Goal: Task Accomplishment & Management: Manage account settings

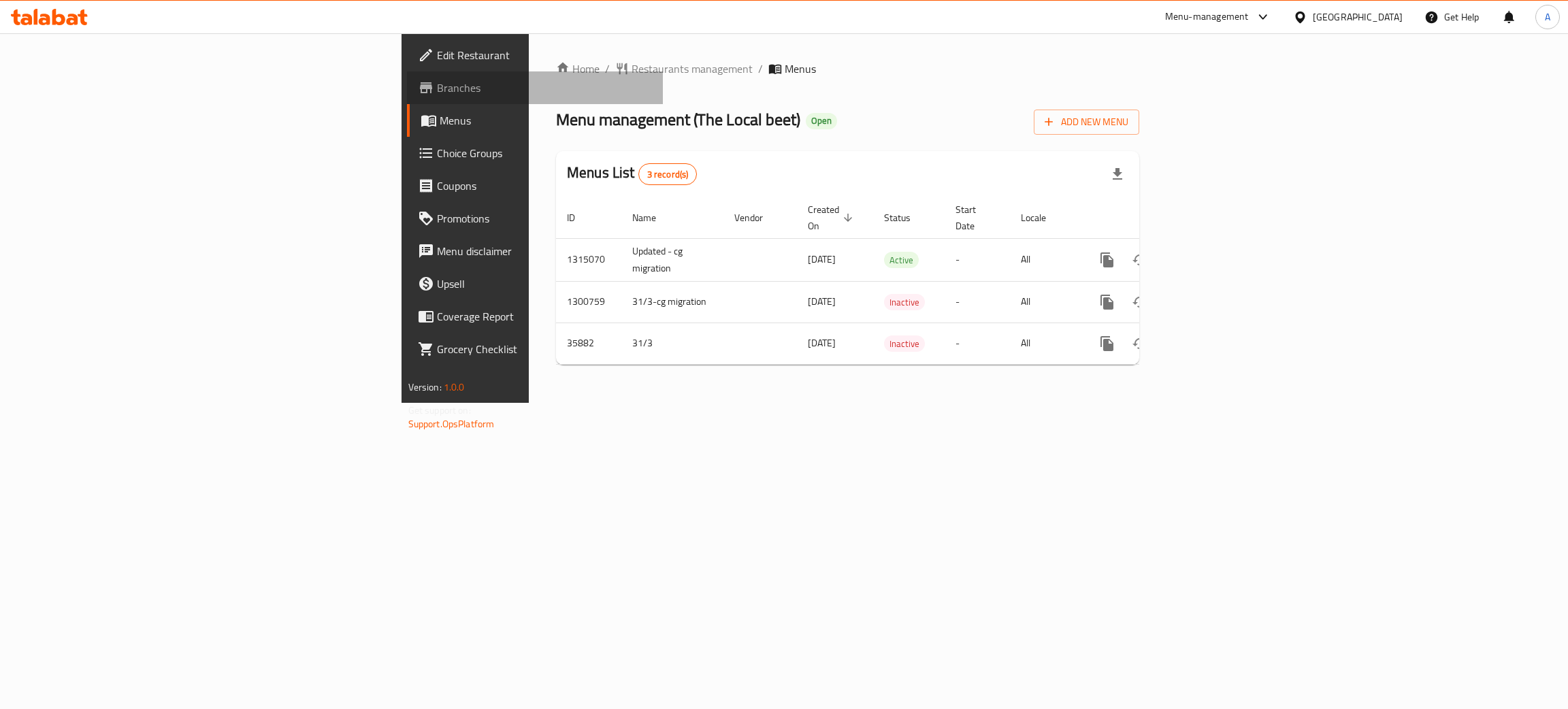
click at [437, 87] on span "Branches" at bounding box center [544, 88] width 216 height 16
click at [437, 81] on span "Branches" at bounding box center [544, 88] width 216 height 16
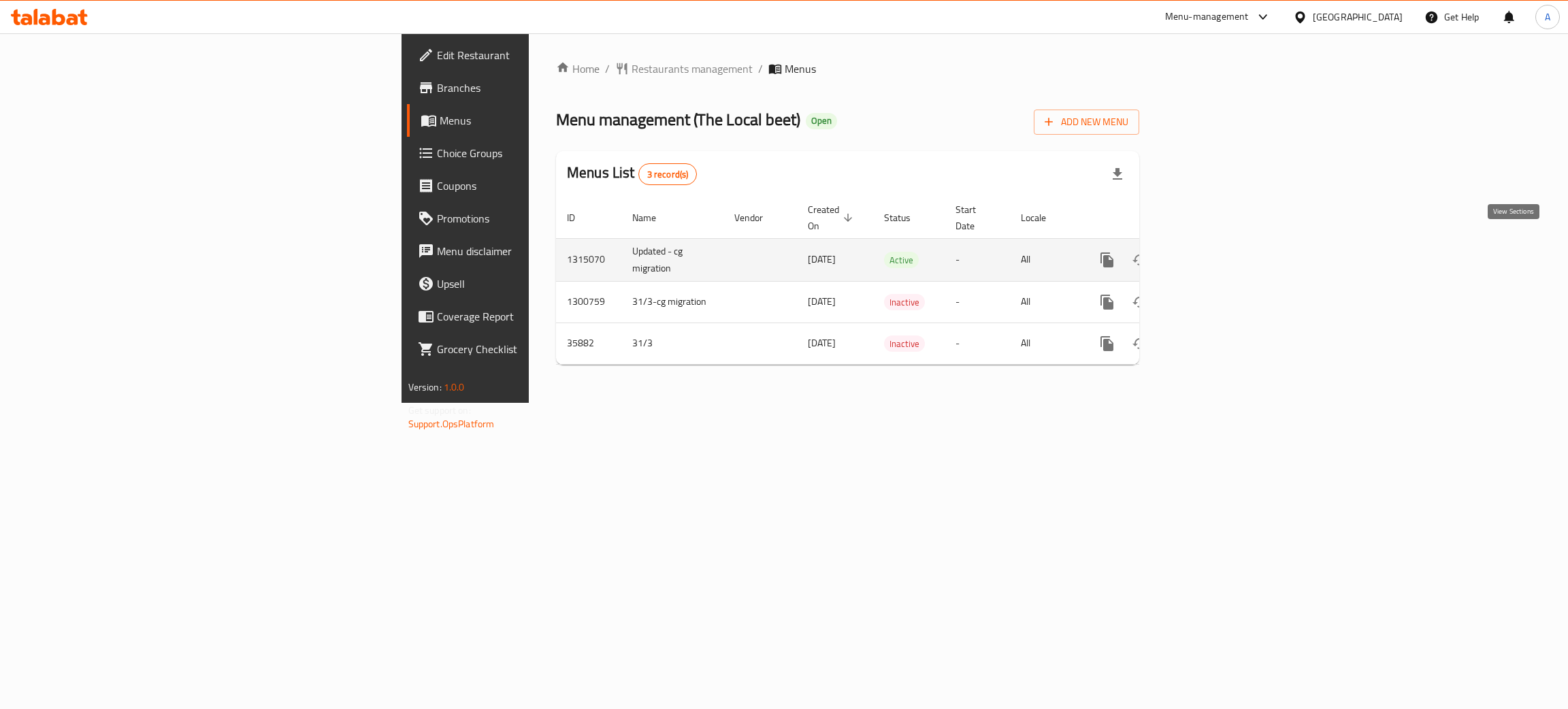
click at [1214, 252] on icon "enhanced table" at bounding box center [1205, 260] width 16 height 16
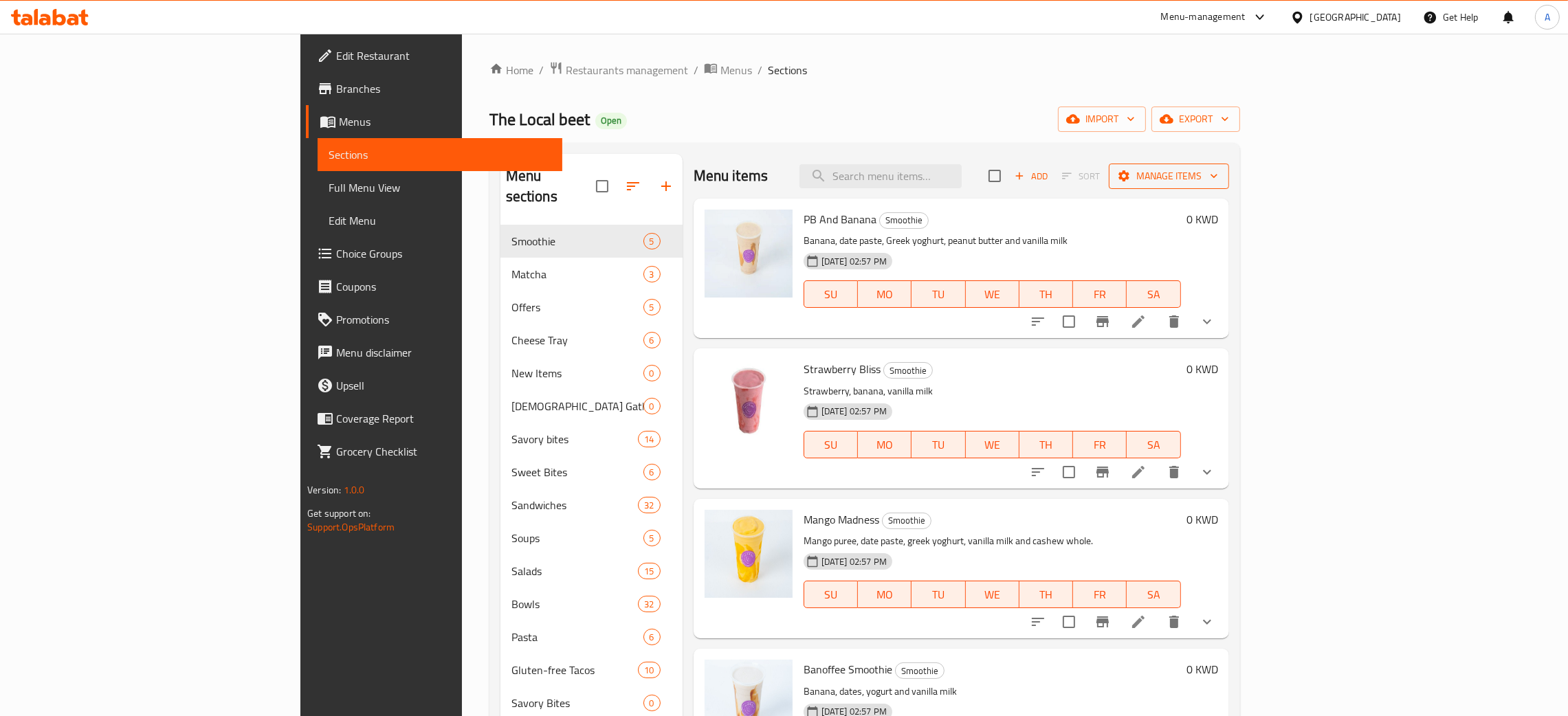
click at [1217, 175] on icon "button" at bounding box center [1214, 176] width 7 height 4
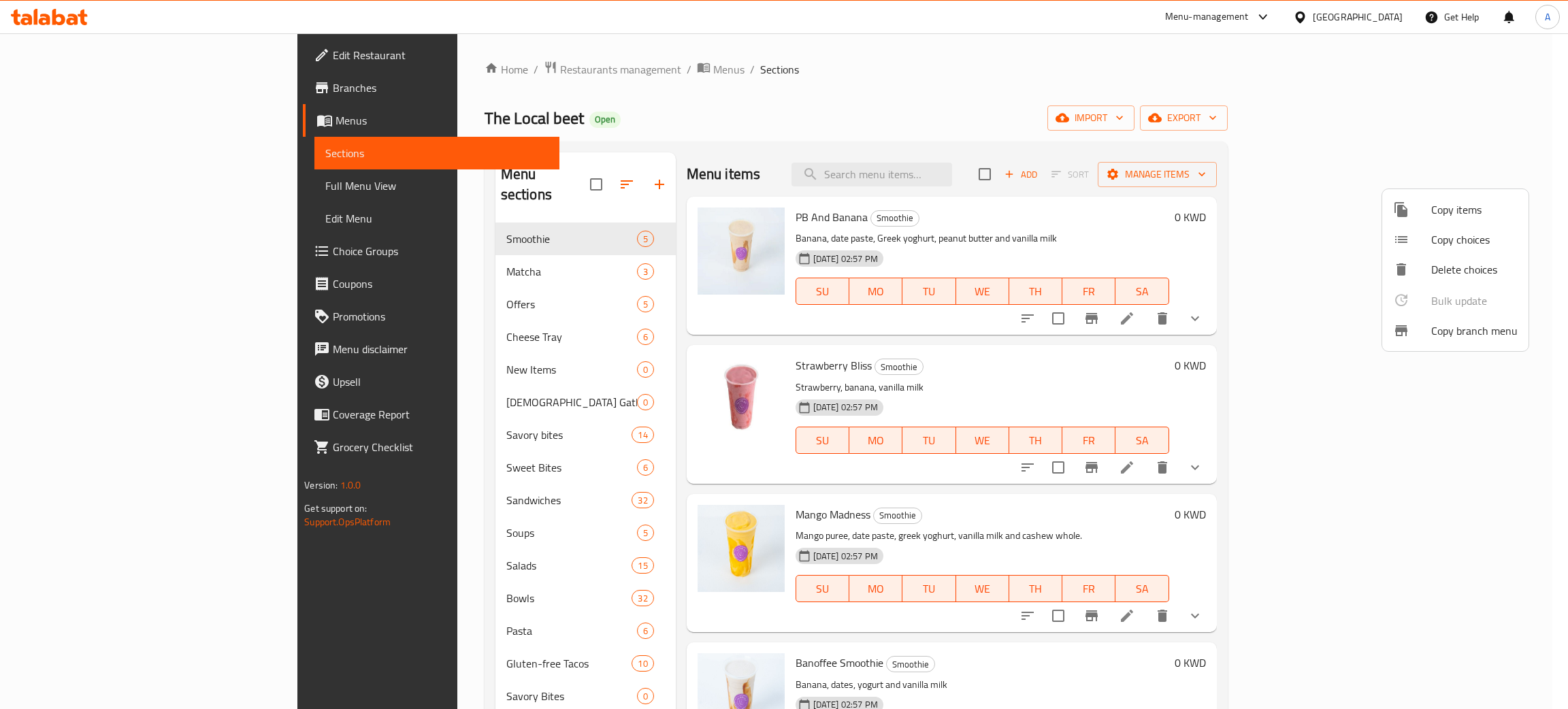
click at [1469, 333] on span "Copy branch menu" at bounding box center [1474, 330] width 86 height 16
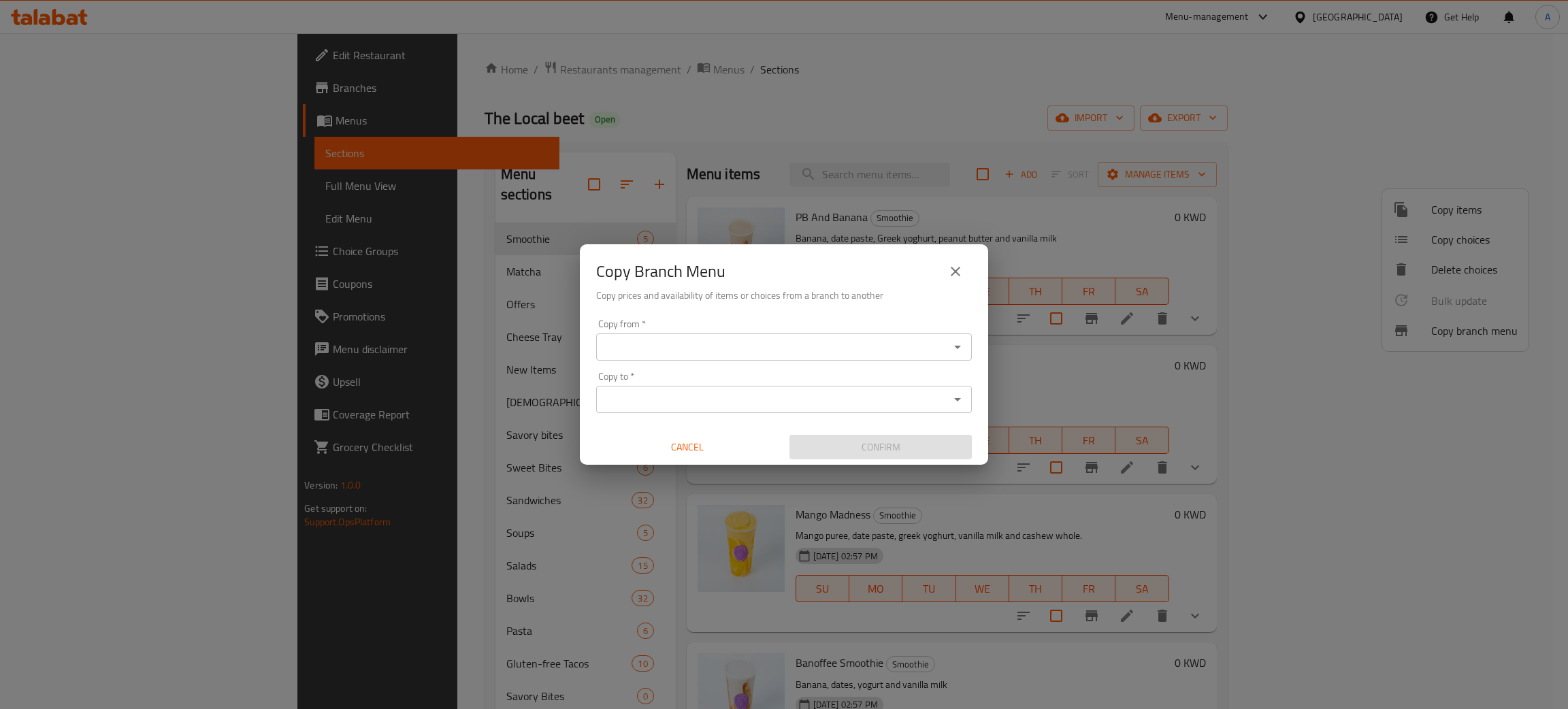
click at [668, 348] on input "Copy from   *" at bounding box center [773, 347] width 345 height 19
click at [959, 266] on icon "close" at bounding box center [955, 271] width 16 height 16
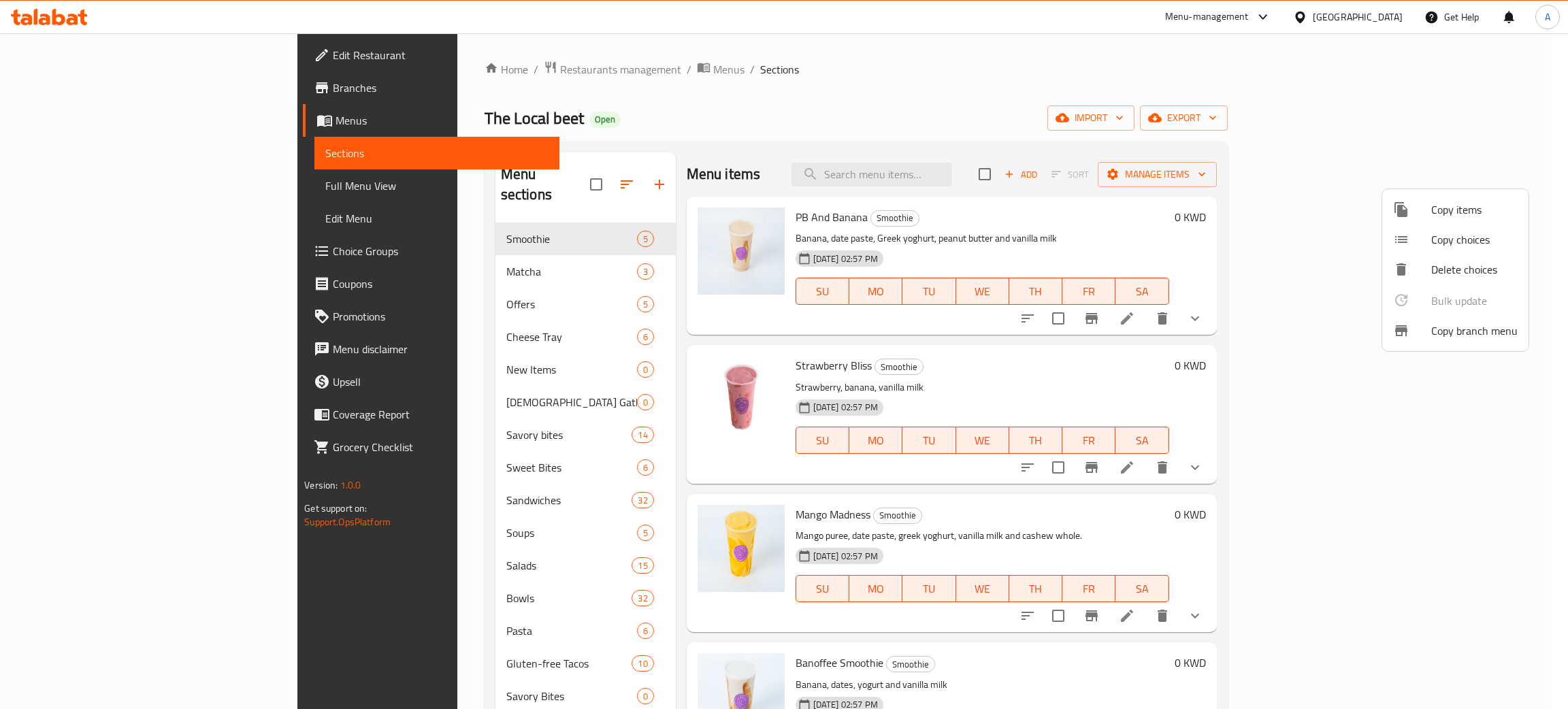
click at [889, 108] on div at bounding box center [784, 354] width 1568 height 709
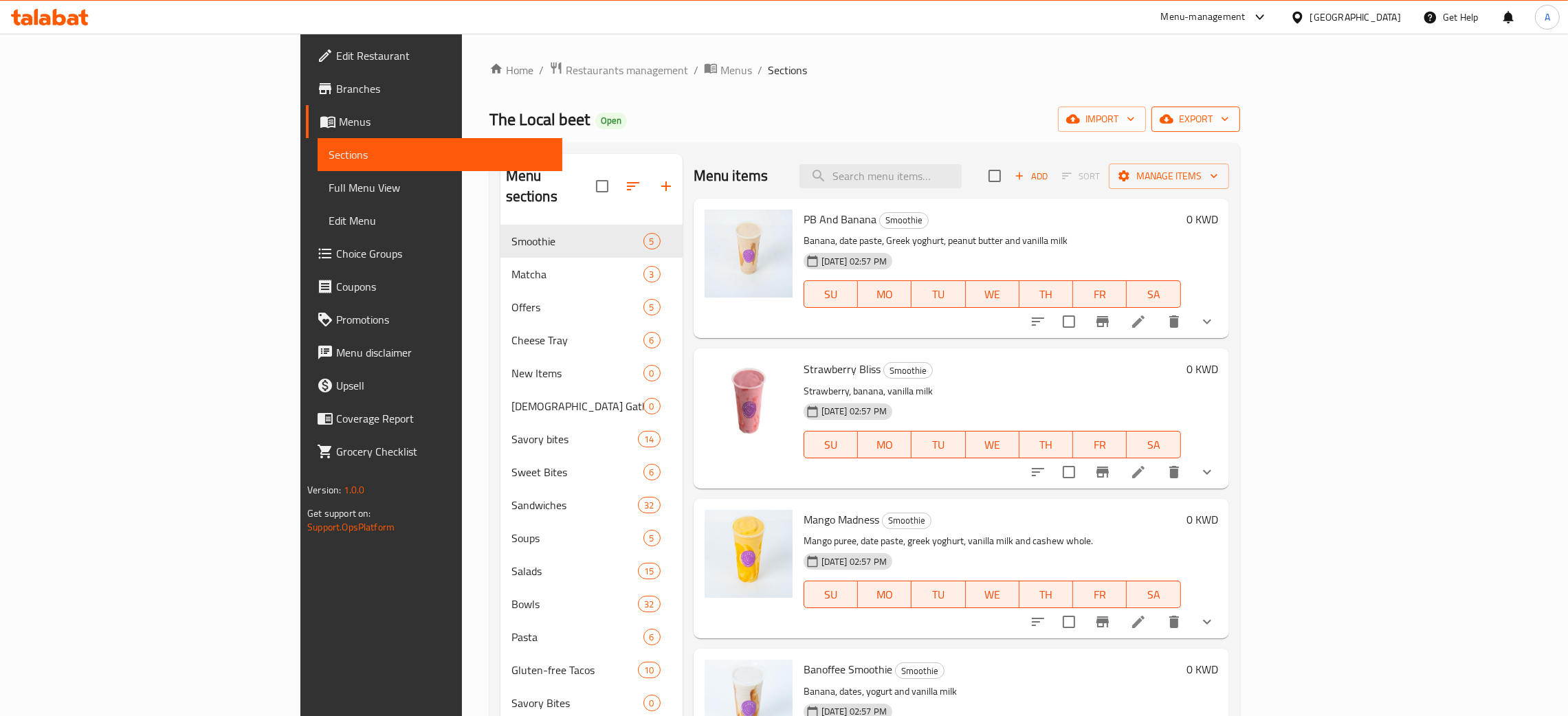
click at [1231, 118] on icon "button" at bounding box center [1224, 118] width 13 height 13
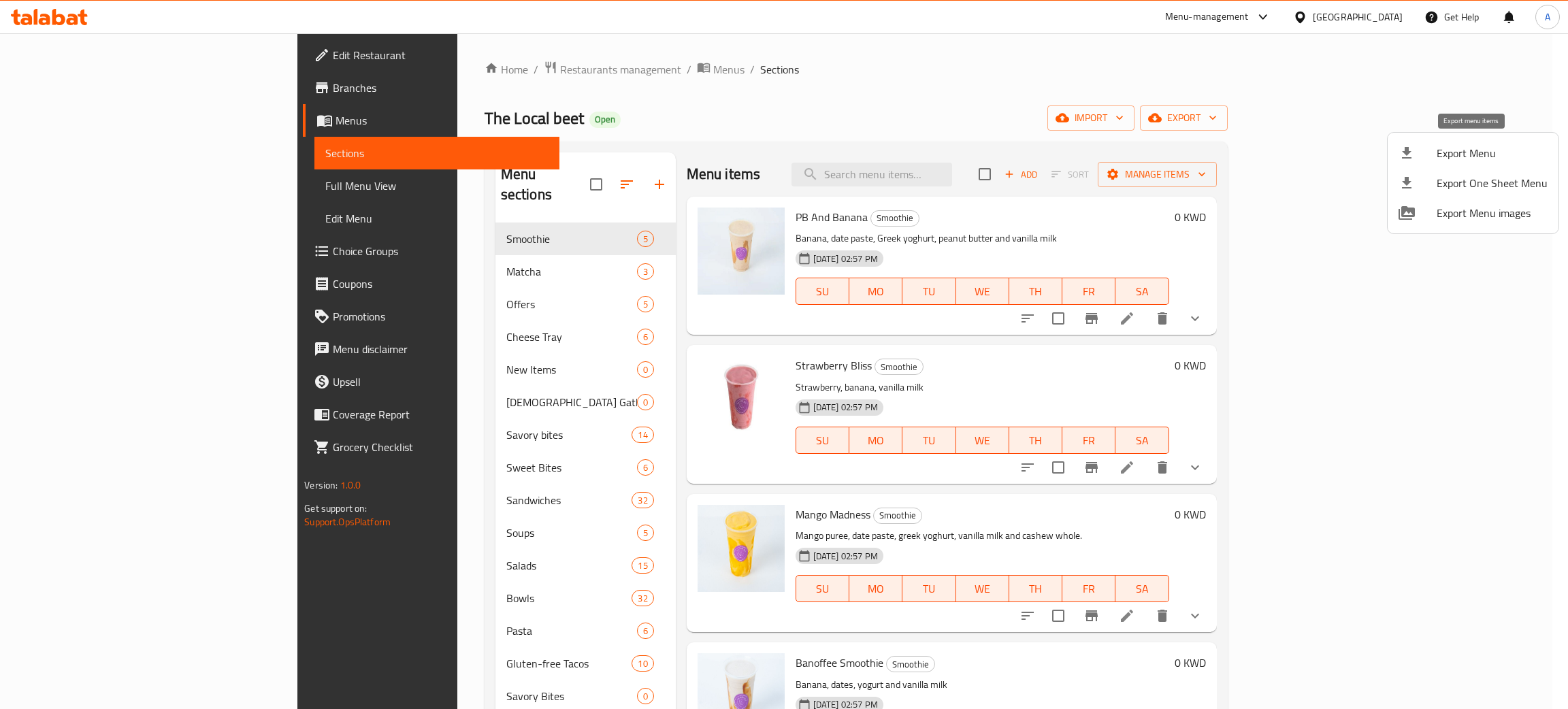
click at [1467, 157] on span "Export Menu" at bounding box center [1491, 153] width 111 height 16
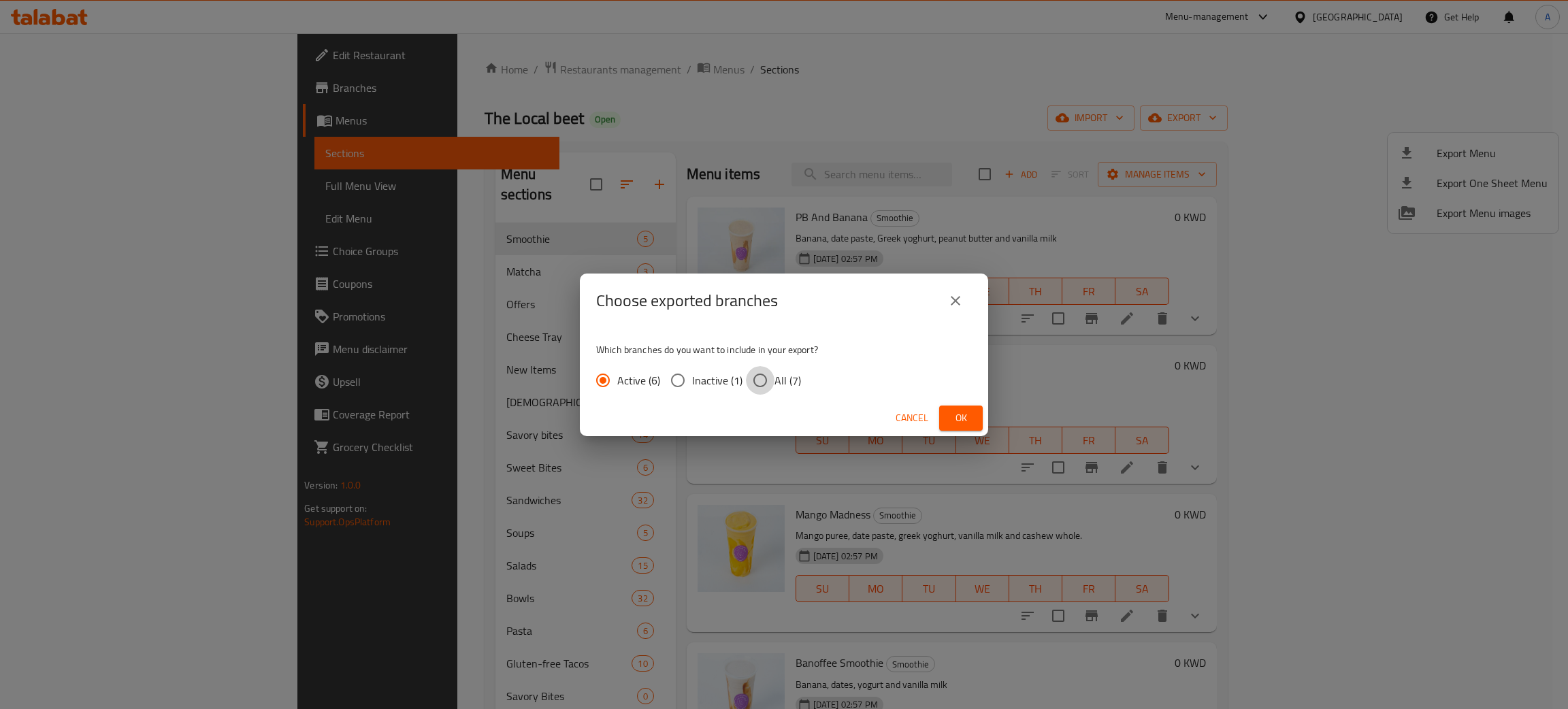
drag, startPoint x: 759, startPoint y: 381, endPoint x: 818, endPoint y: 416, distance: 68.6
click at [759, 380] on input "All (7)" at bounding box center [760, 380] width 28 height 28
radio input "true"
click at [958, 413] on span "Ok" at bounding box center [961, 419] width 22 height 17
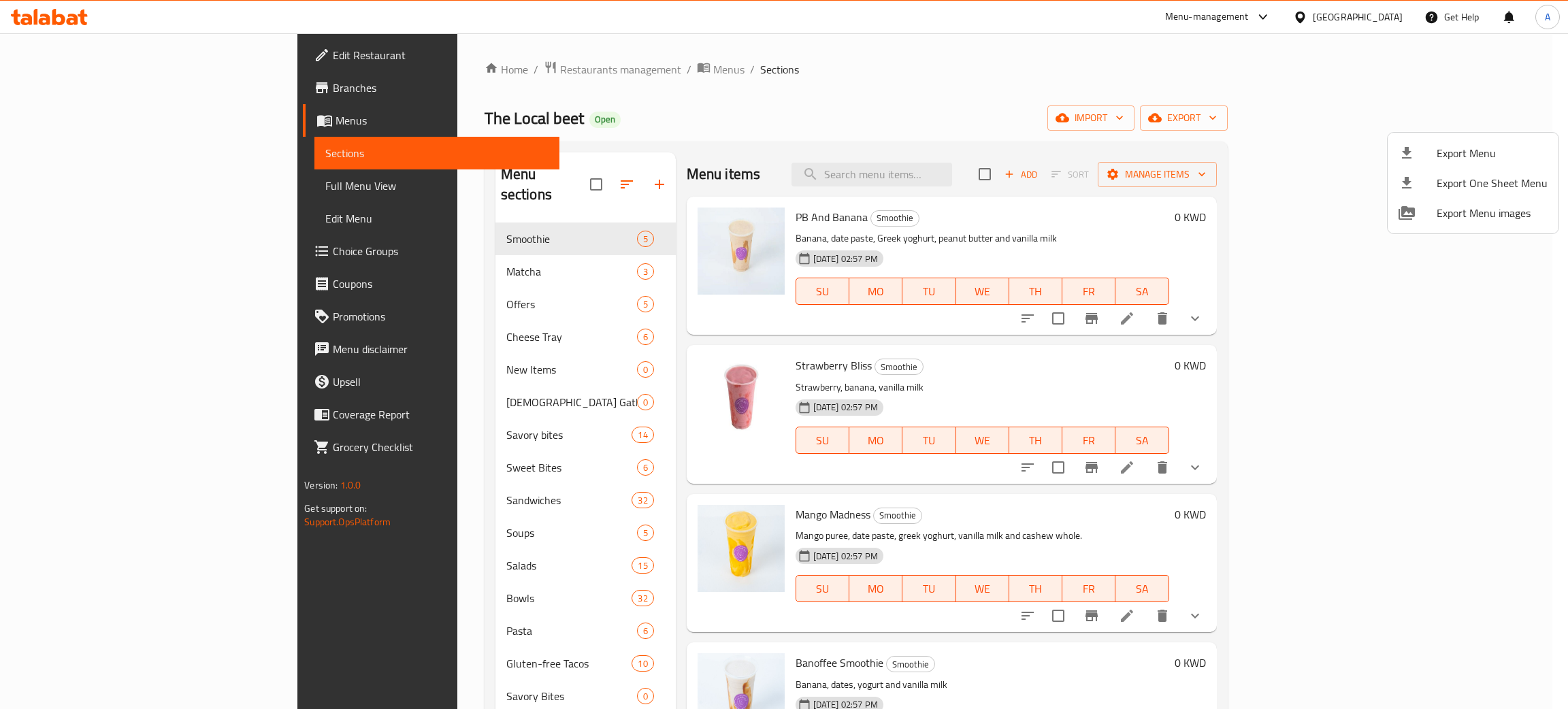
click at [982, 169] on div at bounding box center [784, 354] width 1568 height 709
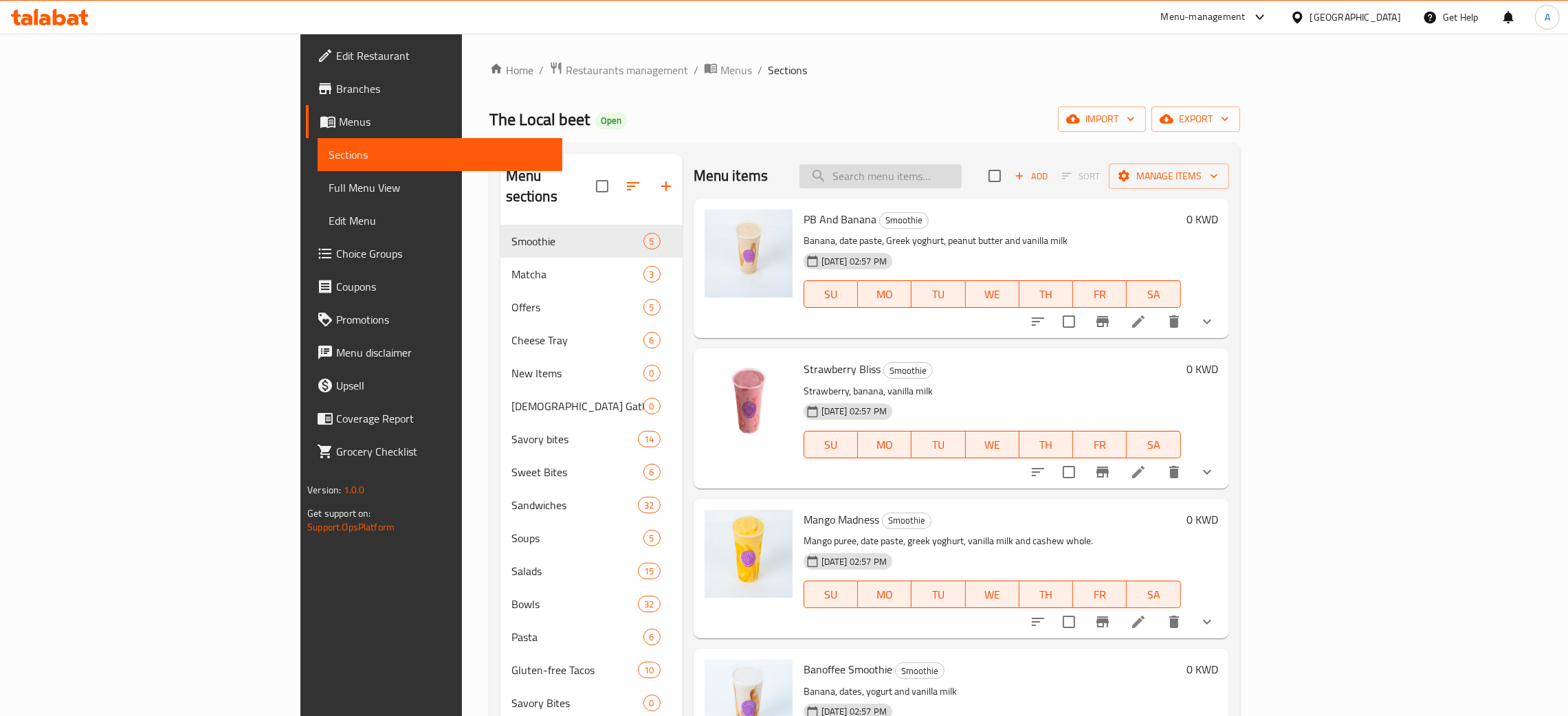
click at [961, 170] on input "search" at bounding box center [880, 176] width 162 height 24
paste input "Greek Yoghurt Parfait"
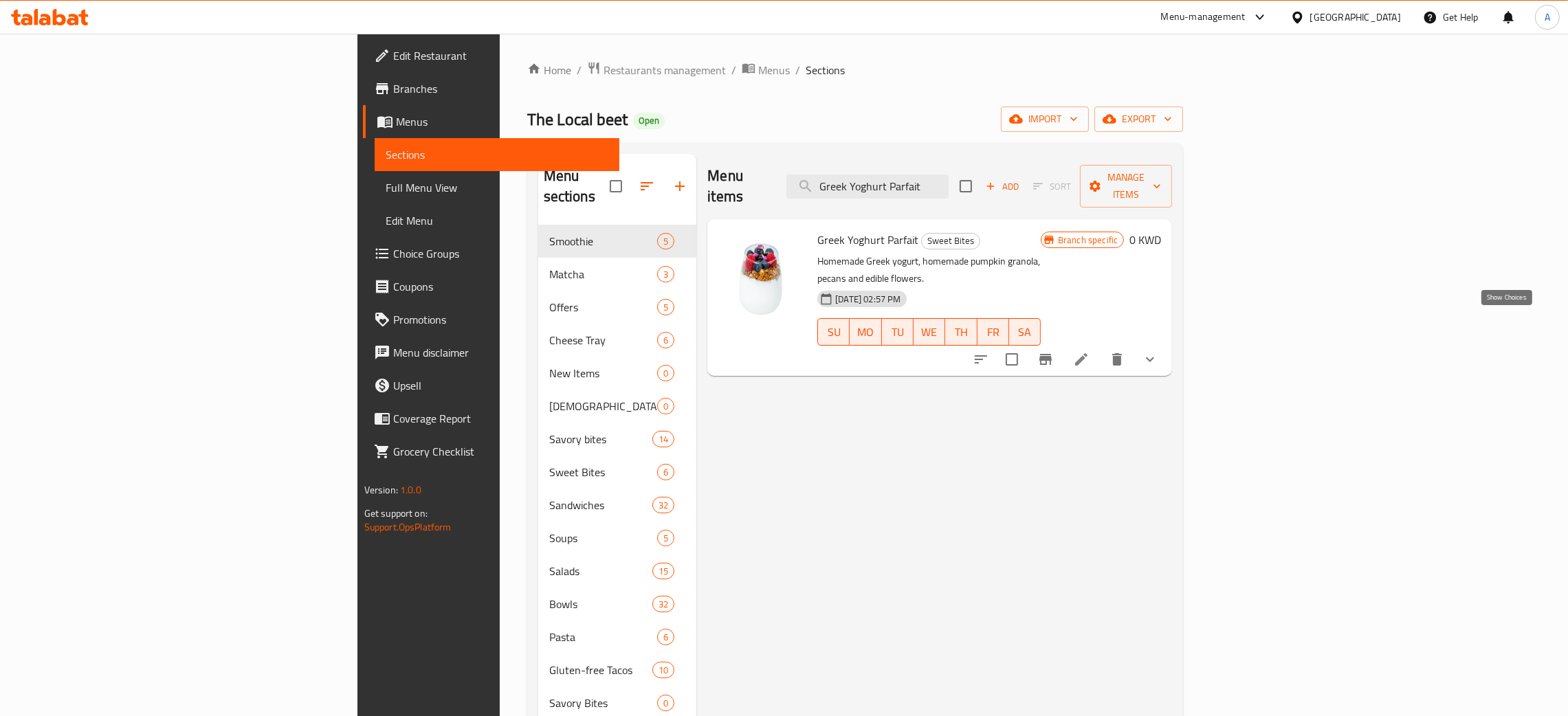
type input "Greek Yoghurt Parfait"
drag, startPoint x: 1504, startPoint y: 320, endPoint x: 1467, endPoint y: 314, distance: 37.5
click at [1159, 352] on icon "show more" at bounding box center [1150, 360] width 17 height 17
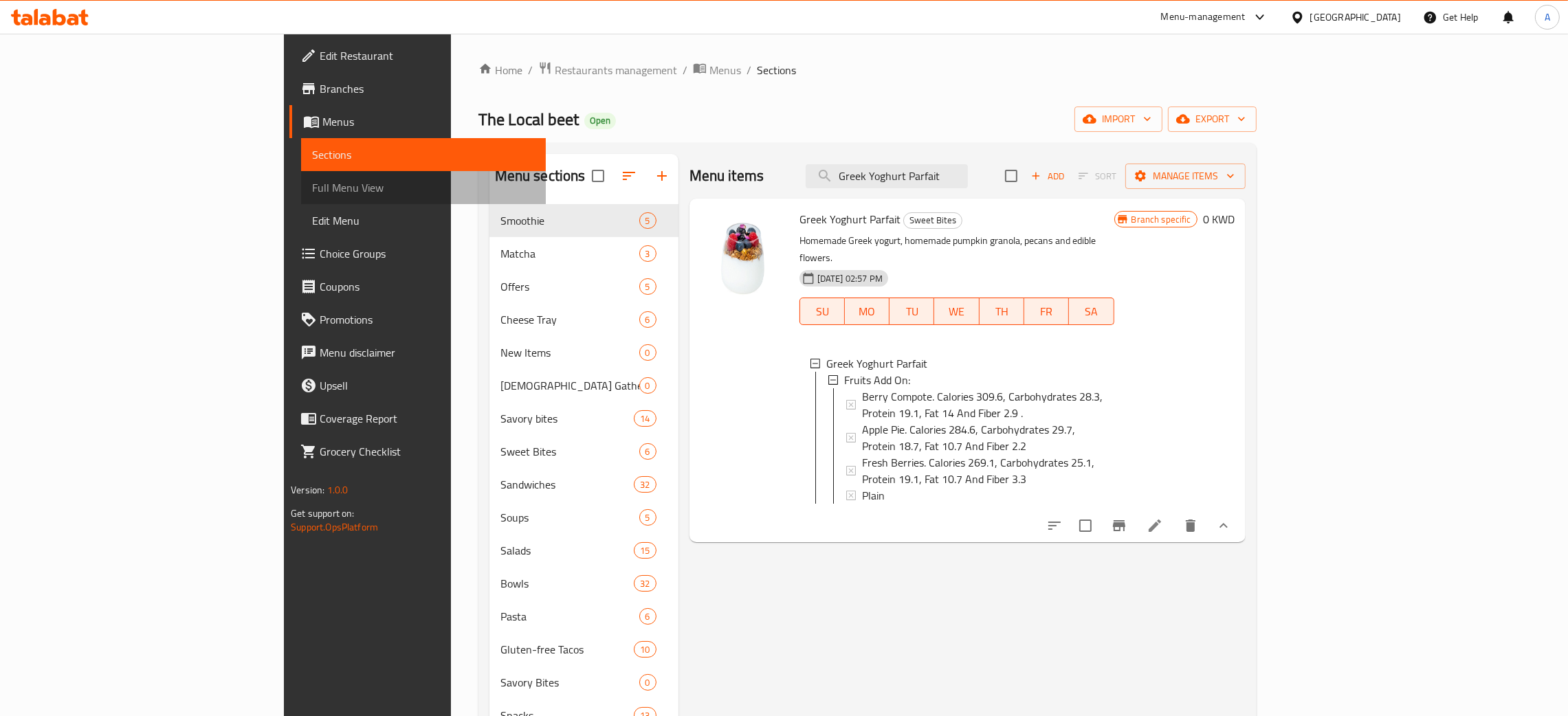
click at [312, 190] on span "Full Menu View" at bounding box center [423, 188] width 223 height 17
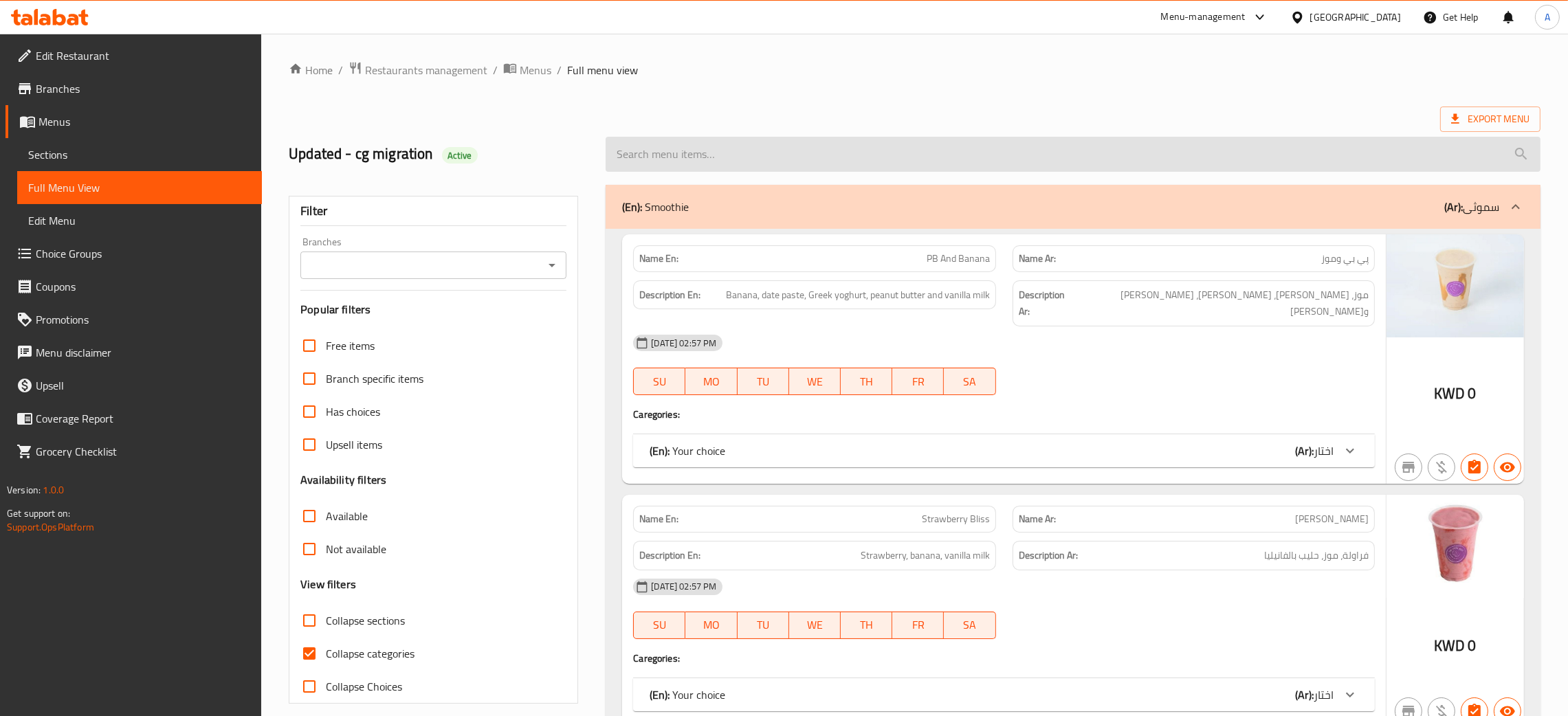
click at [745, 151] on input "search" at bounding box center [1073, 154] width 934 height 35
paste input "Greek Yoghurt Parfait"
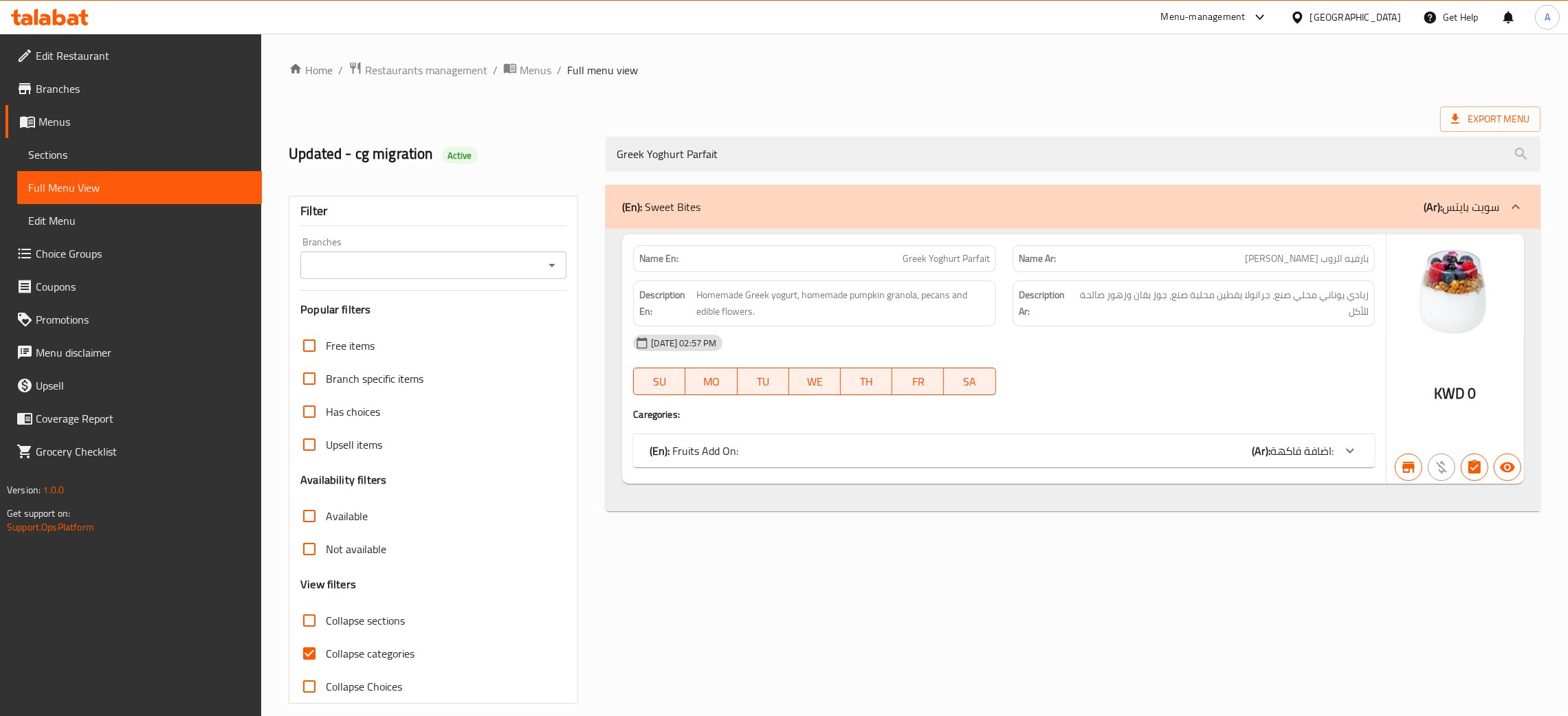
type input "Greek Yoghurt Parfait"
click at [1158, 470] on div "Name En: Greek Yoghurt Parfait Name Ar: بارفيه الروب اليوناني Description En: H…" at bounding box center [1004, 359] width 763 height 249
click at [1153, 458] on div "(En): Fruits Add On: (Ar): اضافة فاكهة:" at bounding box center [991, 451] width 684 height 17
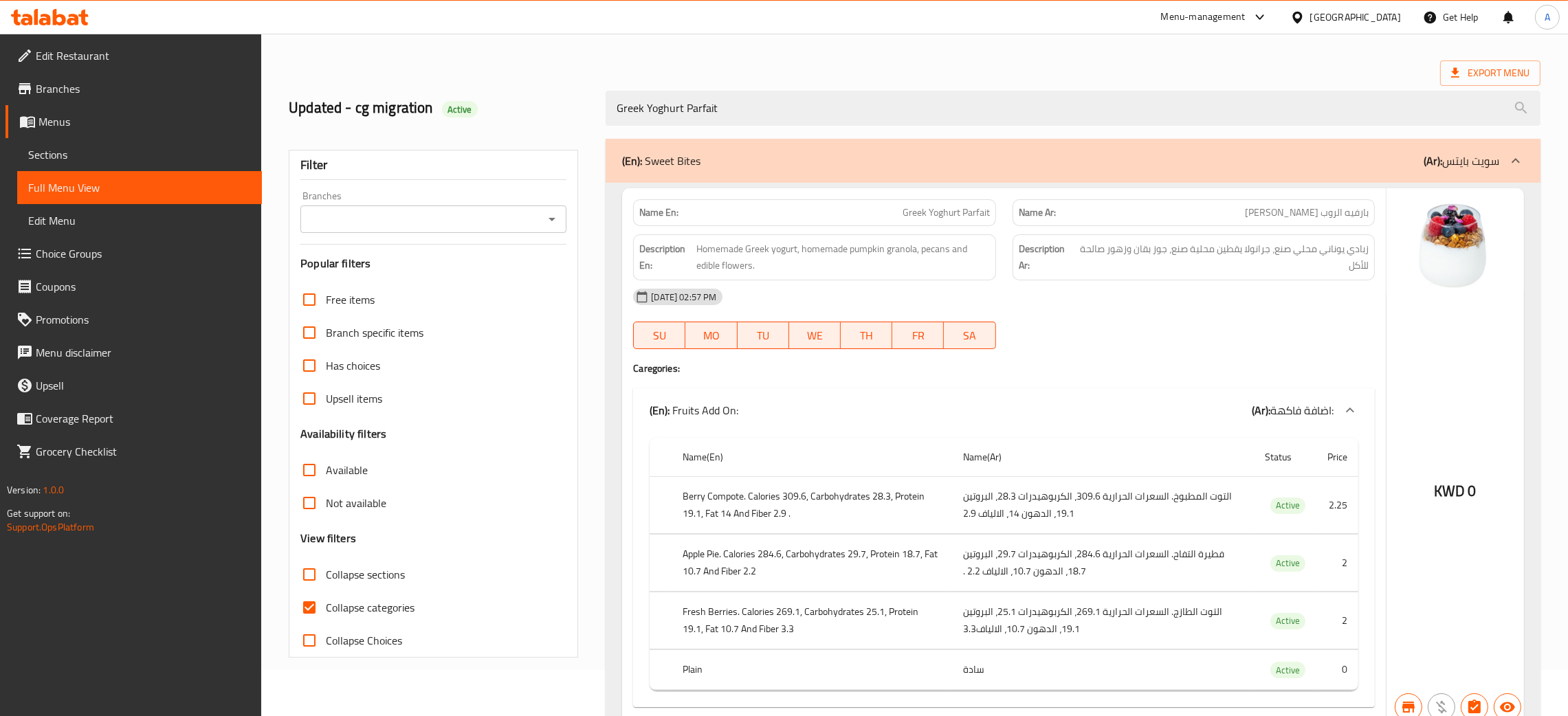
scroll to position [111, 0]
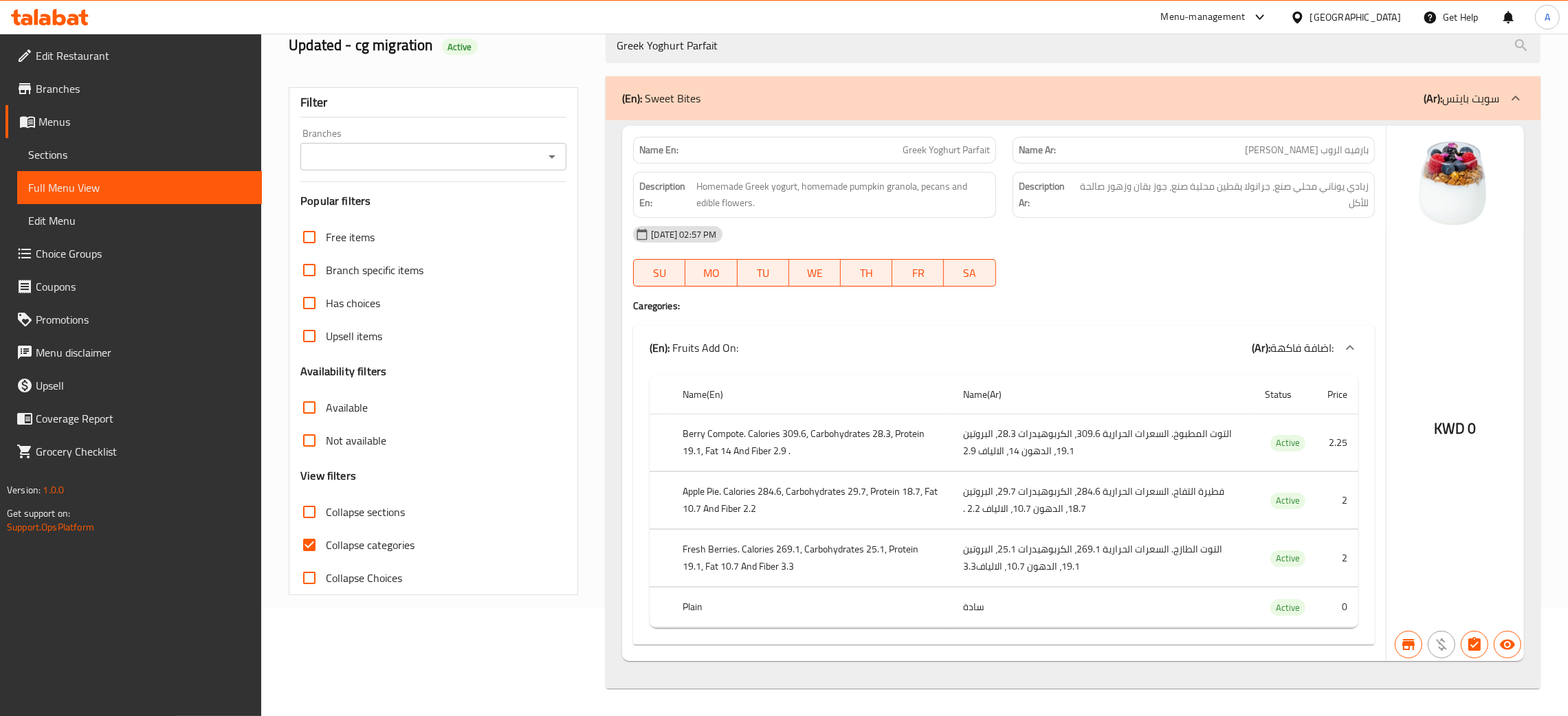
click at [1350, 348] on icon at bounding box center [1349, 348] width 17 height 17
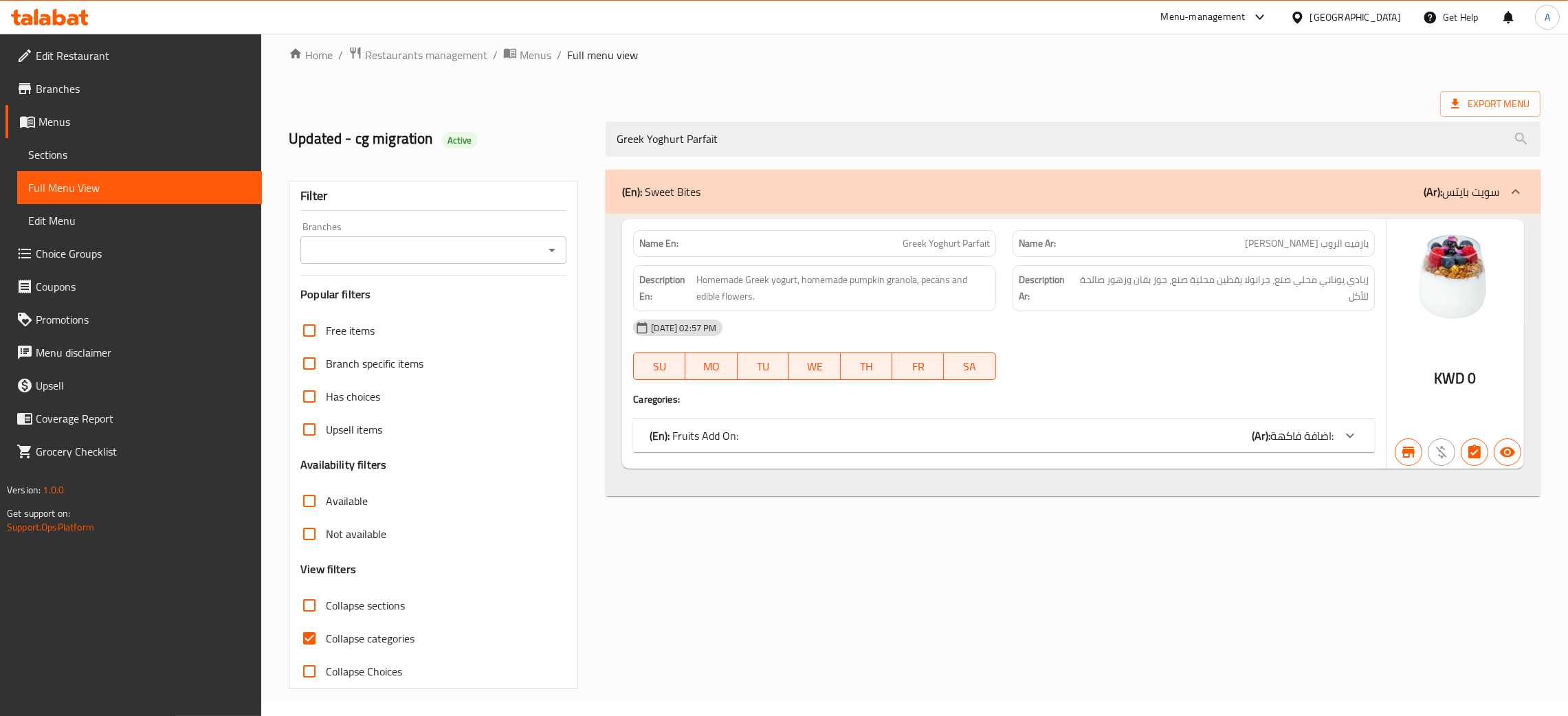
scroll to position [15, 0]
click at [1406, 450] on icon "button" at bounding box center [1409, 452] width 13 height 11
click at [1403, 450] on icon "button" at bounding box center [1409, 452] width 13 height 11
click at [55, 155] on span "Sections" at bounding box center [139, 154] width 223 height 17
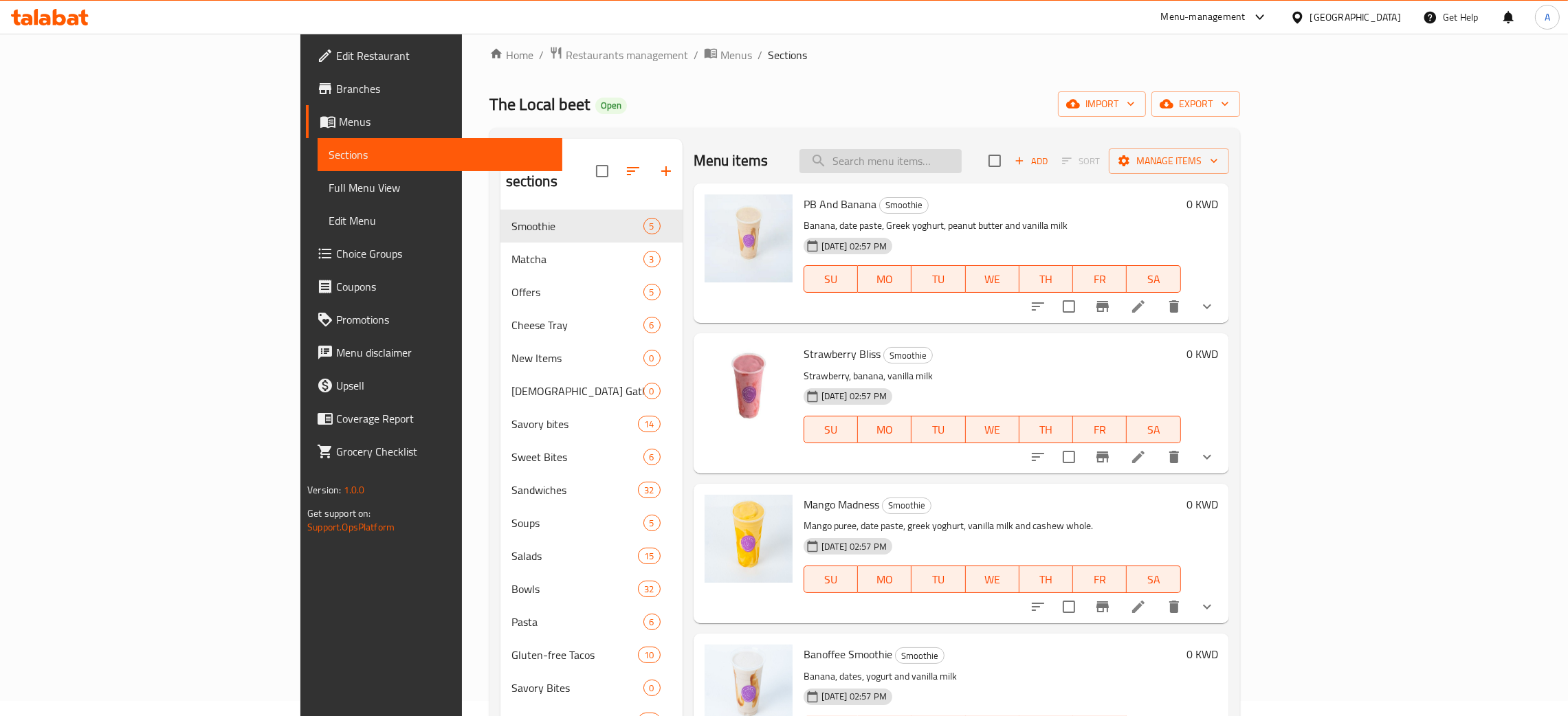
click at [951, 159] on input "search" at bounding box center [880, 161] width 162 height 24
paste input "Greek Yoghurt Parfait"
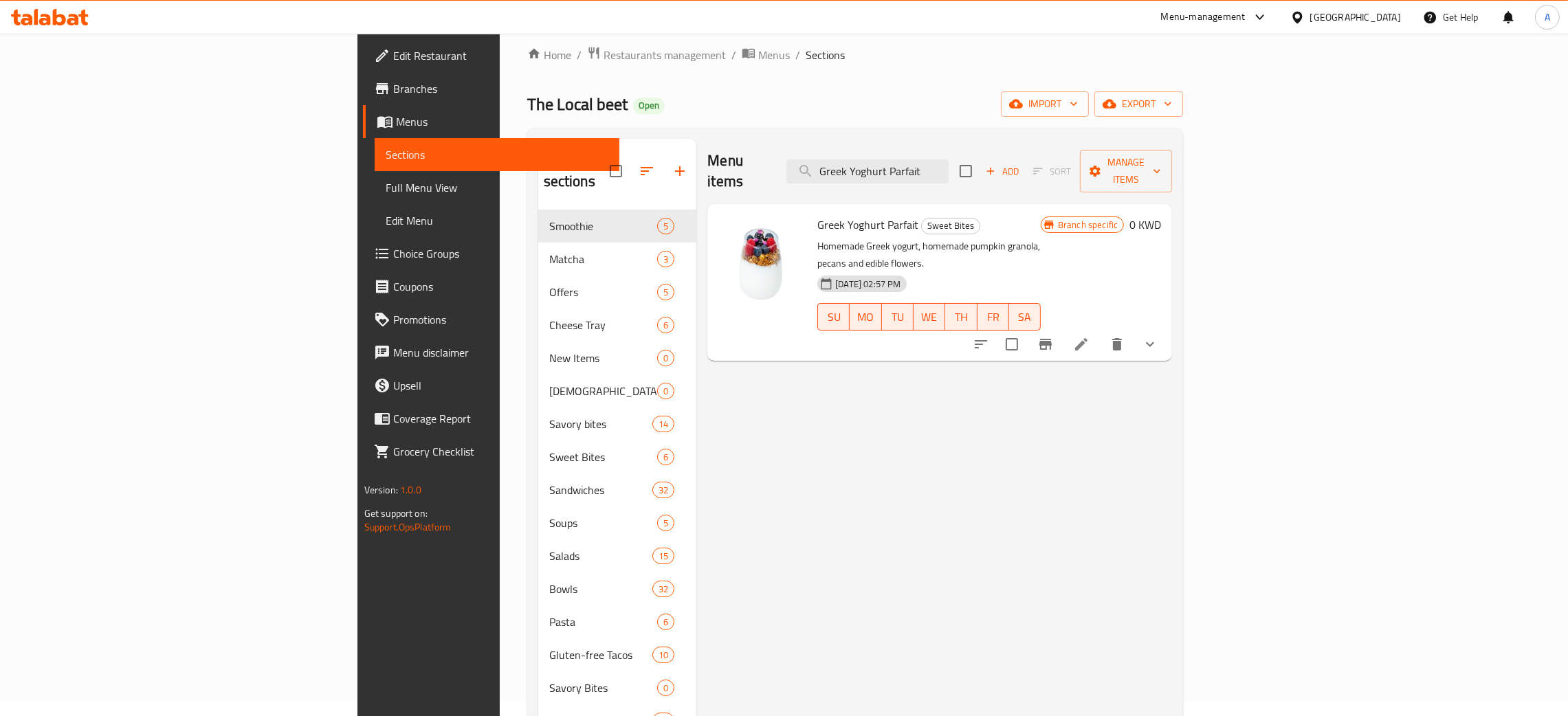
type input "Greek Yoghurt Parfait"
click at [1054, 336] on icon "Branch-specific-item" at bounding box center [1045, 344] width 17 height 17
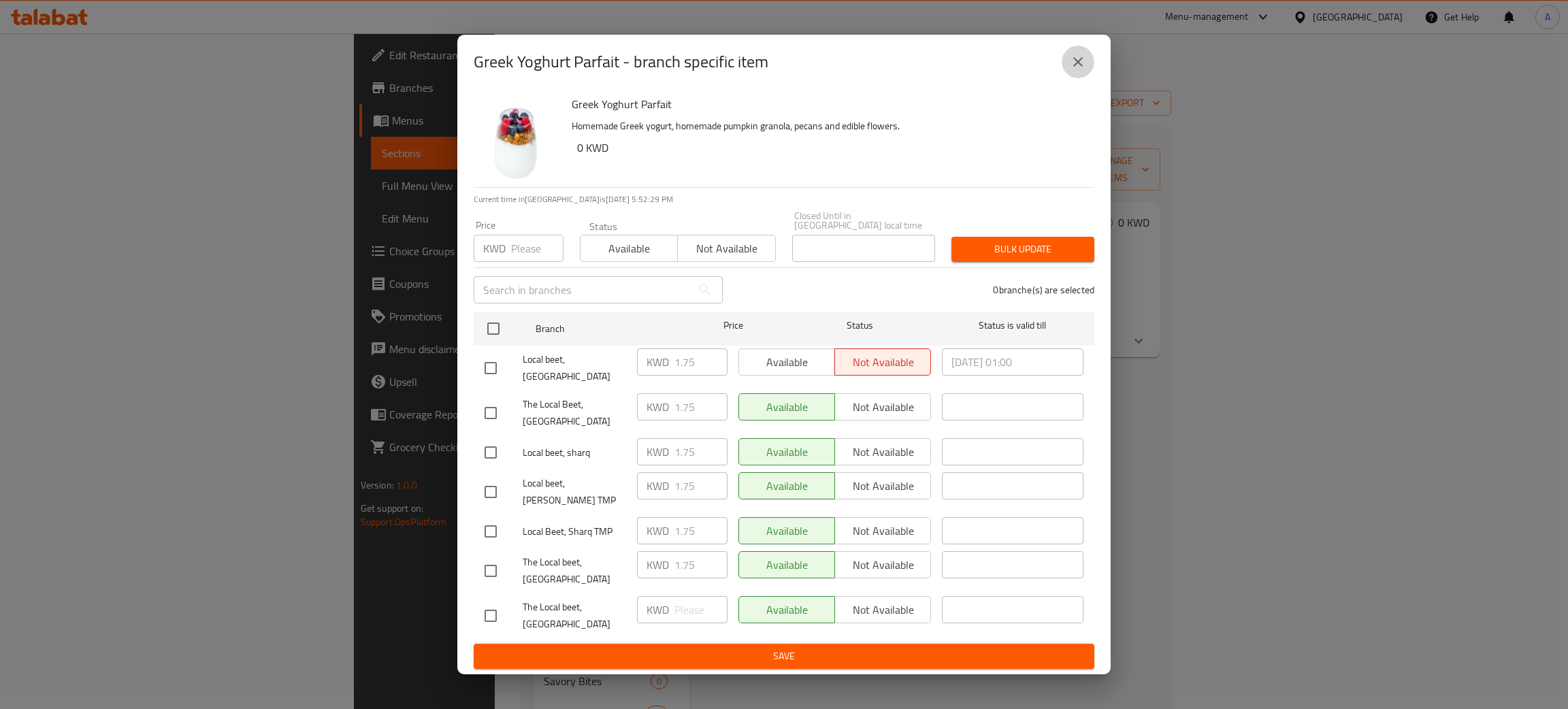
click at [1073, 70] on icon "close" at bounding box center [1078, 62] width 16 height 16
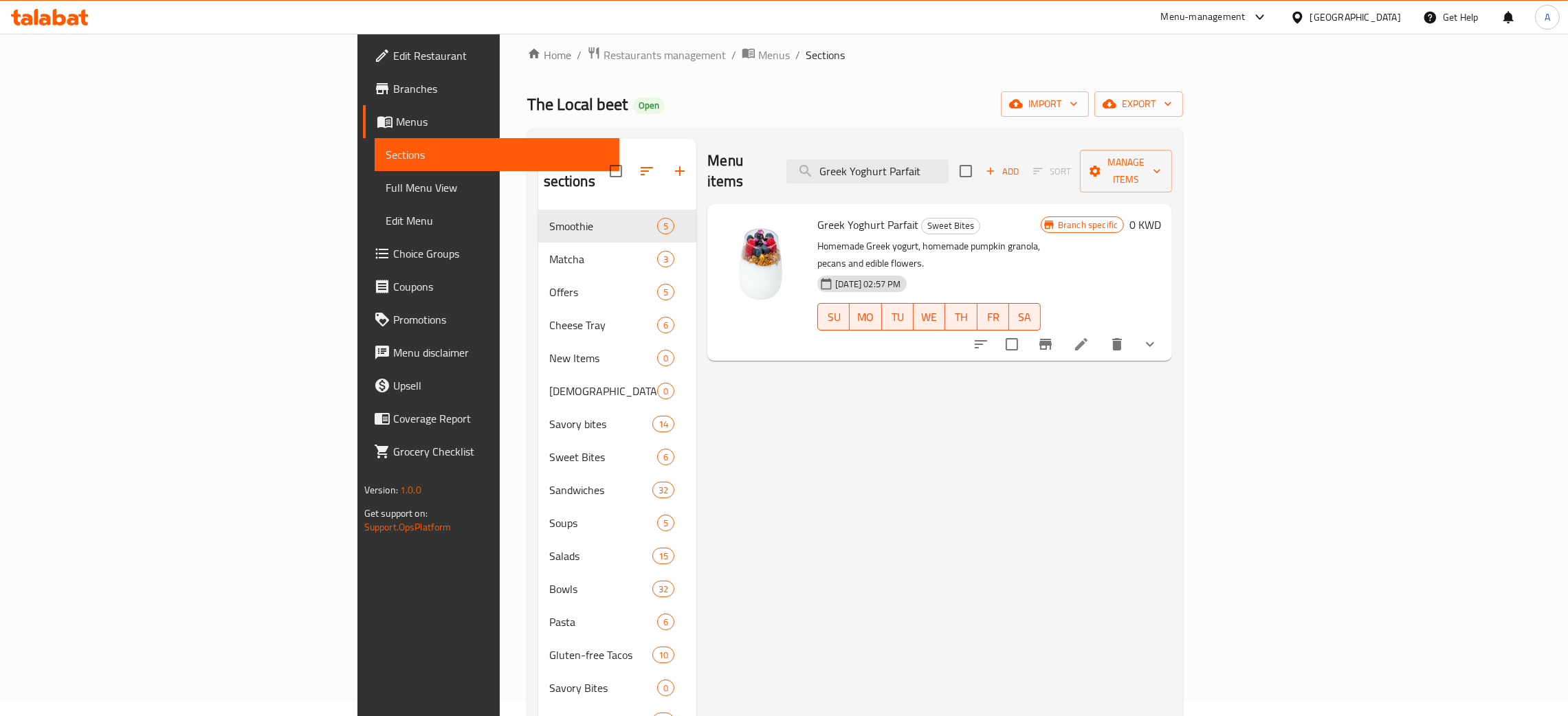
click at [386, 185] on span "Full Menu View" at bounding box center [497, 188] width 223 height 17
click at [386, 189] on span "Full Menu View" at bounding box center [497, 188] width 223 height 17
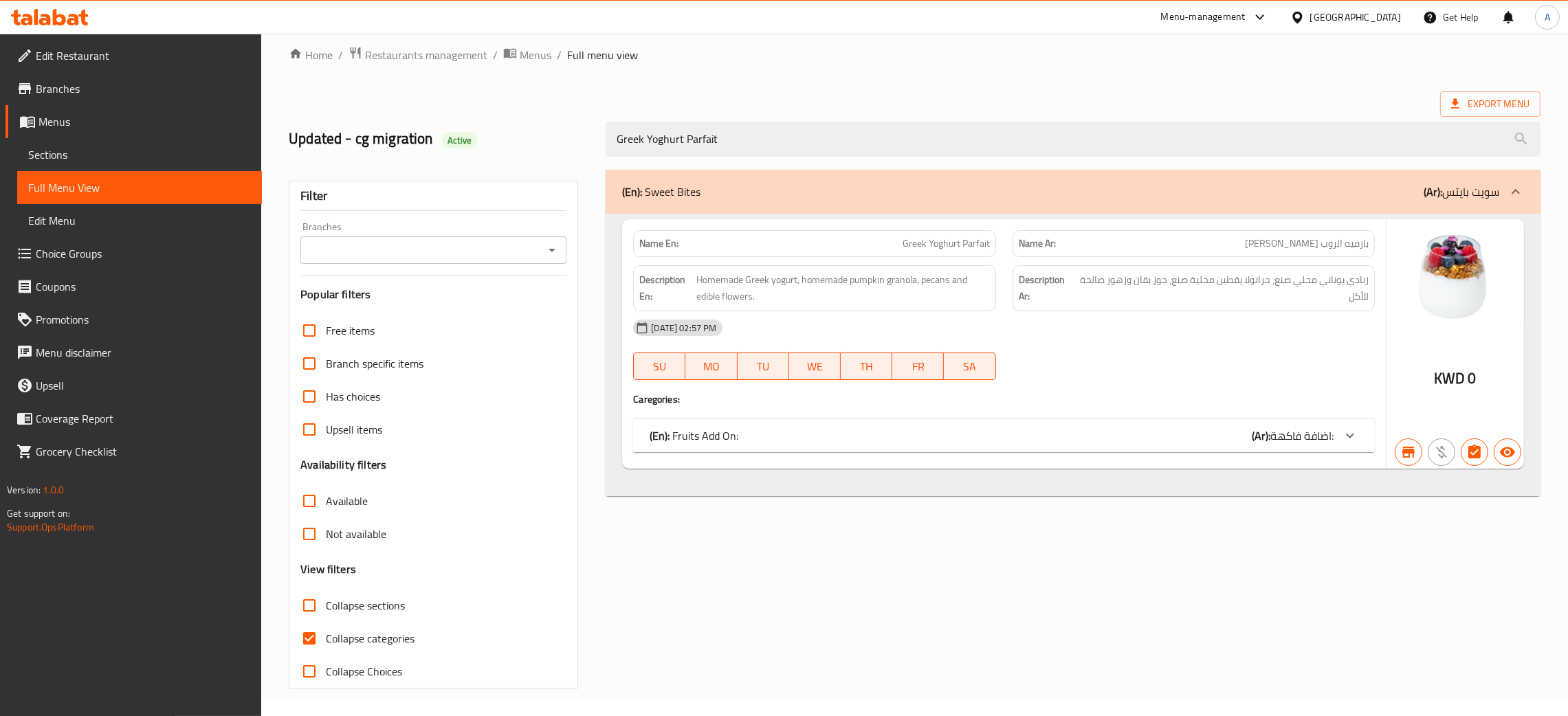
type input "Greek Yoghurt Parfait"
click at [1128, 440] on div "(En): Fruits Add On: (Ar): اضافة فاكهة:" at bounding box center [991, 436] width 684 height 17
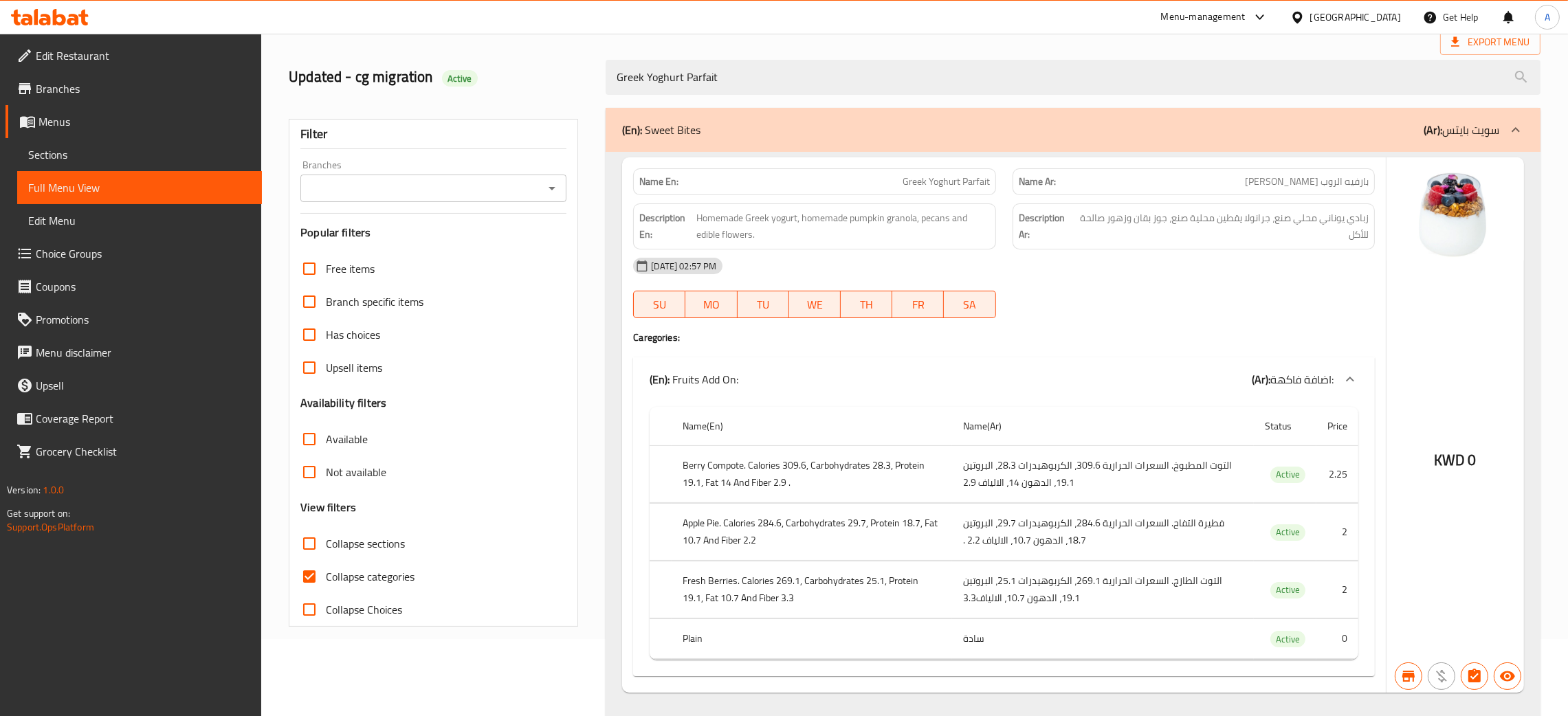
scroll to position [111, 0]
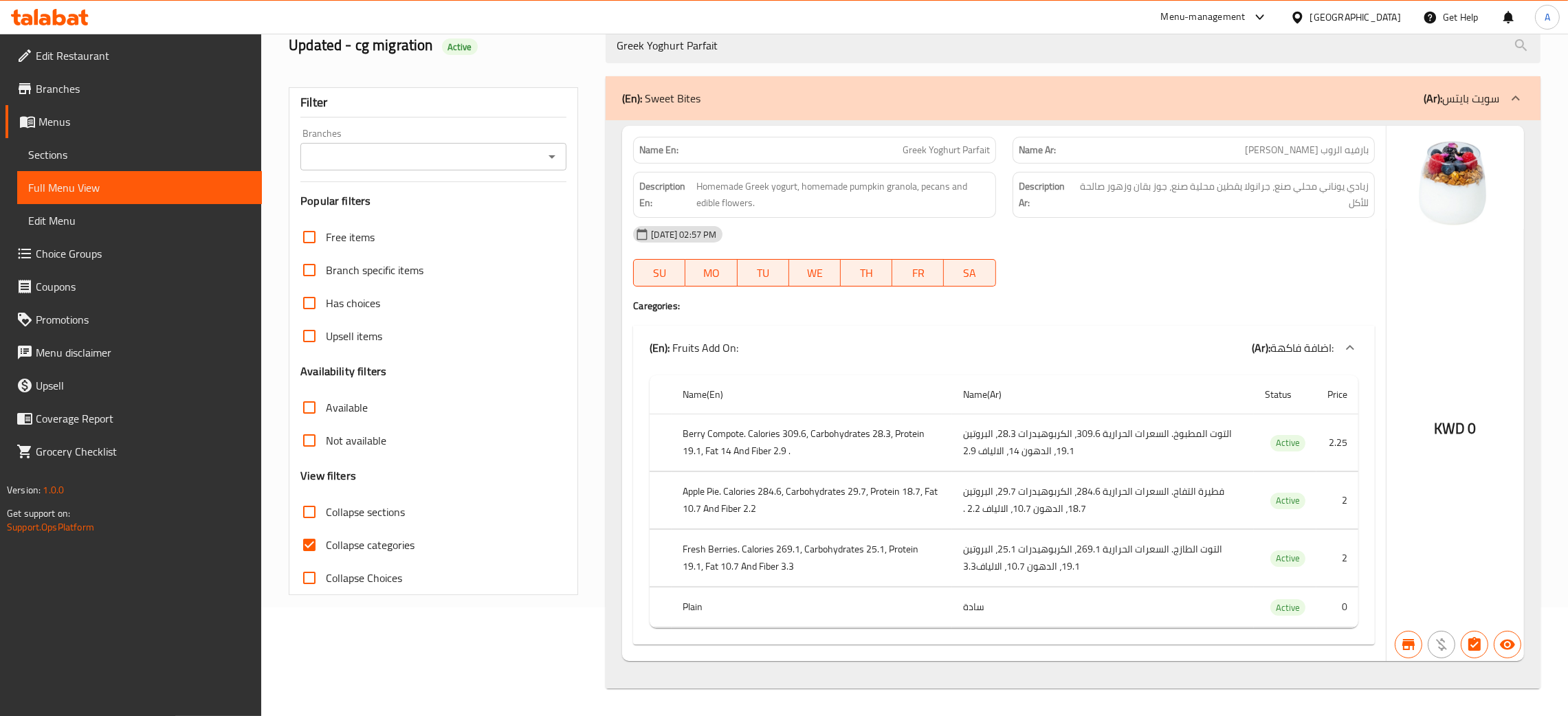
click at [469, 147] on input "Branches" at bounding box center [422, 157] width 235 height 19
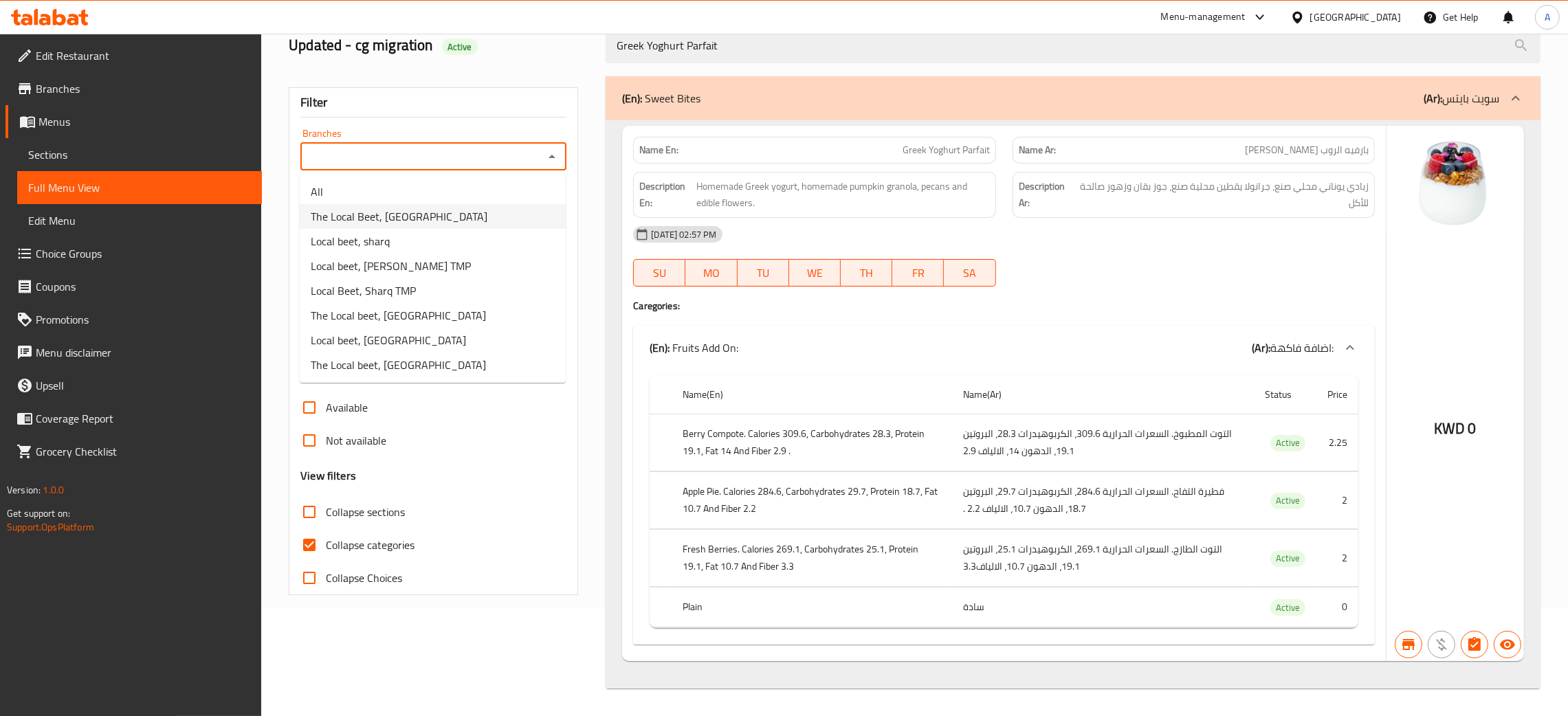
click at [459, 208] on li "The Local Beet, [GEOGRAPHIC_DATA]" at bounding box center [432, 216] width 266 height 25
type input "The Local Beet, [GEOGRAPHIC_DATA]"
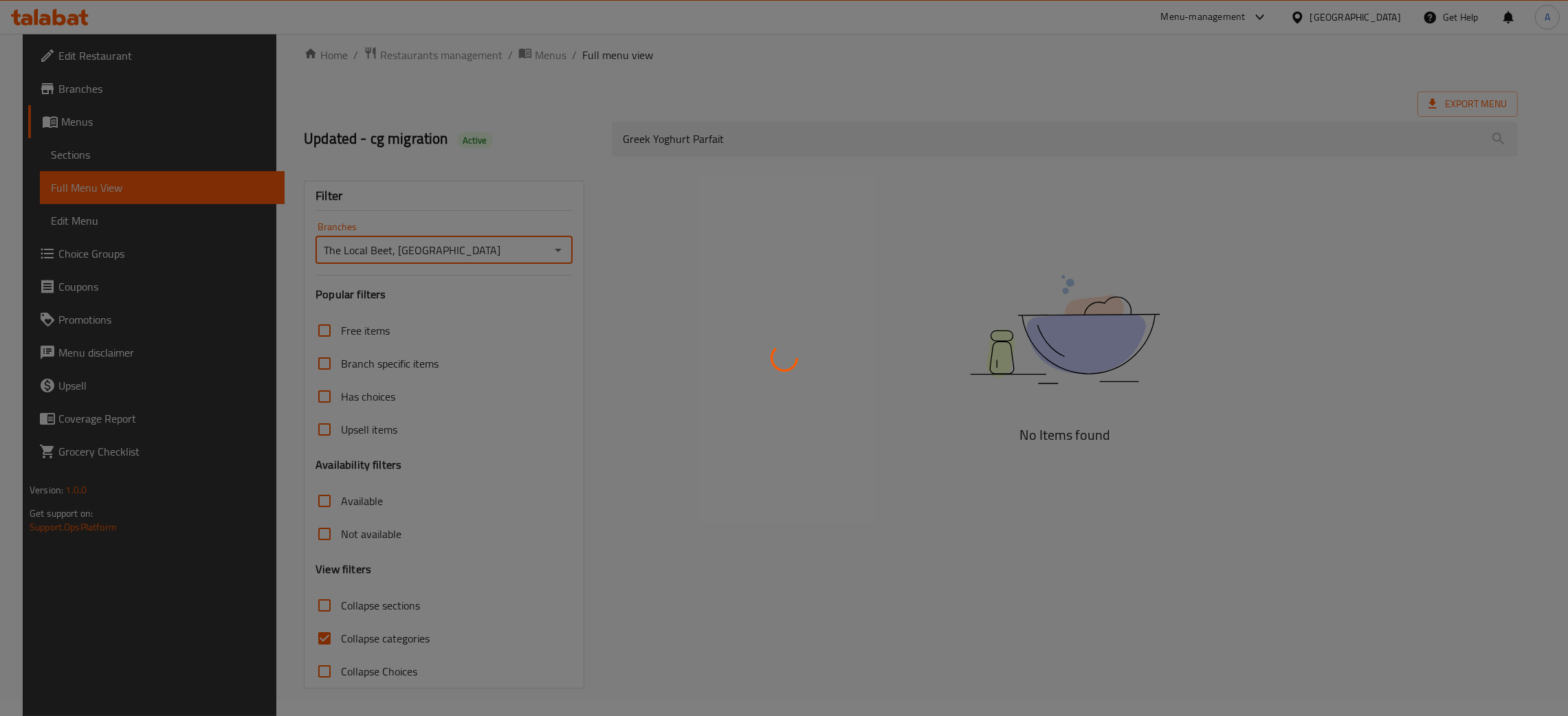
scroll to position [15, 0]
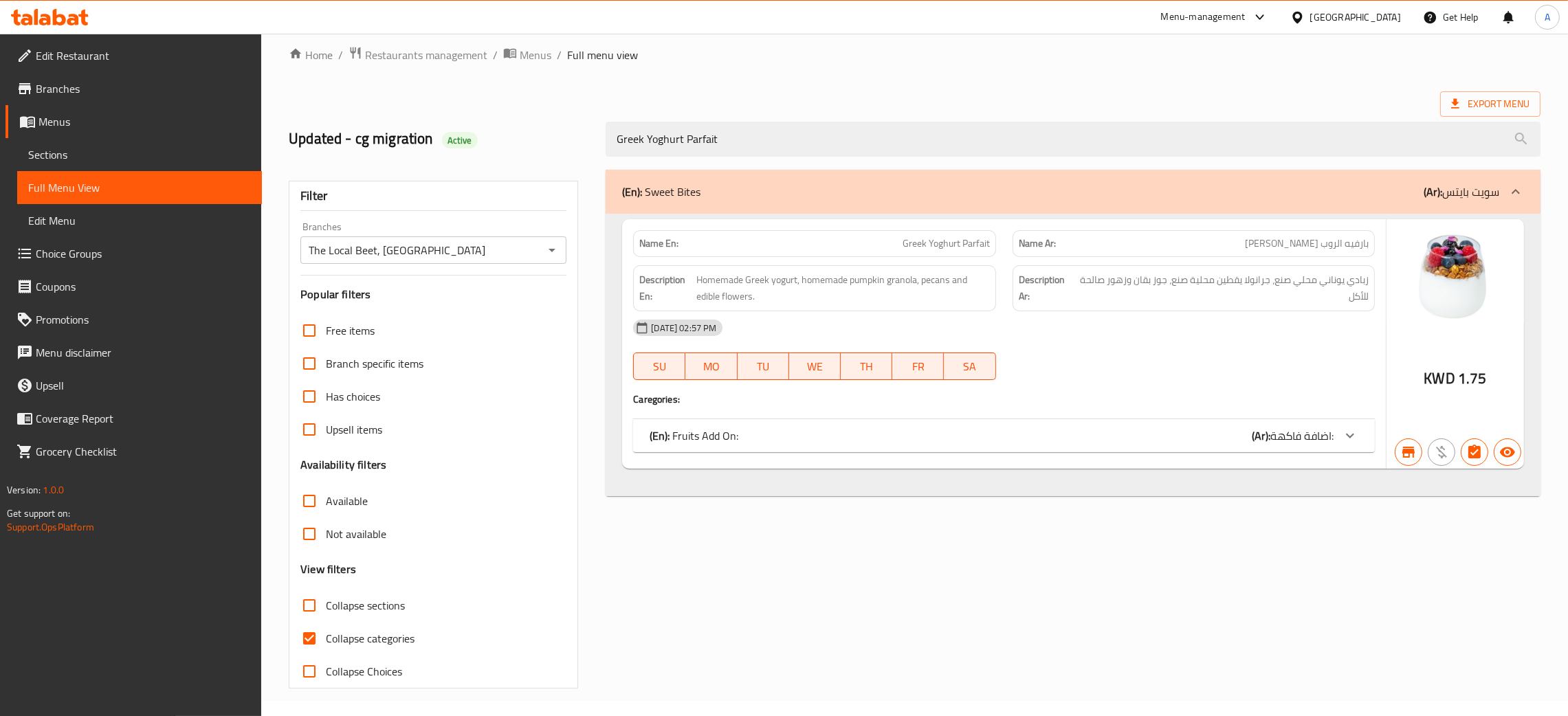
click at [1236, 419] on div "Name En: Greek Yoghurt Parfait Name Ar: بارفيه الروب اليوناني Description En: H…" at bounding box center [1004, 344] width 763 height 249
click at [1220, 426] on div "(En): Fruits Add On: (Ar): اضافة فاكهة:" at bounding box center [1003, 436] width 742 height 33
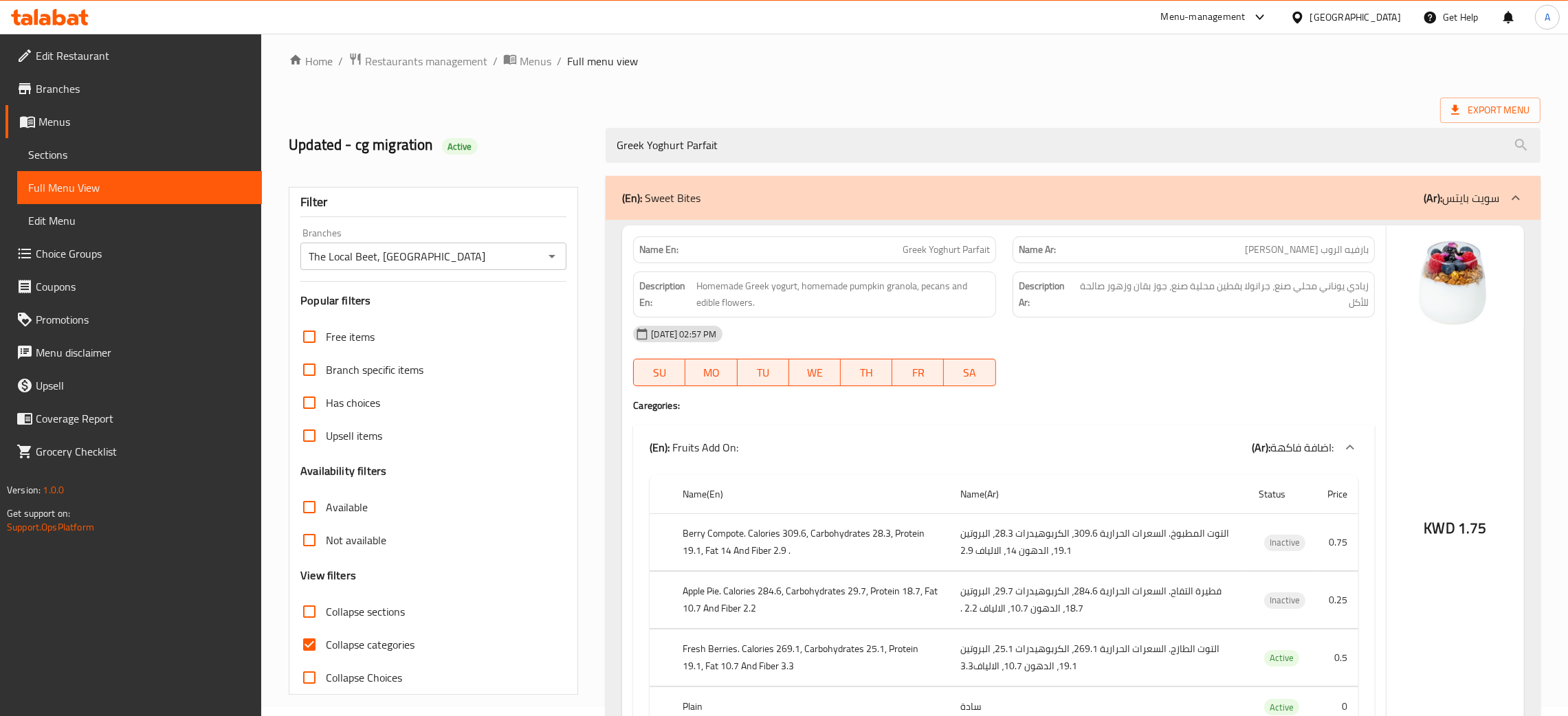
scroll to position [8, 0]
click at [46, 154] on span "Sections" at bounding box center [139, 154] width 223 height 17
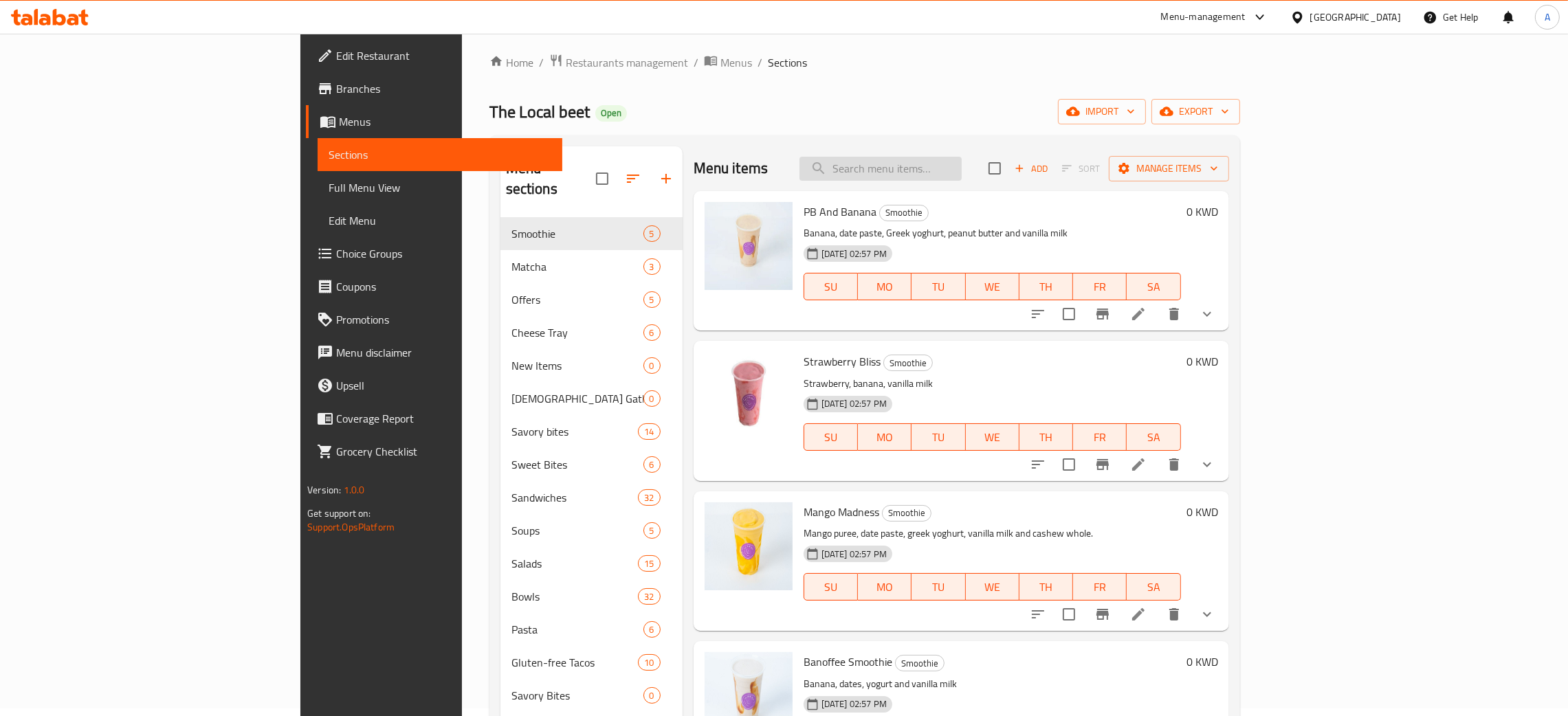
click at [961, 166] on input "search" at bounding box center [880, 169] width 162 height 24
paste input "Greek Yoghurt Parfait"
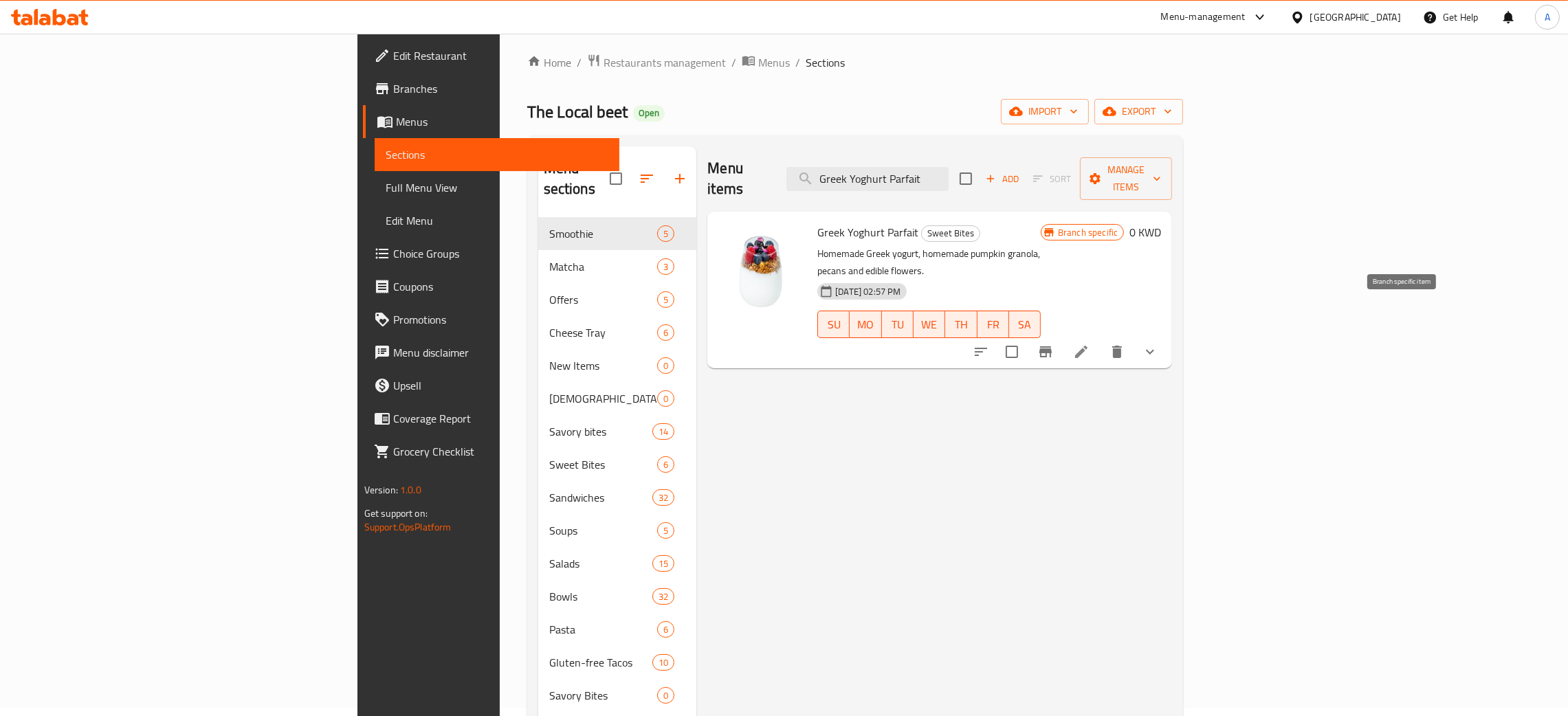
type input "Greek Yoghurt Parfait"
click at [1052, 346] on icon "Branch-specific-item" at bounding box center [1045, 352] width 13 height 11
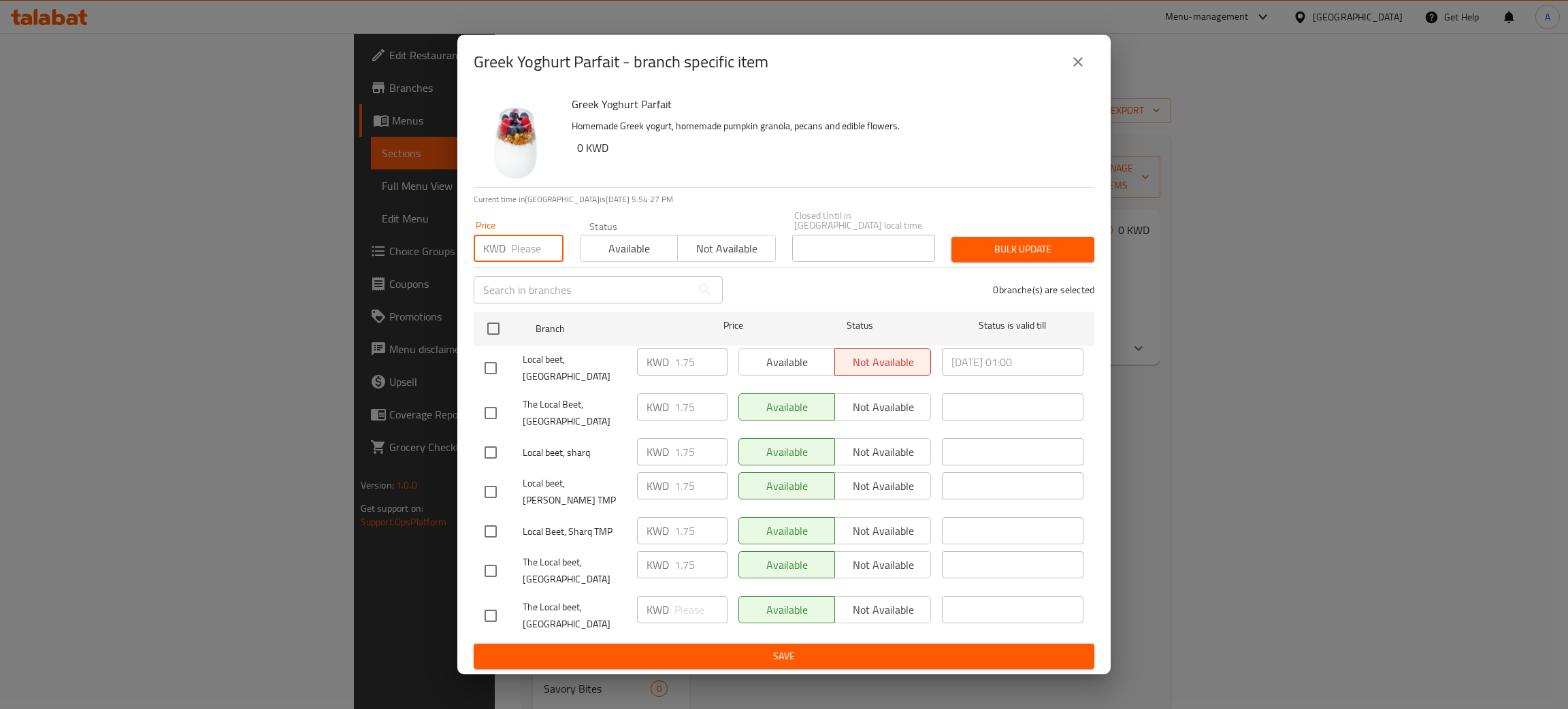
click at [524, 262] on input "number" at bounding box center [537, 248] width 53 height 27
type input "0"
click at [1018, 258] on span "Bulk update" at bounding box center [1022, 249] width 122 height 17
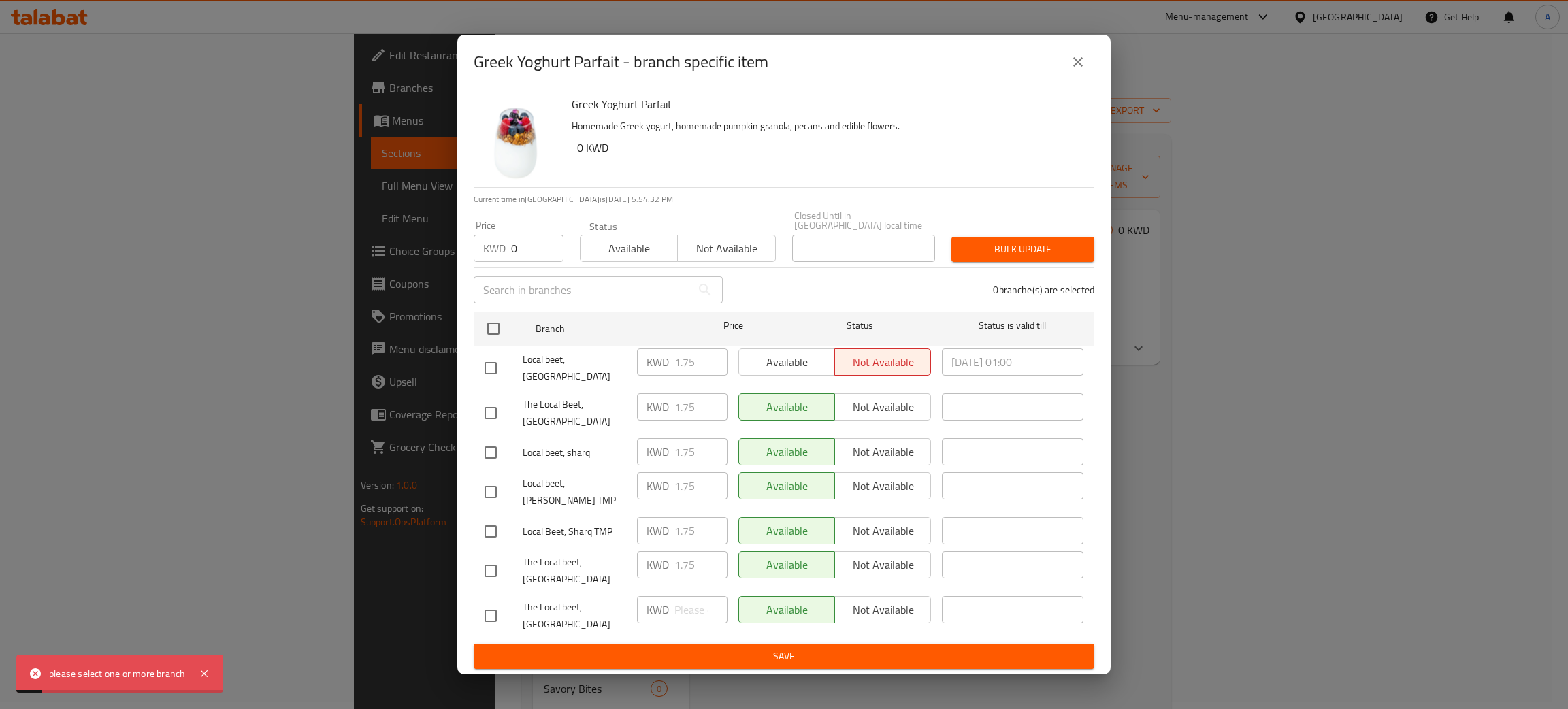
click at [735, 648] on span "Save" at bounding box center [784, 656] width 599 height 17
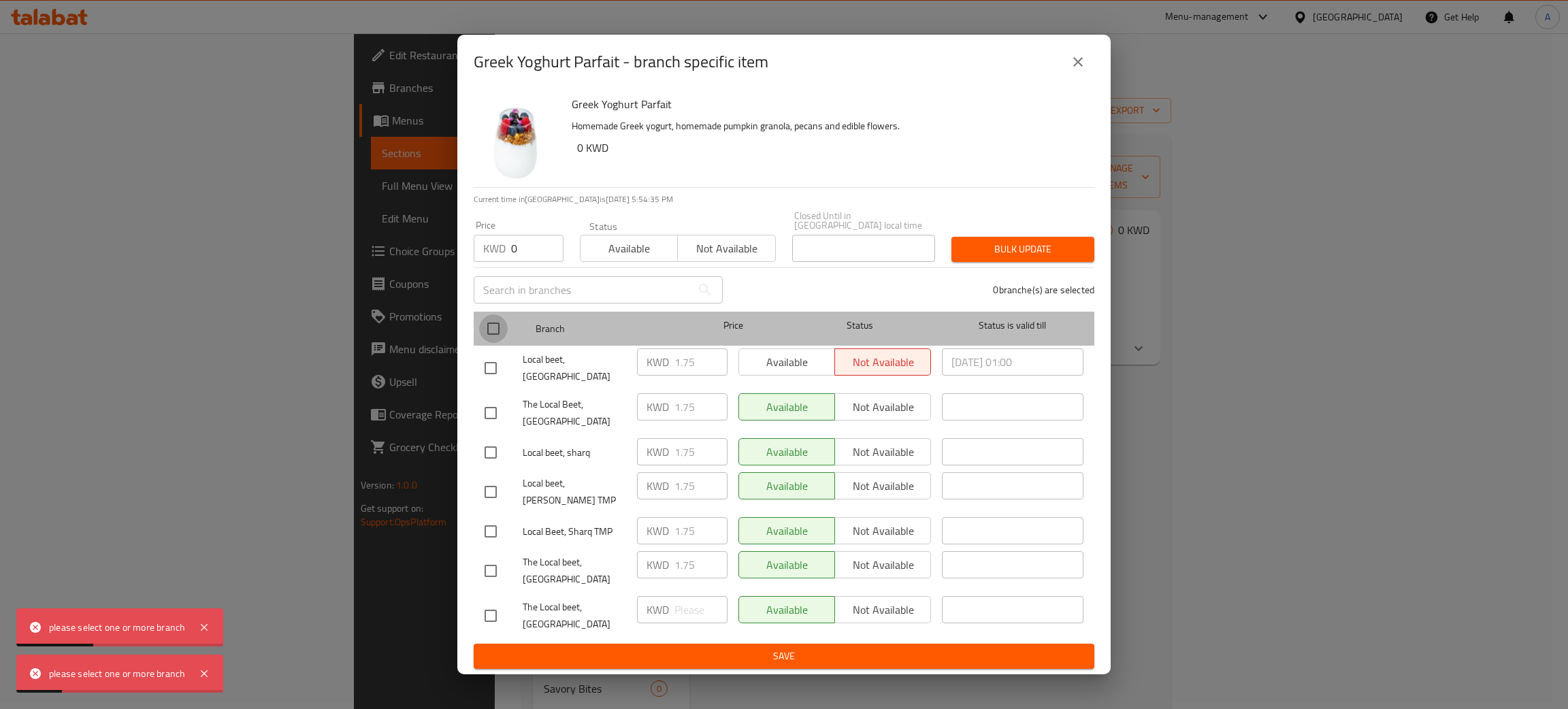
click at [493, 336] on input "checkbox" at bounding box center [493, 329] width 28 height 28
checkbox input "true"
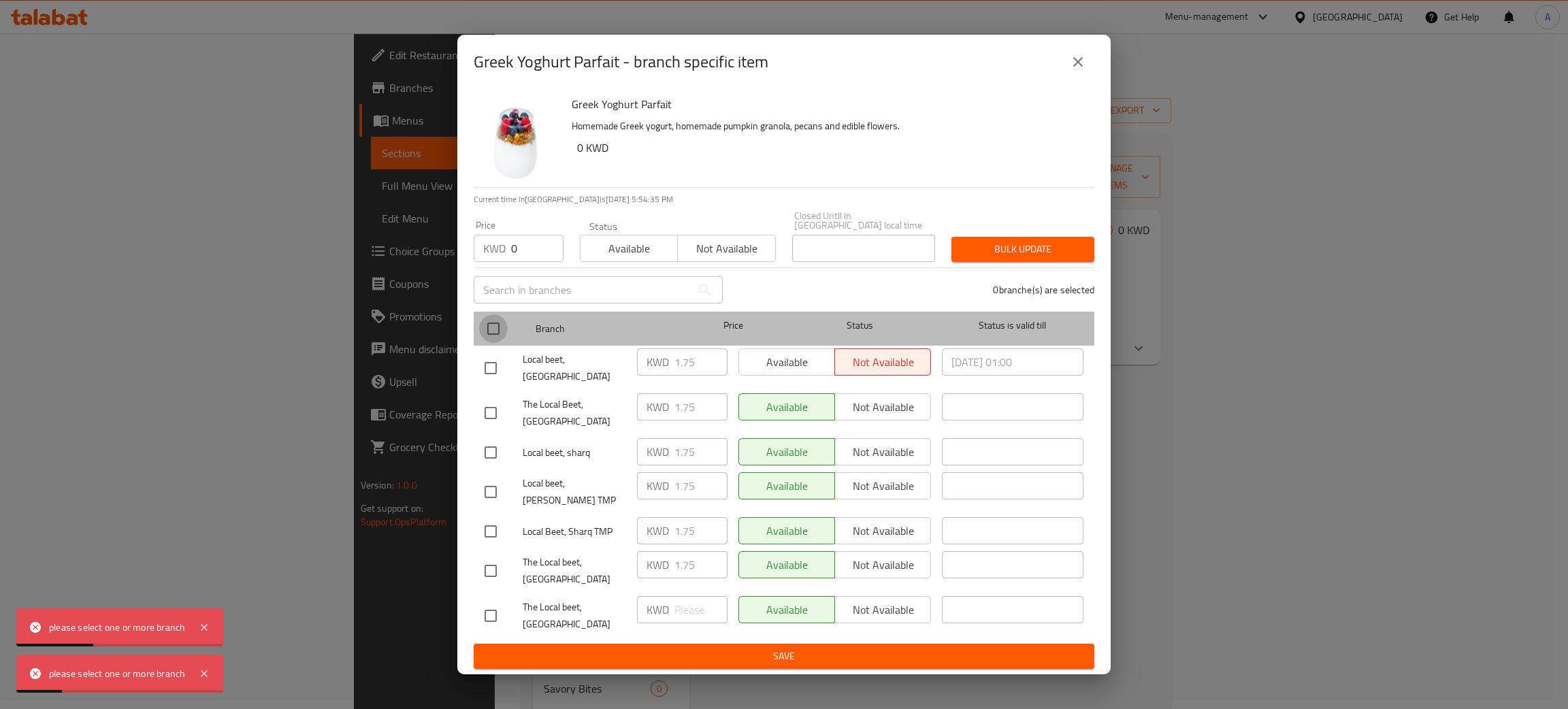
checkbox input "true"
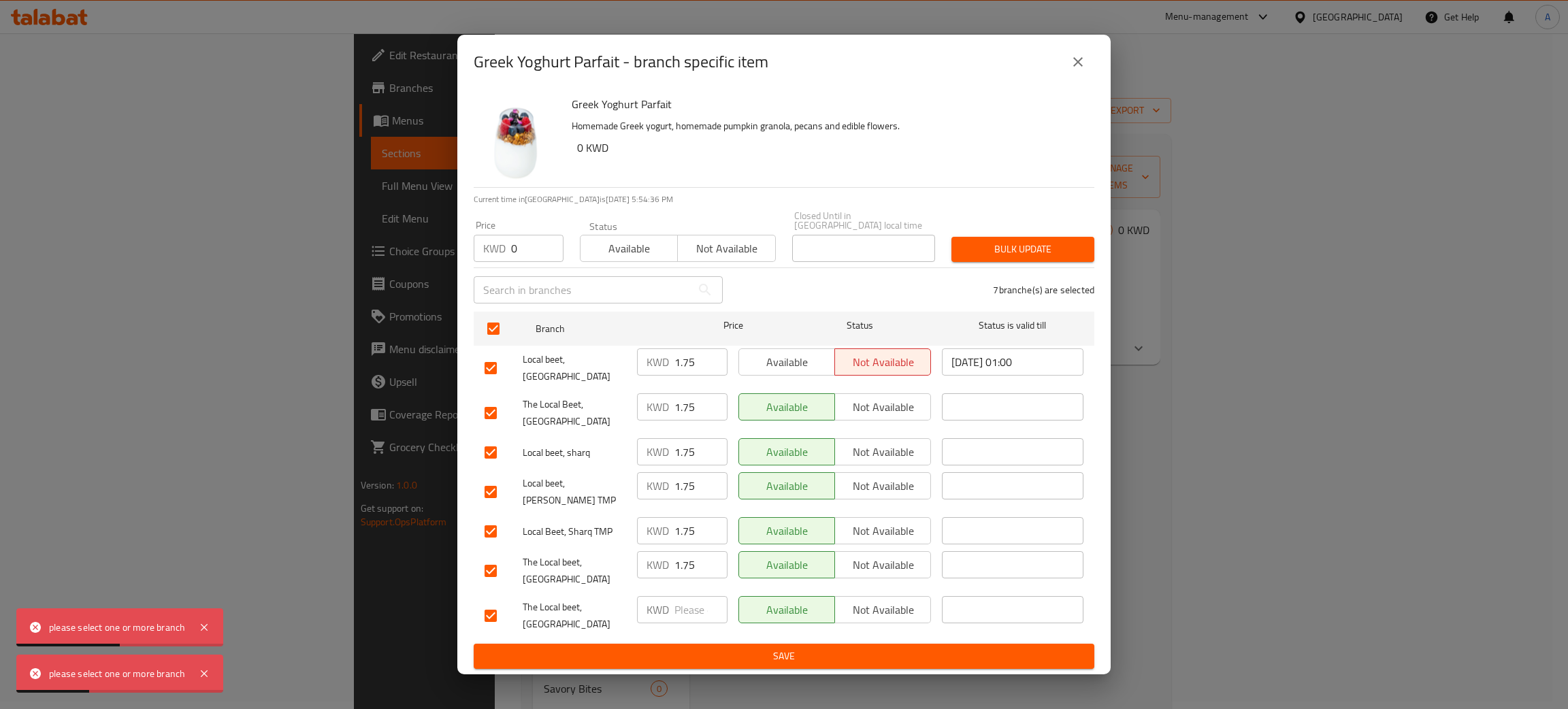
click at [802, 648] on span "Save" at bounding box center [784, 656] width 599 height 17
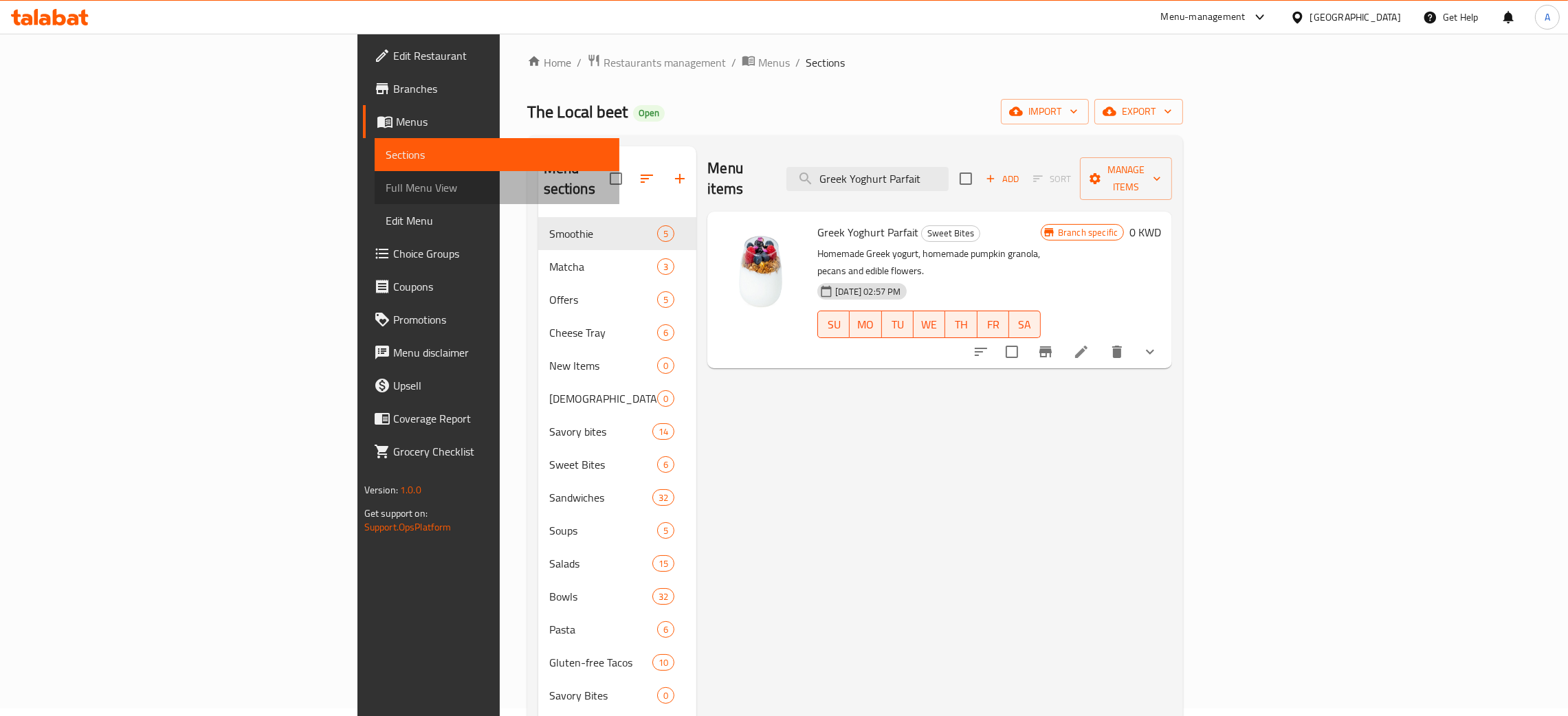
click at [386, 189] on span "Full Menu View" at bounding box center [497, 188] width 223 height 17
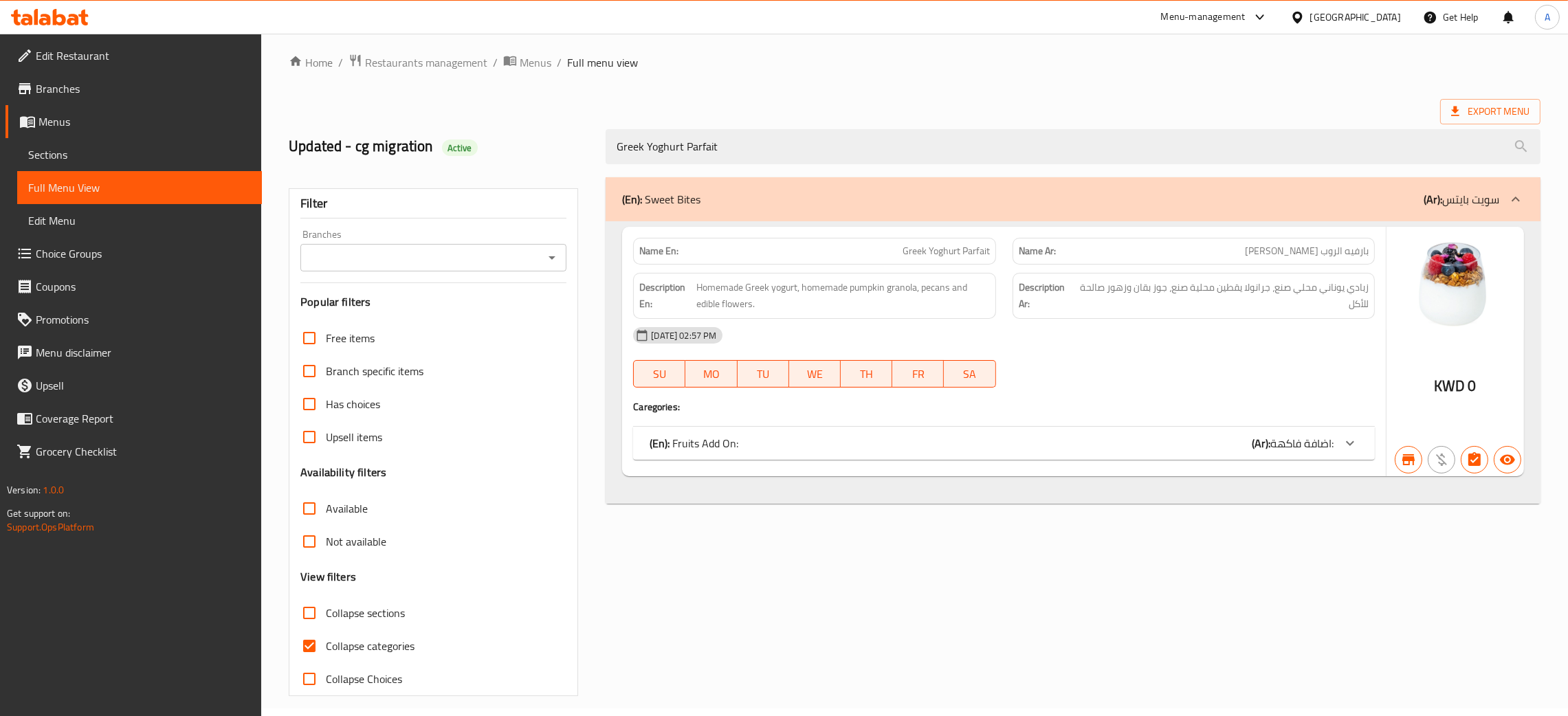
type input "Greek Yoghurt Parfait"
click at [1357, 444] on icon at bounding box center [1349, 443] width 17 height 17
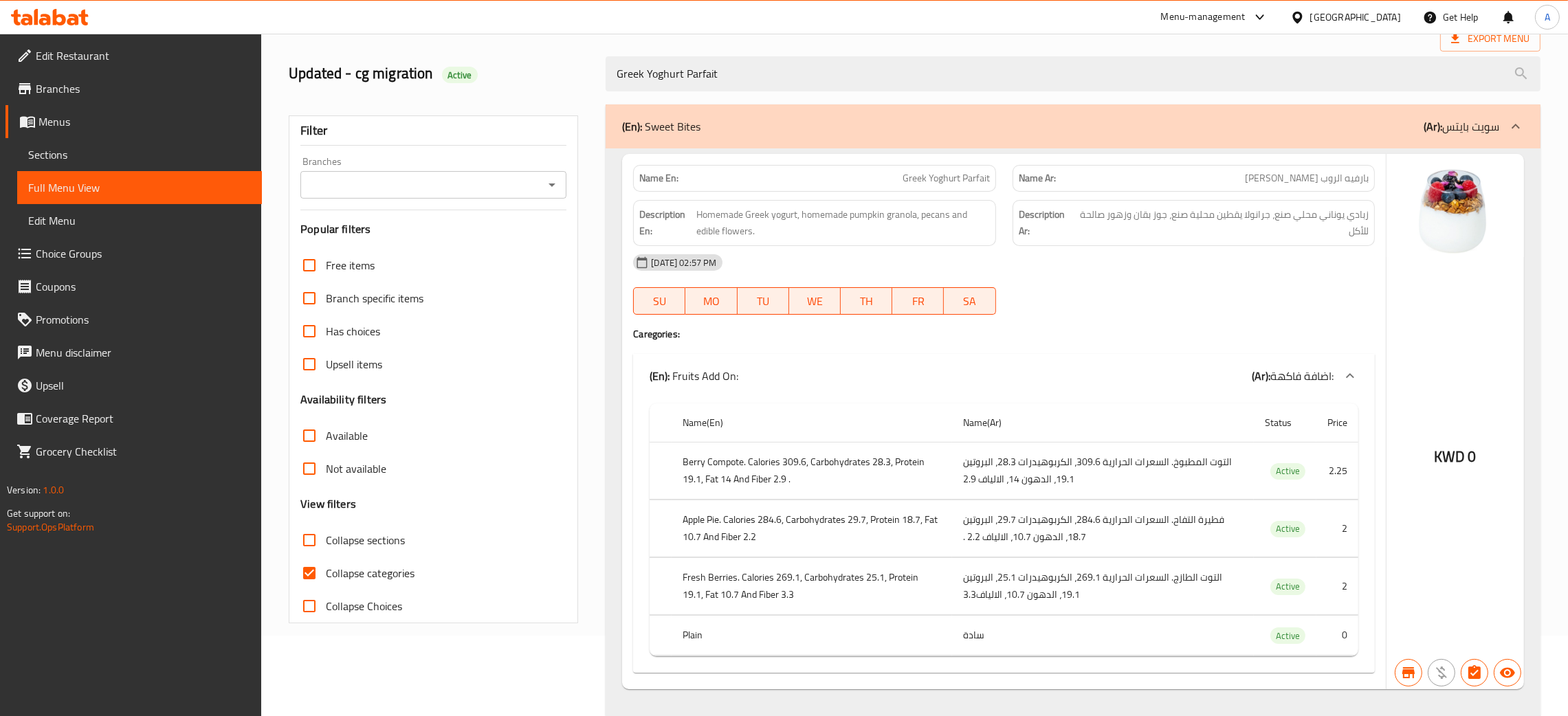
scroll to position [111, 0]
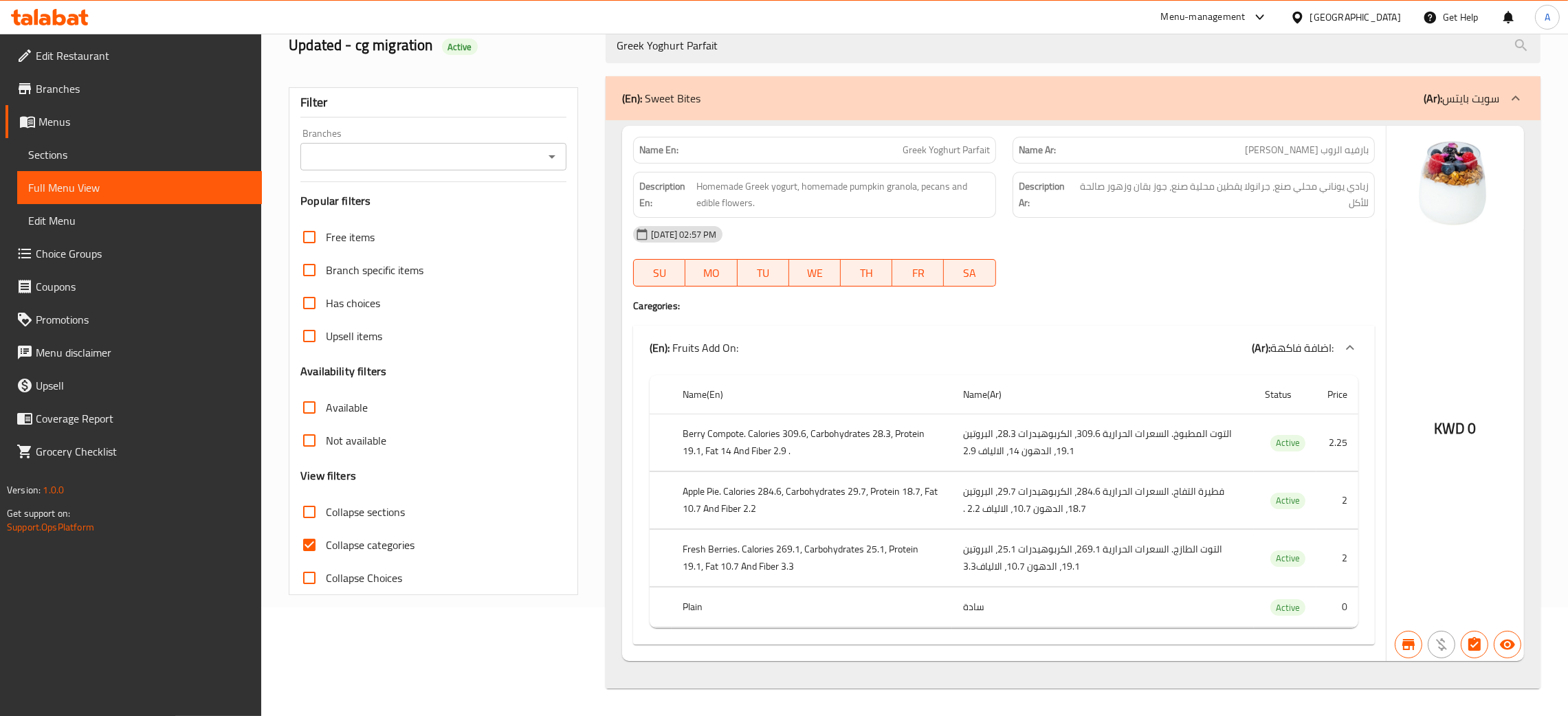
click at [552, 156] on icon "Open" at bounding box center [552, 156] width 17 height 17
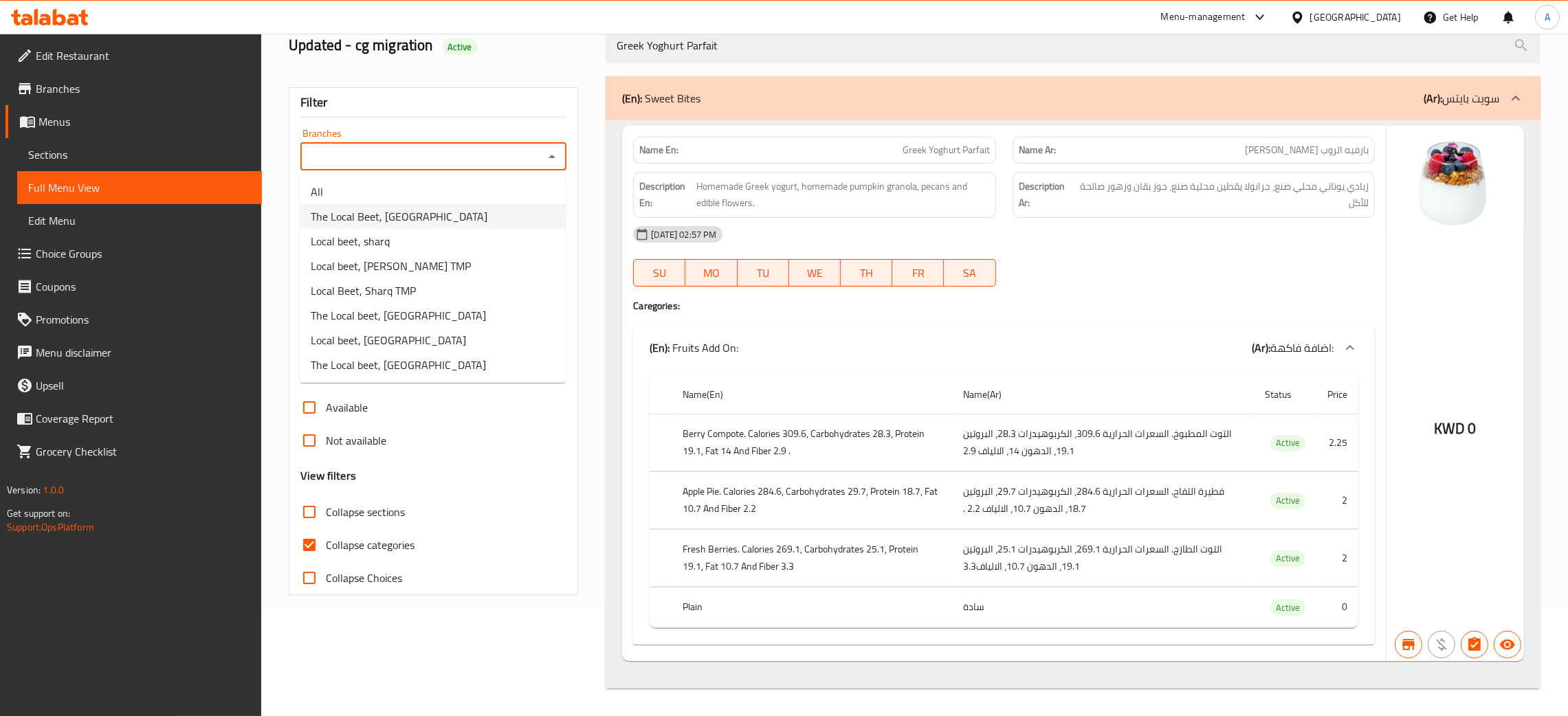
click at [425, 209] on span "The Local Beet, [GEOGRAPHIC_DATA]" at bounding box center [398, 216] width 177 height 17
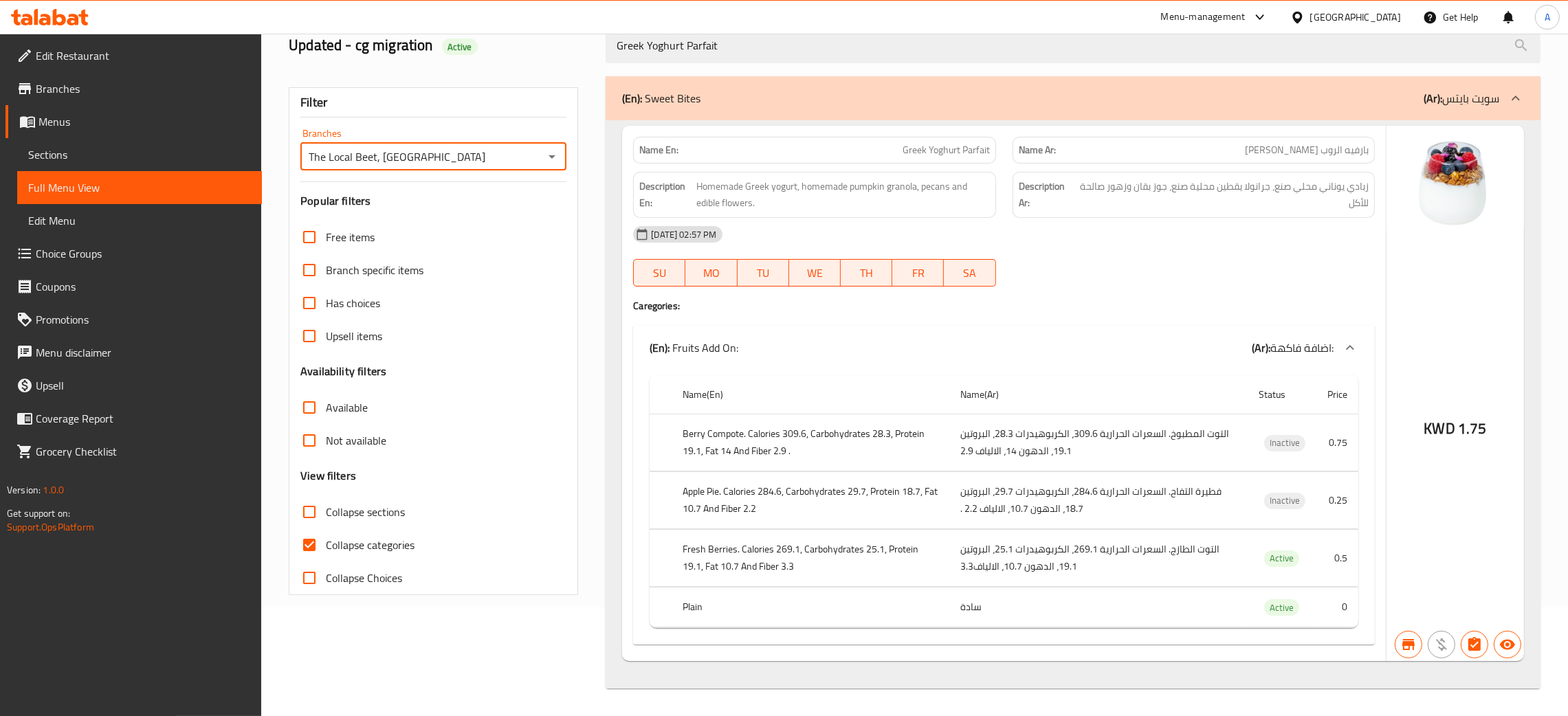
click at [551, 153] on icon "Open" at bounding box center [552, 156] width 17 height 17
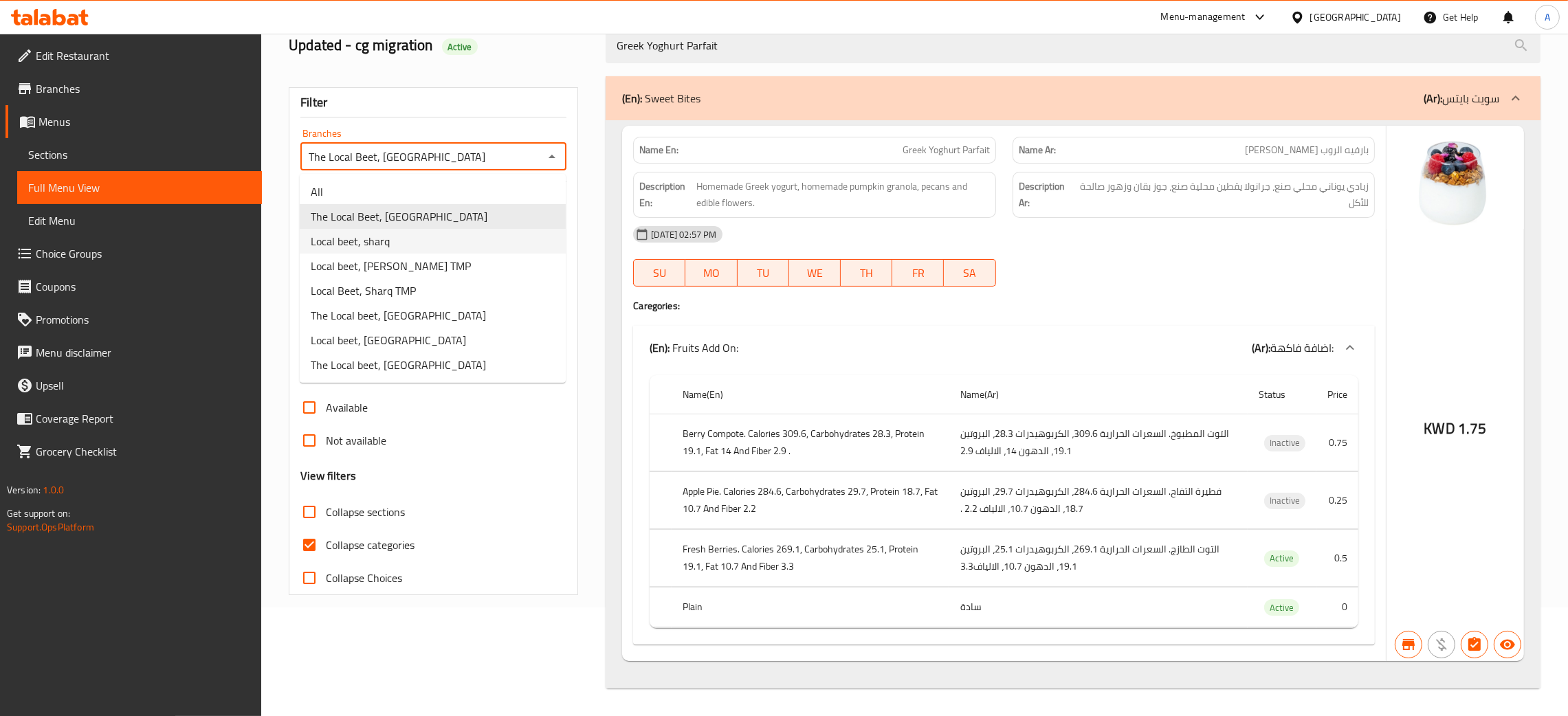
click at [444, 243] on li "Local beet, sharq" at bounding box center [432, 241] width 266 height 25
type input "Local beet, sharq"
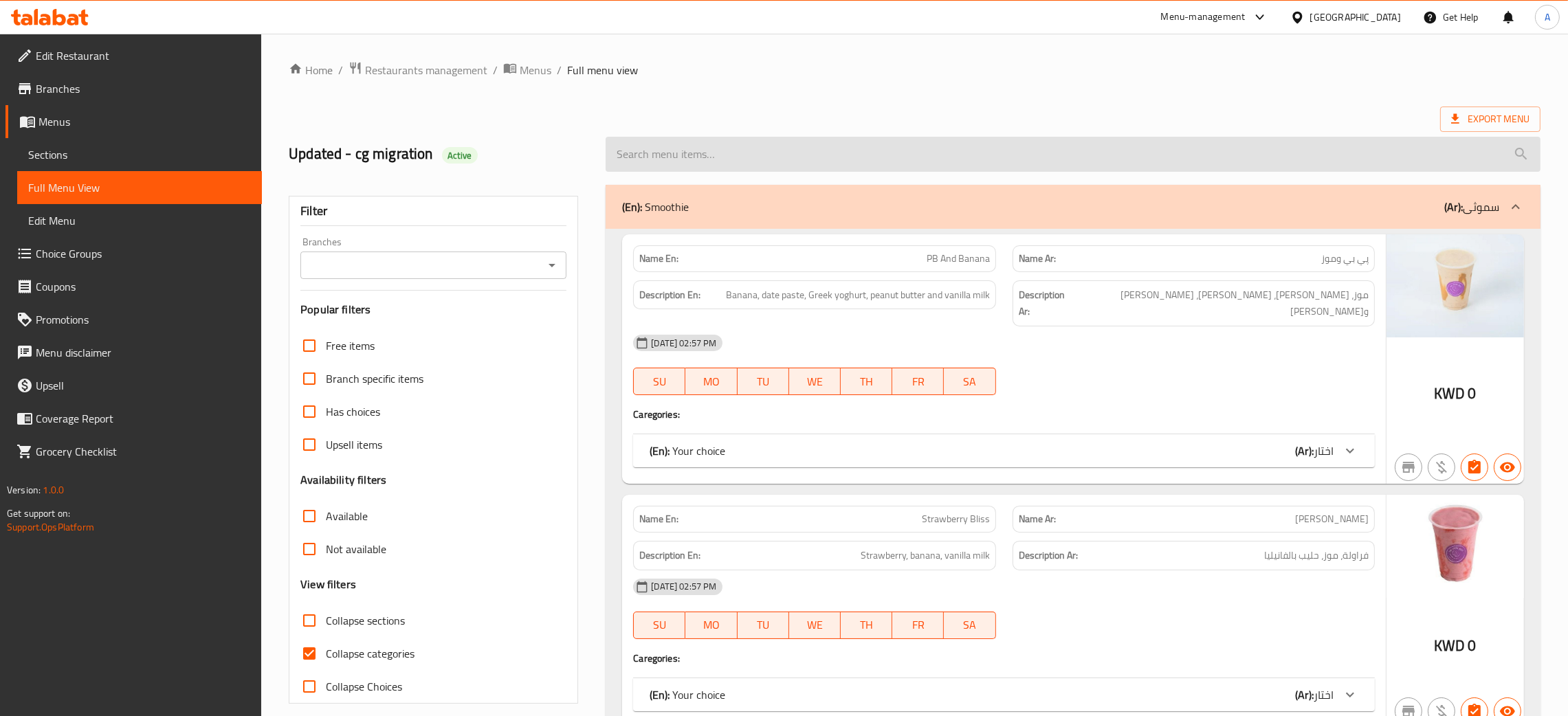
click at [770, 154] on input "search" at bounding box center [1073, 154] width 934 height 35
paste input "Greek Yoghurt Parfait"
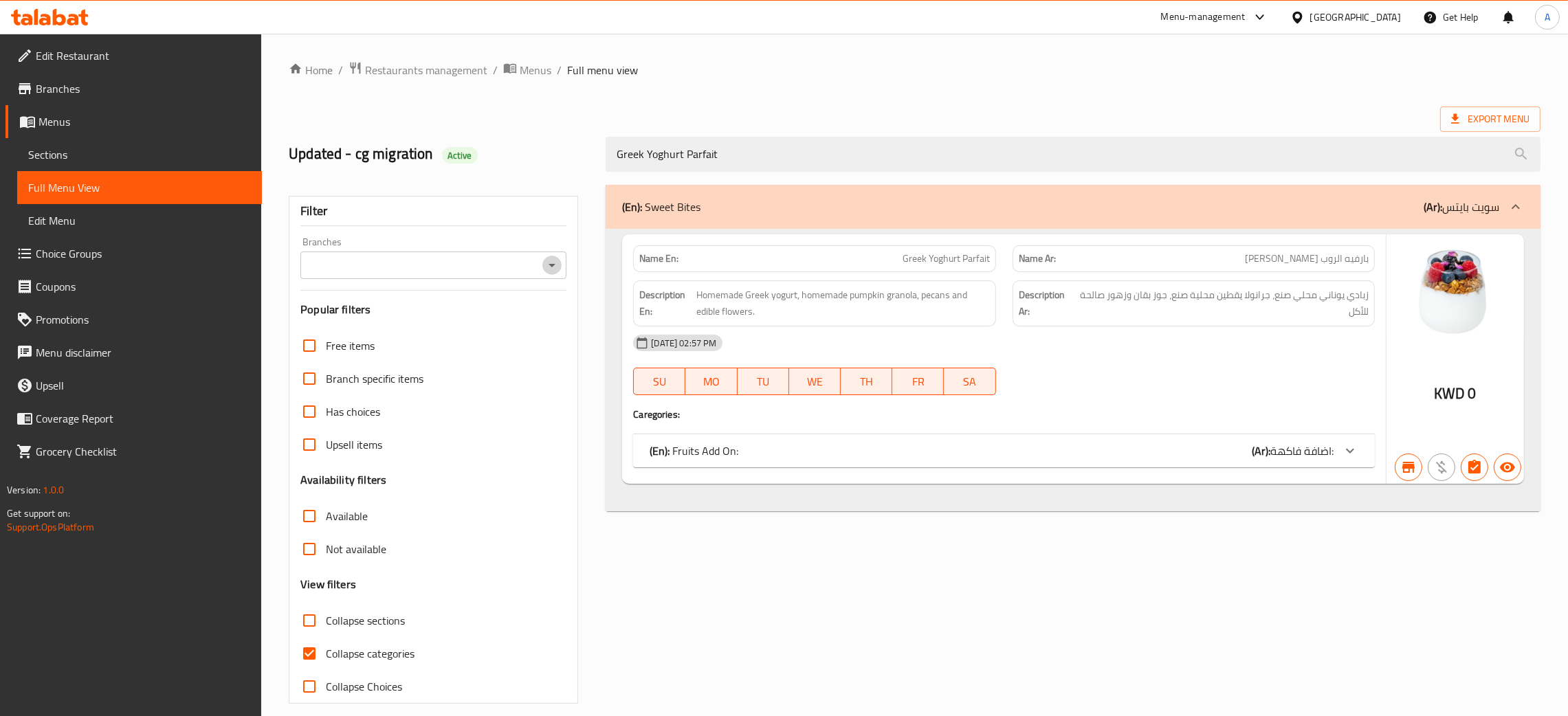
click at [546, 261] on icon "Open" at bounding box center [552, 265] width 17 height 17
type input "Greek Yoghurt Parfait"
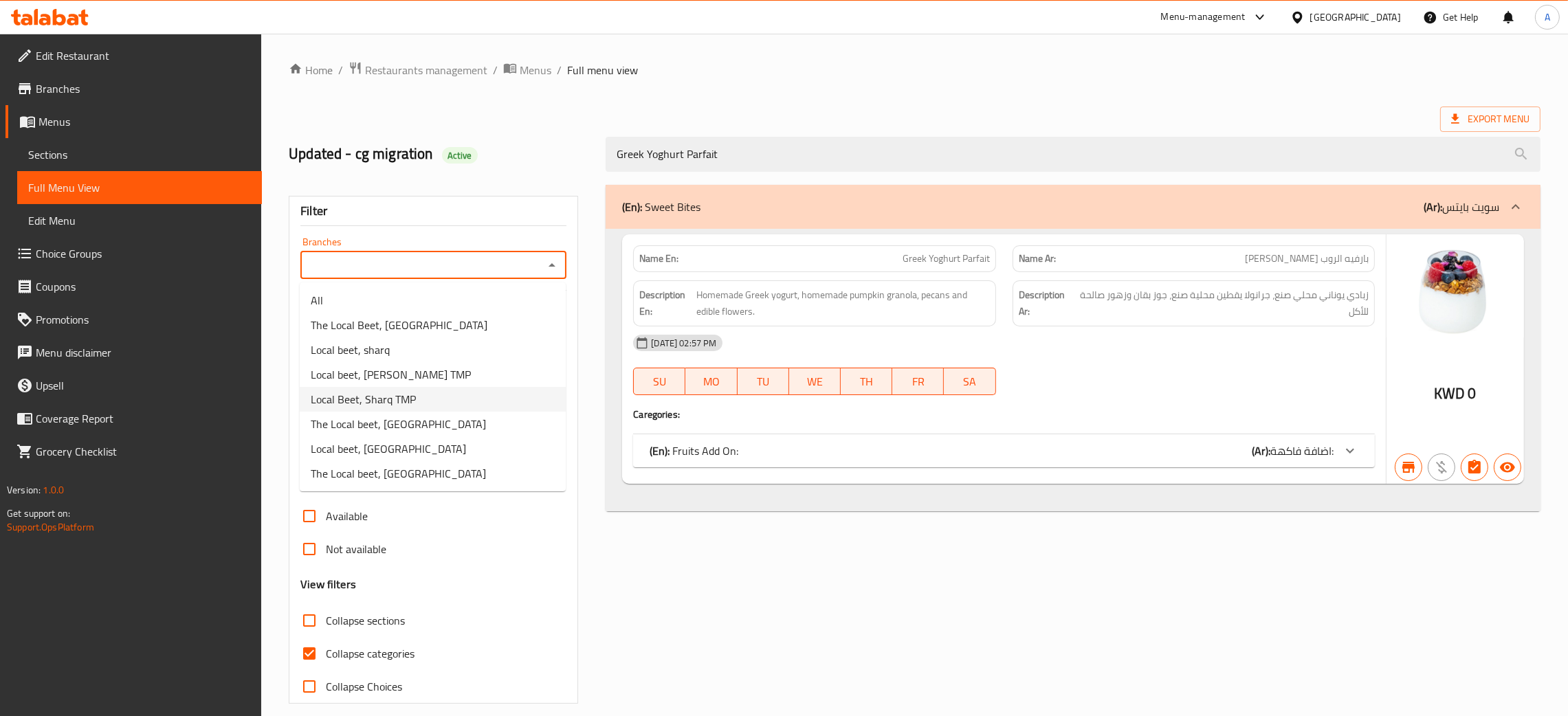
click at [397, 402] on span "Local Beet, Sharq TMP" at bounding box center [363, 399] width 105 height 17
type input "Local Beet, Sharq TMP"
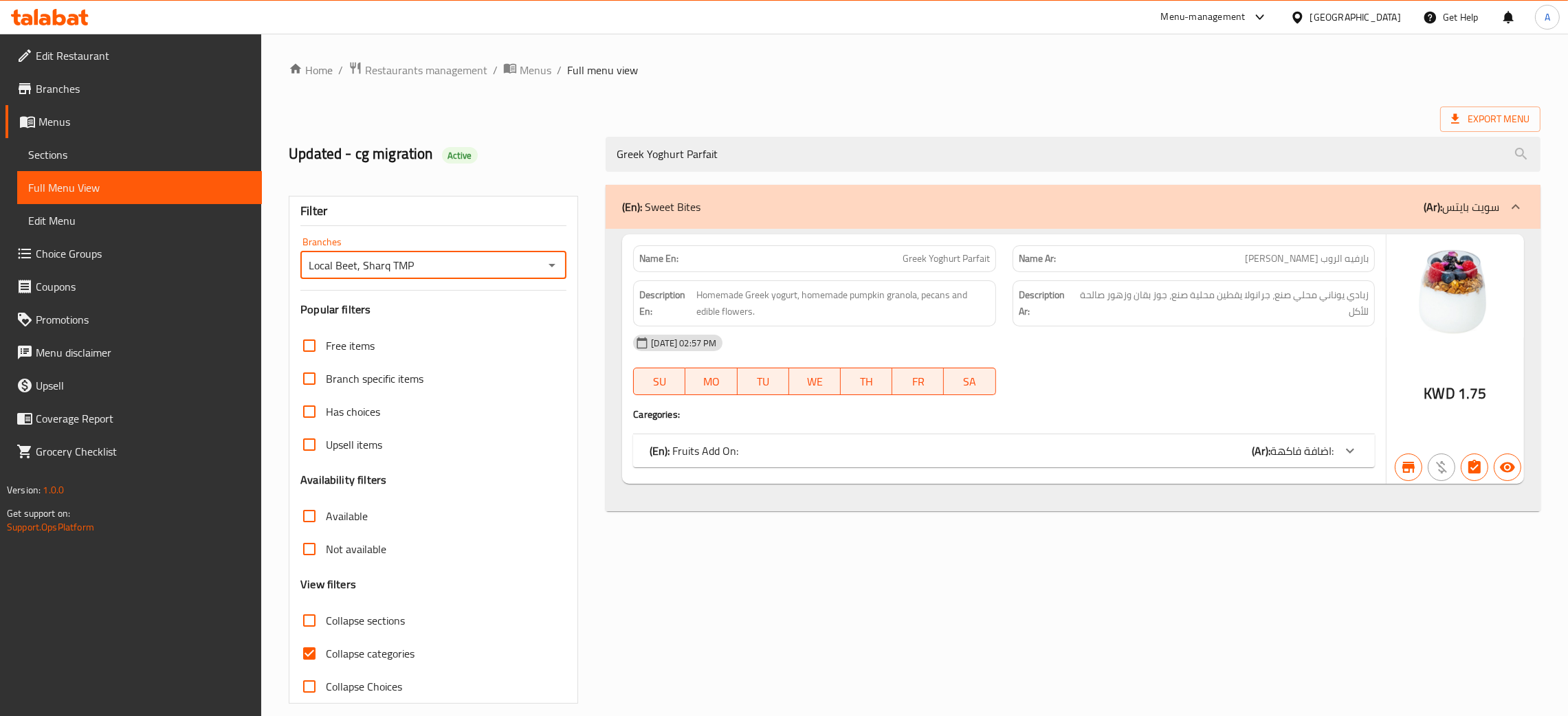
click at [1079, 430] on div "Name En: Greek Yoghurt Parfait Name Ar: بارفيه الروب اليوناني Description En: H…" at bounding box center [1004, 359] width 763 height 249
click at [1087, 451] on div "(En): Fruits Add On: (Ar): اضافة فاكهة:" at bounding box center [991, 451] width 684 height 17
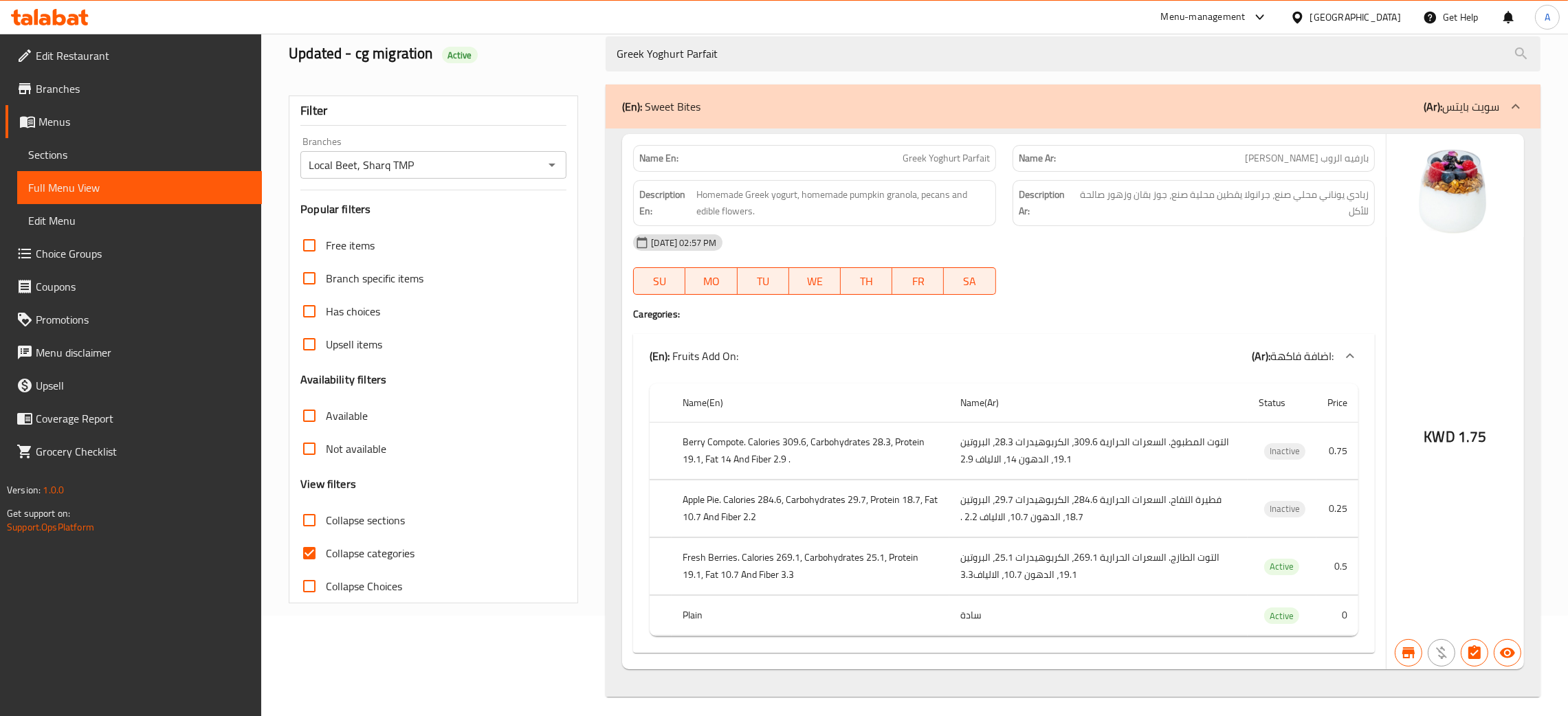
scroll to position [111, 0]
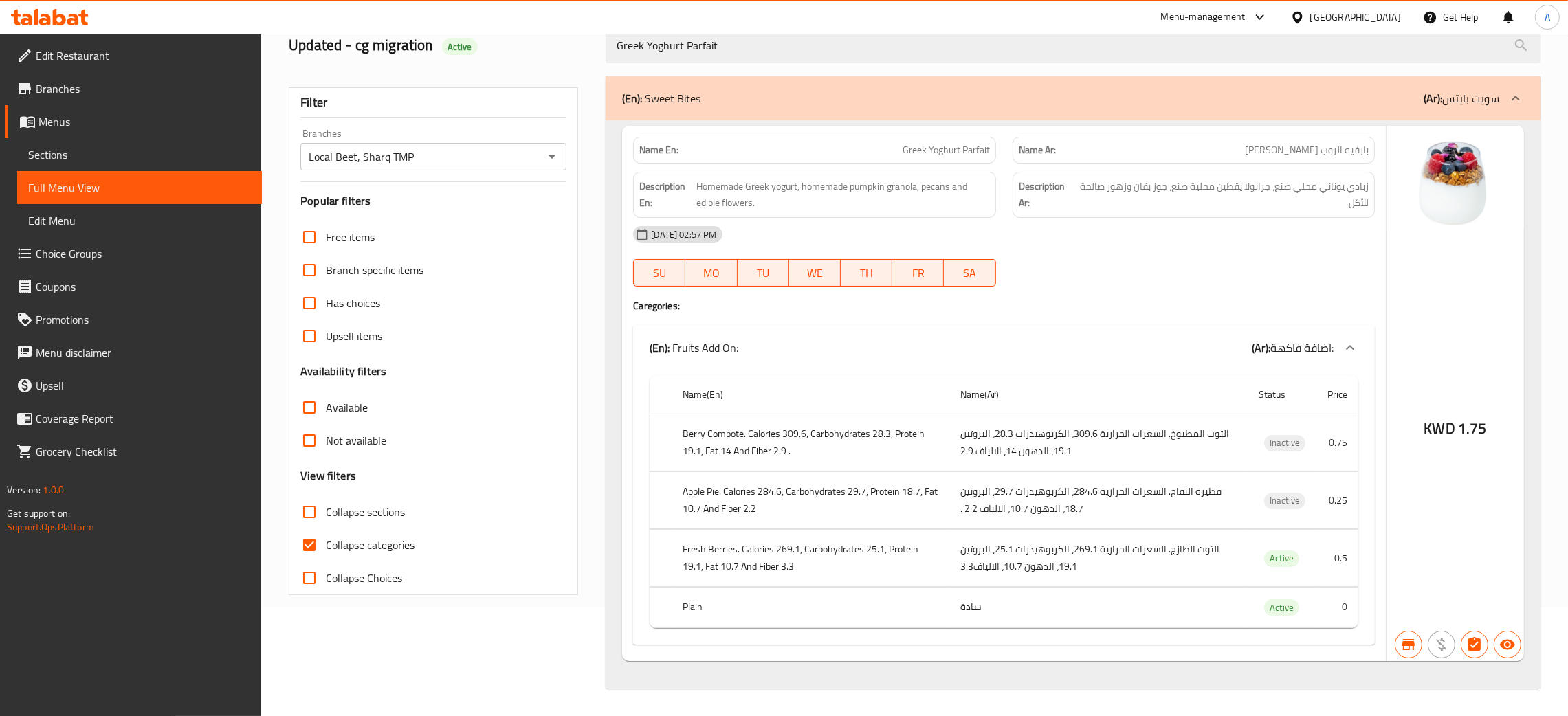
click at [63, 150] on span "Sections" at bounding box center [139, 154] width 223 height 17
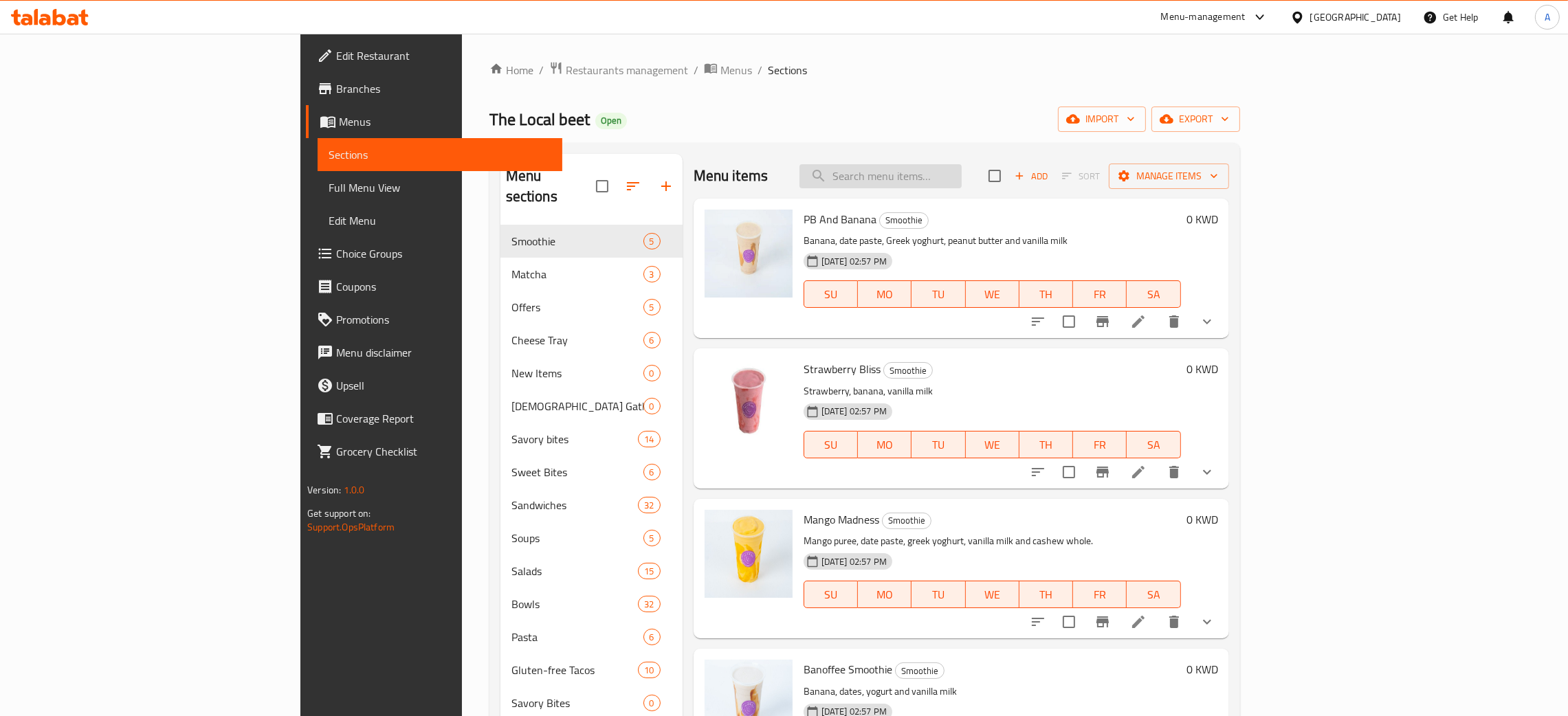
click at [961, 172] on input "search" at bounding box center [880, 176] width 162 height 24
paste input "Greek Yoghurt Parfait"
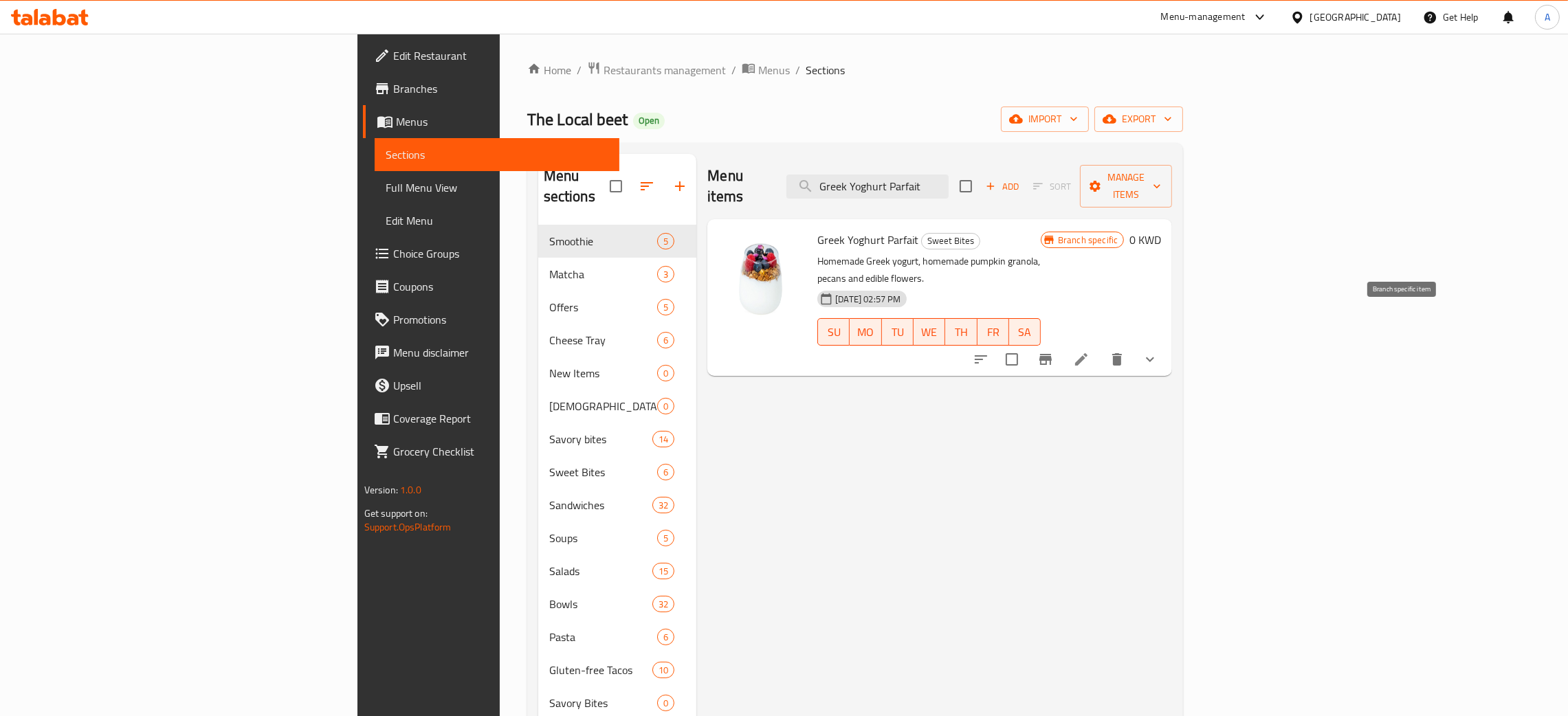
click at [1054, 352] on icon "Branch-specific-item" at bounding box center [1045, 360] width 17 height 17
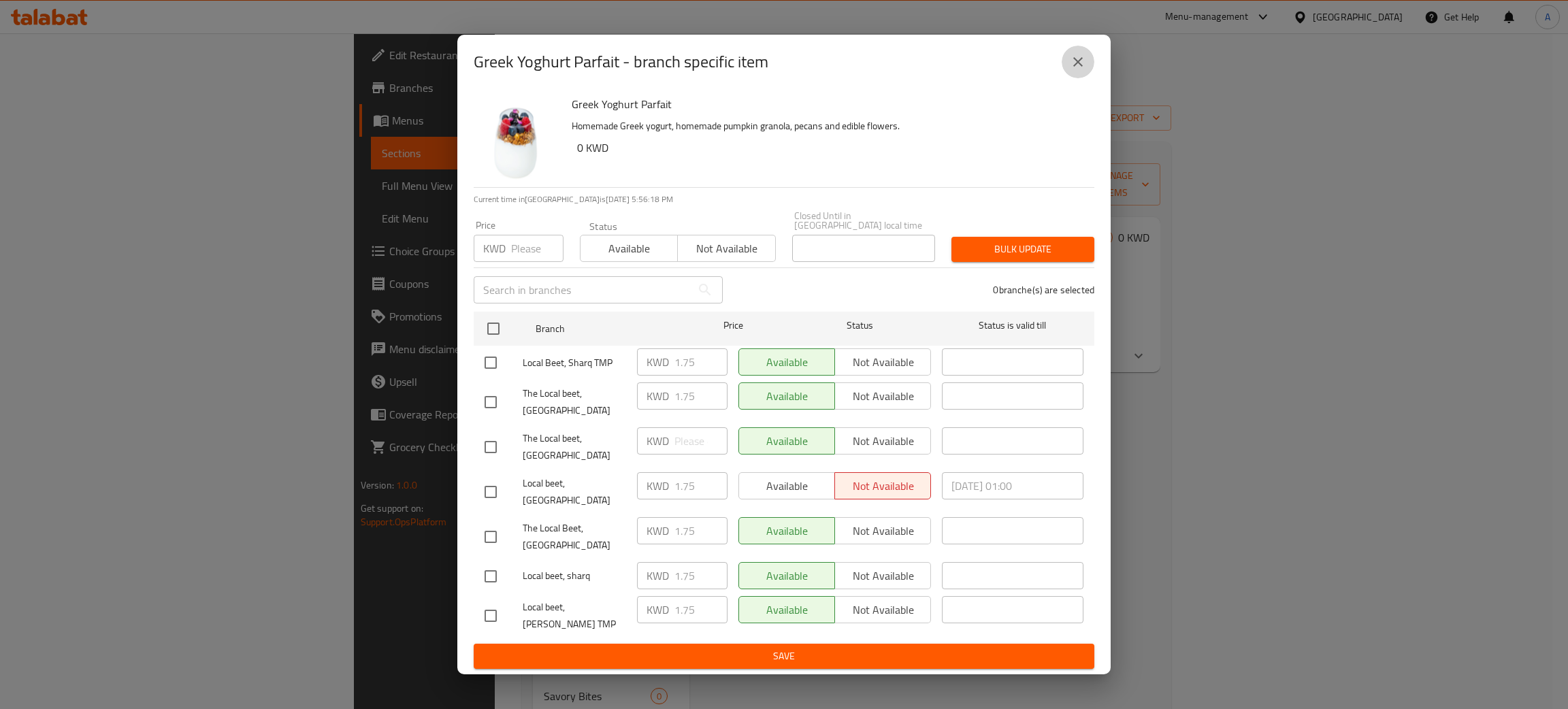
click at [1083, 70] on icon "close" at bounding box center [1078, 62] width 16 height 16
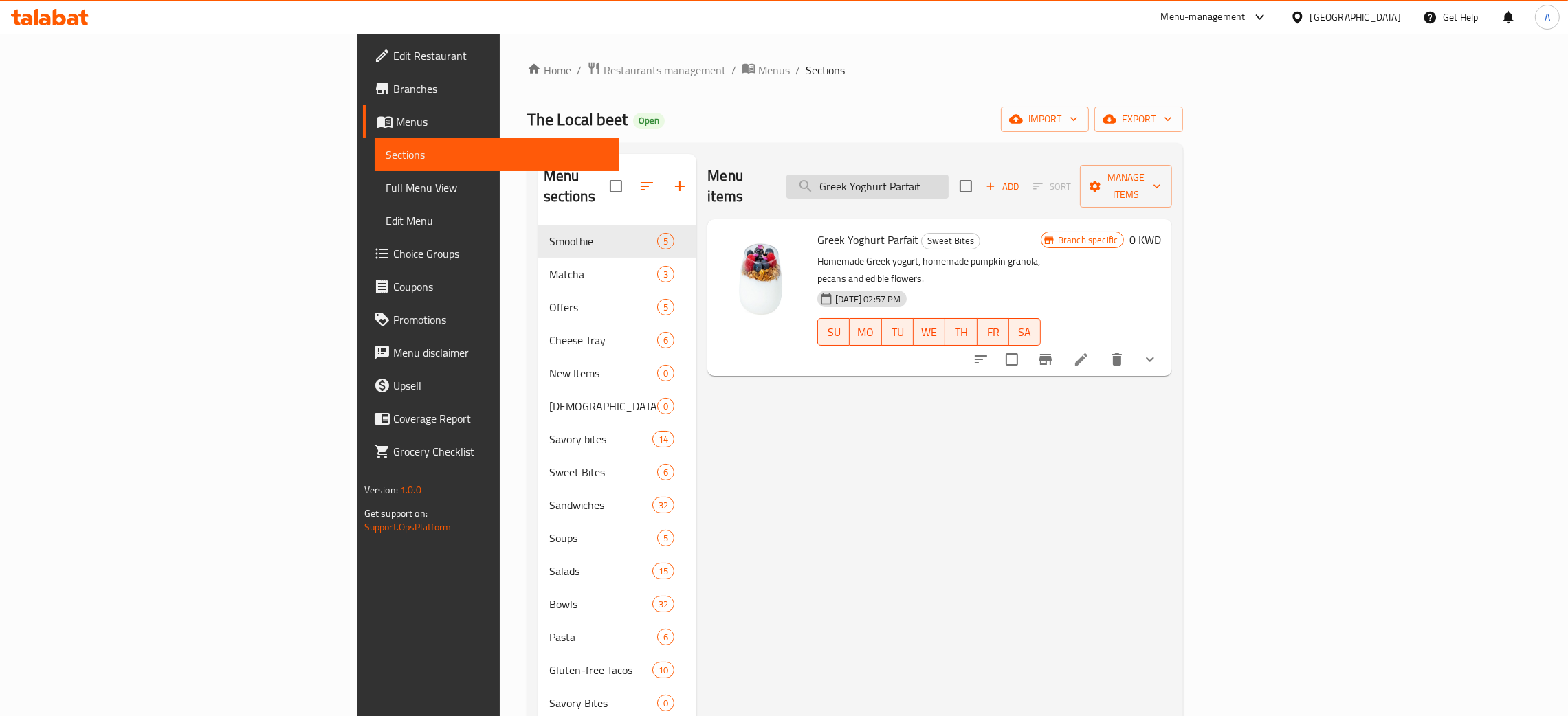
click at [949, 177] on input "Greek Yoghurt Parfait" at bounding box center [867, 186] width 162 height 24
click at [949, 176] on input "Greek Yoghurt Parfait" at bounding box center [867, 186] width 162 height 24
paste input "Whole Grain Oats"
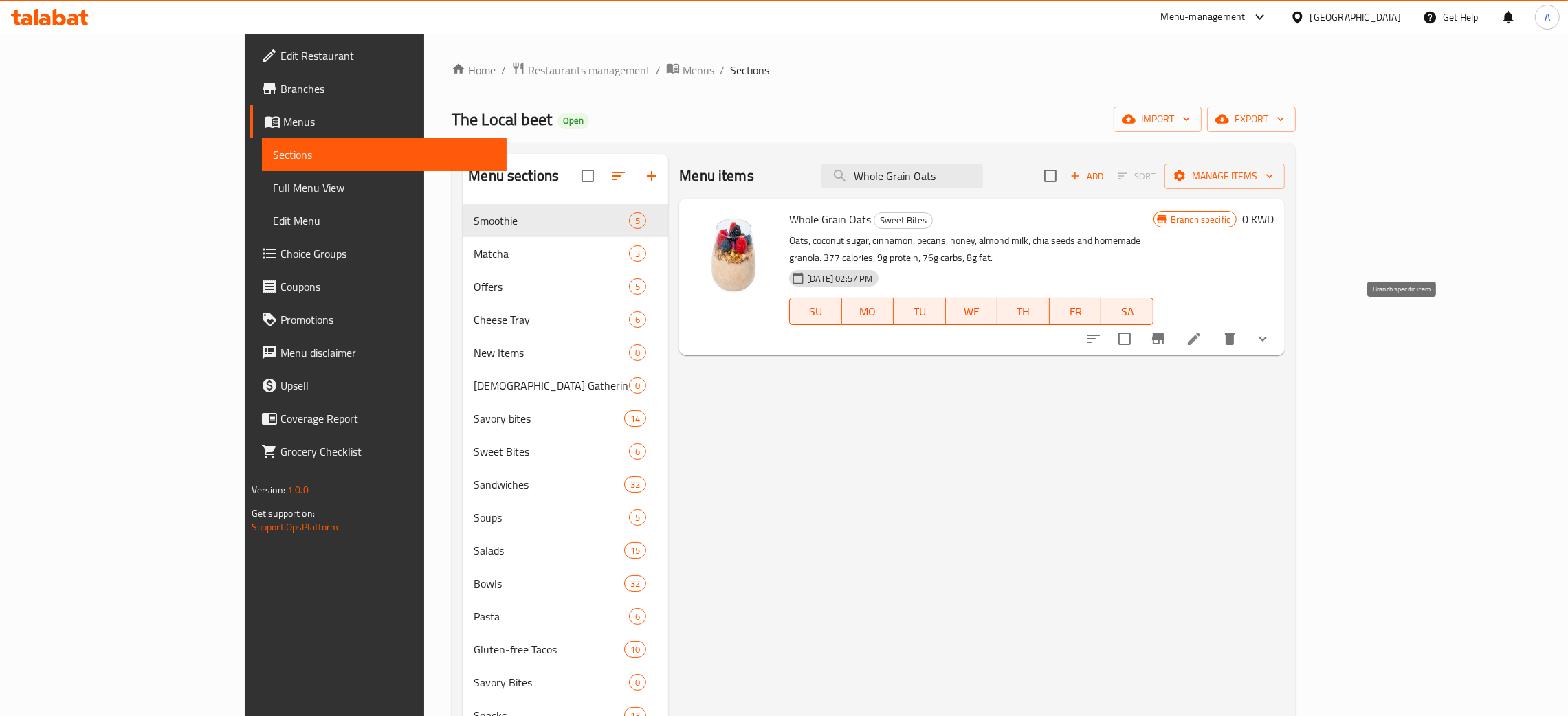
type input "Whole Grain Oats"
click at [1166, 331] on icon "Branch-specific-item" at bounding box center [1158, 339] width 17 height 17
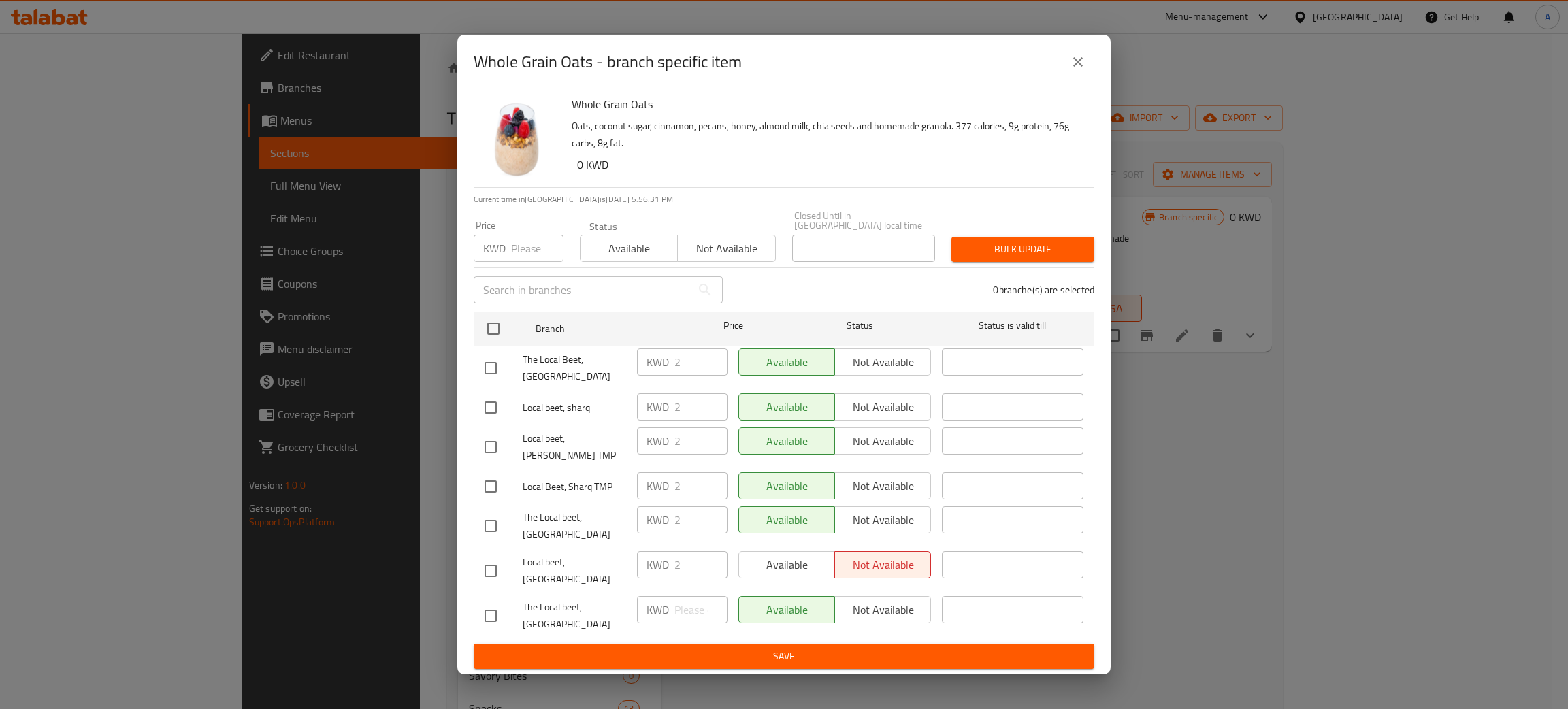
click at [1070, 70] on icon "close" at bounding box center [1078, 62] width 16 height 16
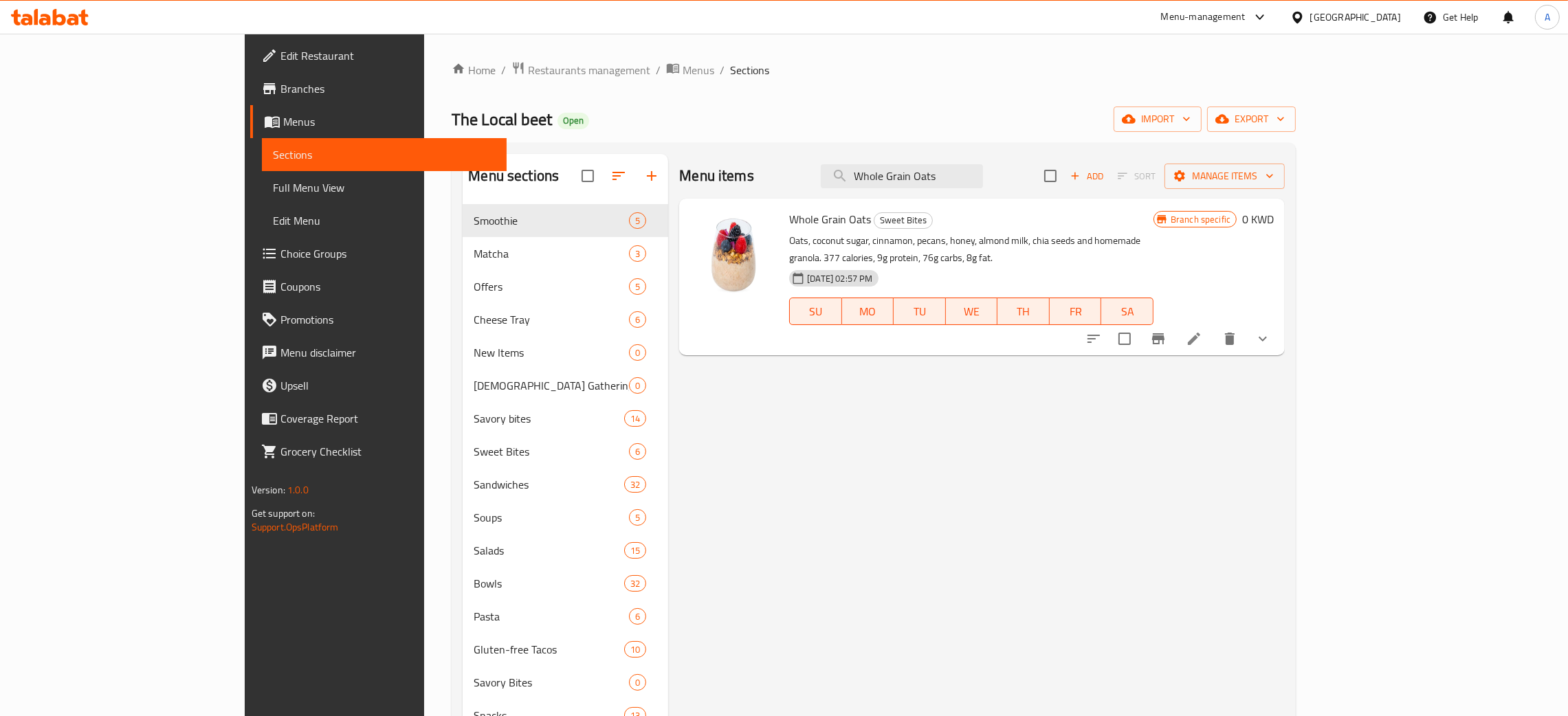
click at [273, 181] on span "Full Menu View" at bounding box center [384, 188] width 223 height 17
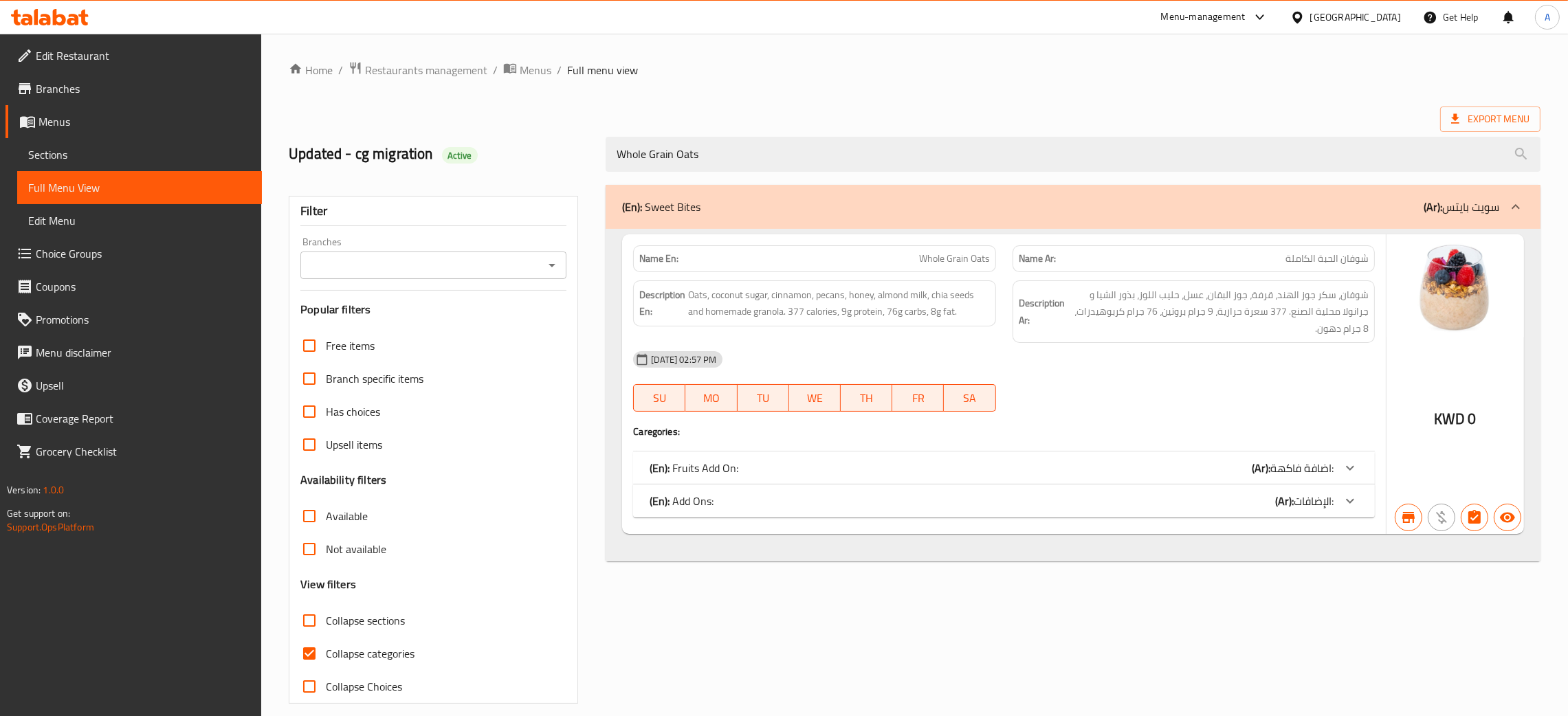
type input "Whole Grain Oats"
click at [1231, 490] on div "(En): Add Ons: (Ar): الإضافات:" at bounding box center [1003, 501] width 742 height 33
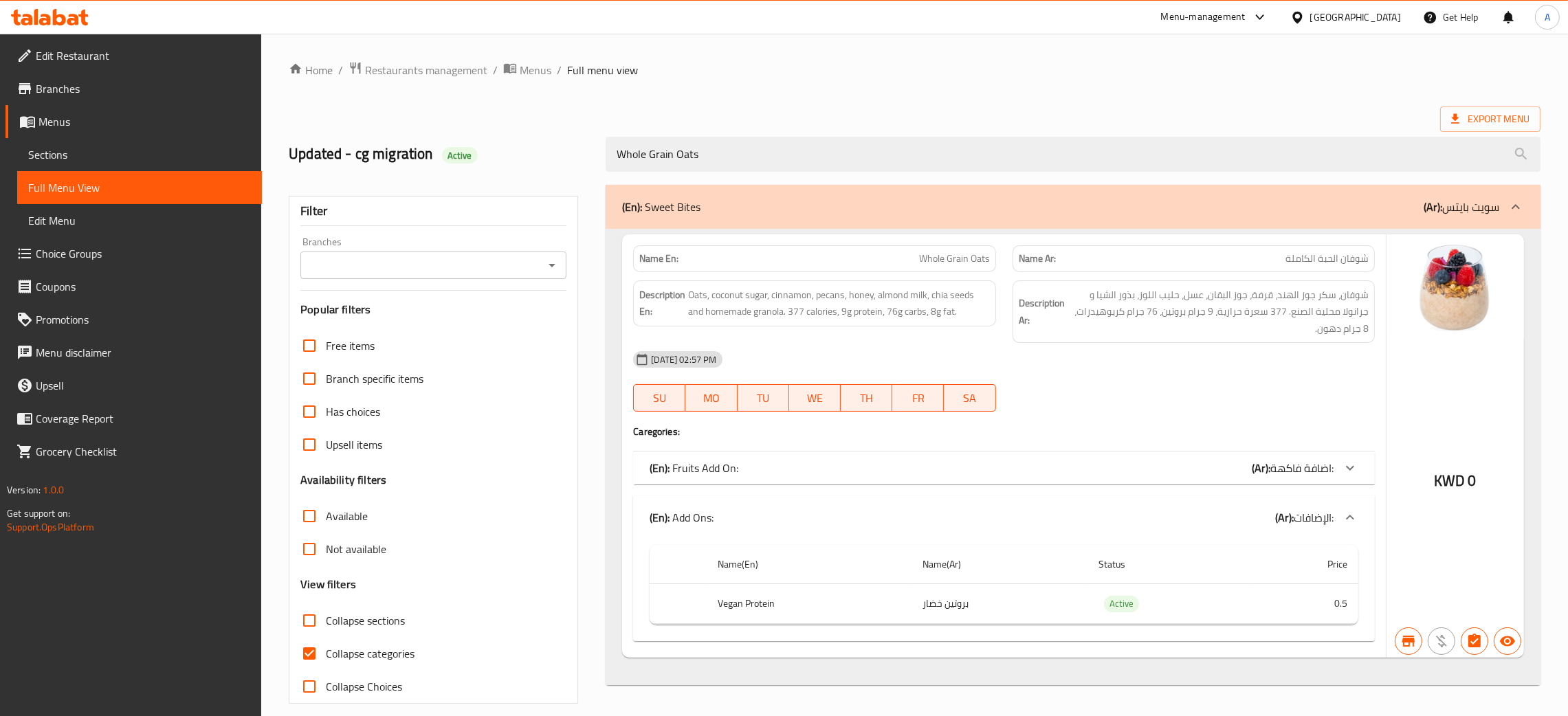
click at [1210, 469] on div "(En): Fruits Add On: (Ar): اضافة فاكهة:" at bounding box center [991, 468] width 684 height 17
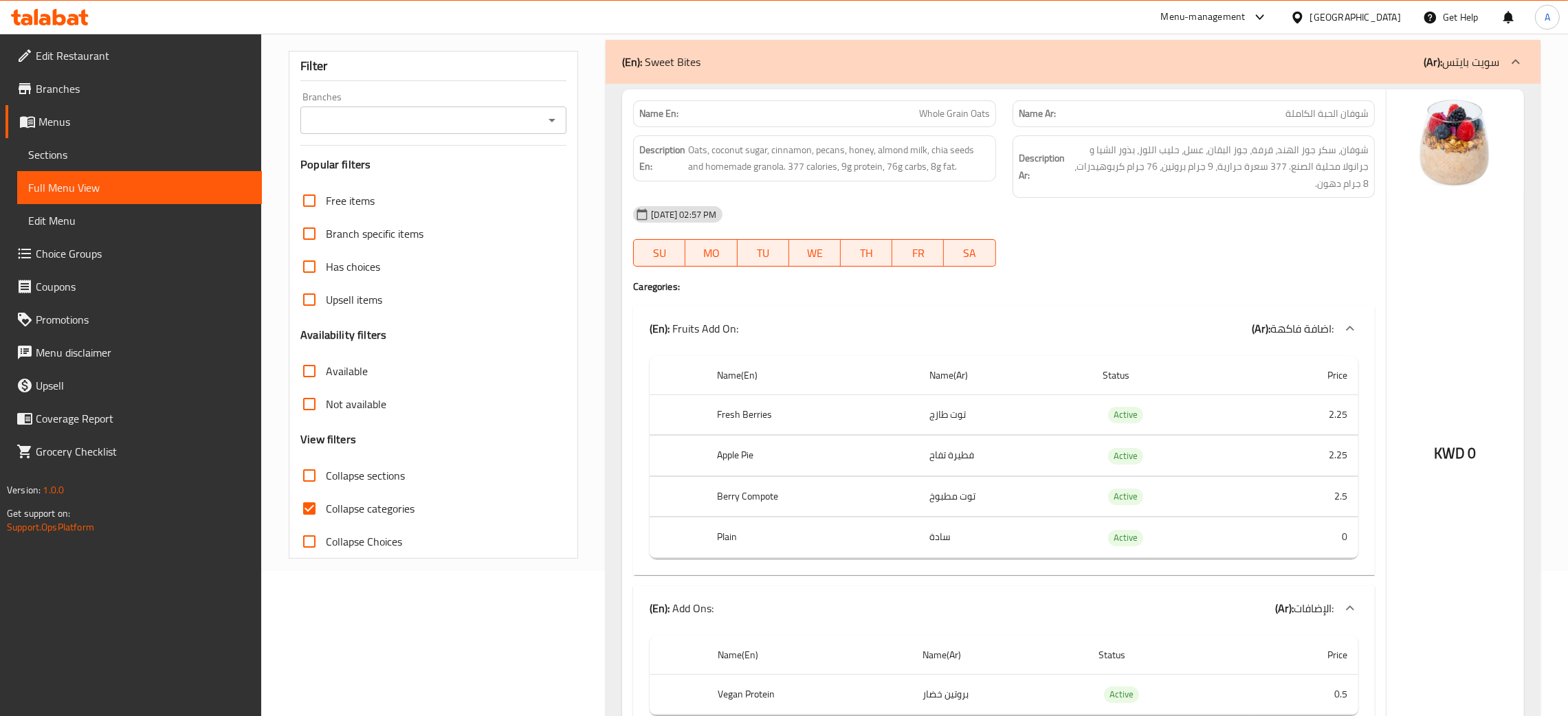
scroll to position [28, 0]
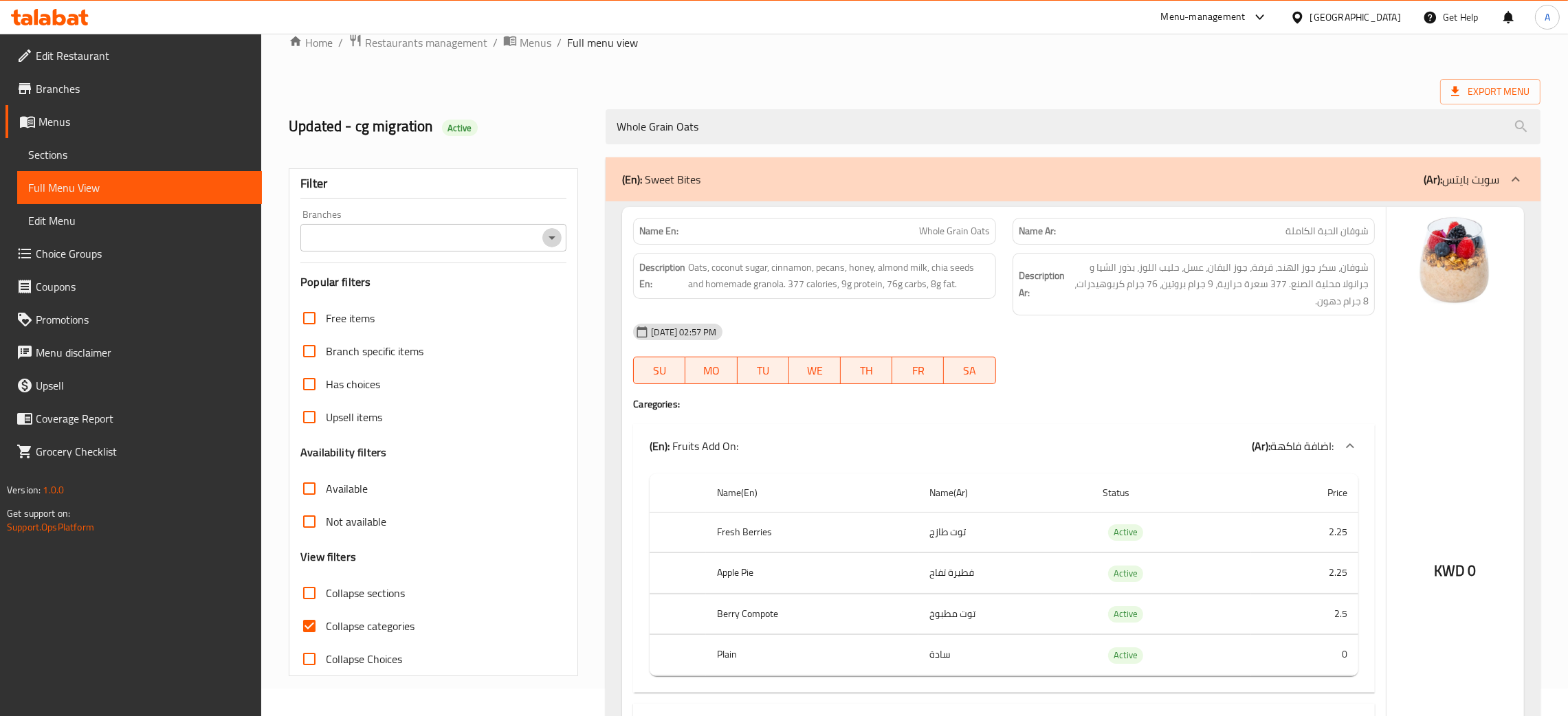
click at [547, 232] on icon "Open" at bounding box center [552, 238] width 17 height 17
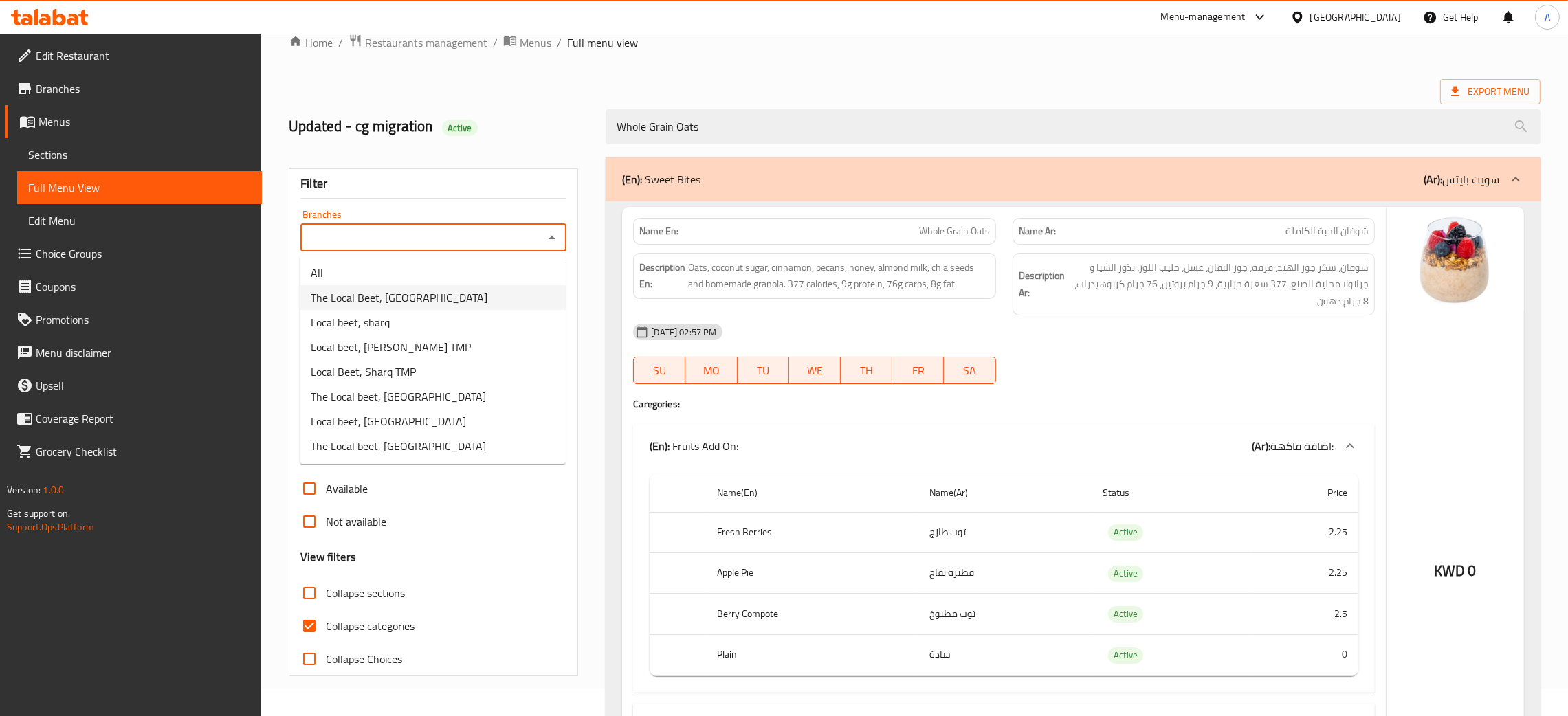
click at [455, 292] on li "The Local Beet, [GEOGRAPHIC_DATA]" at bounding box center [432, 297] width 266 height 25
type input "The Local Beet, [GEOGRAPHIC_DATA]"
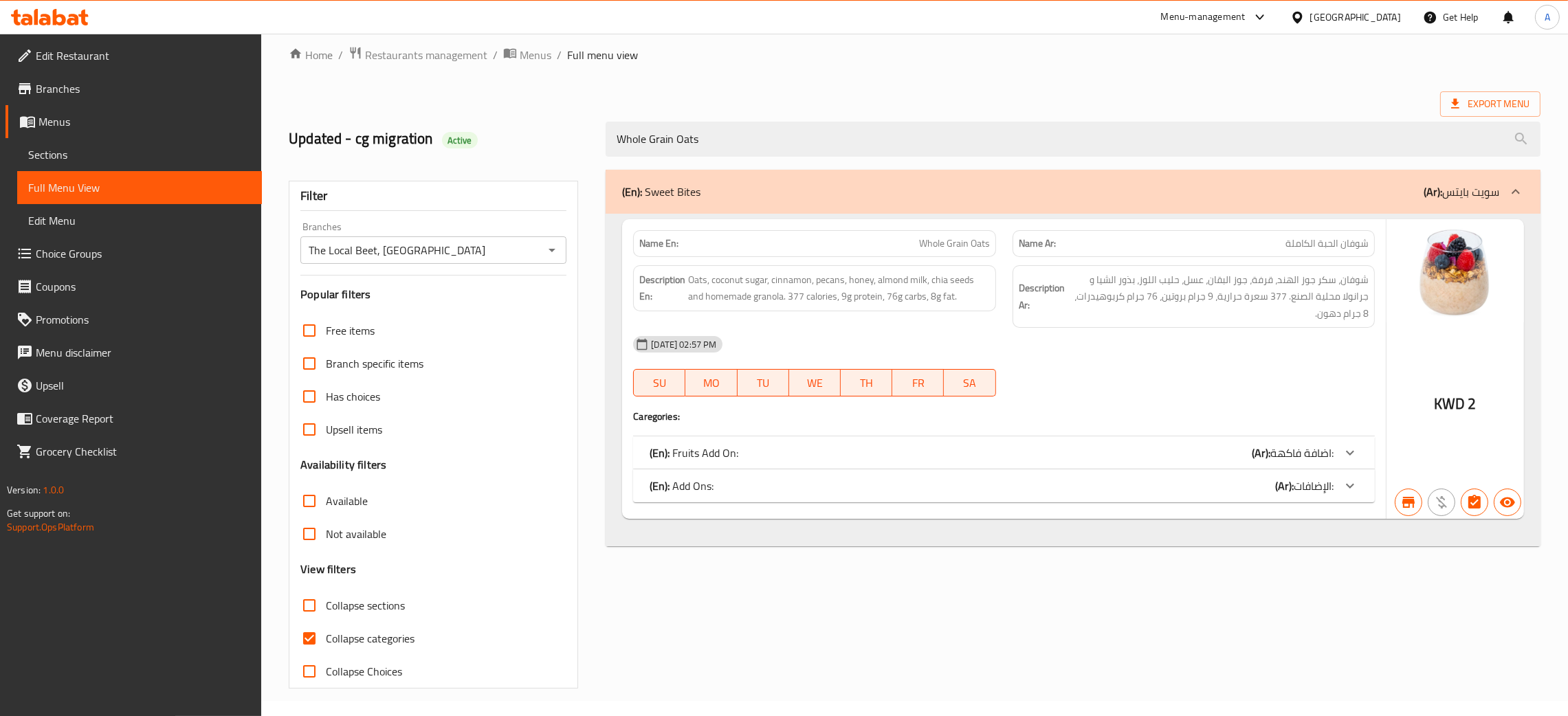
click at [1161, 447] on div "(En): Fruits Add On: (Ar): اضافة فاكهة:" at bounding box center [991, 453] width 684 height 17
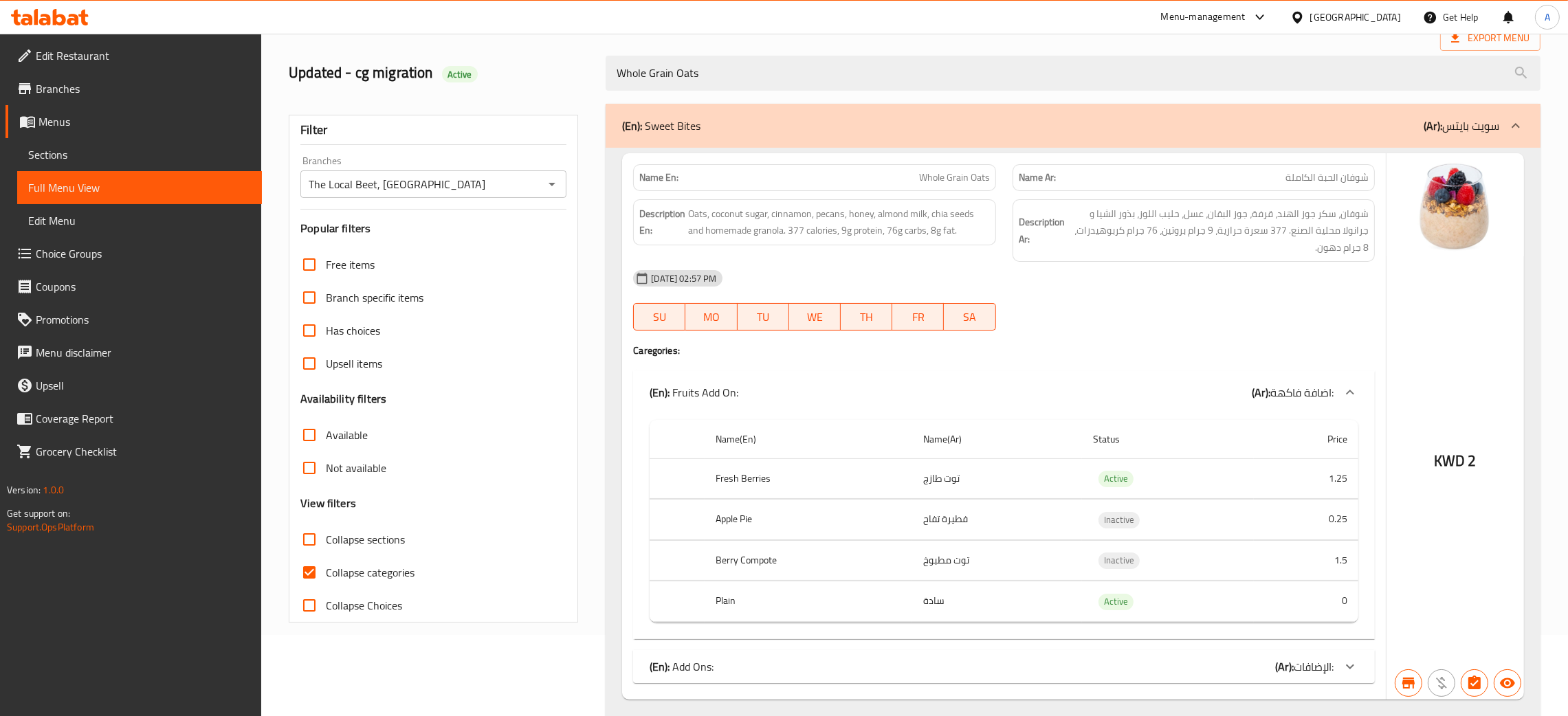
scroll to position [121, 0]
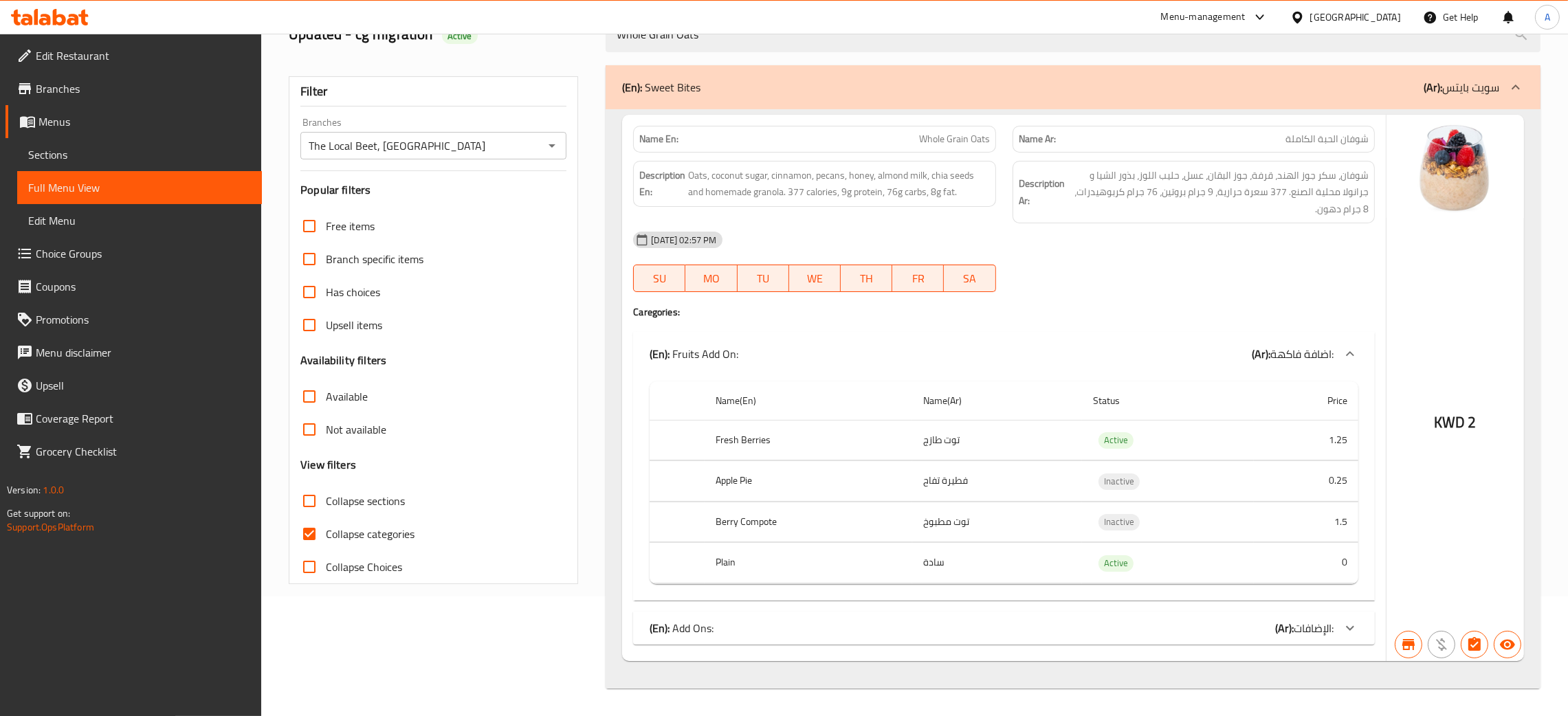
click at [86, 253] on span "Choice Groups" at bounding box center [143, 253] width 215 height 17
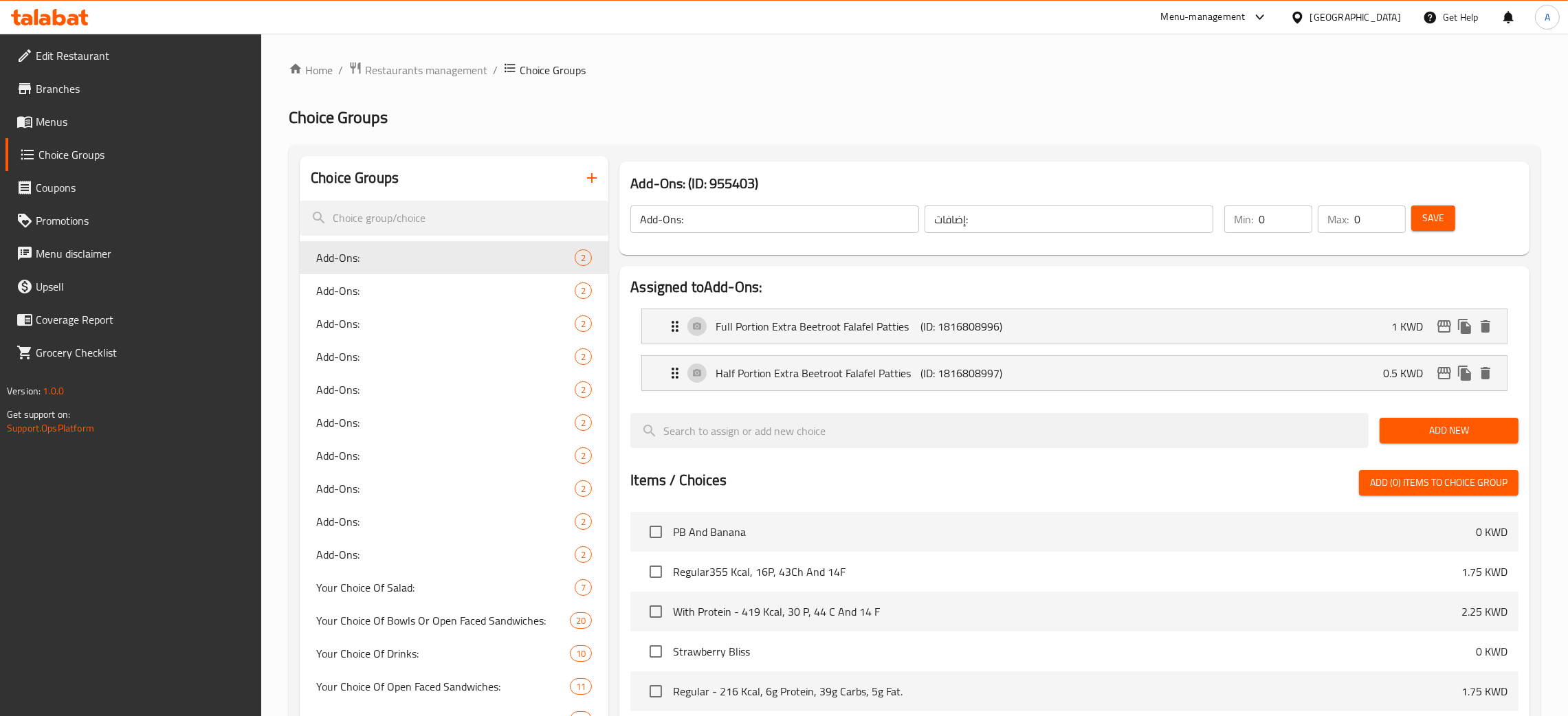
click at [59, 121] on span "Menus" at bounding box center [143, 121] width 215 height 17
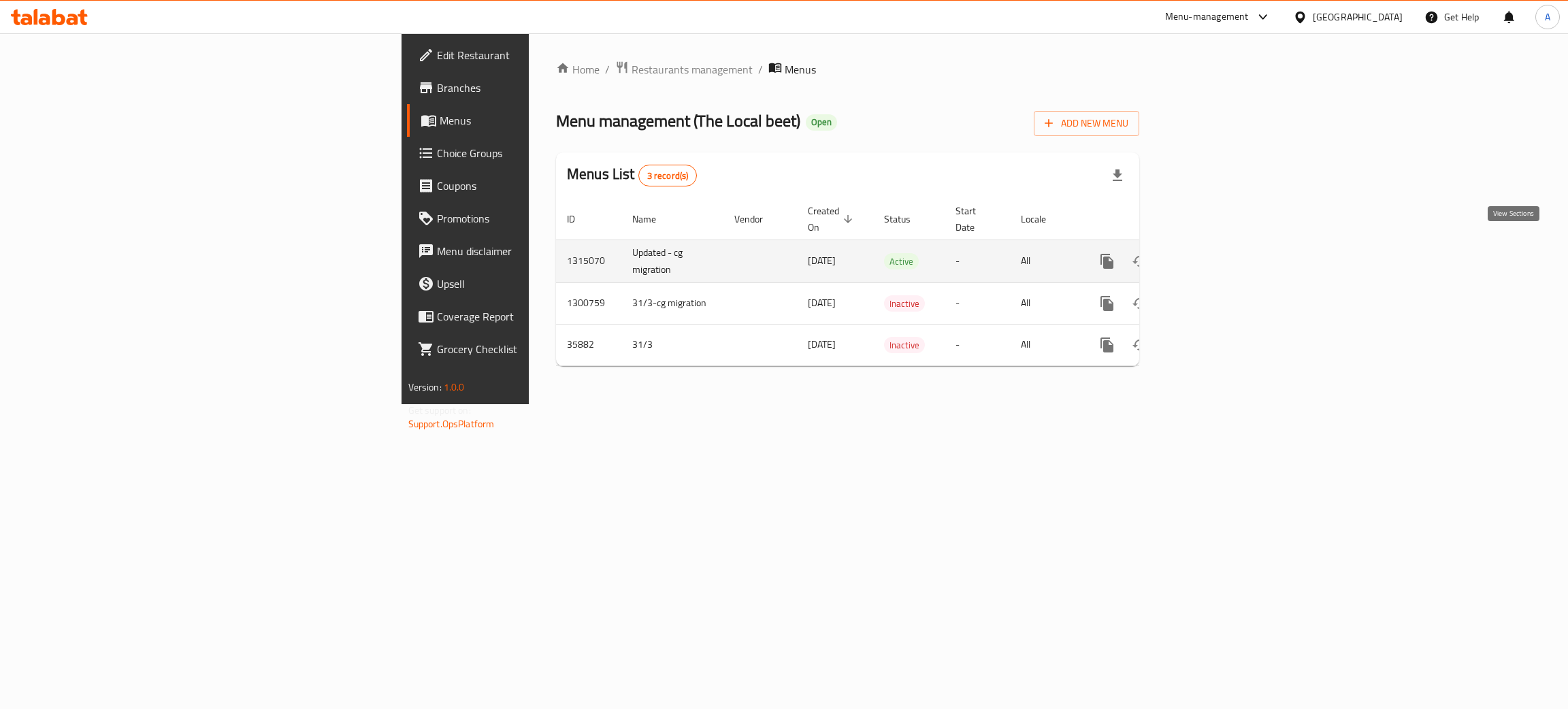
click at [1214, 253] on icon "enhanced table" at bounding box center [1205, 261] width 16 height 16
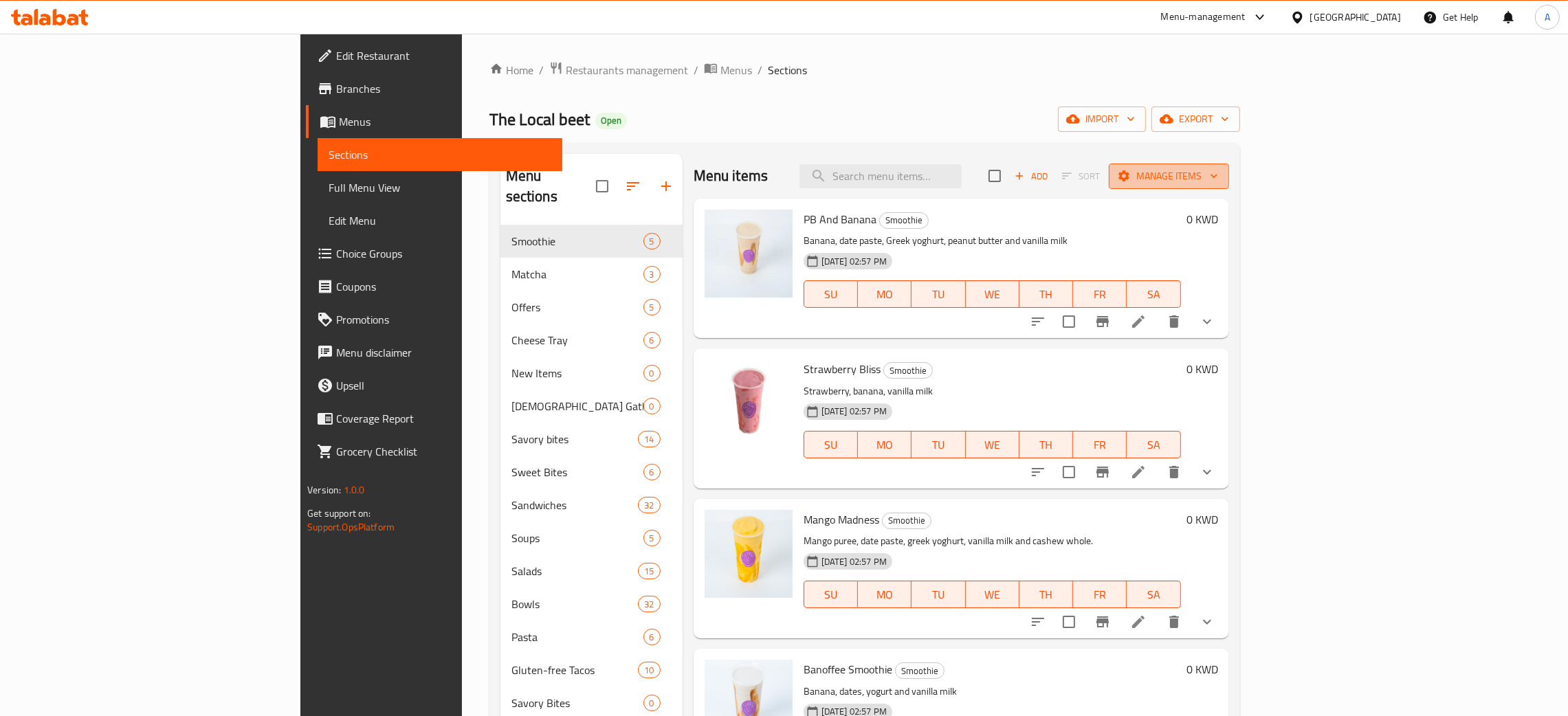
click at [1218, 168] on span "Manage items" at bounding box center [1169, 177] width 98 height 17
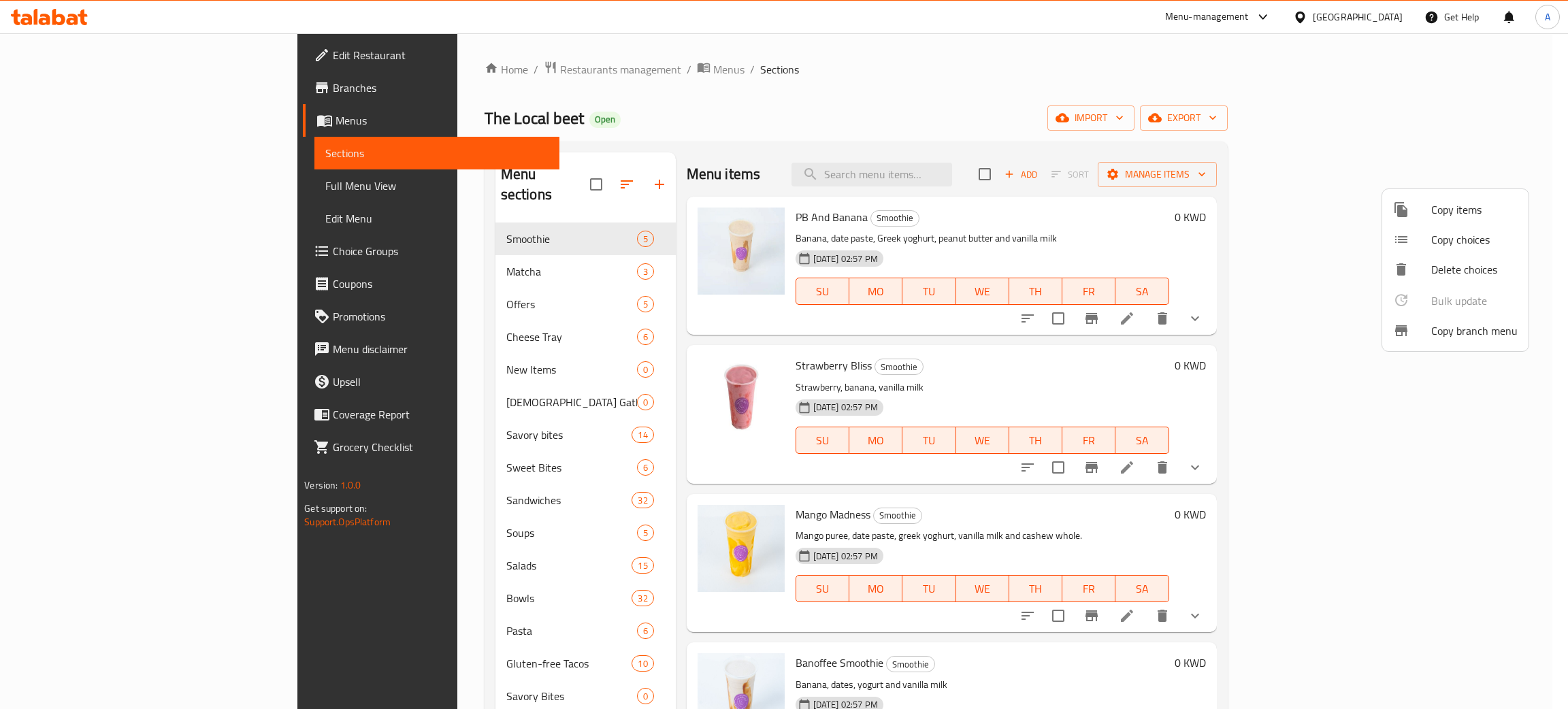
click at [1460, 329] on span "Copy branch menu" at bounding box center [1474, 330] width 86 height 16
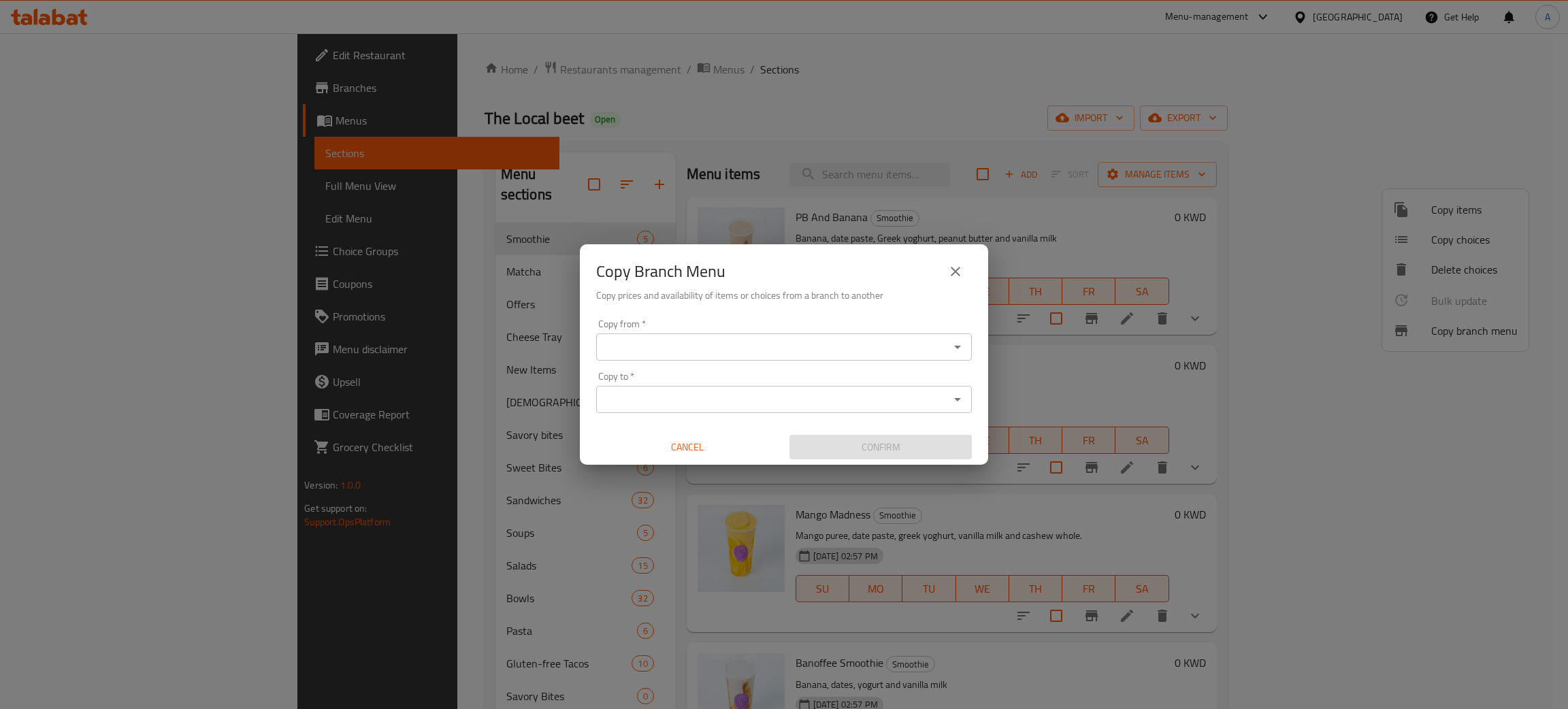
click at [767, 334] on div "Copy from *" at bounding box center [783, 347] width 376 height 27
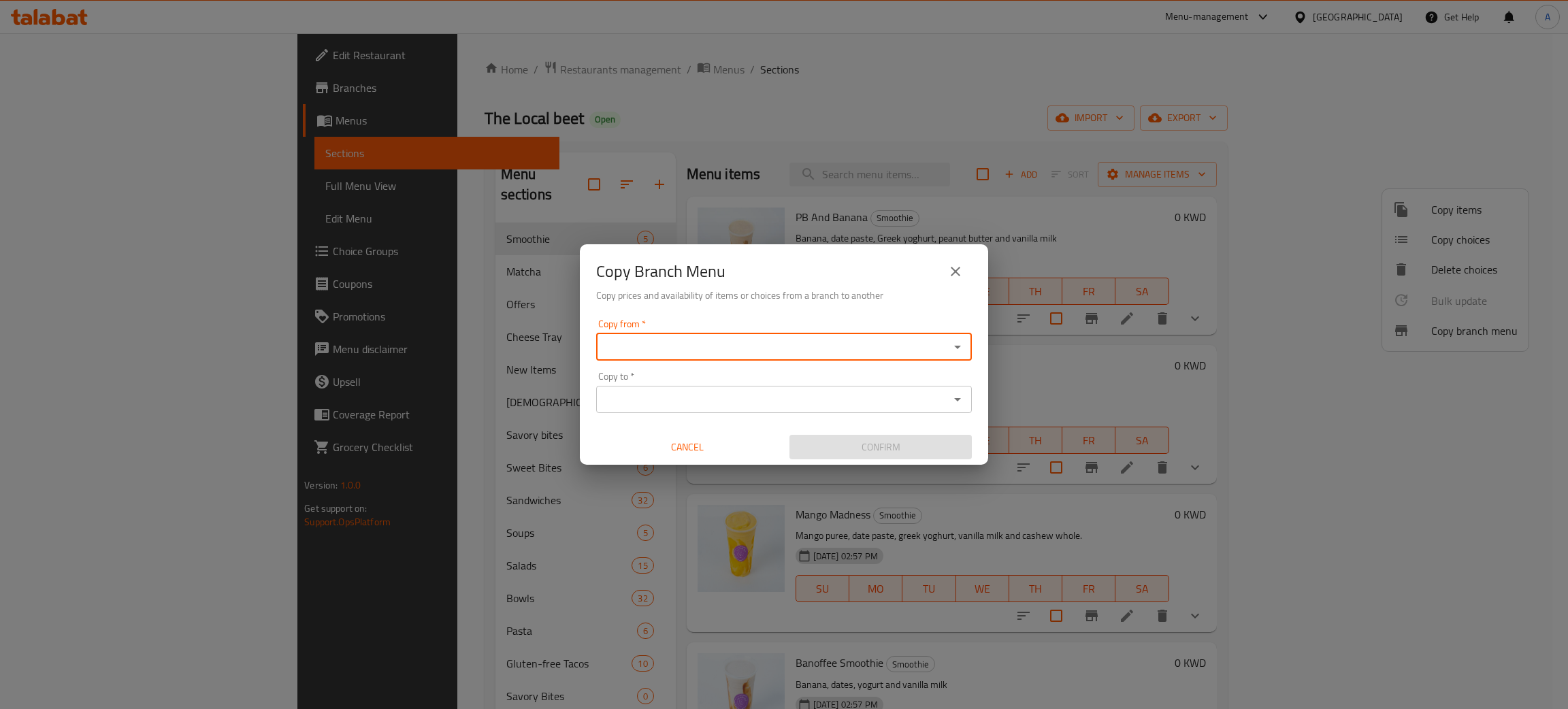
click at [961, 342] on icon "Open" at bounding box center [957, 347] width 16 height 16
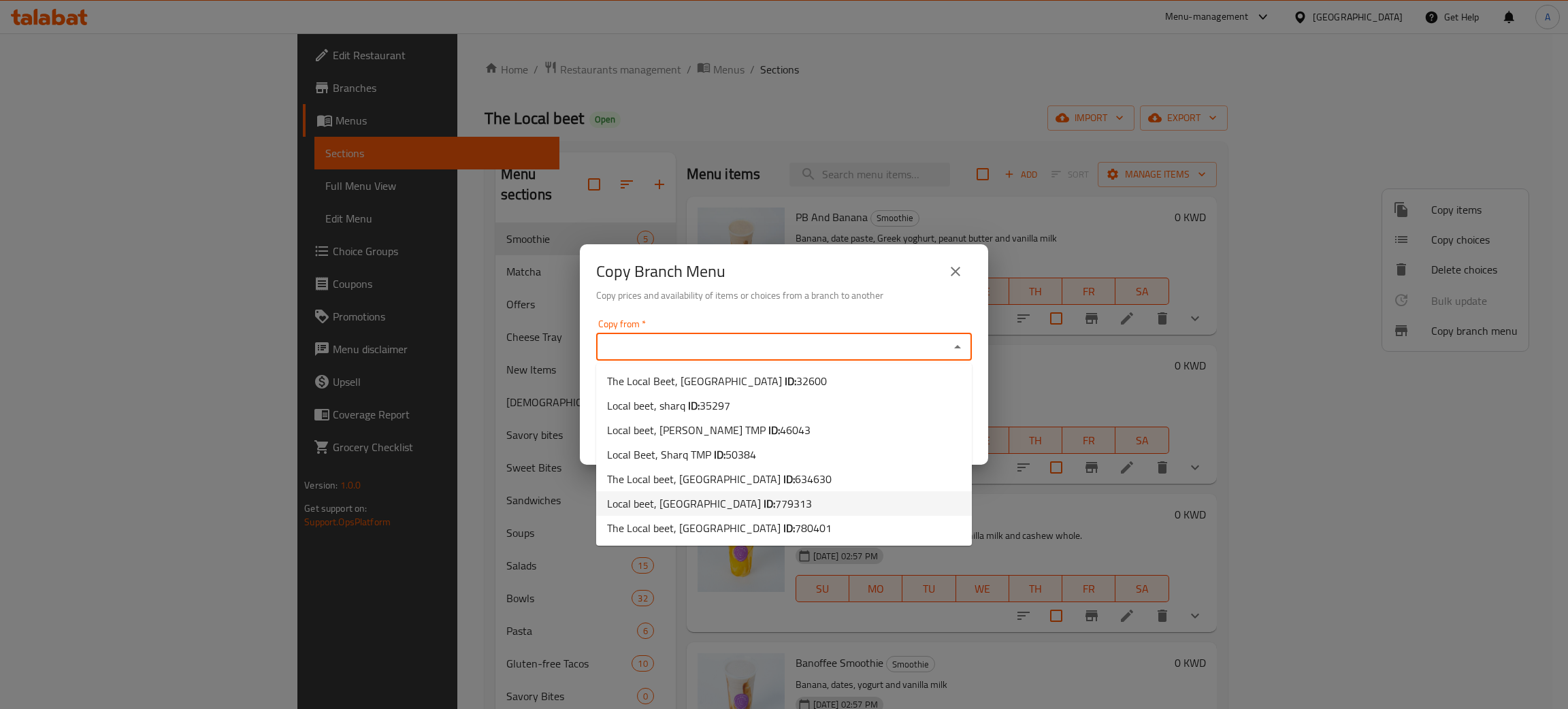
click at [759, 503] on li "Local beet, Khairan ID: 779313" at bounding box center [783, 504] width 376 height 24
type input "Local beet, [GEOGRAPHIC_DATA]"
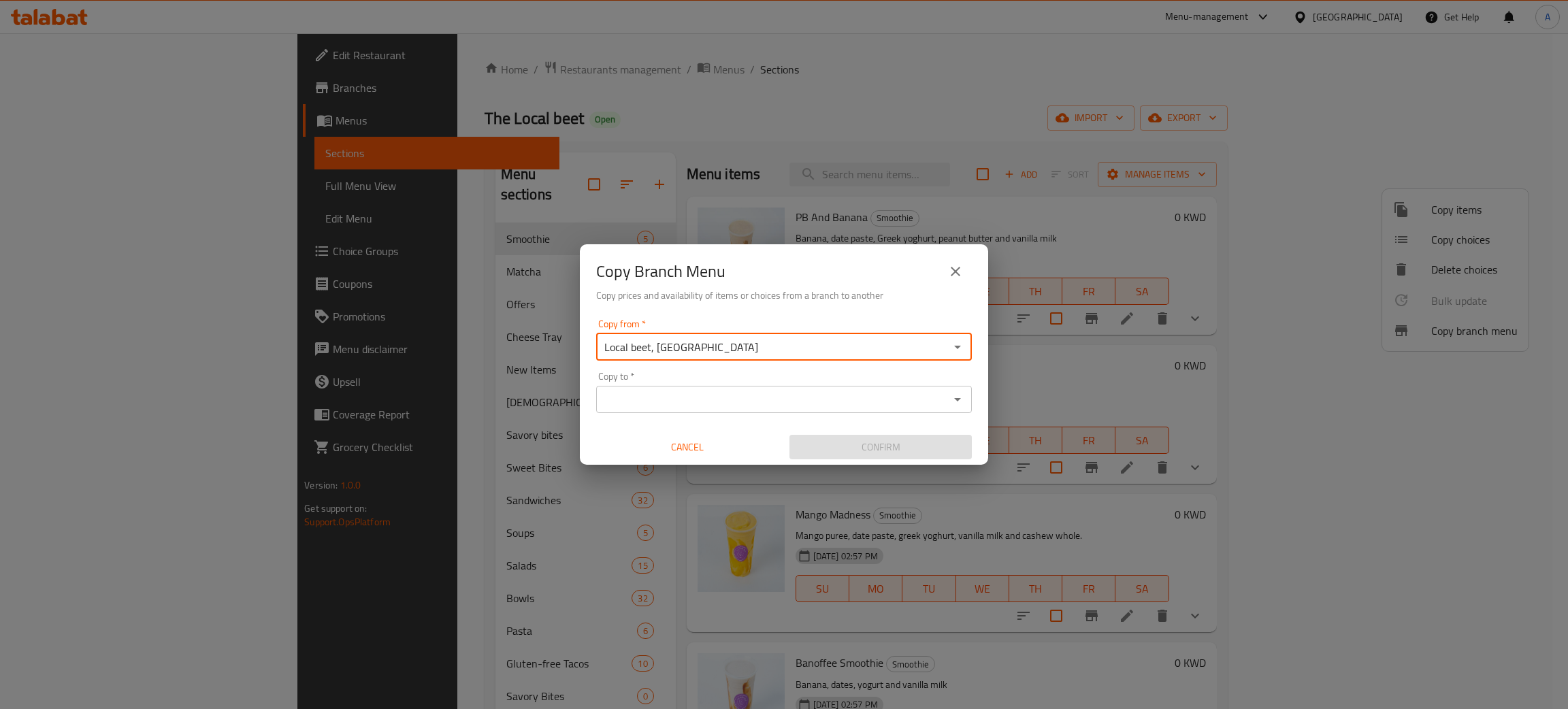
click at [954, 394] on icon "Open" at bounding box center [957, 399] width 16 height 16
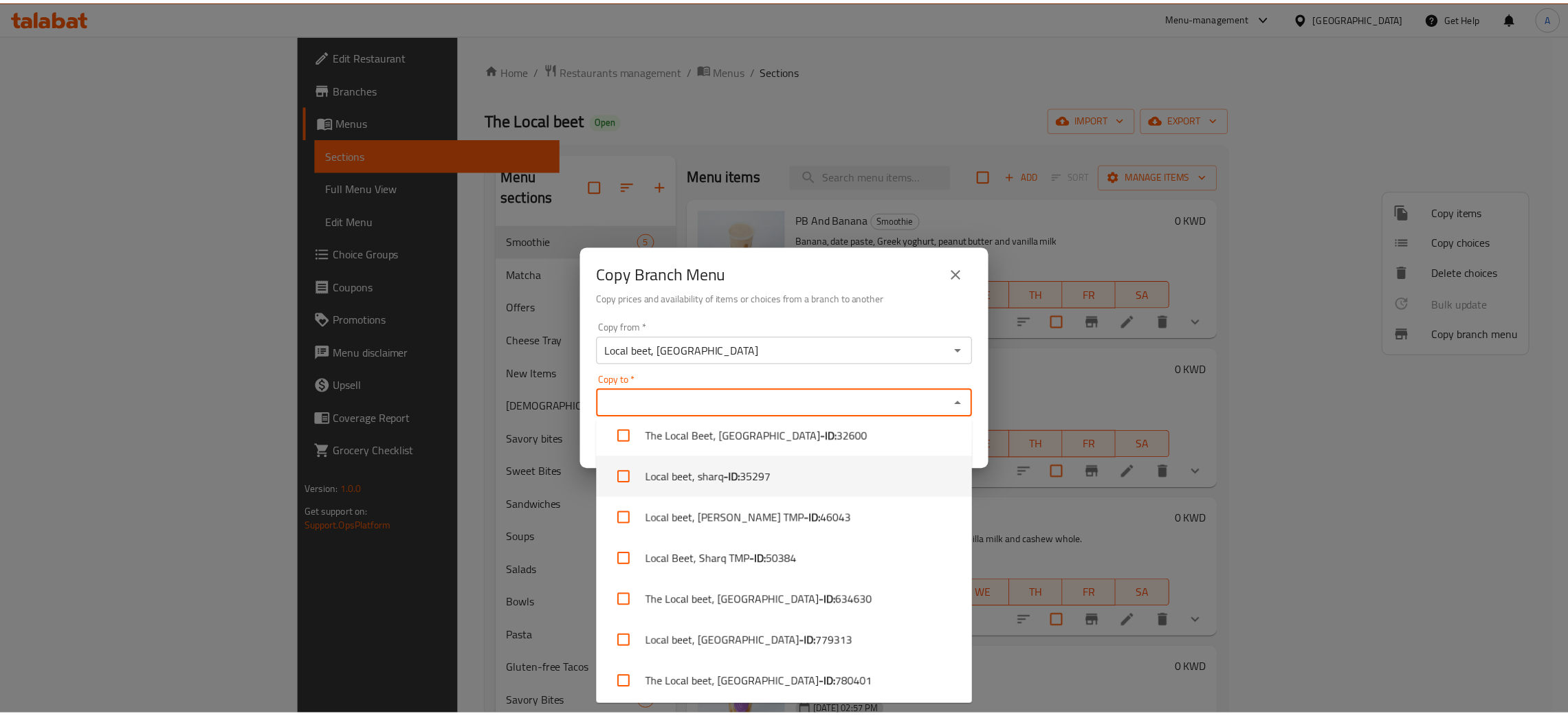
scroll to position [13, 0]
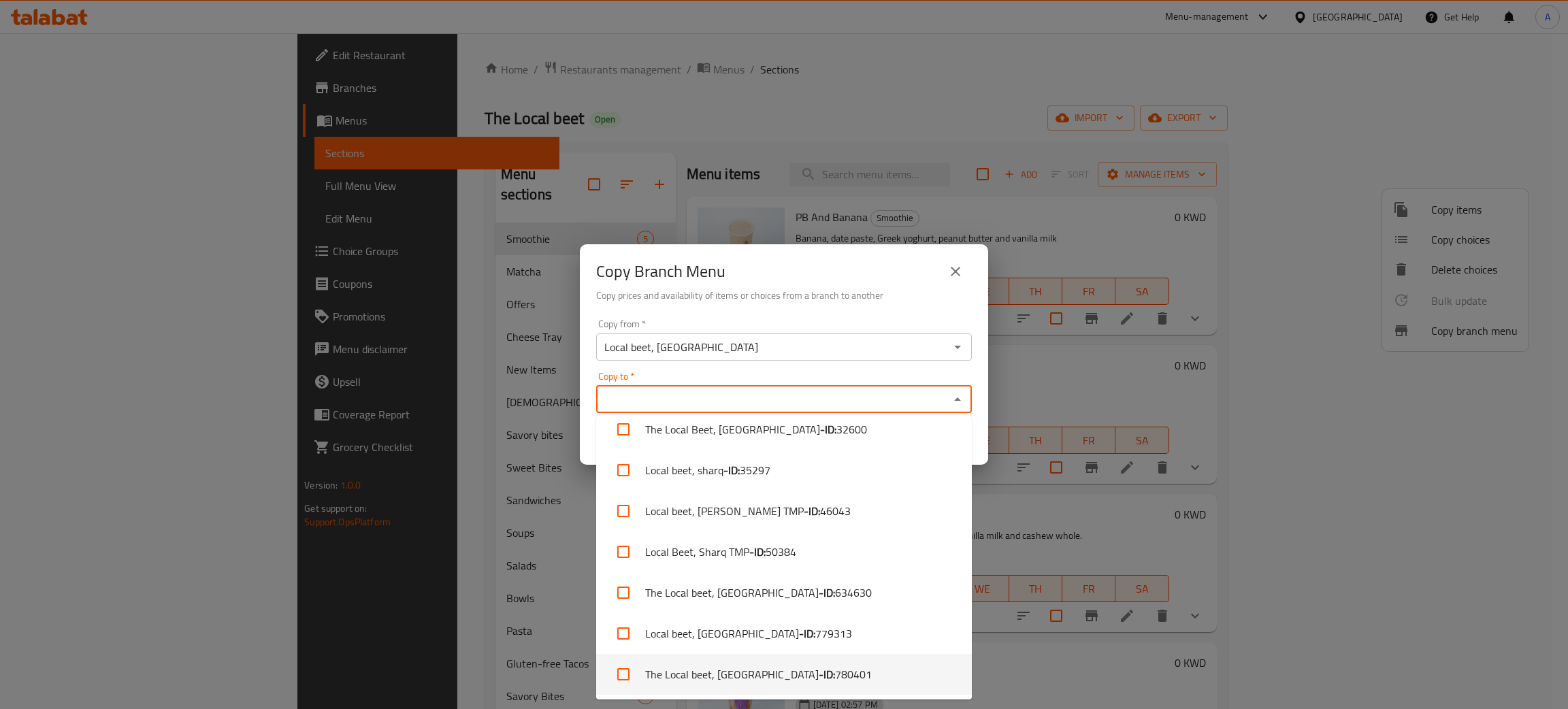
click at [818, 669] on b "- ID:" at bounding box center [826, 674] width 16 height 16
checkbox input "true"
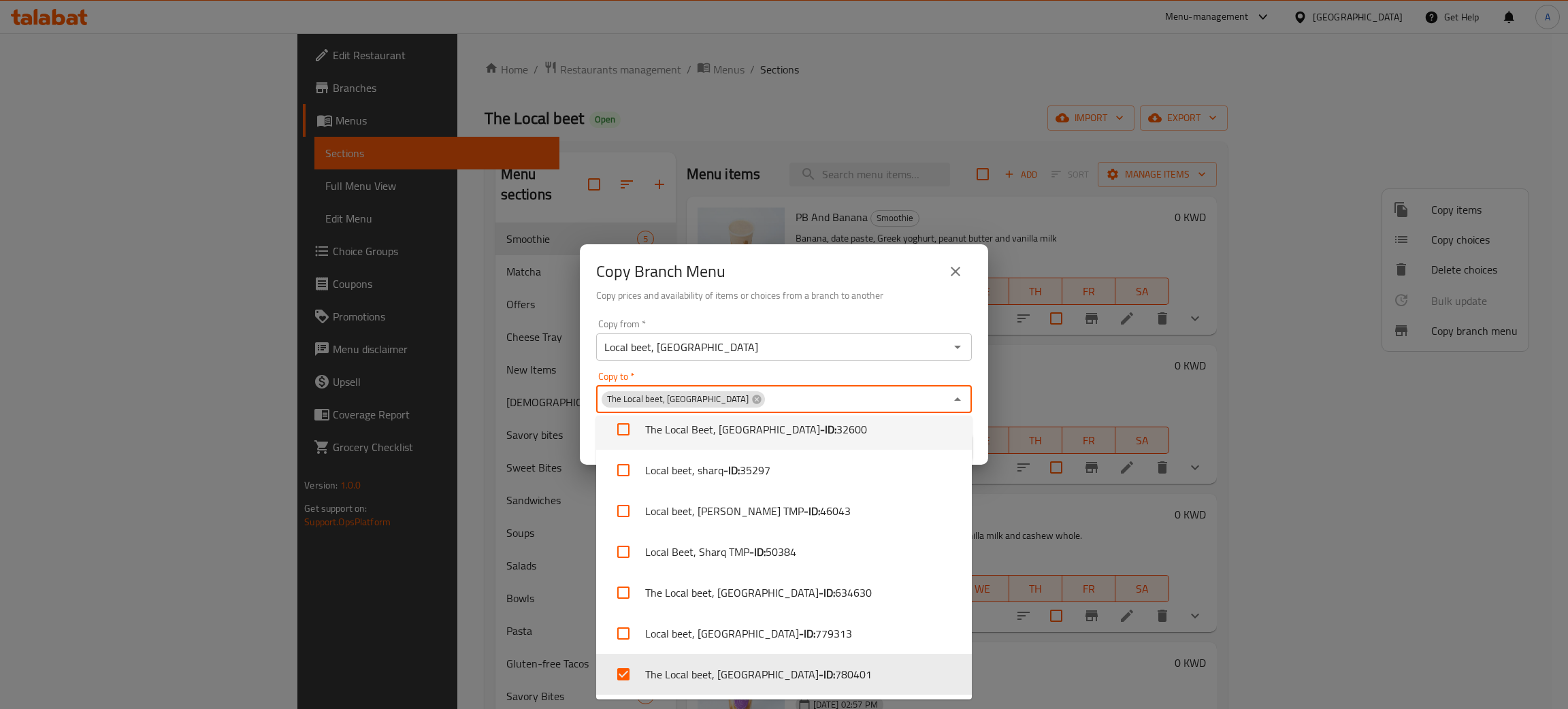
click at [827, 278] on div "Copy Branch Menu" at bounding box center [783, 272] width 376 height 33
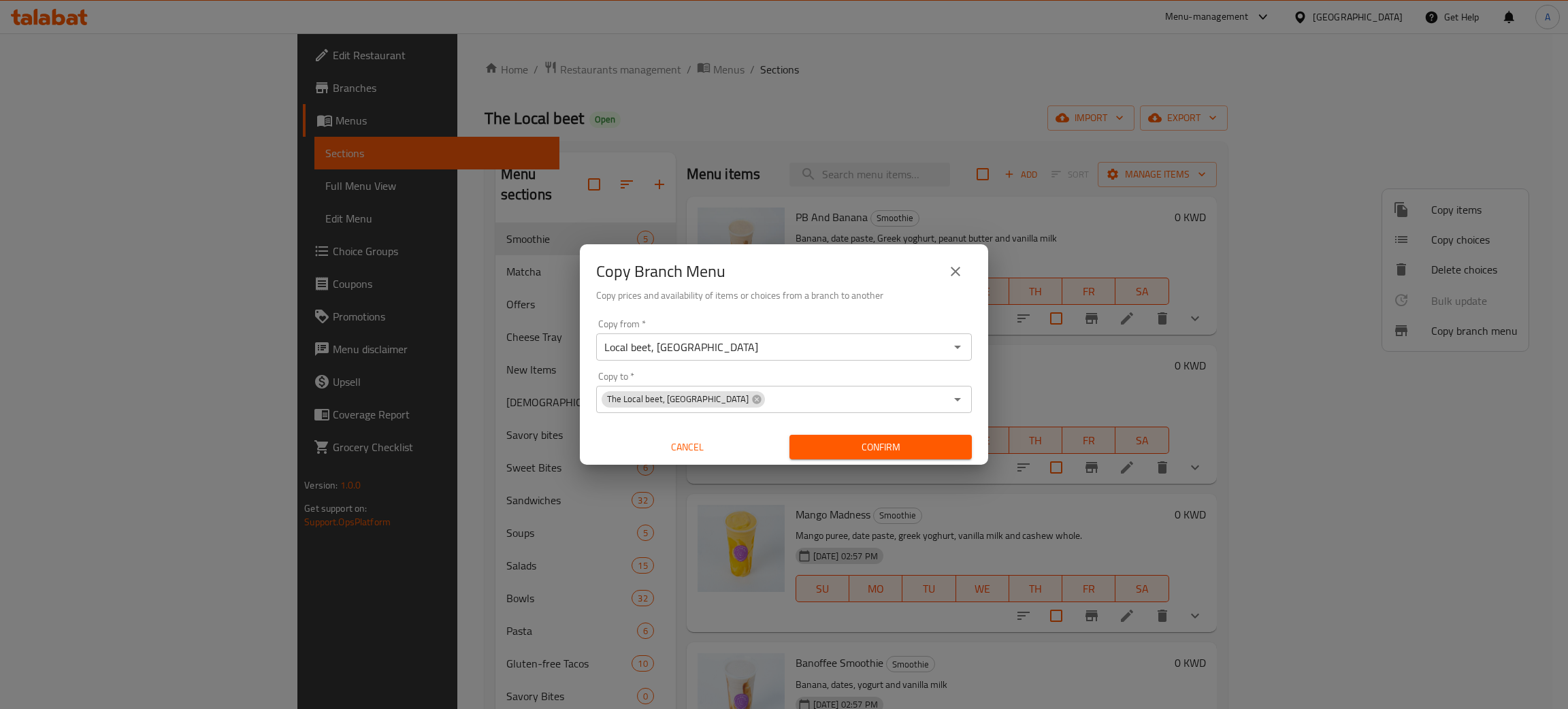
click at [913, 437] on button "Confirm" at bounding box center [880, 448] width 183 height 25
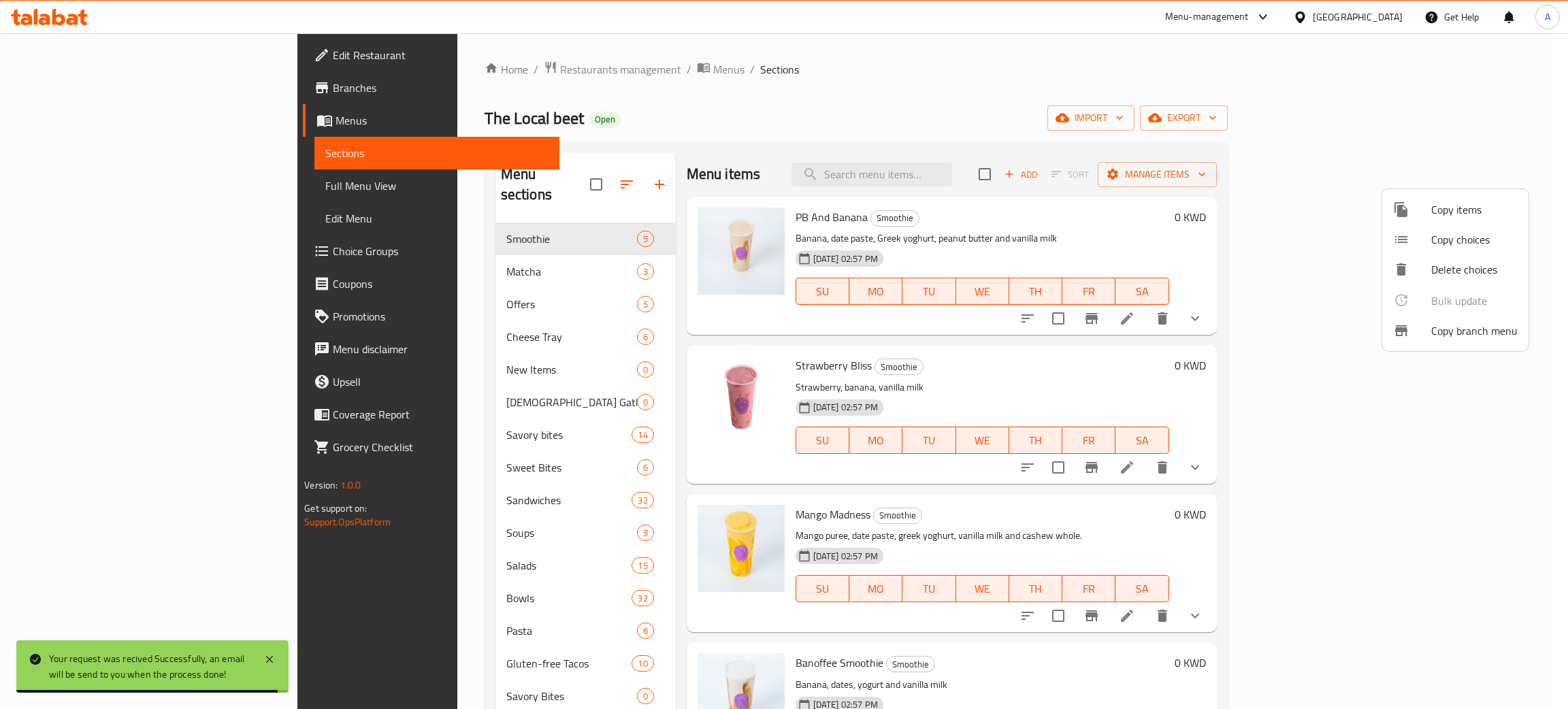
click at [1389, 18] on div at bounding box center [784, 354] width 1568 height 709
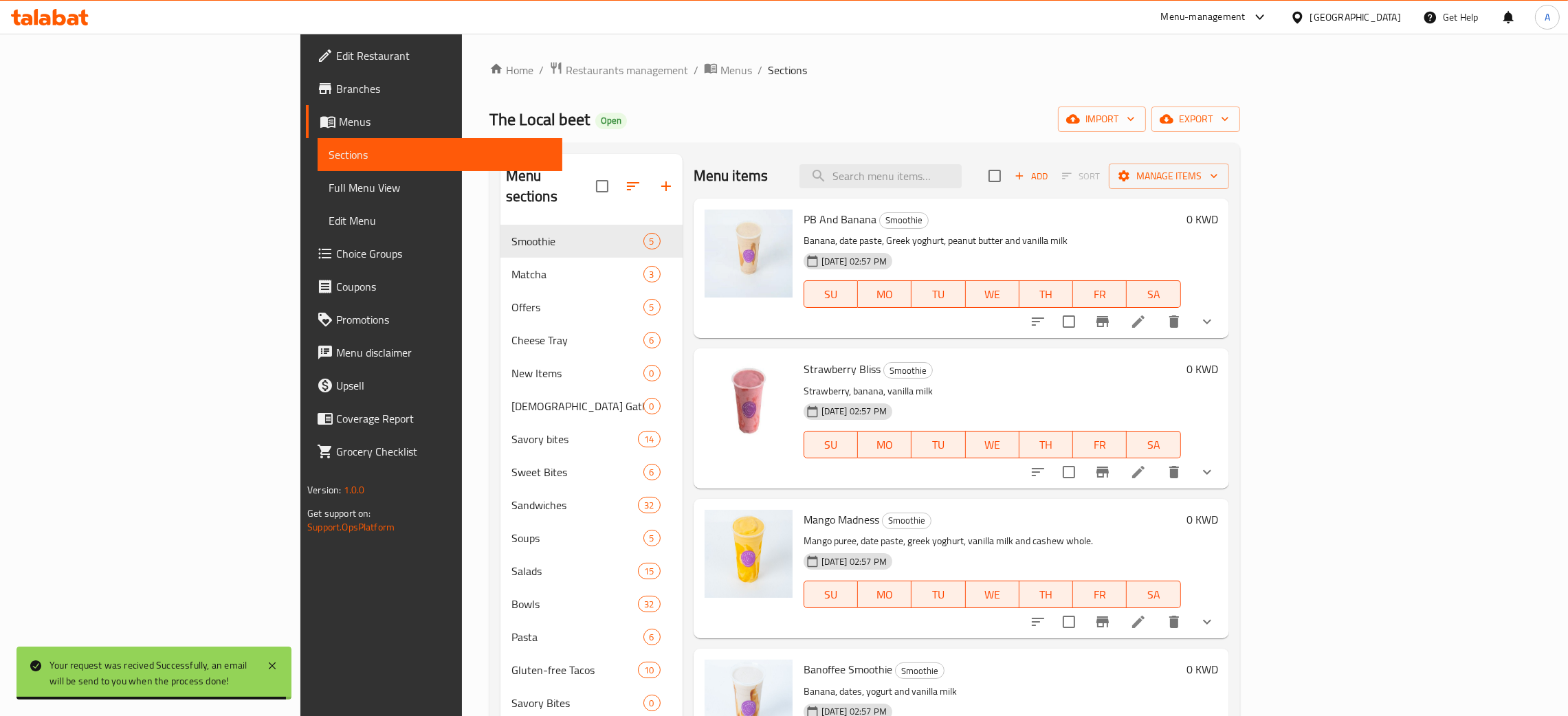
click at [1395, 13] on div "[GEOGRAPHIC_DATA]" at bounding box center [1355, 17] width 91 height 15
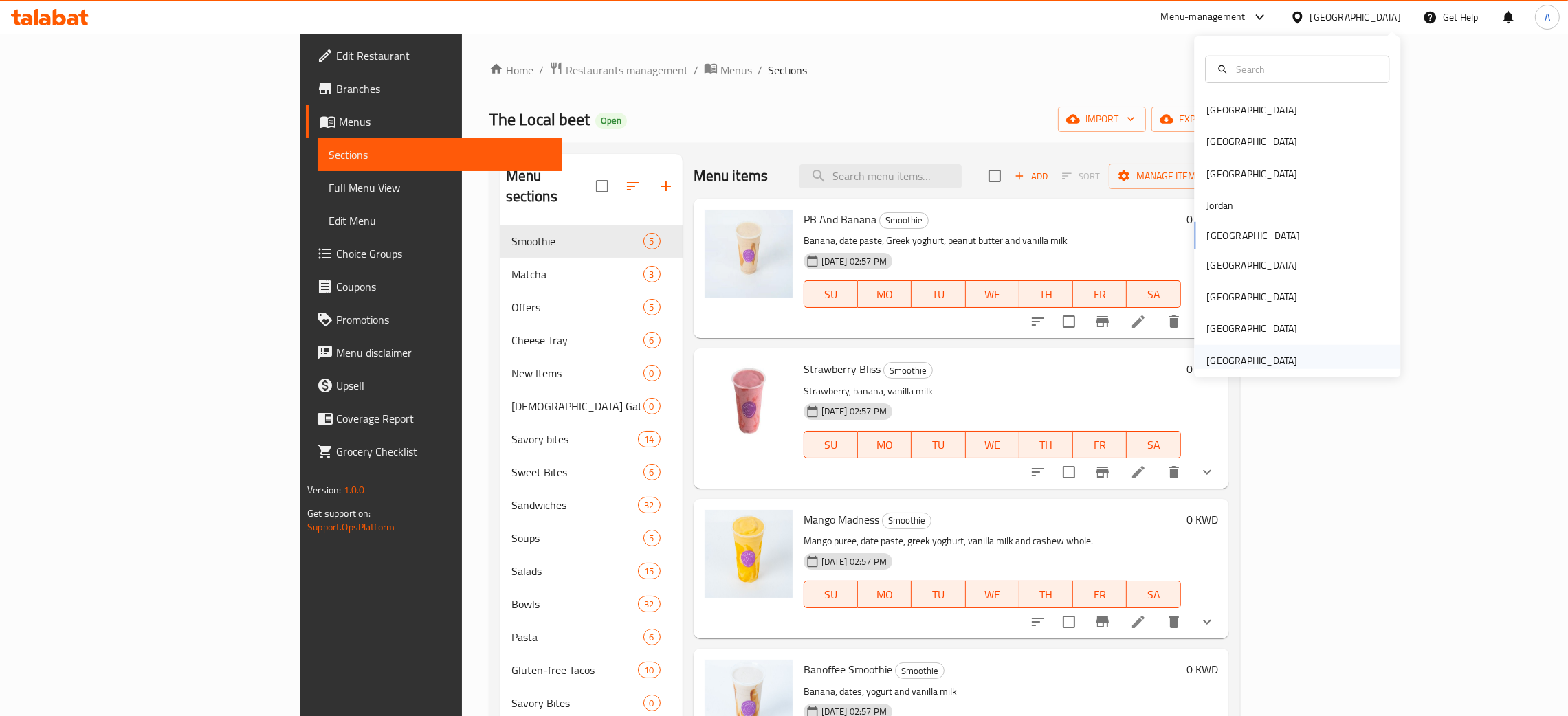
click at [1230, 357] on div "[GEOGRAPHIC_DATA]" at bounding box center [1251, 360] width 91 height 15
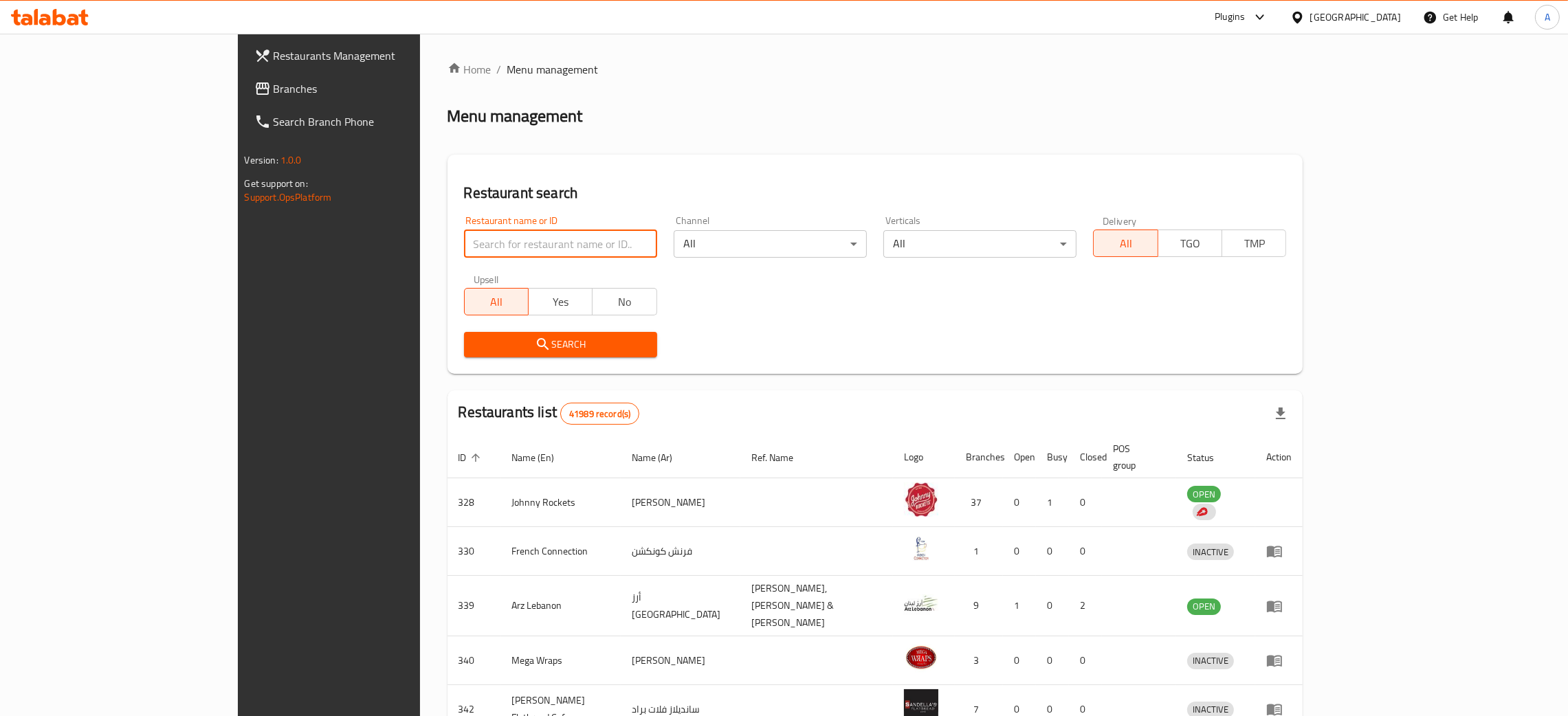
click at [466, 243] on input "search" at bounding box center [561, 244] width 193 height 28
paste input "Al namoos Express Restaur"
type input "Al namoos Express Restaur"
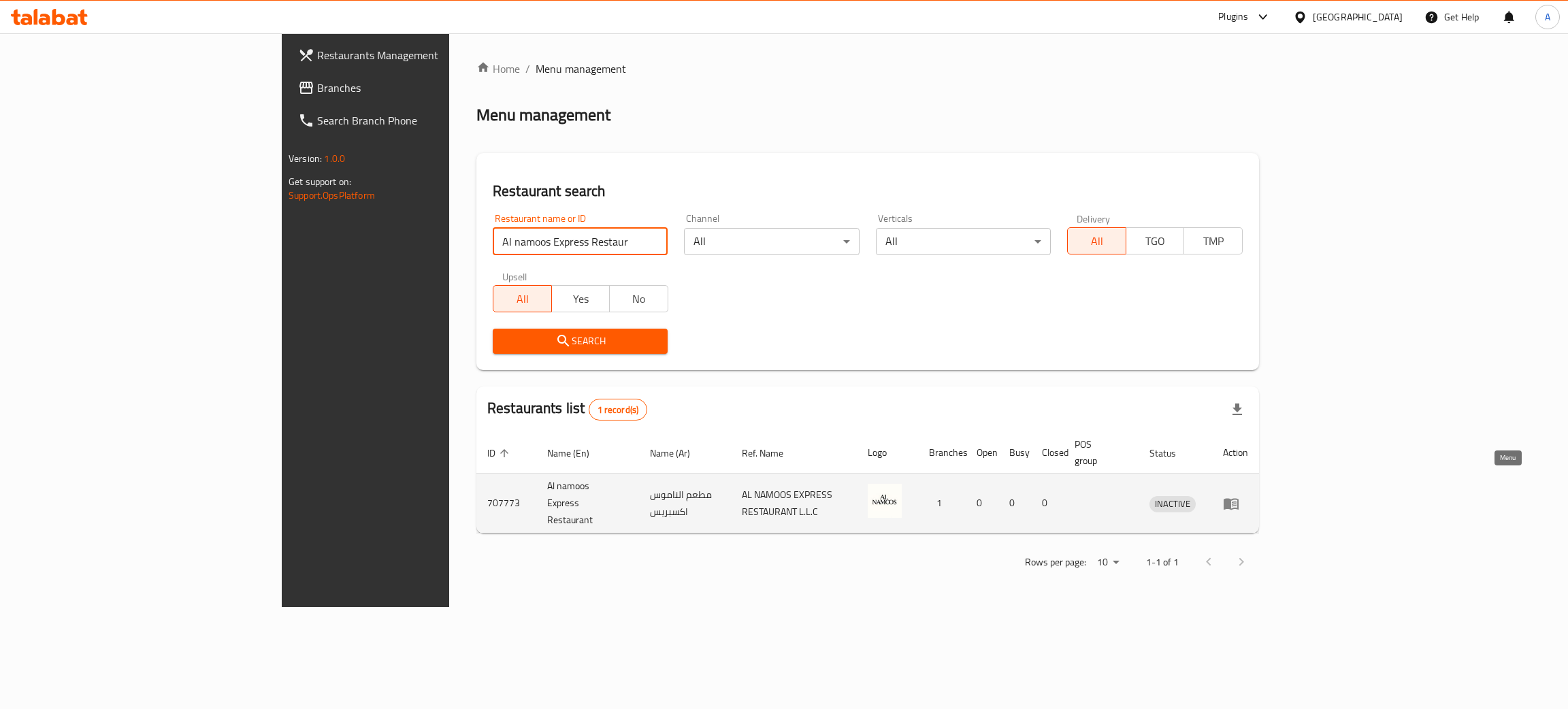
click at [1236, 502] on icon "enhanced table" at bounding box center [1234, 504] width 5 height 5
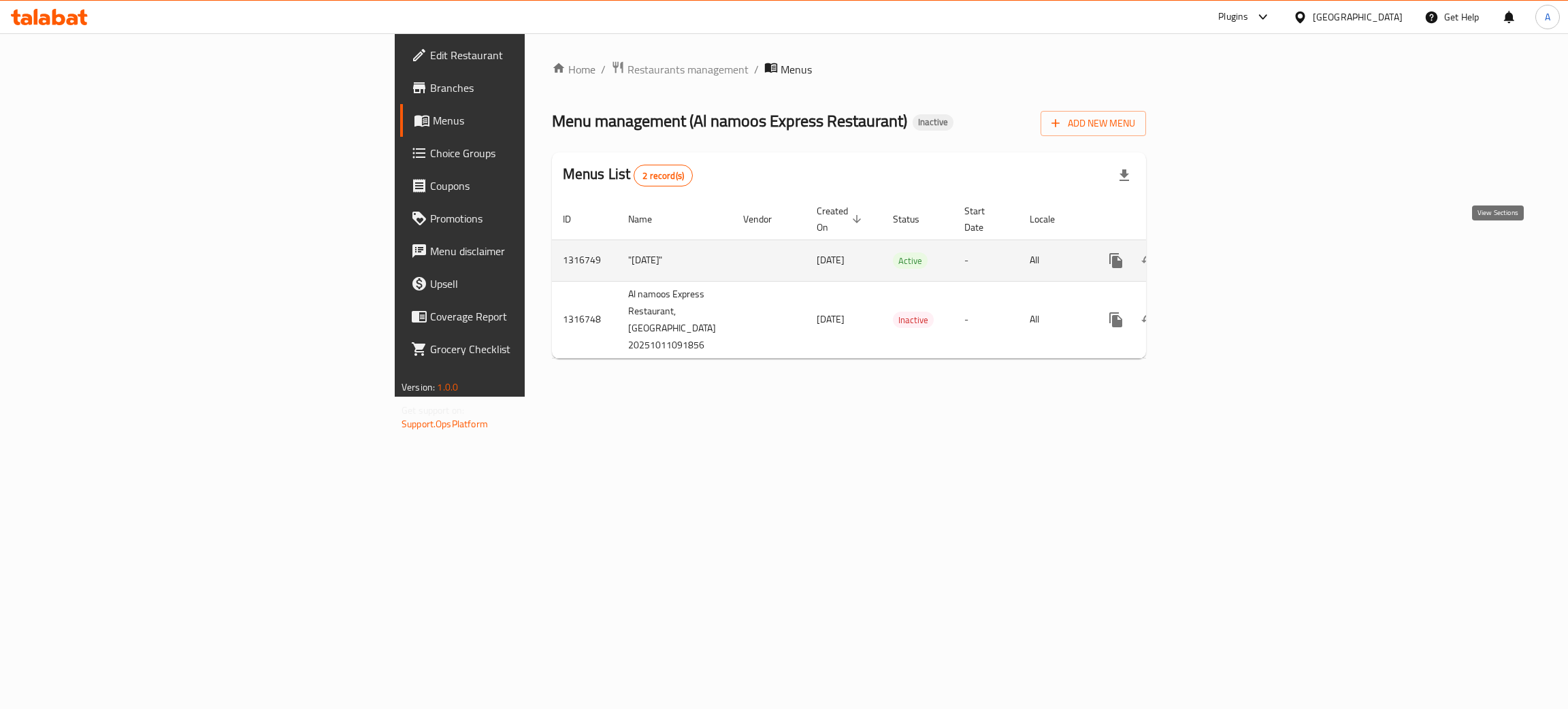
click at [1222, 253] on icon "enhanced table" at bounding box center [1214, 260] width 16 height 16
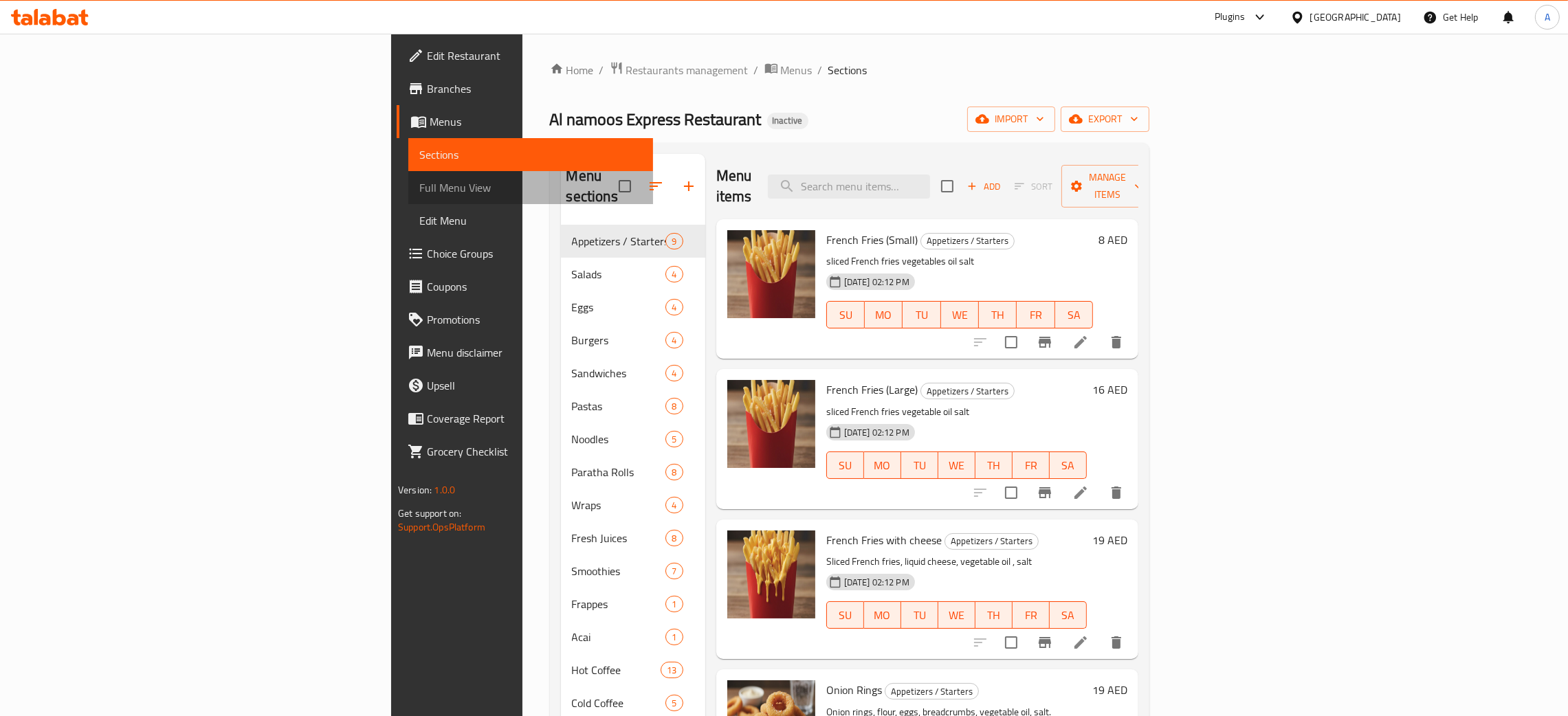
click at [419, 185] on span "Full Menu View" at bounding box center [530, 188] width 223 height 17
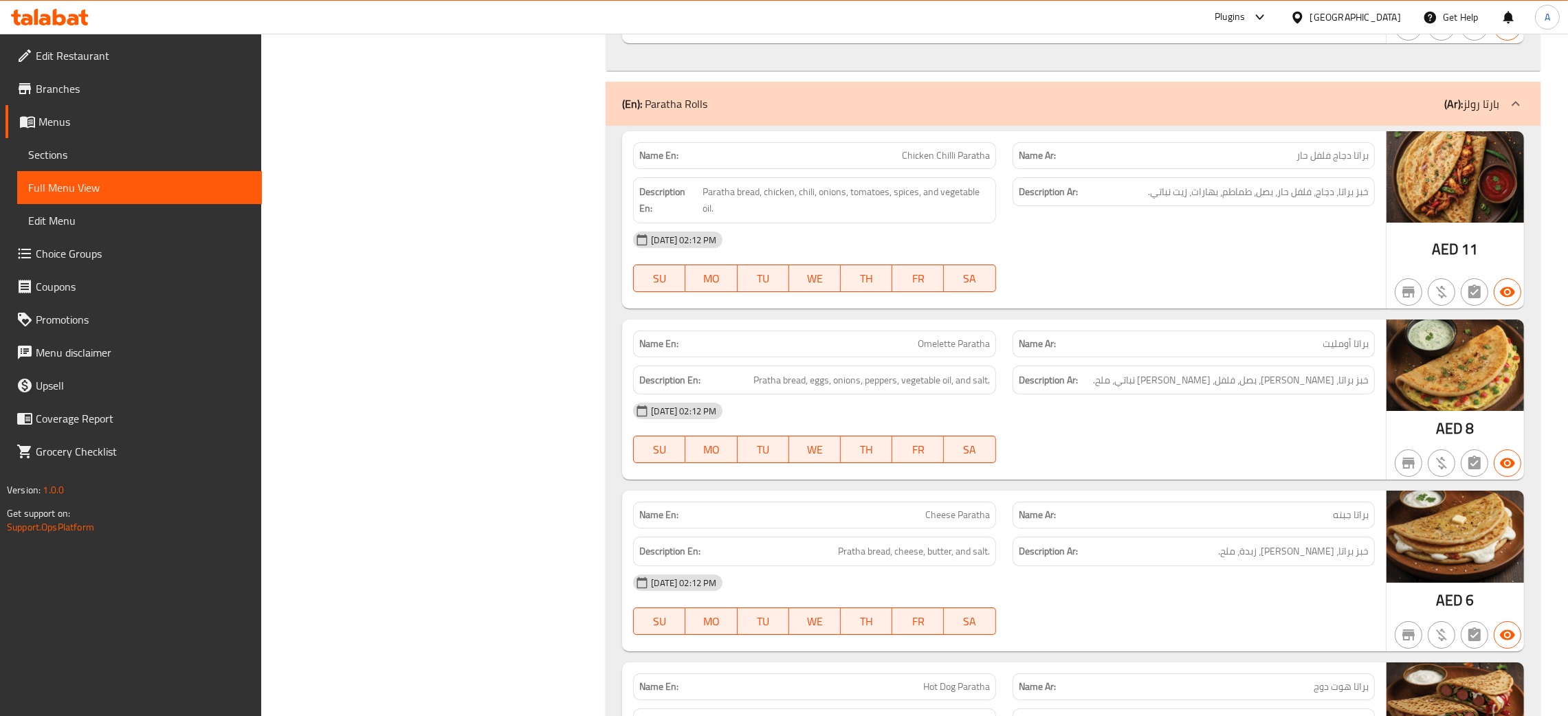
scroll to position [8146, 0]
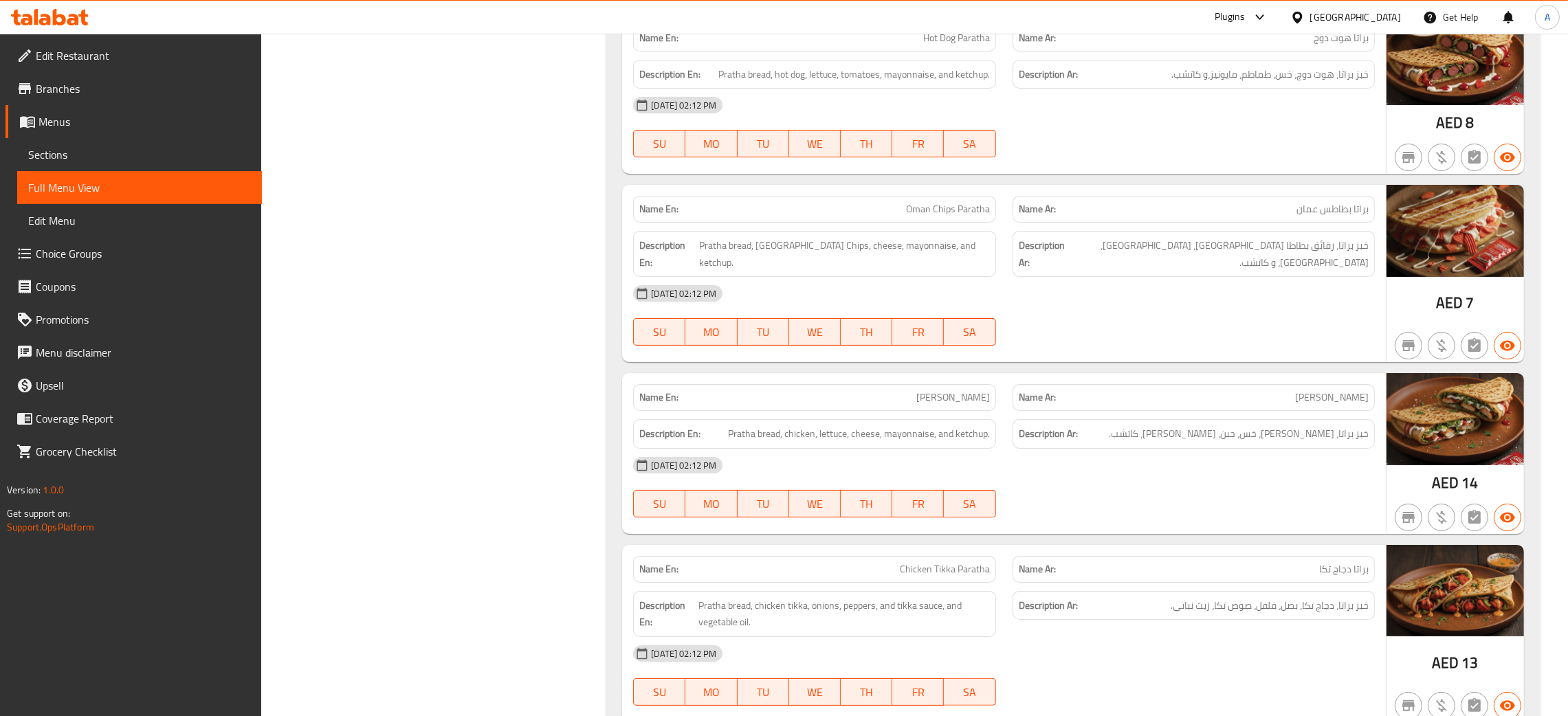
click at [1334, 15] on div "[GEOGRAPHIC_DATA]" at bounding box center [1355, 17] width 91 height 15
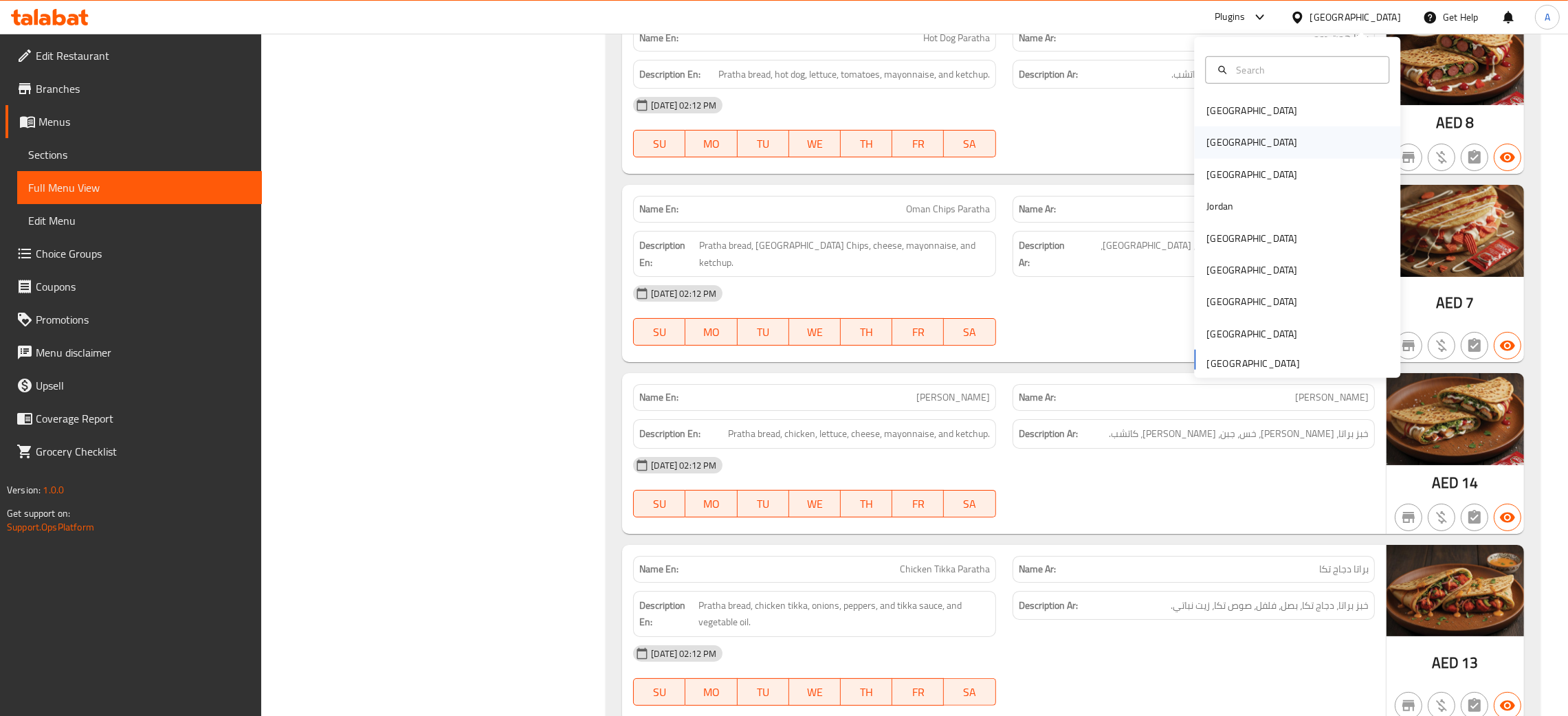
click at [1268, 147] on div "[GEOGRAPHIC_DATA]" at bounding box center [1297, 143] width 206 height 32
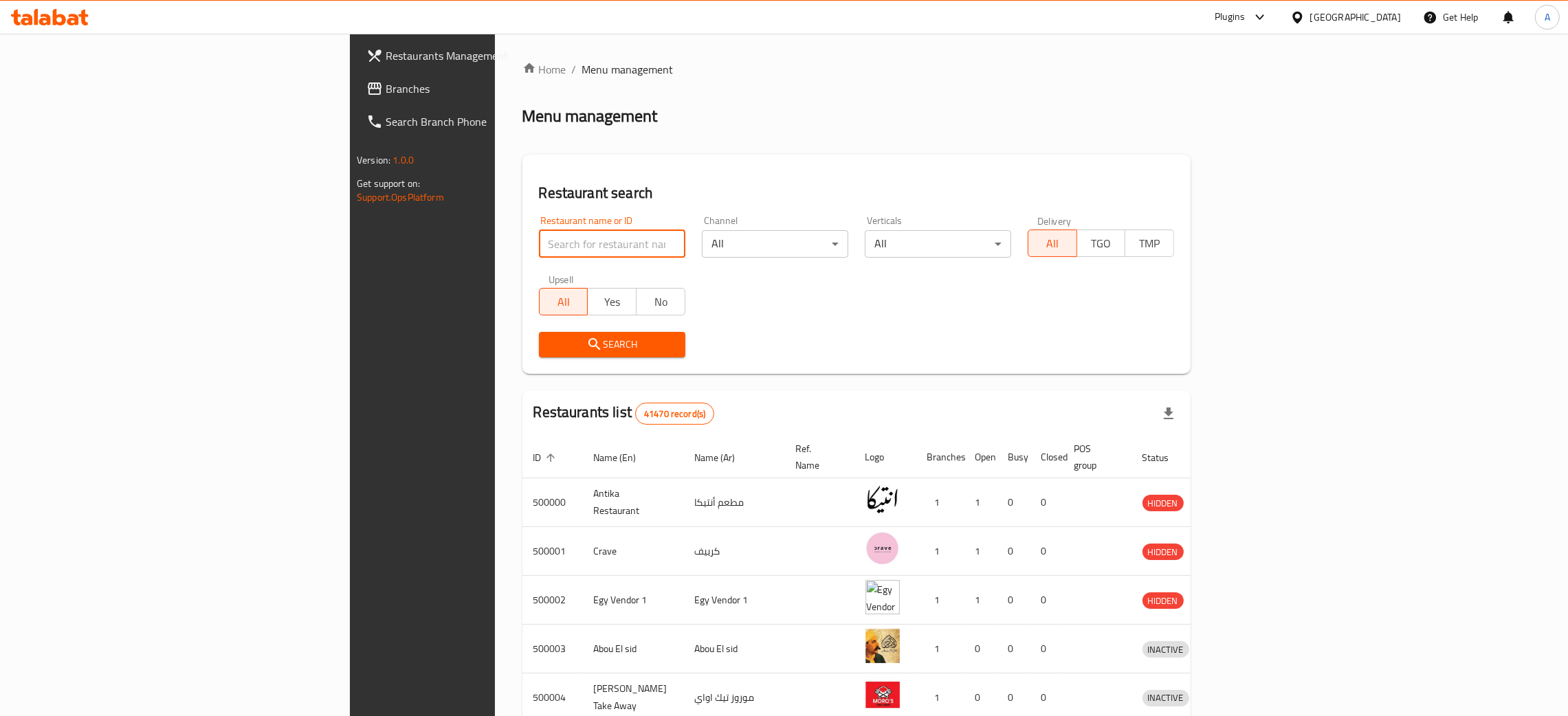
click at [539, 241] on input "search" at bounding box center [612, 244] width 147 height 28
paste input "707001"
type input "707001"
click button "Search" at bounding box center [612, 345] width 147 height 25
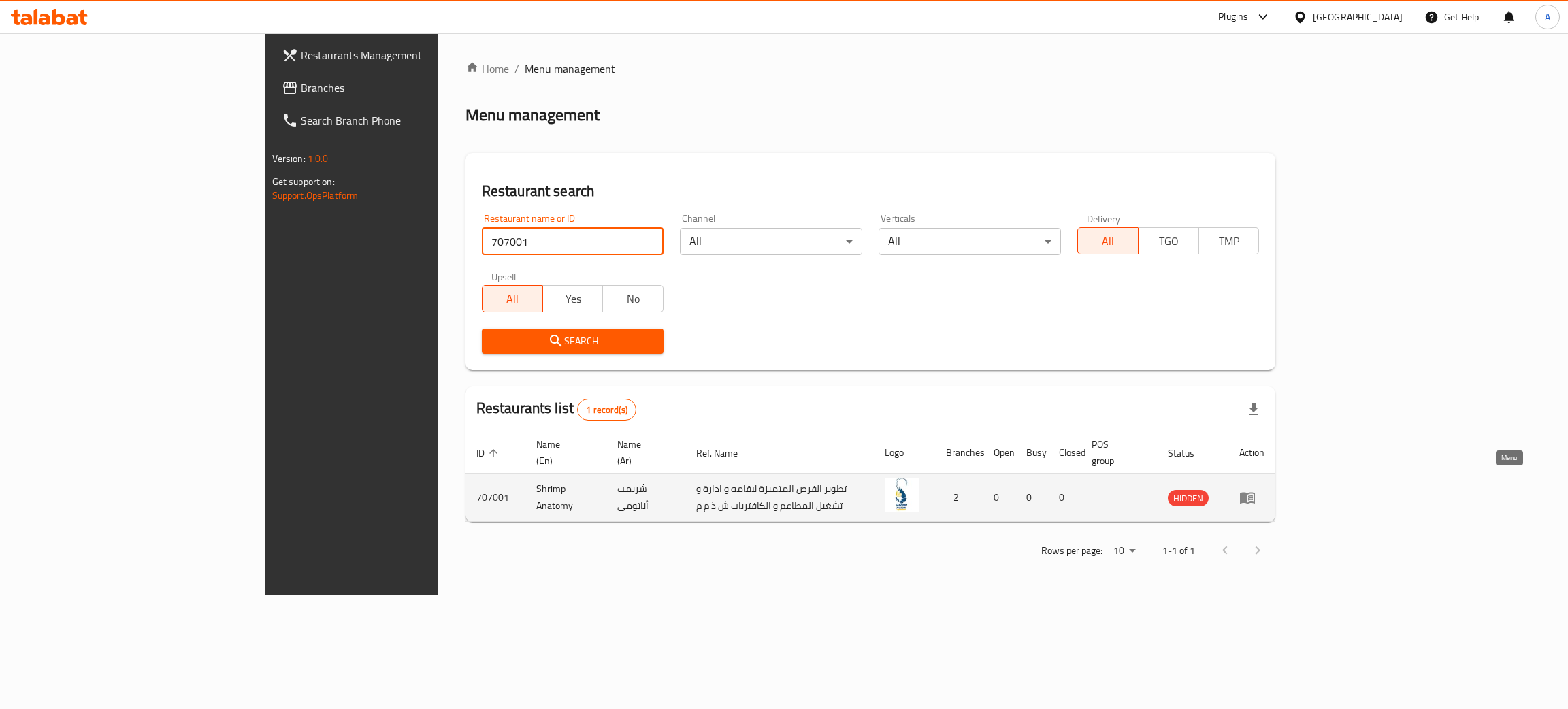
click at [1255, 489] on icon "enhanced table" at bounding box center [1247, 497] width 16 height 16
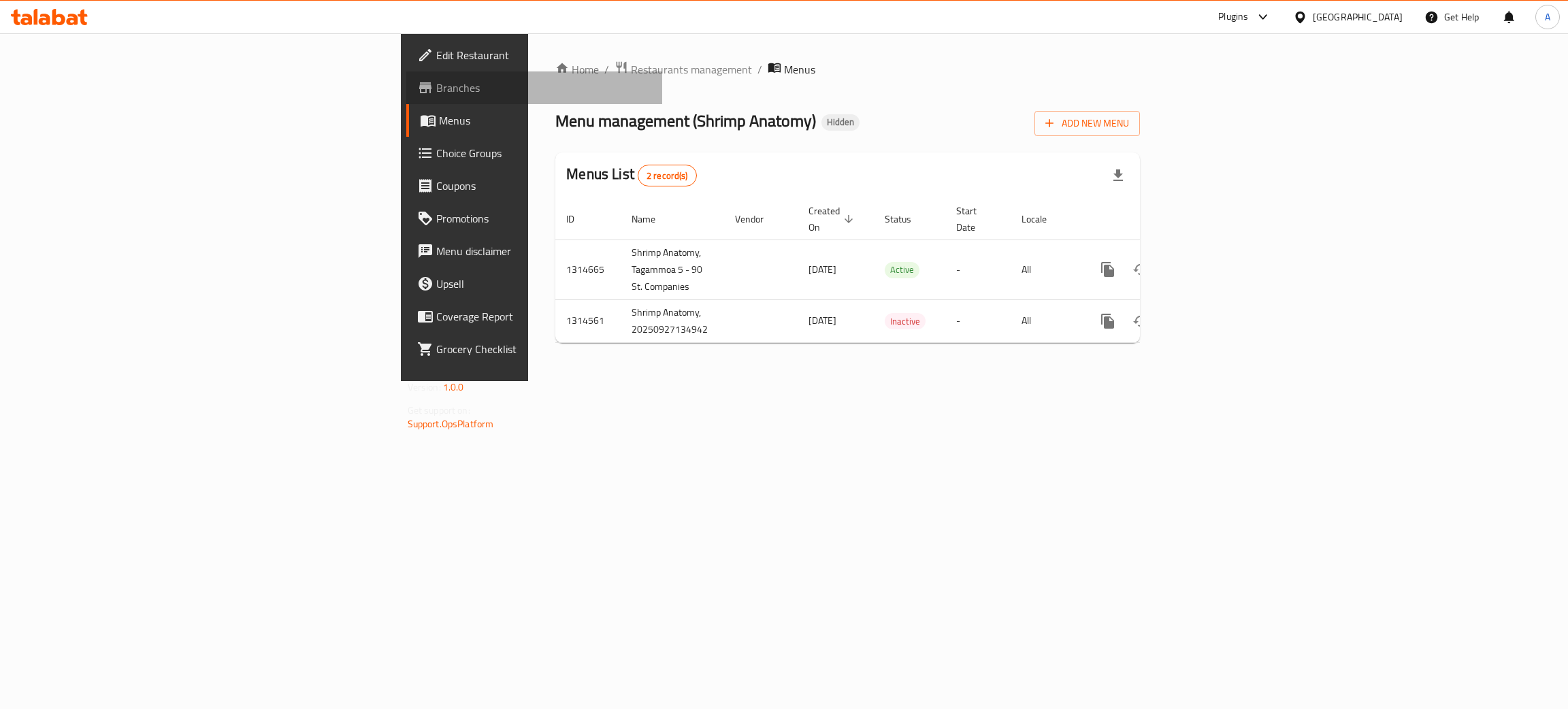
click at [436, 83] on span "Branches" at bounding box center [543, 88] width 216 height 16
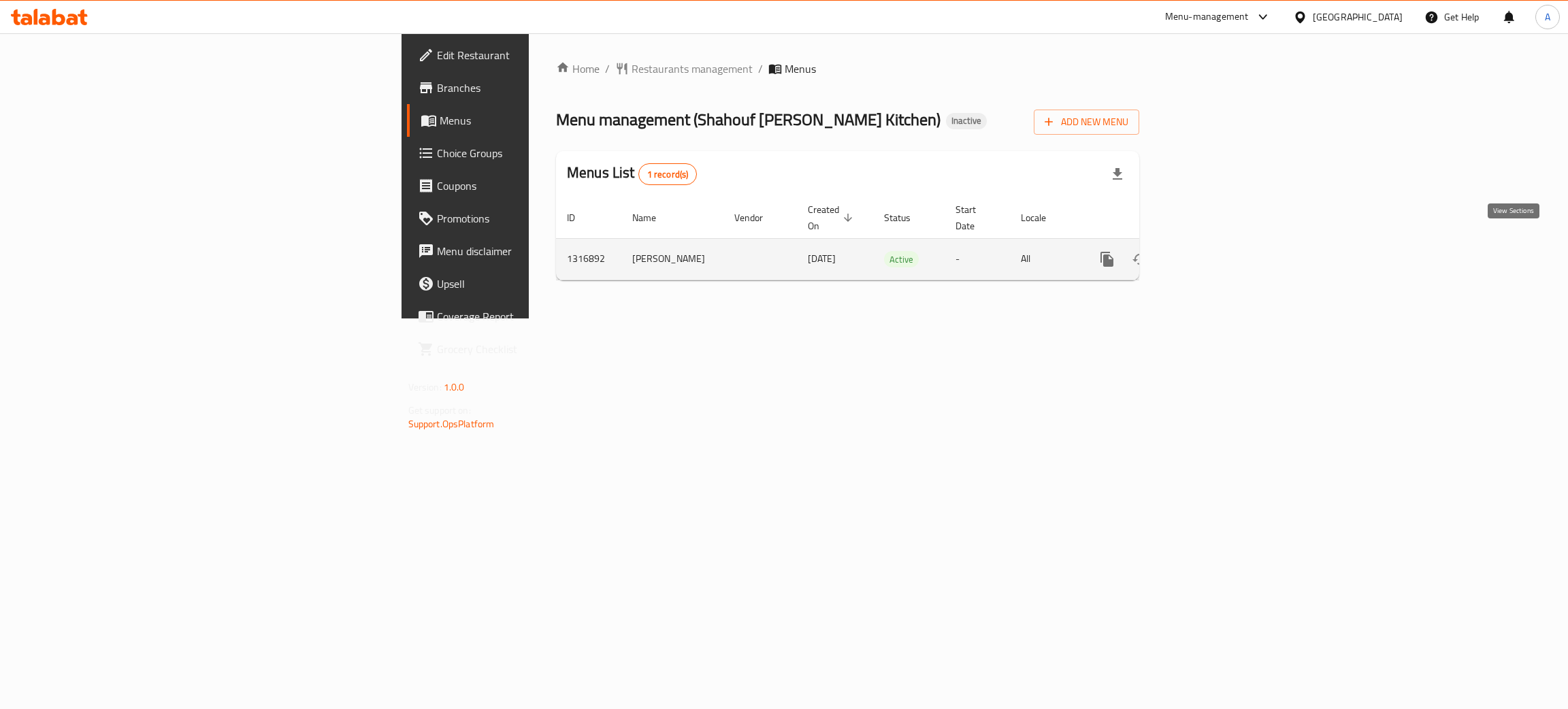
click at [1211, 253] on icon "enhanced table" at bounding box center [1205, 260] width 13 height 13
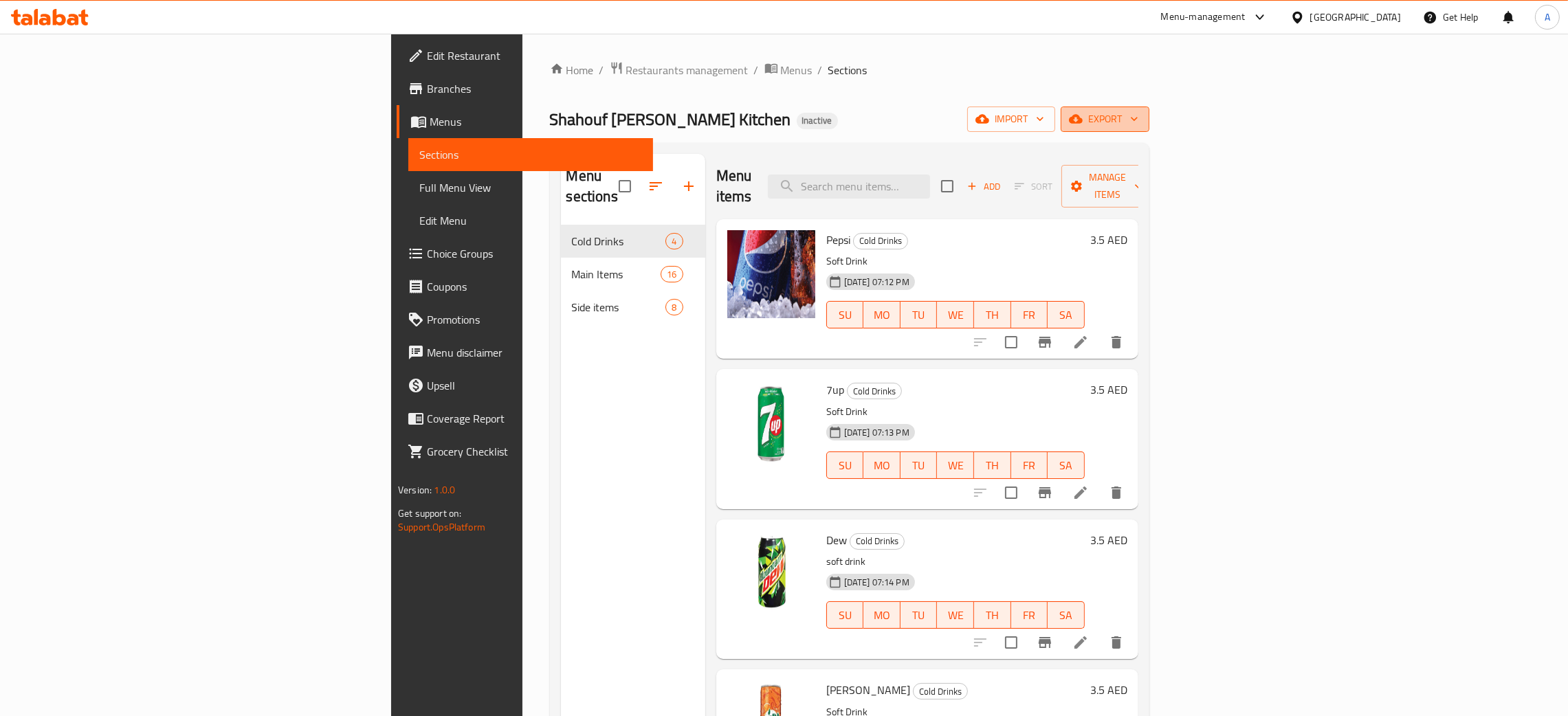
click at [1141, 118] on icon "button" at bounding box center [1134, 118] width 13 height 13
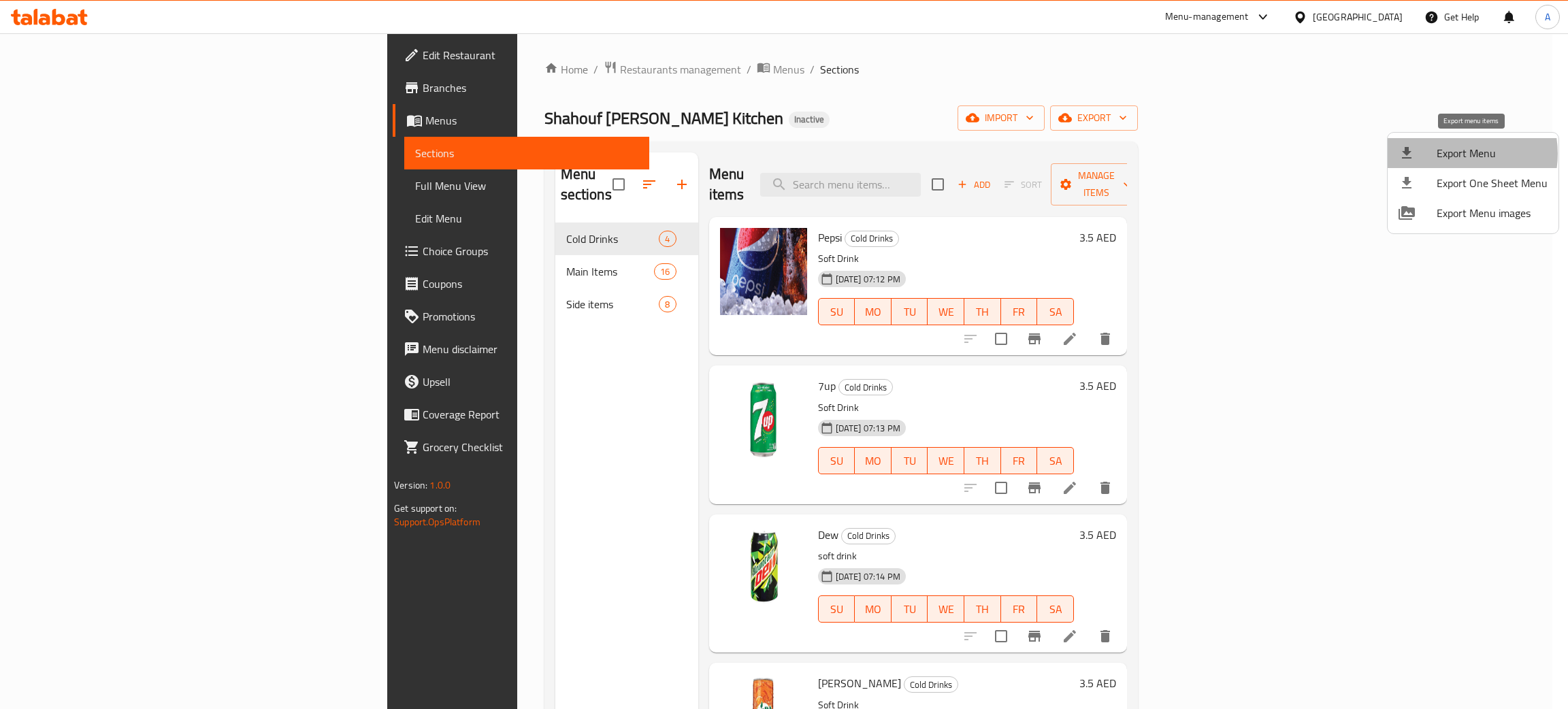
click at [1454, 154] on span "Export Menu" at bounding box center [1491, 153] width 111 height 16
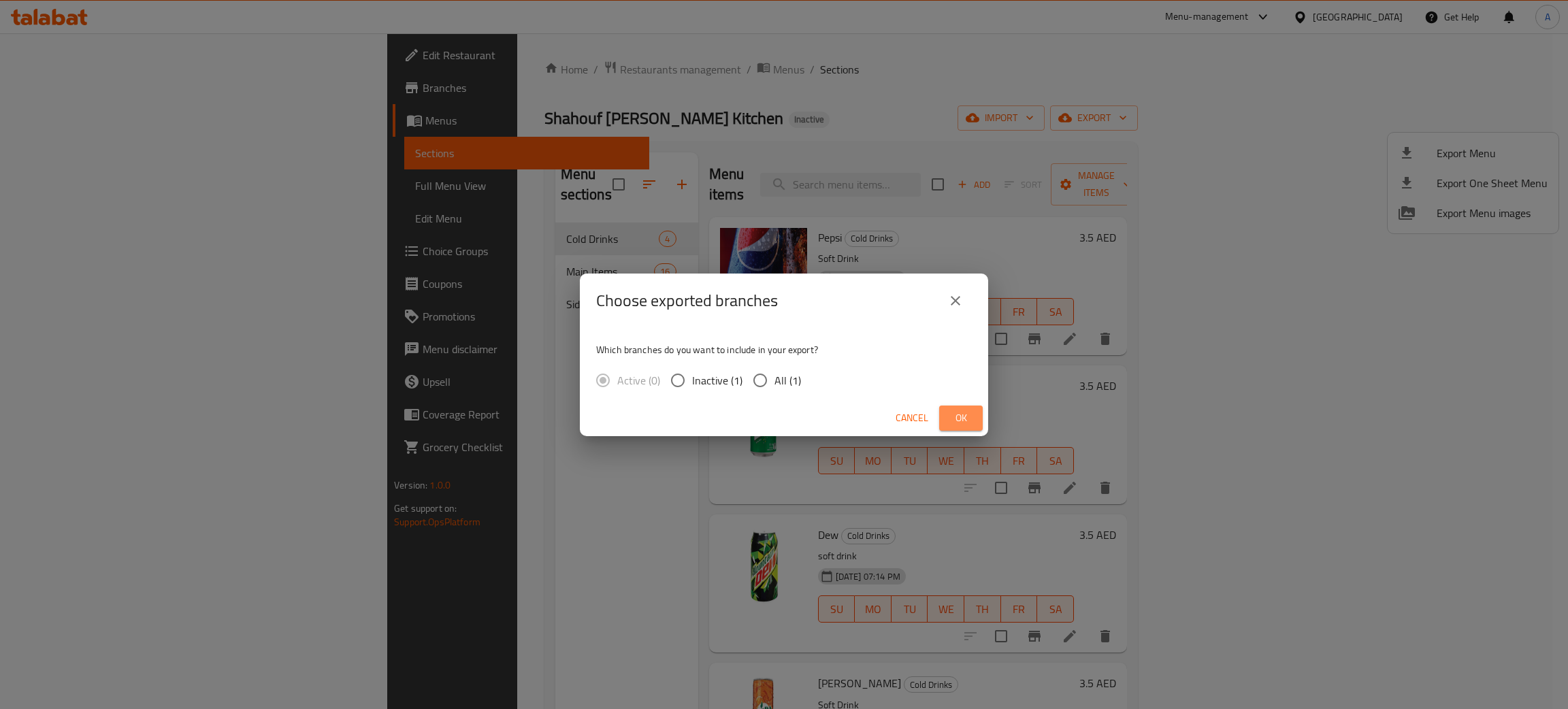
click at [964, 411] on span "Ok" at bounding box center [961, 419] width 22 height 17
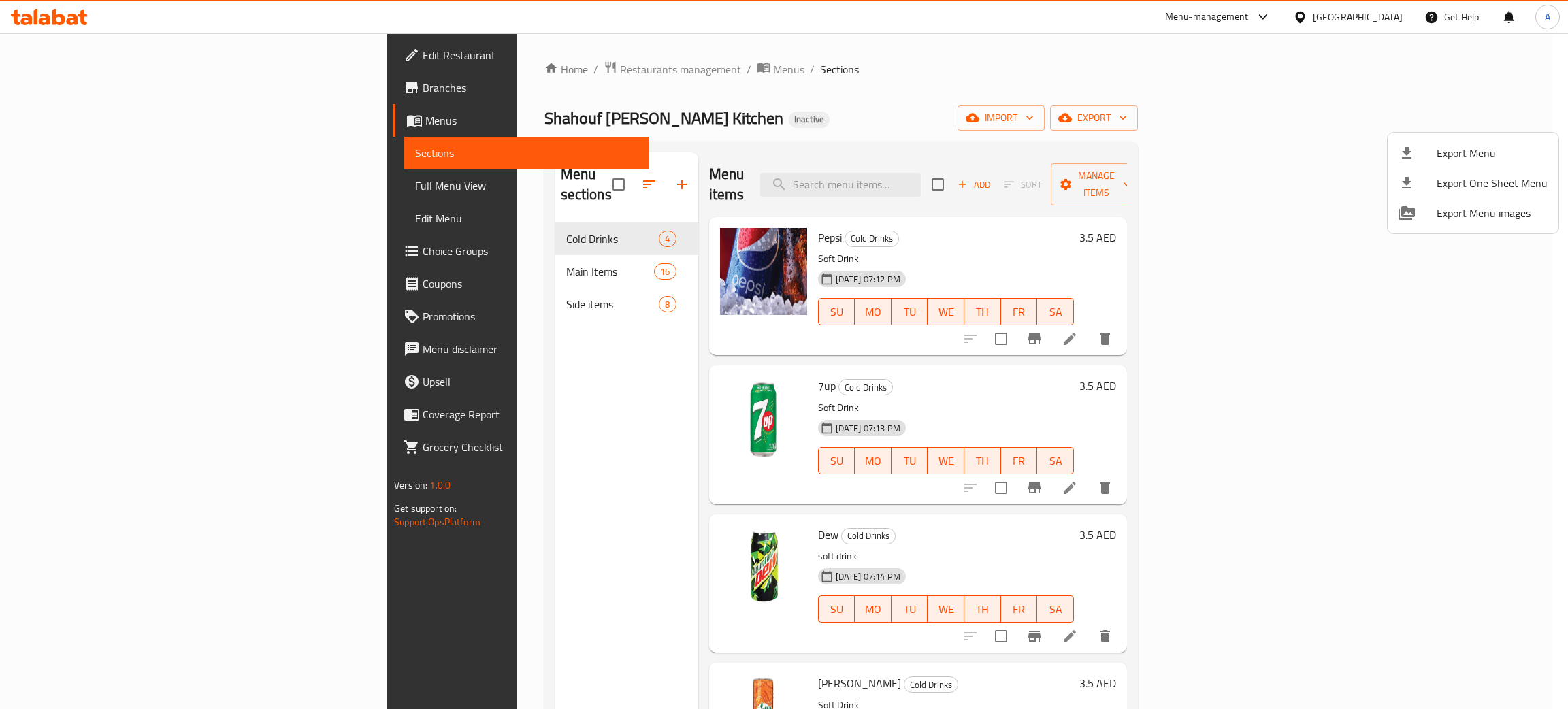
click at [85, 49] on div at bounding box center [784, 354] width 1568 height 709
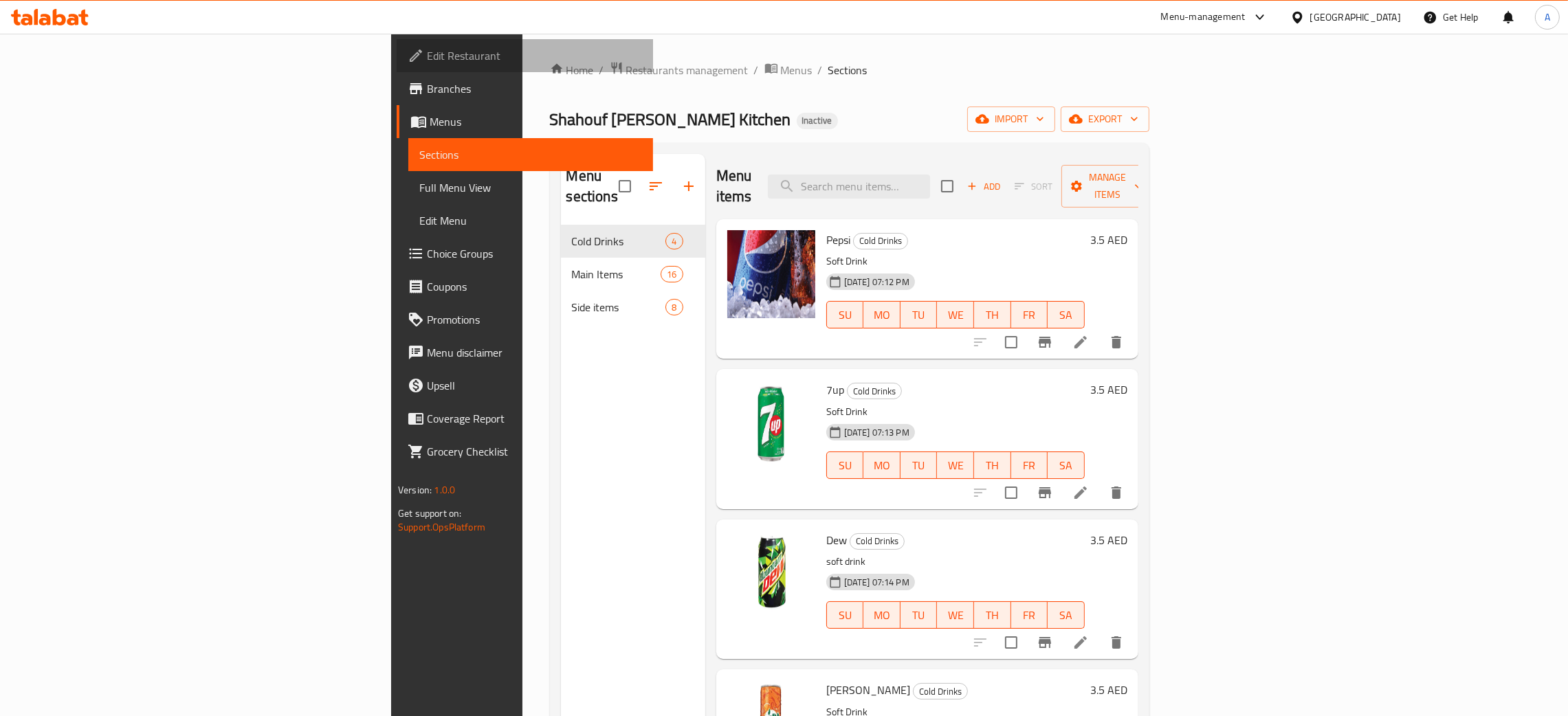
click at [427, 51] on span "Edit Restaurant" at bounding box center [535, 55] width 215 height 17
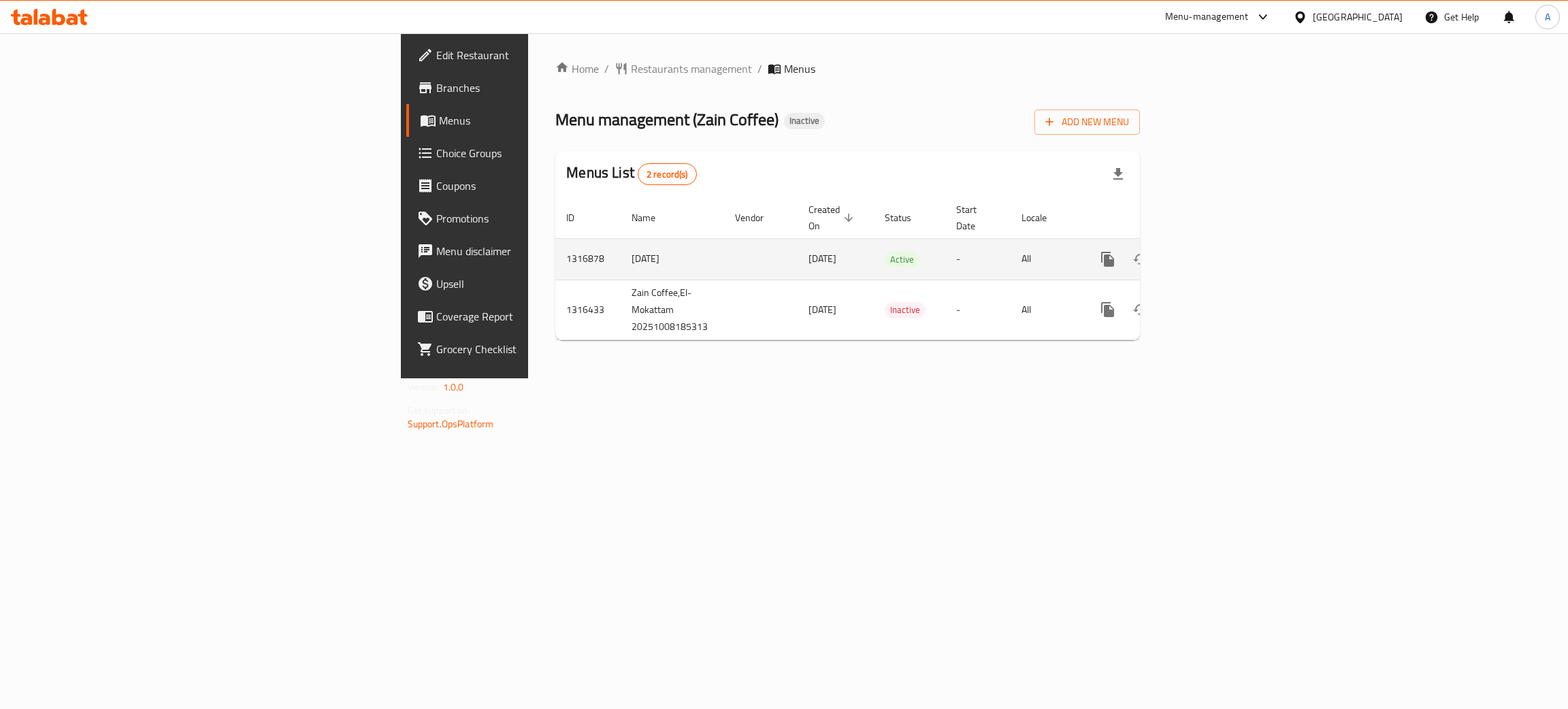
click at [1214, 251] on icon "enhanced table" at bounding box center [1206, 259] width 16 height 16
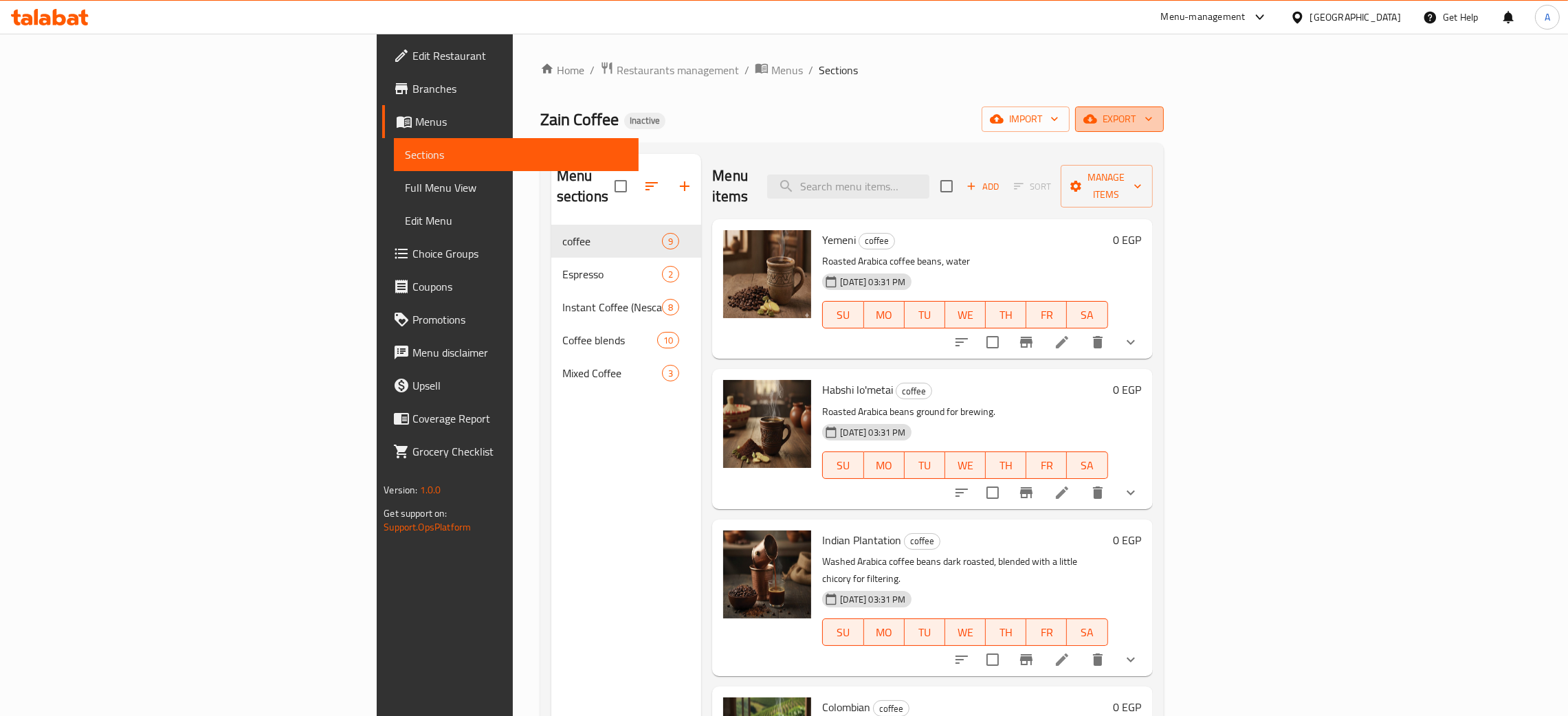
click at [1155, 117] on icon "button" at bounding box center [1148, 118] width 13 height 13
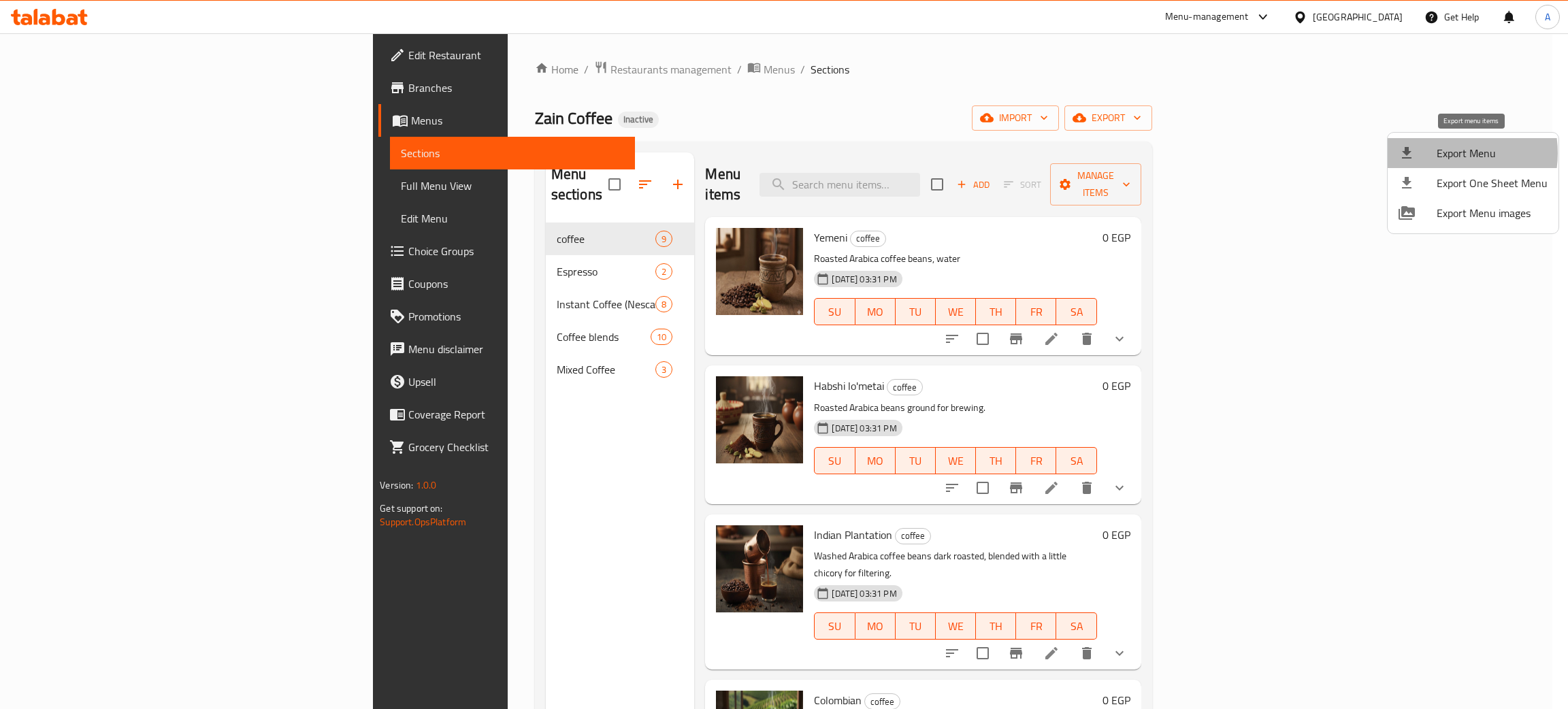
click at [1446, 153] on span "Export Menu" at bounding box center [1491, 153] width 111 height 16
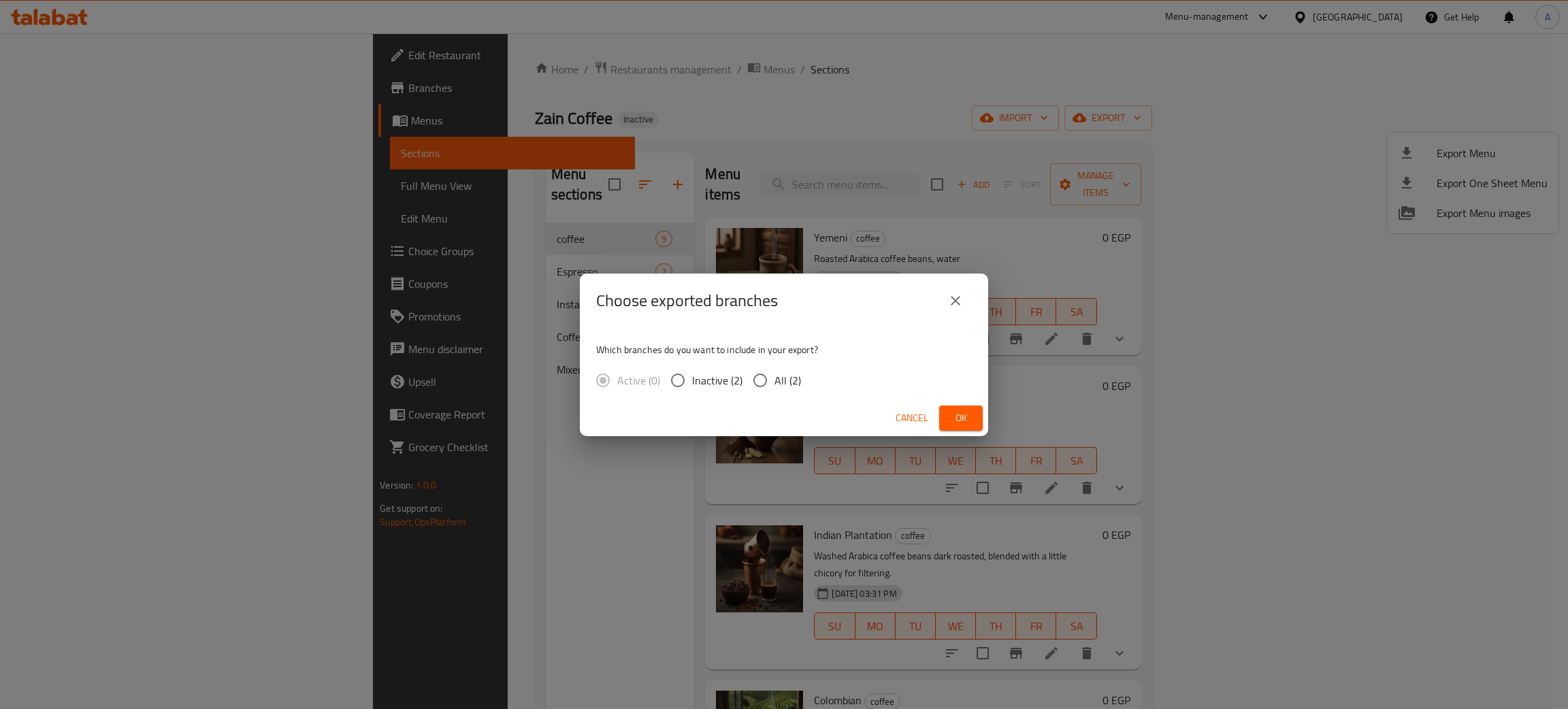
click at [959, 410] on span "Ok" at bounding box center [961, 419] width 22 height 17
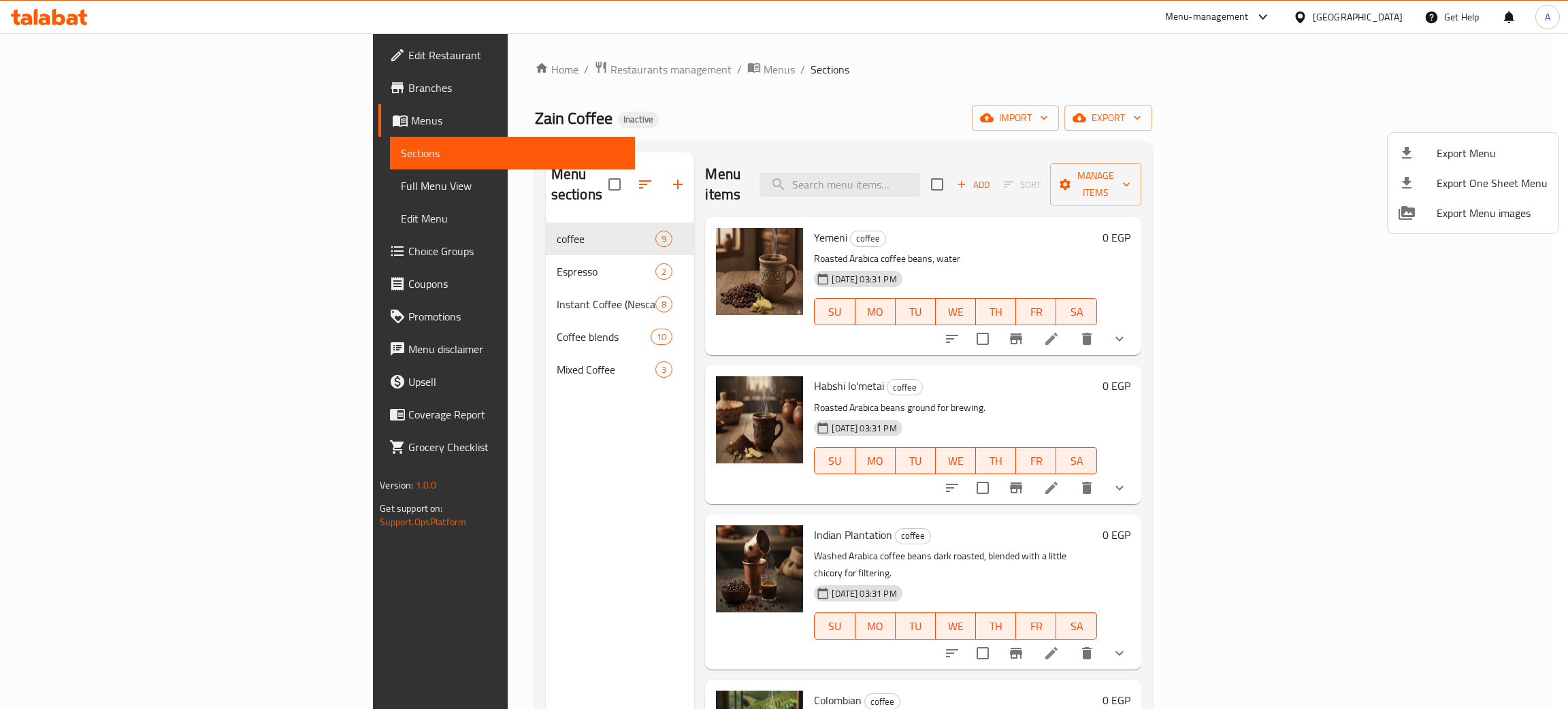
click at [705, 120] on div at bounding box center [784, 354] width 1568 height 709
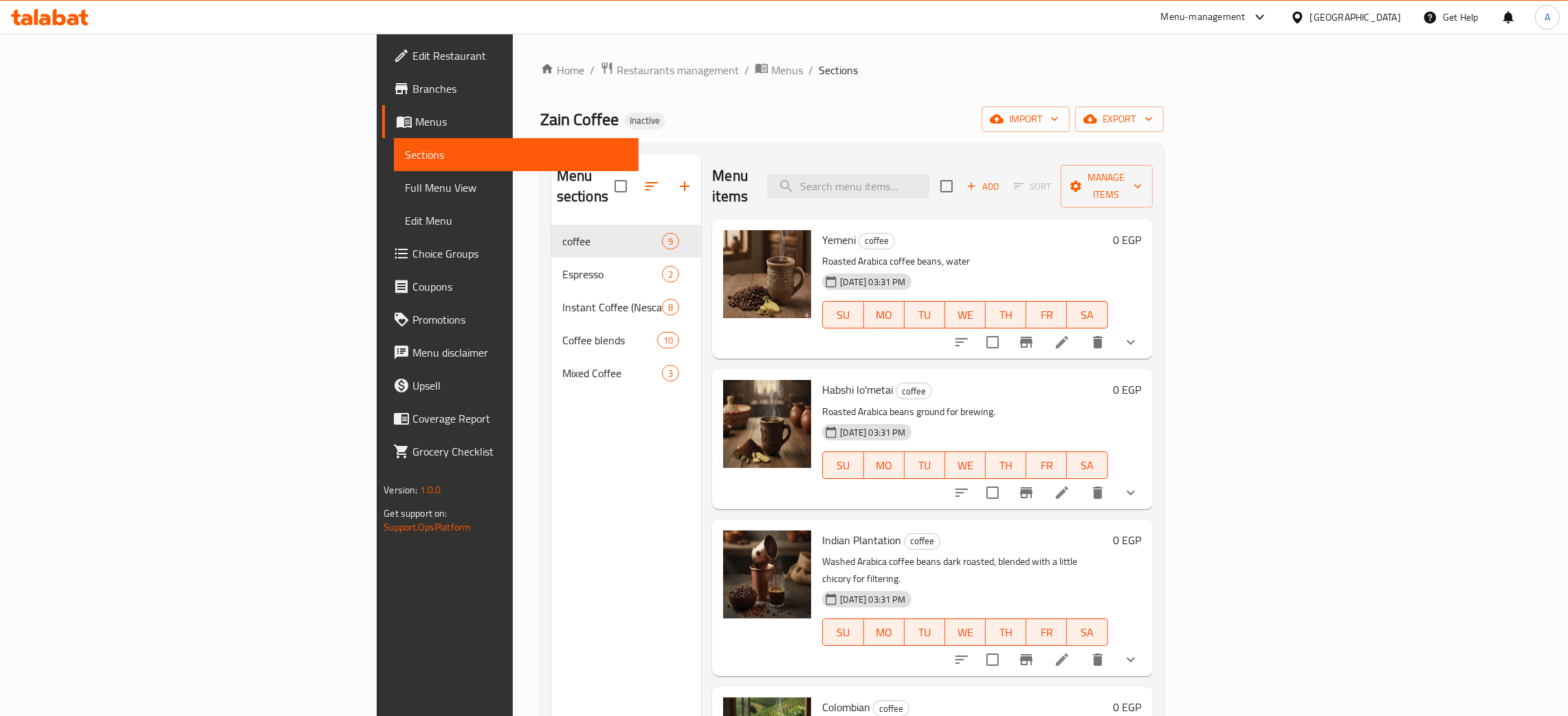
click at [413, 48] on span "Edit Restaurant" at bounding box center [520, 55] width 215 height 17
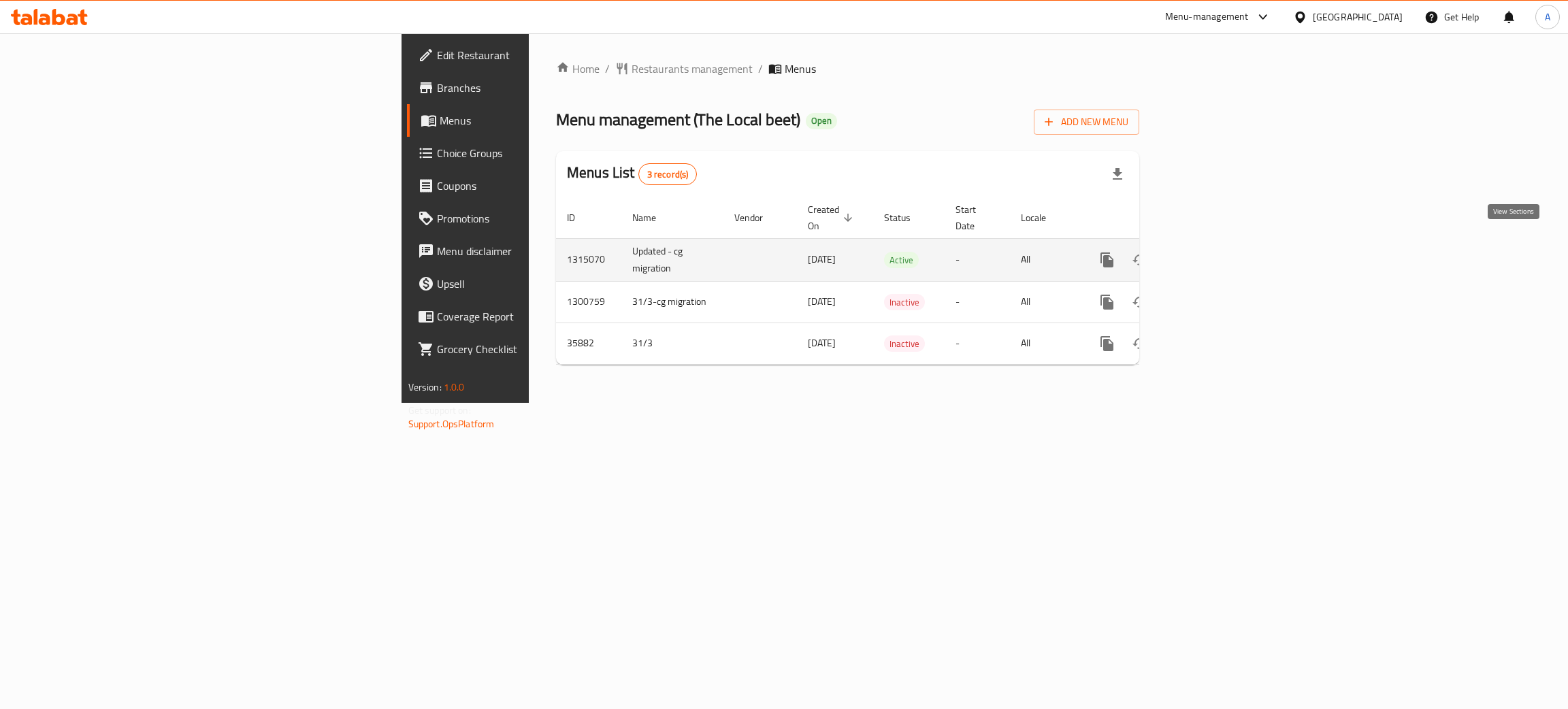
click at [1214, 252] on icon "enhanced table" at bounding box center [1205, 260] width 16 height 16
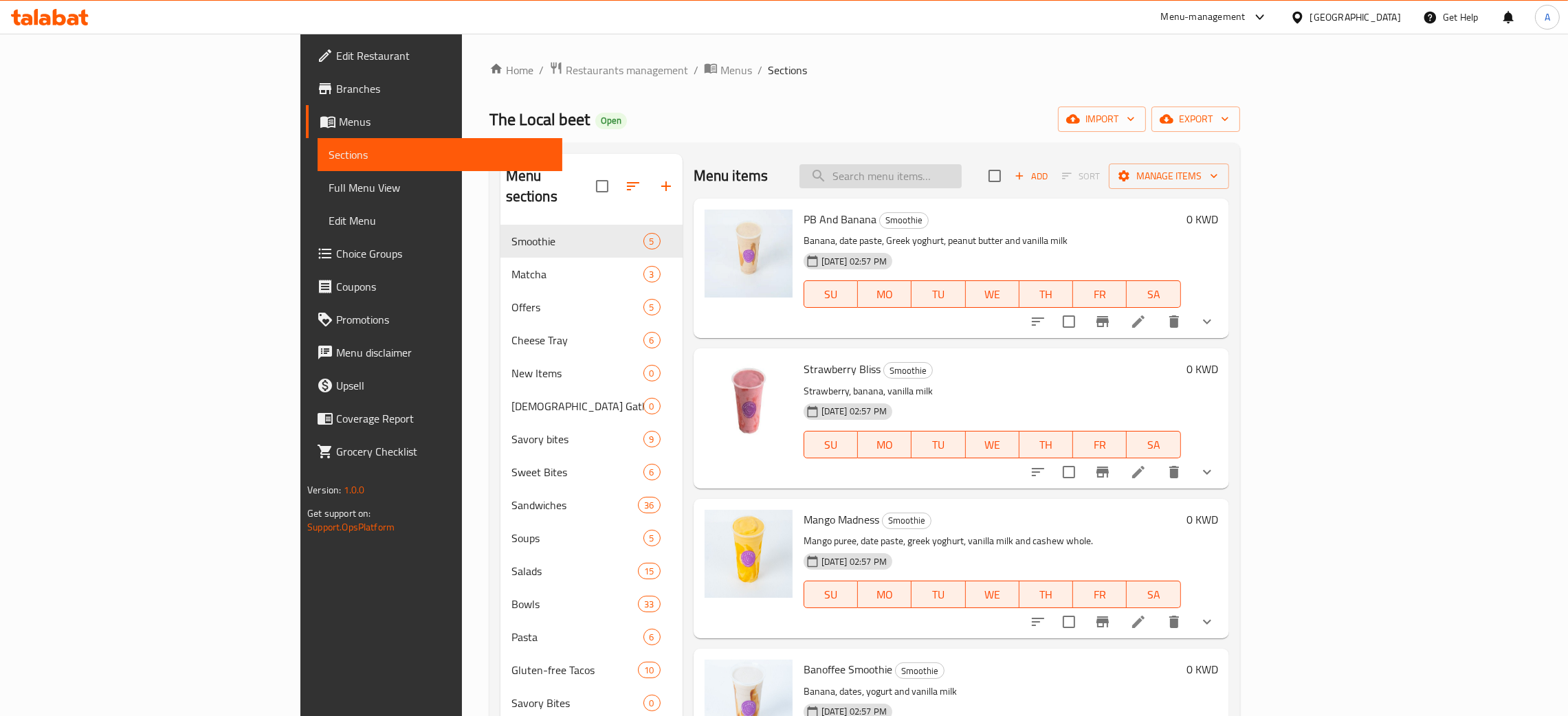
click at [961, 180] on input "search" at bounding box center [880, 176] width 162 height 24
paste input "Greek Yoghurt Parfait"
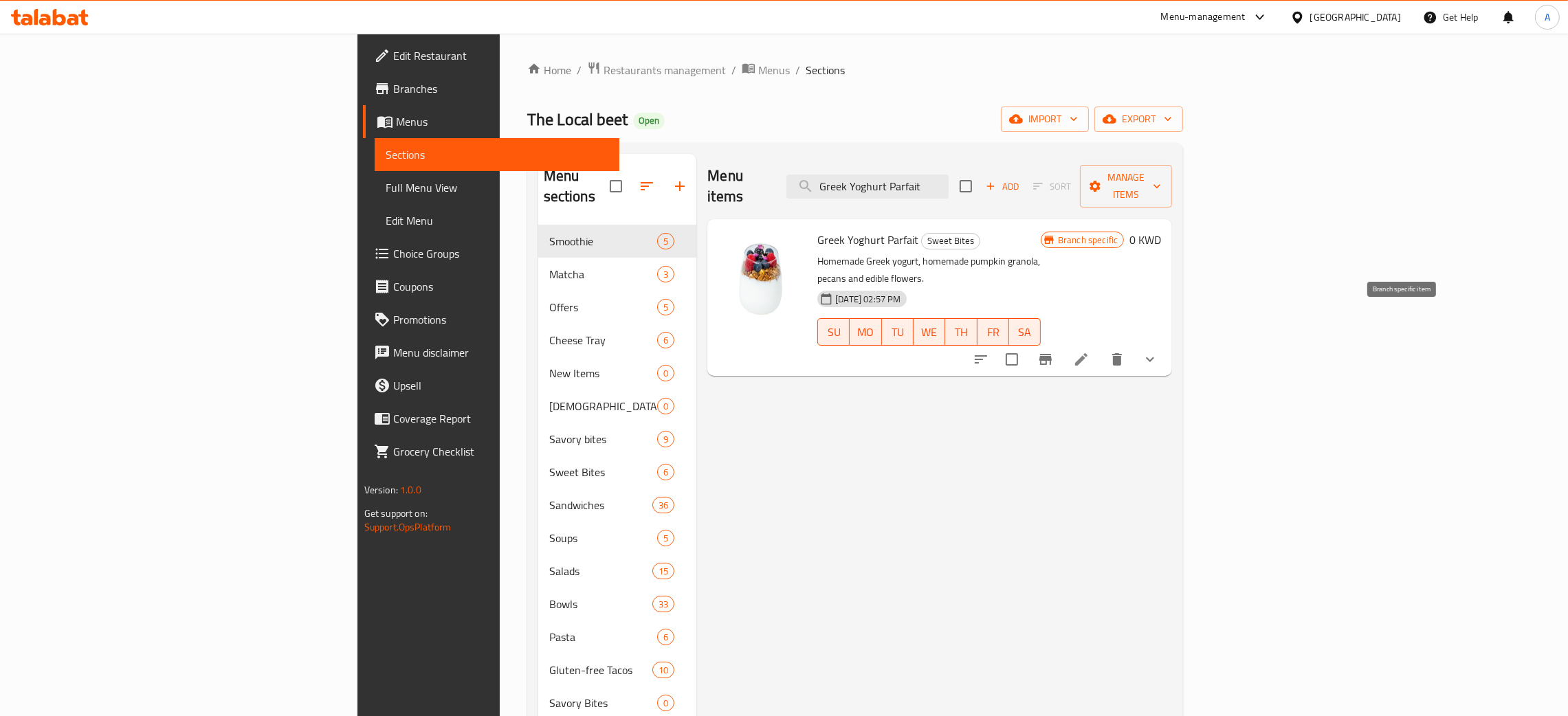
type input "Greek Yoghurt Parfait"
click at [1052, 354] on icon "Branch-specific-item" at bounding box center [1045, 360] width 13 height 11
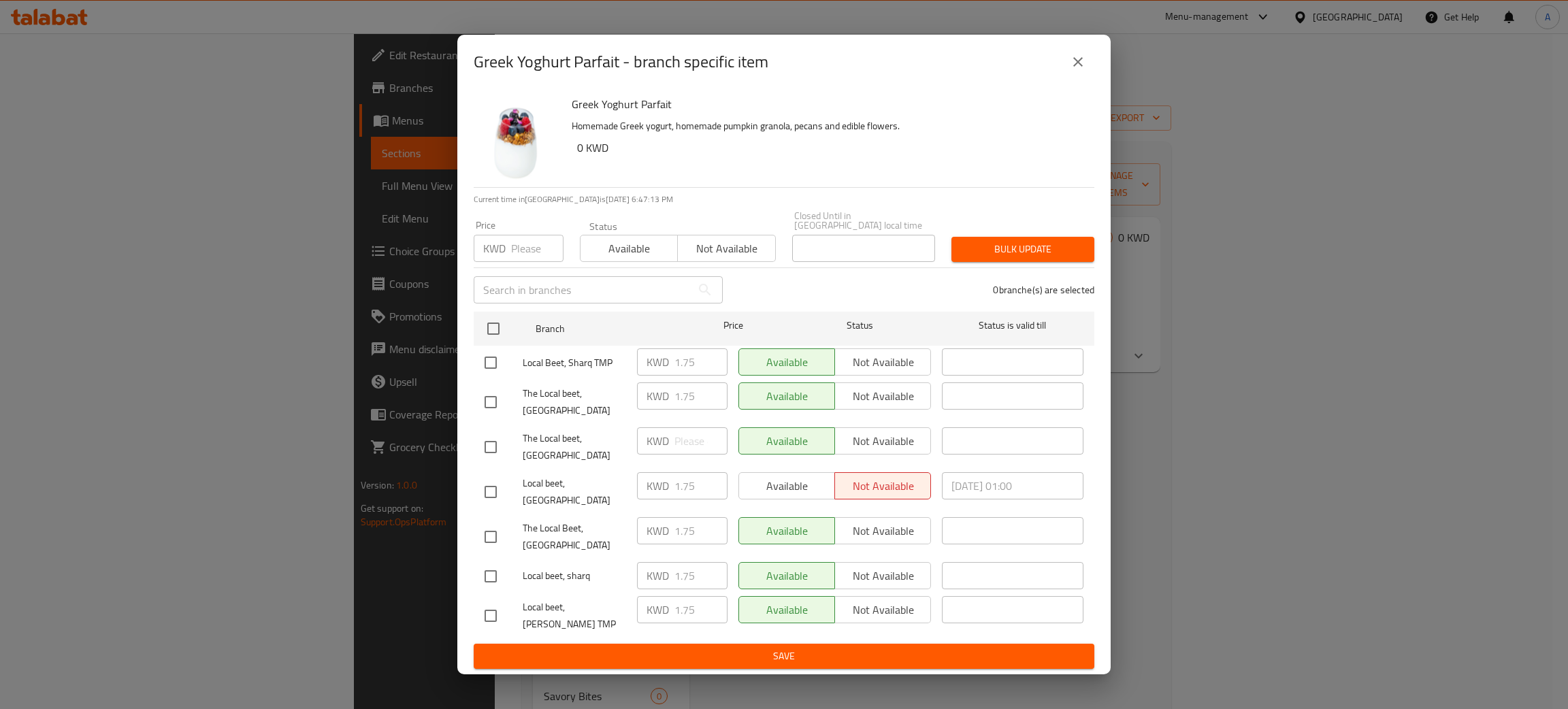
click at [528, 247] on input "number" at bounding box center [537, 248] width 53 height 27
type input "0"
click at [1019, 256] on span "Bulk update" at bounding box center [1022, 249] width 122 height 17
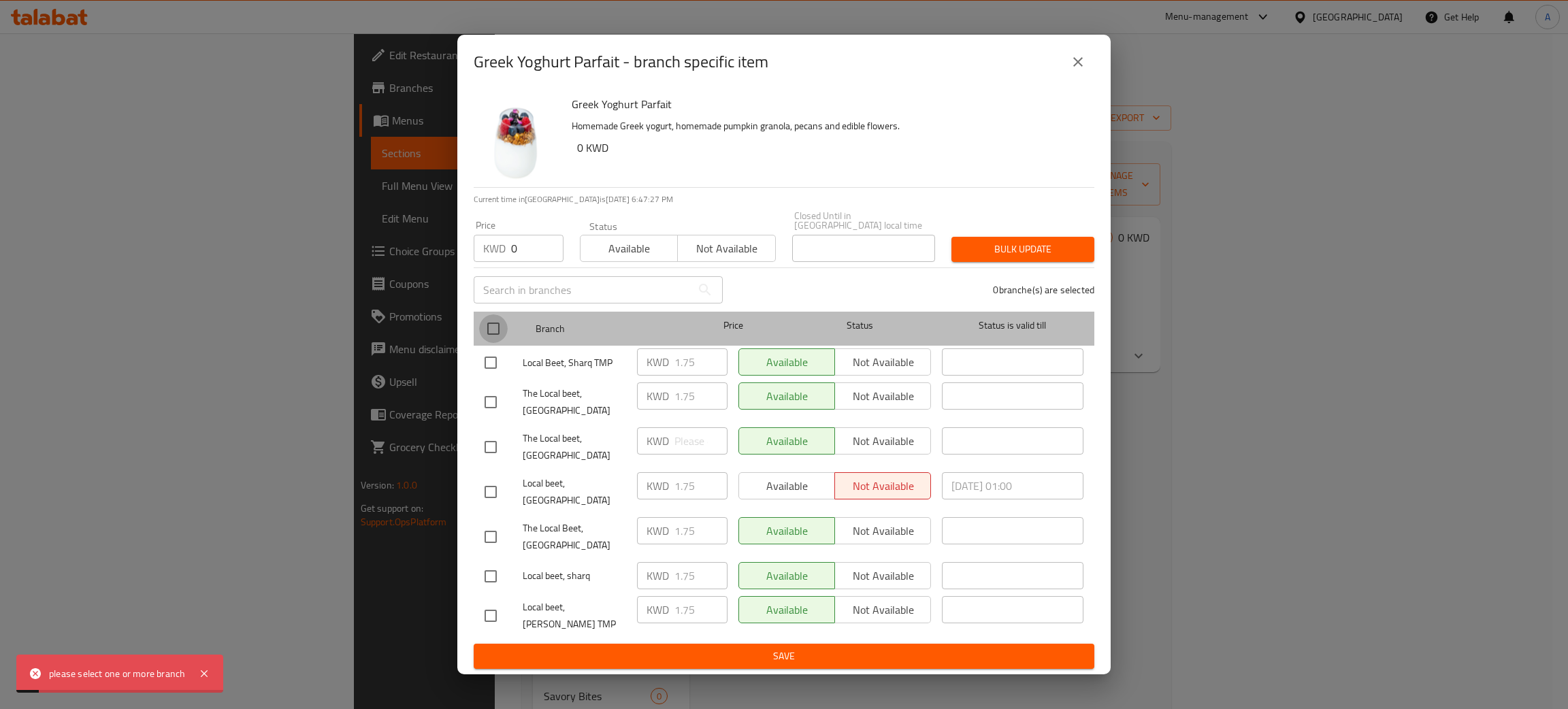
click at [489, 343] on input "checkbox" at bounding box center [493, 329] width 28 height 28
checkbox input "true"
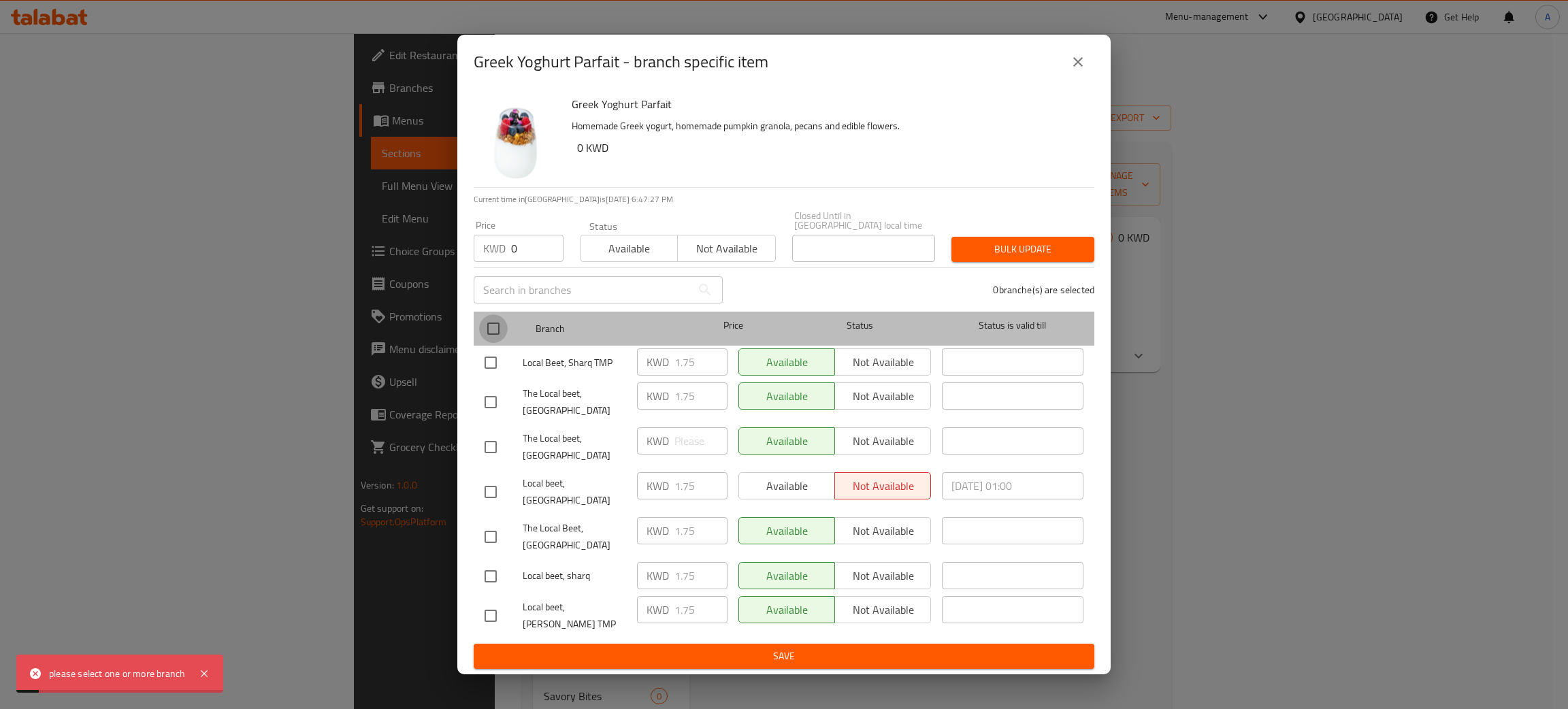
checkbox input "true"
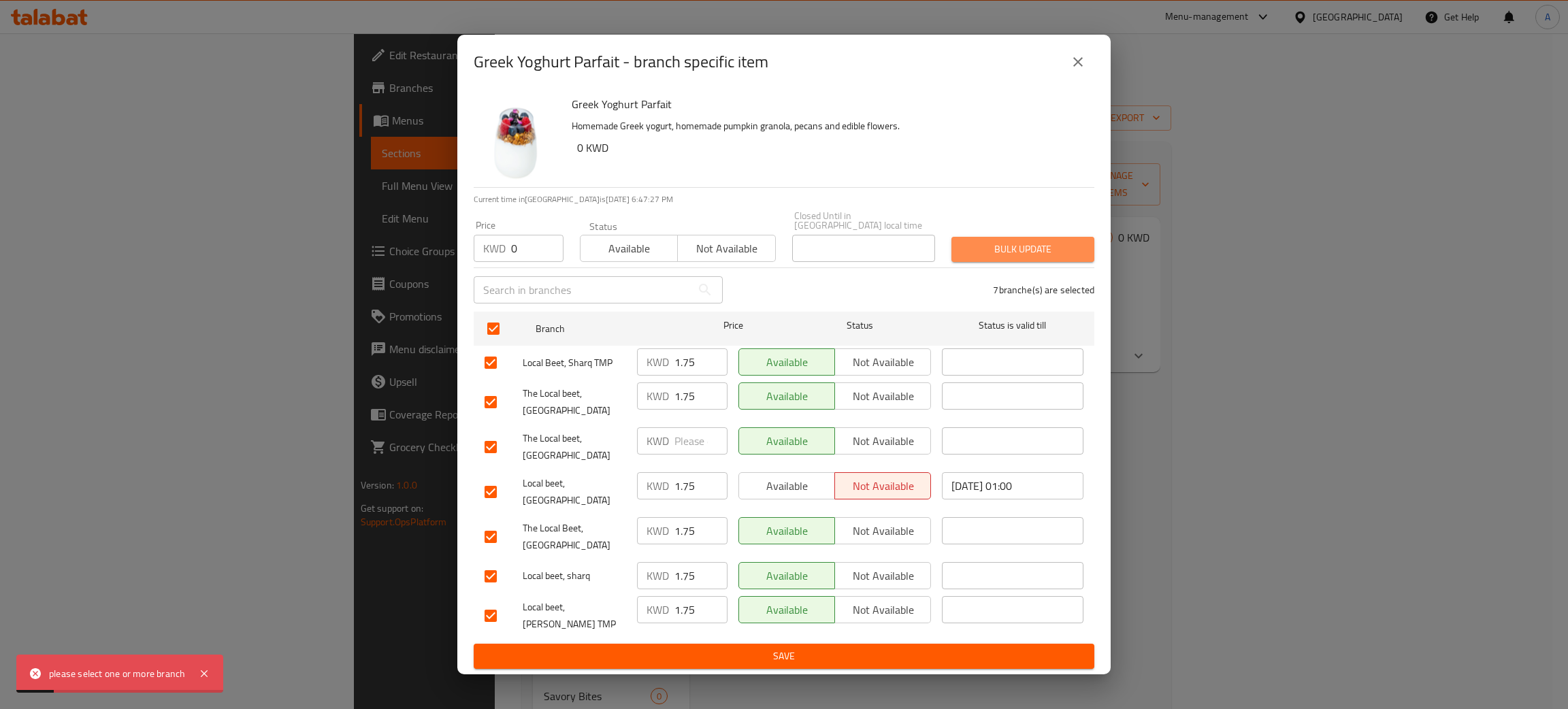
click at [1050, 251] on button "Bulk update" at bounding box center [1022, 249] width 143 height 25
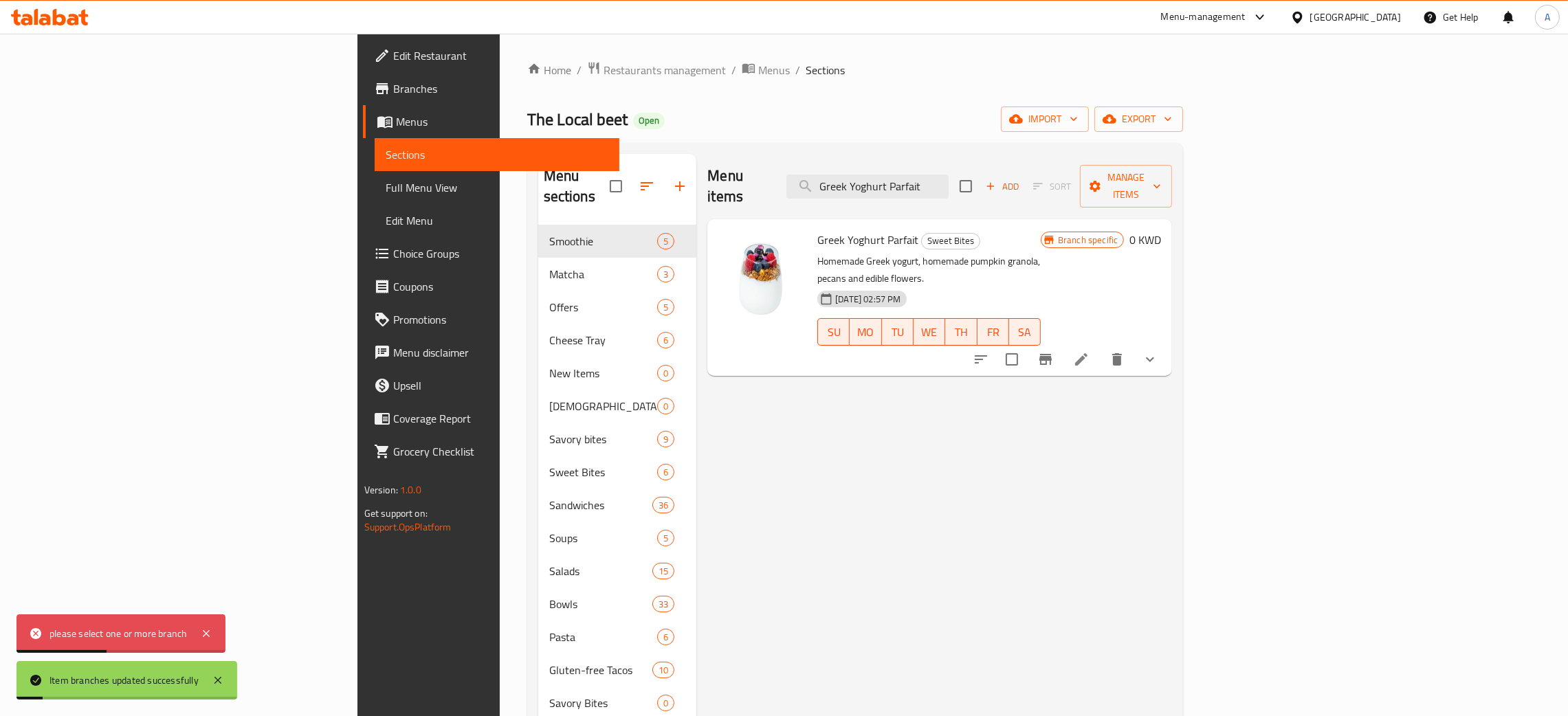
click at [1052, 354] on icon "Branch-specific-item" at bounding box center [1045, 360] width 13 height 11
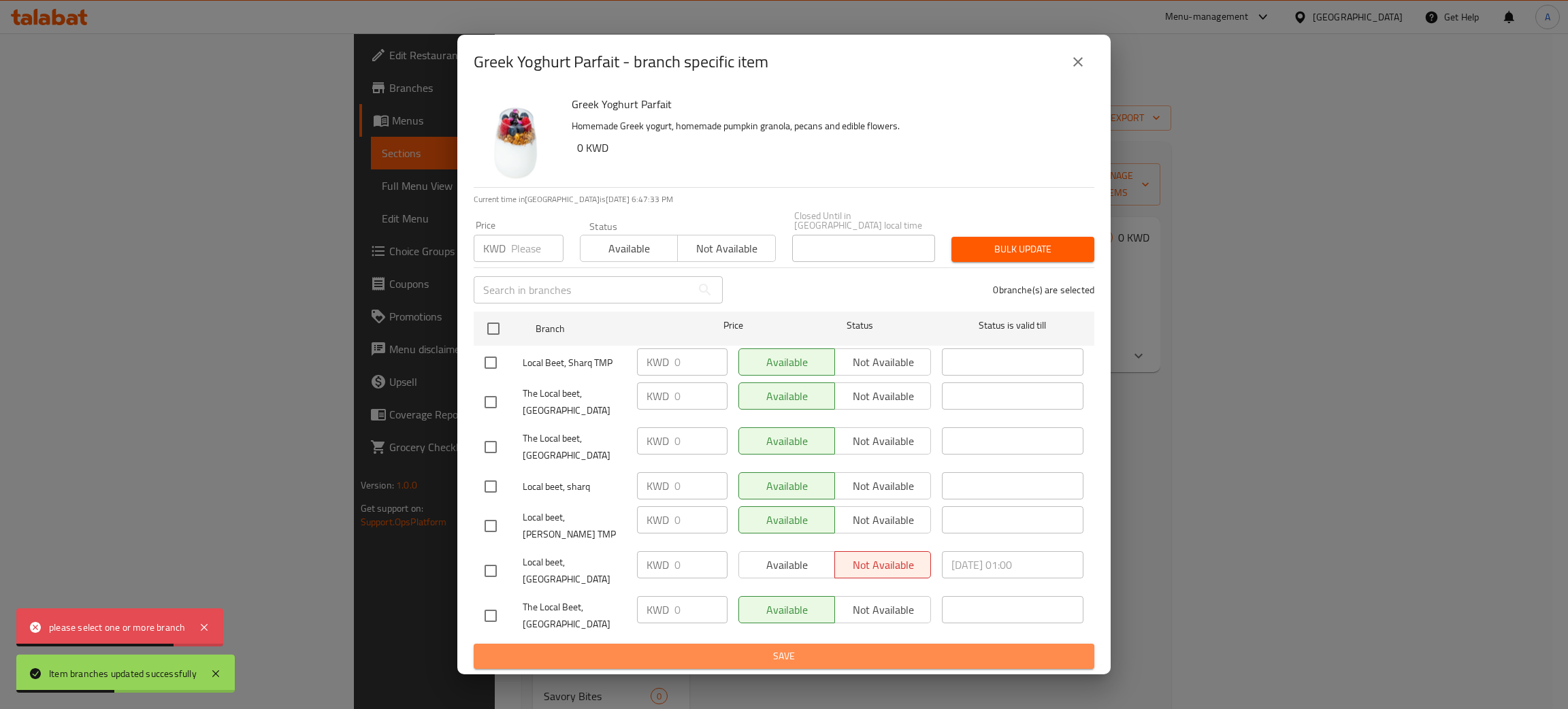
click at [793, 648] on span "Save" at bounding box center [784, 656] width 599 height 17
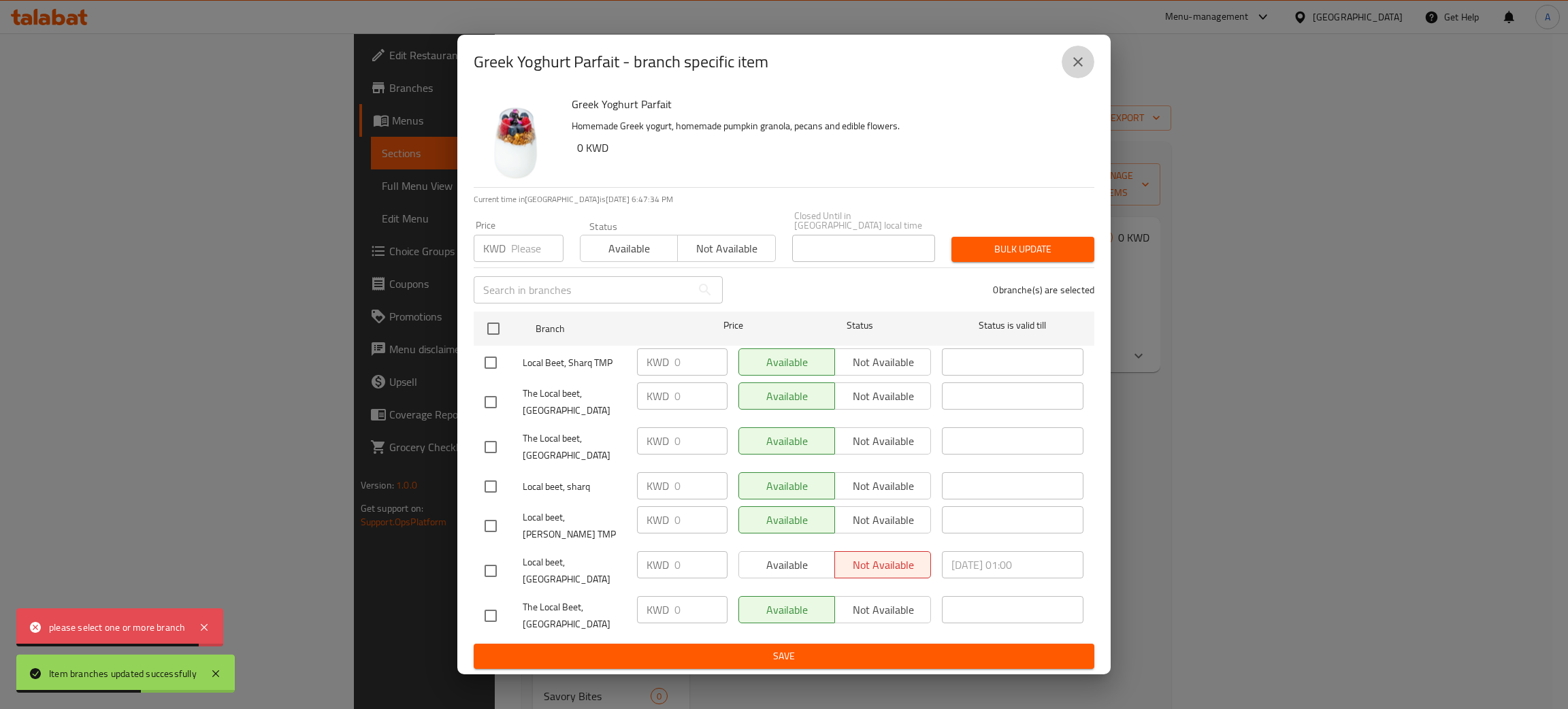
click at [1069, 78] on button "close" at bounding box center [1078, 62] width 33 height 33
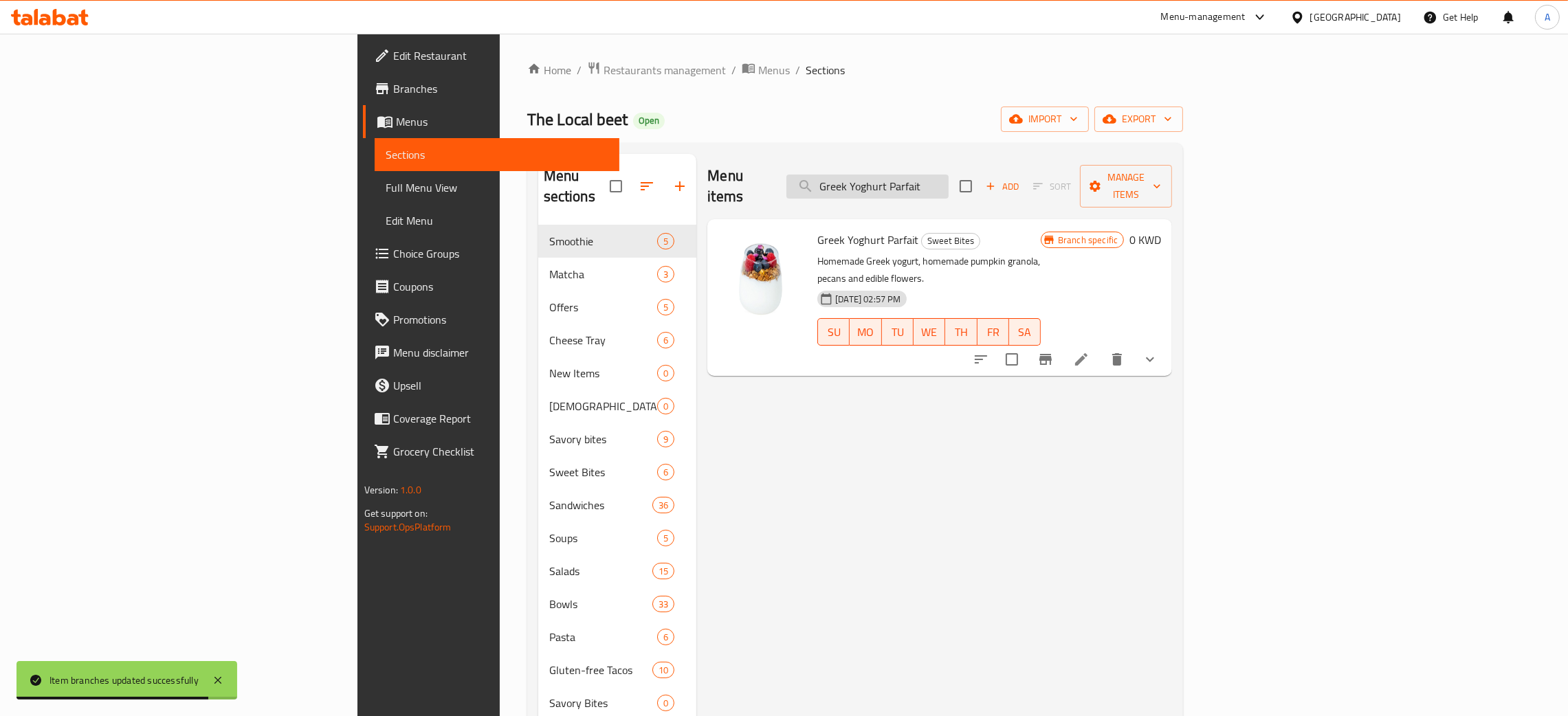
click at [949, 174] on input "Greek Yoghurt Parfait" at bounding box center [867, 186] width 162 height 24
paste input "Whole Grain Oats"
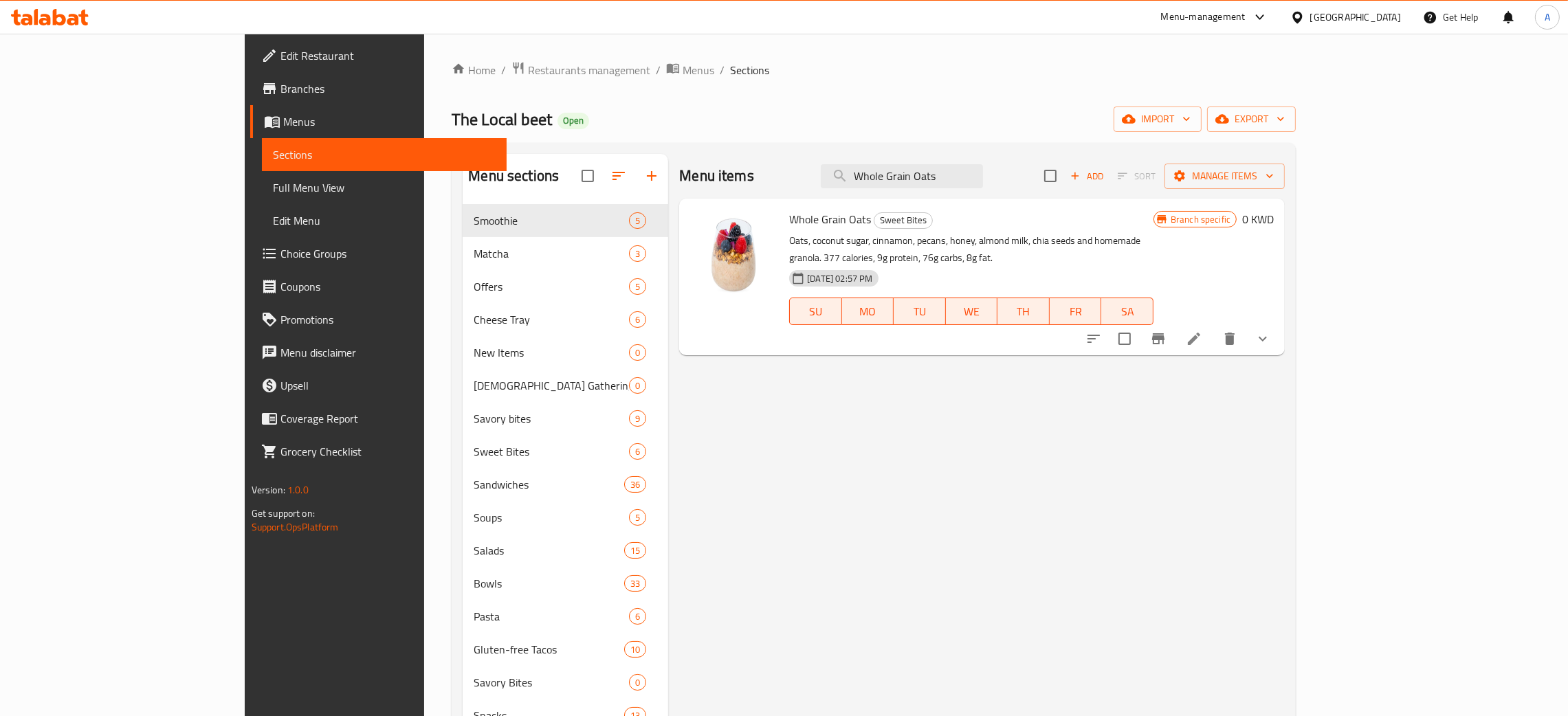
type input "Whole Grain Oats"
click at [1164, 333] on icon "Branch-specific-item" at bounding box center [1159, 339] width 13 height 11
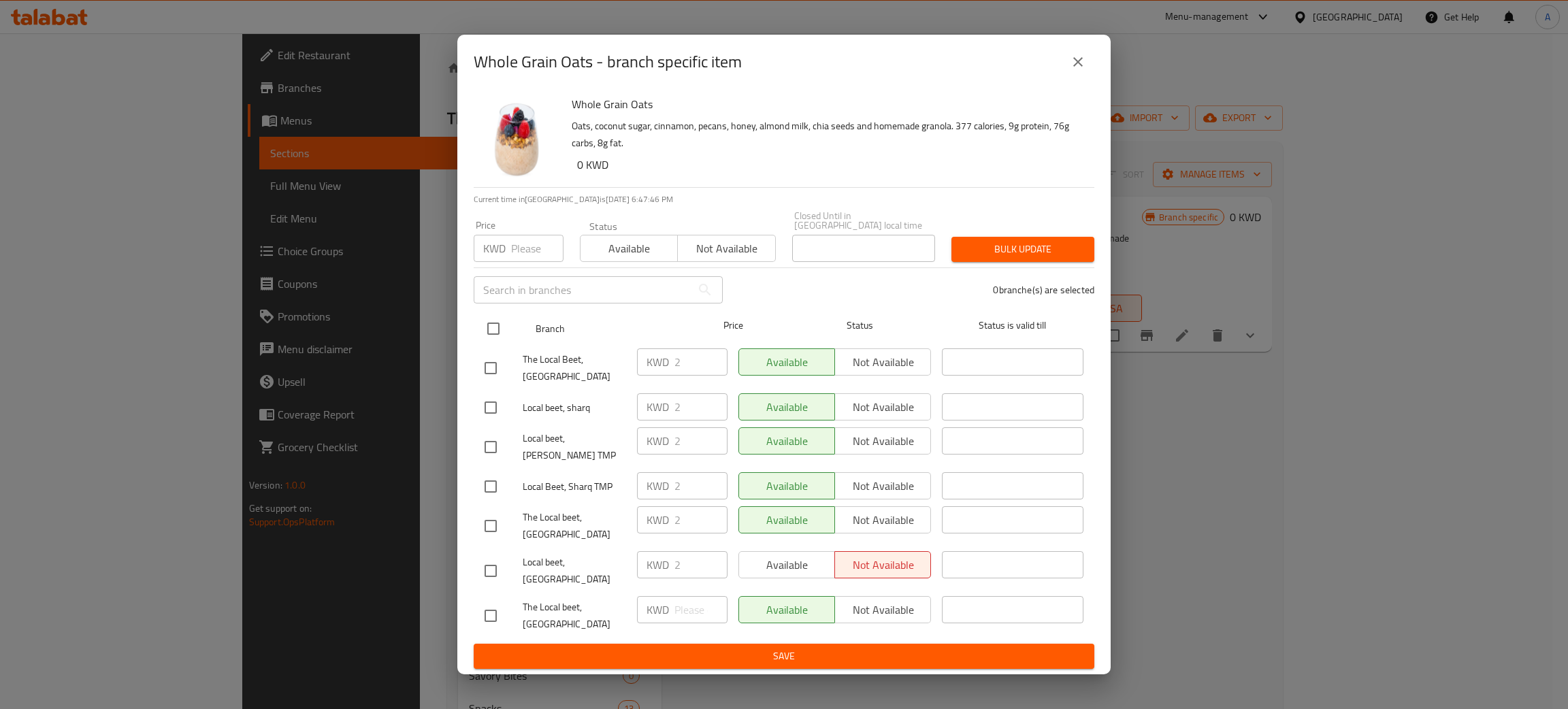
click at [492, 339] on input "checkbox" at bounding box center [493, 329] width 28 height 28
checkbox input "true"
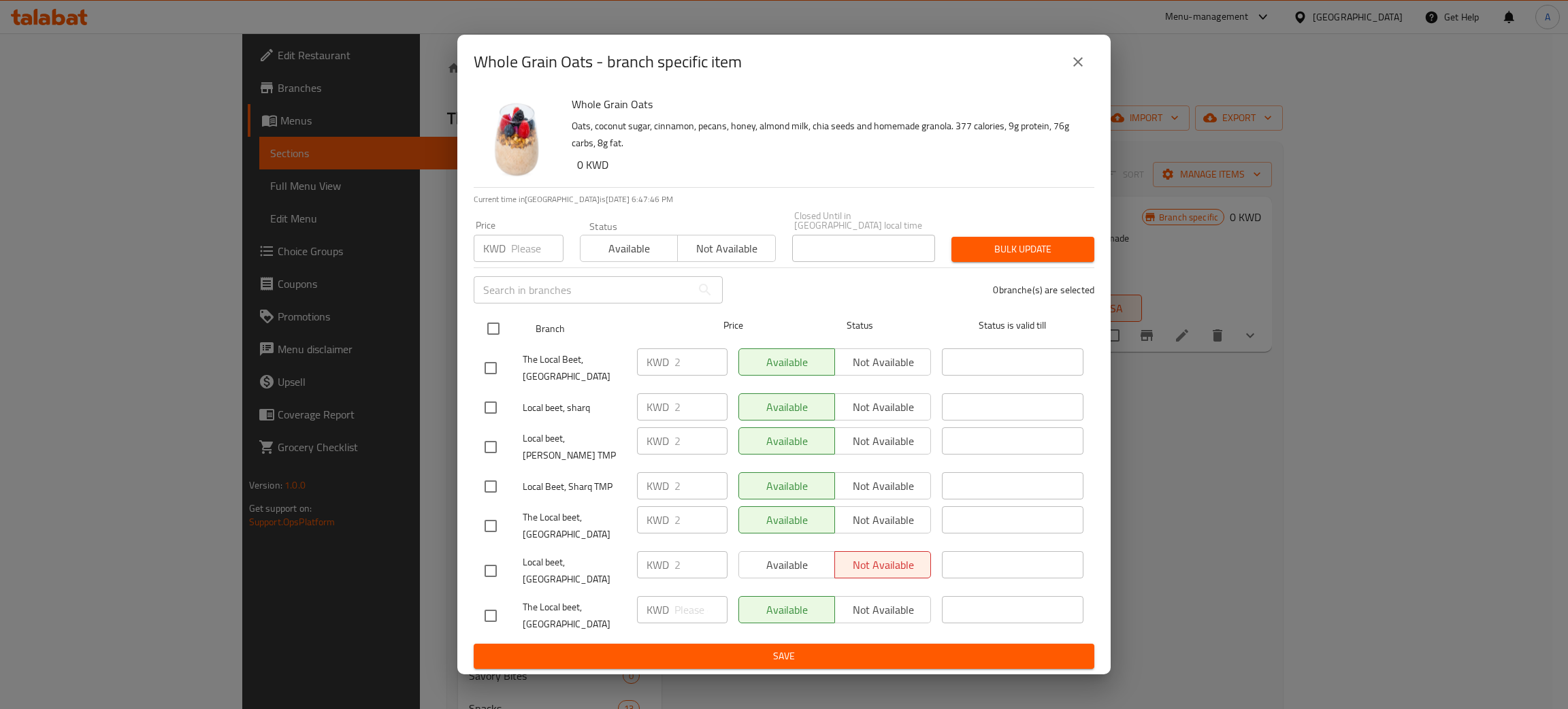
checkbox input "true"
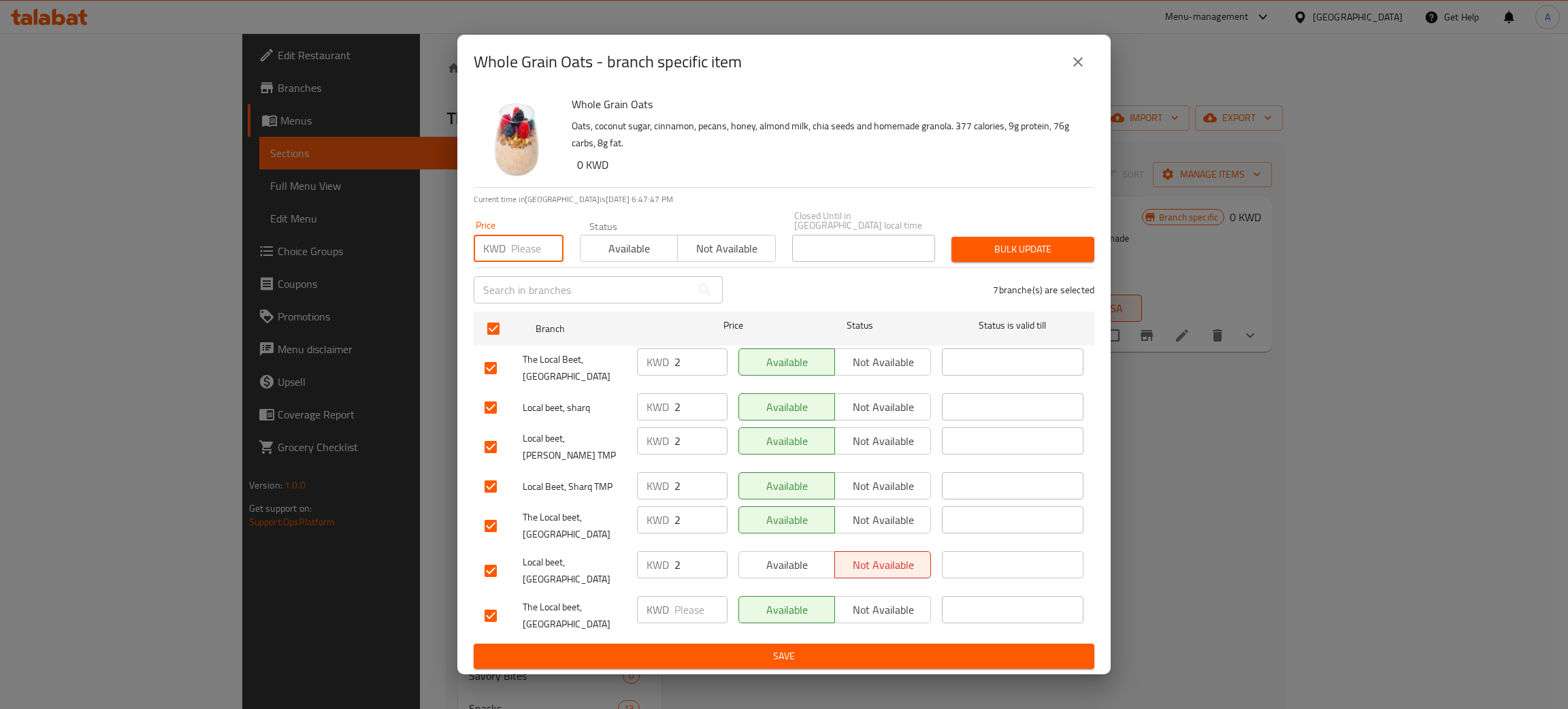
click at [532, 260] on input "number" at bounding box center [537, 248] width 53 height 27
type input "0"
click at [1011, 258] on span "Bulk update" at bounding box center [1022, 249] width 122 height 17
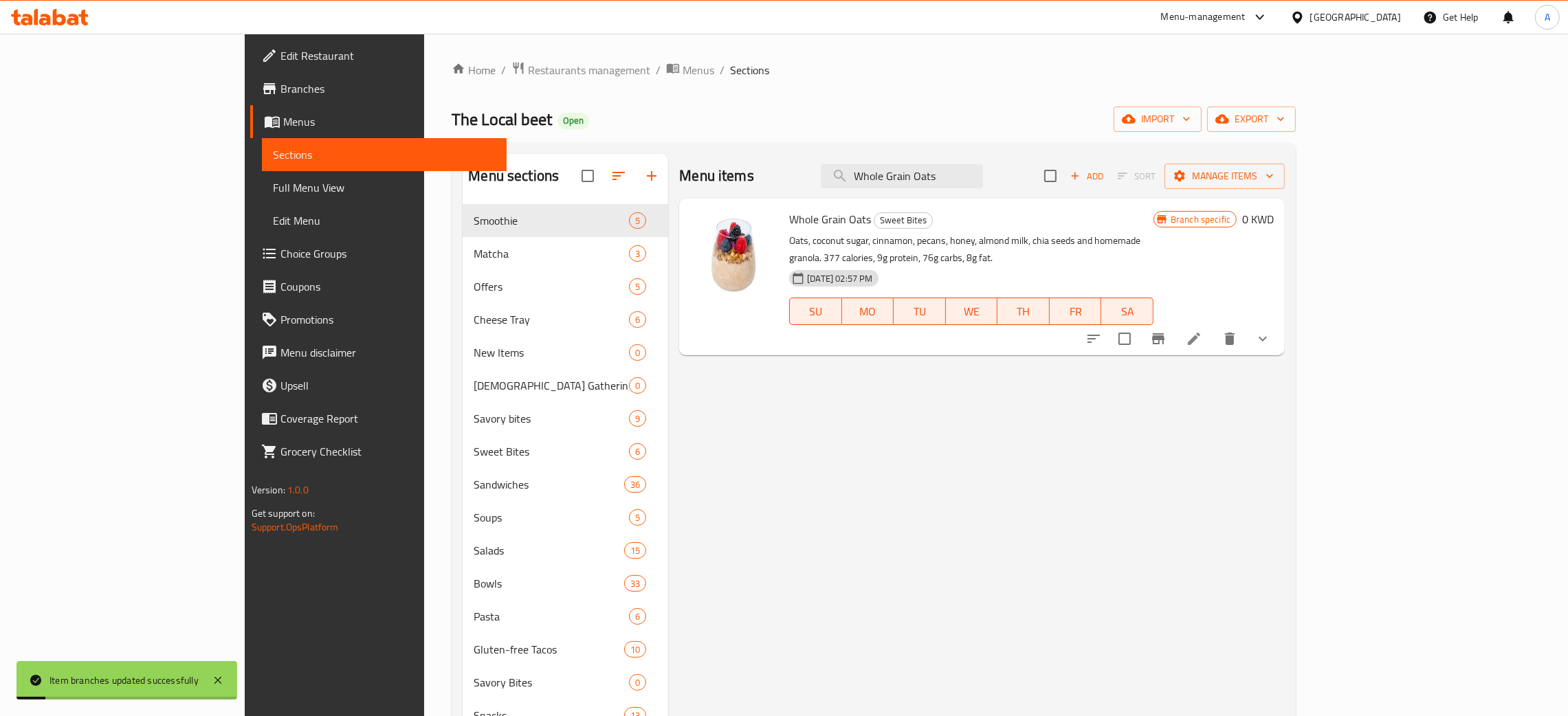
click at [1164, 333] on icon "Branch-specific-item" at bounding box center [1159, 339] width 13 height 11
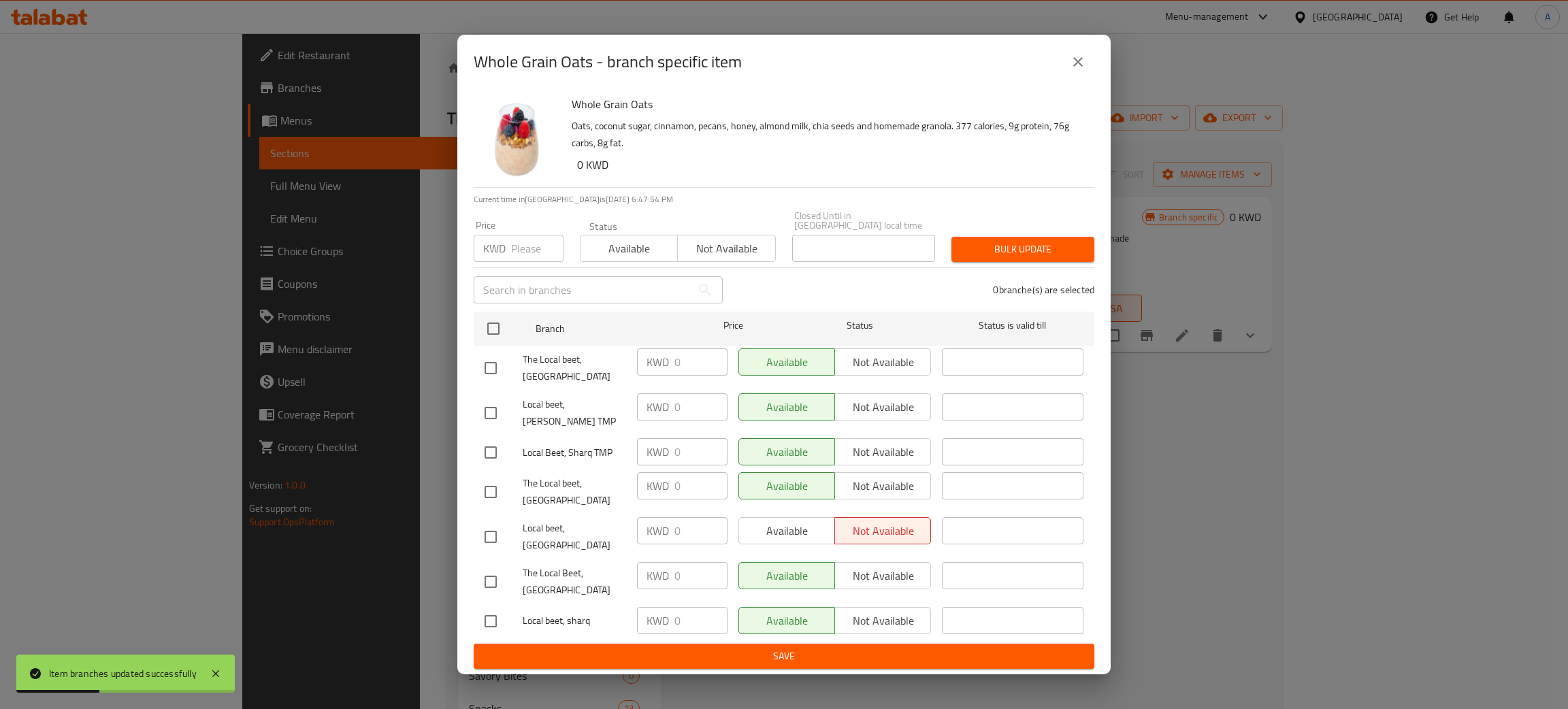
click at [1075, 70] on icon "close" at bounding box center [1078, 62] width 16 height 16
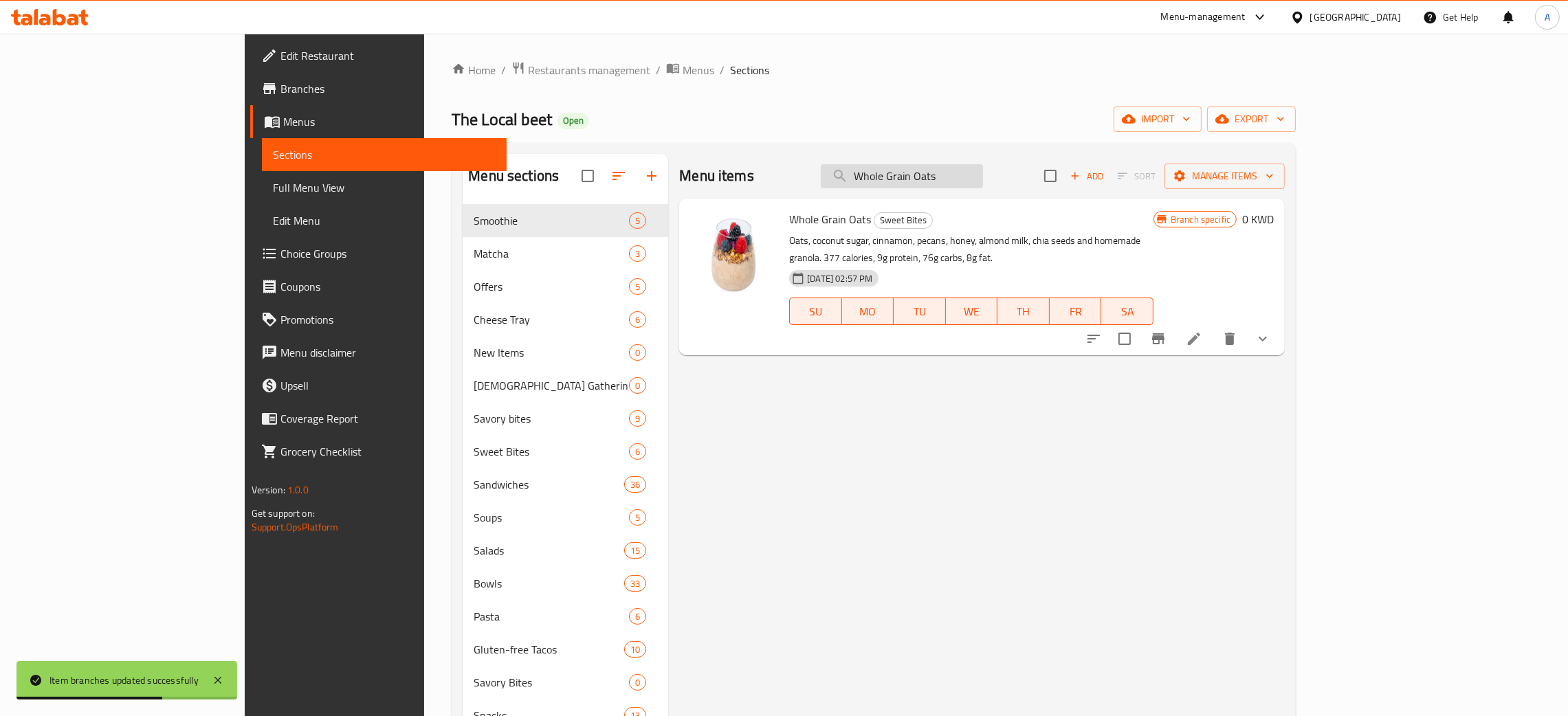
click at [952, 173] on input "Whole Grain Oats" at bounding box center [901, 176] width 162 height 24
click at [951, 173] on input "Whole Grain Oats" at bounding box center [901, 176] width 162 height 24
click at [950, 173] on input "Whole Grain Oats" at bounding box center [901, 176] width 162 height 24
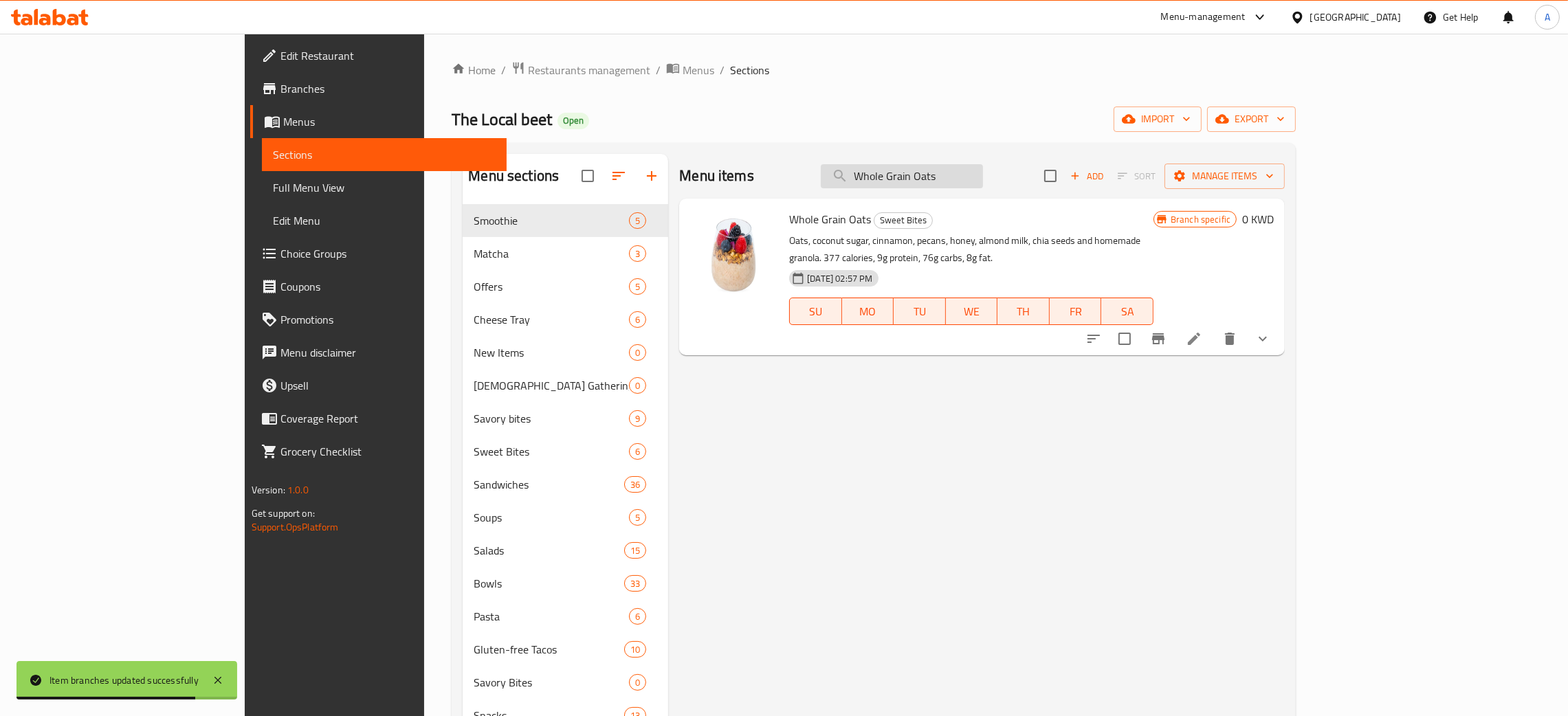
paste input "Shroomi Sandwich"
type input "Shroomi Sandwich"
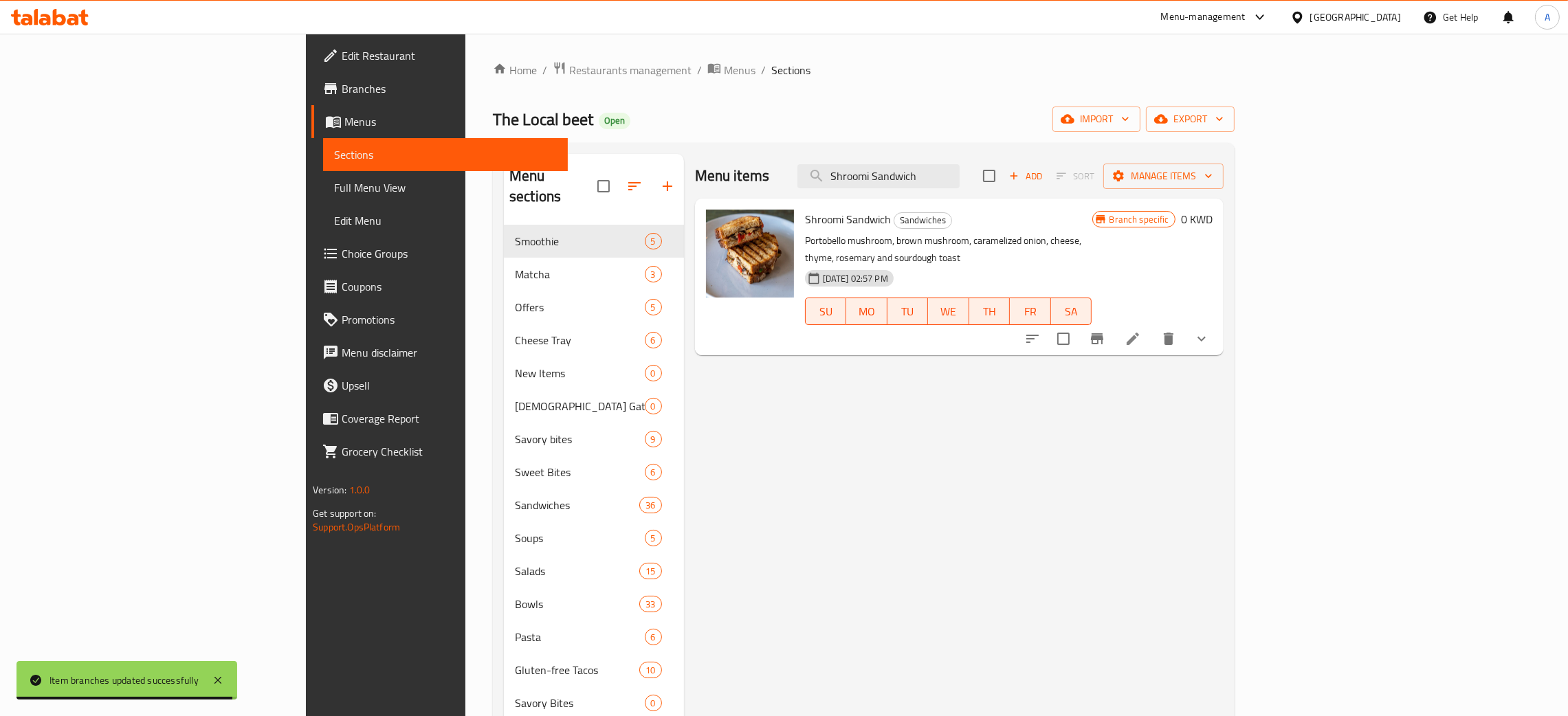
click at [1103, 333] on icon "Branch-specific-item" at bounding box center [1098, 339] width 13 height 11
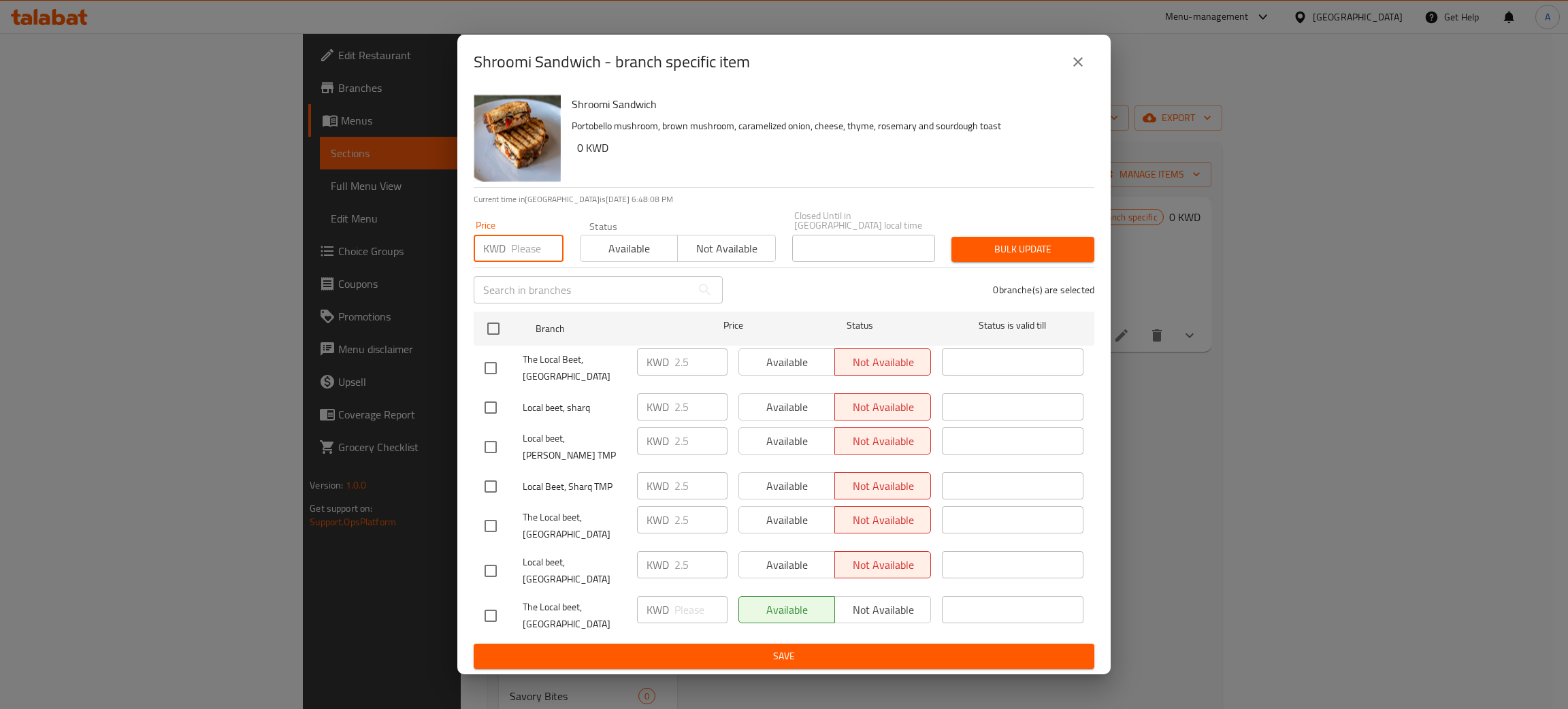
click at [523, 253] on input "number" at bounding box center [537, 248] width 53 height 27
type input "0"
click at [1023, 258] on span "Bulk update" at bounding box center [1022, 249] width 122 height 17
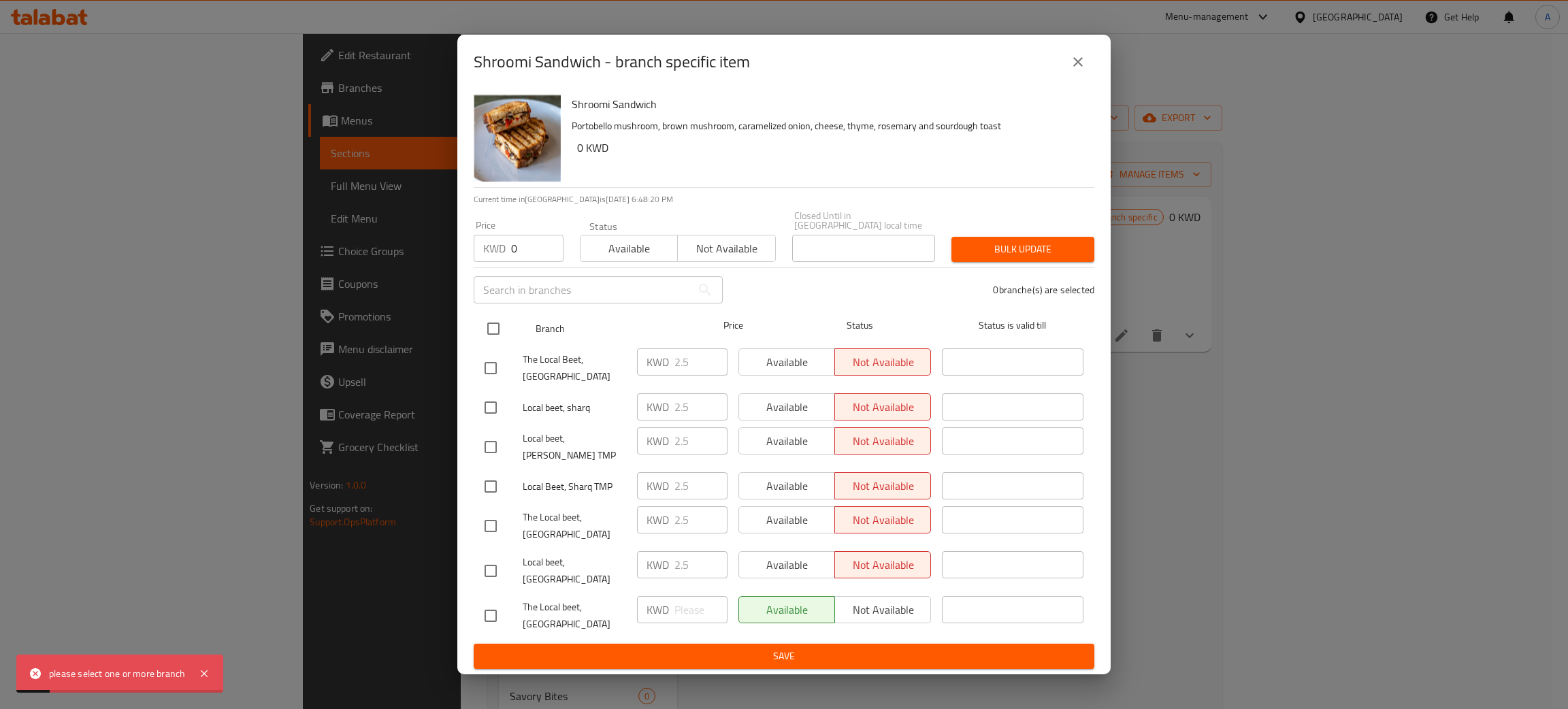
click at [492, 342] on input "checkbox" at bounding box center [493, 329] width 28 height 28
checkbox input "true"
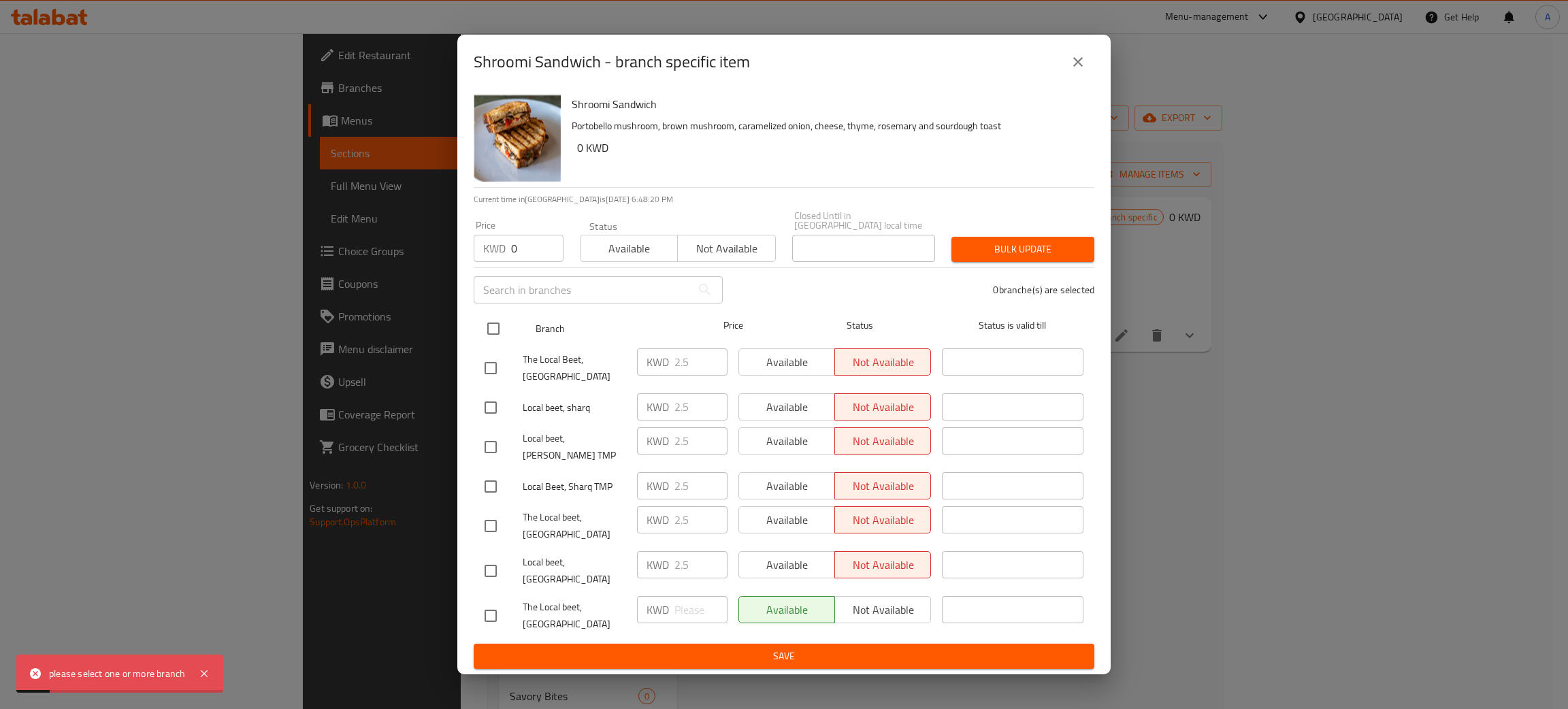
checkbox input "true"
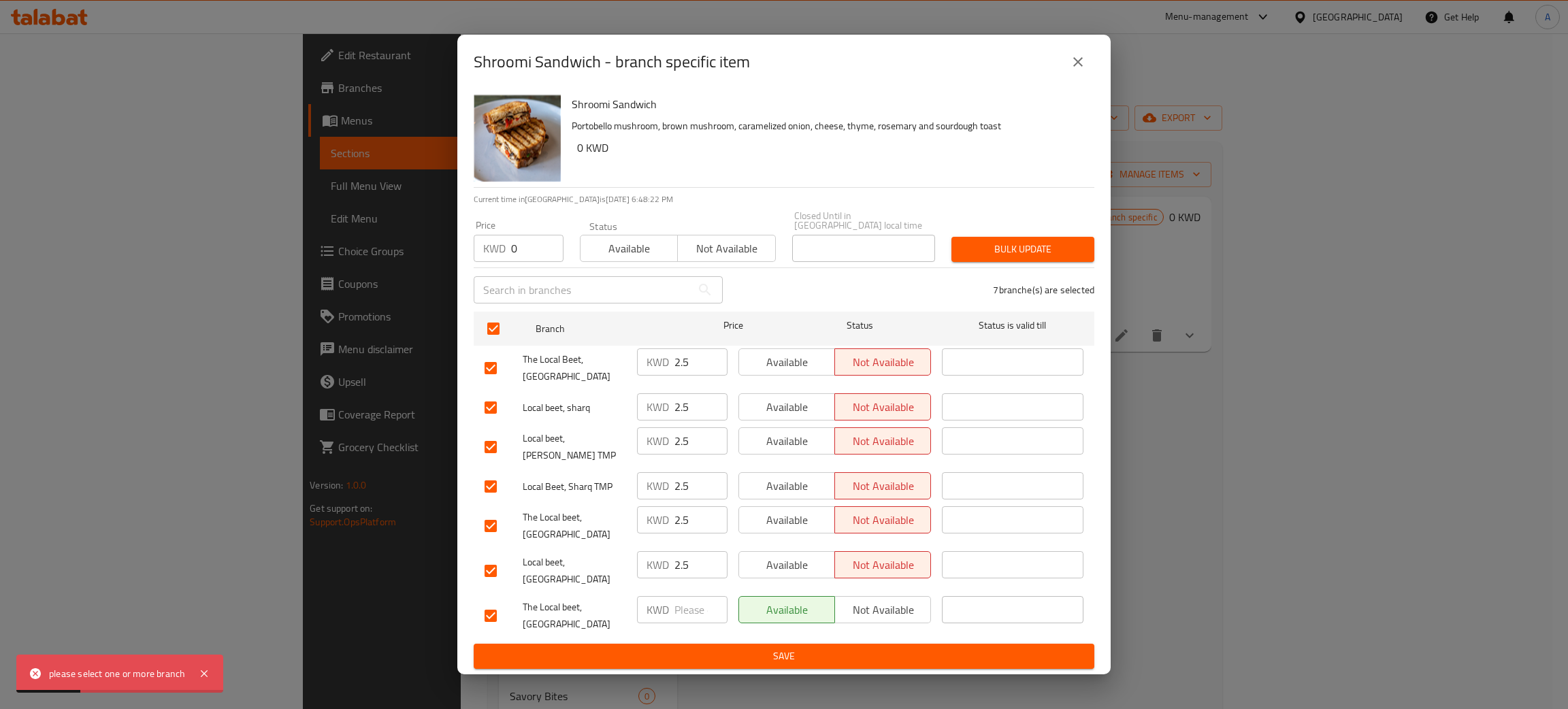
click at [996, 258] on span "Bulk update" at bounding box center [1022, 249] width 122 height 17
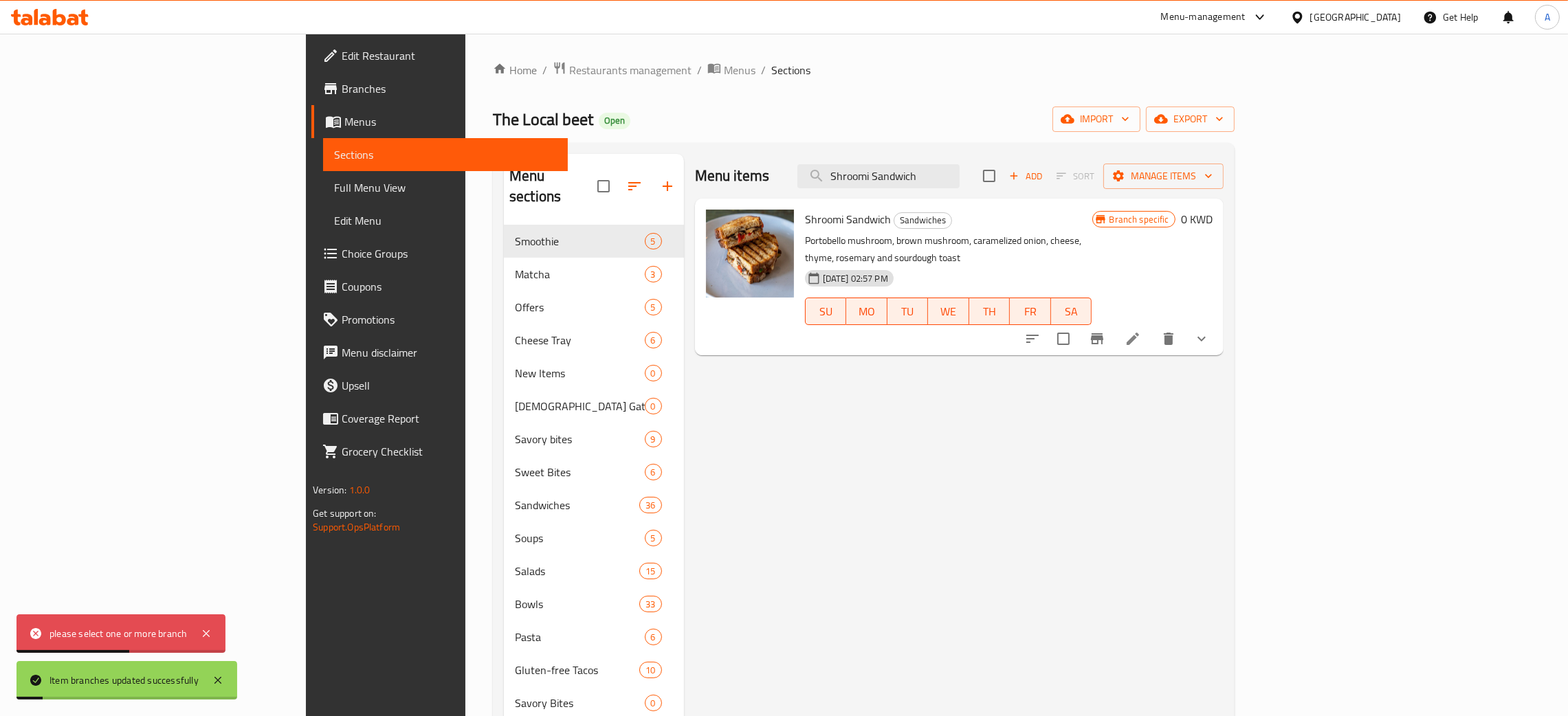
click at [1106, 331] on icon "Branch-specific-item" at bounding box center [1097, 339] width 17 height 17
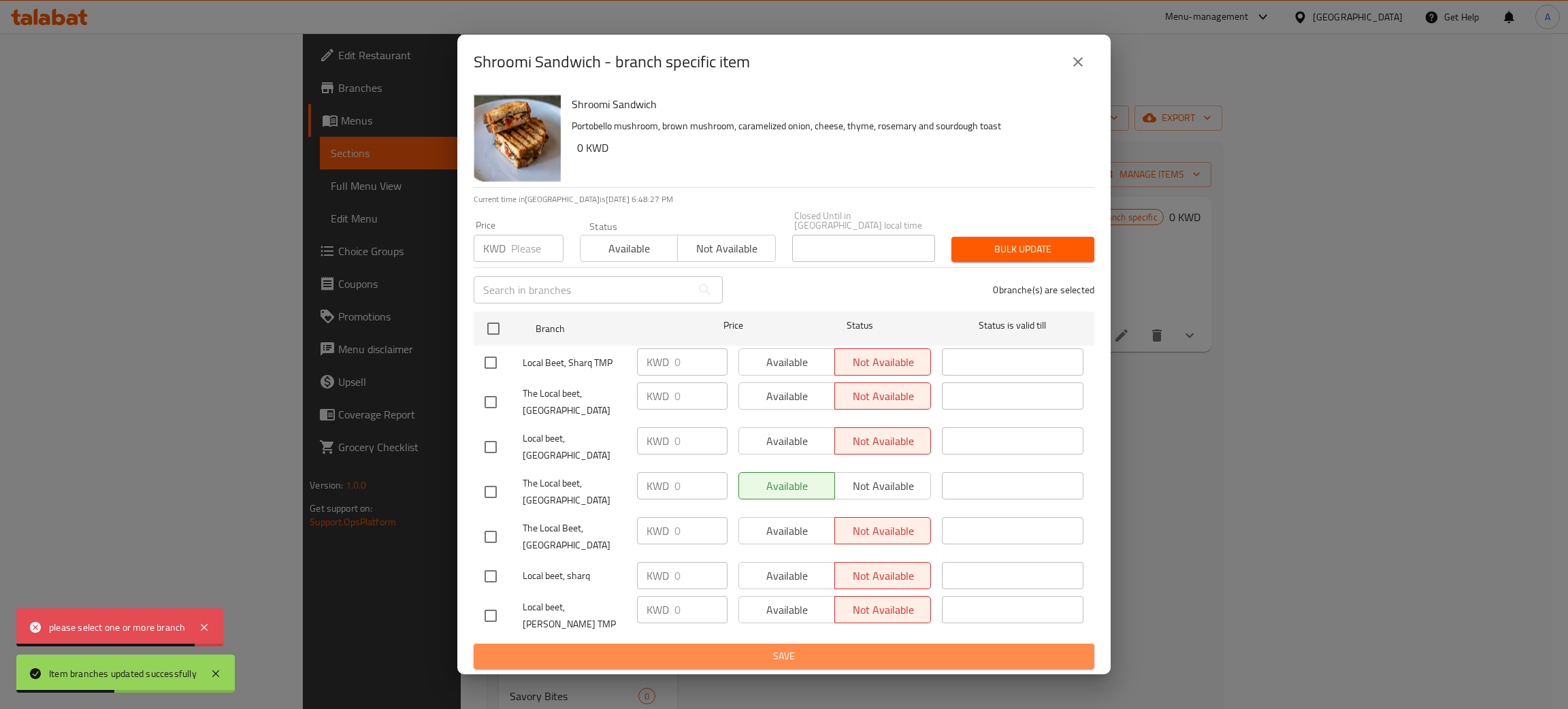
click at [791, 648] on span "Save" at bounding box center [784, 656] width 599 height 17
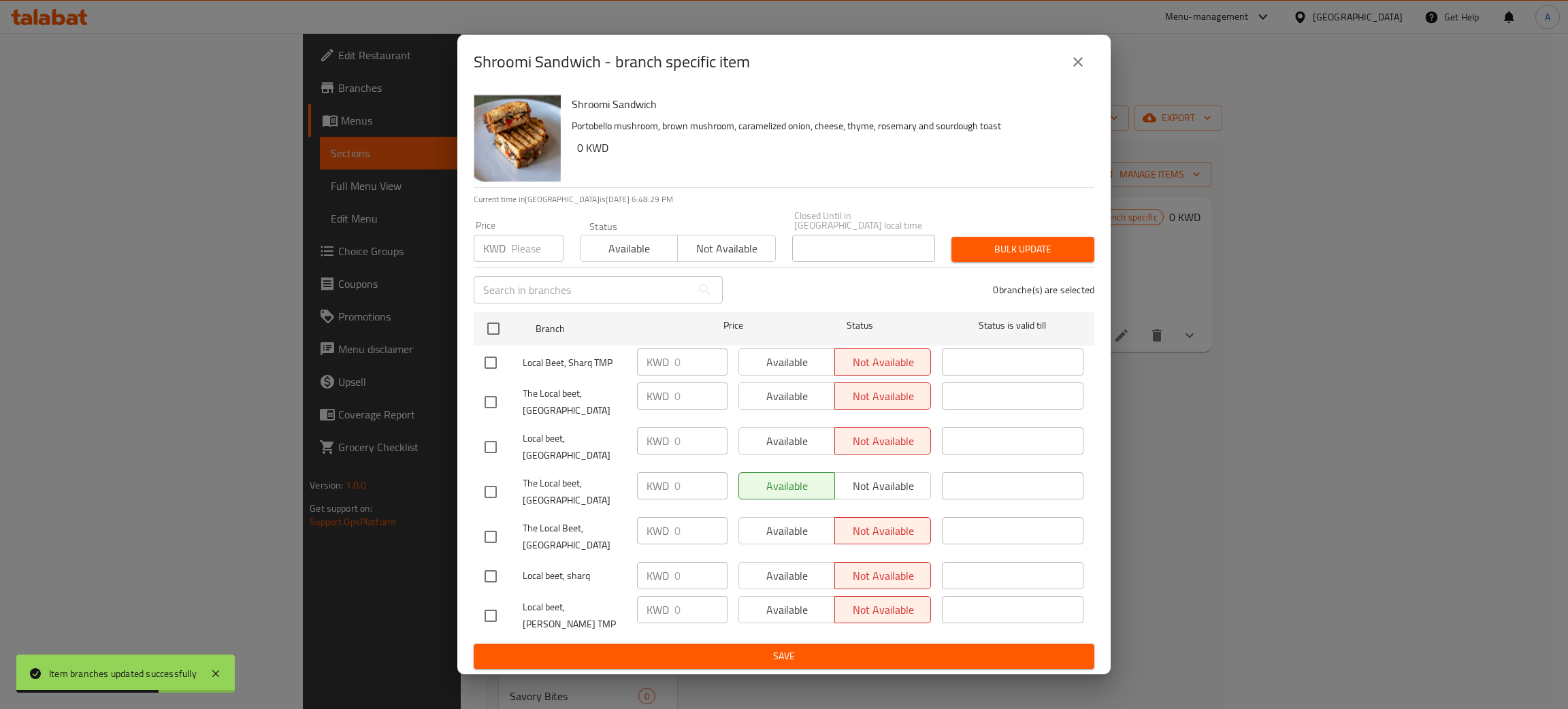
click at [1070, 70] on icon "close" at bounding box center [1078, 62] width 16 height 16
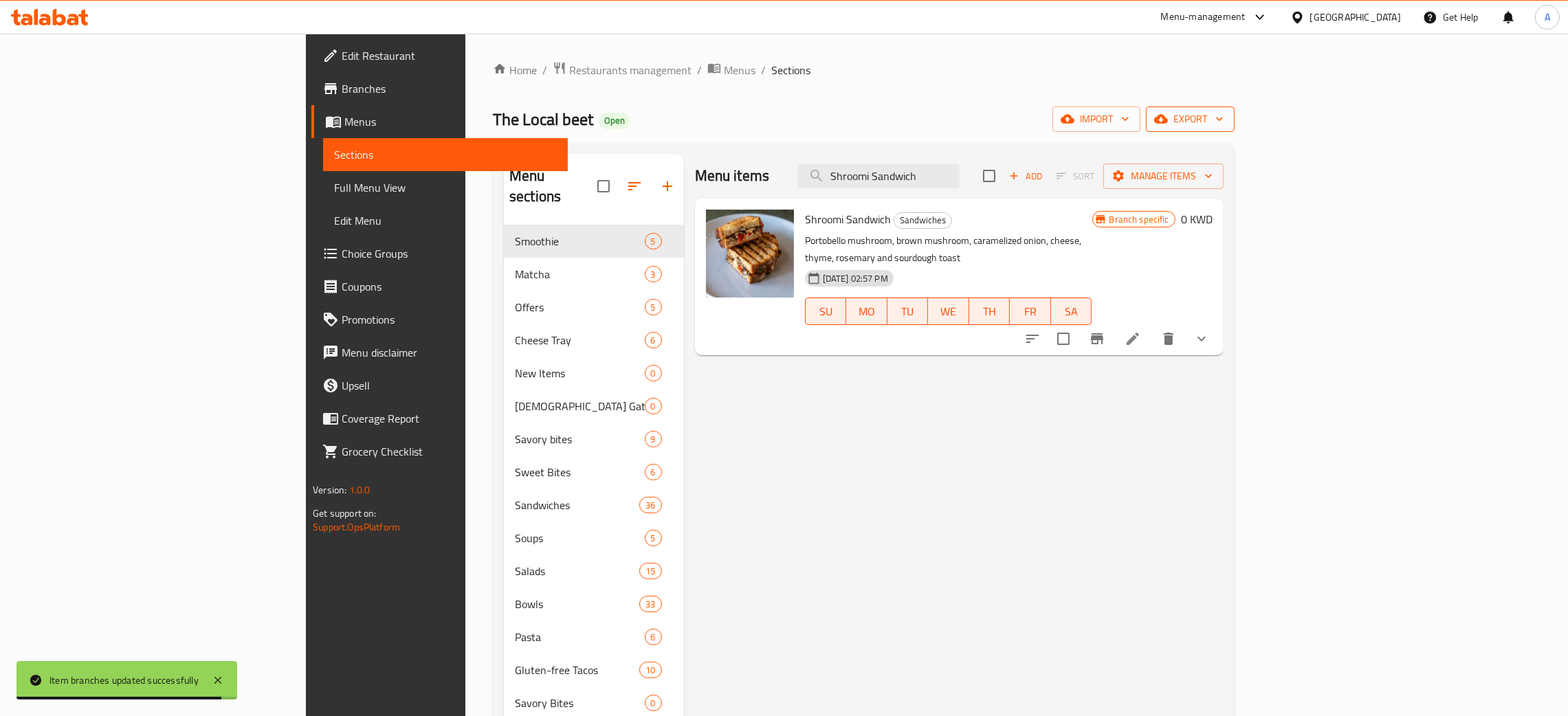
click at [1227, 116] on icon "button" at bounding box center [1219, 118] width 13 height 13
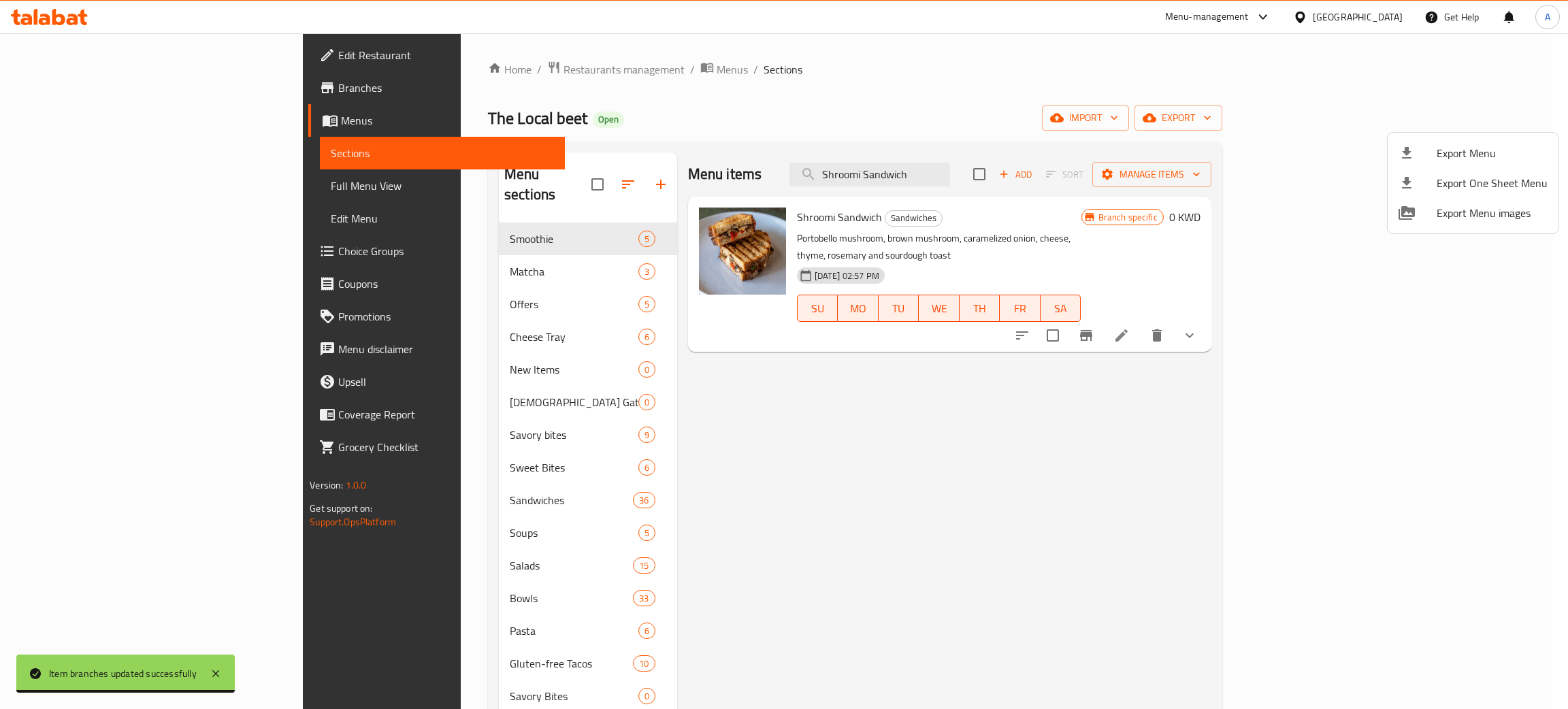
drag, startPoint x: 1244, startPoint y: 93, endPoint x: 1399, endPoint y: 142, distance: 162.6
click at [1247, 96] on div at bounding box center [784, 354] width 1568 height 709
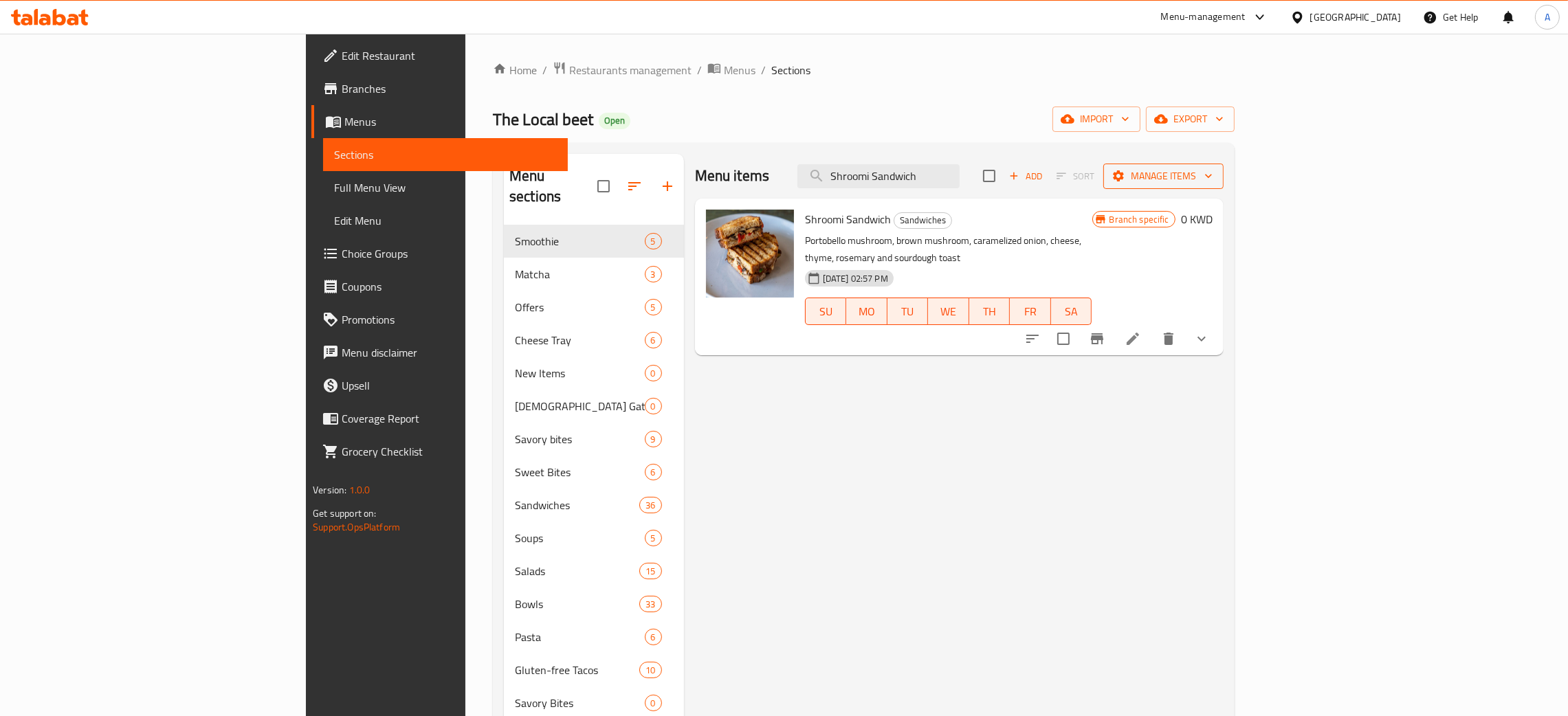
click at [1216, 173] on icon "button" at bounding box center [1208, 176] width 13 height 13
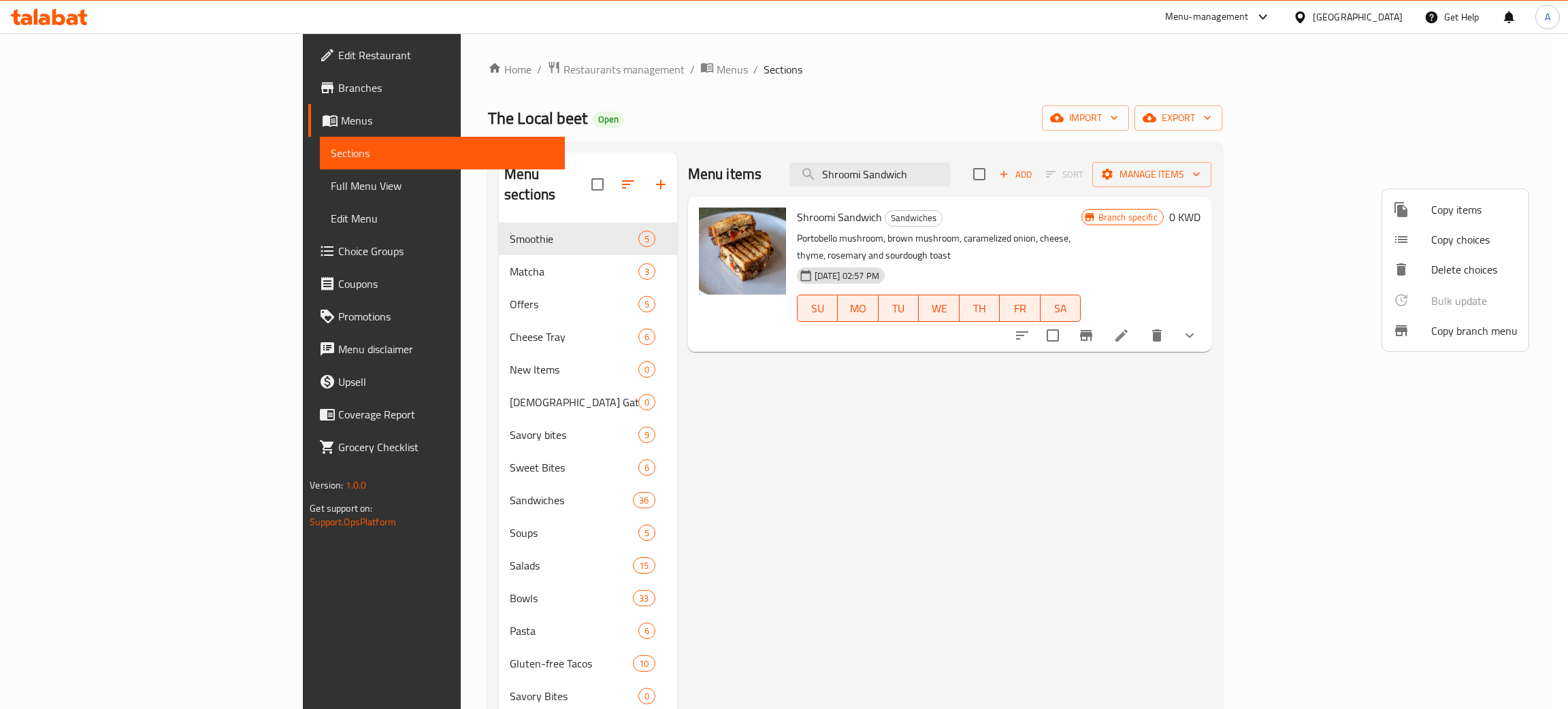
click at [1457, 329] on span "Copy branch menu" at bounding box center [1474, 330] width 86 height 16
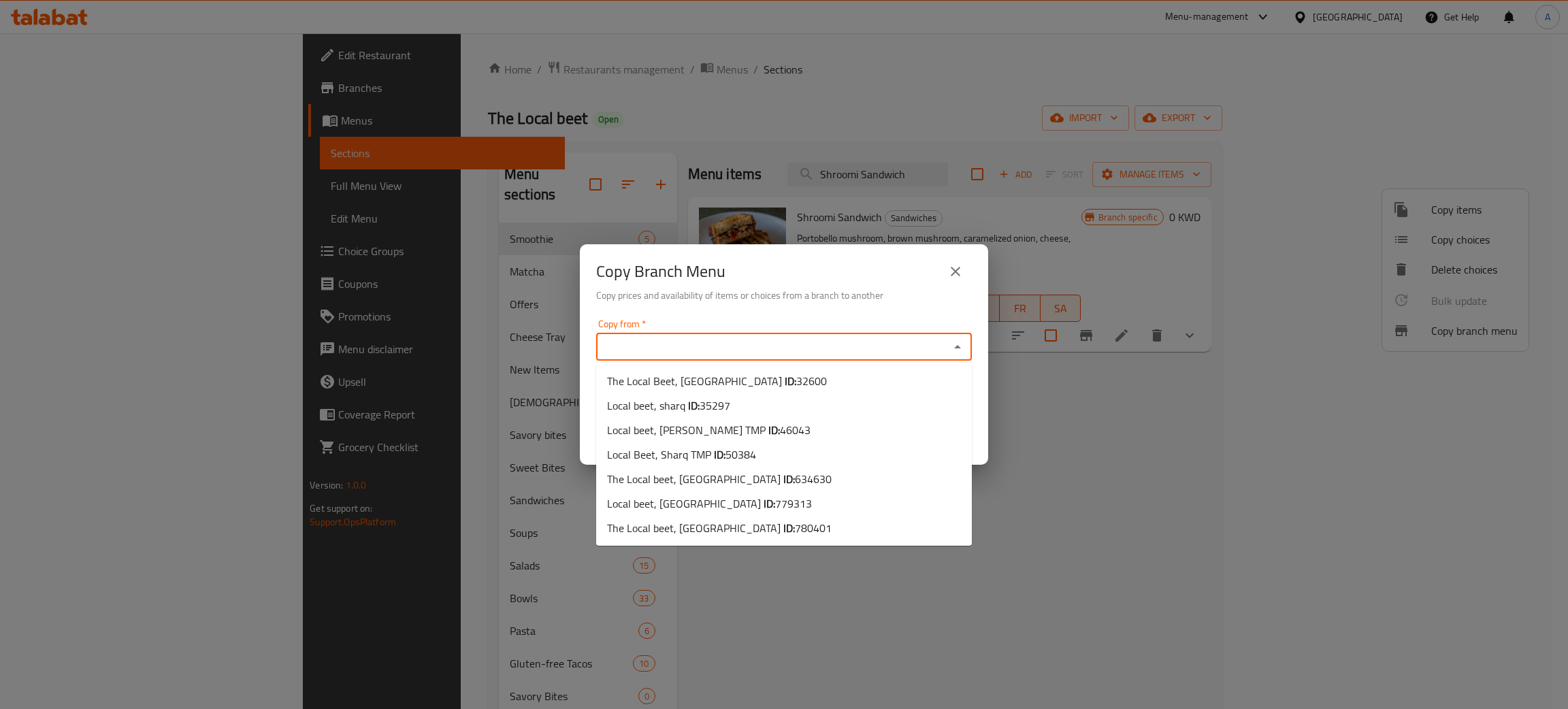
click at [648, 340] on input "Copy from   *" at bounding box center [773, 347] width 345 height 19
click at [775, 501] on span "779313" at bounding box center [793, 504] width 37 height 20
type input "Local beet, [GEOGRAPHIC_DATA]"
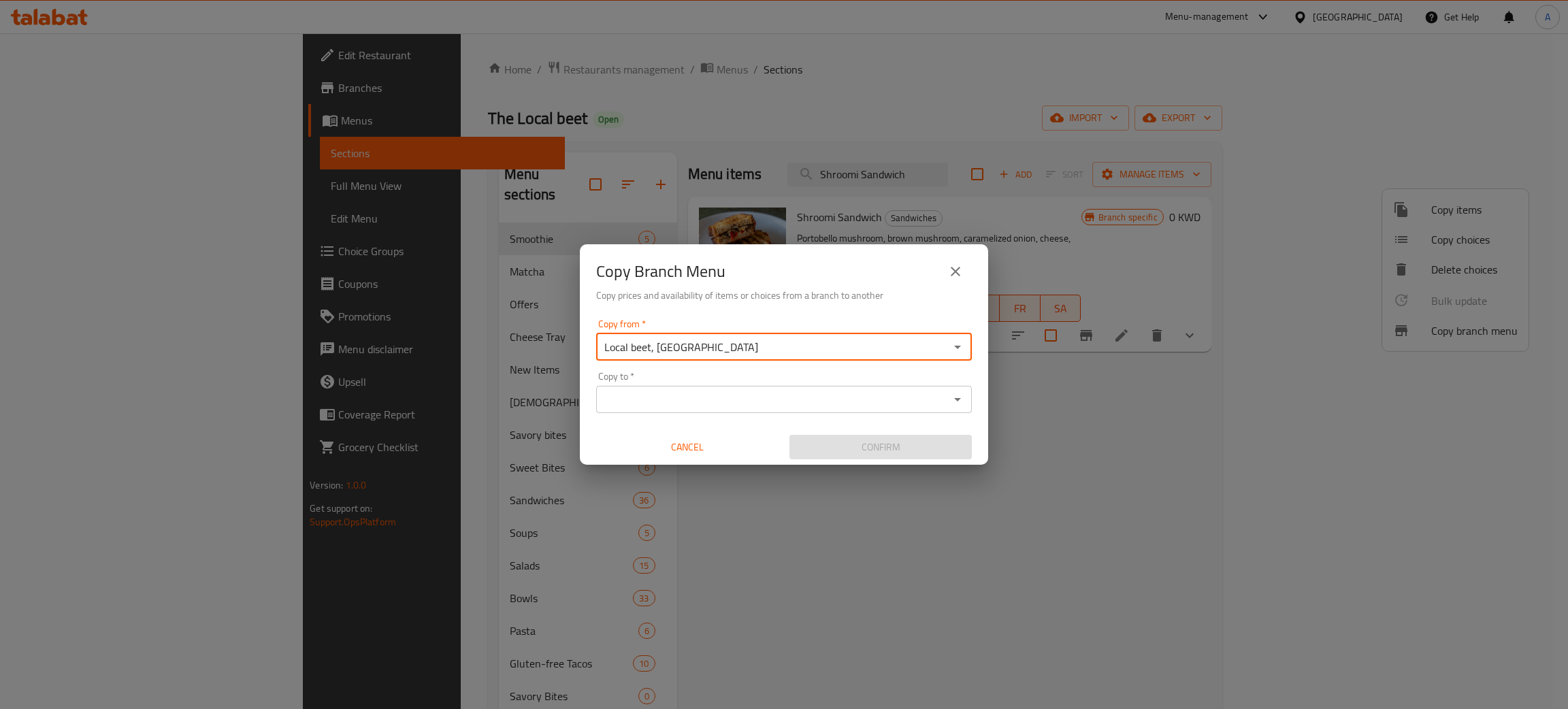
click at [717, 403] on input "Copy to   *" at bounding box center [773, 399] width 345 height 19
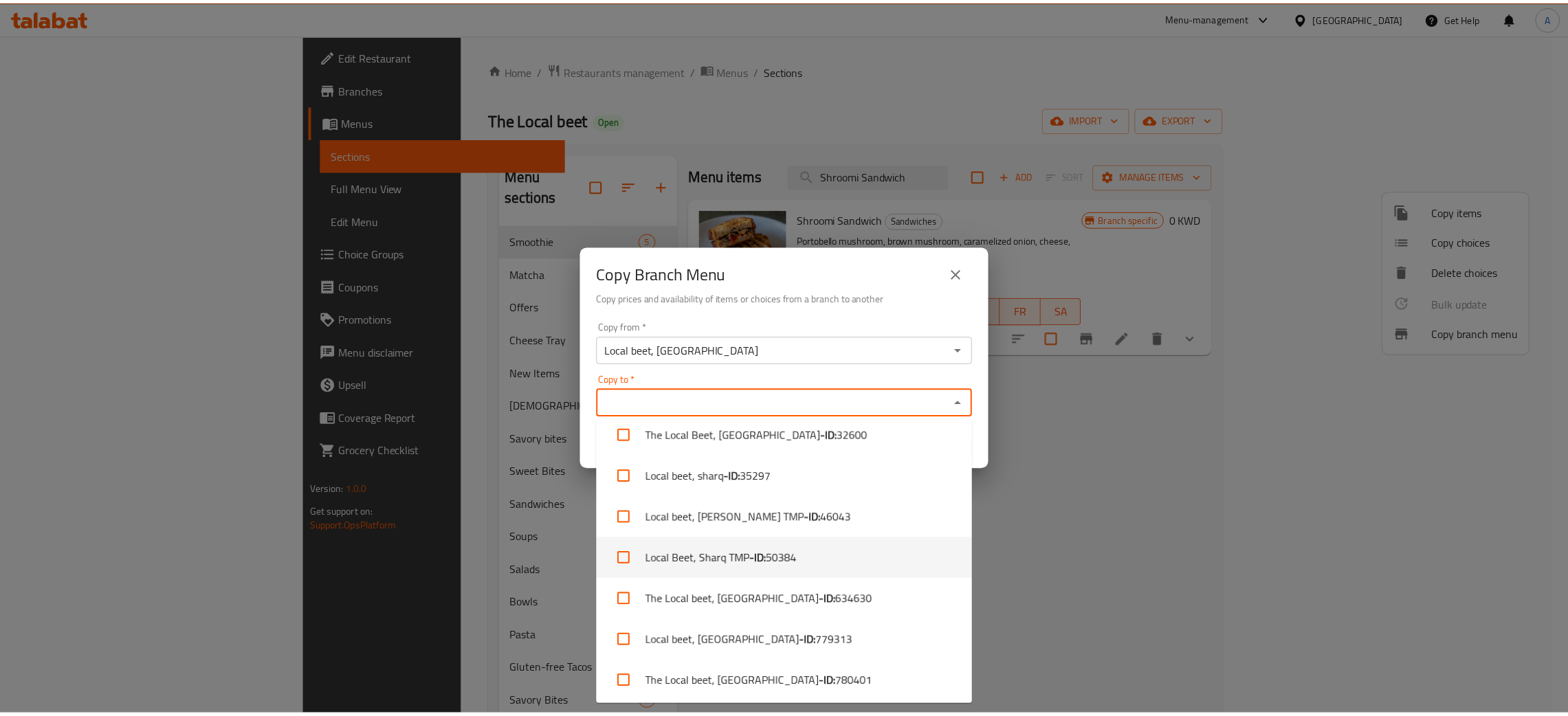
scroll to position [13, 0]
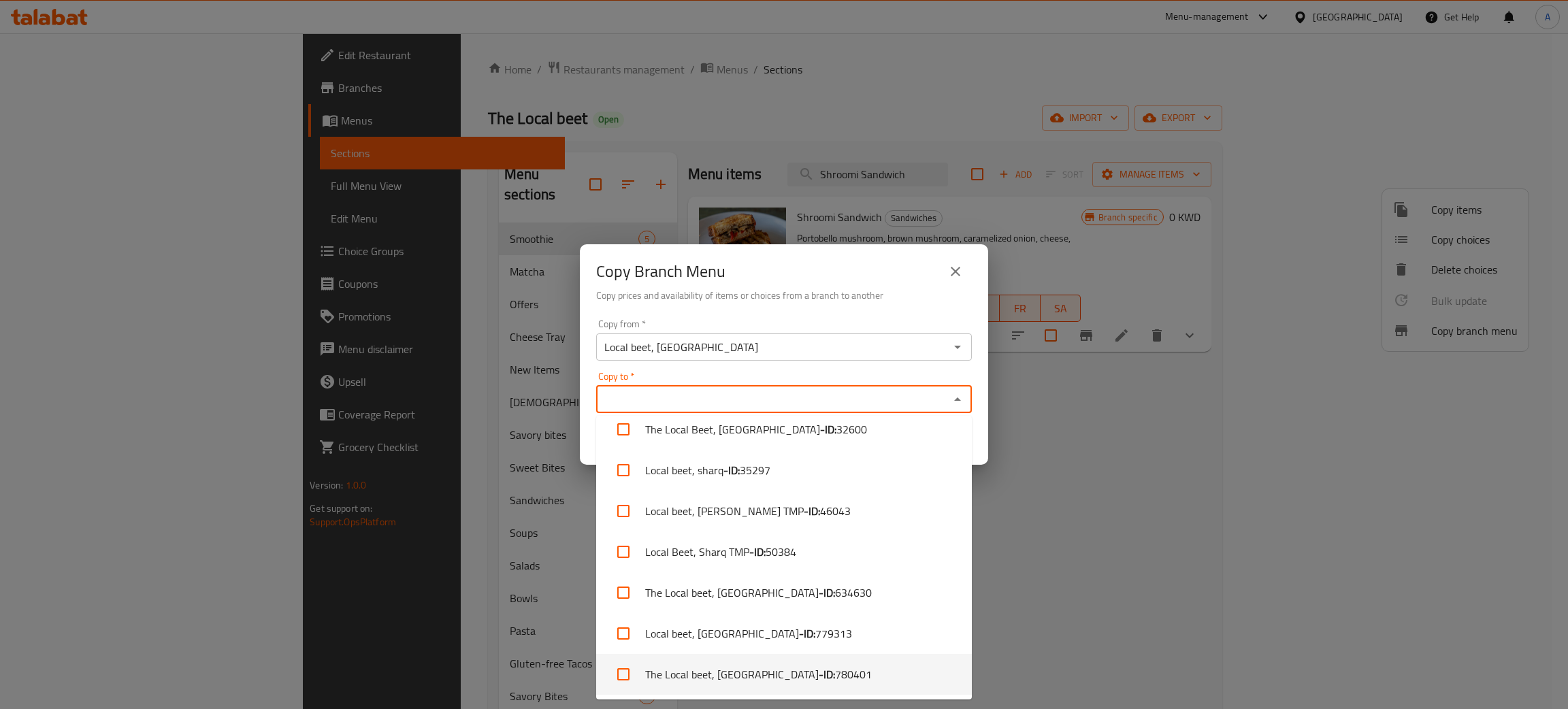
drag, startPoint x: 760, startPoint y: 668, endPoint x: 776, endPoint y: 429, distance: 239.5
click at [760, 668] on li "The Local beet, [GEOGRAPHIC_DATA] - ID: 780401" at bounding box center [783, 674] width 376 height 41
checkbox input "true"
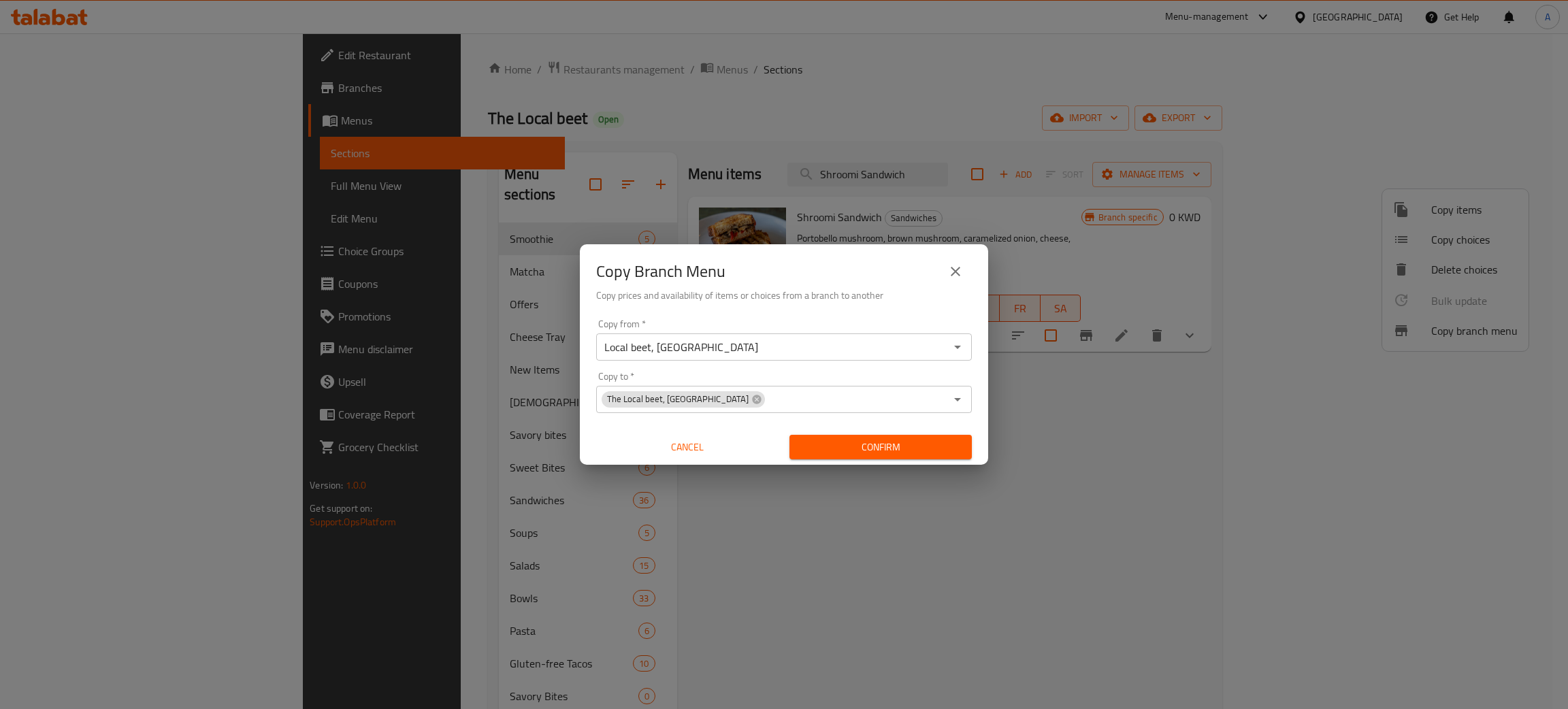
click at [808, 271] on div "Copy Branch Menu" at bounding box center [783, 272] width 376 height 33
click at [877, 446] on span "Confirm" at bounding box center [880, 448] width 161 height 17
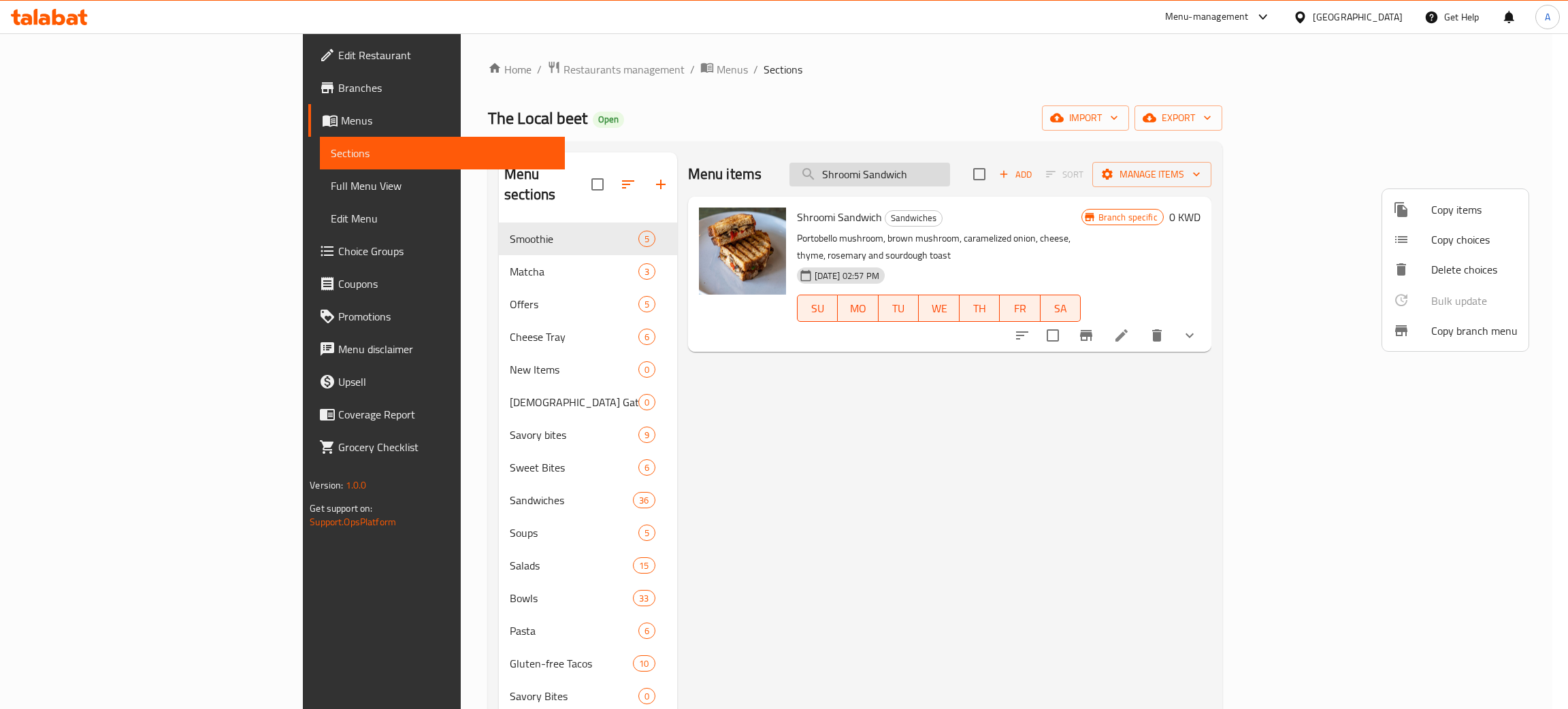
click at [977, 171] on div at bounding box center [784, 354] width 1568 height 709
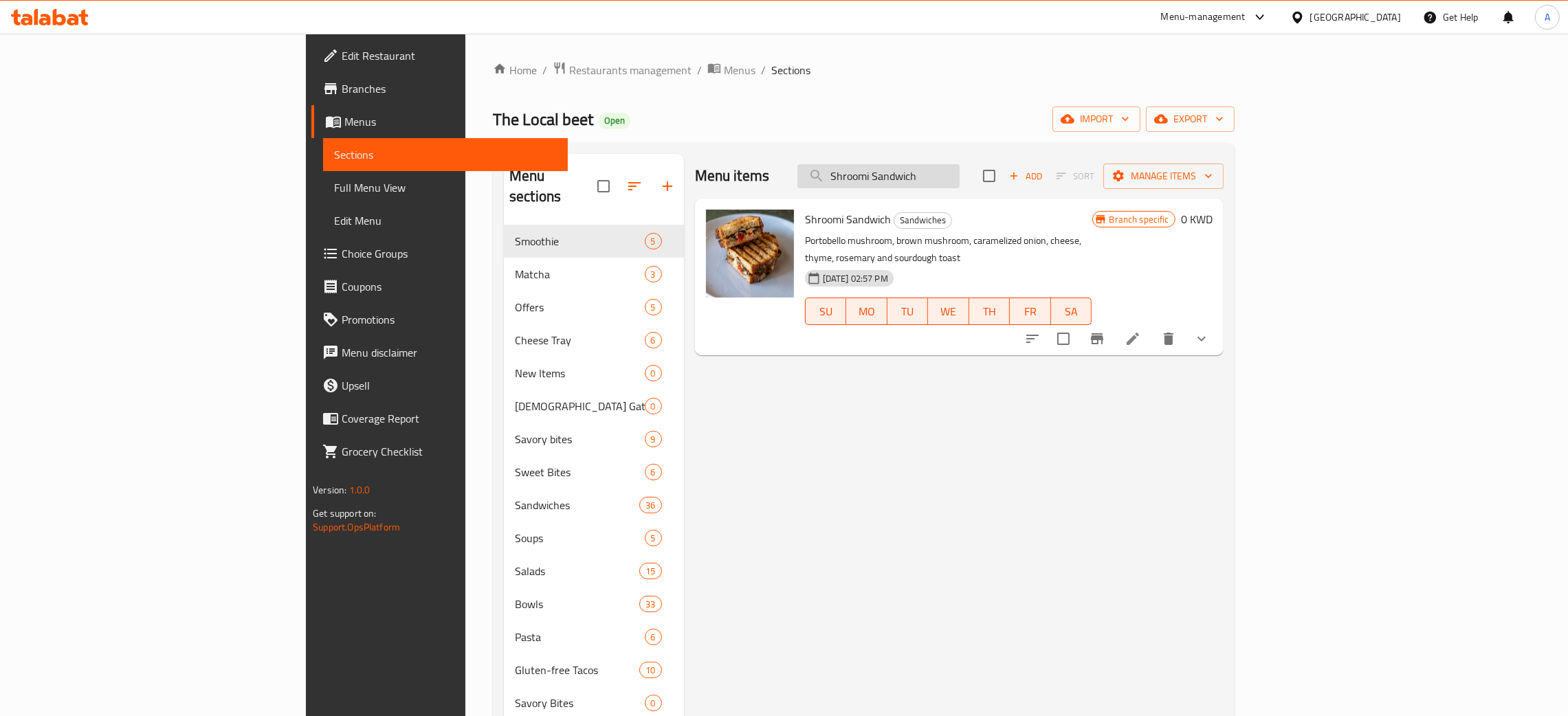
click at [960, 173] on input "Shroomi Sandwich" at bounding box center [878, 176] width 162 height 24
click at [960, 172] on input "Shroomi Sandwich" at bounding box center [878, 176] width 162 height 24
paste input "Apple Juice"
type input "Apple Juice"
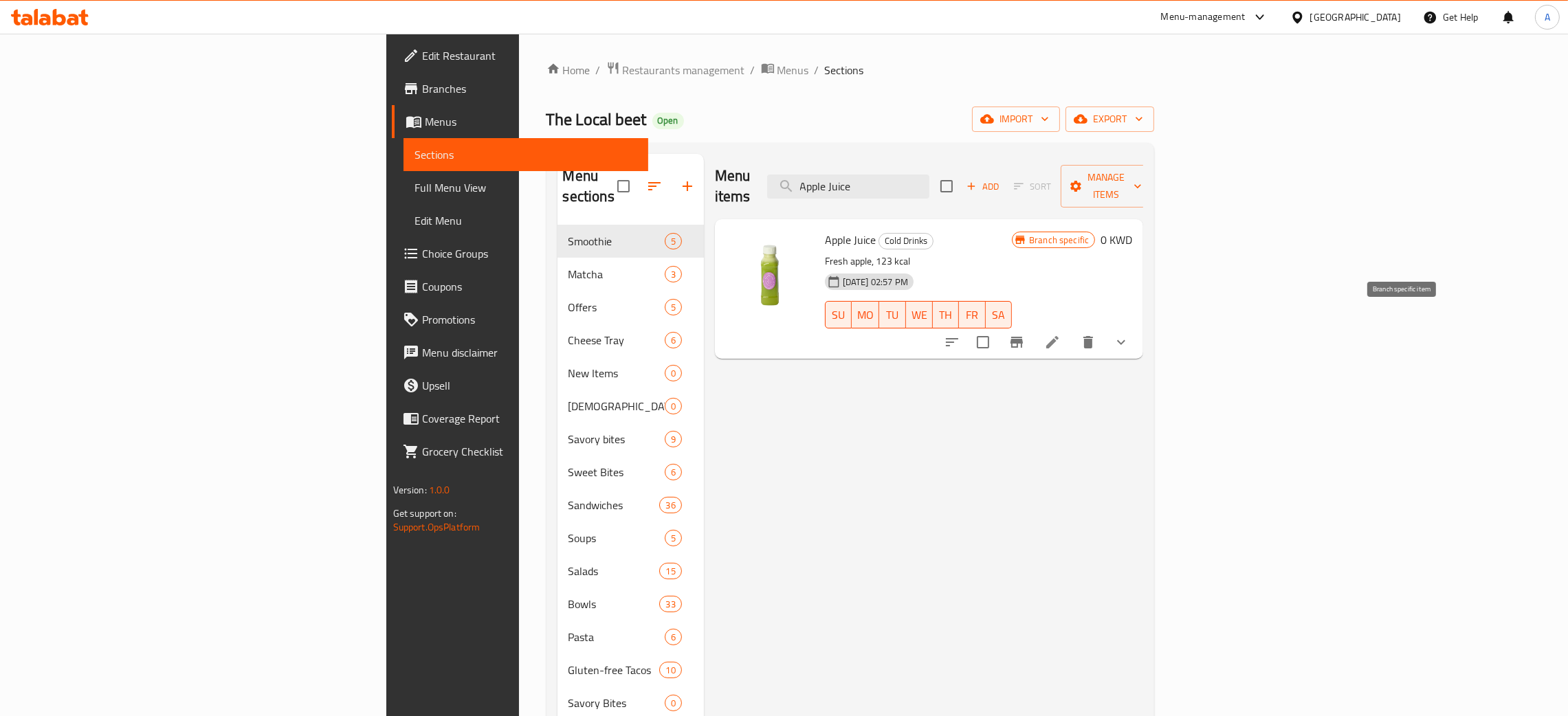
click at [1023, 337] on icon "Branch-specific-item" at bounding box center [1017, 342] width 13 height 11
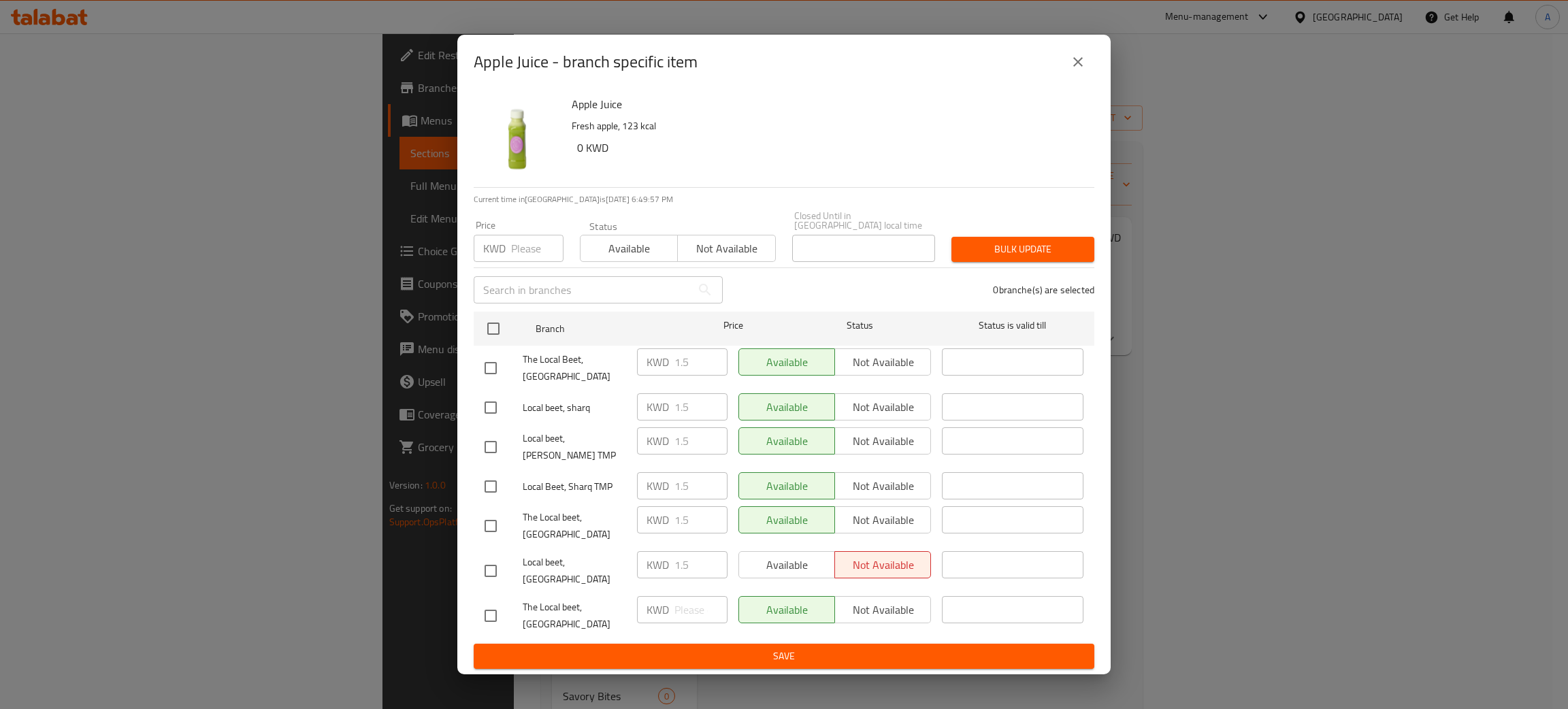
click at [530, 259] on input "number" at bounding box center [537, 248] width 53 height 27
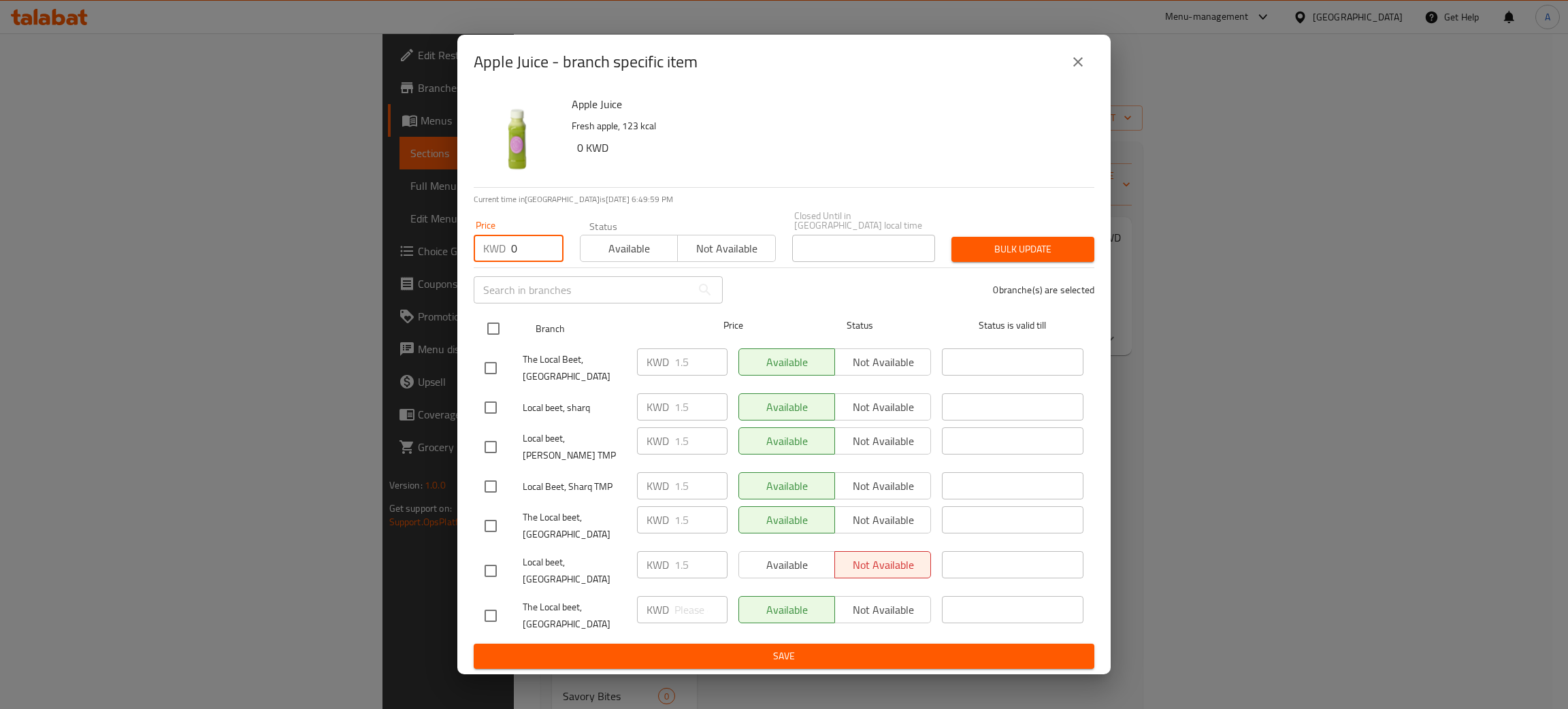
type input "0"
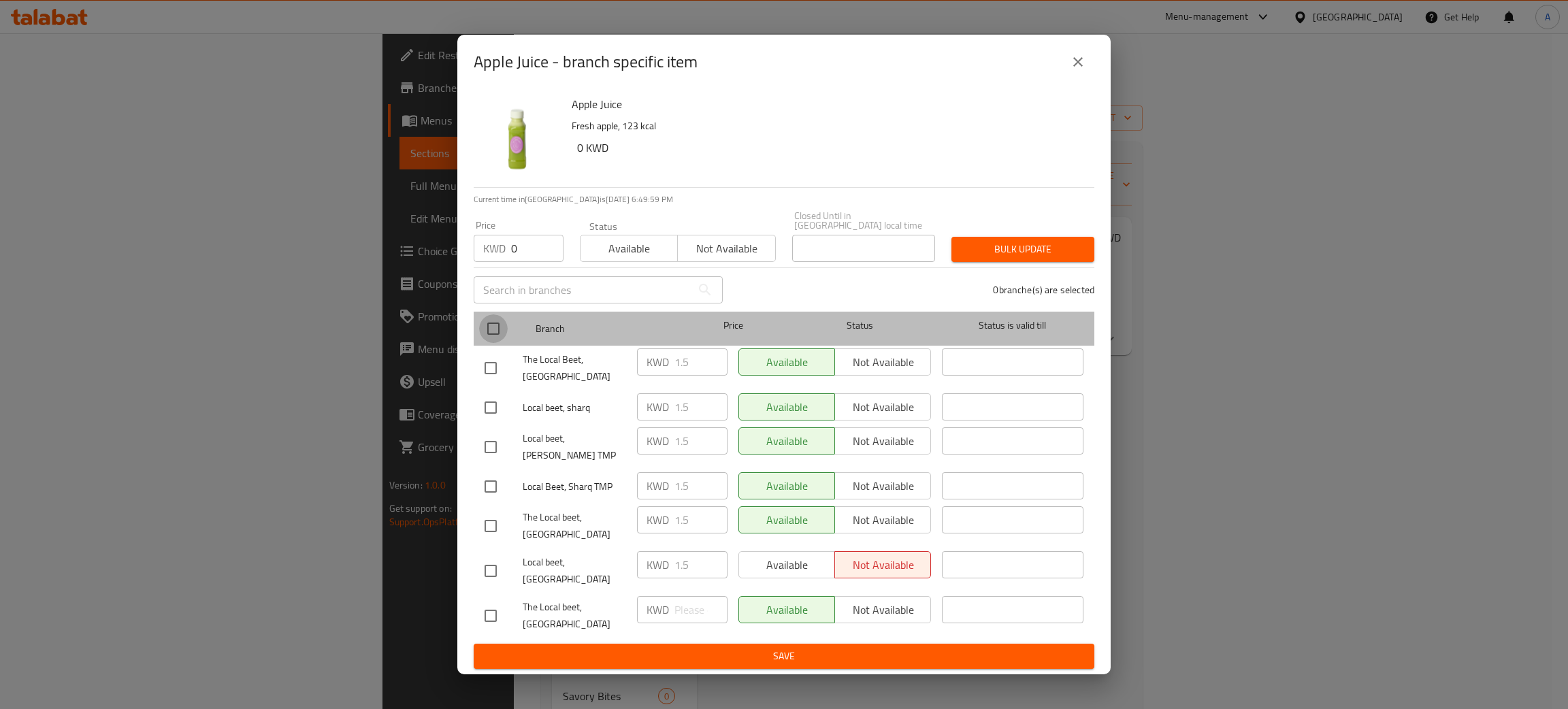
click at [492, 335] on input "checkbox" at bounding box center [493, 329] width 28 height 28
checkbox input "true"
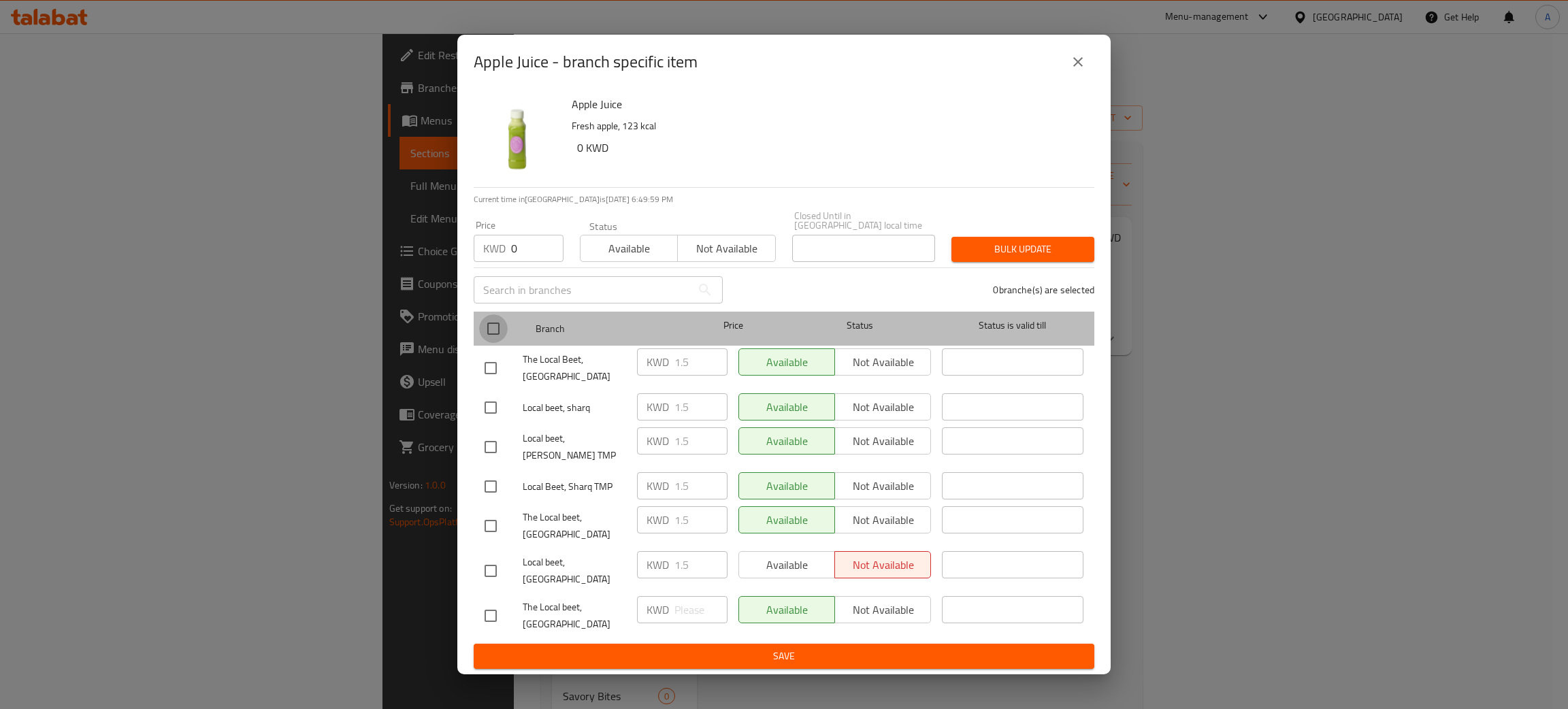
checkbox input "true"
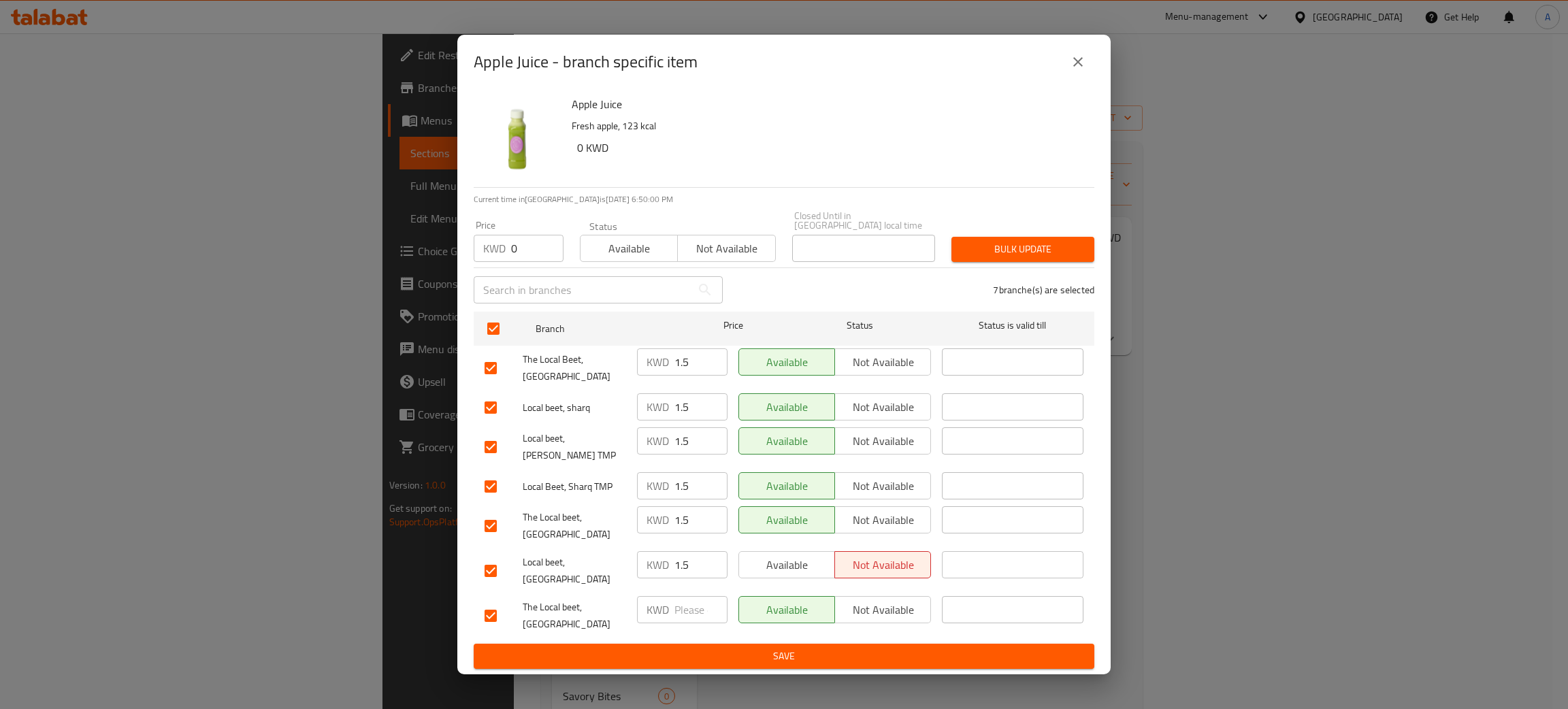
click at [1022, 256] on span "Bulk update" at bounding box center [1022, 249] width 122 height 17
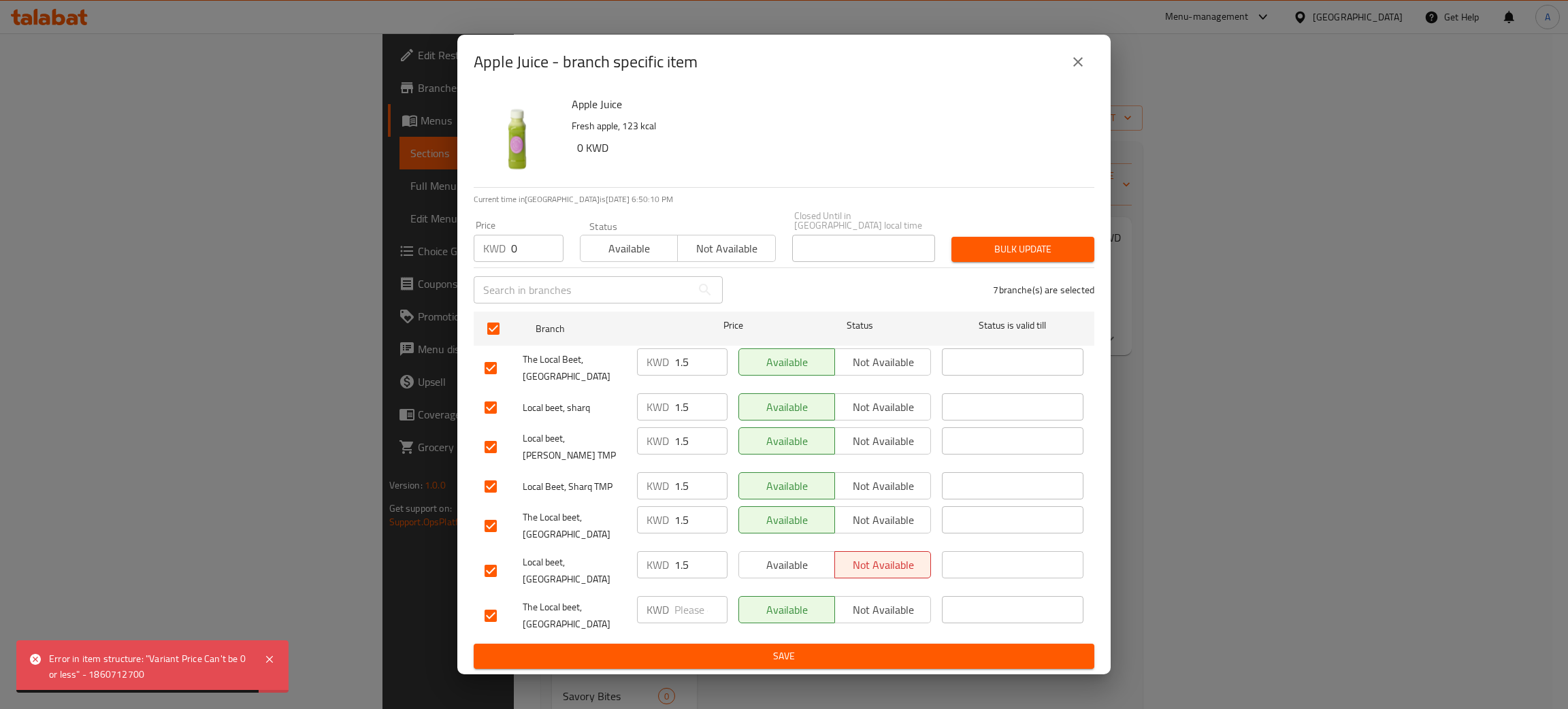
click at [492, 602] on input "checkbox" at bounding box center [491, 616] width 28 height 28
checkbox input "false"
click at [1032, 253] on span "Bulk update" at bounding box center [1022, 249] width 122 height 17
drag, startPoint x: 526, startPoint y: 260, endPoint x: 493, endPoint y: 263, distance: 33.1
click at [493, 262] on div "KWD 0 Price" at bounding box center [518, 248] width 90 height 27
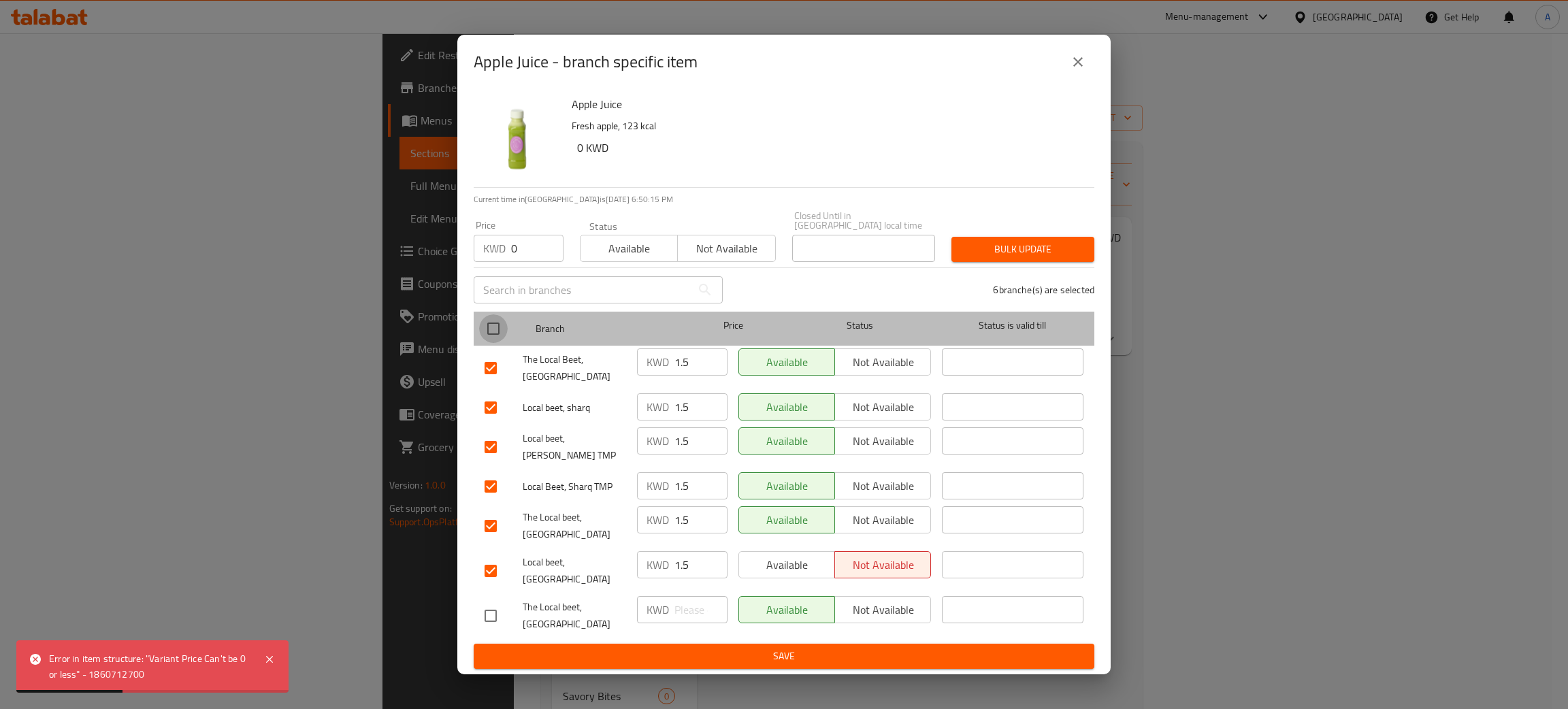
click at [489, 342] on input "checkbox" at bounding box center [493, 329] width 28 height 28
checkbox input "true"
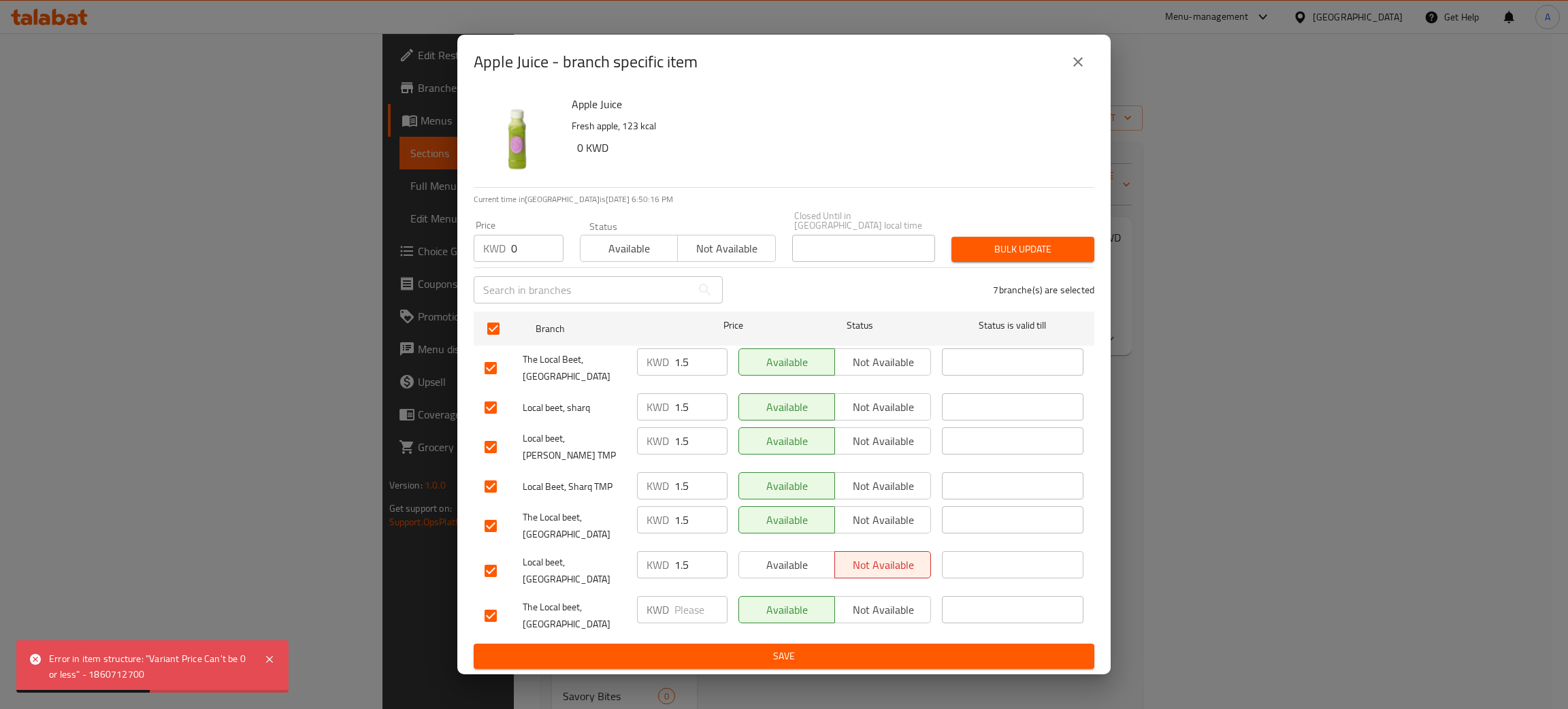
click at [1014, 251] on button "Bulk update" at bounding box center [1022, 249] width 143 height 25
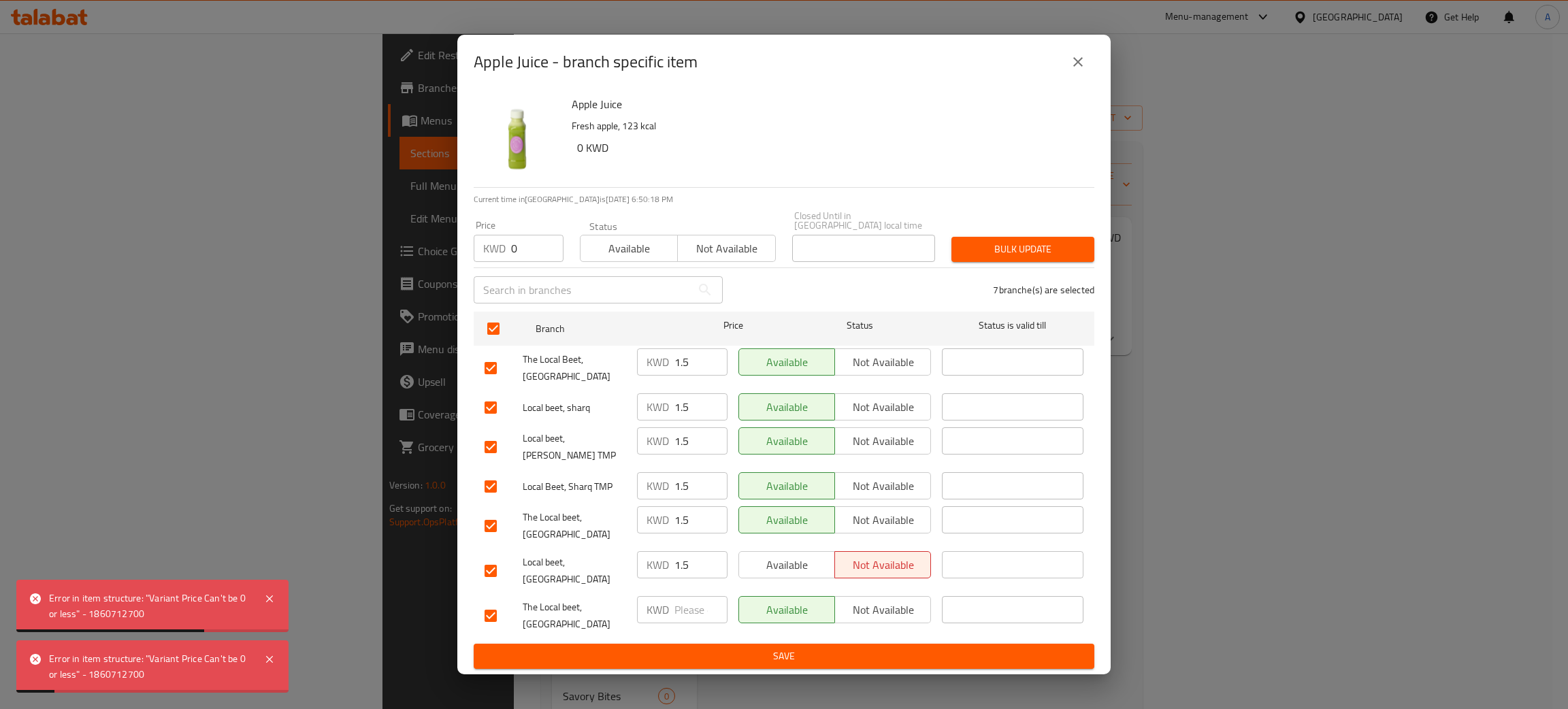
drag, startPoint x: 1079, startPoint y: 80, endPoint x: 1080, endPoint y: 88, distance: 8.1
click at [1079, 70] on icon "close" at bounding box center [1078, 62] width 16 height 16
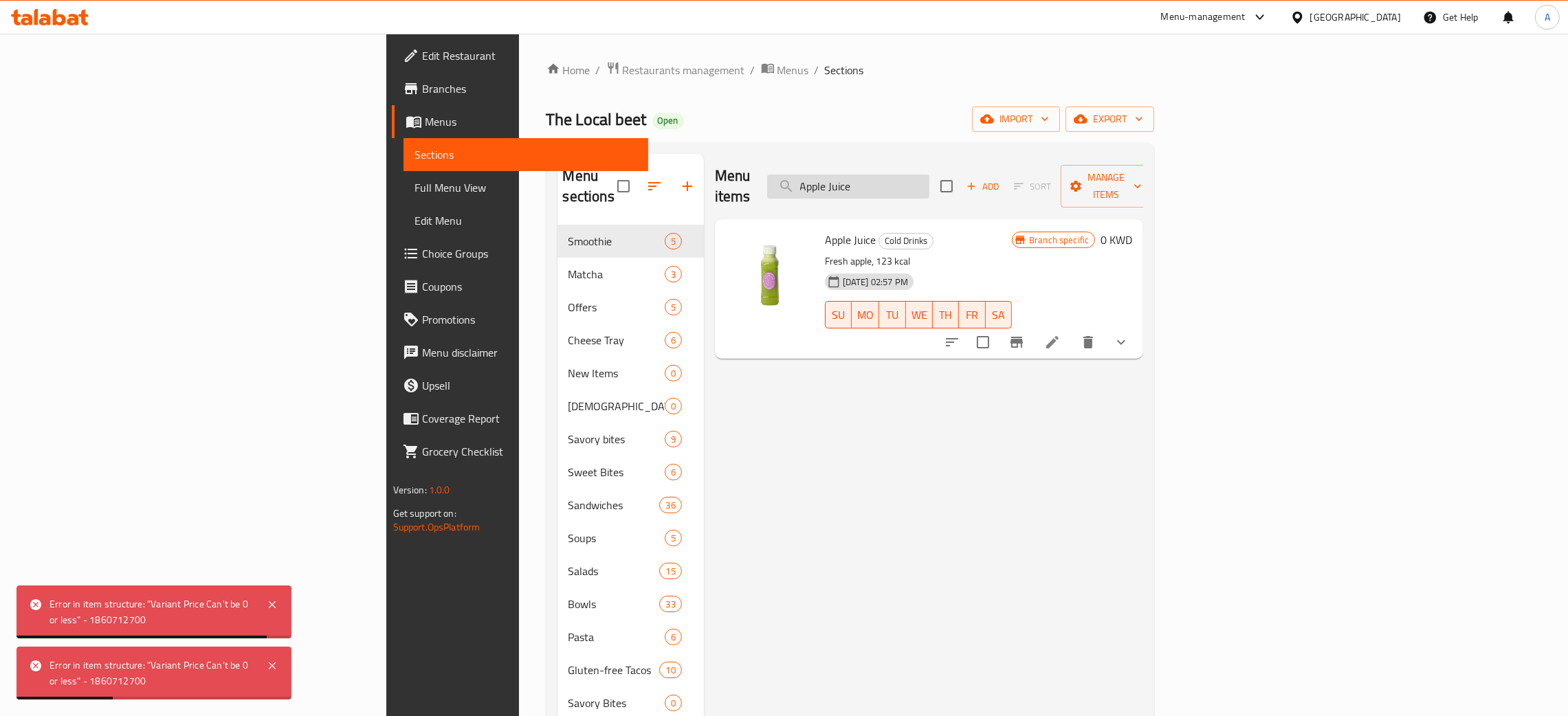
click at [930, 175] on input "Apple Juice" at bounding box center [848, 186] width 162 height 24
paste input "Let's Dat"
type input "Let's Date"
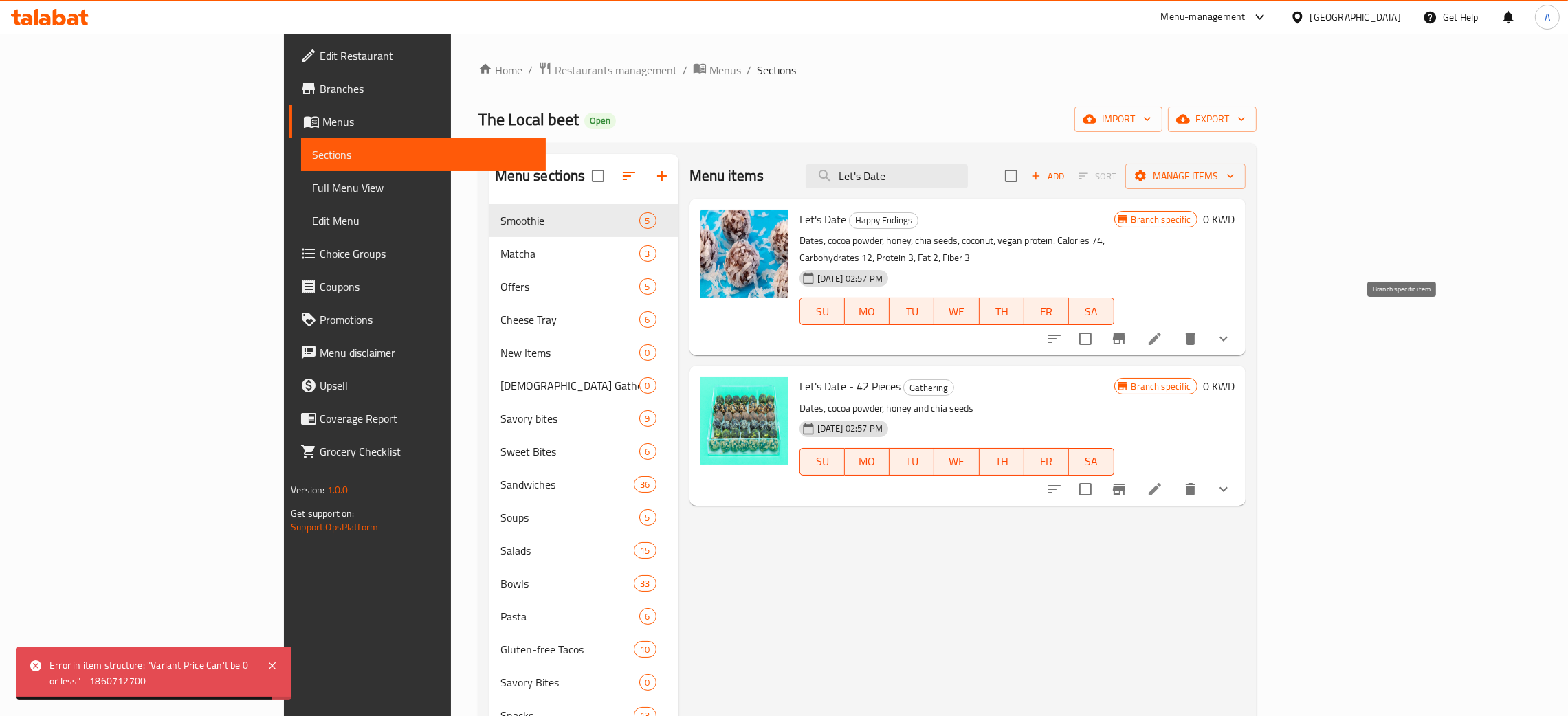
click at [1125, 333] on icon "Branch-specific-item" at bounding box center [1119, 339] width 13 height 11
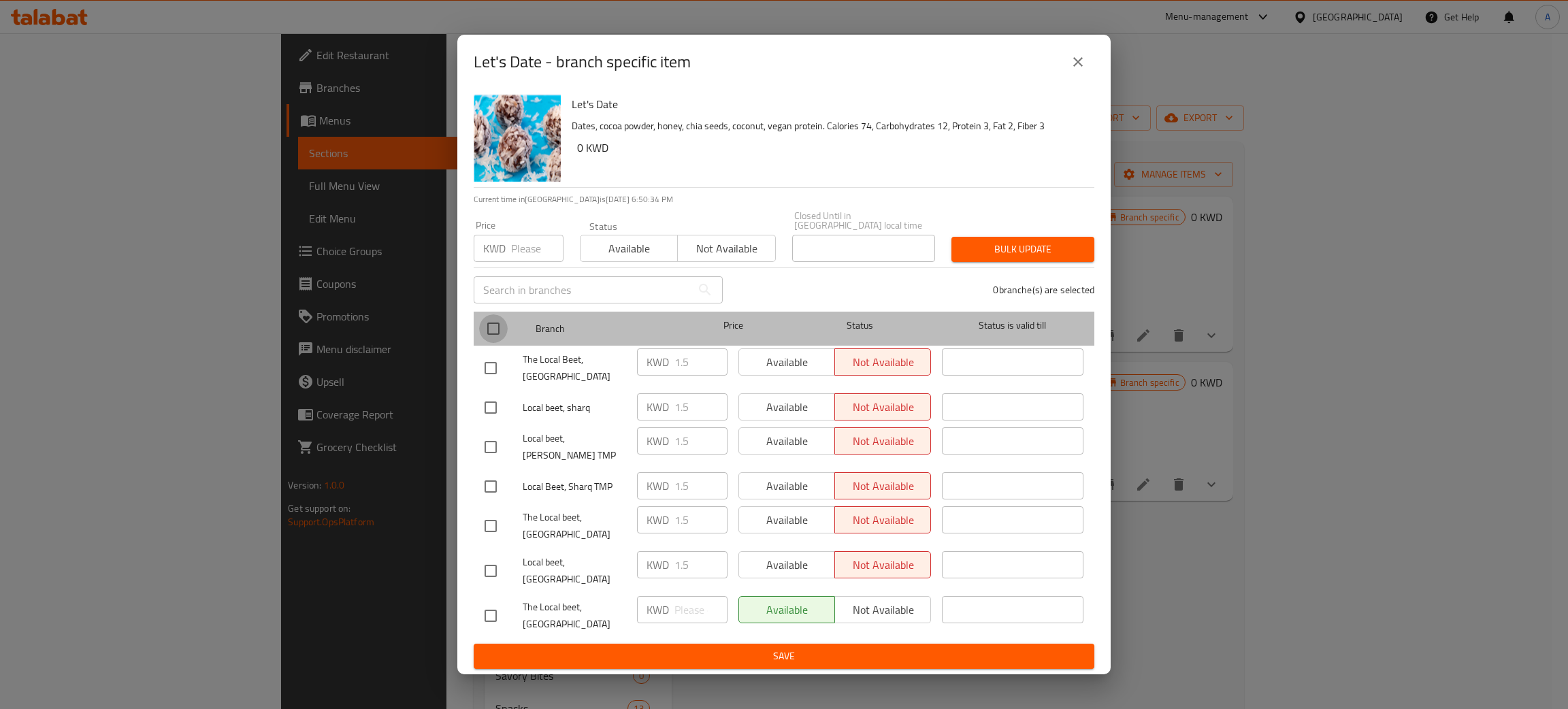
click at [493, 341] on input "checkbox" at bounding box center [493, 329] width 28 height 28
checkbox input "true"
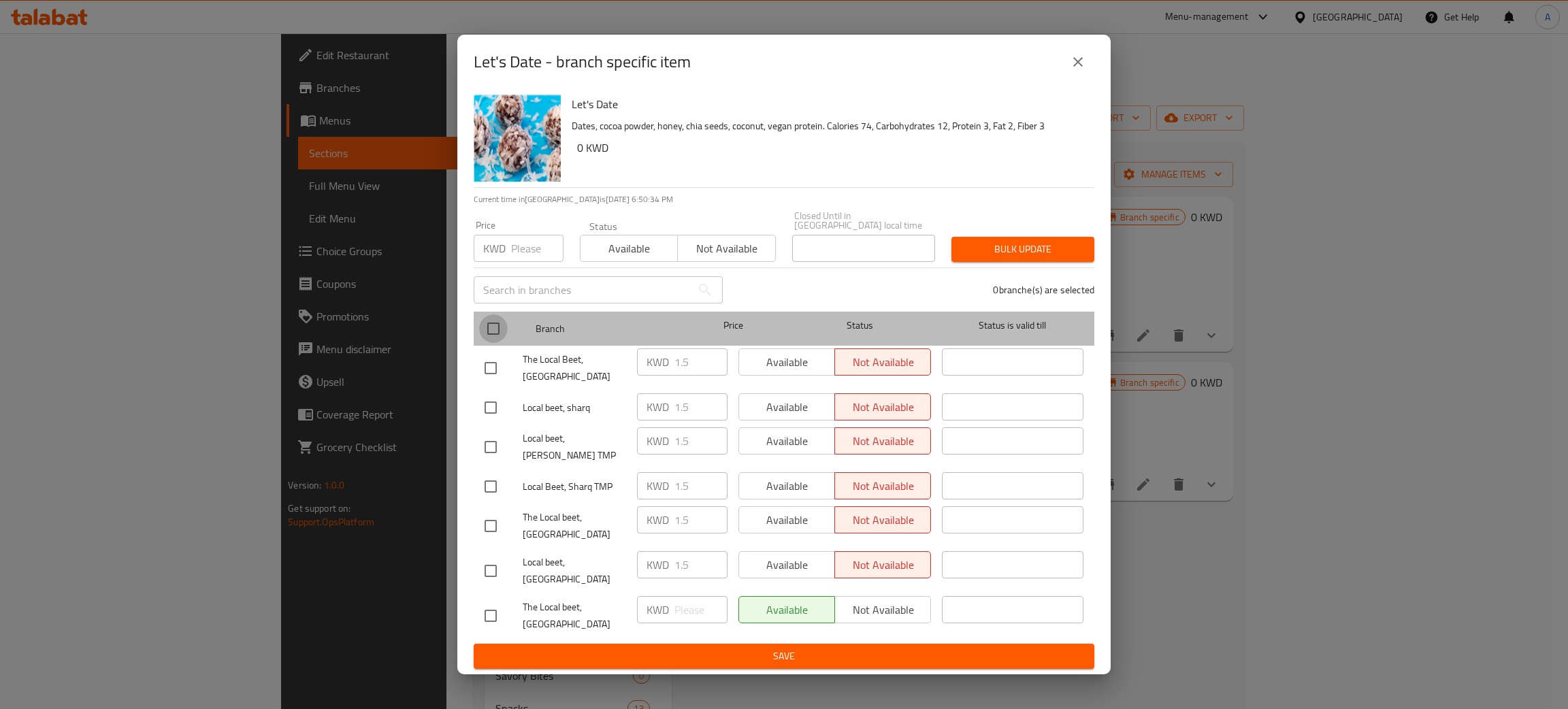
checkbox input "true"
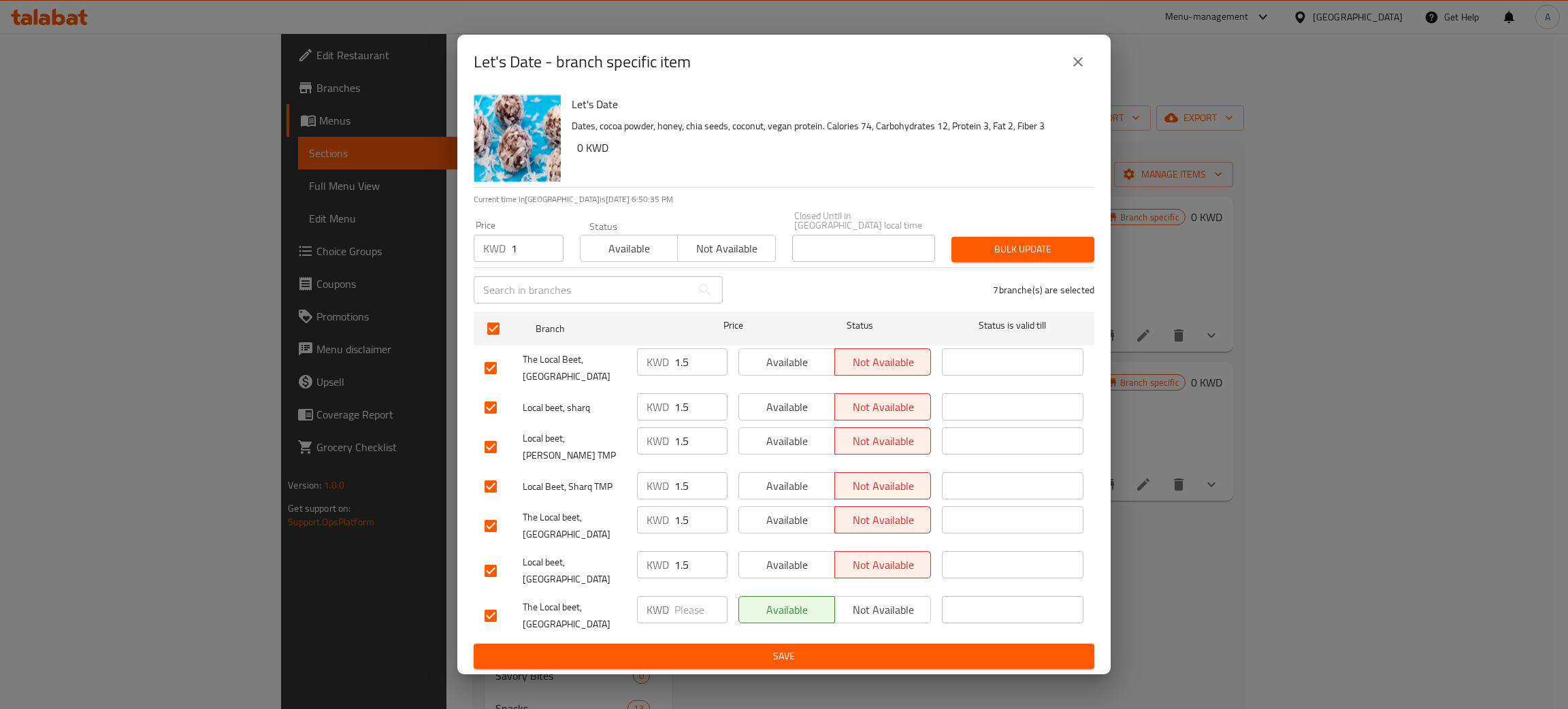
type input "1"
click at [544, 252] on input "1" at bounding box center [537, 248] width 53 height 27
type input "0"
click at [1033, 258] on span "Bulk update" at bounding box center [1022, 249] width 122 height 17
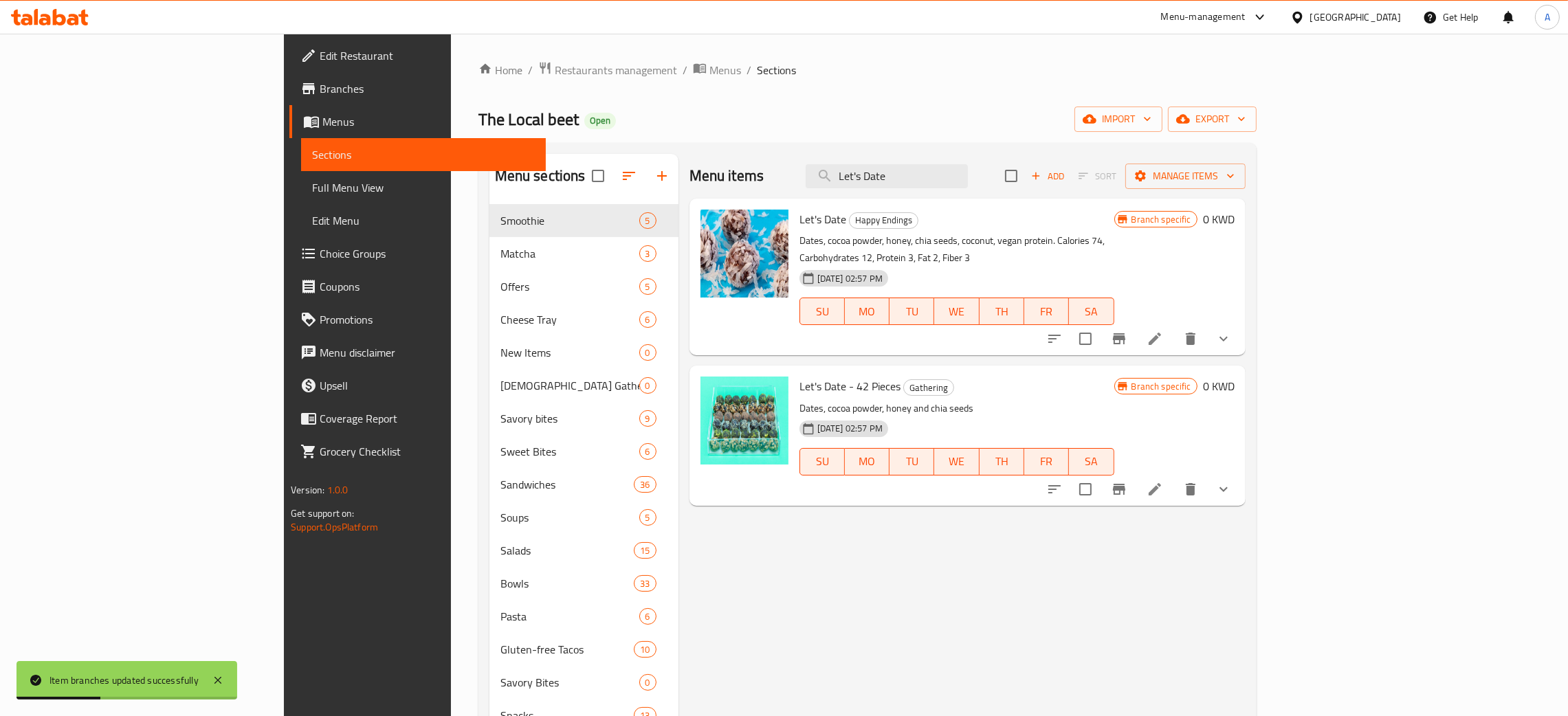
click at [952, 191] on div "Menu items Let's Date Add Sort Manage items" at bounding box center [968, 176] width 556 height 44
click at [960, 177] on input "Let's Date" at bounding box center [886, 176] width 162 height 24
click at [960, 176] on input "Let's Date" at bounding box center [886, 176] width 162 height 24
paste input "Edamame Gathering"
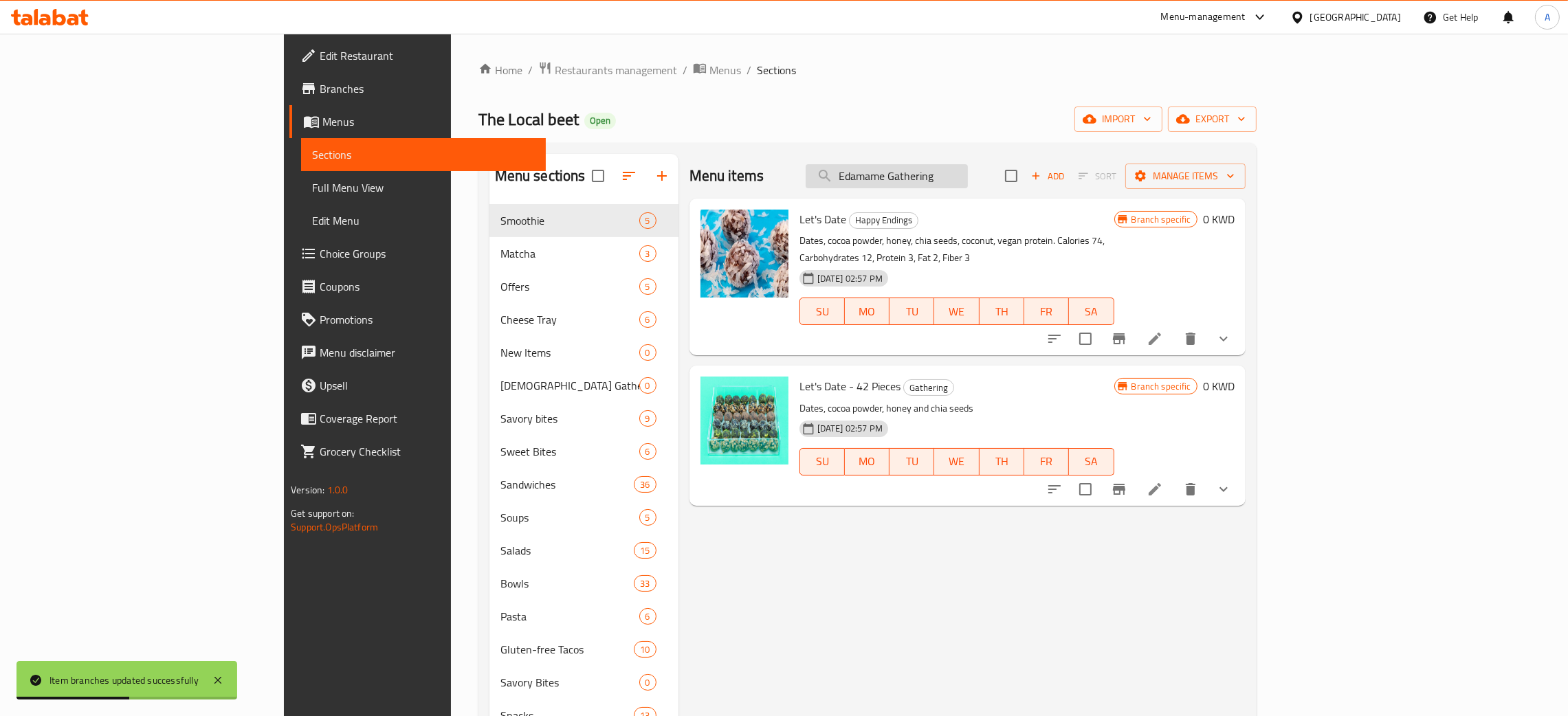
type input "Edamame Gathering"
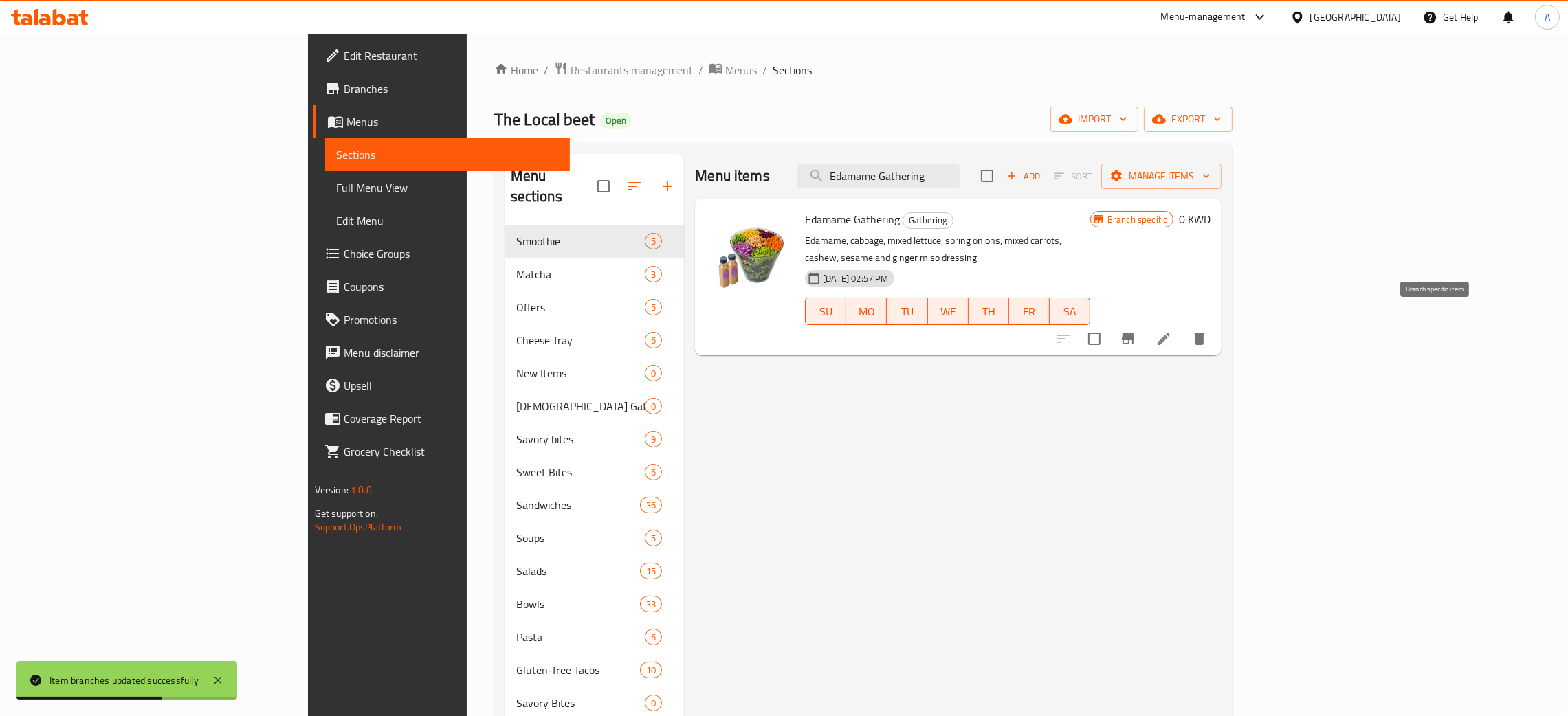
click at [1144, 322] on button "Branch-specific-item" at bounding box center [1128, 339] width 33 height 33
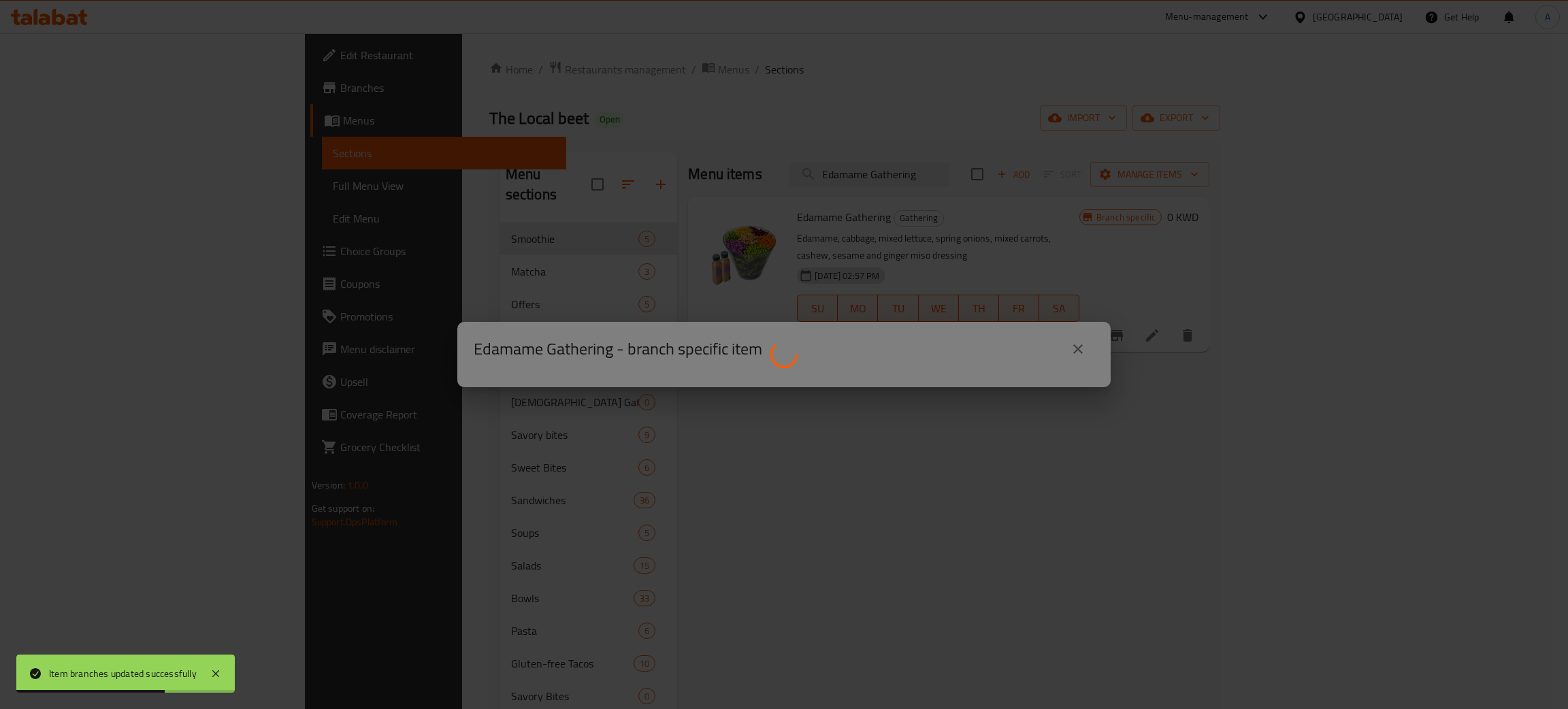
click at [1425, 316] on div at bounding box center [784, 354] width 1568 height 709
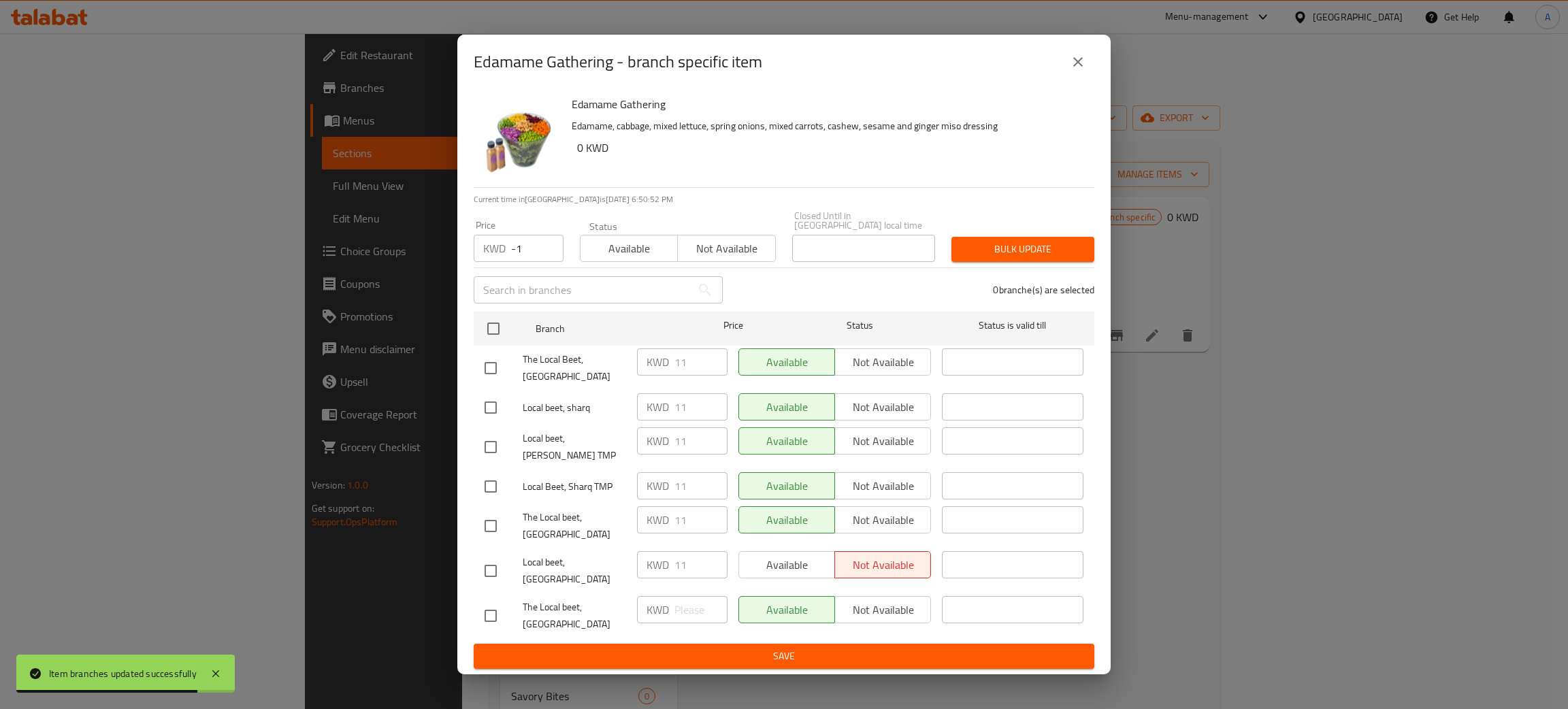
type input "-1"
click at [544, 262] on input "-1" at bounding box center [537, 248] width 53 height 27
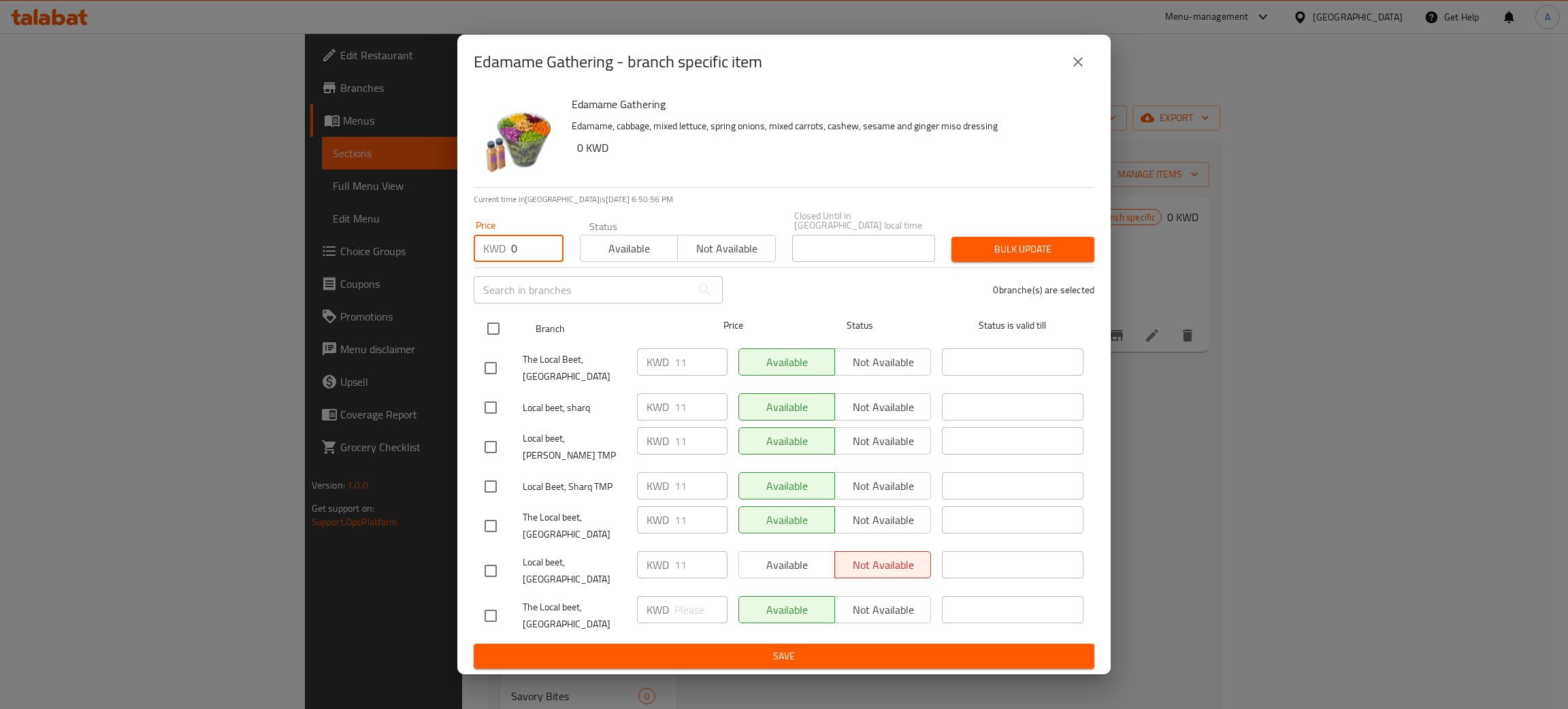
type input "0"
click at [487, 341] on input "checkbox" at bounding box center [493, 329] width 28 height 28
checkbox input "true"
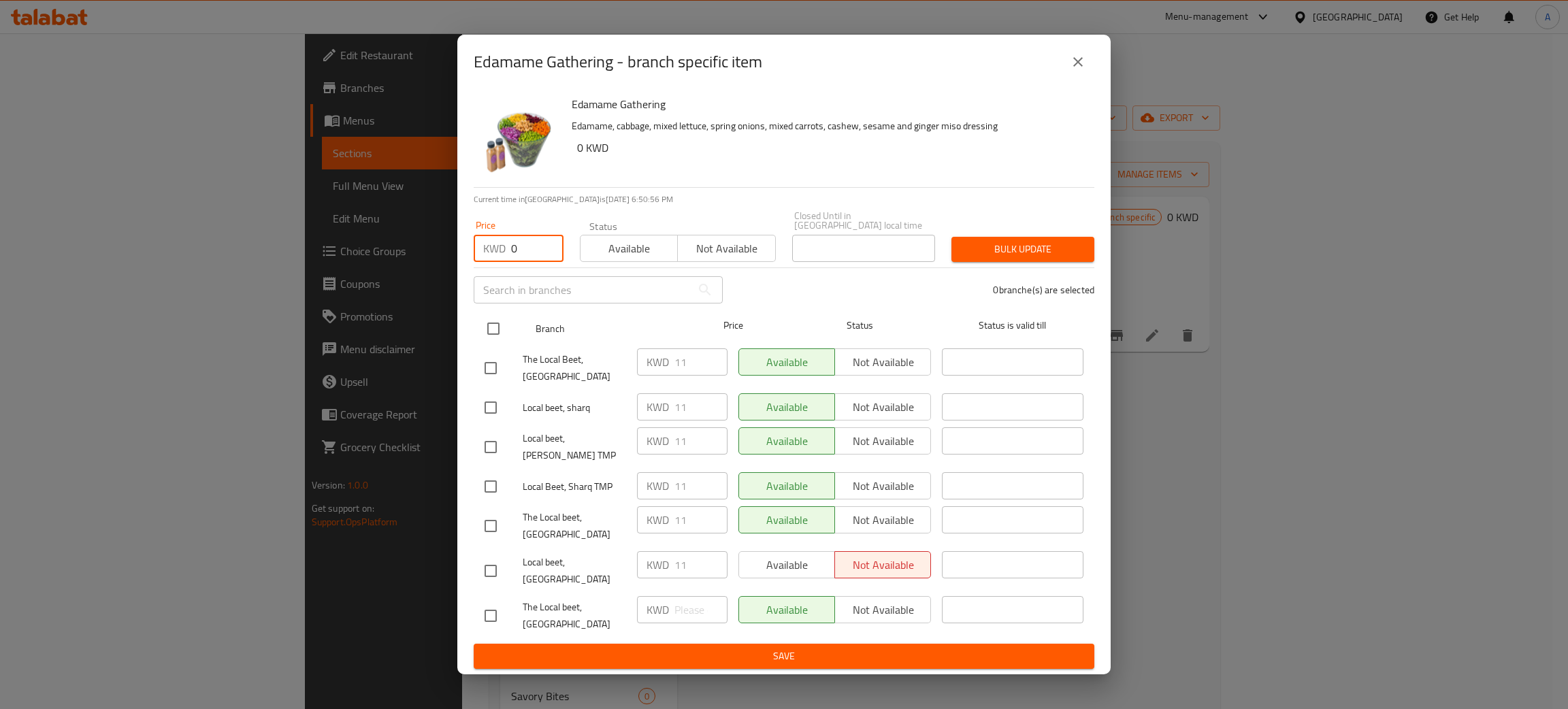
checkbox input "true"
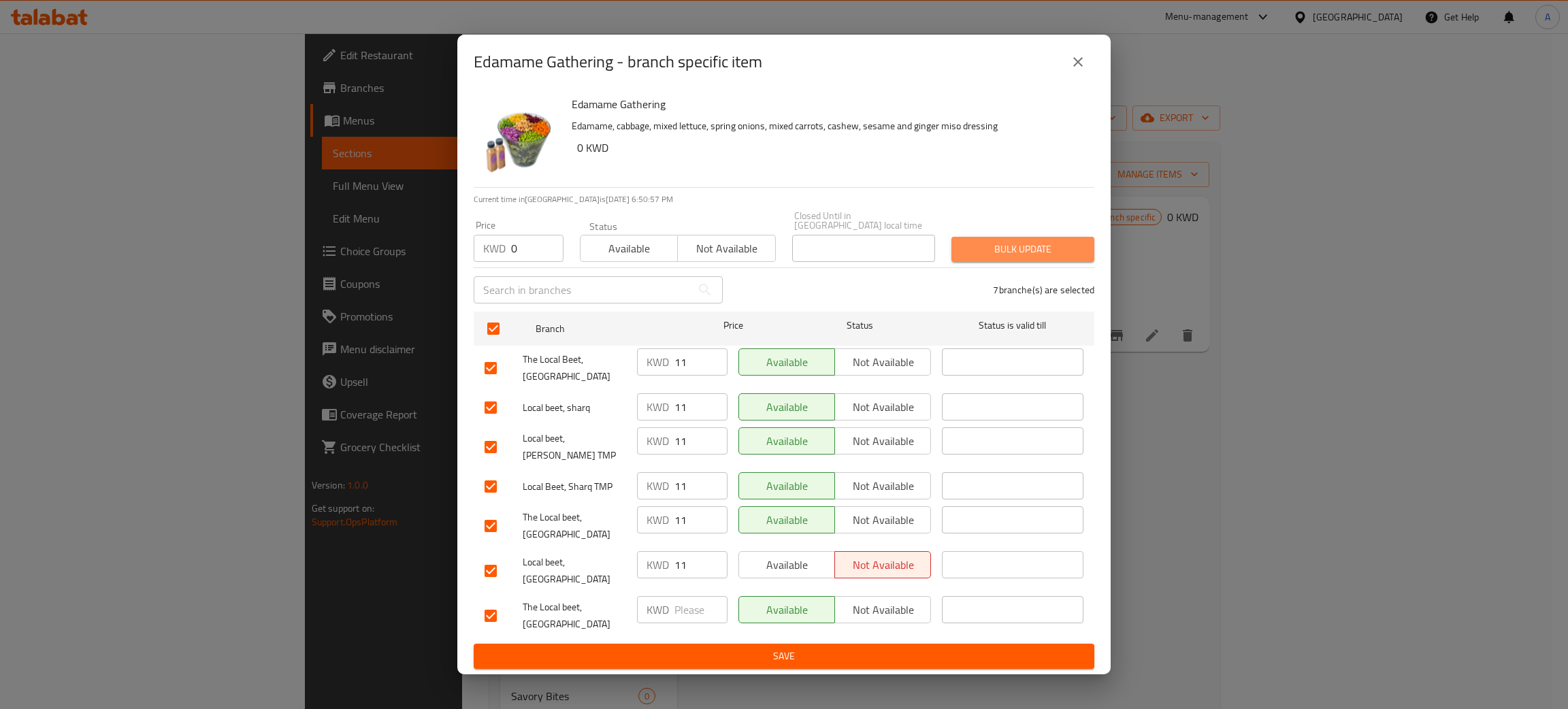
click at [1007, 258] on span "Bulk update" at bounding box center [1022, 249] width 122 height 17
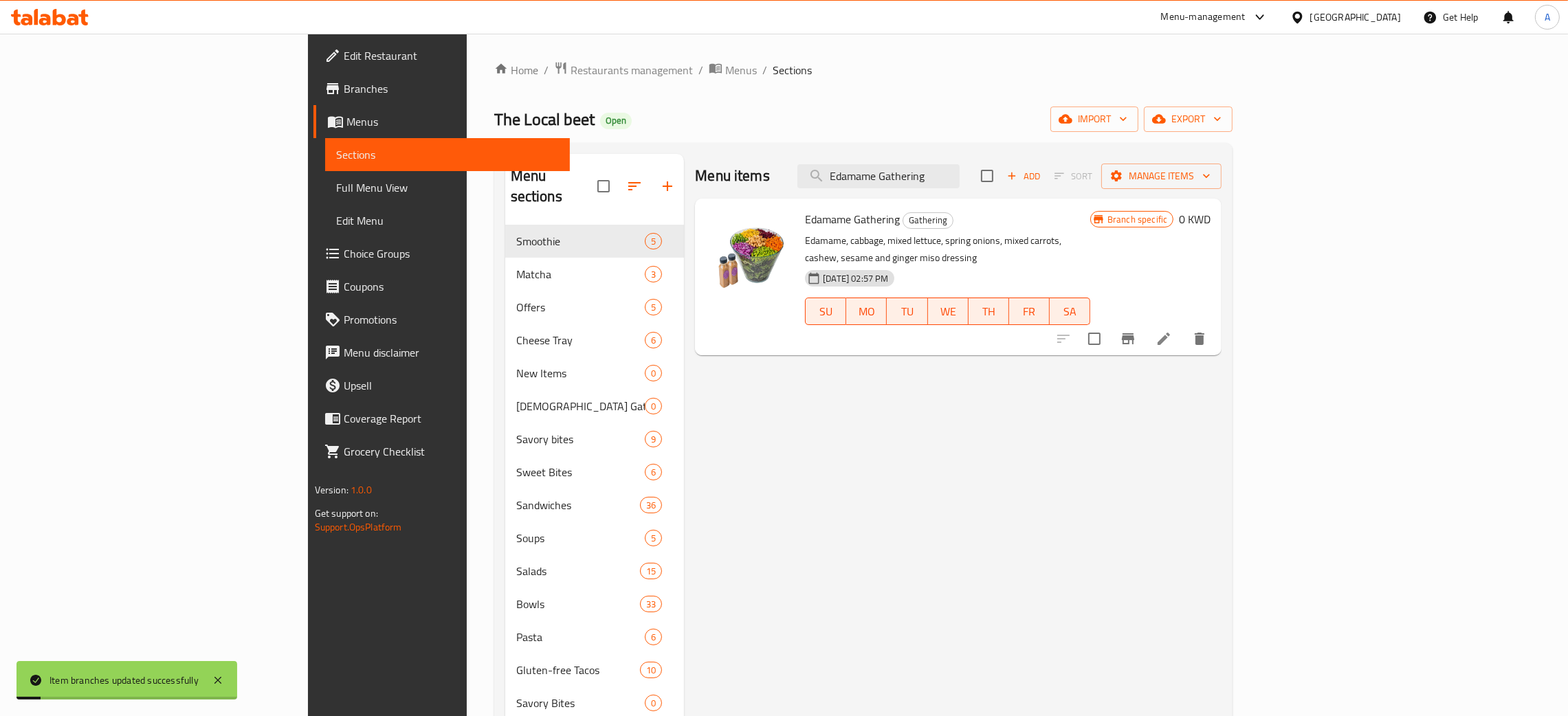
click at [1134, 333] on icon "Branch-specific-item" at bounding box center [1128, 339] width 13 height 11
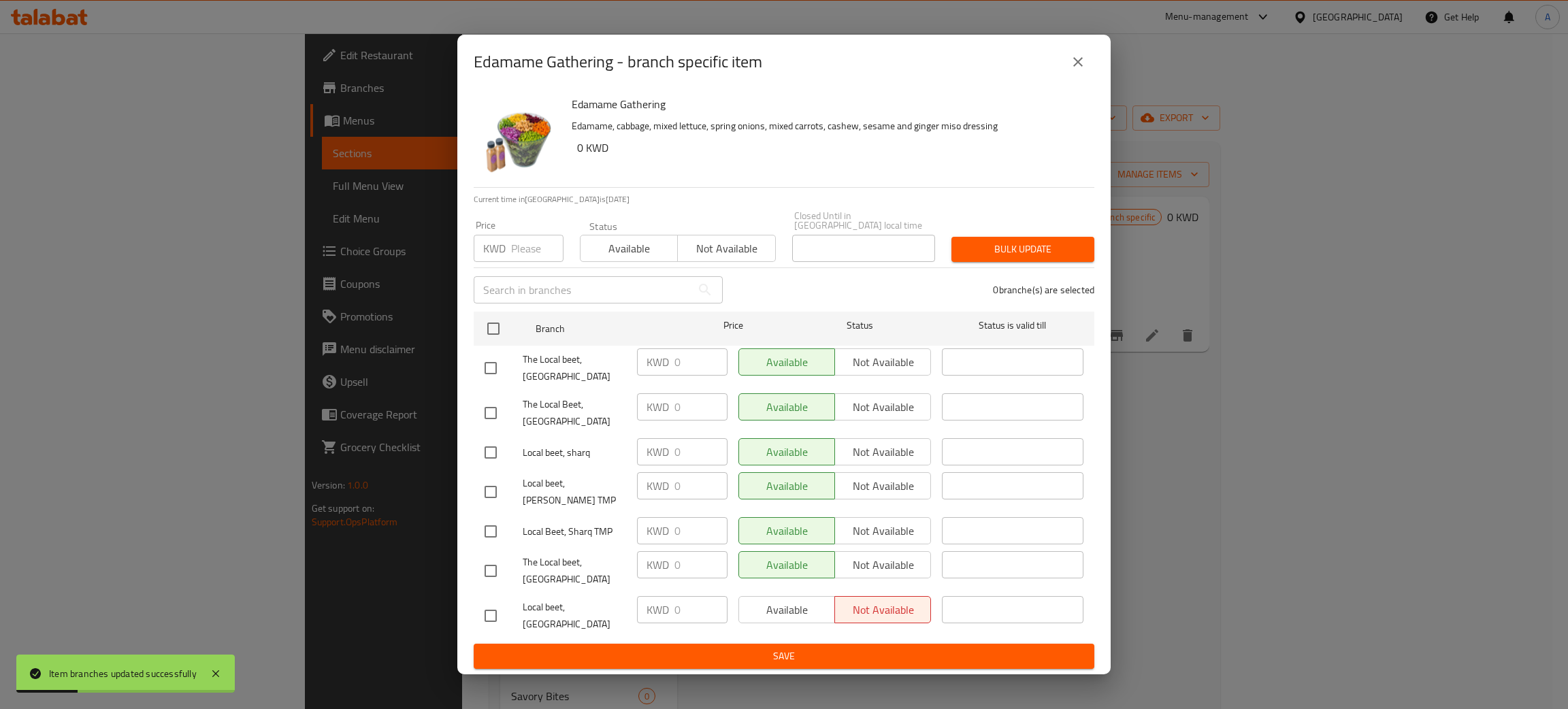
click at [1085, 75] on button "close" at bounding box center [1078, 62] width 33 height 33
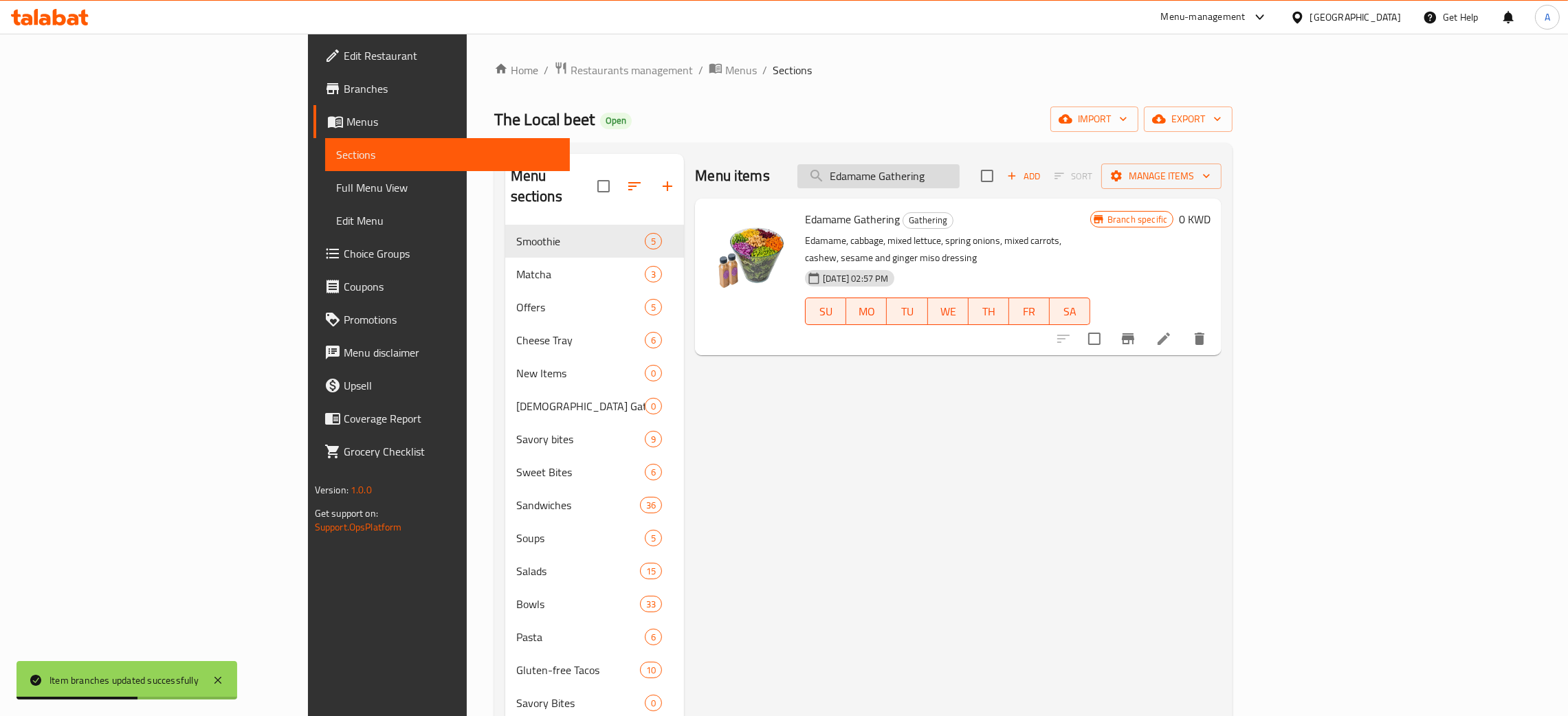
click at [960, 179] on input "Edamame Gathering" at bounding box center [878, 176] width 162 height 24
paste input "Local Crunch"
type input "Local Crunch Gathering"
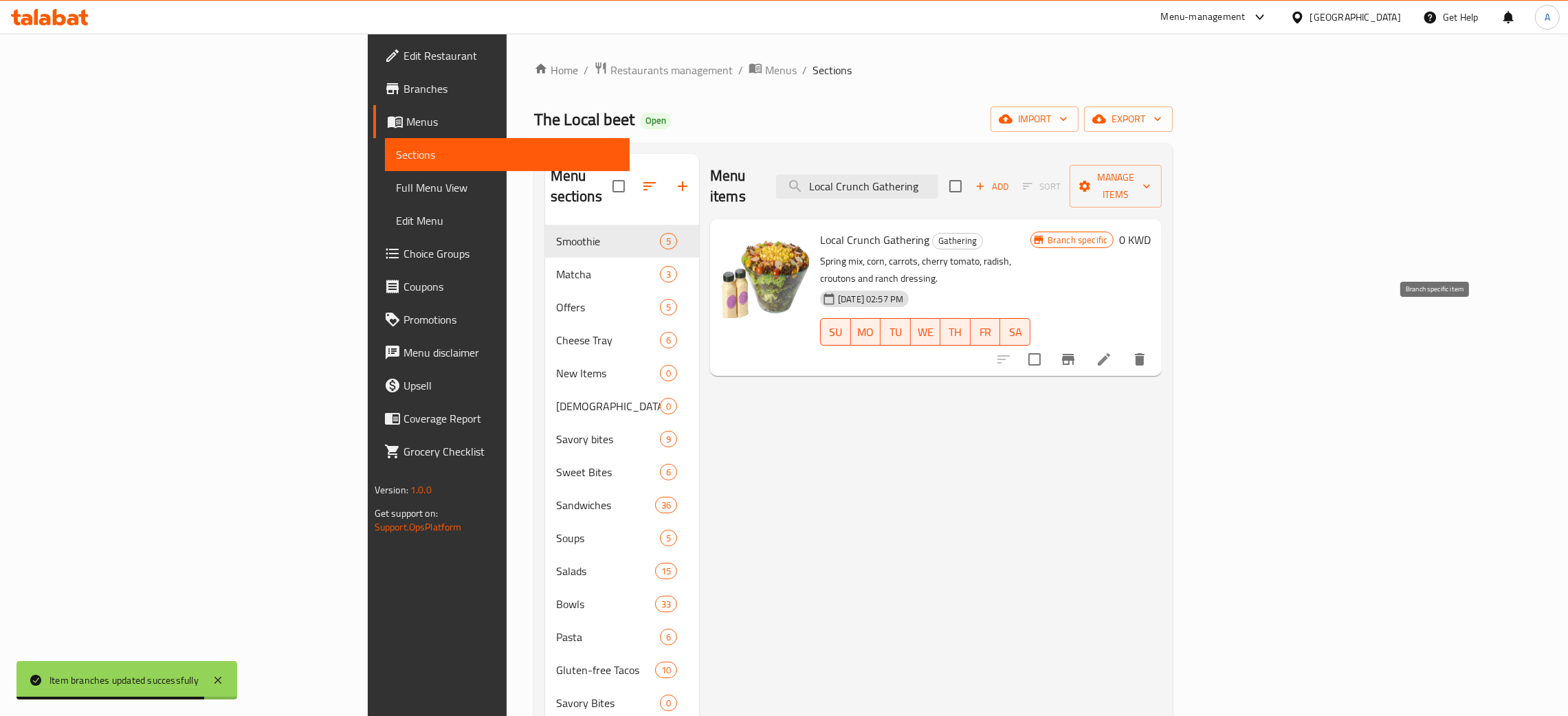
click at [1075, 354] on icon "Branch-specific-item" at bounding box center [1068, 360] width 13 height 11
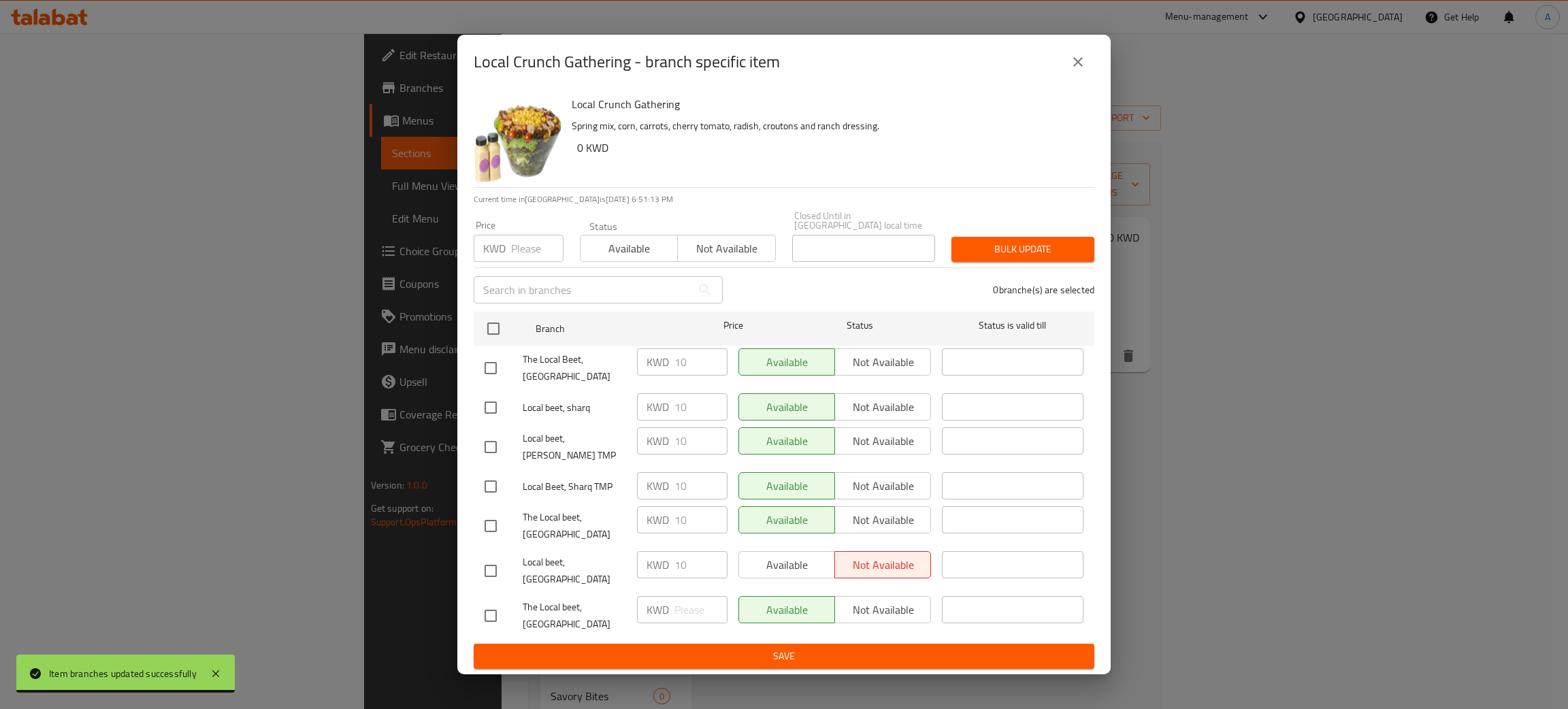
click at [515, 260] on input "number" at bounding box center [537, 248] width 53 height 27
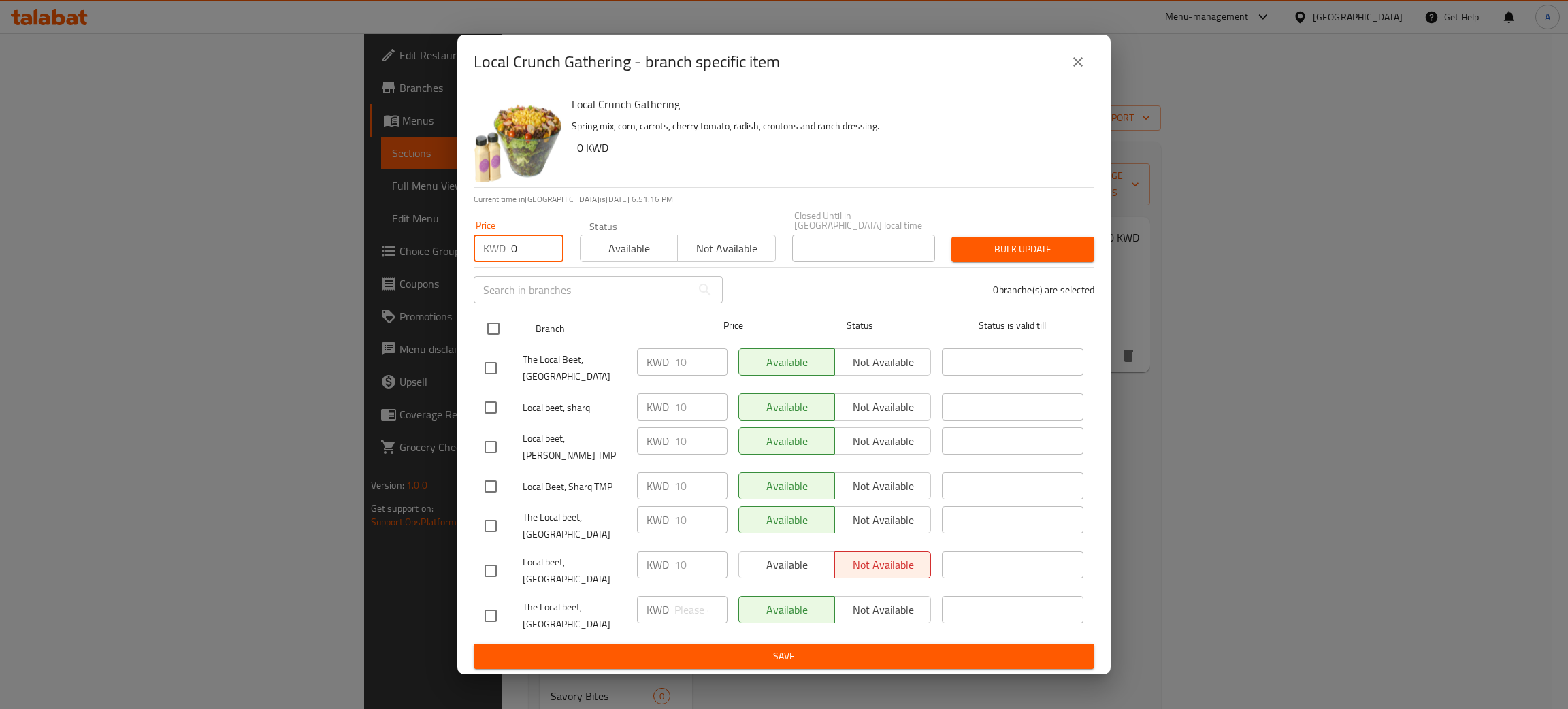
type input "0"
click at [489, 343] on input "checkbox" at bounding box center [493, 329] width 28 height 28
checkbox input "true"
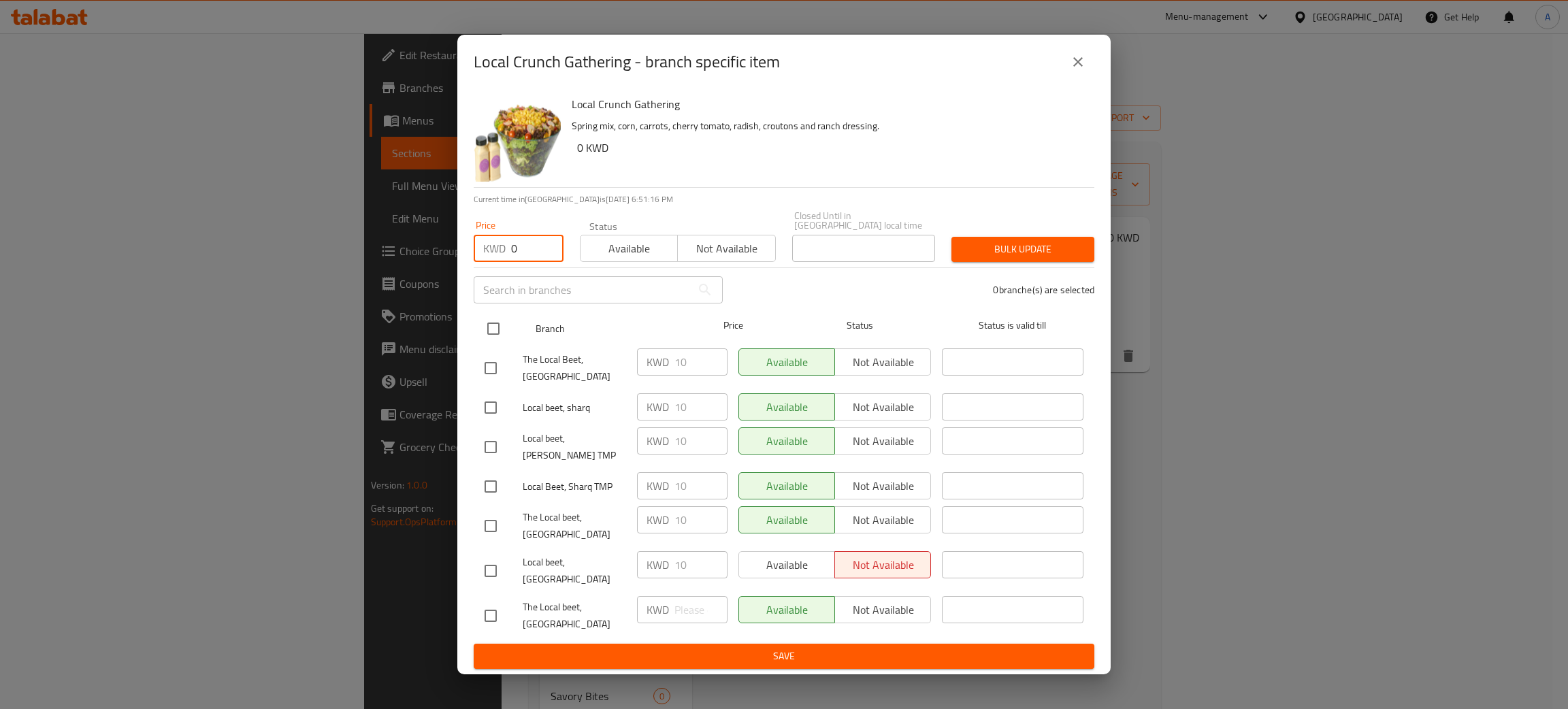
checkbox input "true"
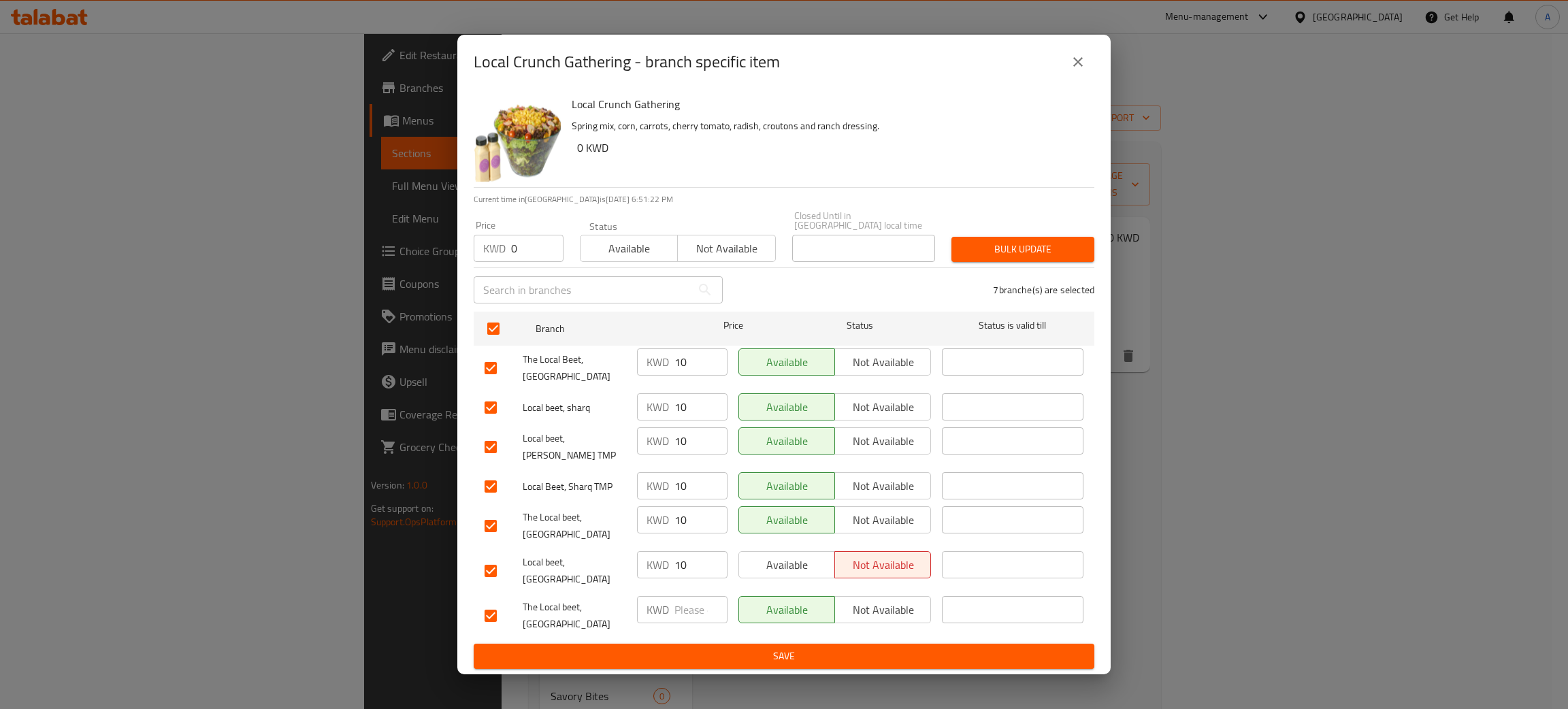
click at [1047, 255] on span "Bulk update" at bounding box center [1022, 249] width 122 height 17
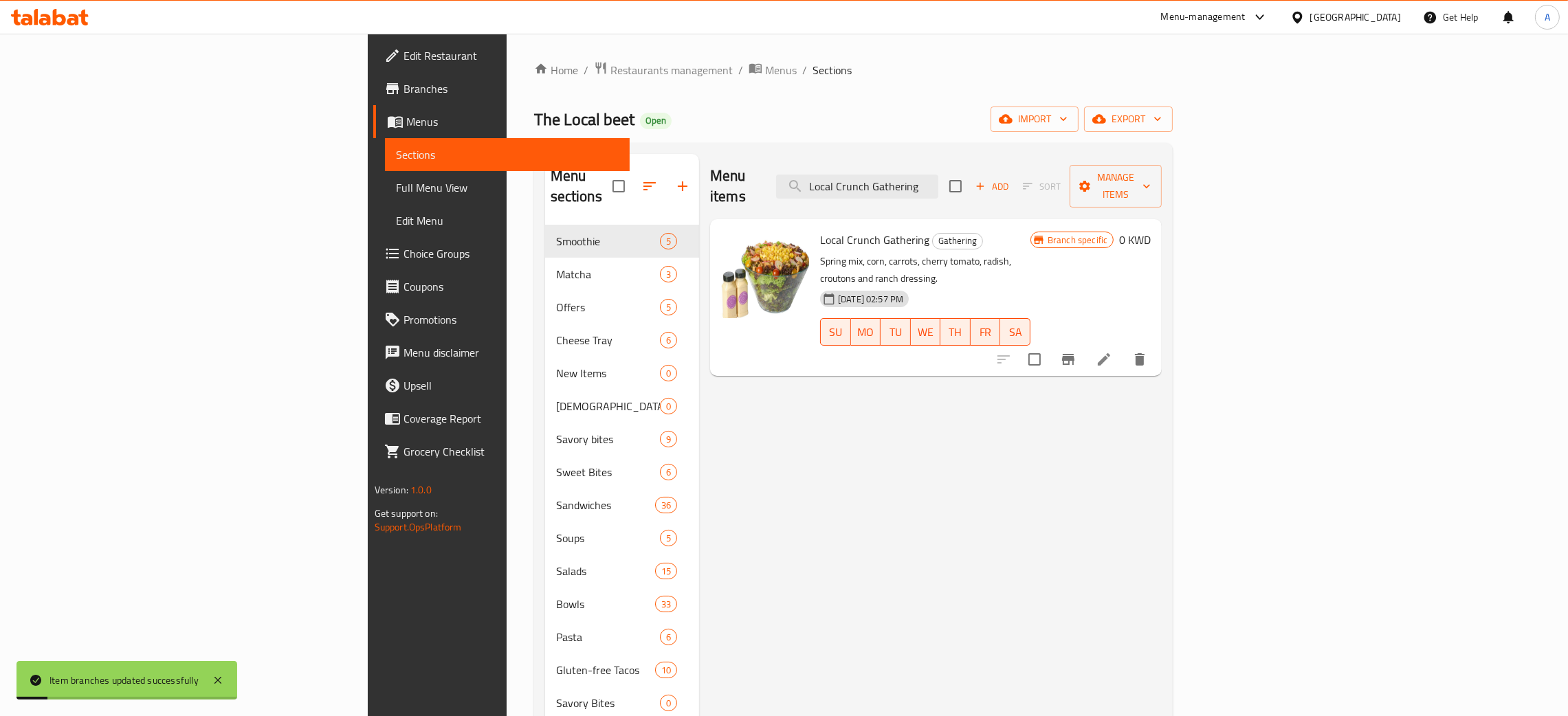
click at [1075, 354] on icon "Branch-specific-item" at bounding box center [1068, 360] width 13 height 11
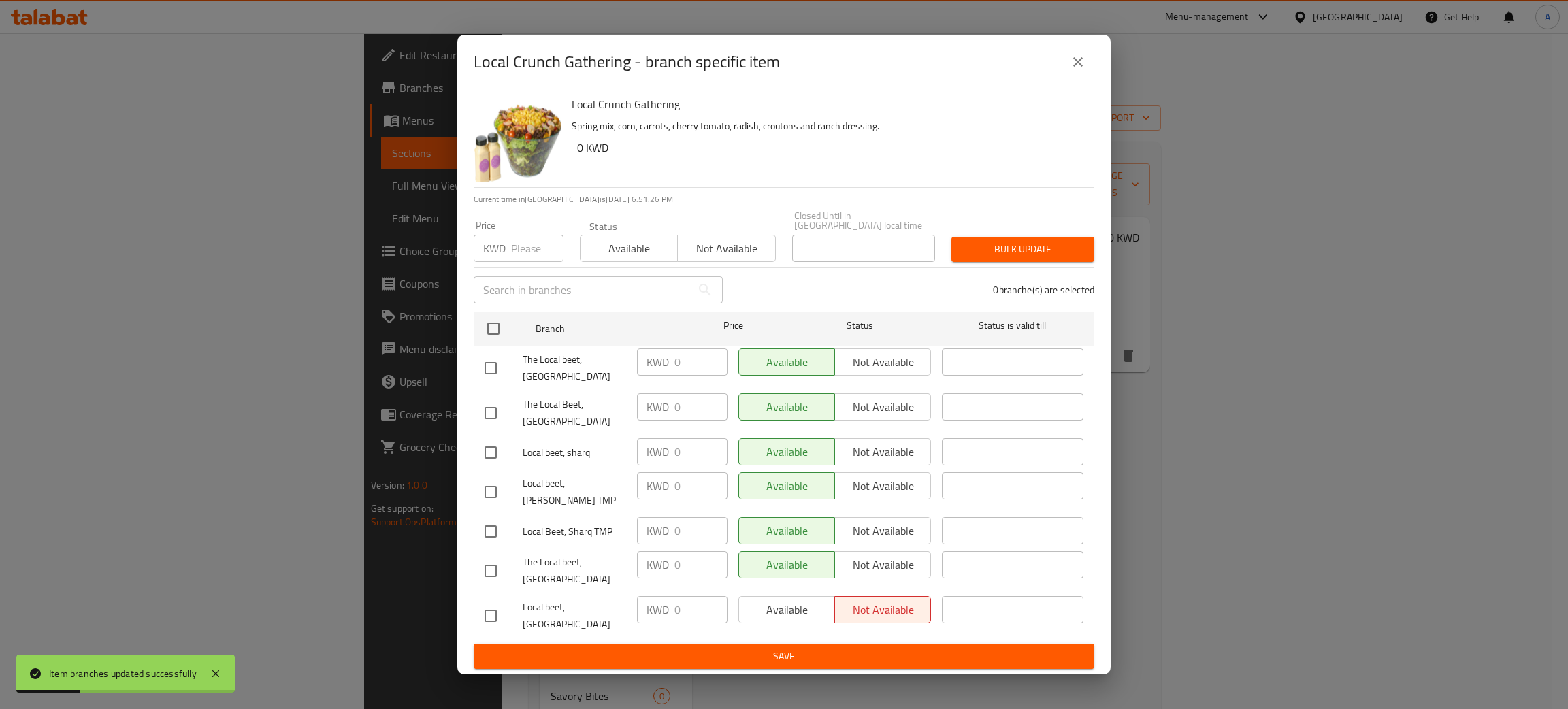
click at [1073, 70] on icon "close" at bounding box center [1078, 62] width 16 height 16
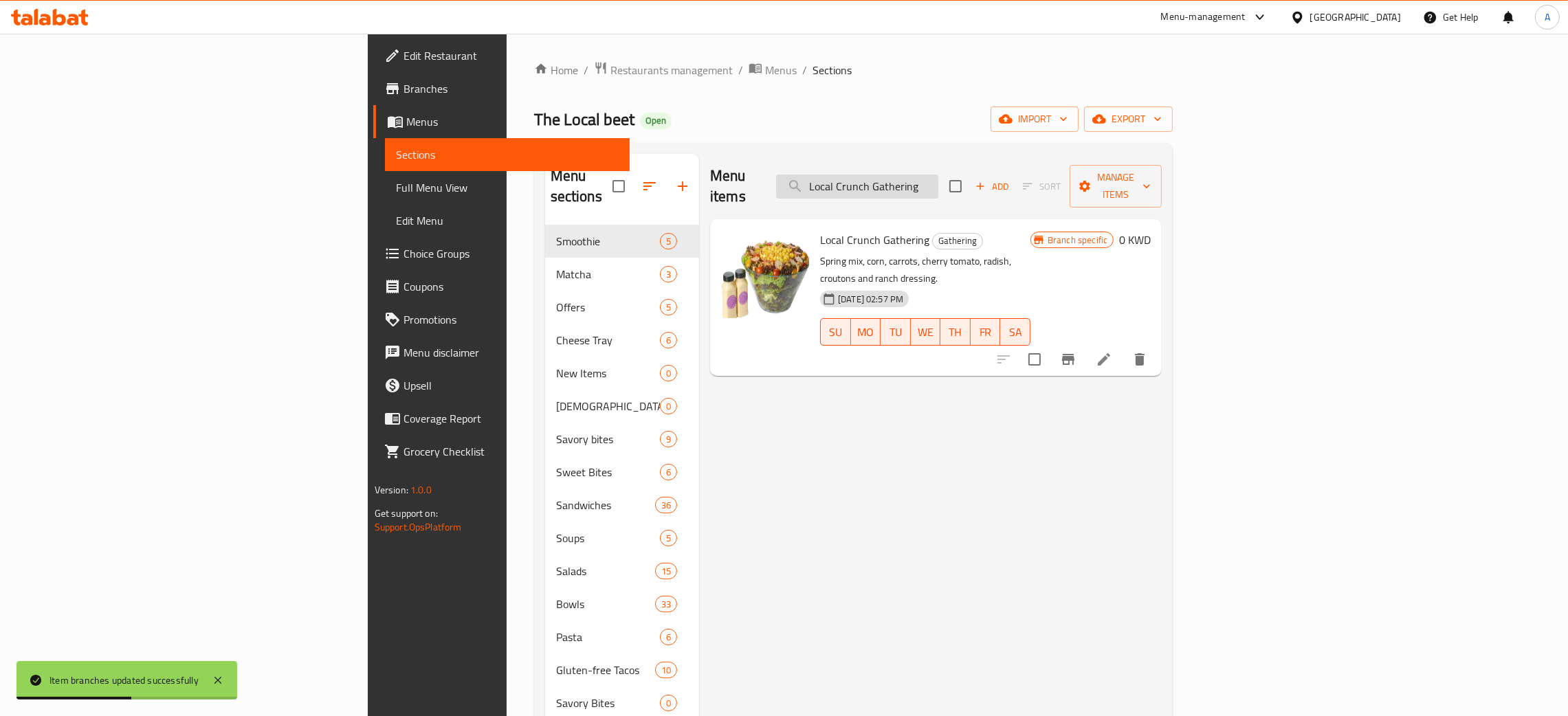
click at [938, 174] on input "Local Crunch Gathering" at bounding box center [857, 186] width 162 height 24
paste input "Quinoa With Pomegranate"
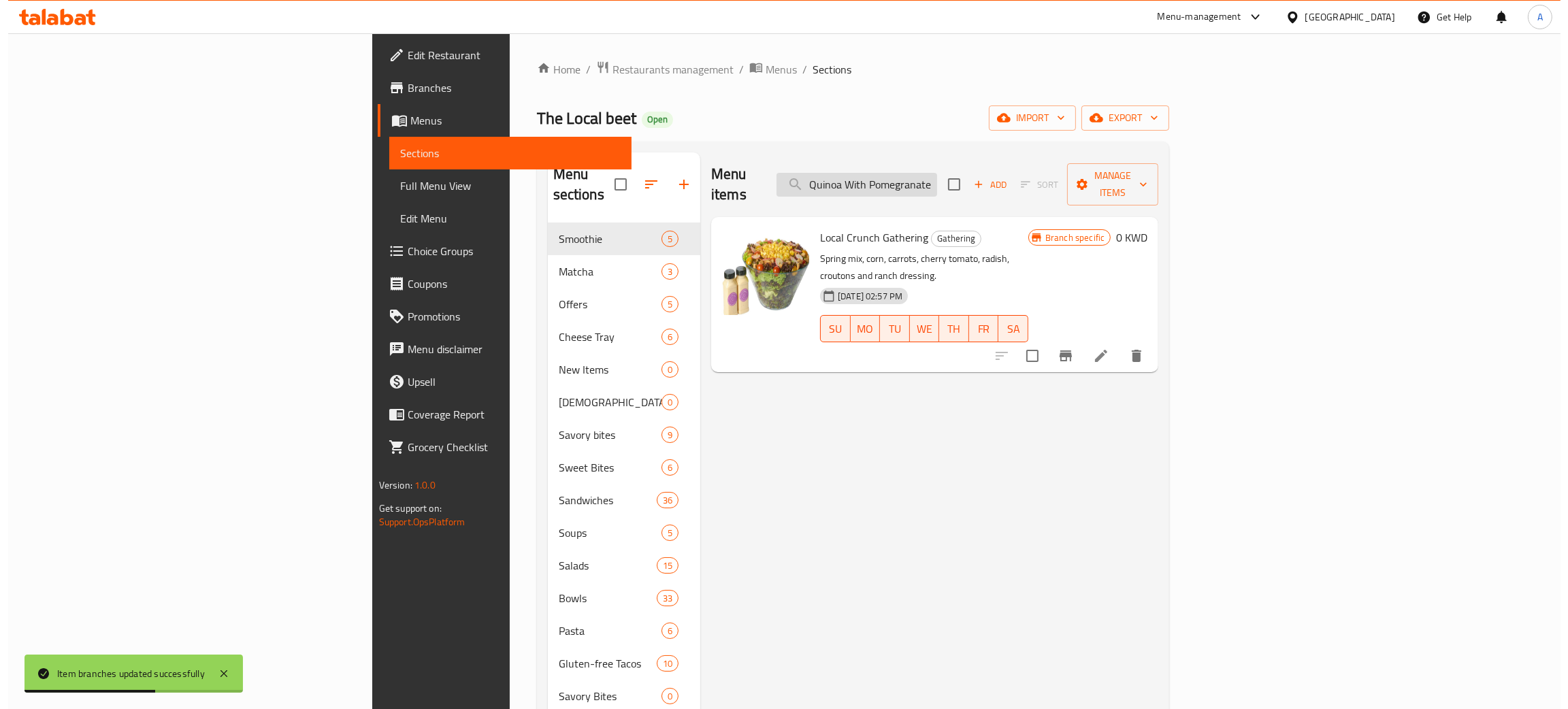
scroll to position [0, 46]
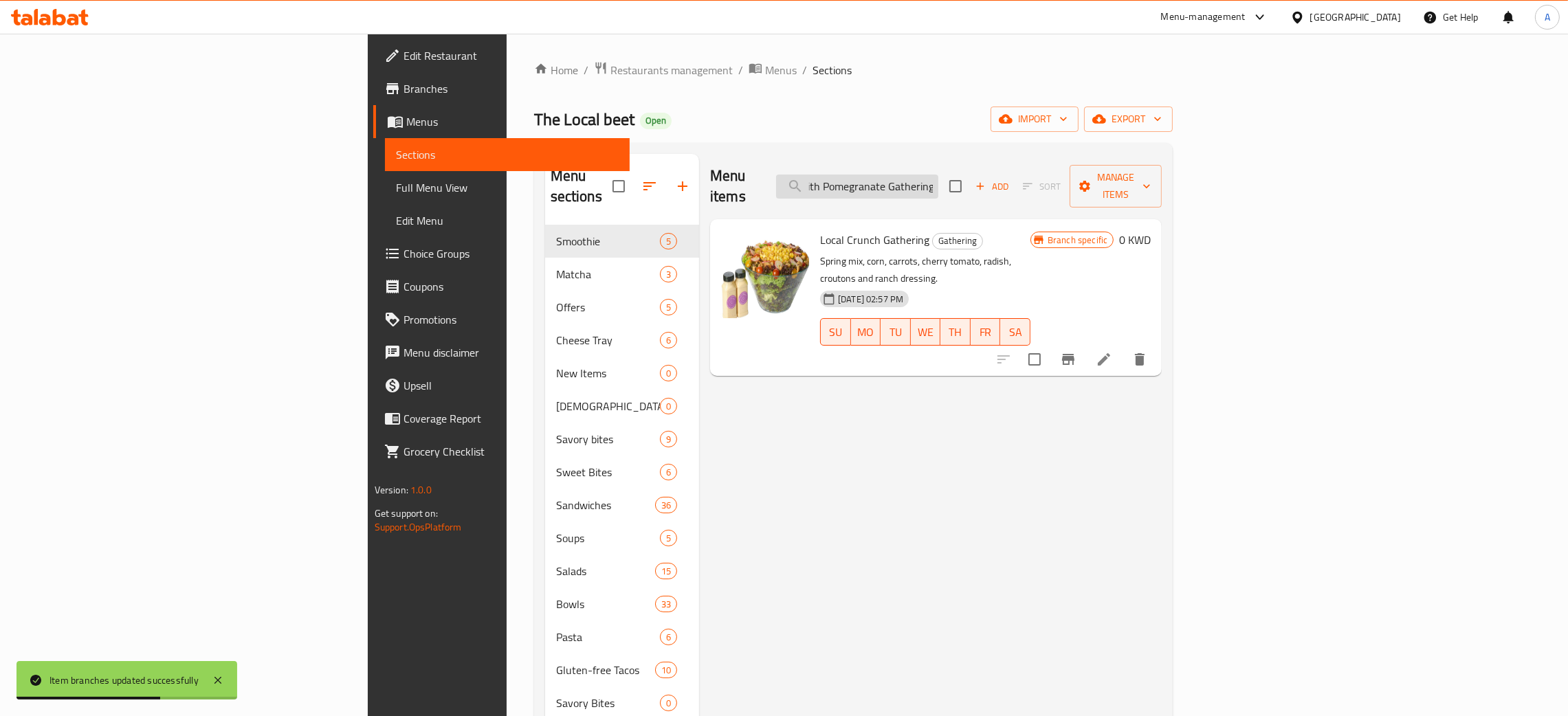
type input "Quinoa With Pomegranate Gathering"
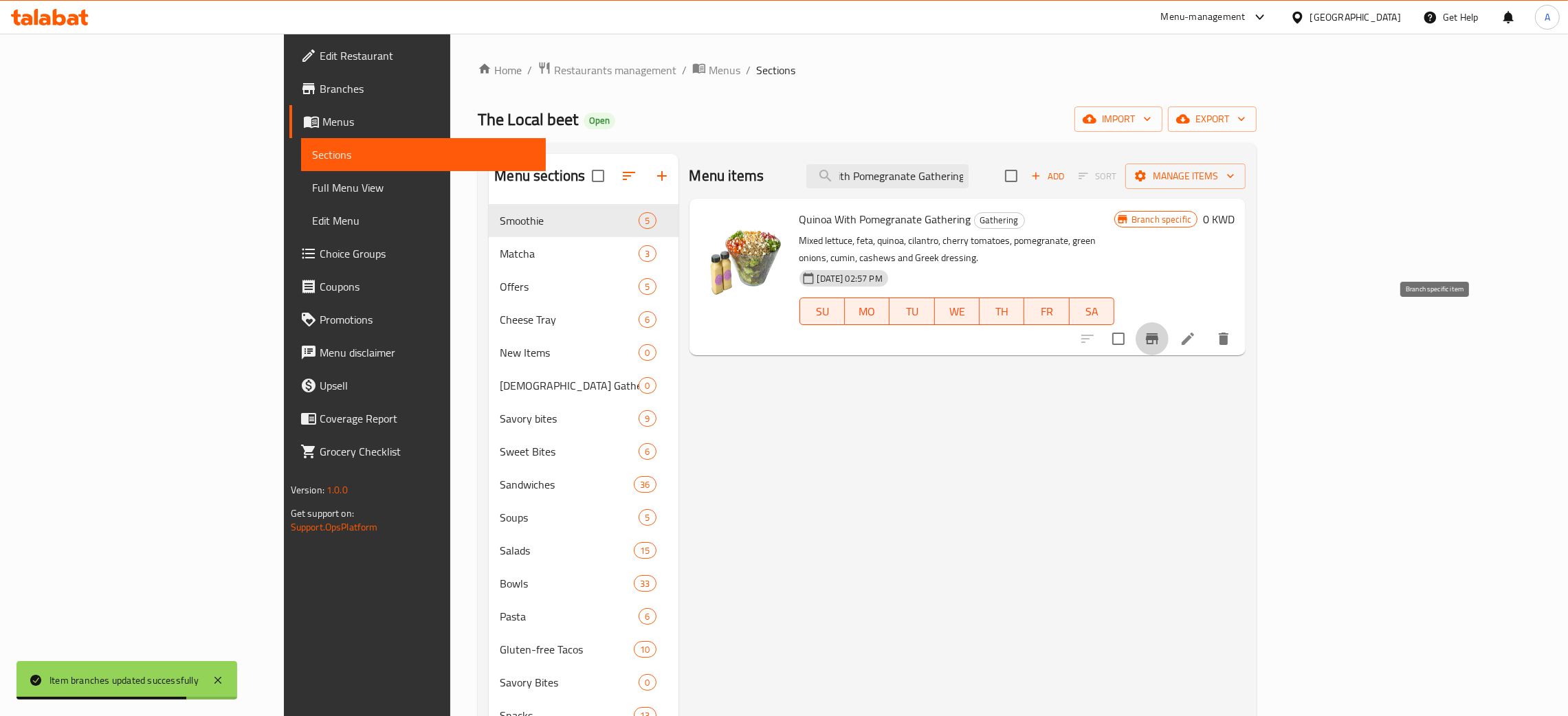
click at [1160, 331] on icon "Branch-specific-item" at bounding box center [1151, 339] width 17 height 17
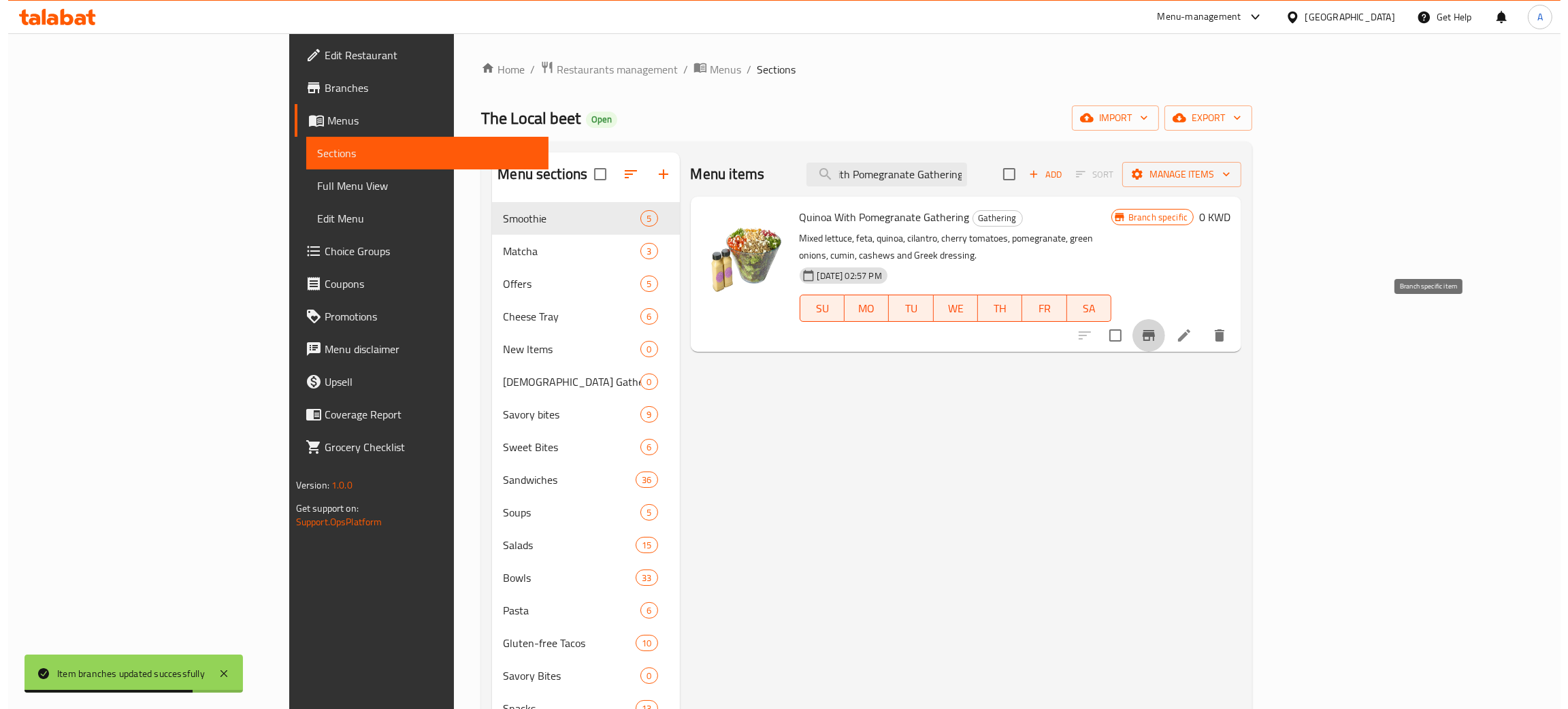
scroll to position [0, 0]
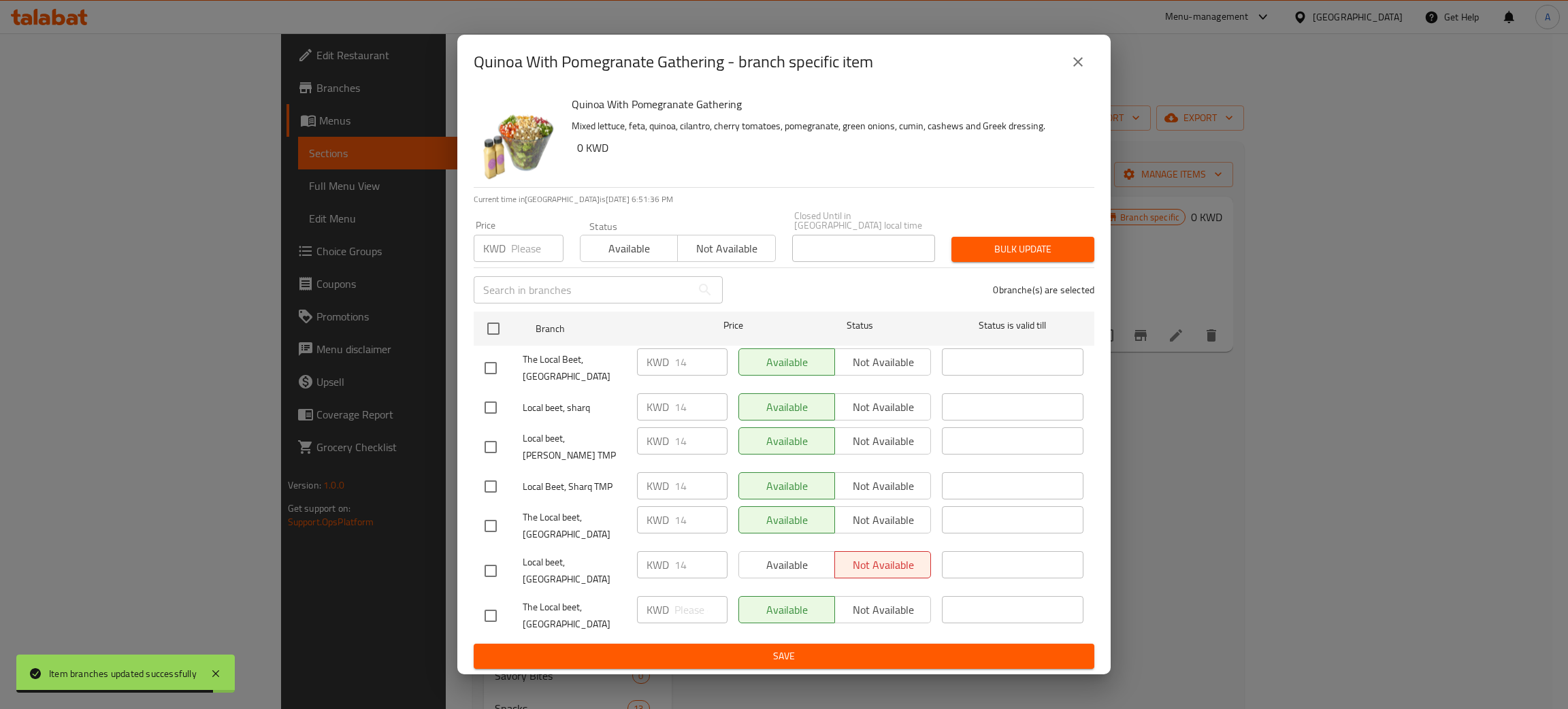
click at [525, 249] on input "number" at bounding box center [537, 248] width 53 height 27
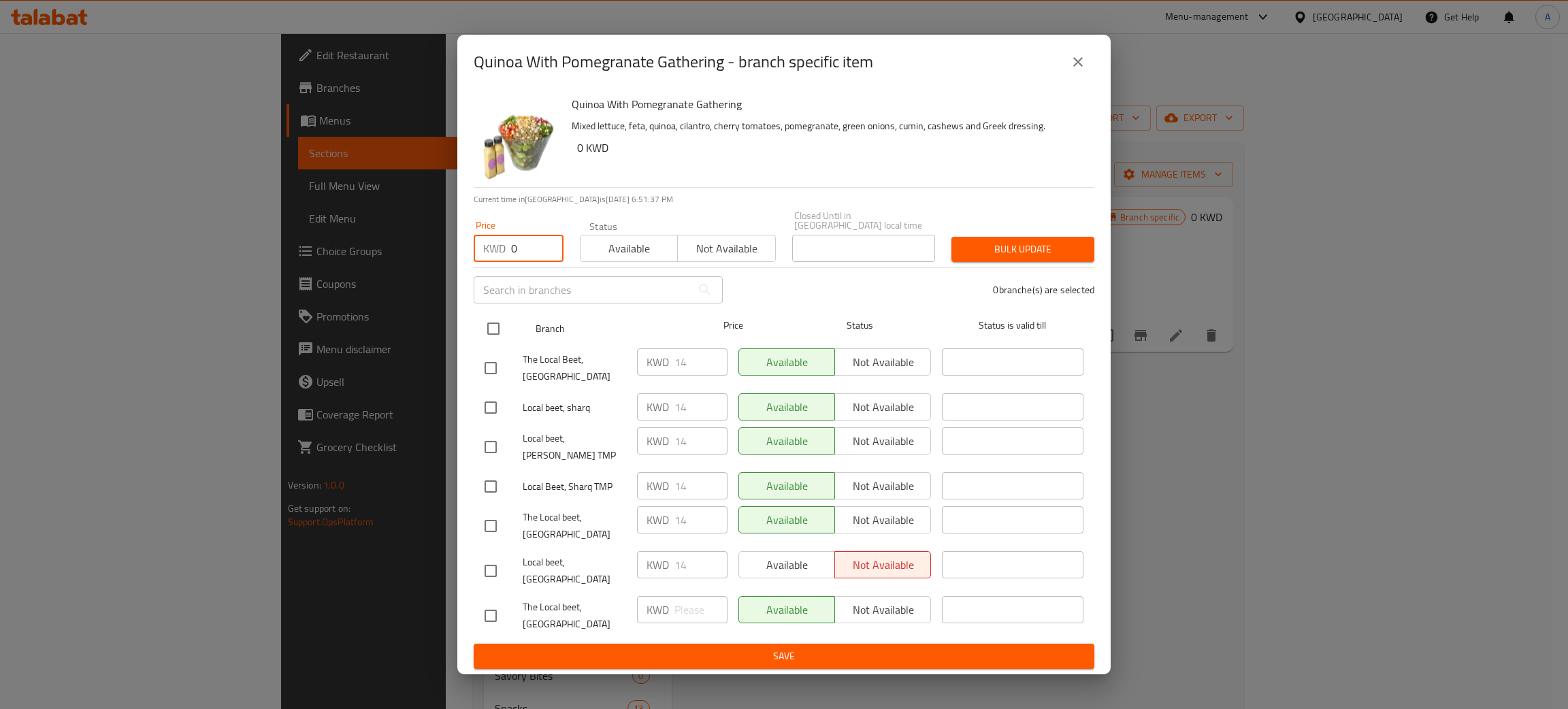
type input "0"
click at [488, 336] on input "checkbox" at bounding box center [493, 329] width 28 height 28
checkbox input "true"
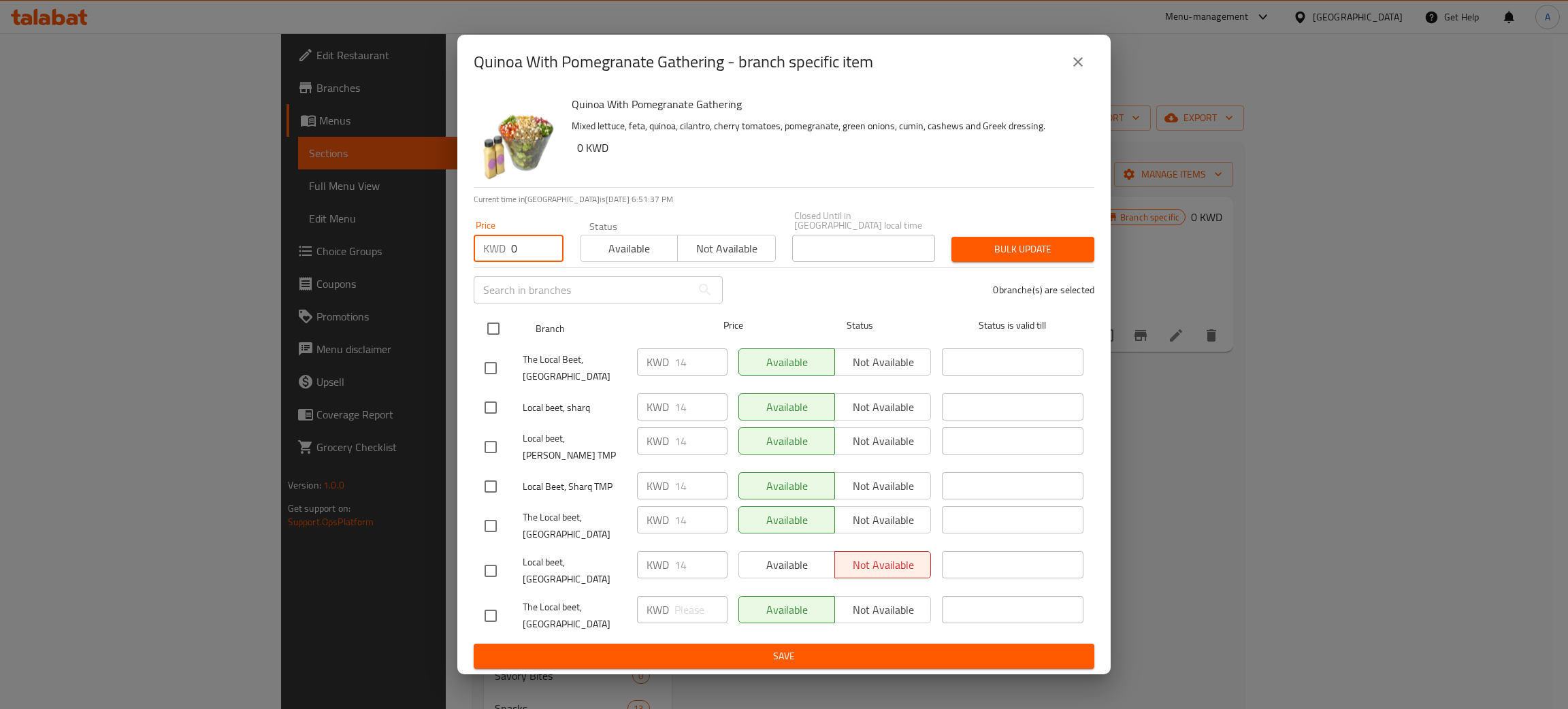
checkbox input "true"
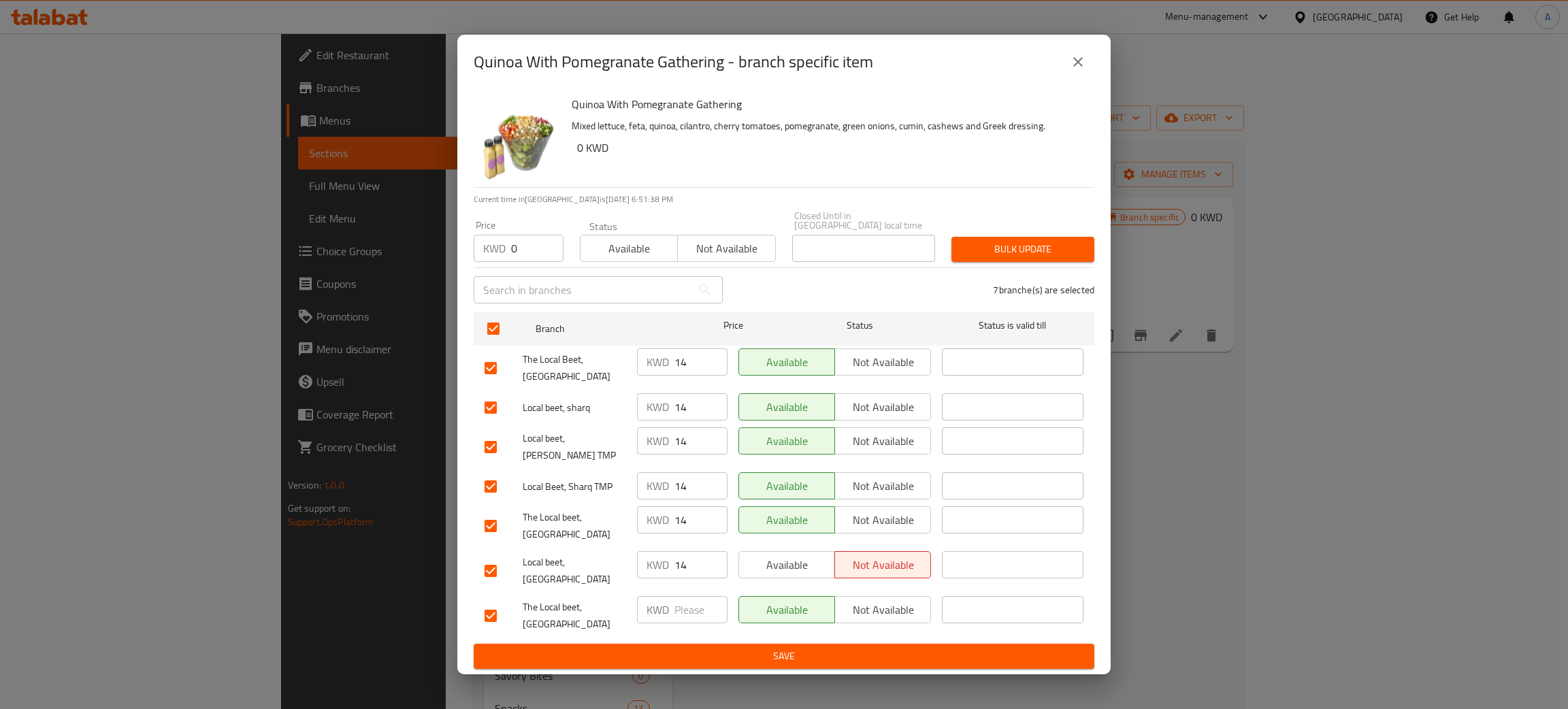
click at [1050, 258] on span "Bulk update" at bounding box center [1022, 249] width 122 height 17
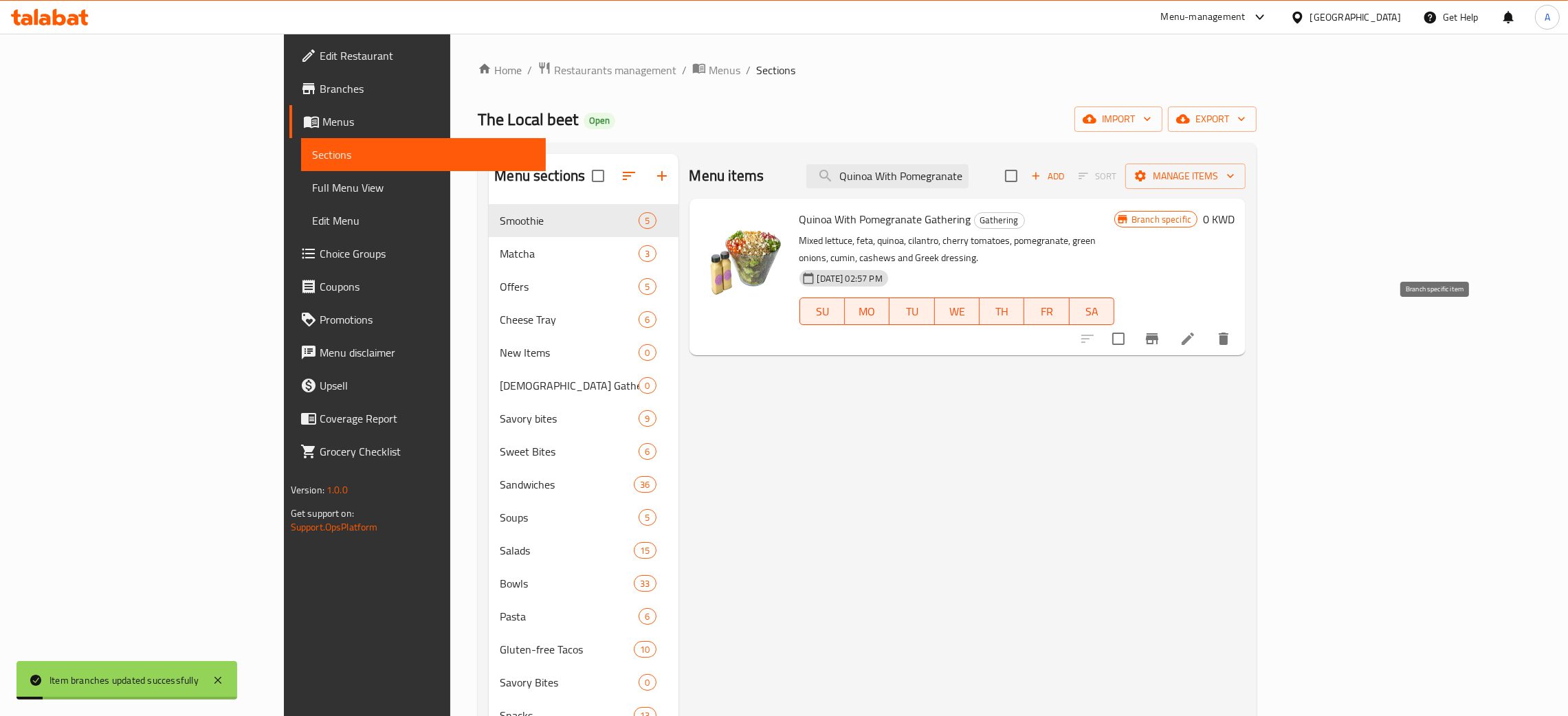
click at [1169, 322] on button "Branch-specific-item" at bounding box center [1152, 339] width 33 height 33
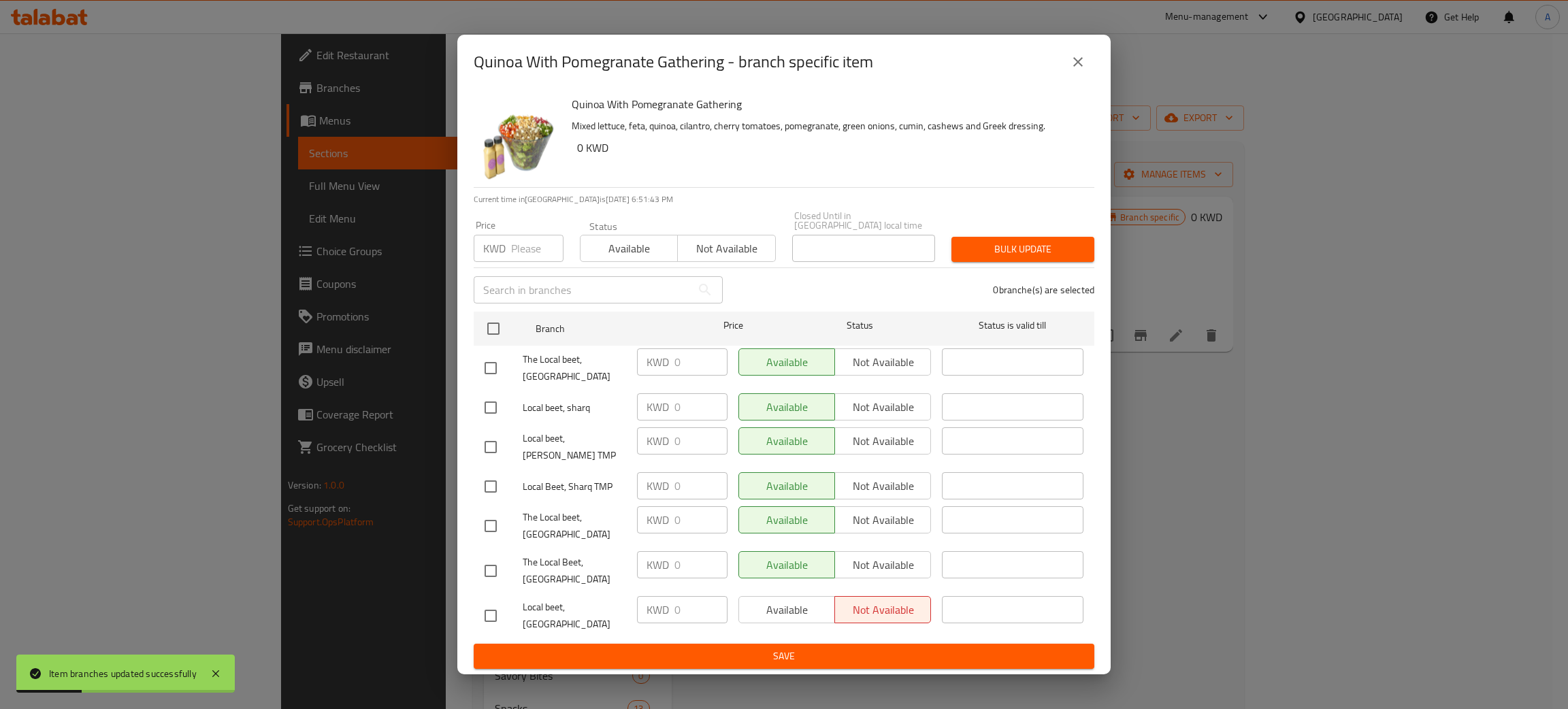
click at [1073, 70] on icon "close" at bounding box center [1078, 62] width 16 height 16
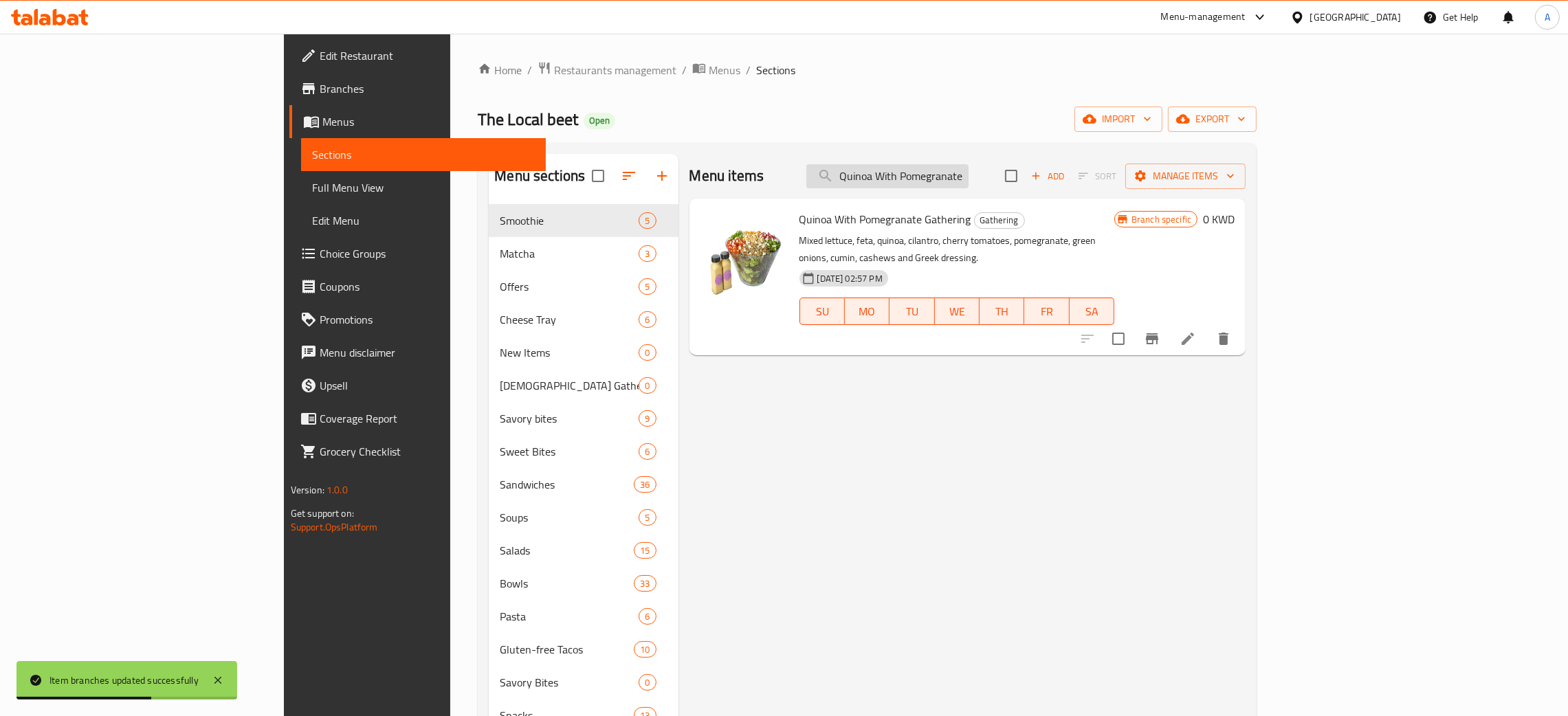
click at [957, 175] on input "Quinoa With Pomegranate Gathering" at bounding box center [887, 176] width 162 height 24
click at [956, 175] on input "Quinoa With Pomegranate Gathering" at bounding box center [887, 176] width 162 height 24
paste input "Mozz Gathering"
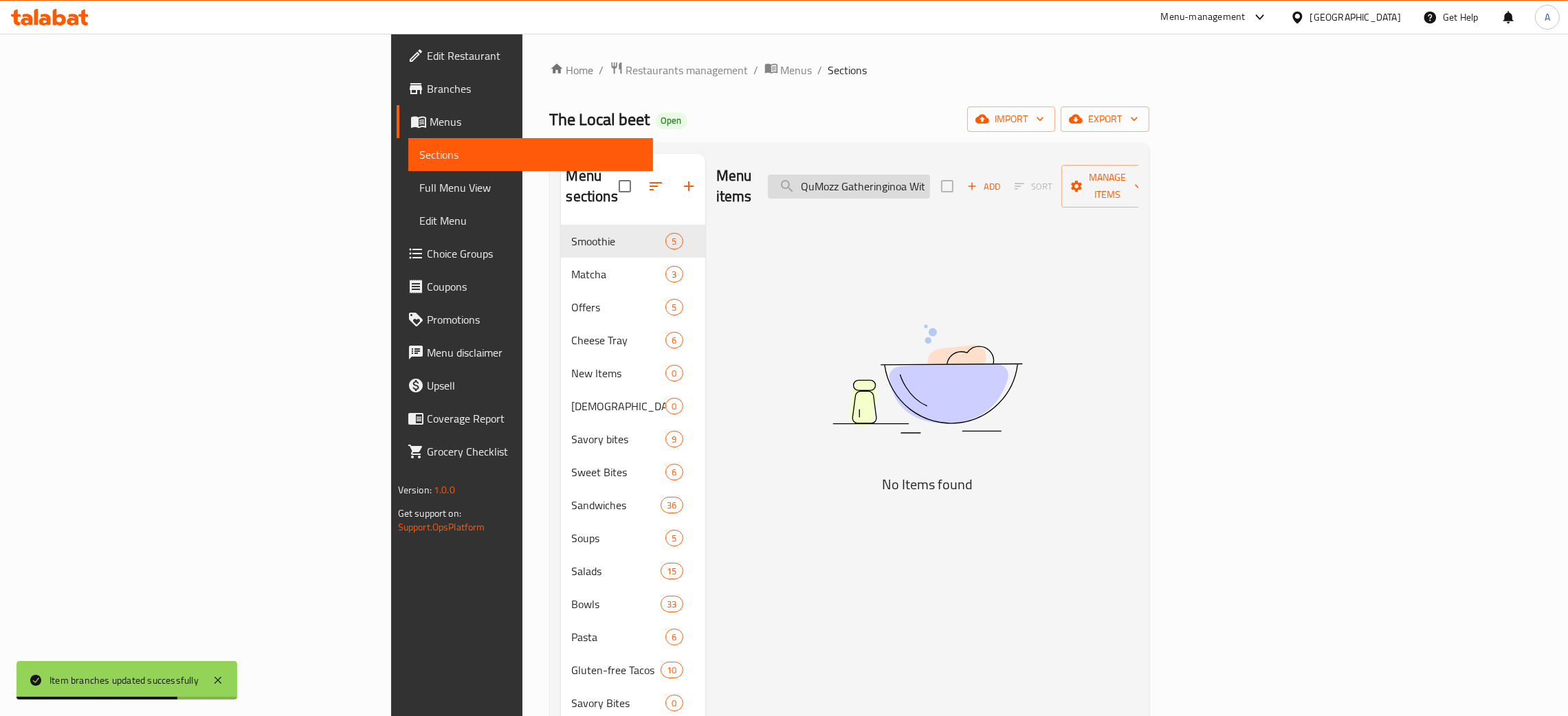
click at [930, 177] on input "QuMozz Gatheringinoa With Pomegranate Gathering" at bounding box center [849, 186] width 162 height 24
paste input "Mozz"
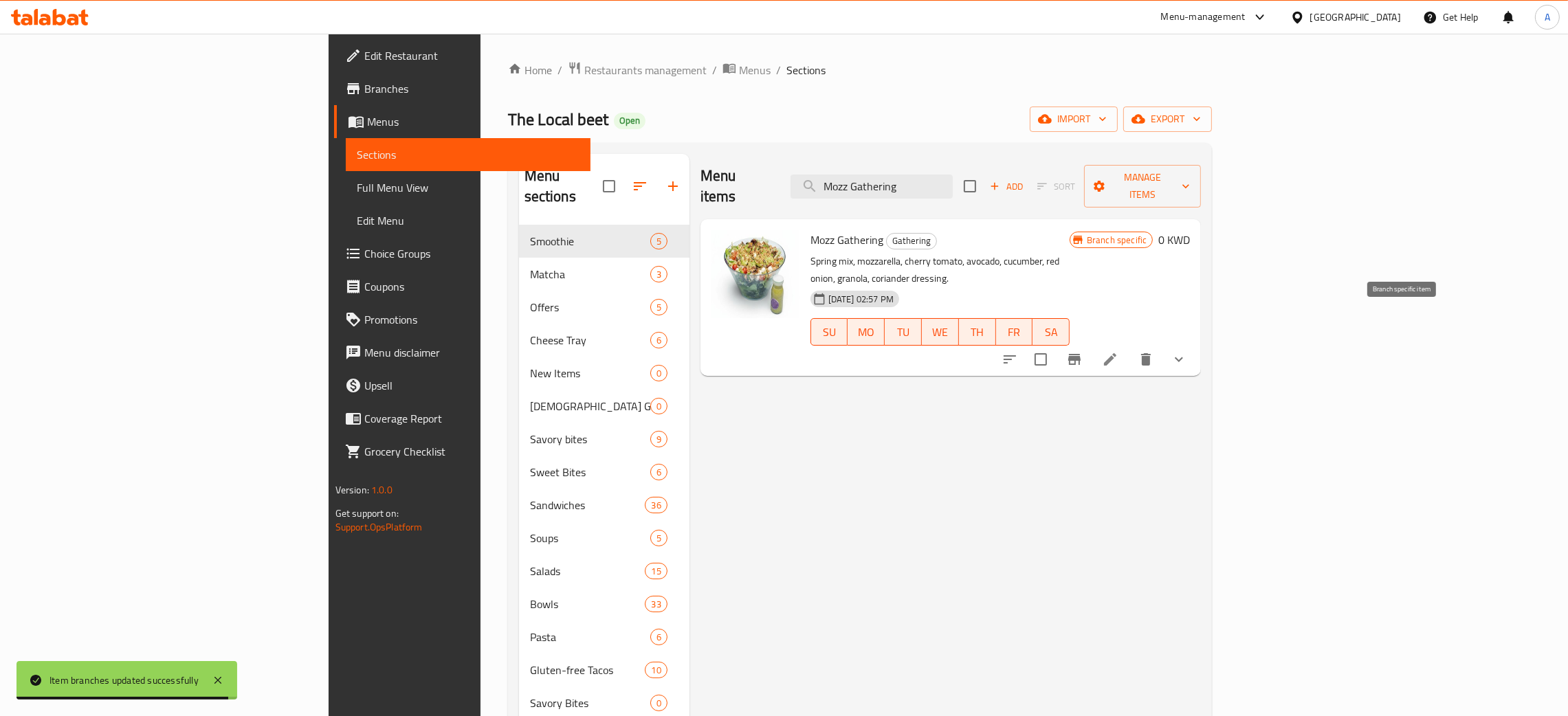
type input "Mozz Gathering"
click at [1091, 343] on button "Branch-specific-item" at bounding box center [1075, 360] width 33 height 33
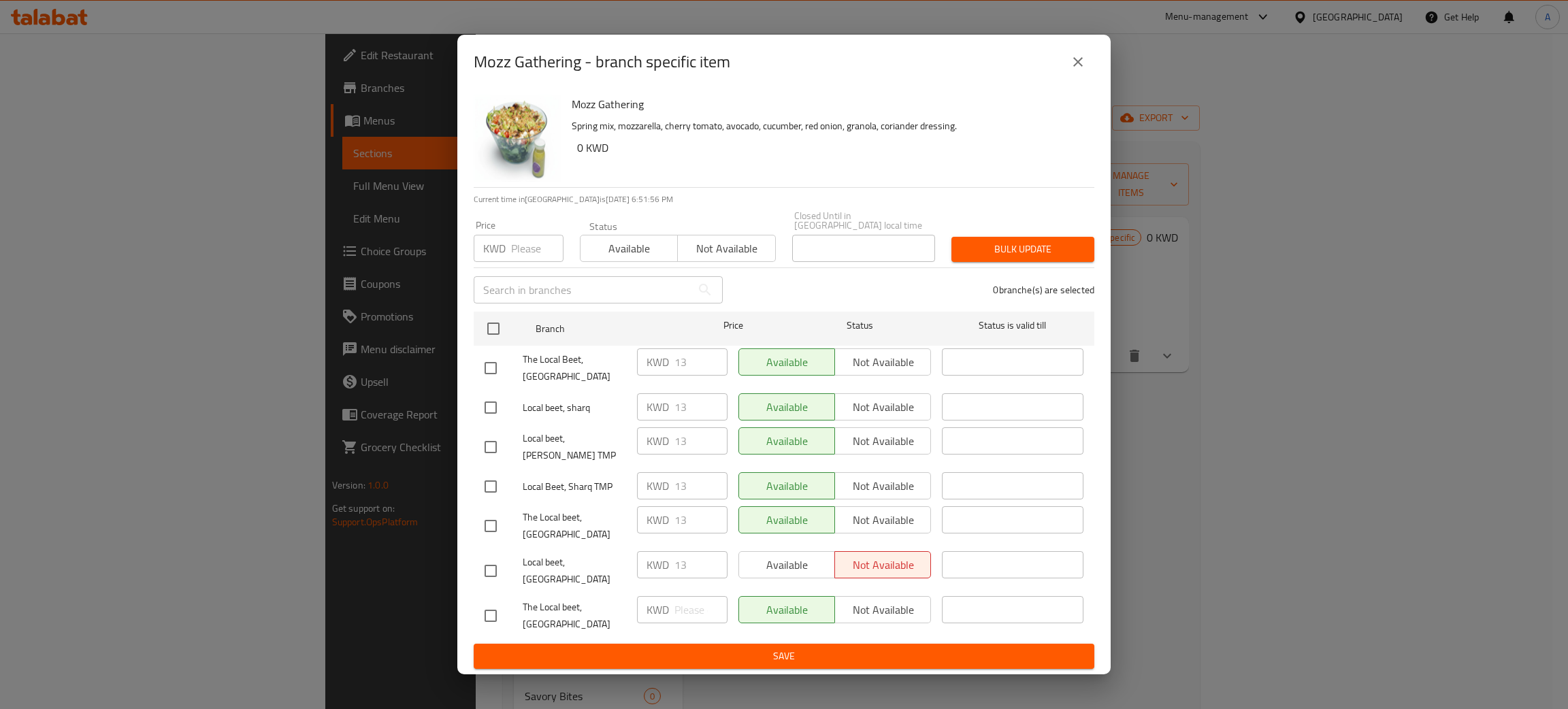
click at [536, 261] on input "number" at bounding box center [537, 248] width 53 height 27
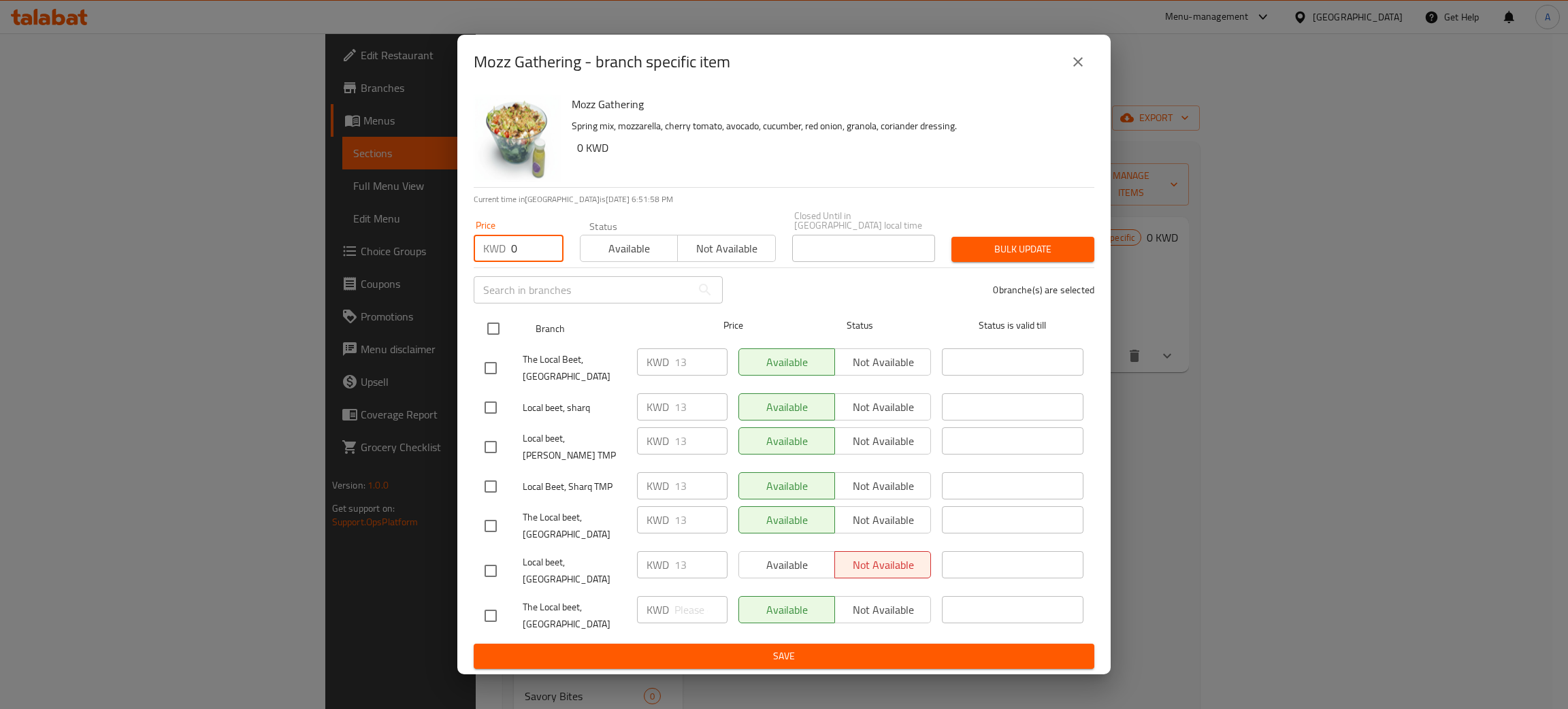
type input "0"
click at [491, 337] on input "checkbox" at bounding box center [493, 329] width 28 height 28
checkbox input "true"
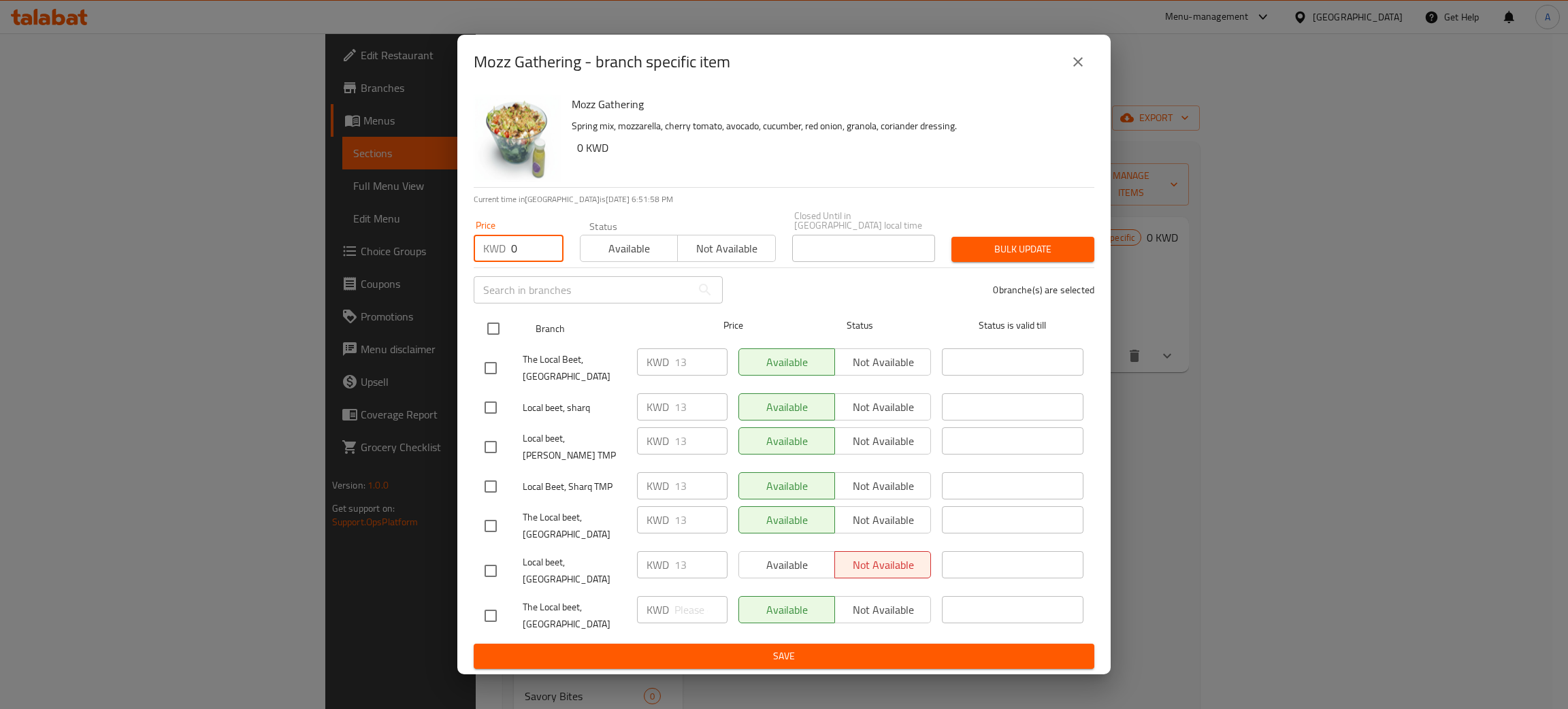
checkbox input "true"
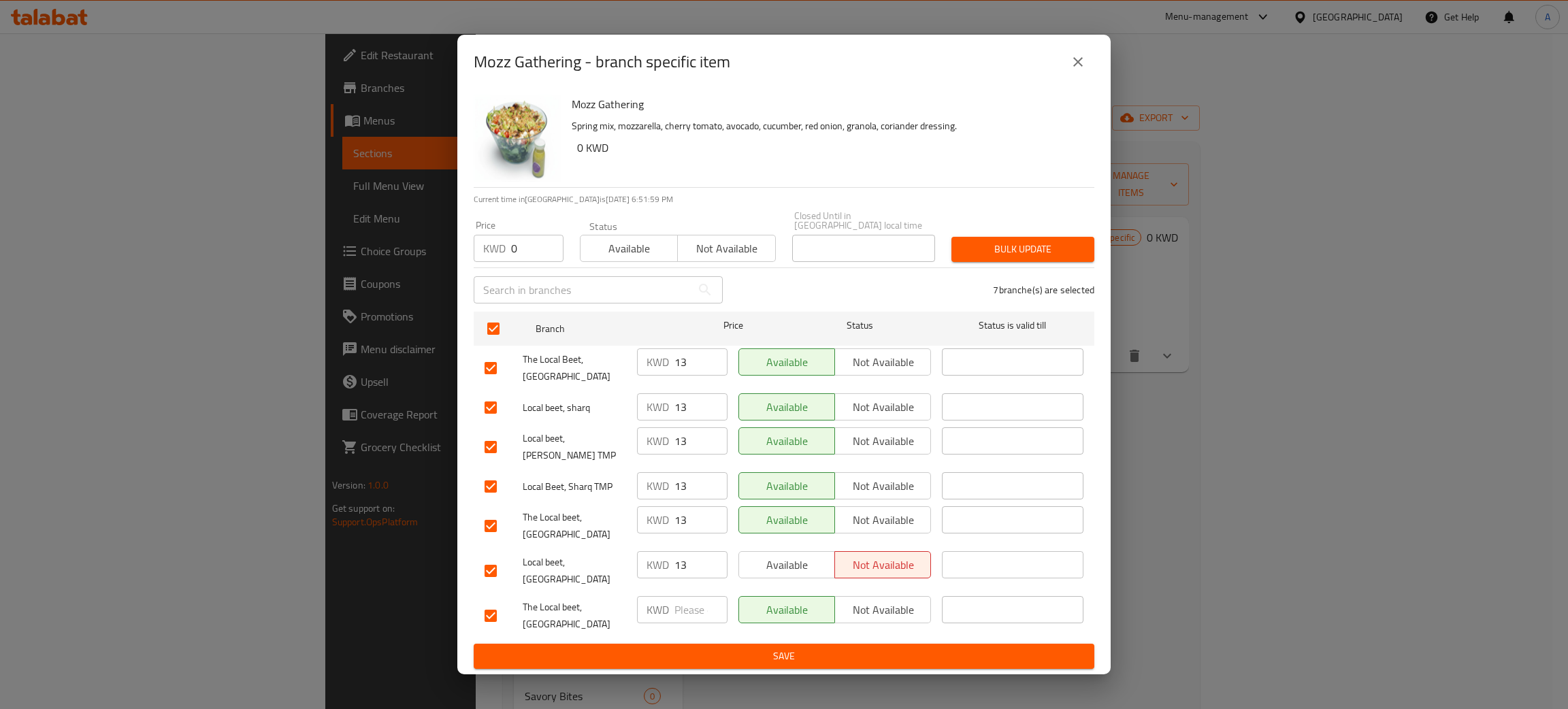
click at [1059, 257] on span "Bulk update" at bounding box center [1022, 249] width 122 height 17
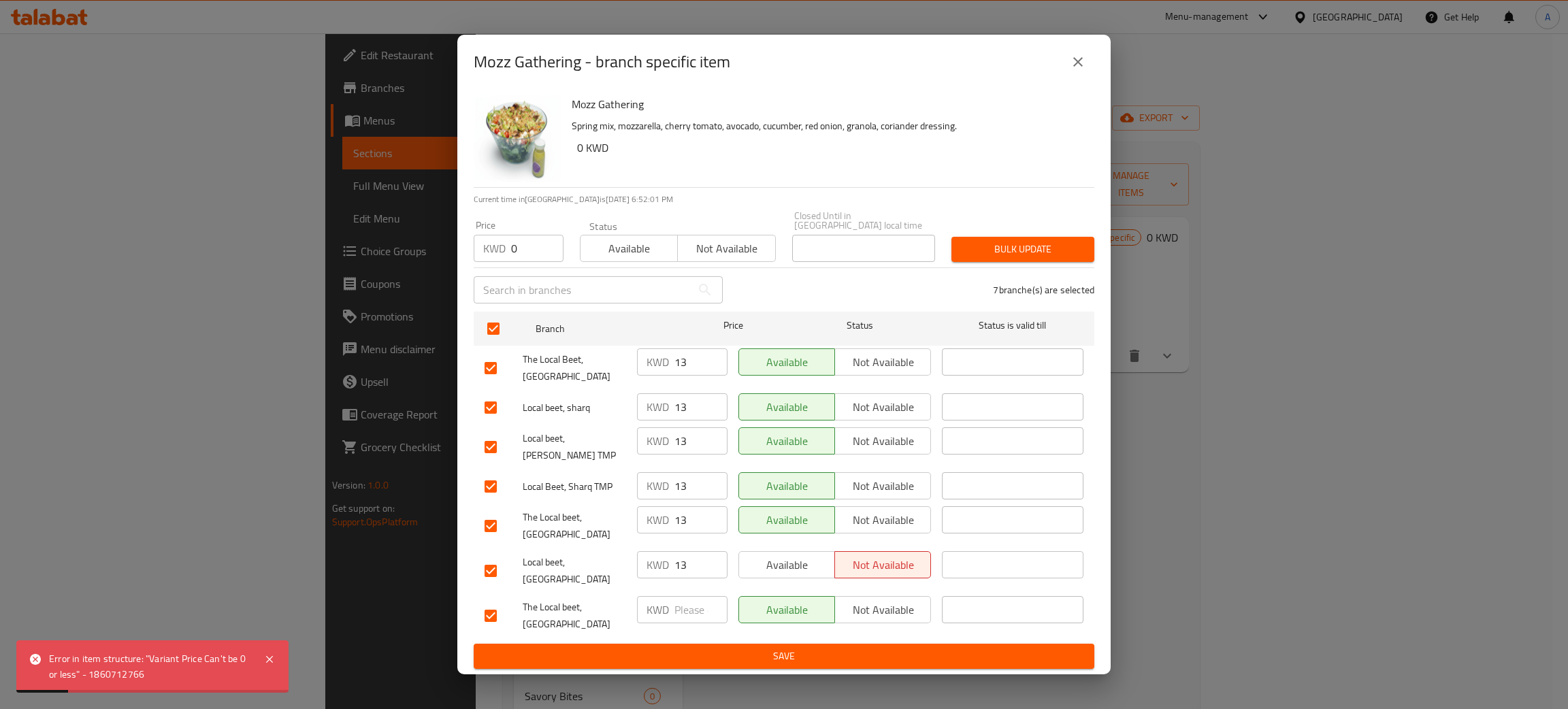
click at [1019, 258] on span "Bulk update" at bounding box center [1022, 249] width 122 height 17
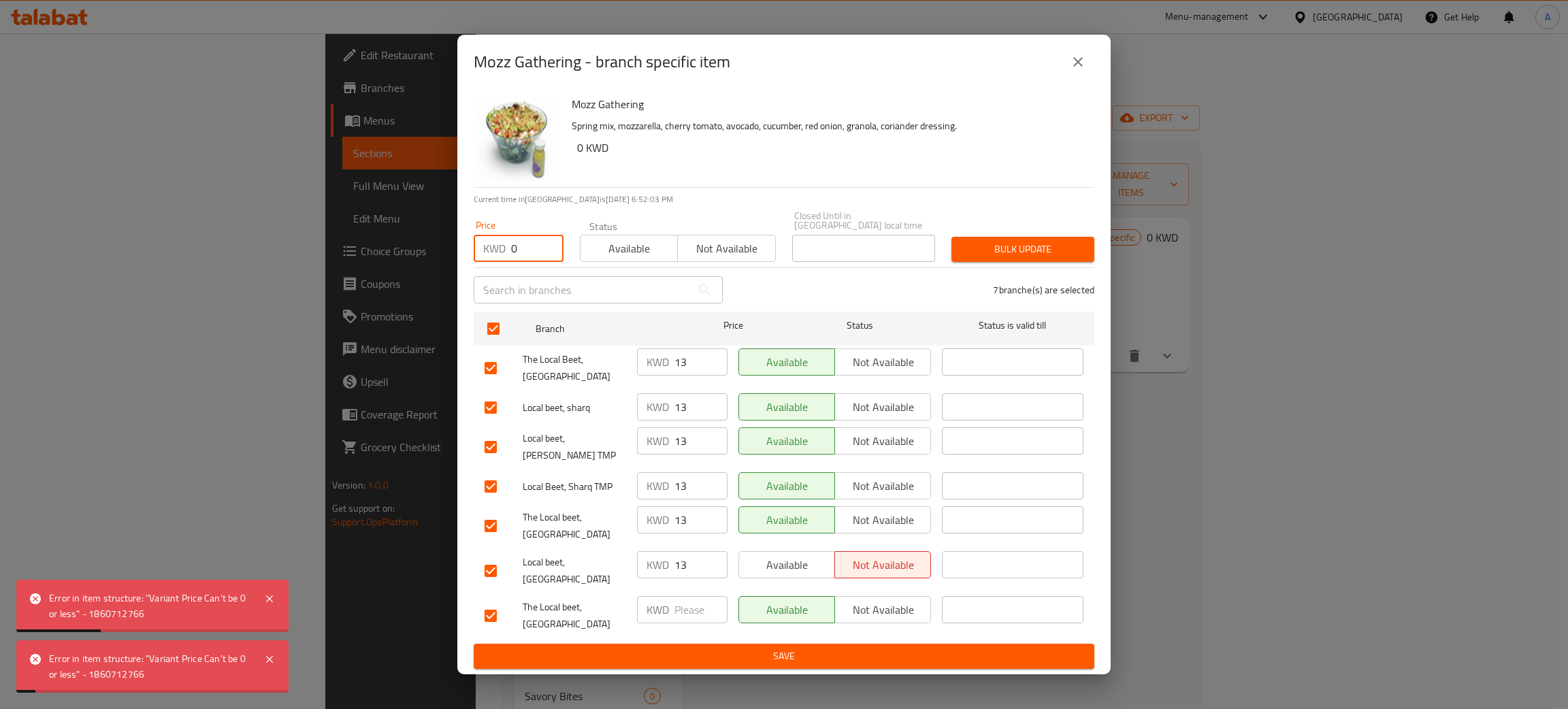
click at [519, 260] on input "0" at bounding box center [537, 248] width 53 height 27
drag, startPoint x: 519, startPoint y: 260, endPoint x: 499, endPoint y: 261, distance: 20.0
click at [499, 261] on div "KWD 0 Price" at bounding box center [518, 248] width 90 height 27
type input "00"
click at [1054, 258] on span "Bulk update" at bounding box center [1022, 249] width 122 height 17
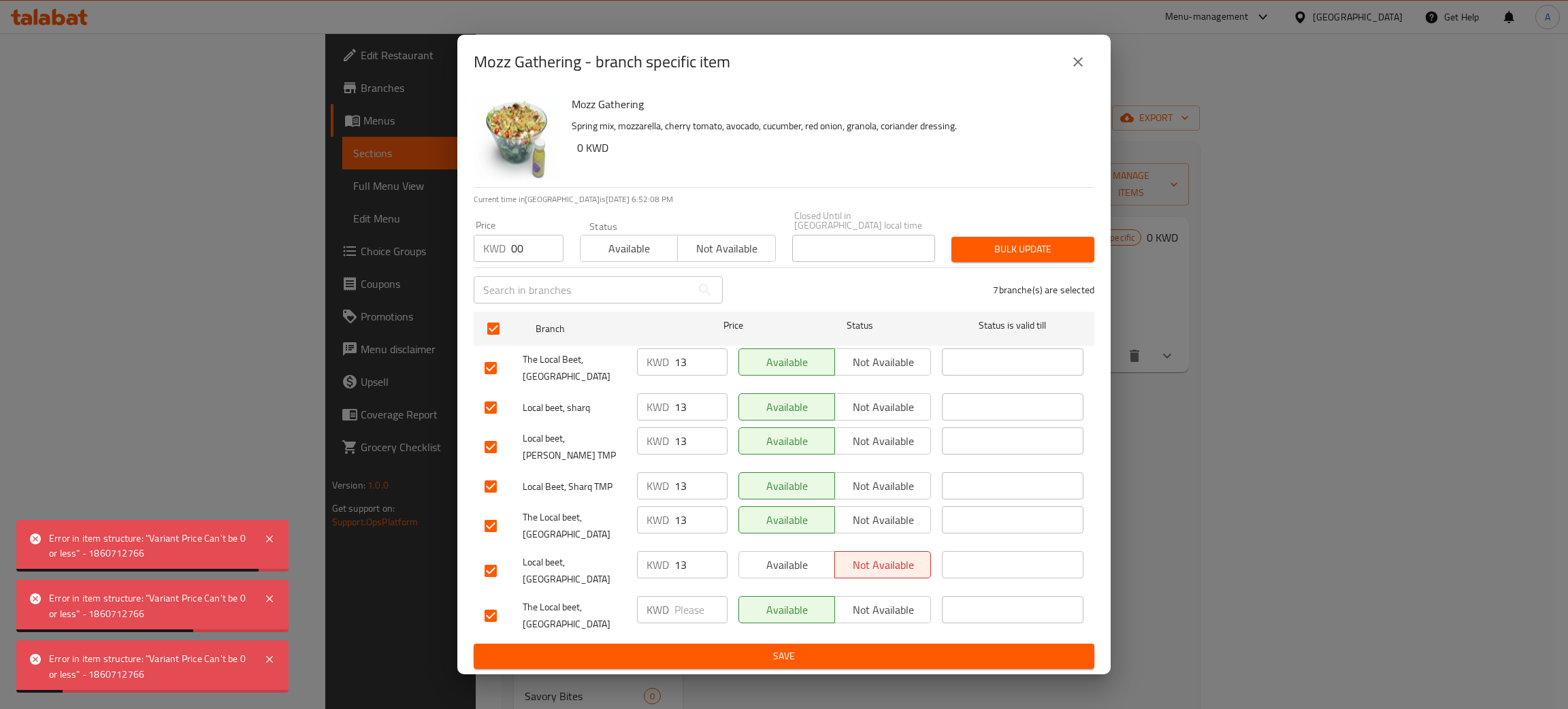
click at [1087, 76] on button "close" at bounding box center [1078, 62] width 33 height 33
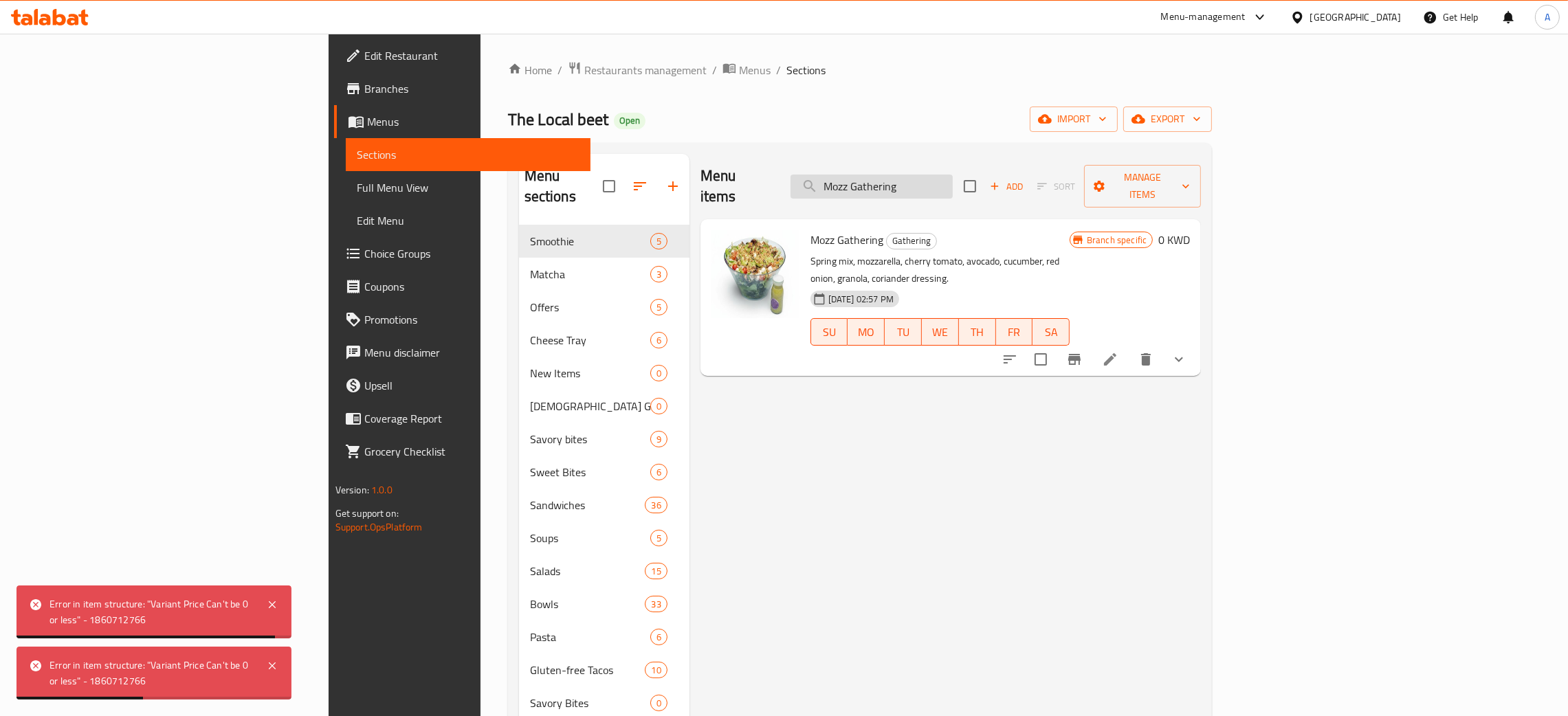
click at [953, 174] on input "Mozz Gathering" at bounding box center [871, 186] width 162 height 24
paste input "Sweet Green"
type input "Sweet Green Gathering"
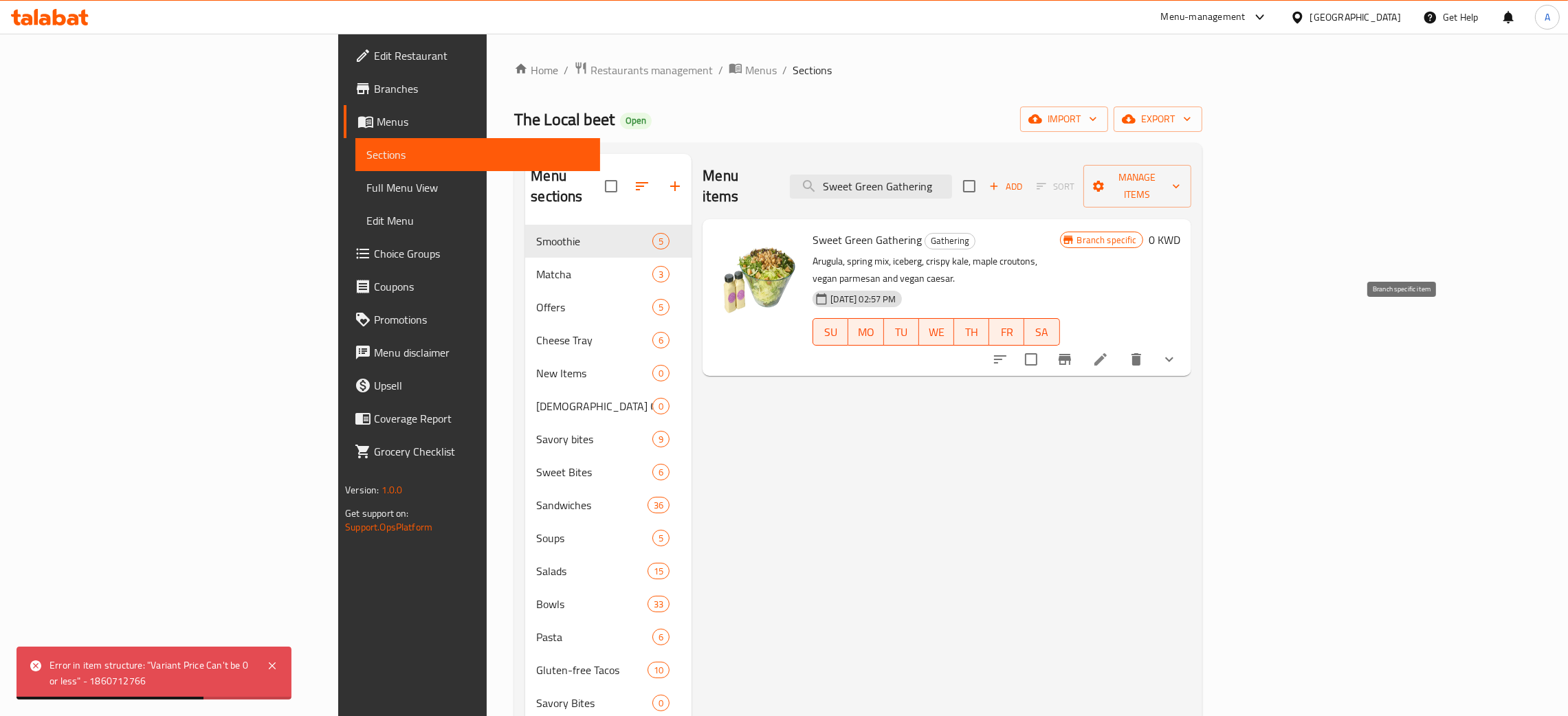
click at [1073, 352] on icon "Branch-specific-item" at bounding box center [1064, 360] width 17 height 17
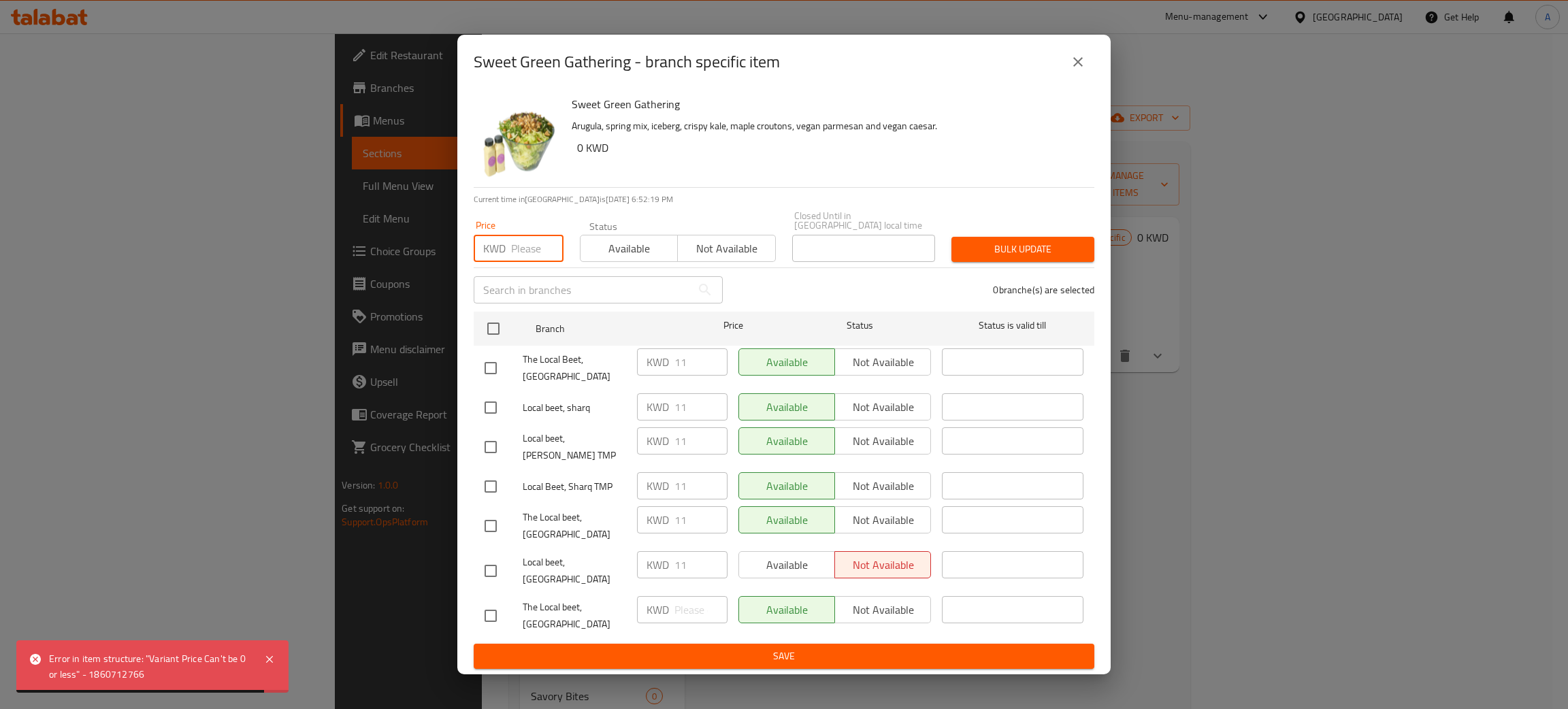
click at [526, 260] on input "number" at bounding box center [537, 248] width 53 height 27
click at [496, 340] on input "checkbox" at bounding box center [493, 329] width 28 height 28
checkbox input "true"
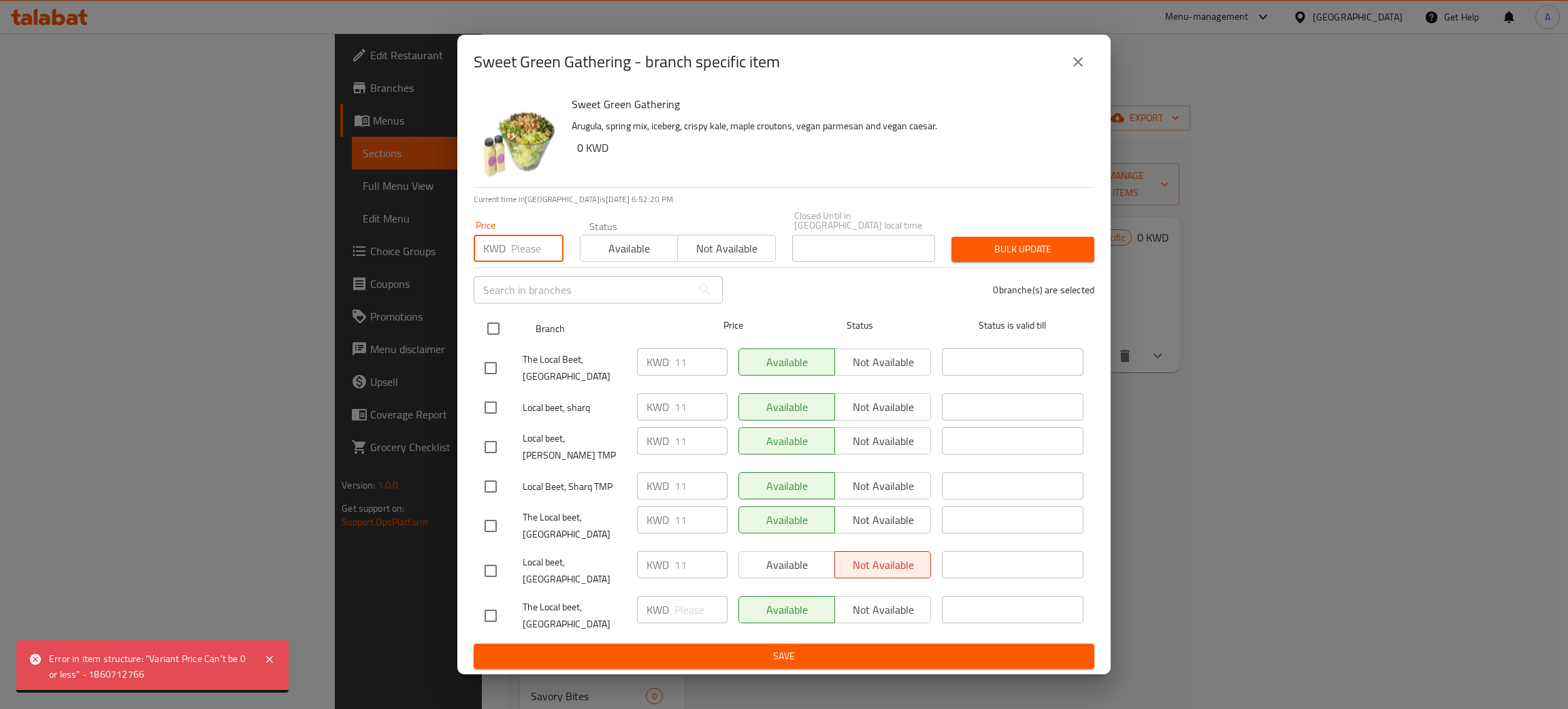
checkbox input "true"
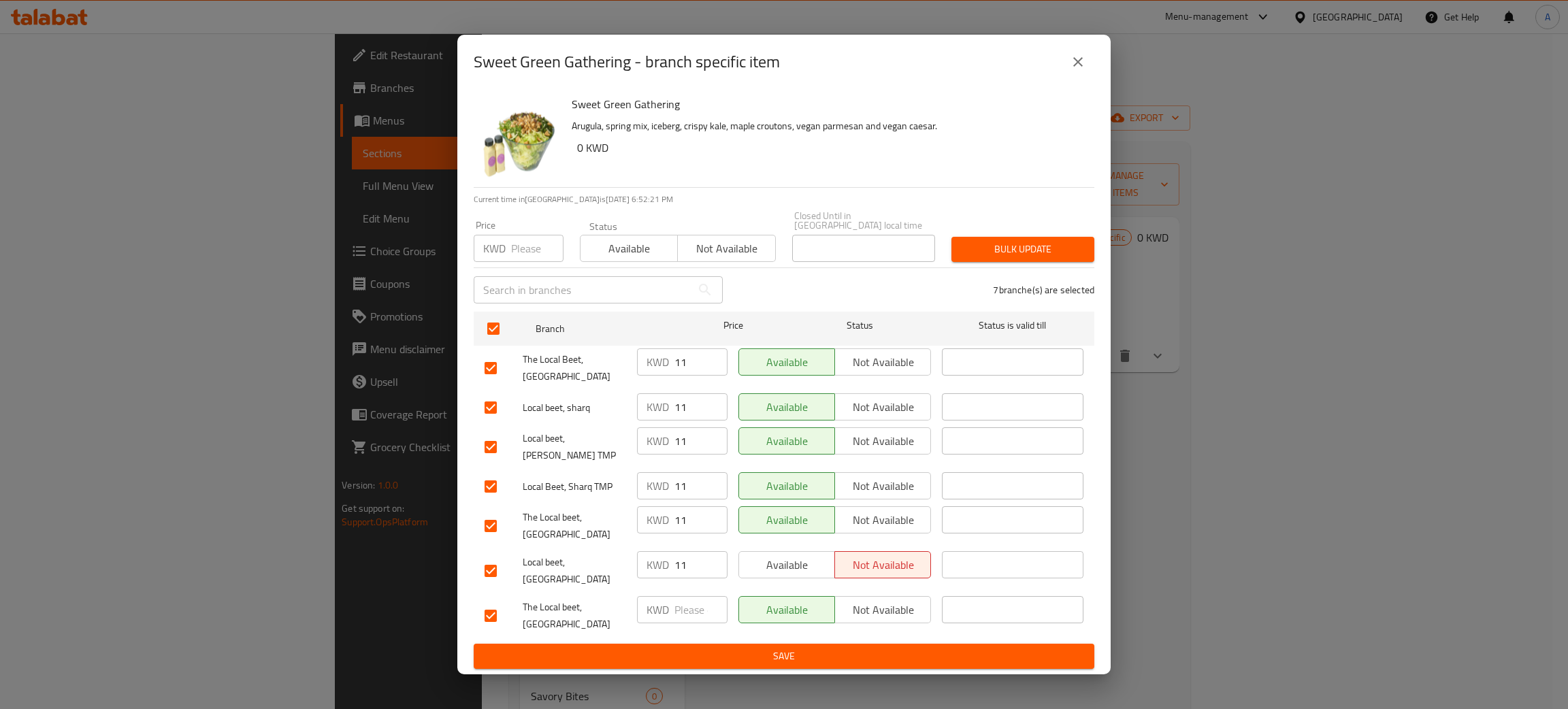
click at [528, 262] on input "number" at bounding box center [537, 248] width 53 height 27
type input "0"
click at [1018, 256] on span "Bulk update" at bounding box center [1022, 249] width 122 height 17
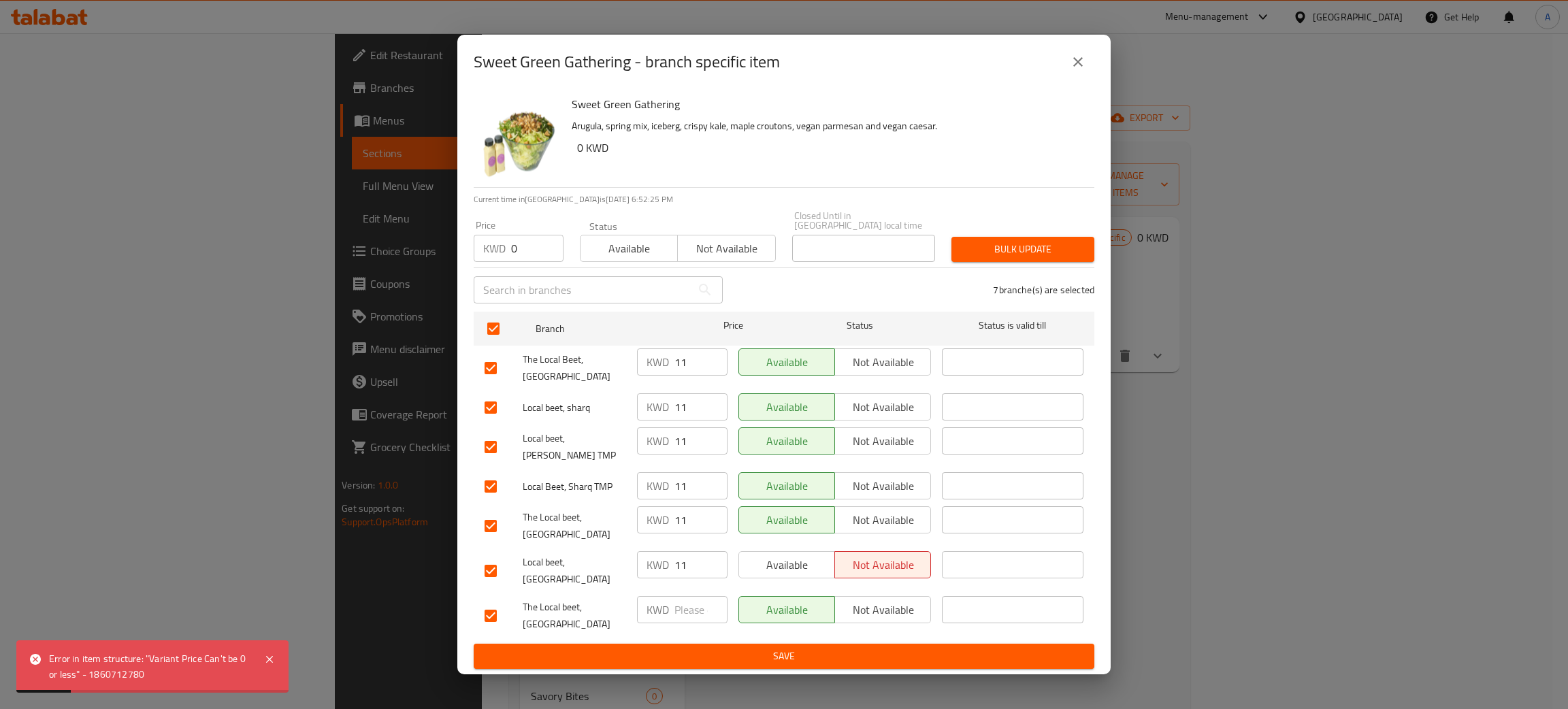
click at [1077, 70] on icon "close" at bounding box center [1078, 62] width 16 height 16
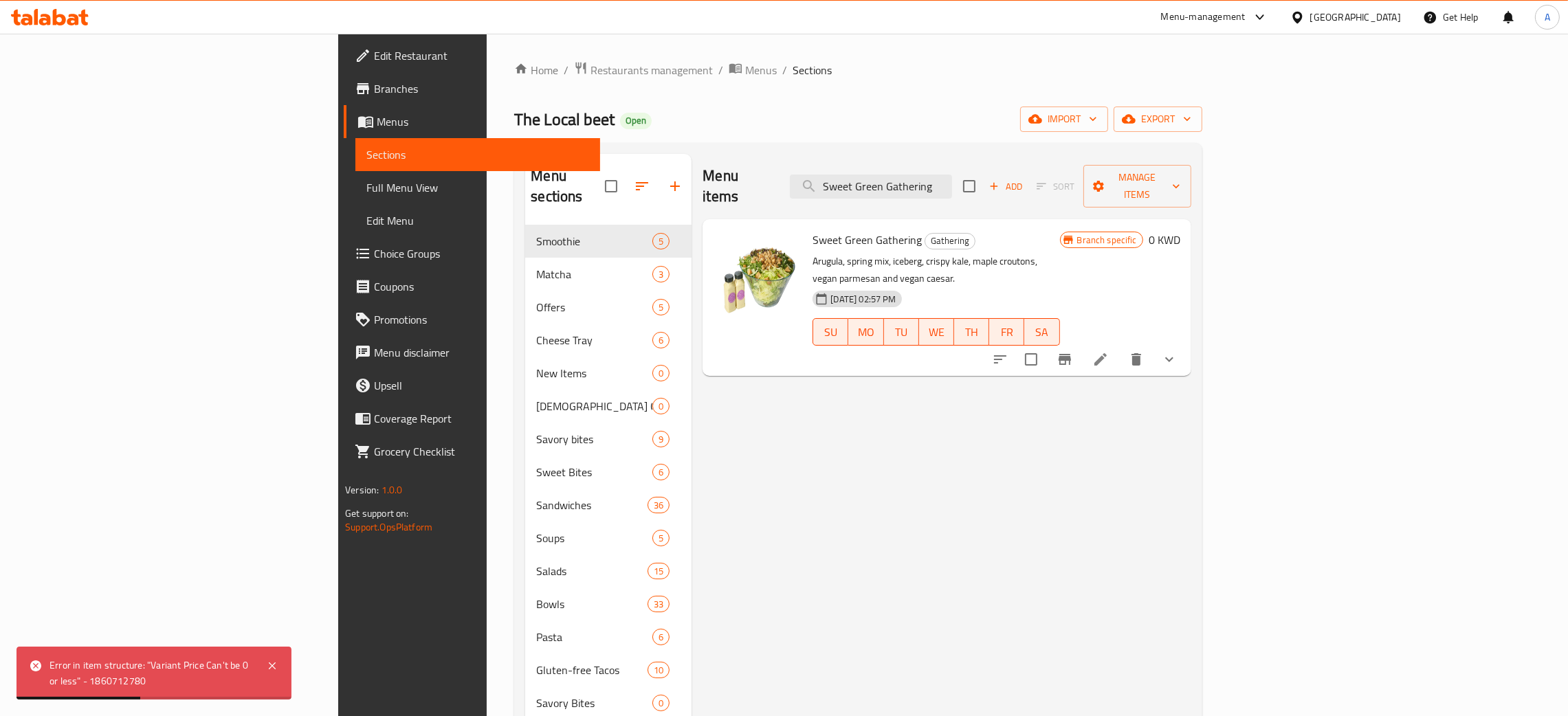
click at [991, 157] on div "Menu items Sweet Green Gathering Add Sort Manage items" at bounding box center [946, 186] width 488 height 65
click at [952, 175] on input "Sweet Green Gathering" at bounding box center [870, 186] width 162 height 24
paste input "Heartbeat"
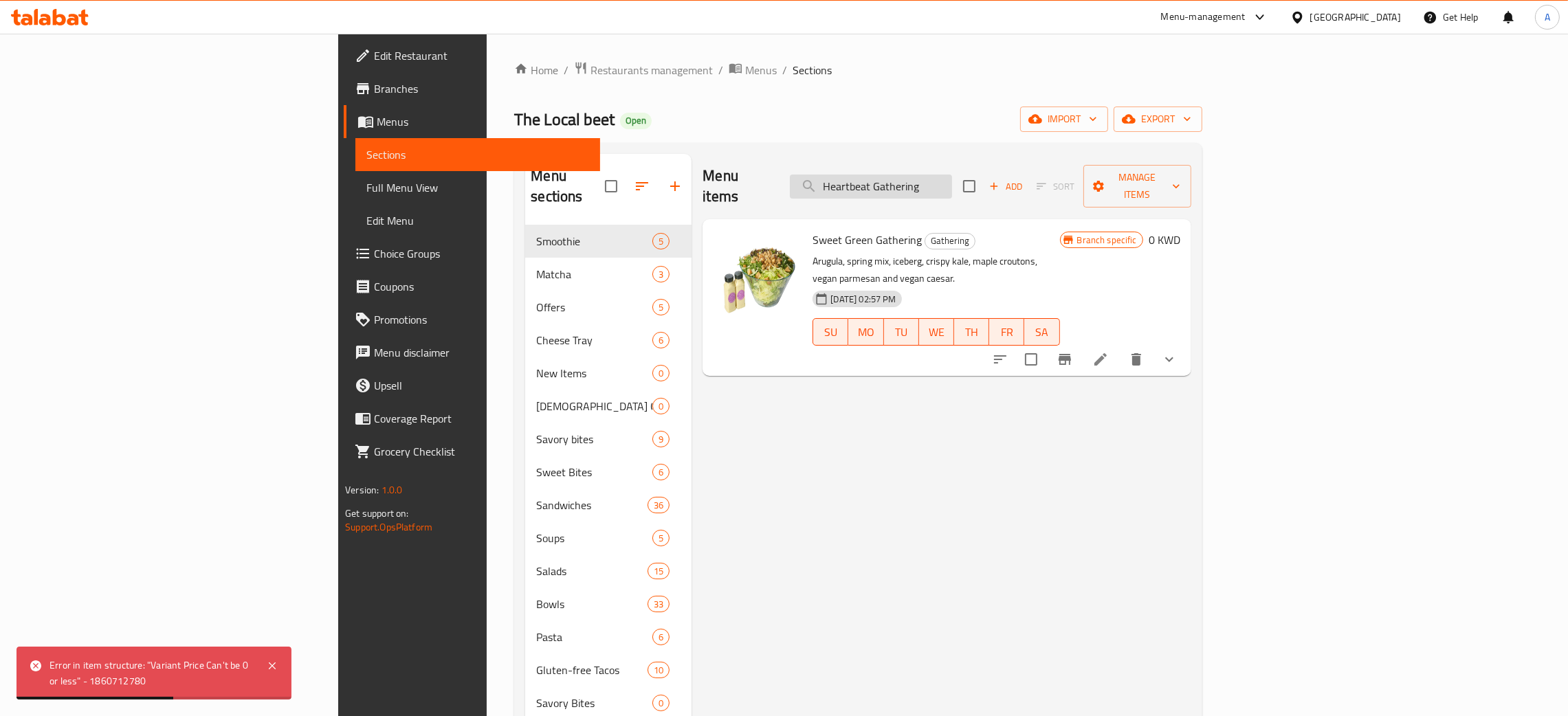
type input "Heartbeat Gathering"
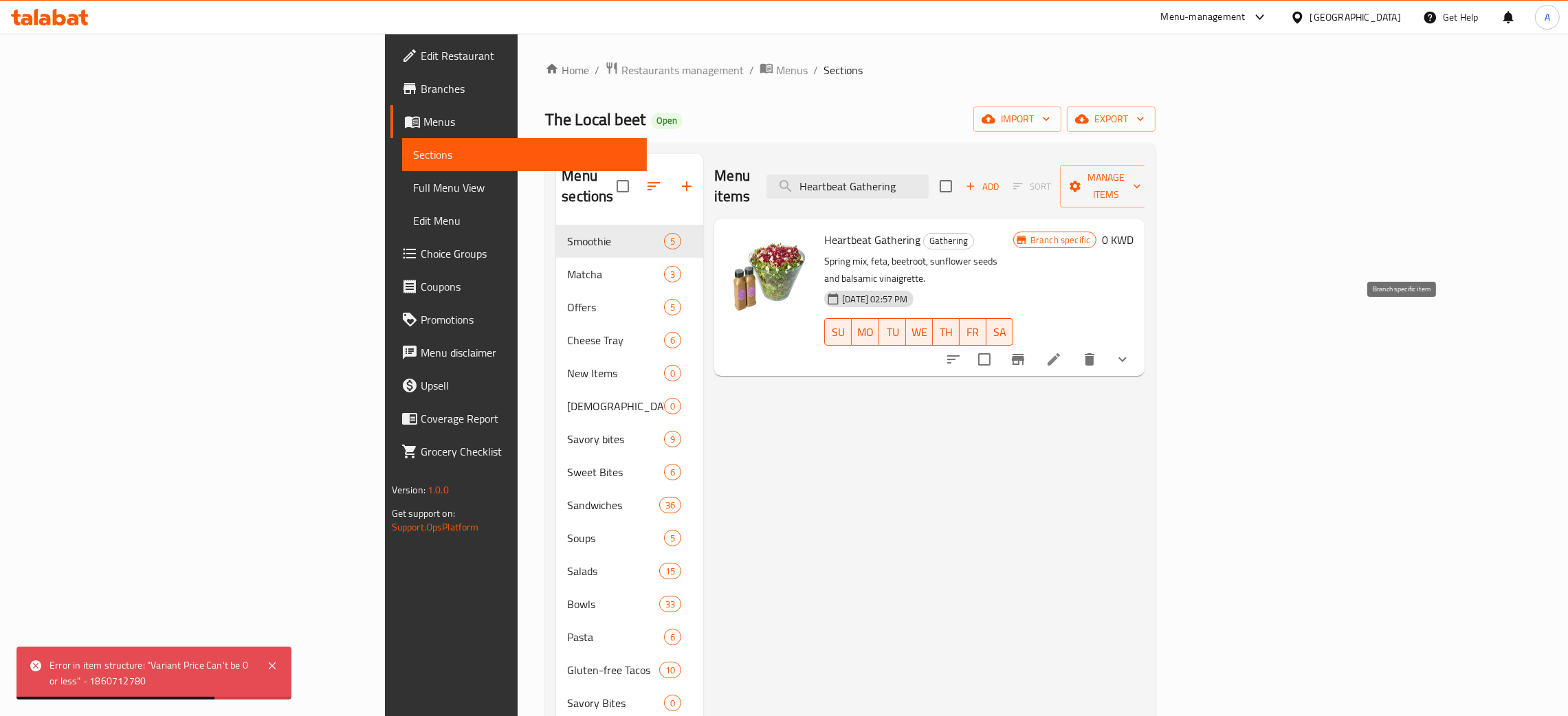
click at [1024, 354] on icon "Branch-specific-item" at bounding box center [1018, 360] width 13 height 11
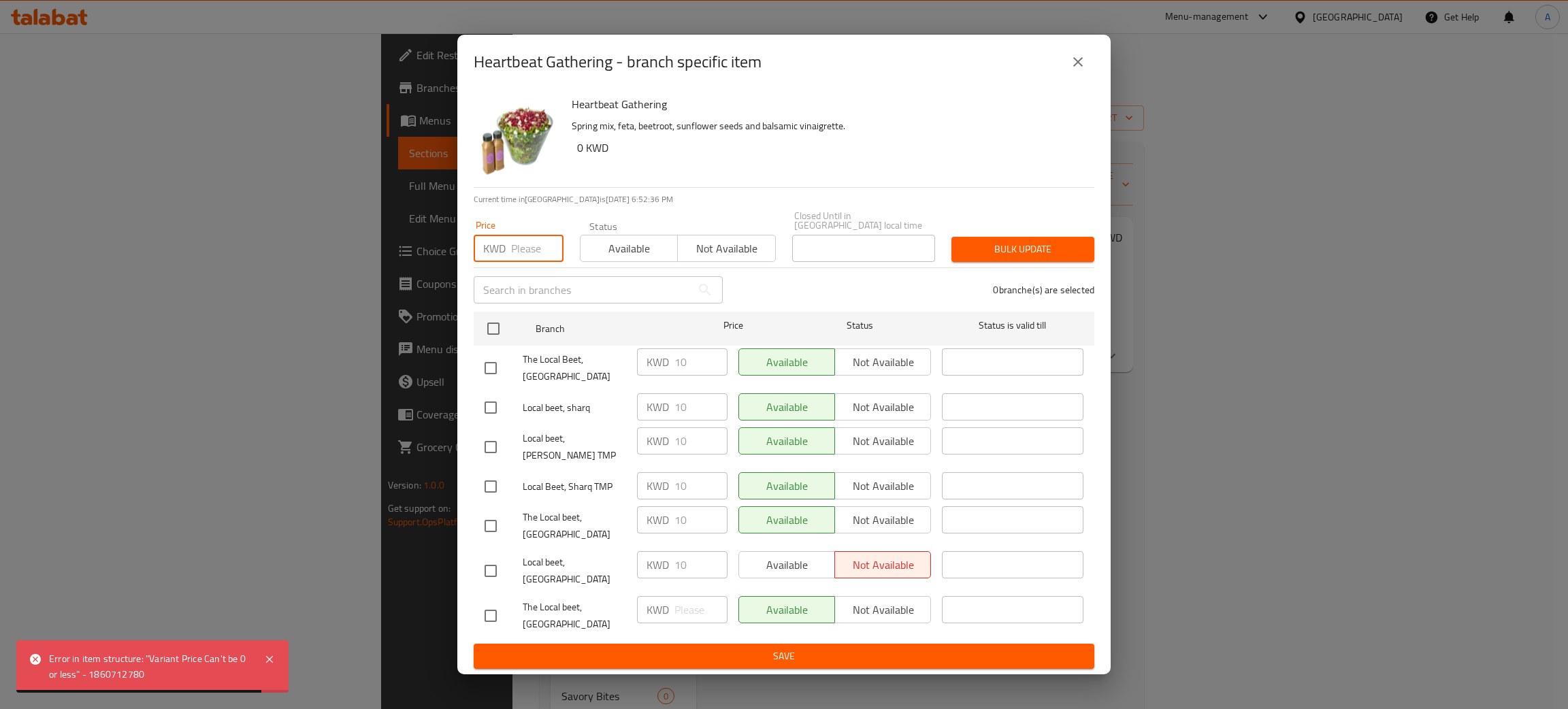
click at [536, 257] on input "number" at bounding box center [537, 248] width 53 height 27
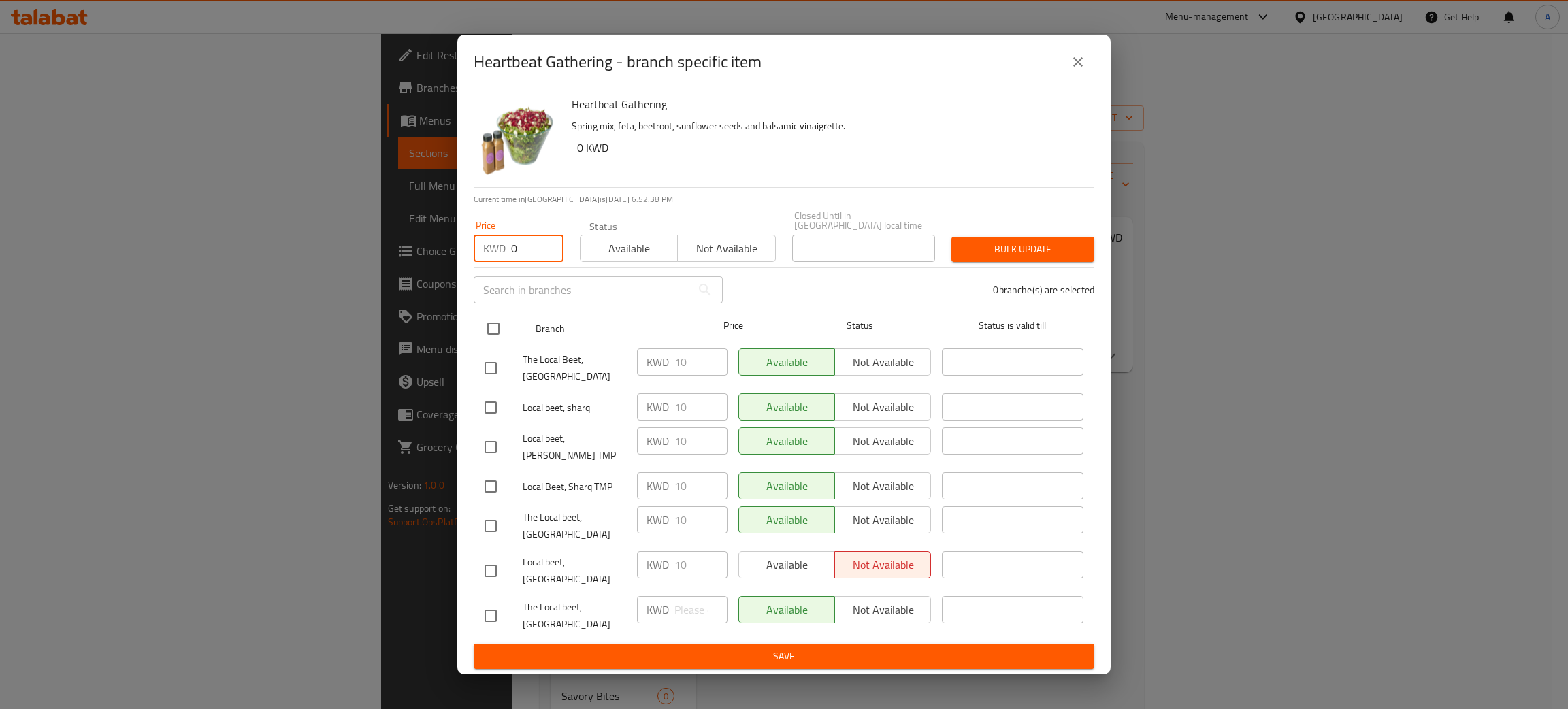
type input "0"
click at [491, 343] on input "checkbox" at bounding box center [493, 329] width 28 height 28
checkbox input "true"
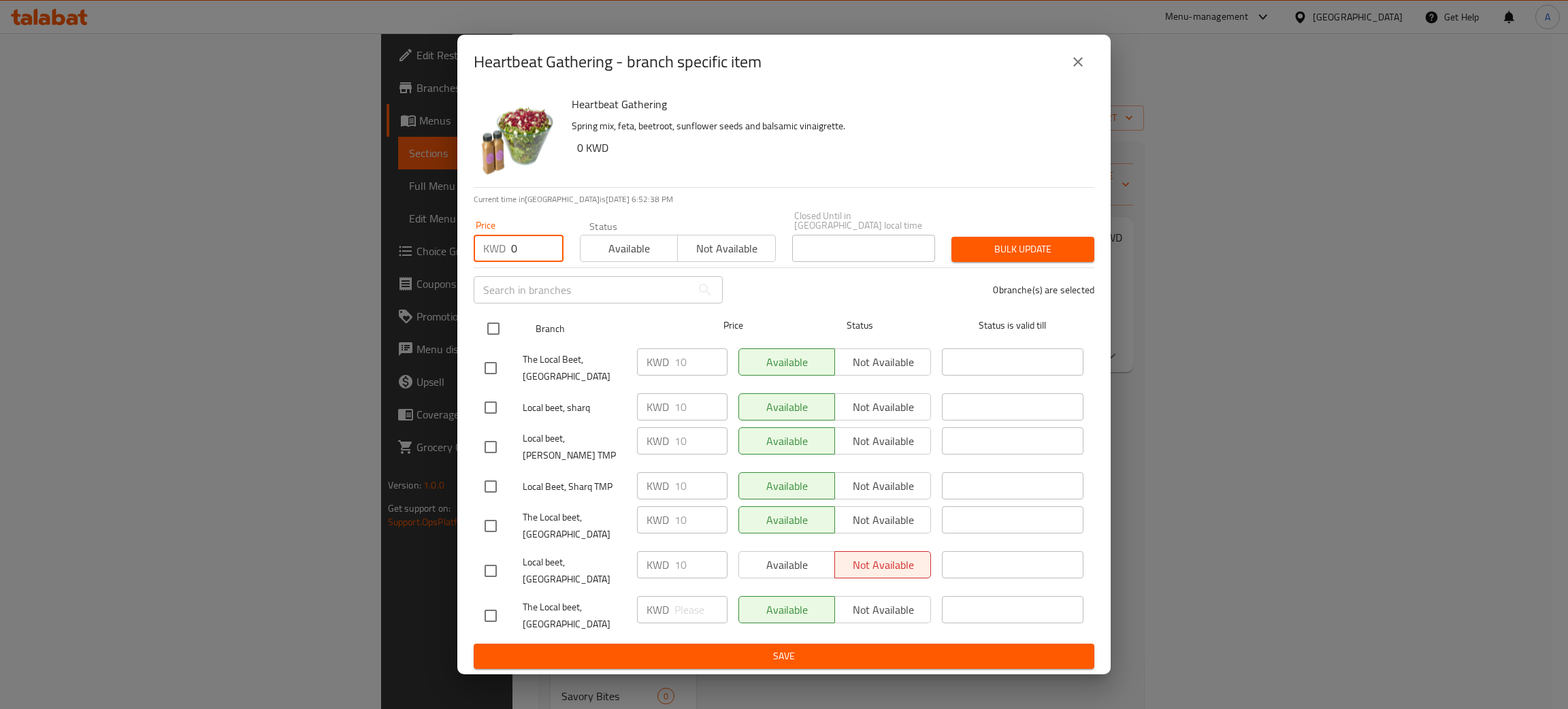
checkbox input "true"
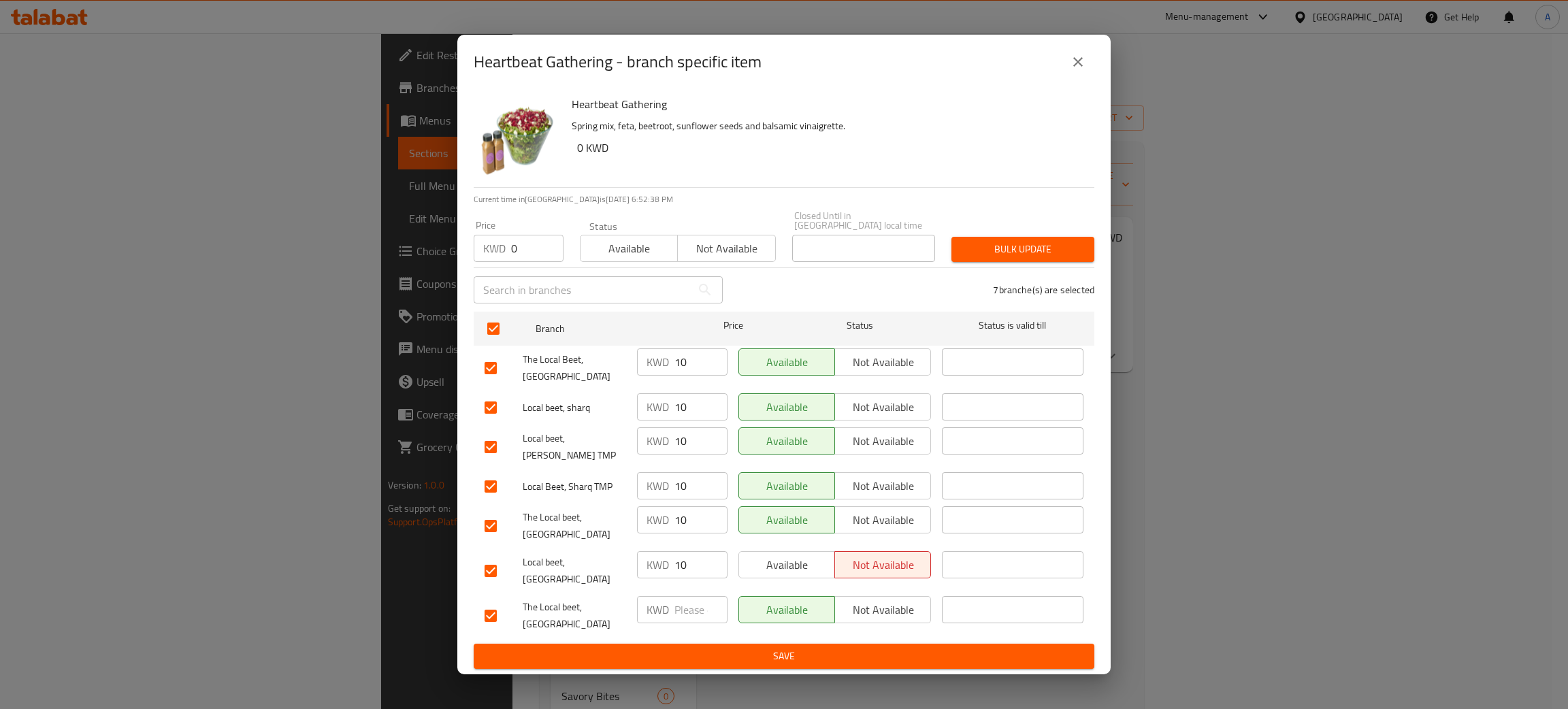
click at [1018, 246] on div "Bulk update" at bounding box center [1022, 249] width 159 height 42
click at [1018, 256] on span "Bulk update" at bounding box center [1022, 249] width 122 height 17
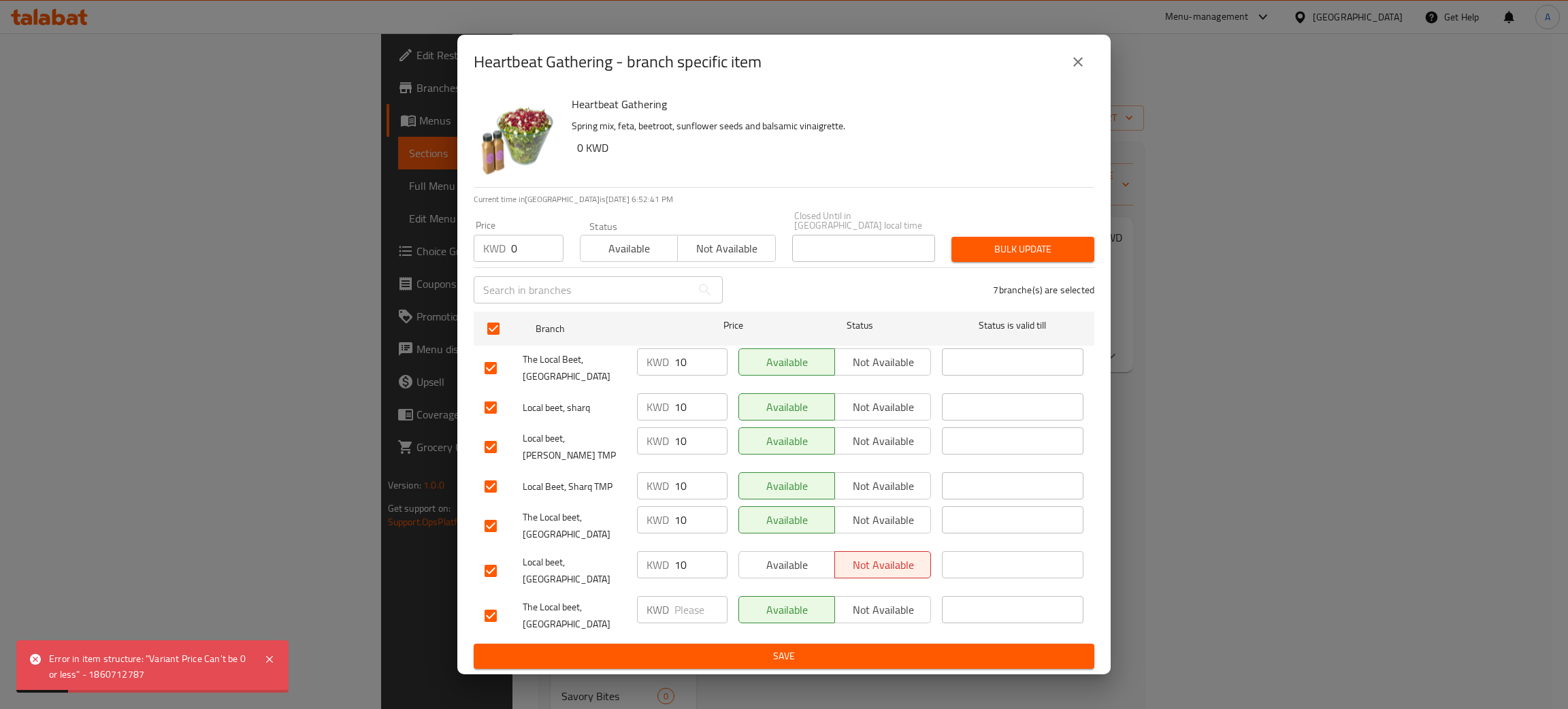
drag, startPoint x: 1076, startPoint y: 80, endPoint x: 1077, endPoint y: 92, distance: 12.0
click at [1076, 70] on icon "close" at bounding box center [1078, 62] width 16 height 16
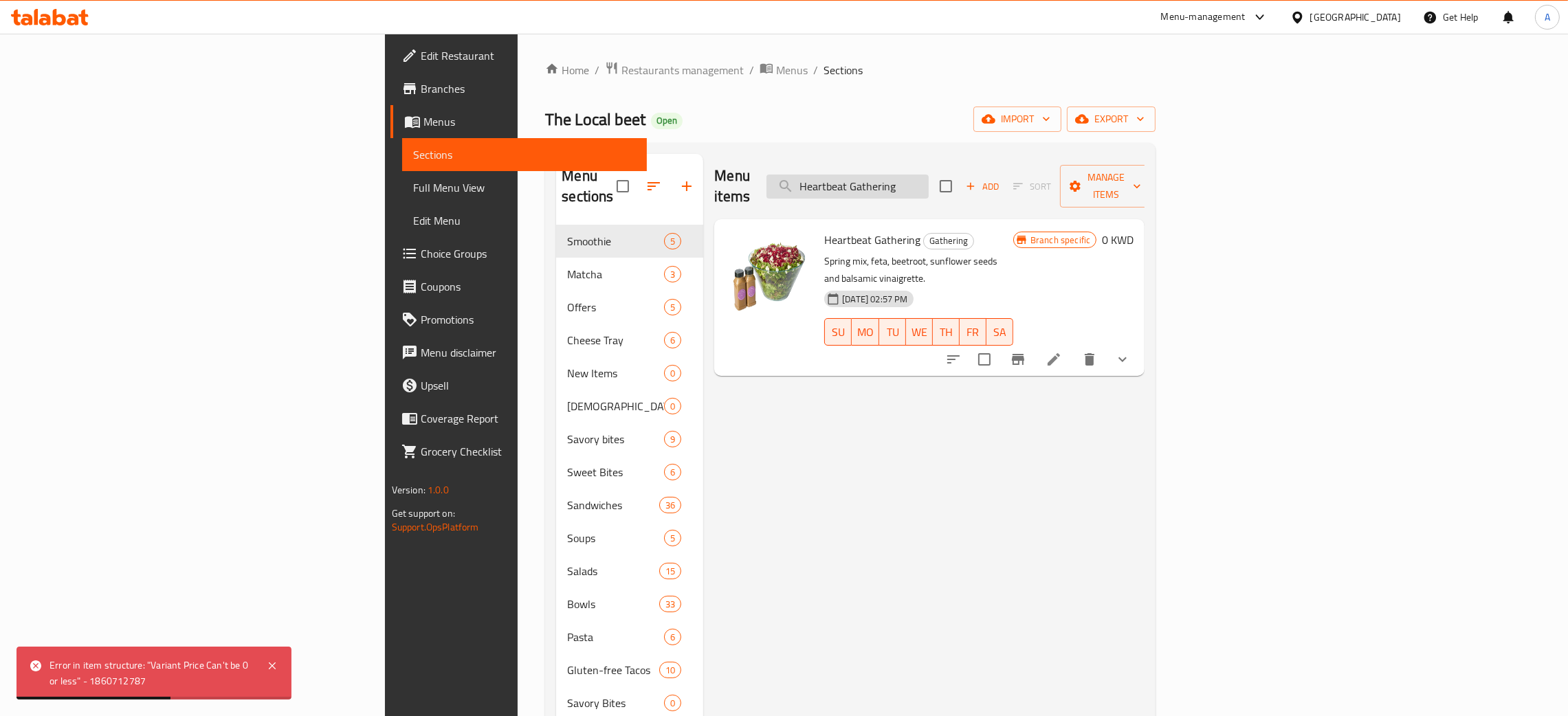
click at [929, 177] on input "Heartbeat Gathering" at bounding box center [847, 186] width 162 height 24
paste input "Wild Thoughts"
type input "Wild Thoughts Gathering"
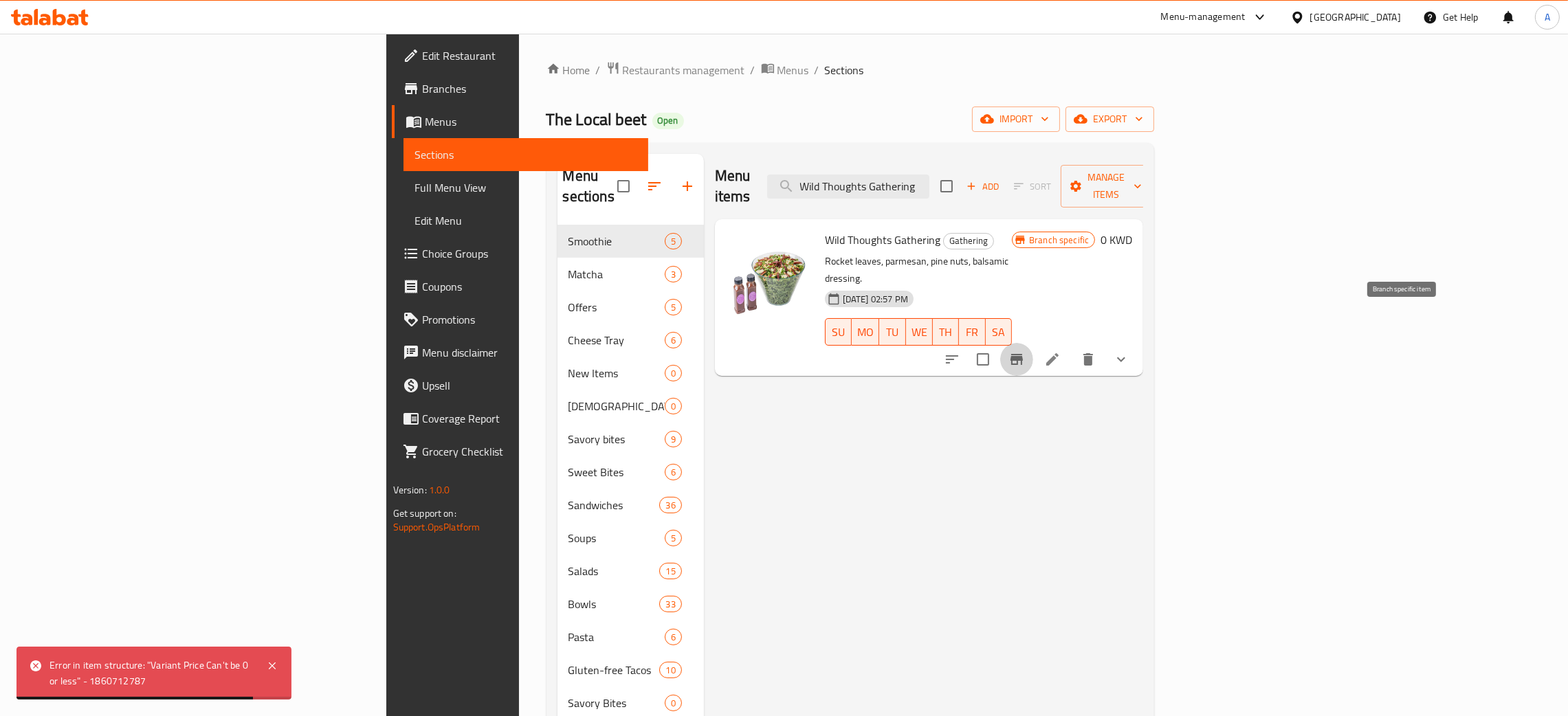
click at [1025, 352] on icon "Branch-specific-item" at bounding box center [1016, 360] width 17 height 17
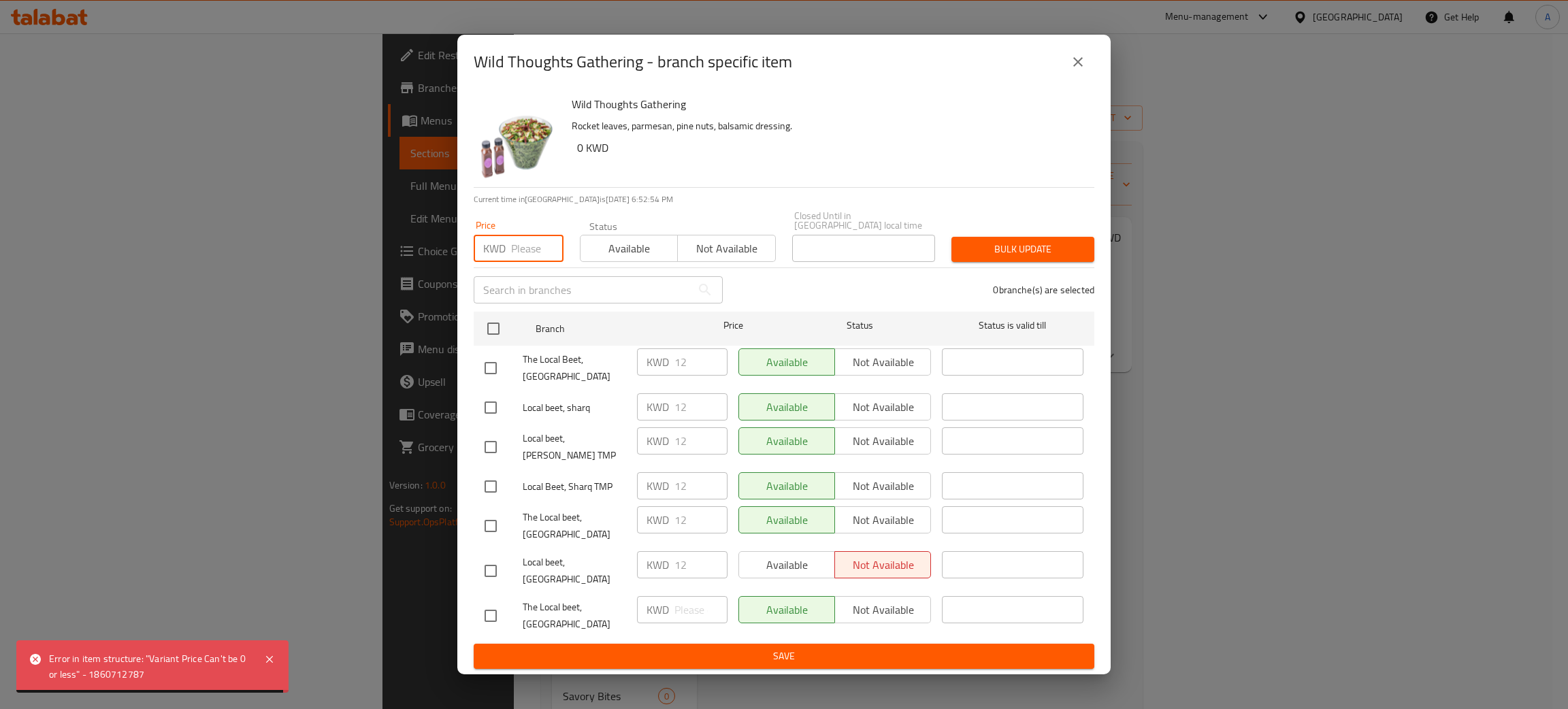
click at [530, 256] on input "number" at bounding box center [537, 248] width 53 height 27
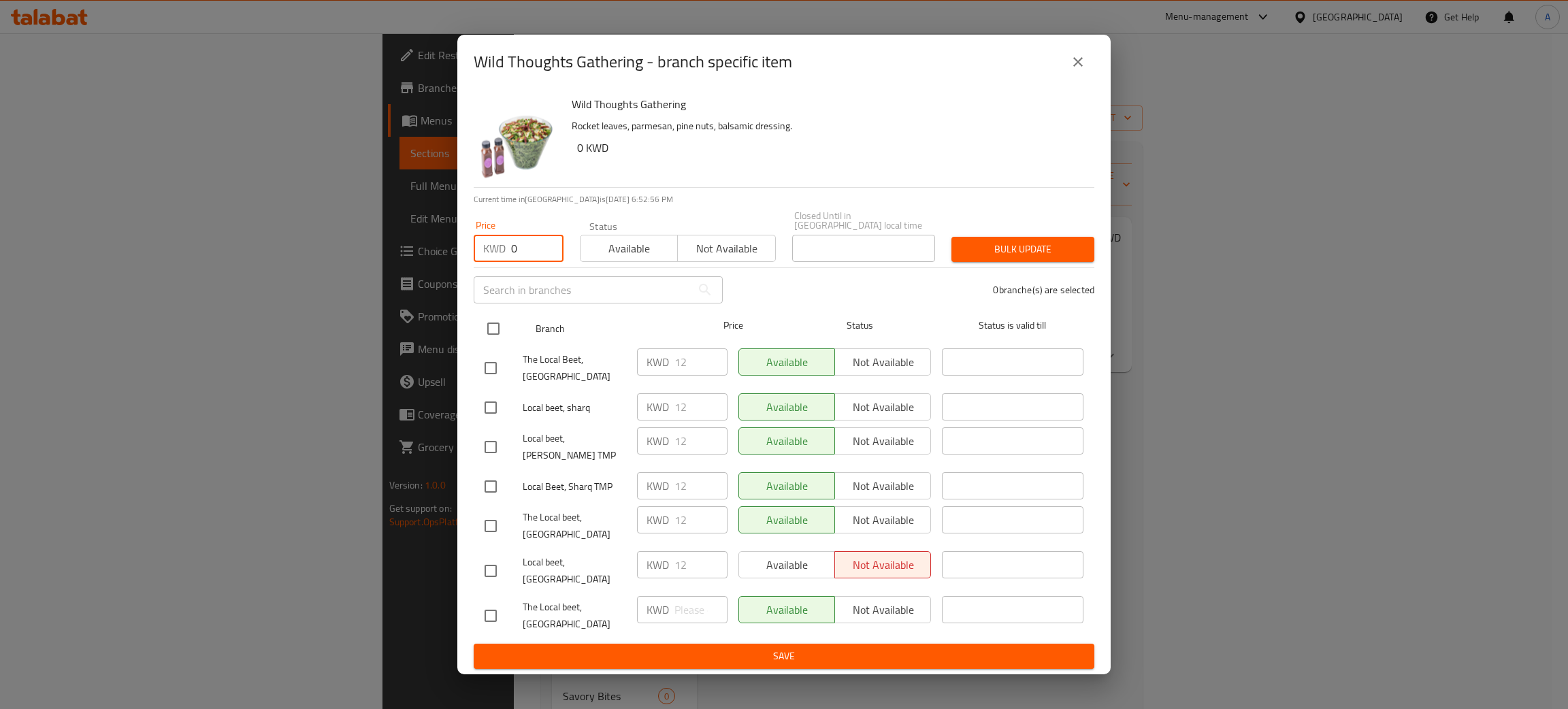
type input "0"
click at [498, 336] on input "checkbox" at bounding box center [493, 329] width 28 height 28
checkbox input "true"
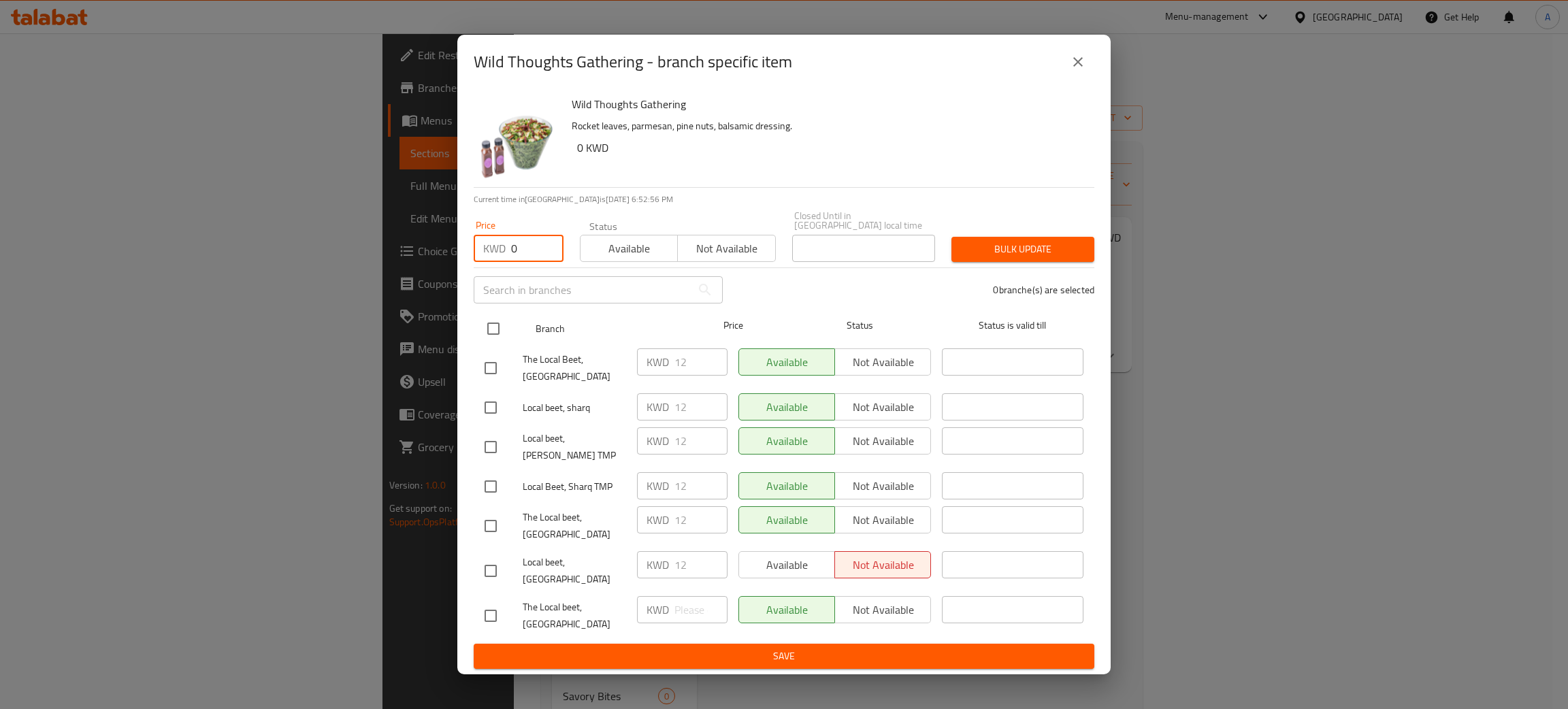
checkbox input "true"
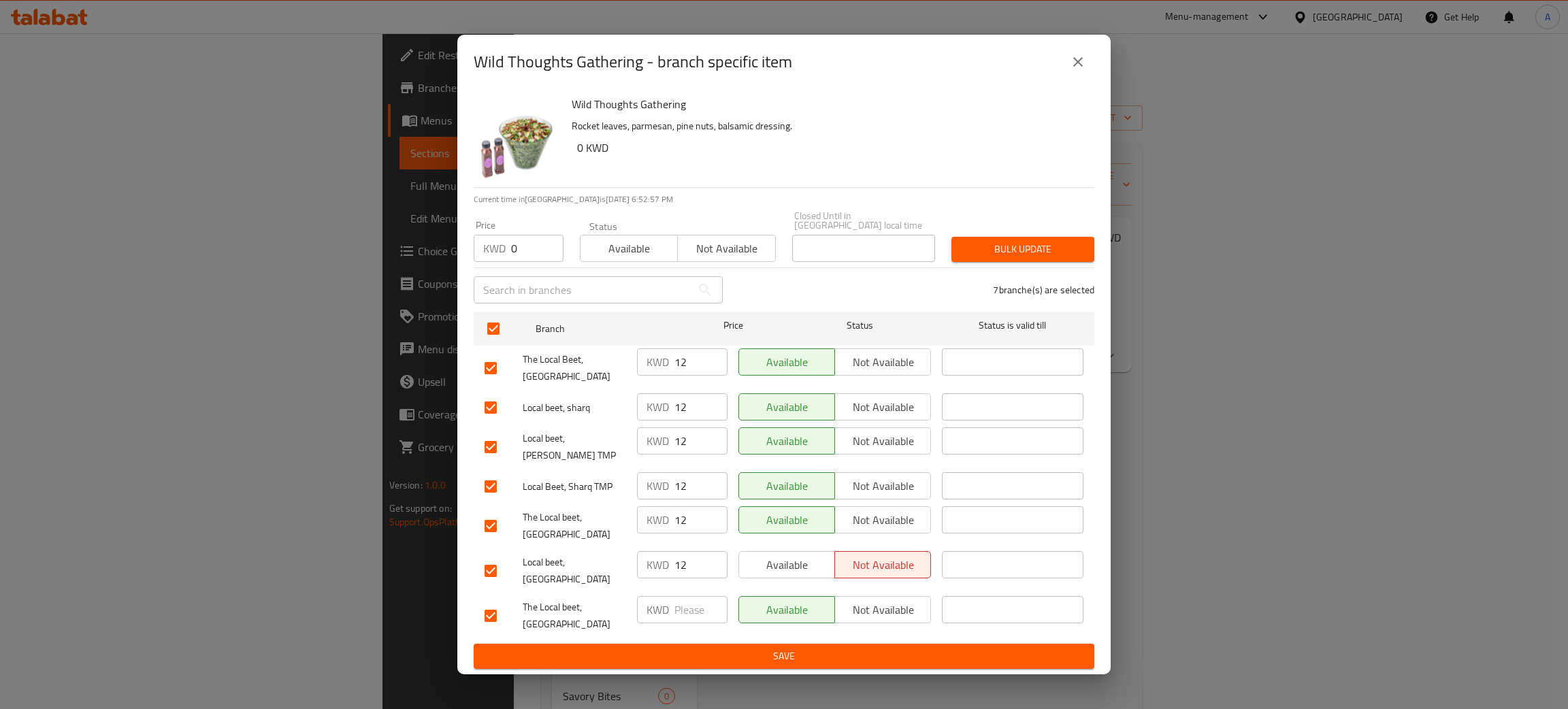
click at [1018, 258] on span "Bulk update" at bounding box center [1022, 249] width 122 height 17
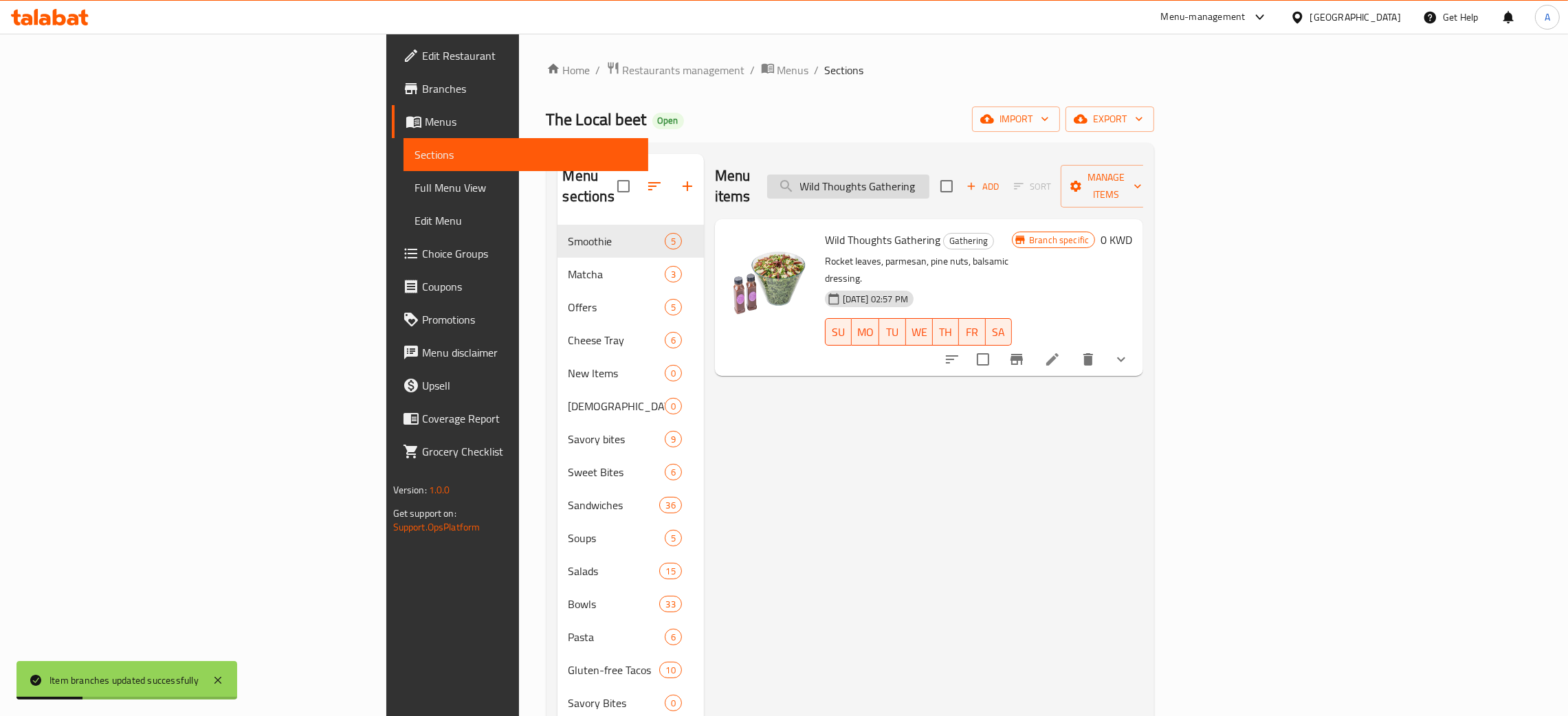
click at [930, 174] on input "Wild Thoughts Gathering" at bounding box center [848, 186] width 162 height 24
paste input "Pumpkin Boy"
type input "Pumpkin Boy"
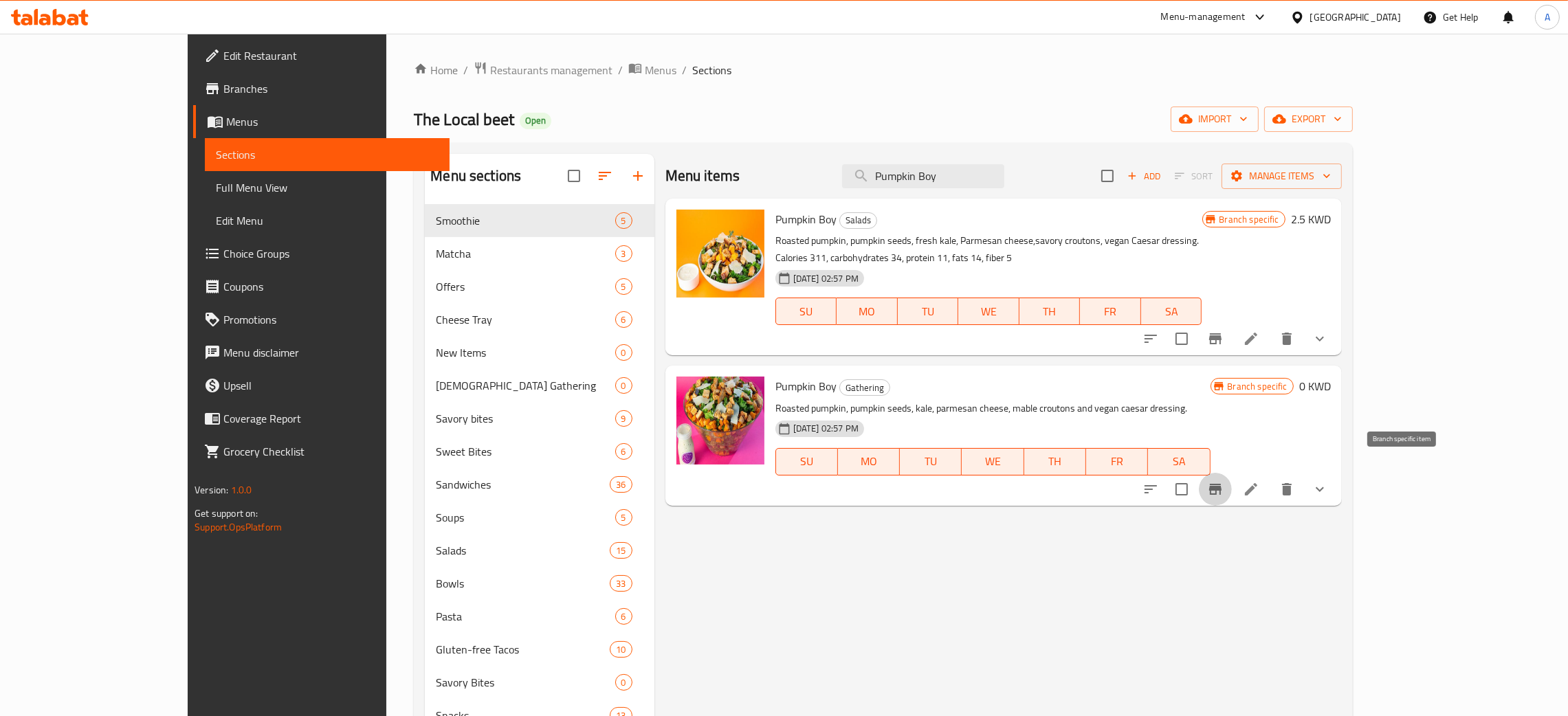
click at [1224, 482] on icon "Branch-specific-item" at bounding box center [1215, 489] width 17 height 17
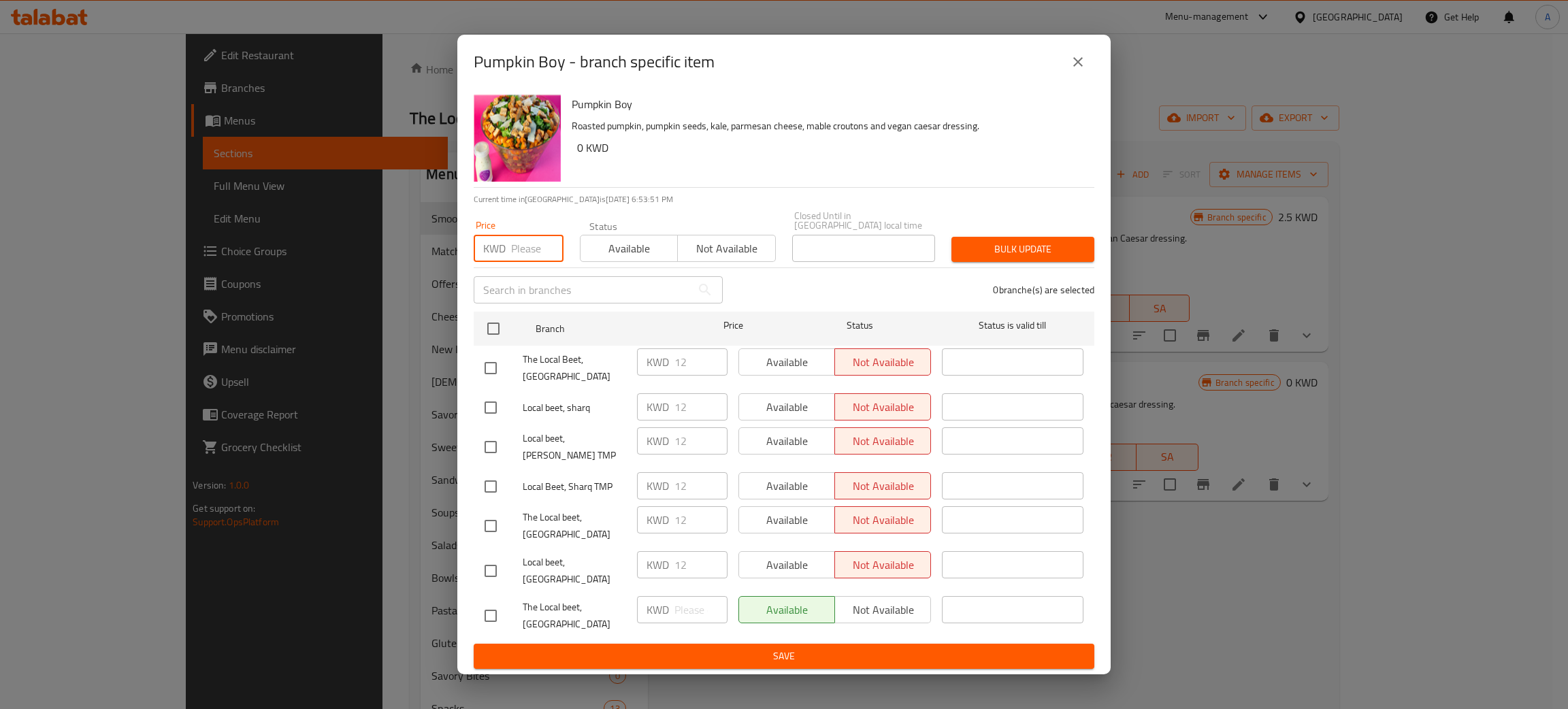
click at [524, 261] on input "number" at bounding box center [537, 248] width 53 height 27
type input "0"
click at [496, 335] on input "checkbox" at bounding box center [493, 329] width 28 height 28
checkbox input "true"
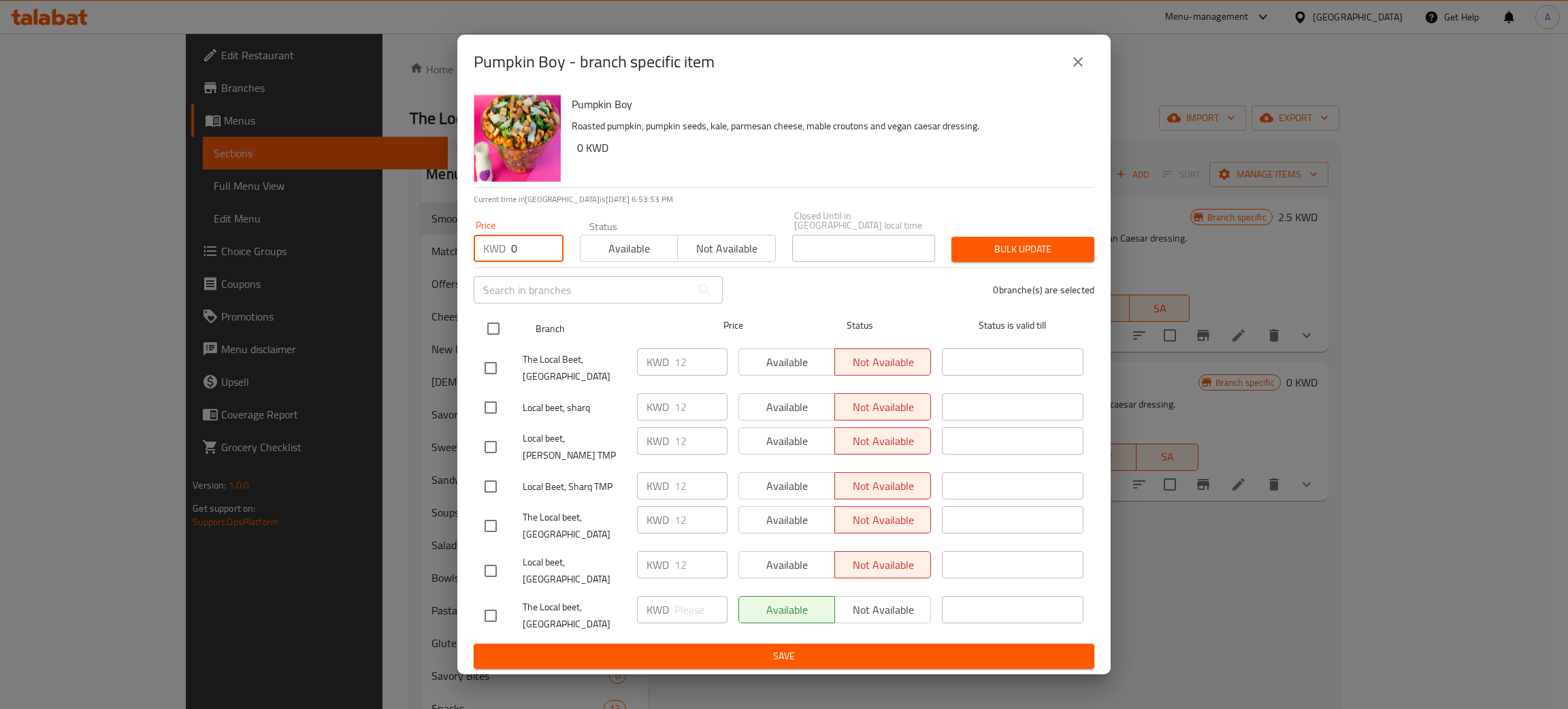
checkbox input "true"
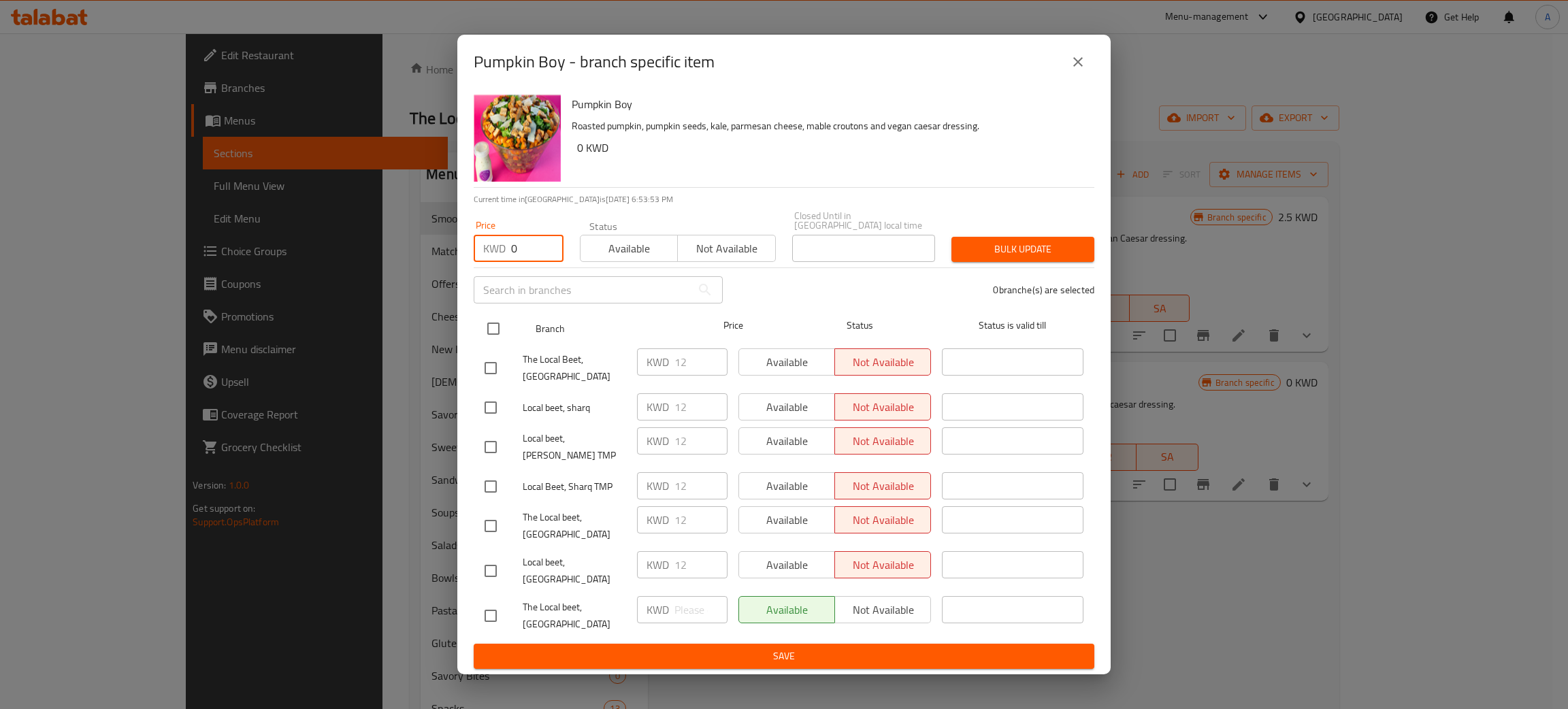
checkbox input "true"
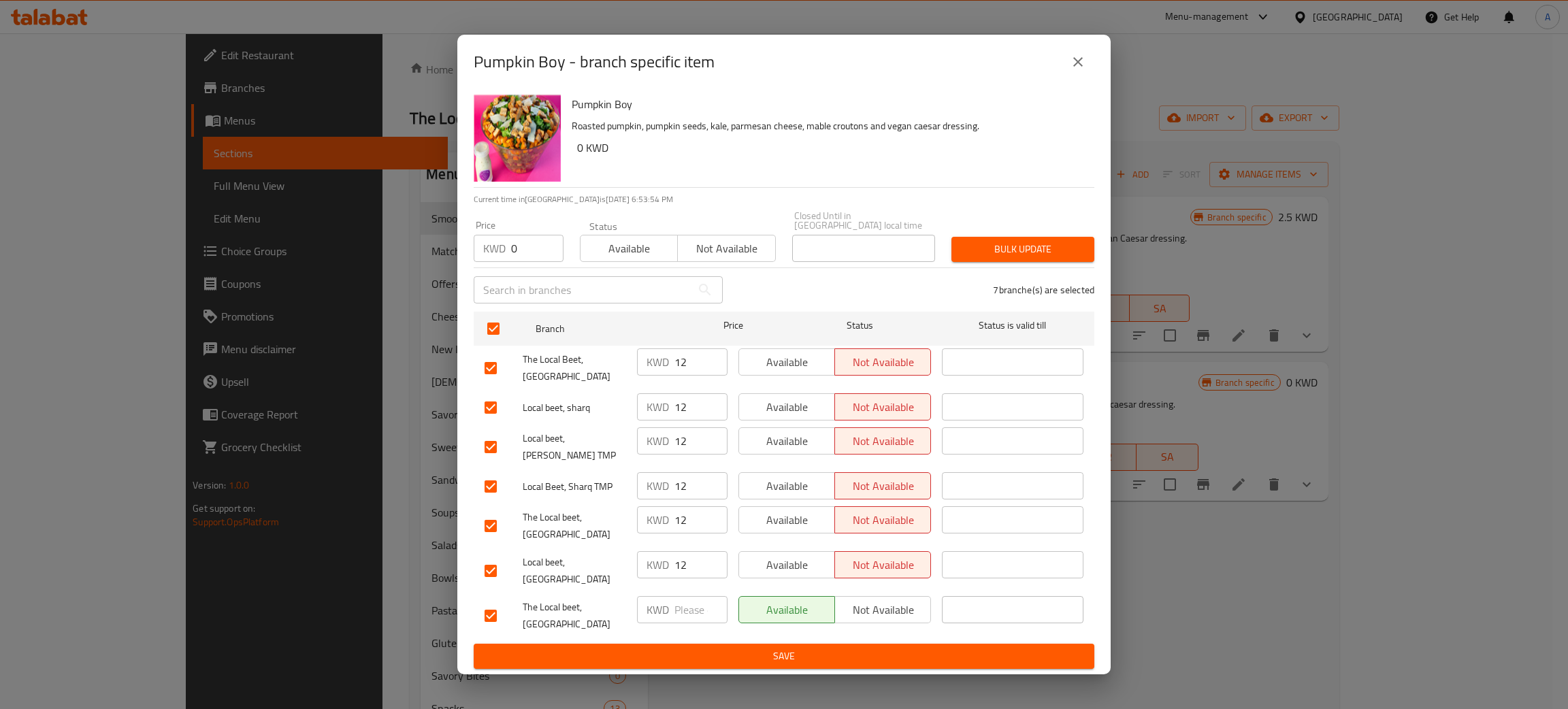
click at [1025, 258] on span "Bulk update" at bounding box center [1022, 249] width 122 height 17
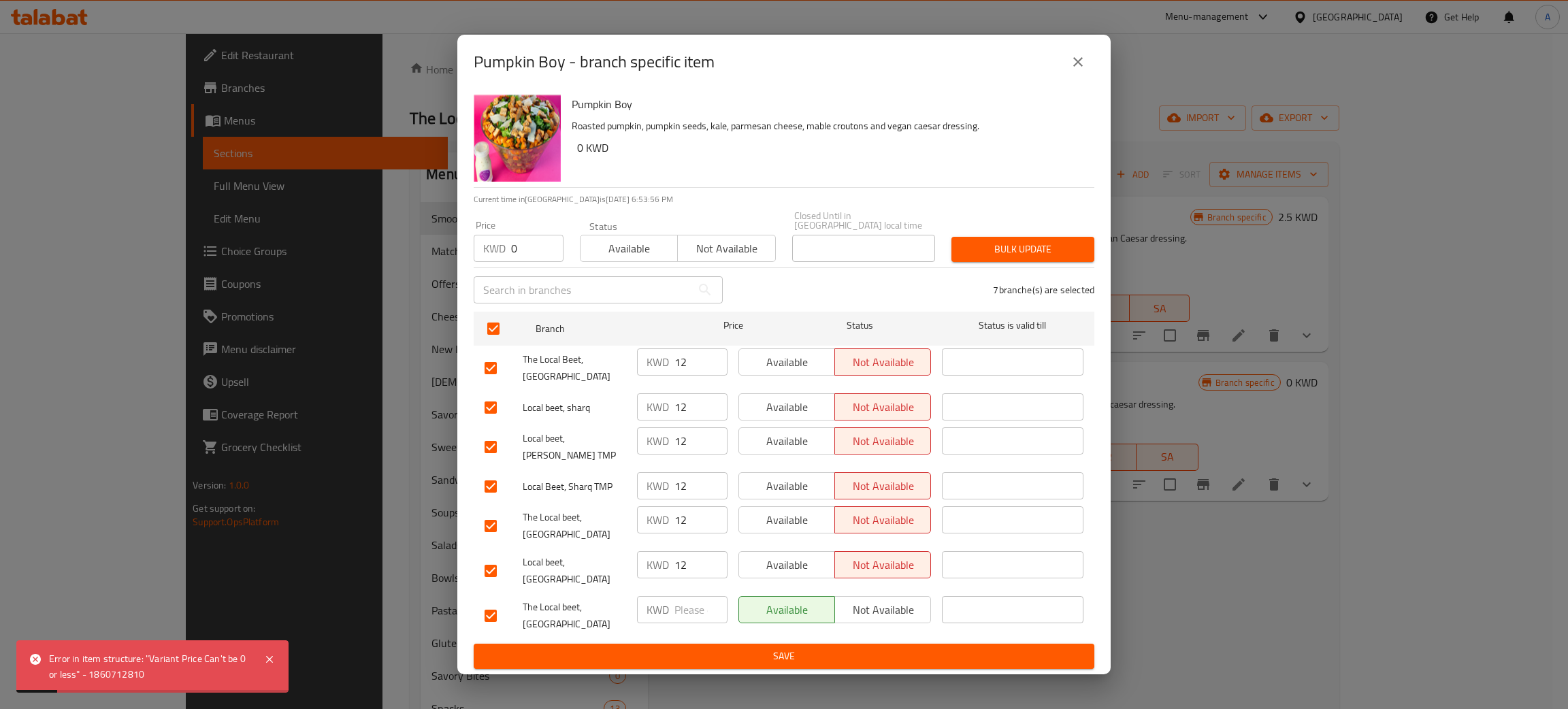
click at [1076, 70] on icon "close" at bounding box center [1078, 62] width 16 height 16
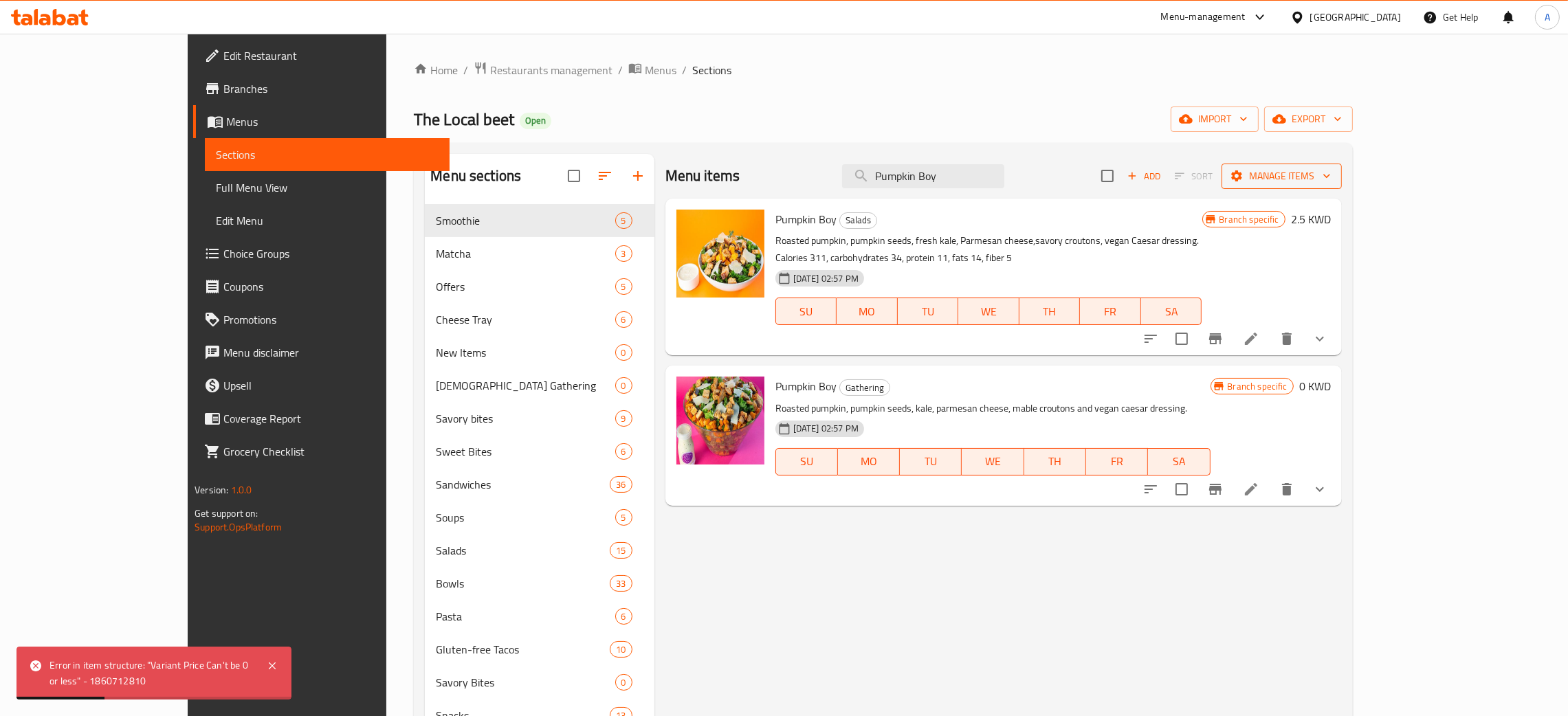
click at [1334, 179] on icon "button" at bounding box center [1326, 176] width 13 height 13
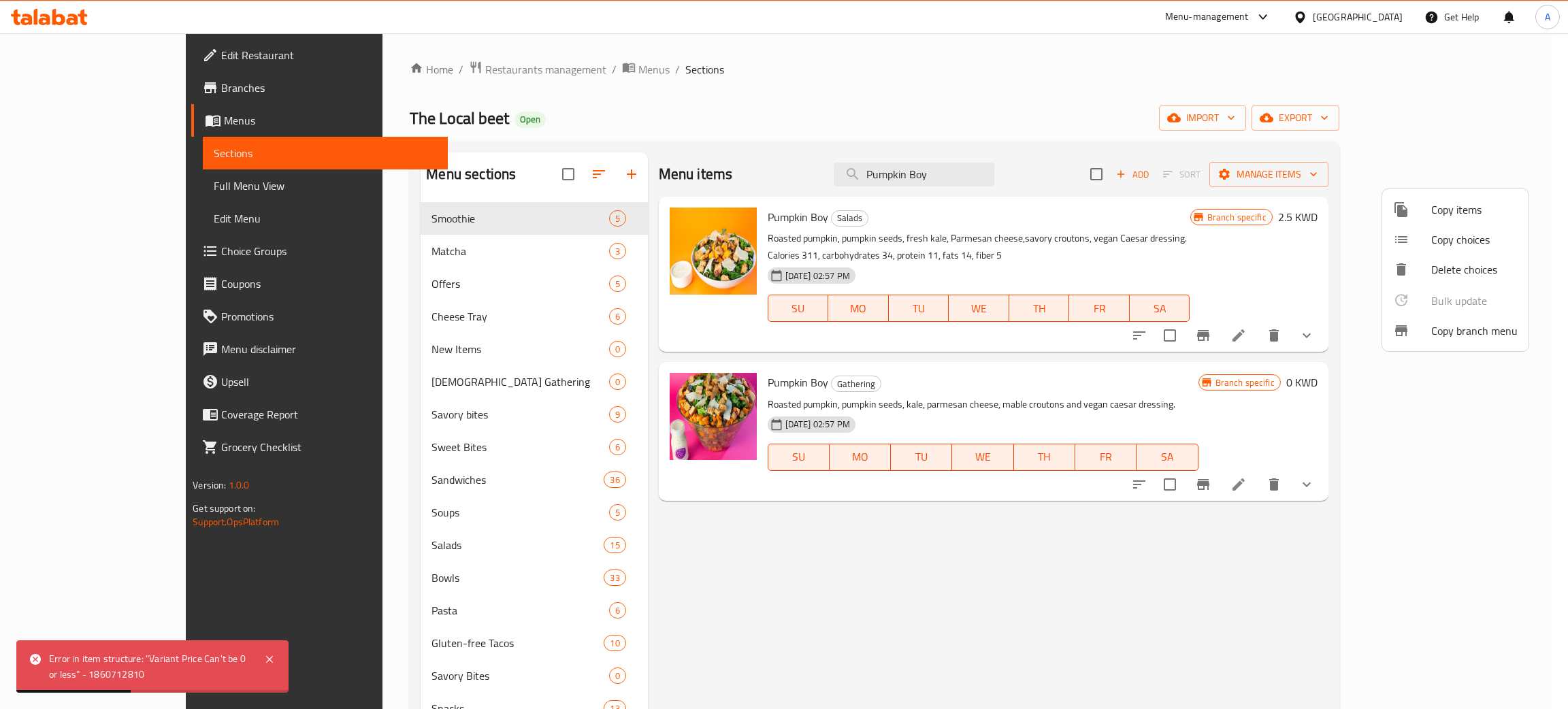
click at [1450, 326] on span "Copy branch menu" at bounding box center [1474, 330] width 86 height 16
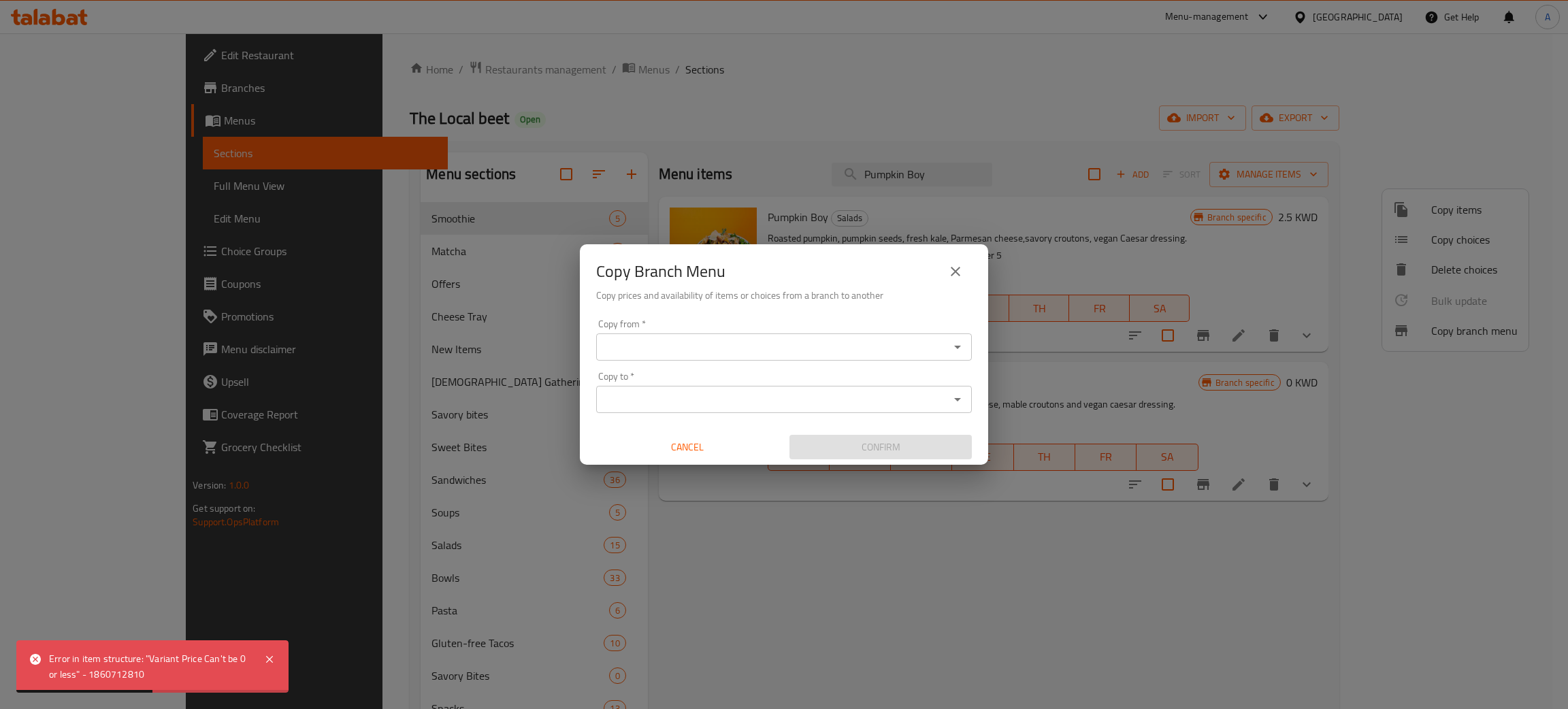
click at [746, 347] on input "Copy from   *" at bounding box center [773, 347] width 345 height 19
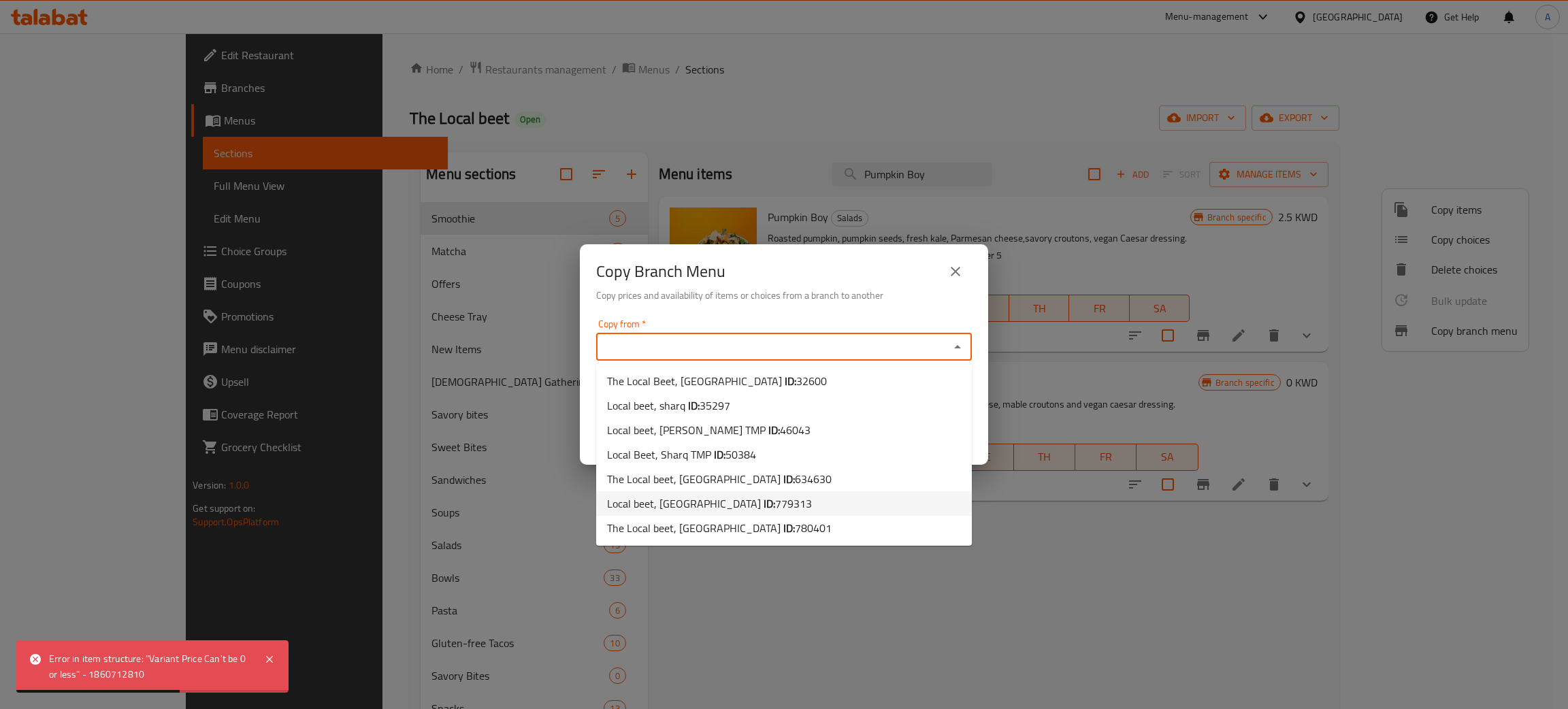
click at [775, 502] on span "779313" at bounding box center [793, 504] width 37 height 20
type input "Local beet, [GEOGRAPHIC_DATA]"
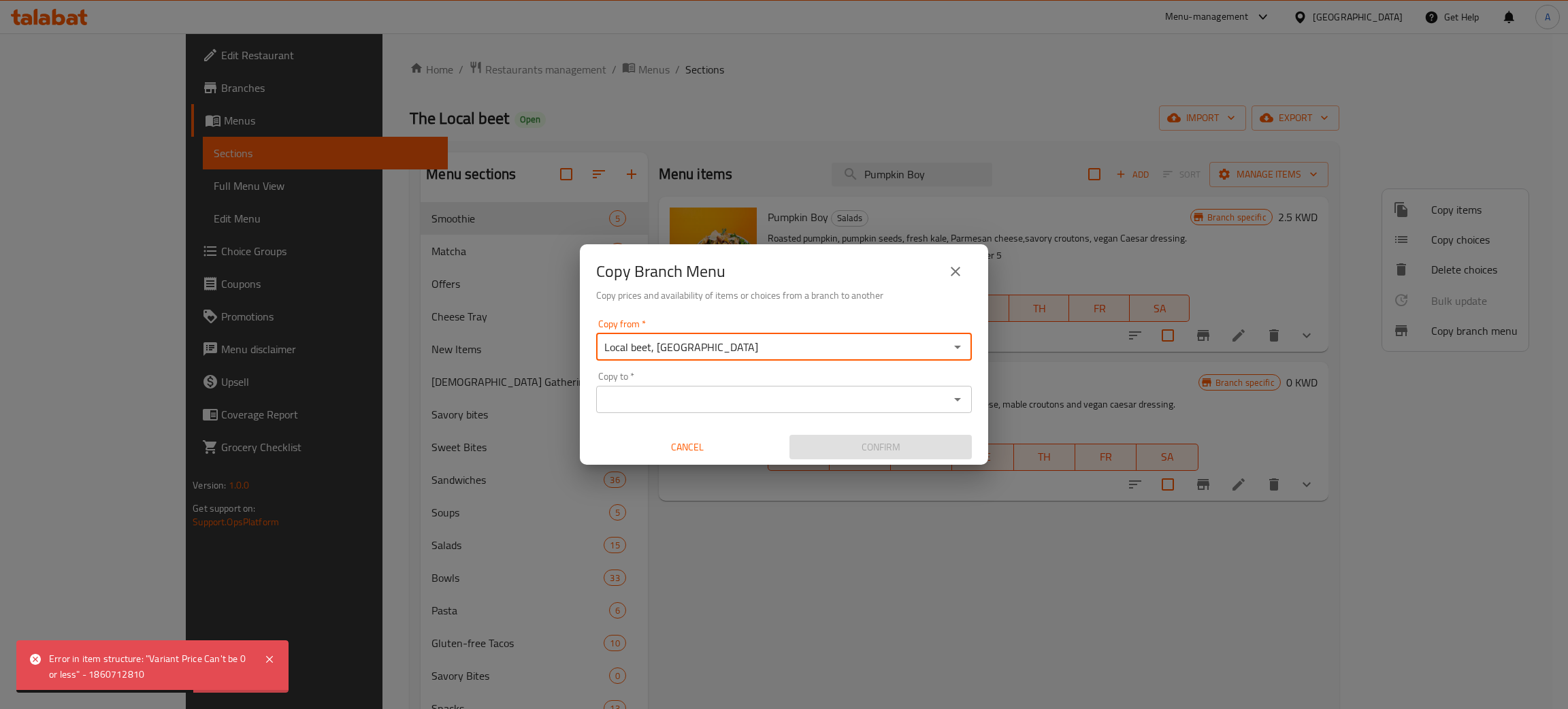
click at [717, 398] on input "Copy to   *" at bounding box center [773, 399] width 345 height 19
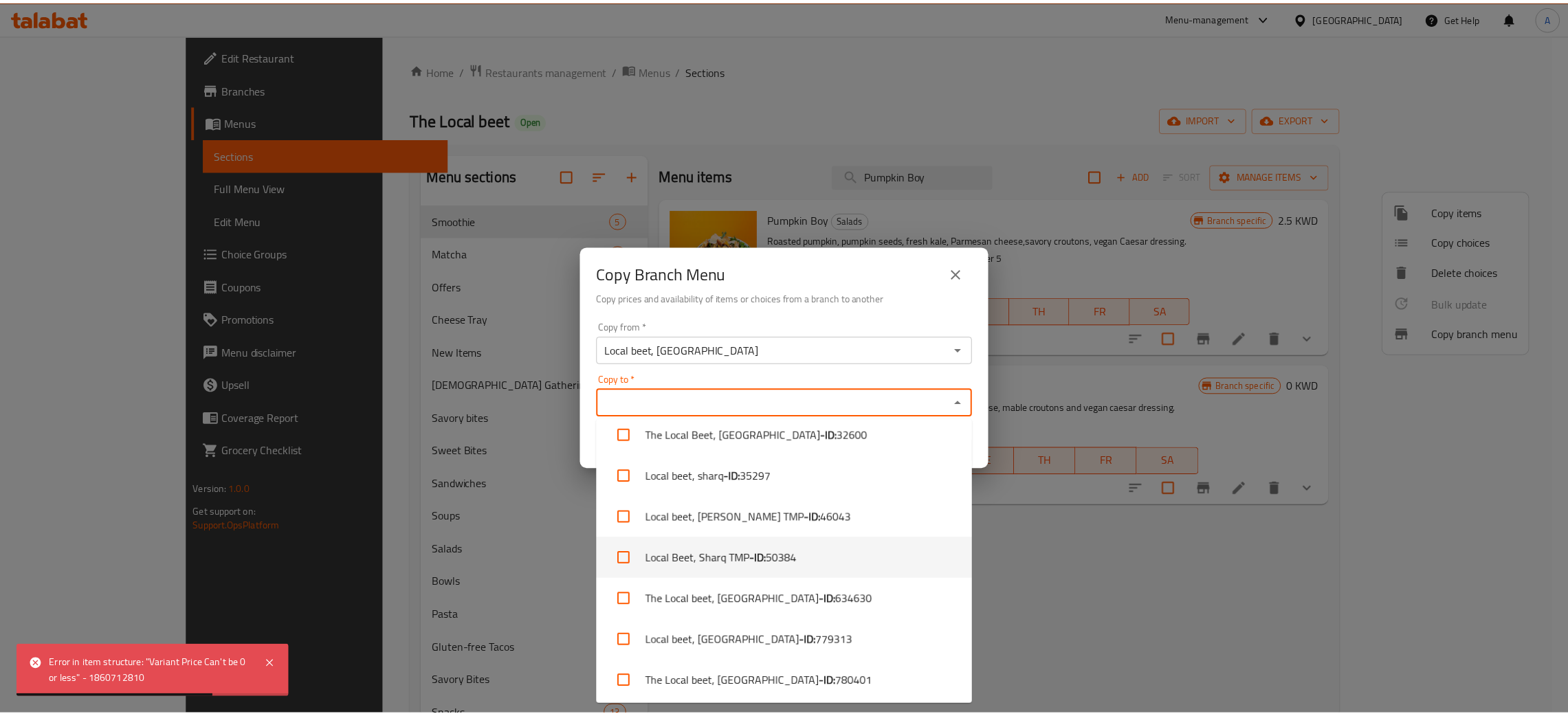
scroll to position [13, 0]
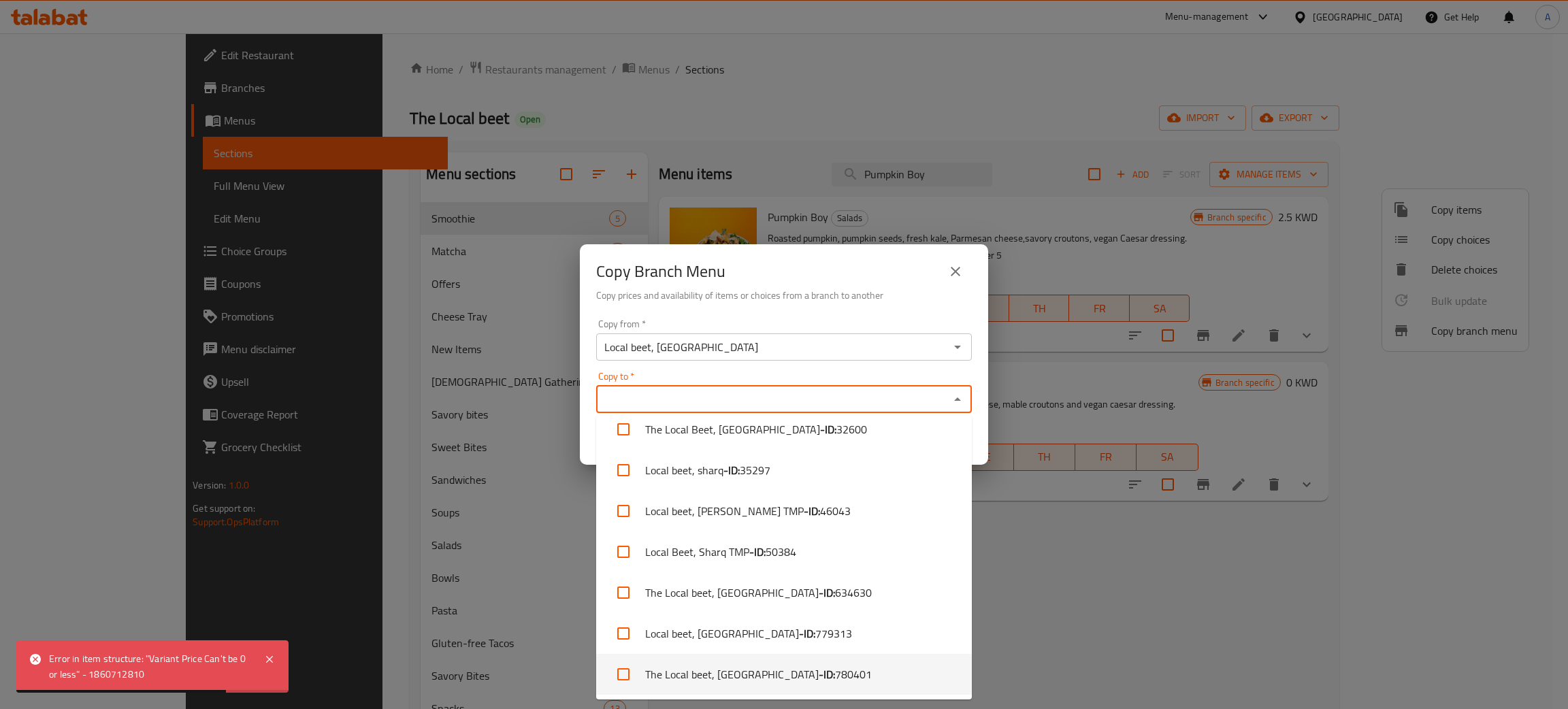
drag, startPoint x: 778, startPoint y: 685, endPoint x: 789, endPoint y: 534, distance: 151.4
click at [779, 683] on li "The Local beet, [GEOGRAPHIC_DATA] - ID: 780401" at bounding box center [783, 674] width 376 height 41
checkbox input "true"
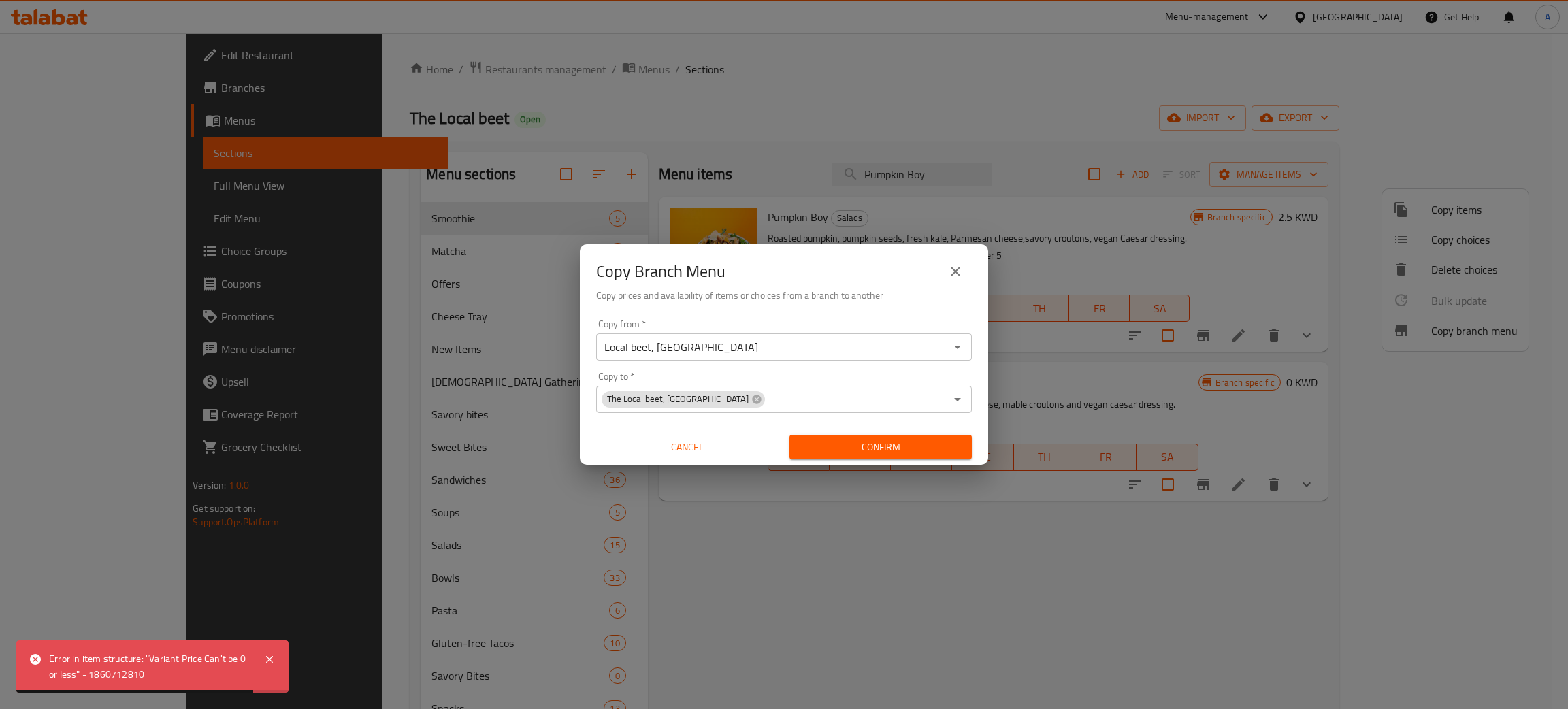
click at [839, 283] on div "Copy Branch Menu" at bounding box center [783, 272] width 376 height 33
click at [887, 453] on span "Confirm" at bounding box center [880, 448] width 161 height 17
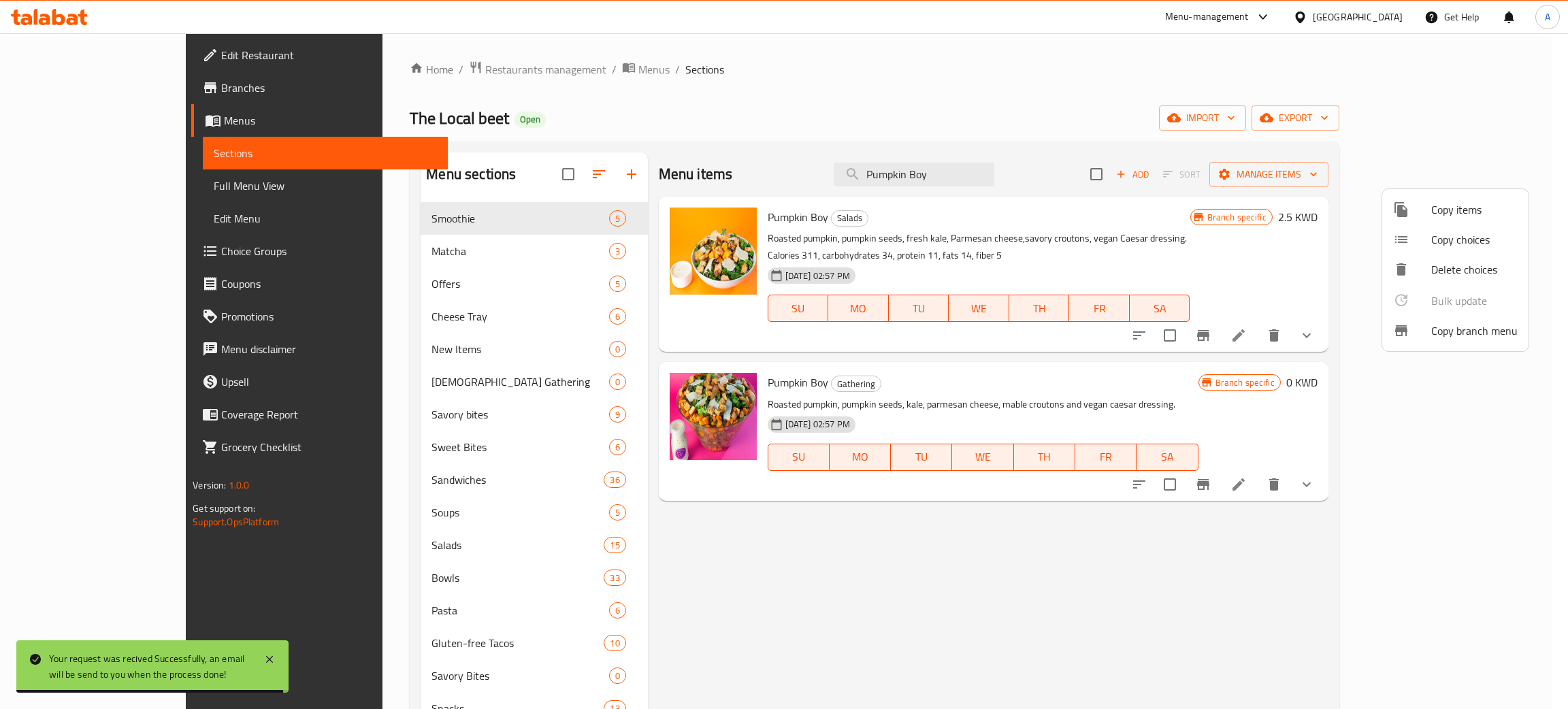
click at [64, 246] on div at bounding box center [784, 354] width 1568 height 709
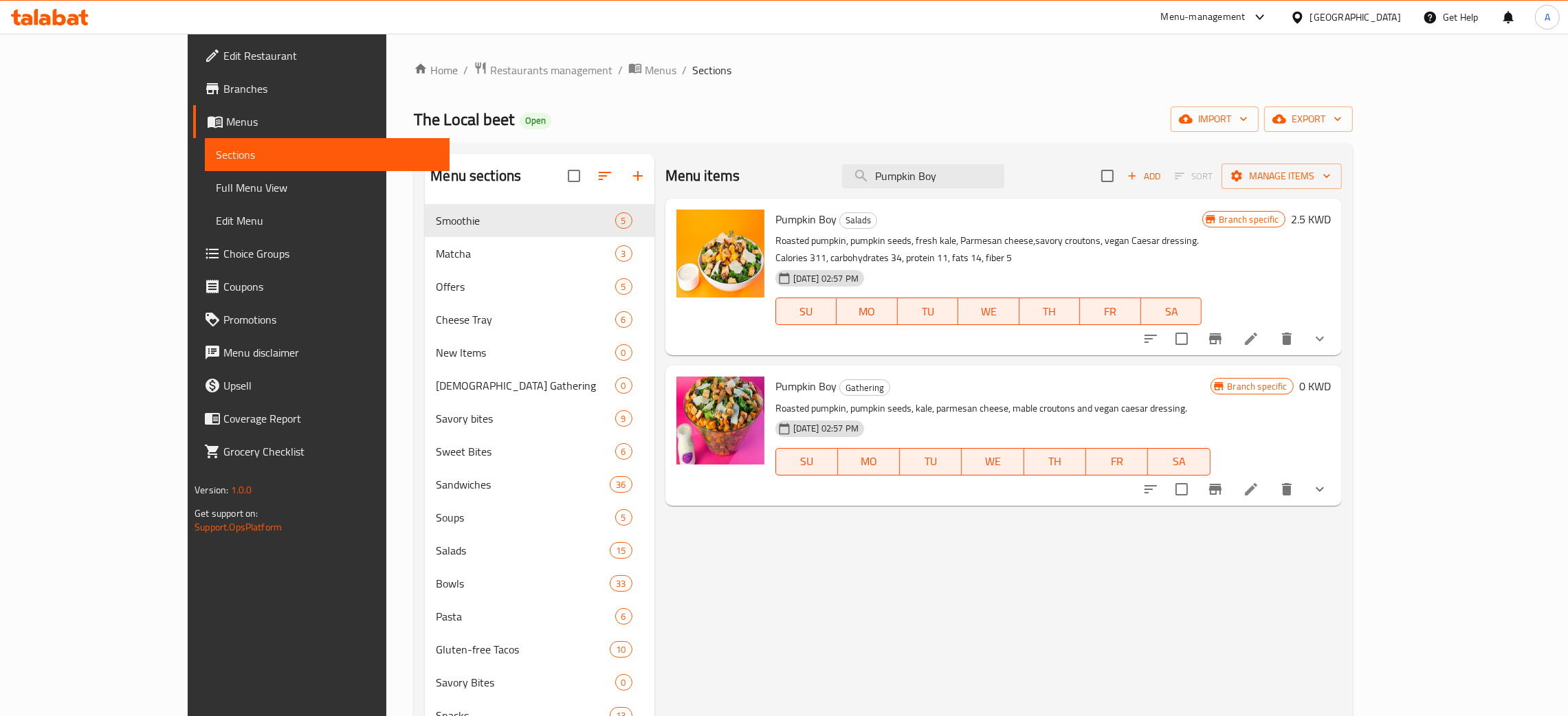
click at [223, 249] on span "Choice Groups" at bounding box center [331, 253] width 215 height 17
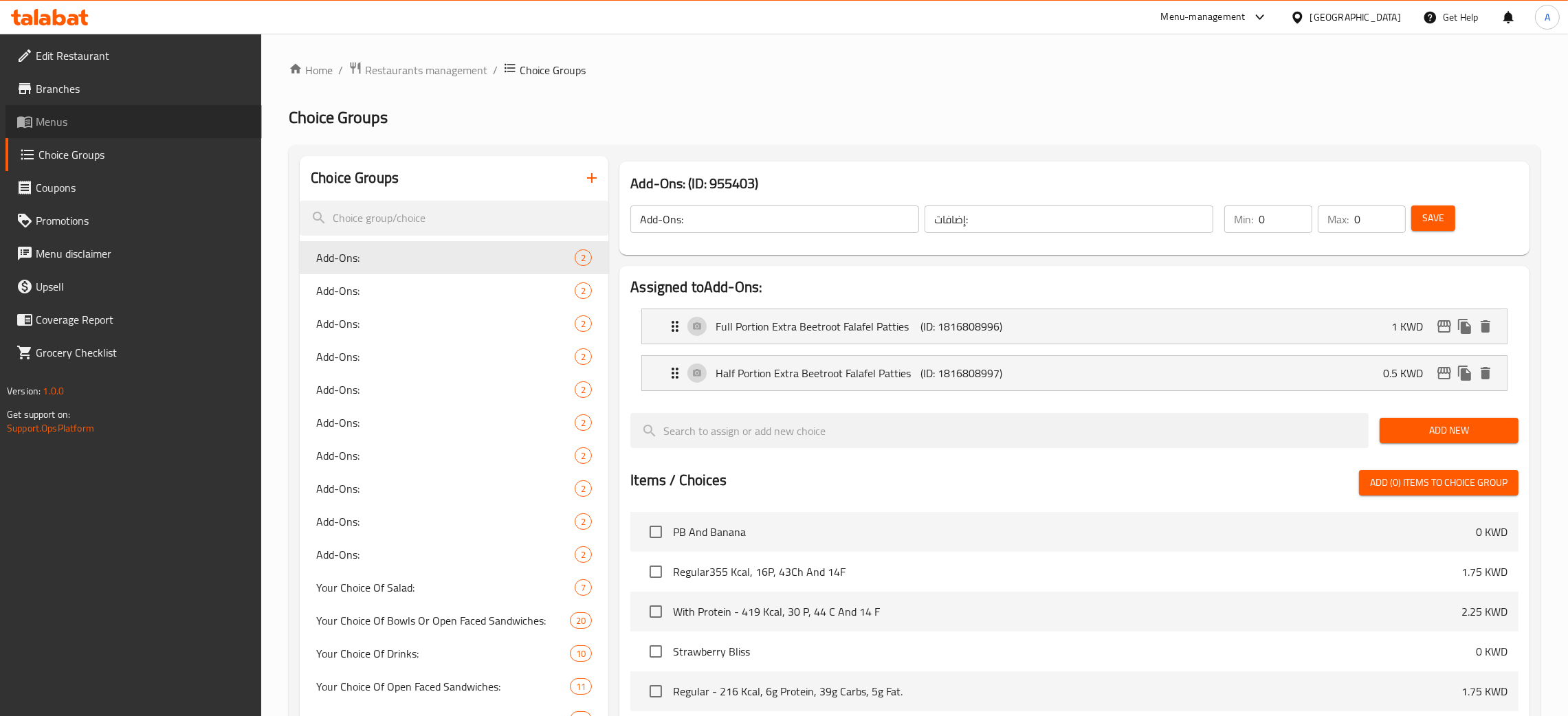
click at [48, 121] on span "Menus" at bounding box center [143, 121] width 215 height 17
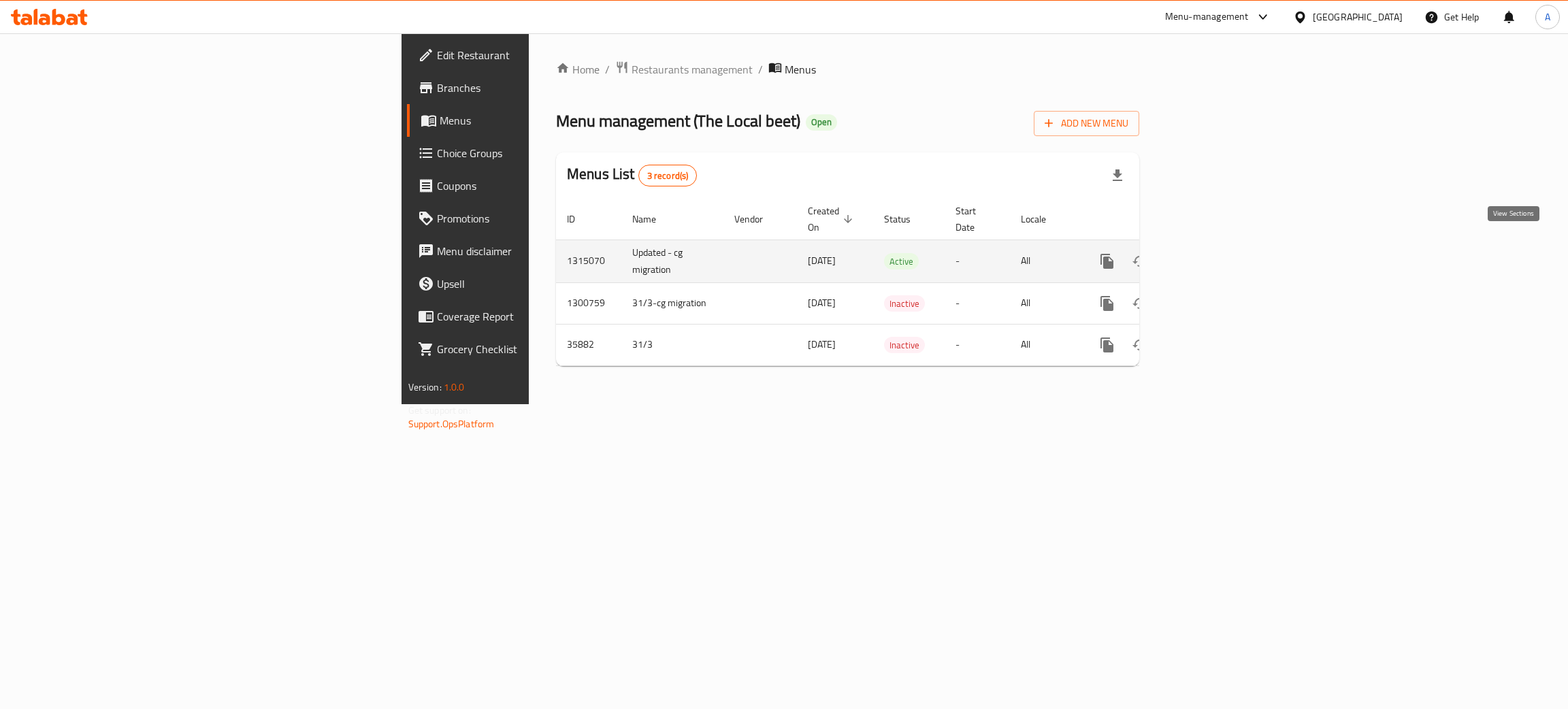
click at [1221, 249] on link "enhanced table" at bounding box center [1205, 261] width 33 height 33
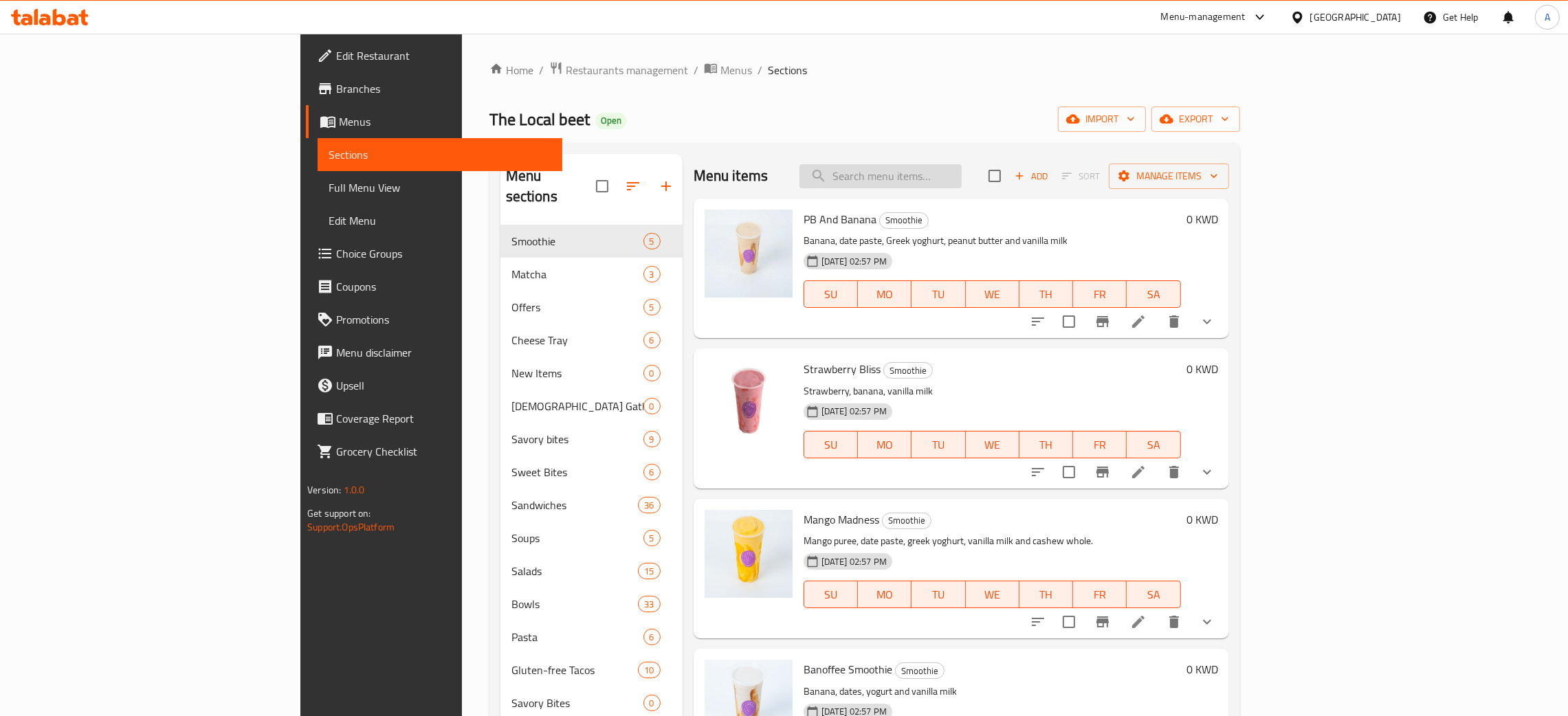
click at [961, 171] on input "search" at bounding box center [880, 176] width 162 height 24
paste input "Greek Yoghurt Parfait"
type input "Greek Yoghurt Parfait"
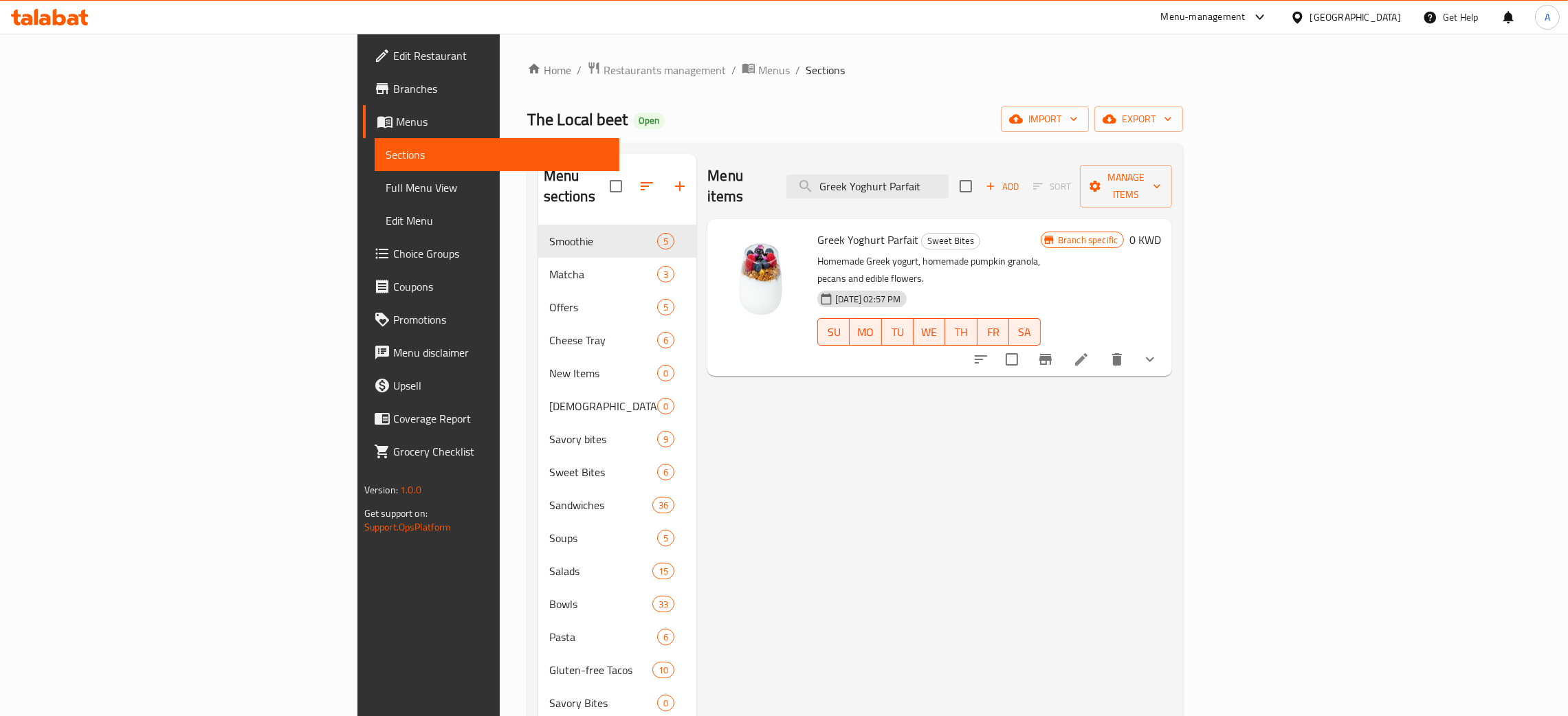
click at [1052, 354] on icon "Branch-specific-item" at bounding box center [1045, 360] width 13 height 11
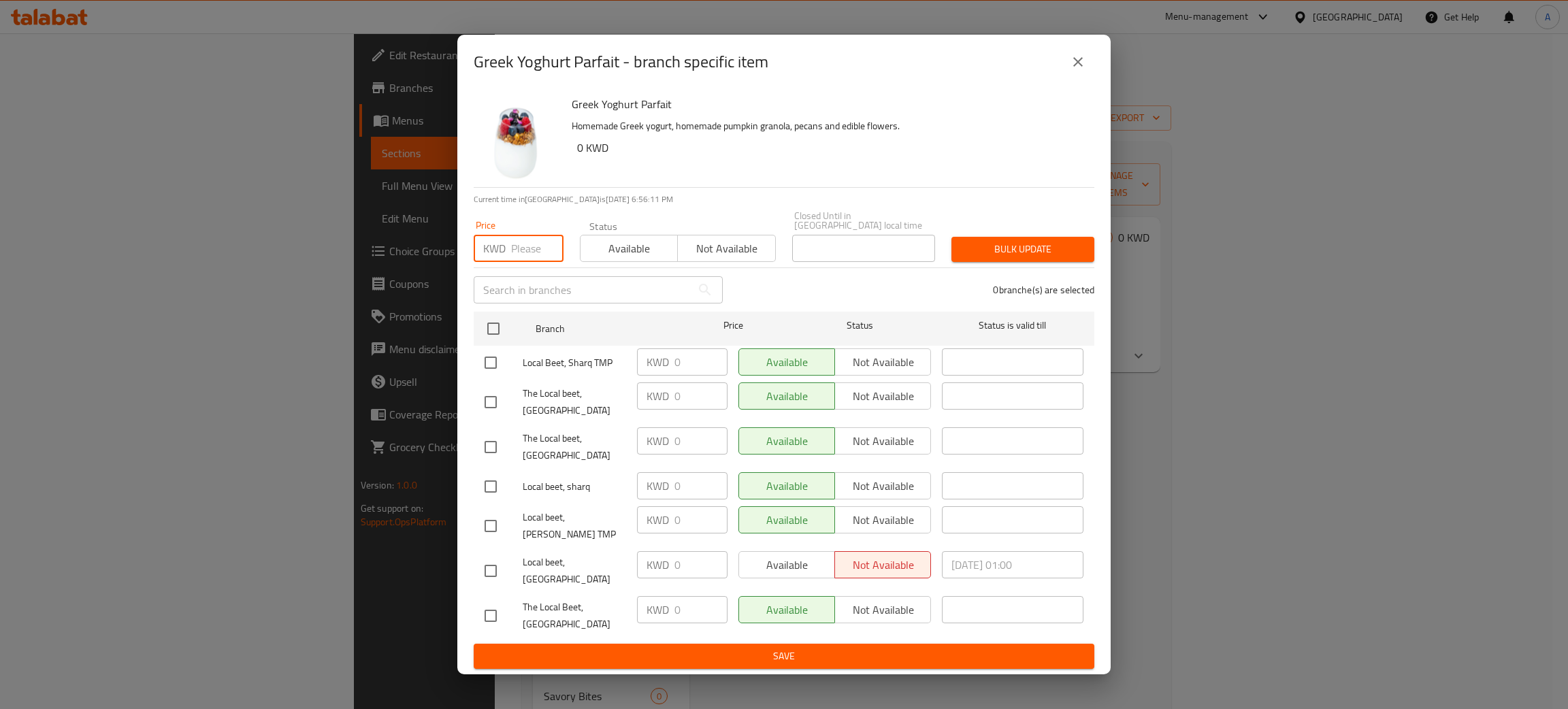
click at [532, 255] on input "number" at bounding box center [537, 248] width 53 height 27
type input "1.75"
click at [491, 342] on input "checkbox" at bounding box center [493, 329] width 28 height 28
checkbox input "true"
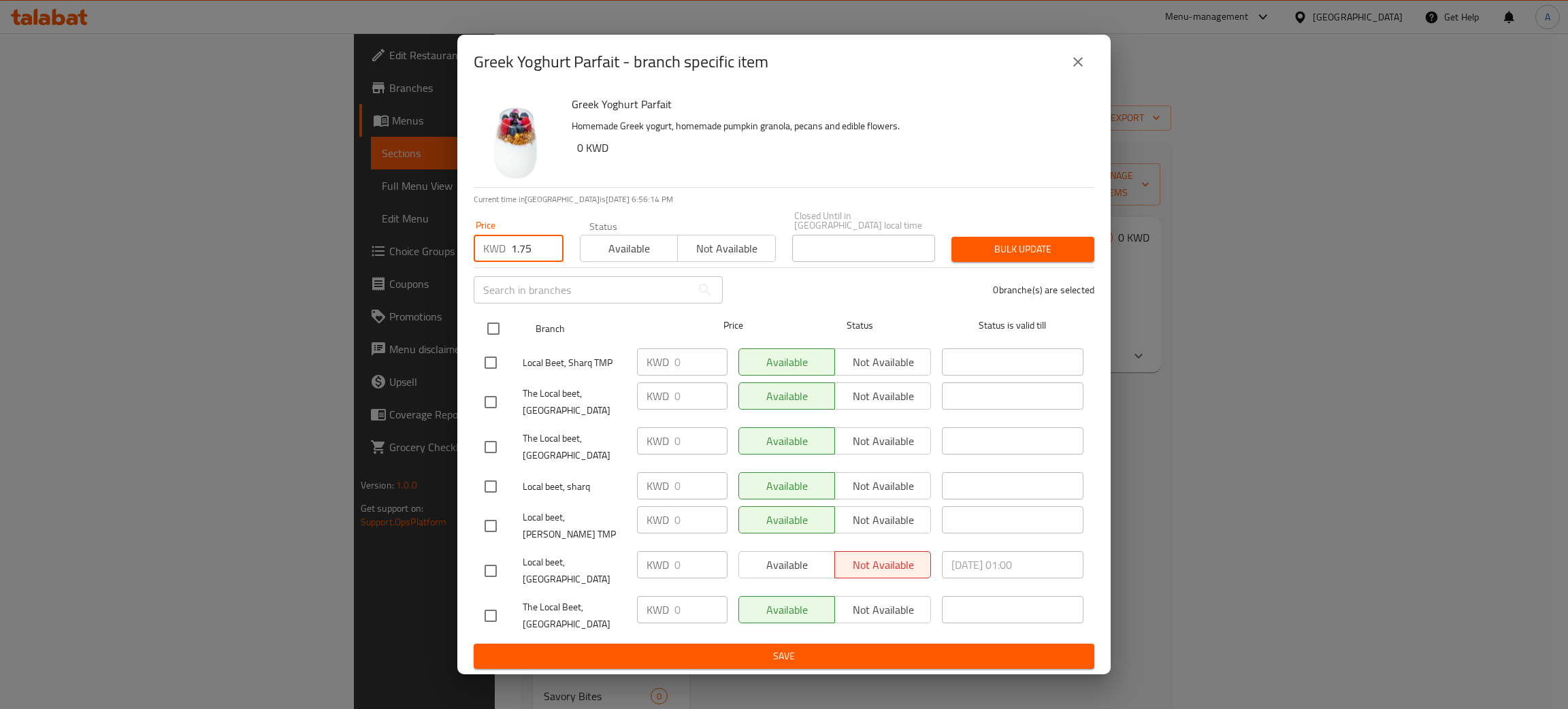
checkbox input "true"
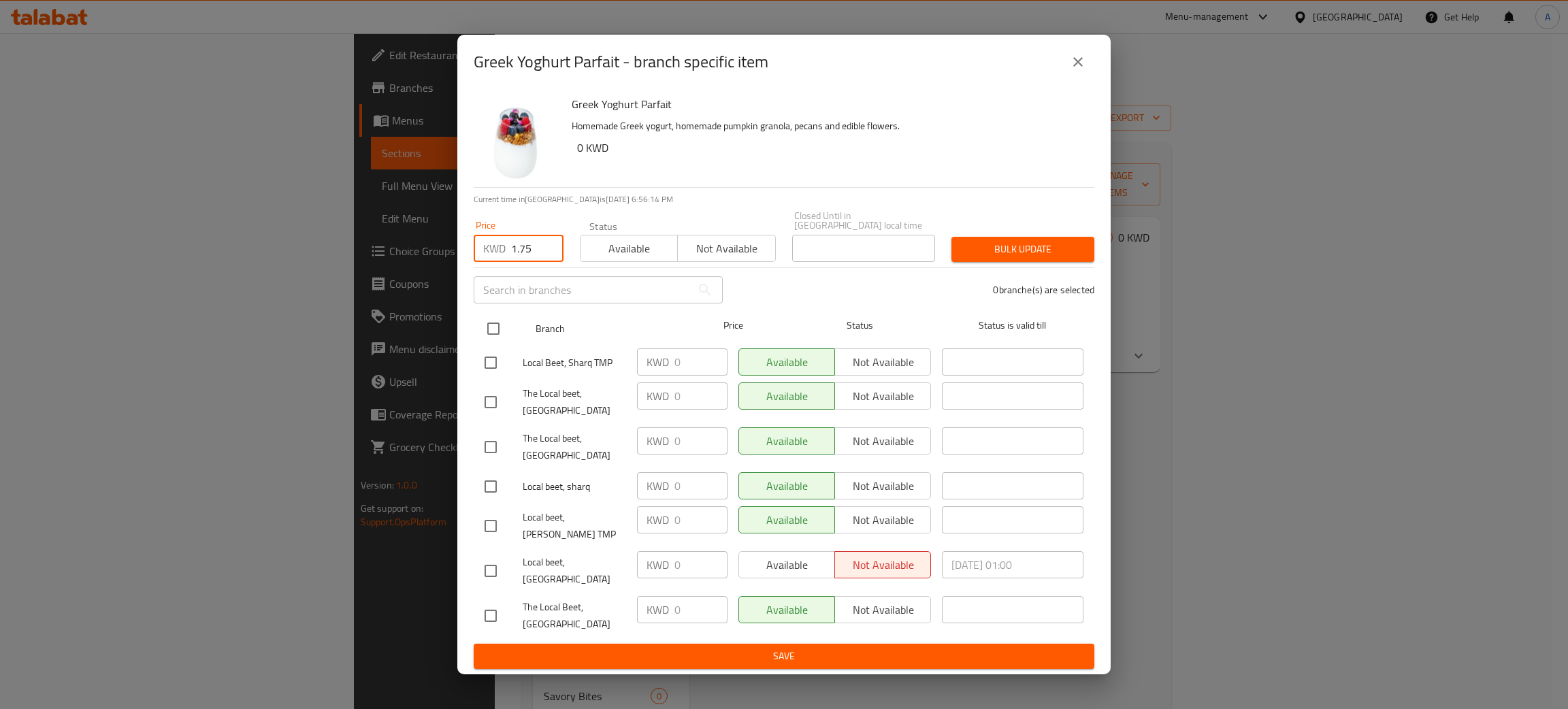
checkbox input "true"
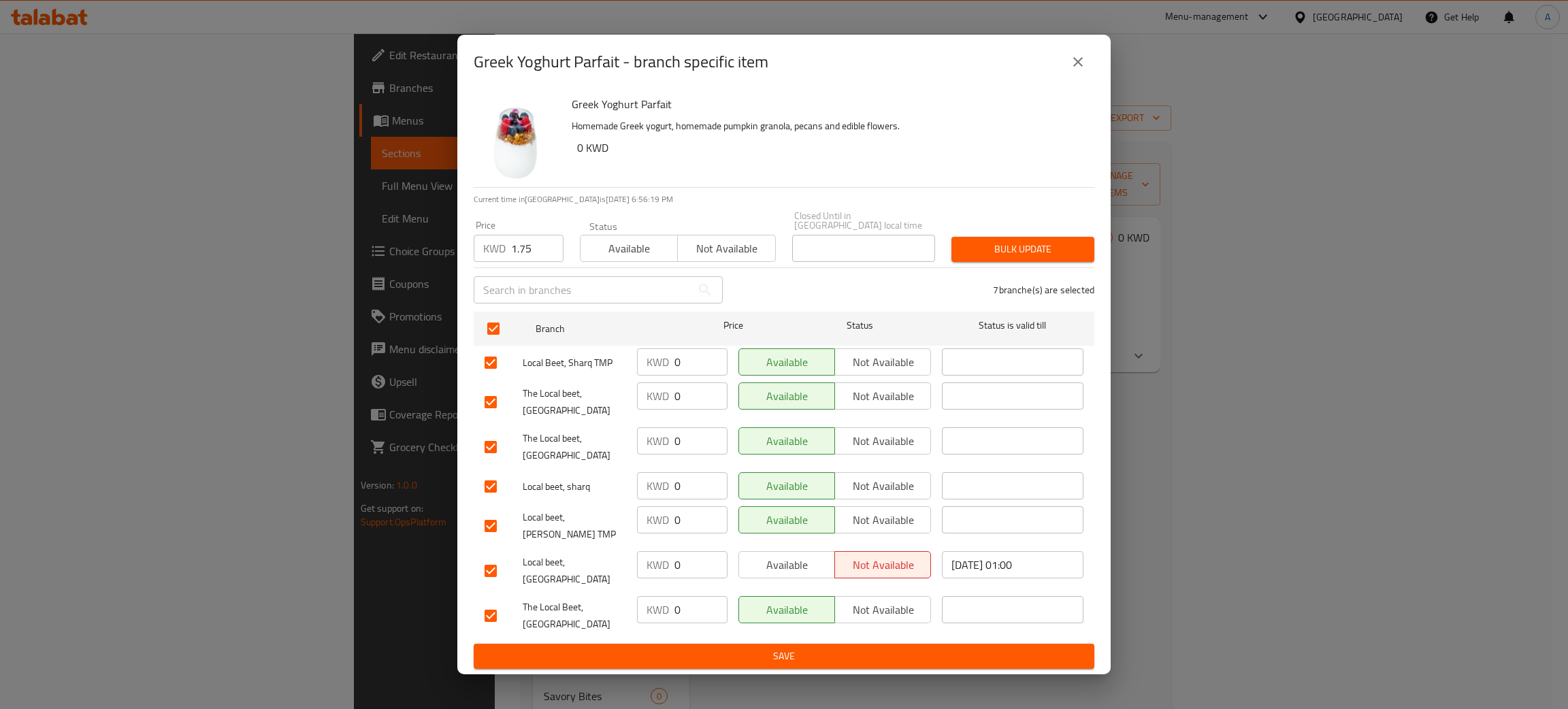
click at [1014, 258] on span "Bulk update" at bounding box center [1022, 249] width 122 height 17
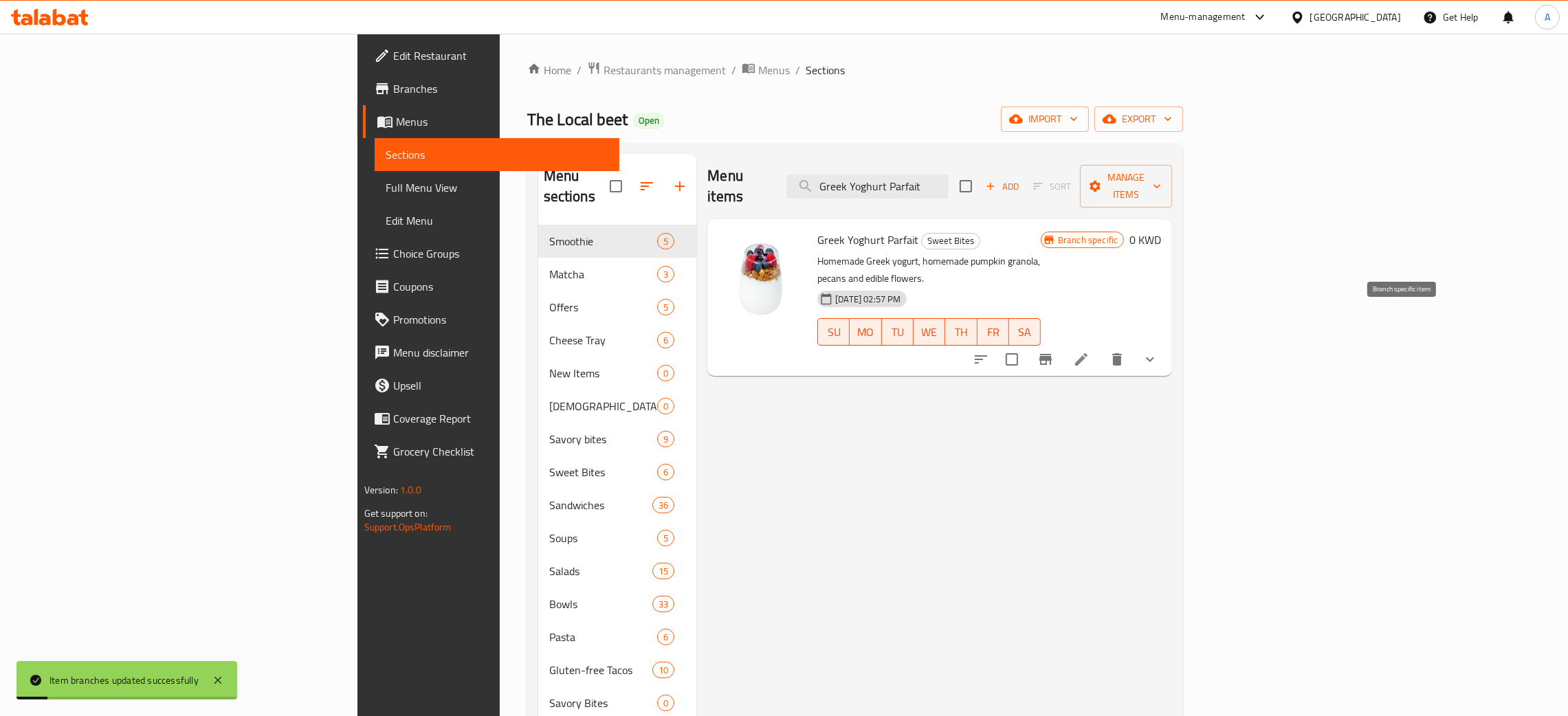
click at [1054, 352] on icon "Branch-specific-item" at bounding box center [1045, 360] width 17 height 17
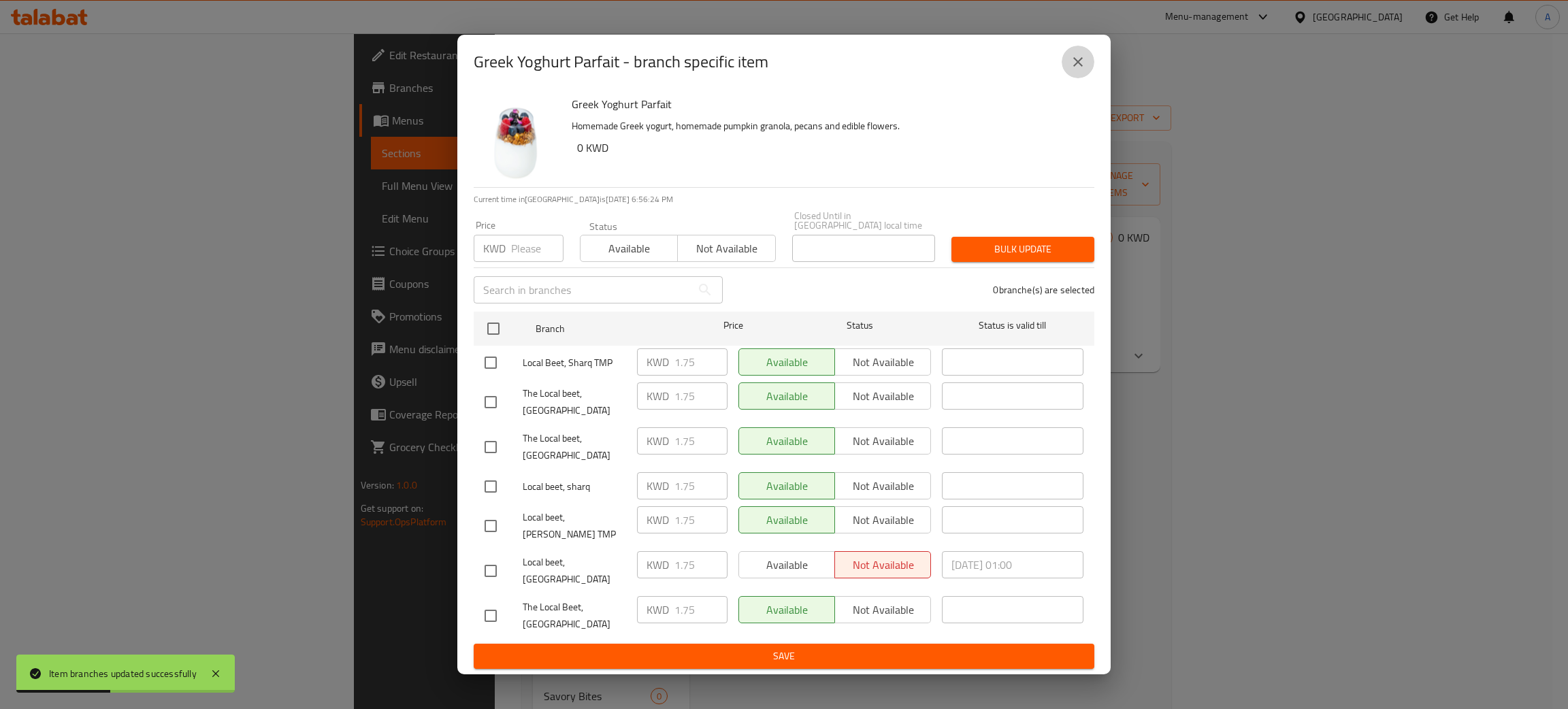
drag, startPoint x: 1076, startPoint y: 85, endPoint x: 1142, endPoint y: 402, distance: 323.8
click at [1076, 70] on icon "close" at bounding box center [1078, 62] width 16 height 16
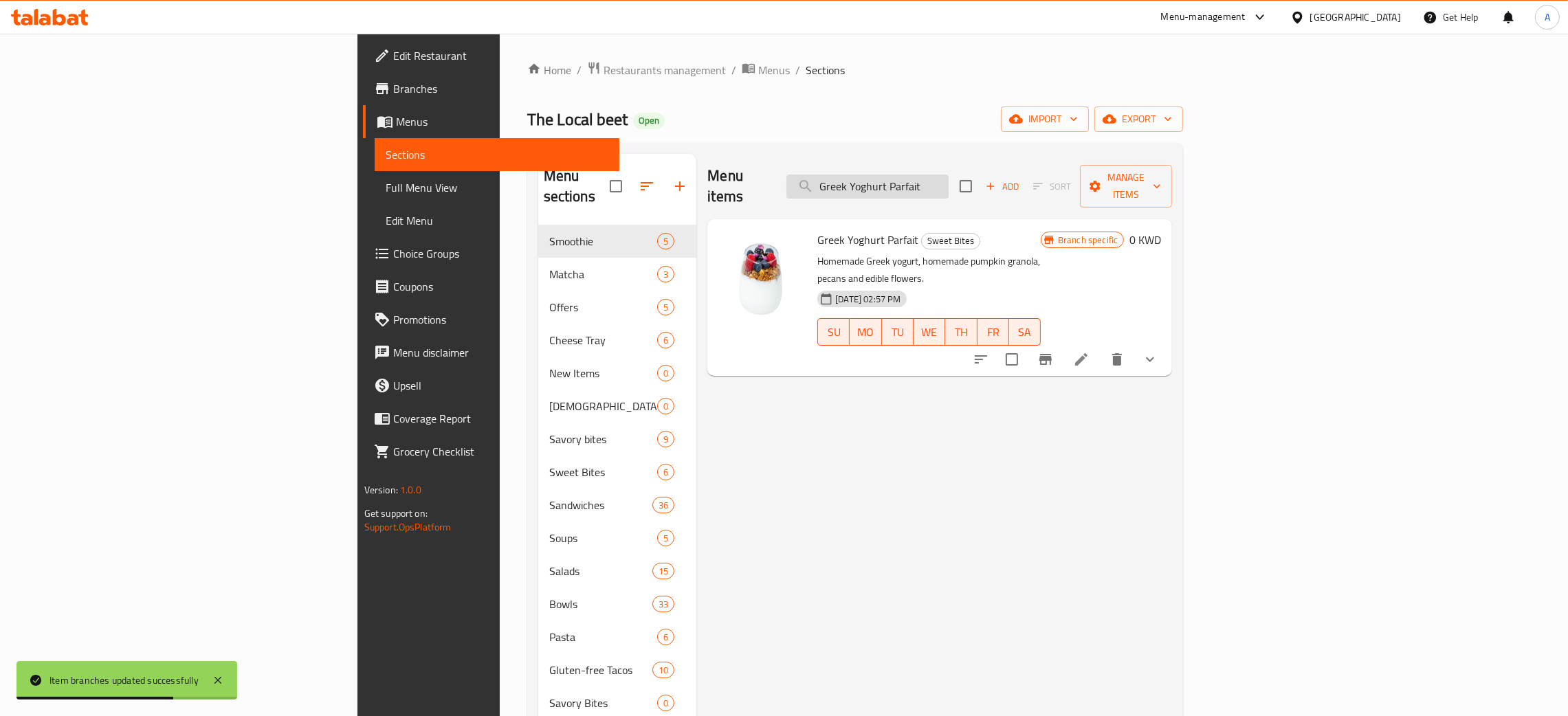
click at [949, 177] on input "Greek Yoghurt Parfait" at bounding box center [867, 186] width 162 height 24
click at [949, 176] on input "Greek Yoghurt Parfait" at bounding box center [867, 186] width 162 height 24
paste input "Whole Grain Oats"
type input "Whole Grain Oats"
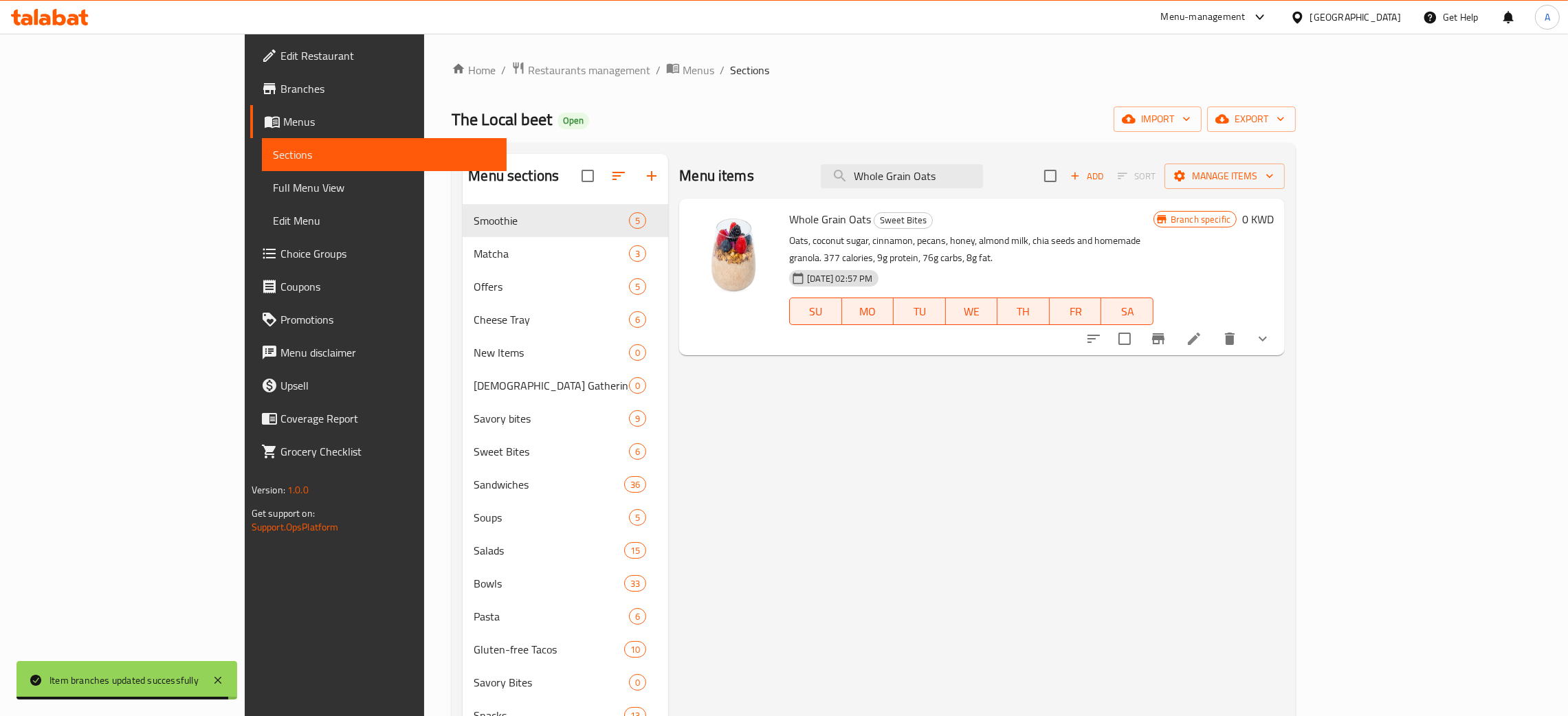
click at [1164, 333] on icon "Branch-specific-item" at bounding box center [1159, 339] width 13 height 11
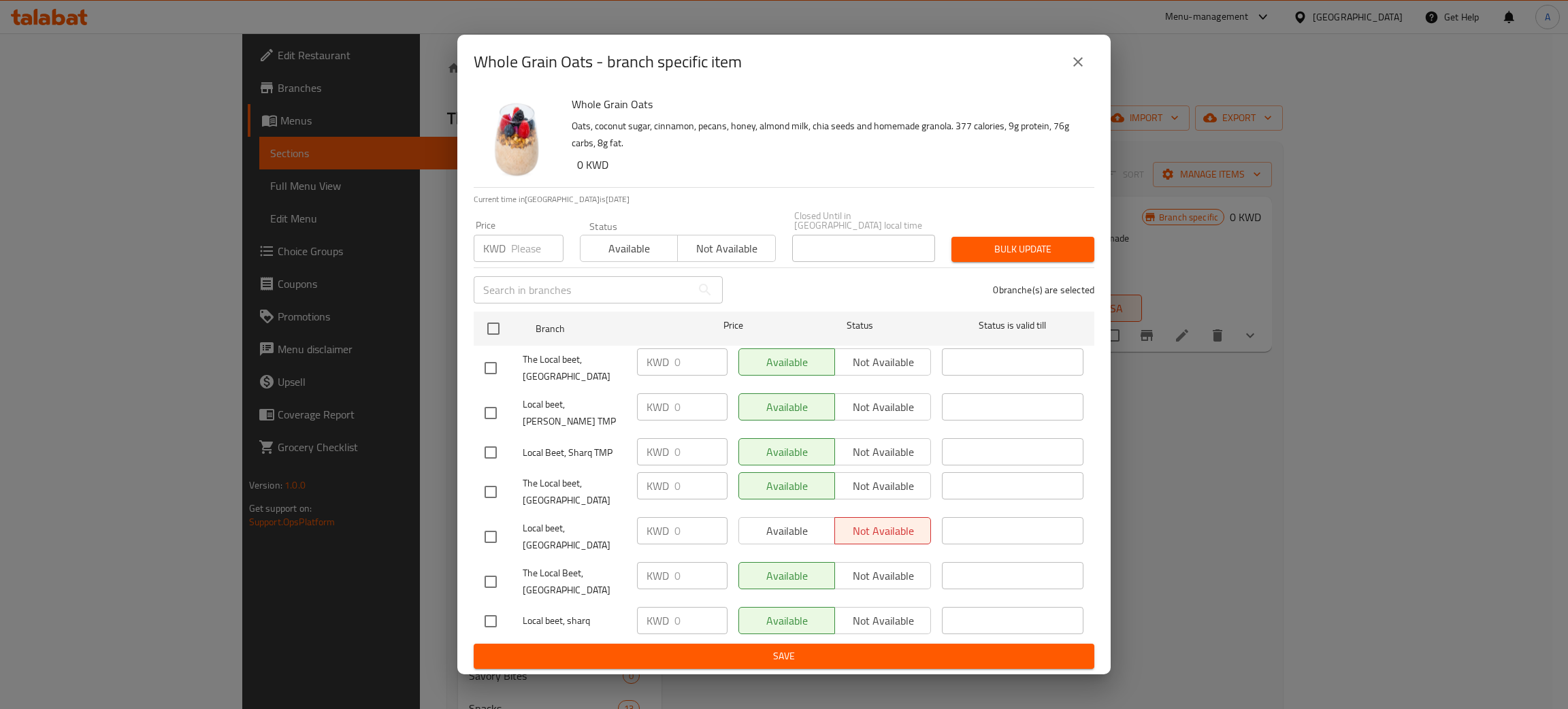
click at [517, 262] on input "number" at bounding box center [537, 248] width 53 height 27
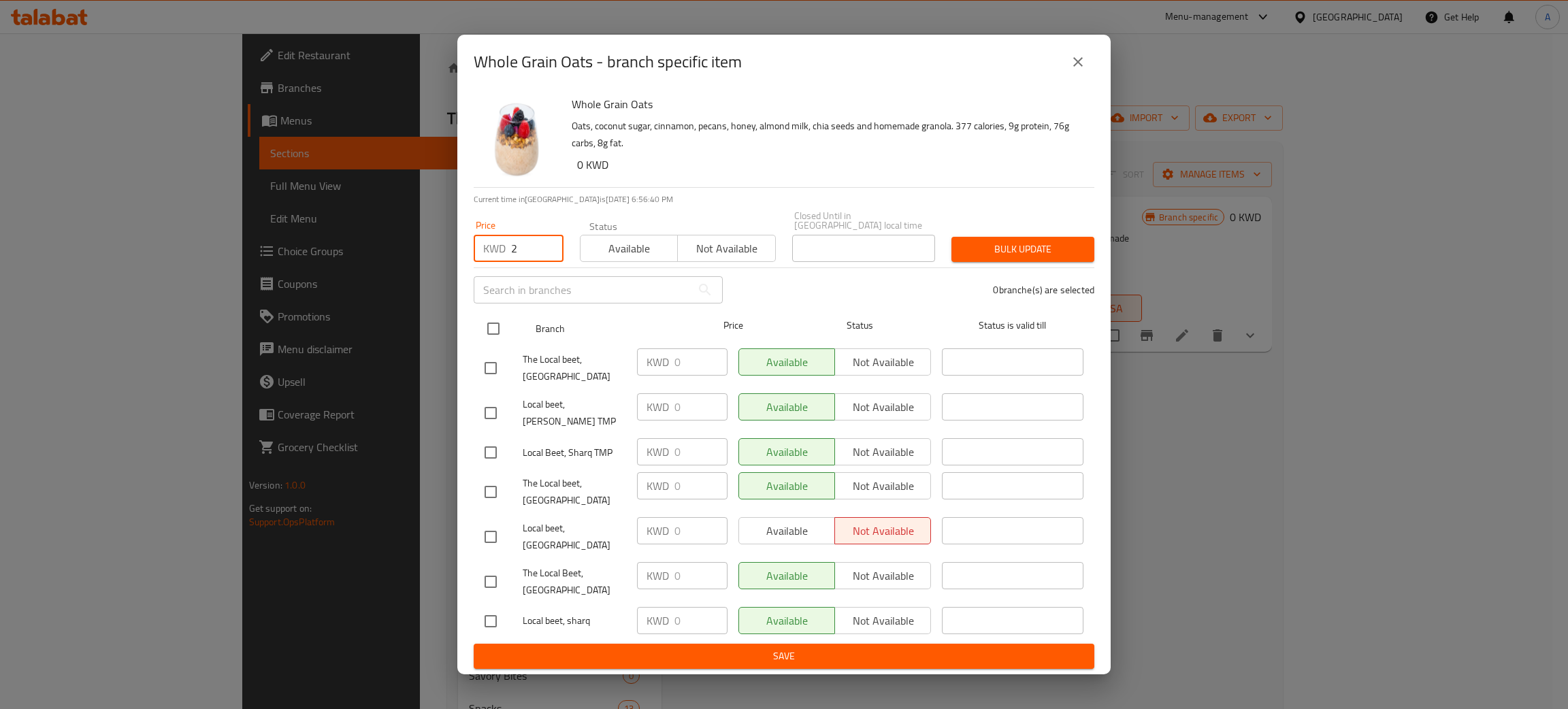
type input "2"
drag, startPoint x: 495, startPoint y: 340, endPoint x: 508, endPoint y: 343, distance: 13.3
click at [495, 341] on input "checkbox" at bounding box center [493, 329] width 28 height 28
checkbox input "true"
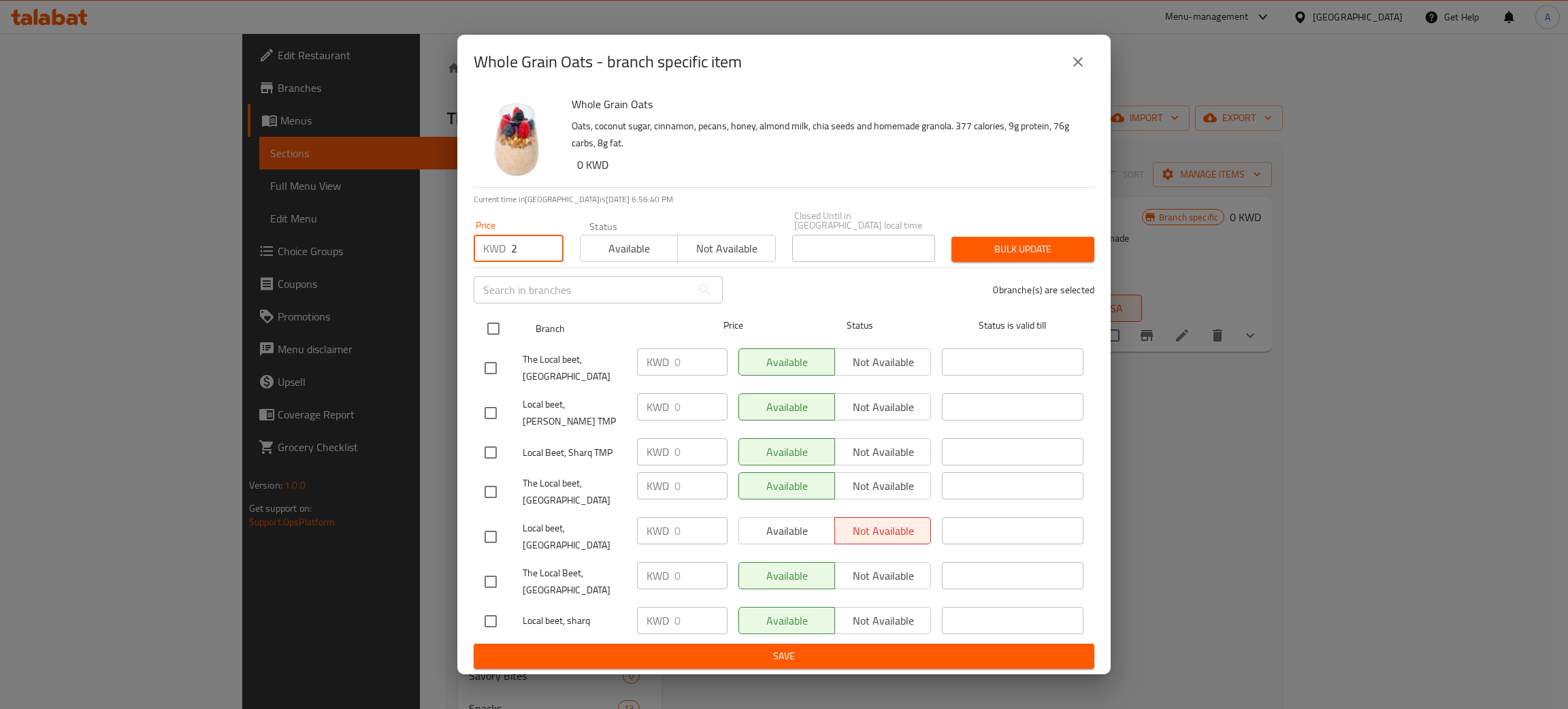
checkbox input "true"
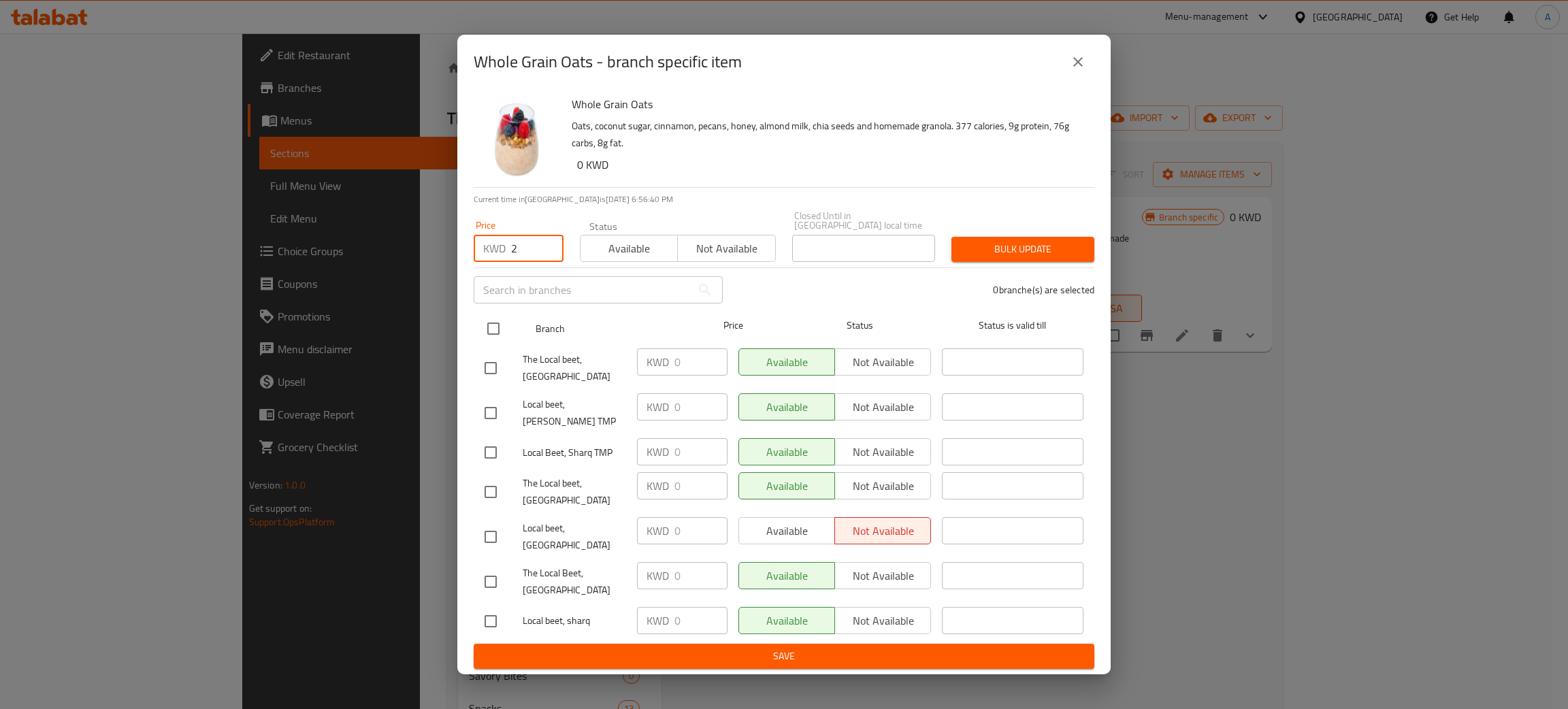
checkbox input "true"
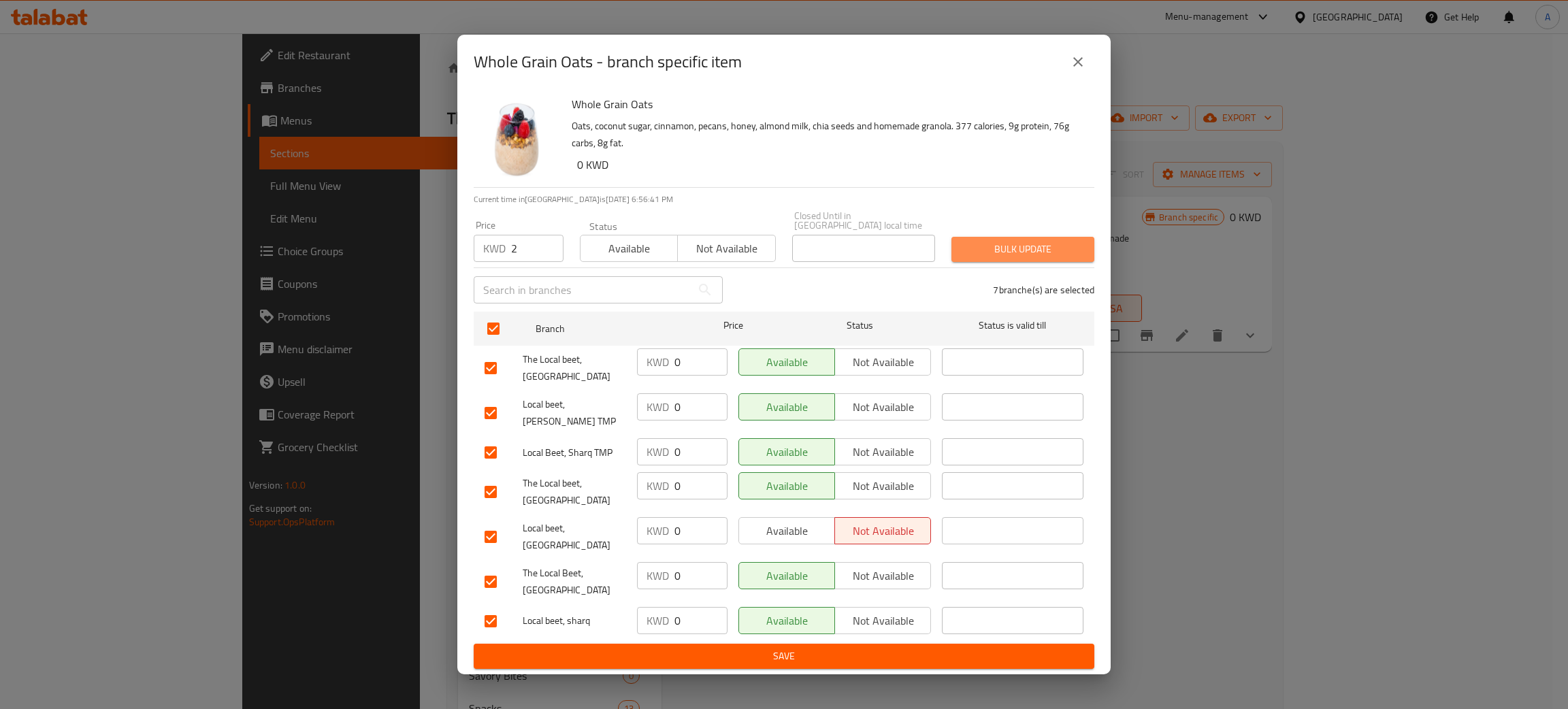
click at [1022, 256] on span "Bulk update" at bounding box center [1022, 249] width 122 height 17
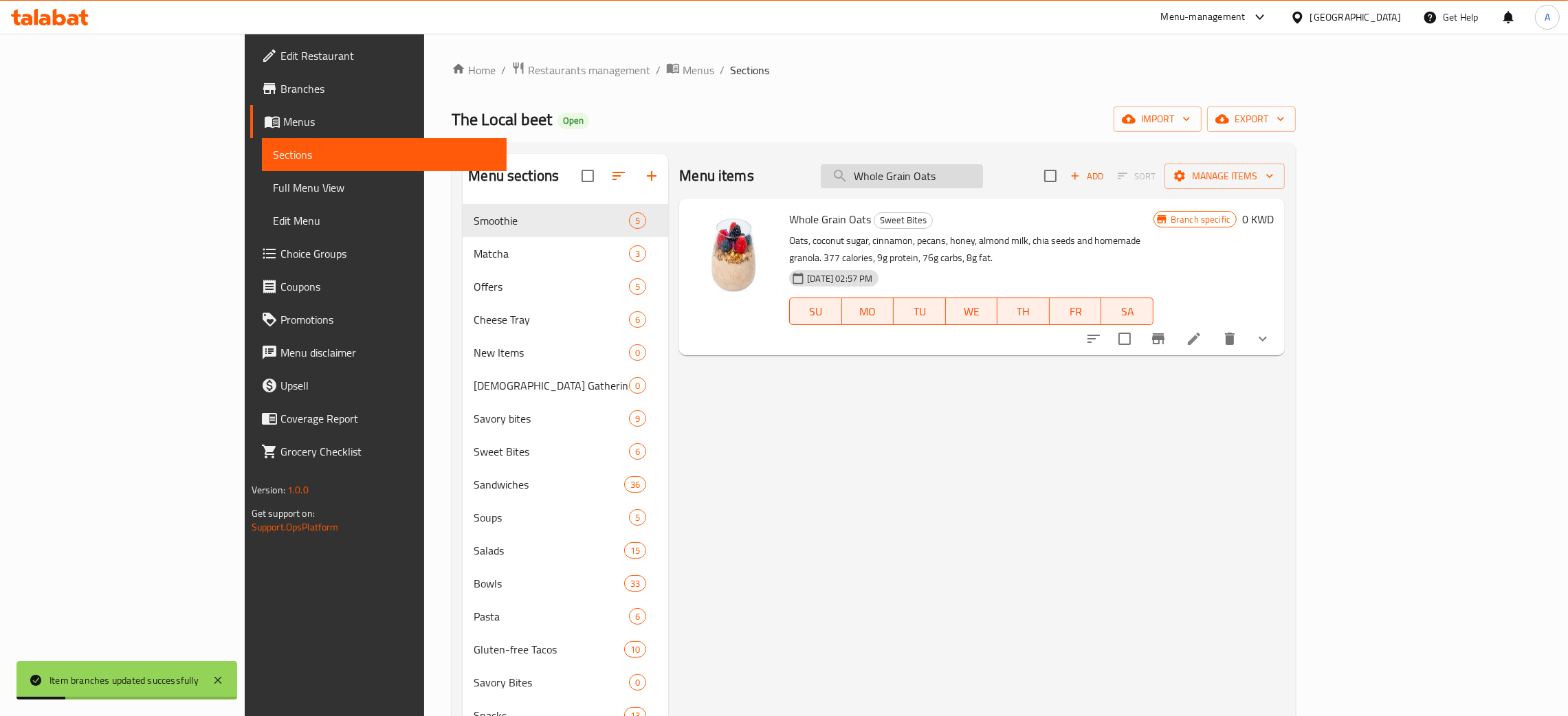
click at [967, 179] on input "Whole Grain Oats" at bounding box center [901, 176] width 162 height 24
click at [966, 179] on input "Whole Grain Oats" at bounding box center [901, 176] width 162 height 24
click at [966, 177] on input "Whole Grain Oats" at bounding box center [901, 176] width 162 height 24
paste input "Shroomi Sandwich"
type input "Shroomi Sandwich"
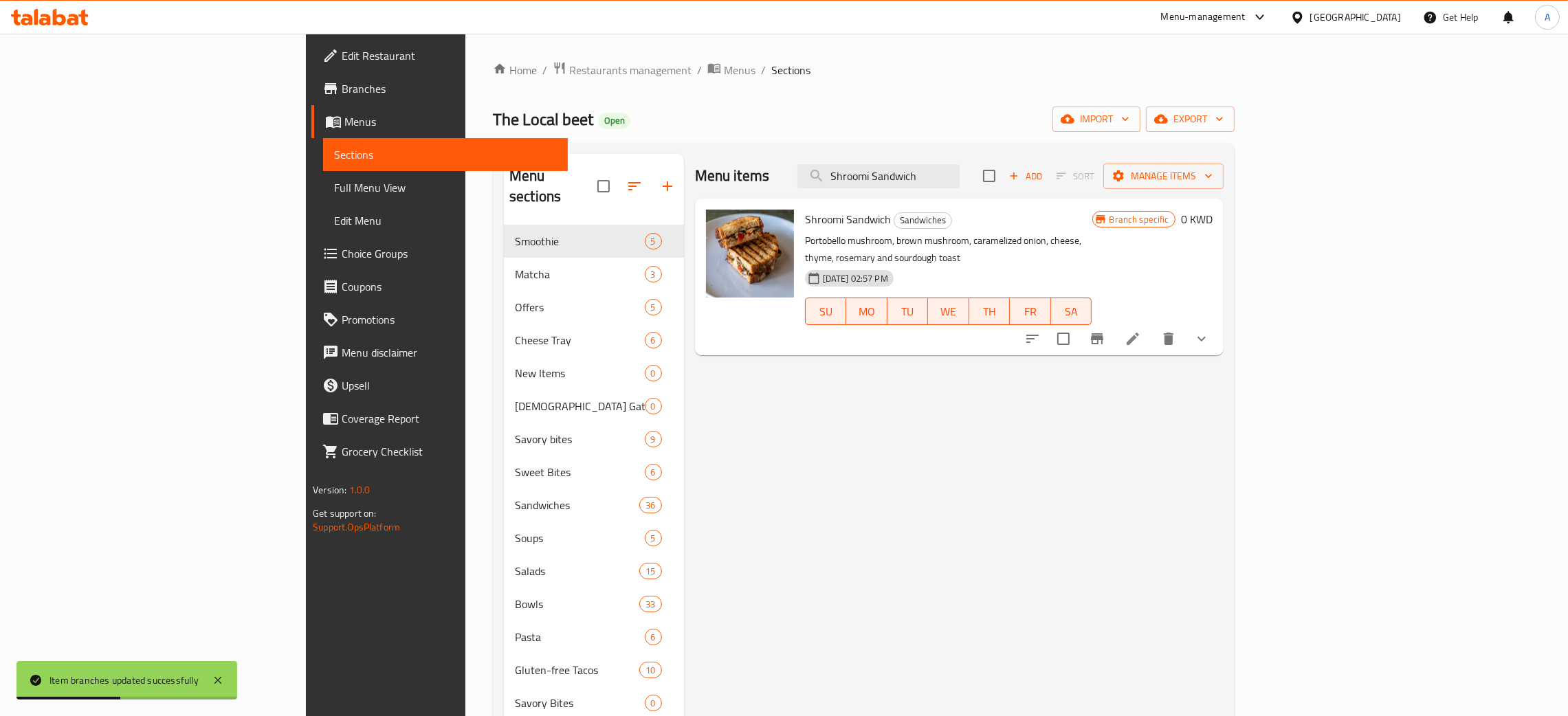
click at [1106, 331] on icon "Branch-specific-item" at bounding box center [1097, 339] width 17 height 17
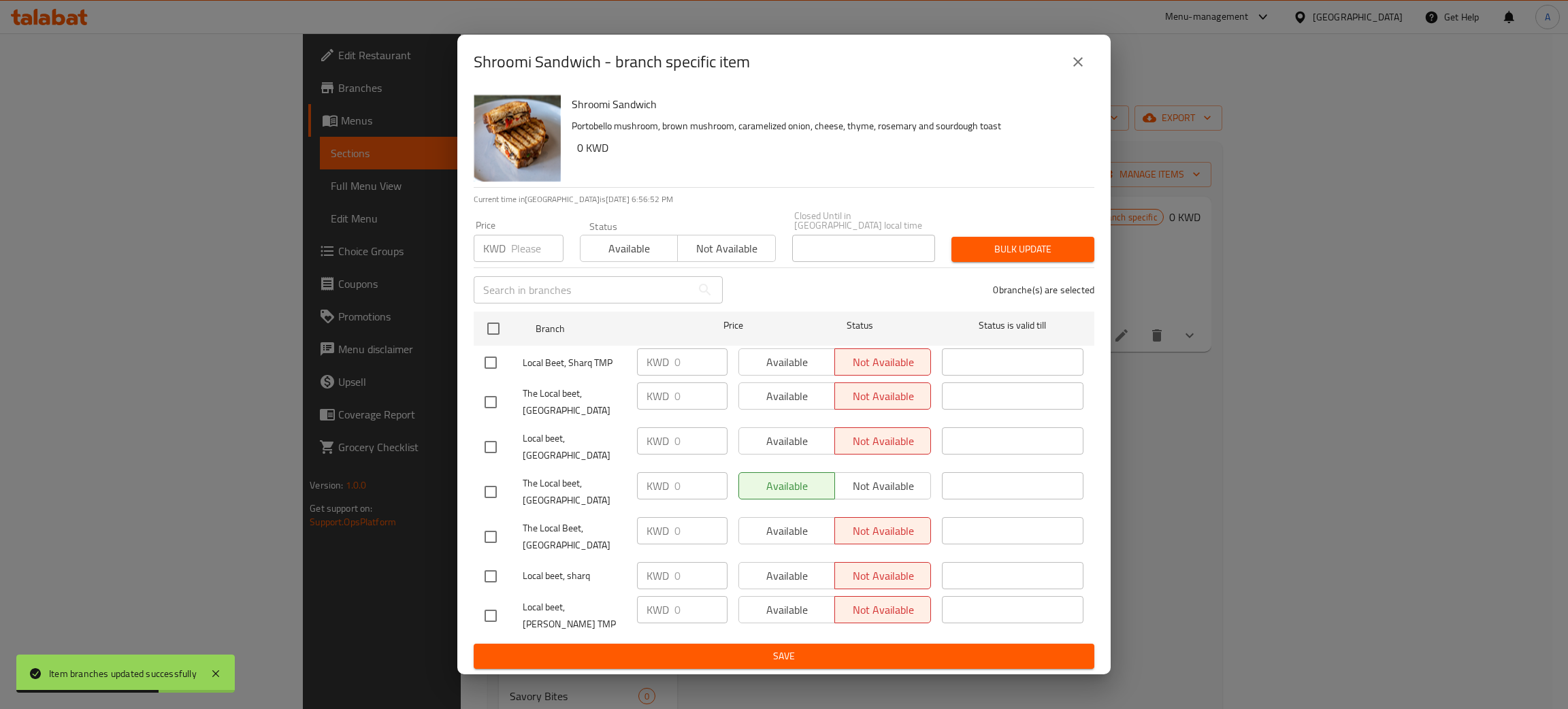
click at [532, 260] on input "number" at bounding box center [537, 248] width 53 height 27
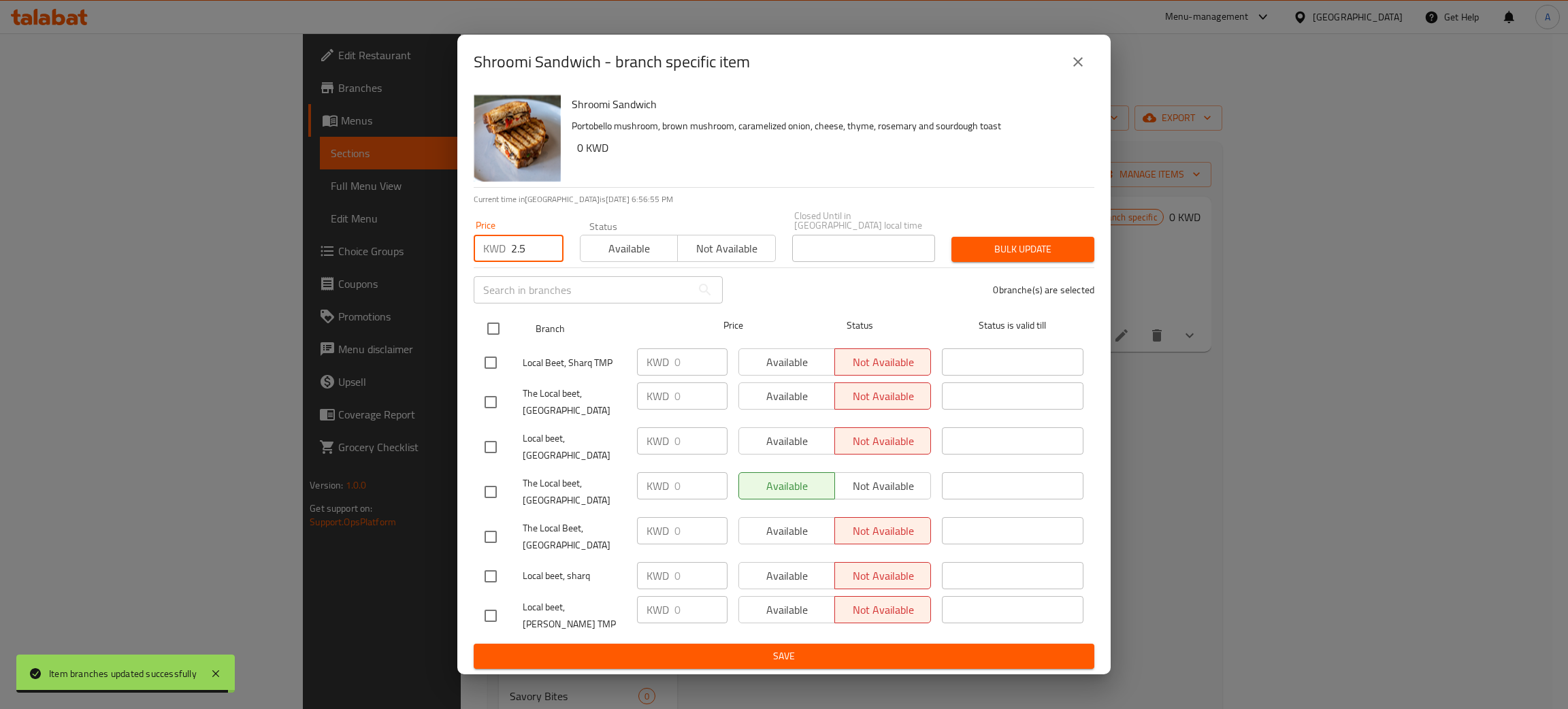
type input "2.5"
click at [496, 333] on input "checkbox" at bounding box center [493, 329] width 28 height 28
checkbox input "true"
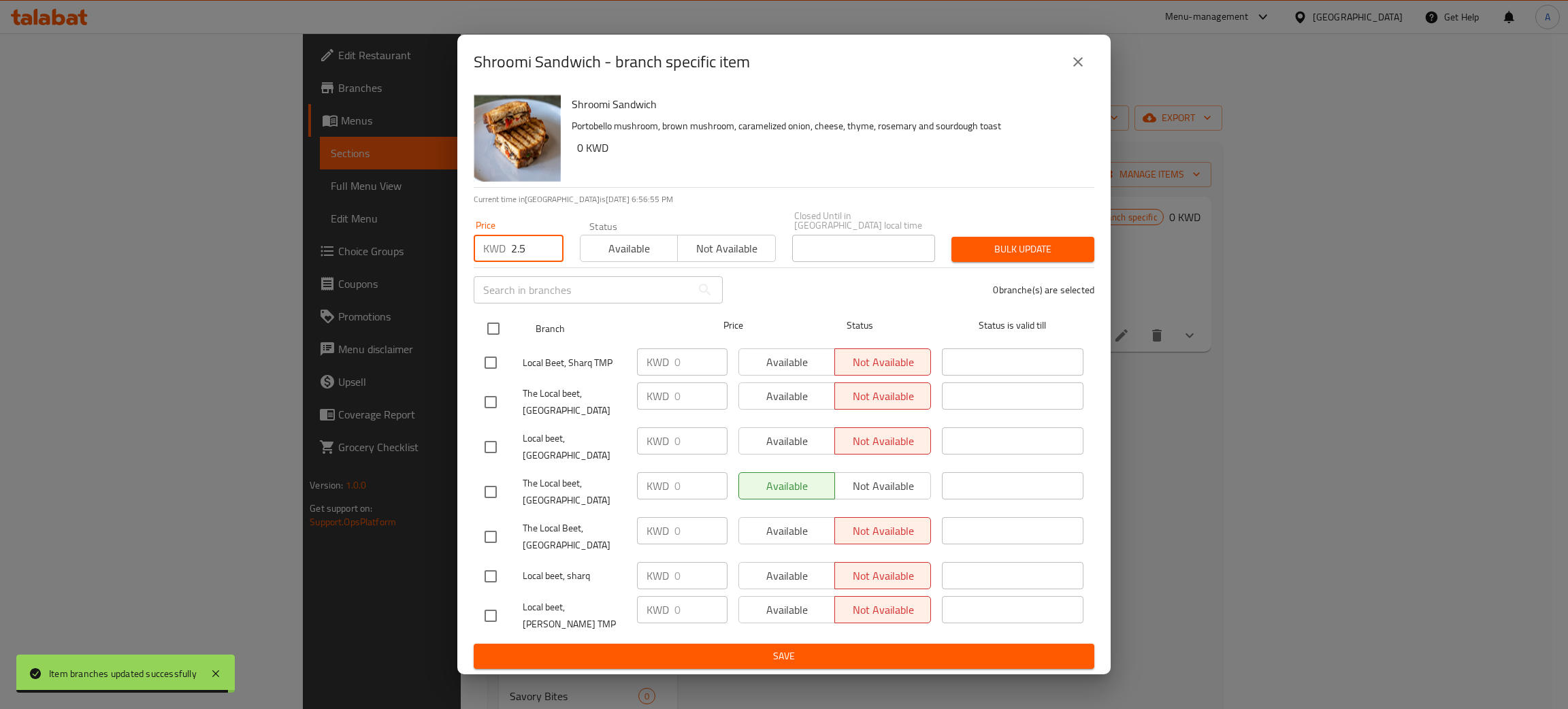
checkbox input "true"
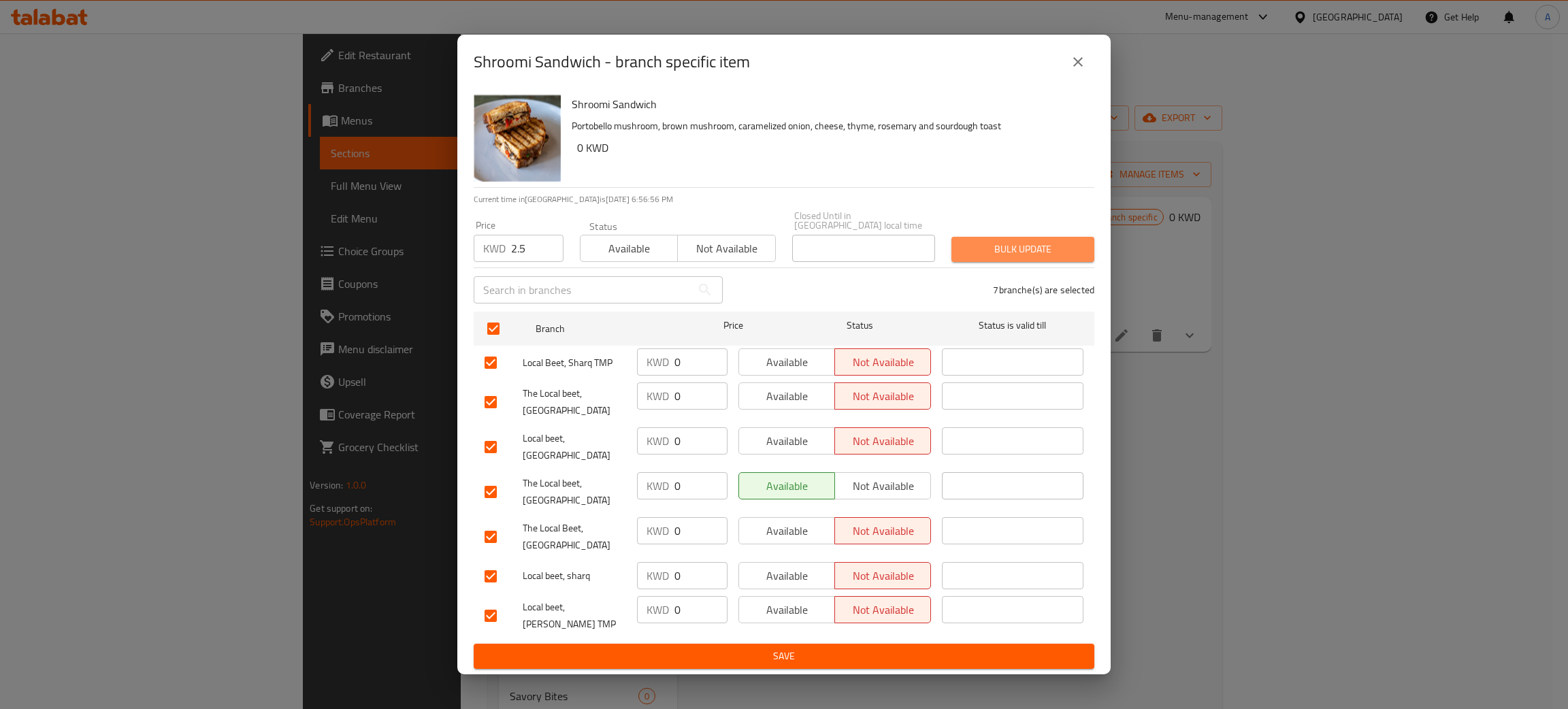
click at [1028, 258] on span "Bulk update" at bounding box center [1022, 249] width 122 height 17
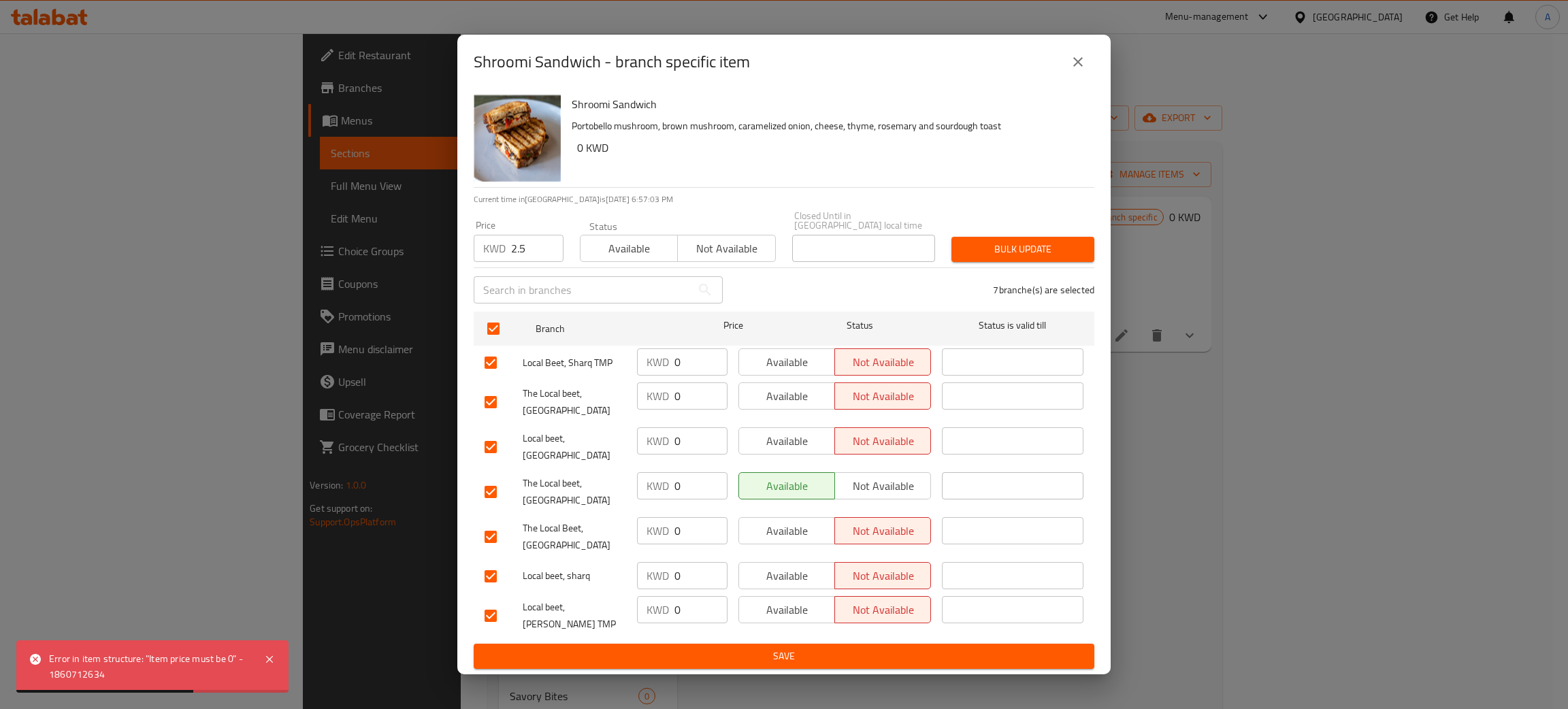
click at [773, 648] on span "Save" at bounding box center [784, 656] width 599 height 17
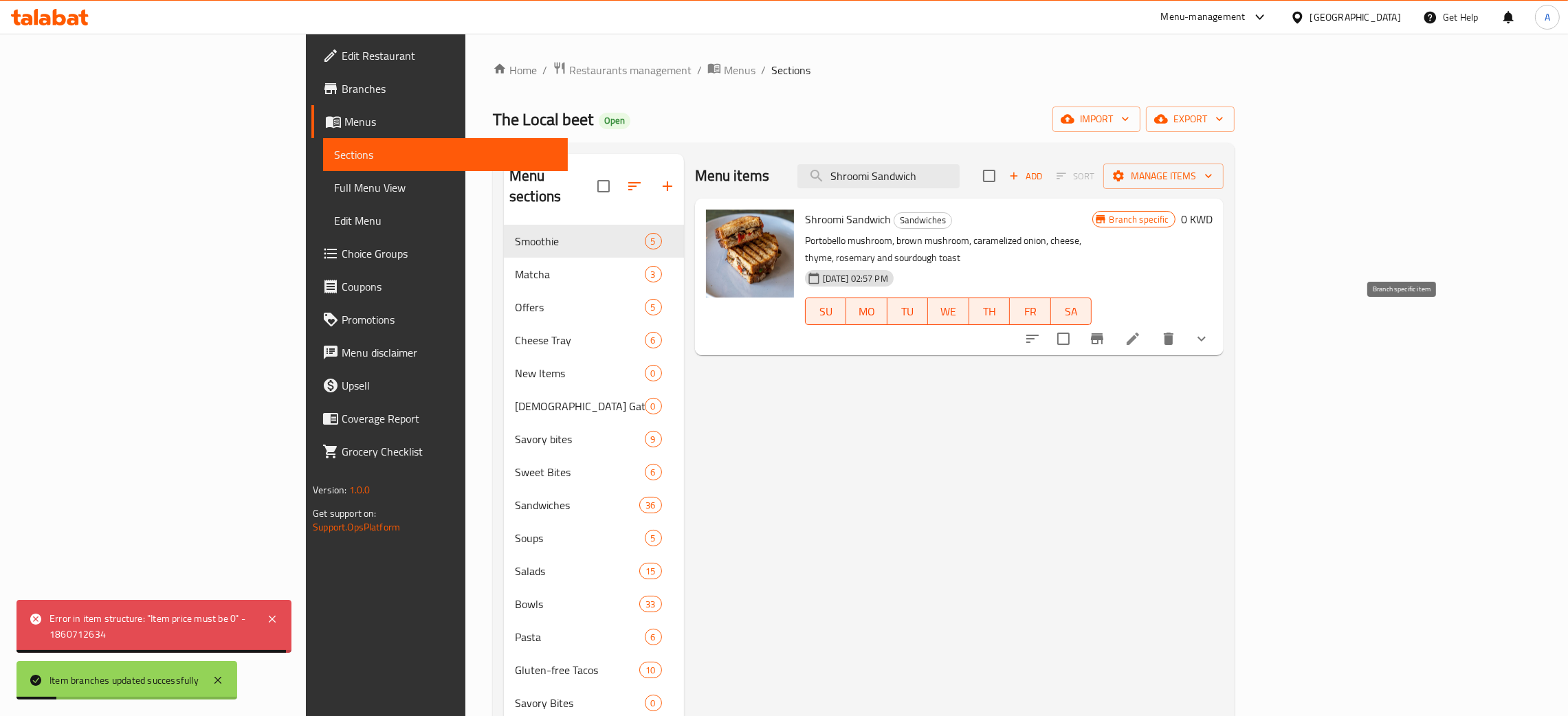
click at [1103, 333] on icon "Branch-specific-item" at bounding box center [1098, 339] width 13 height 11
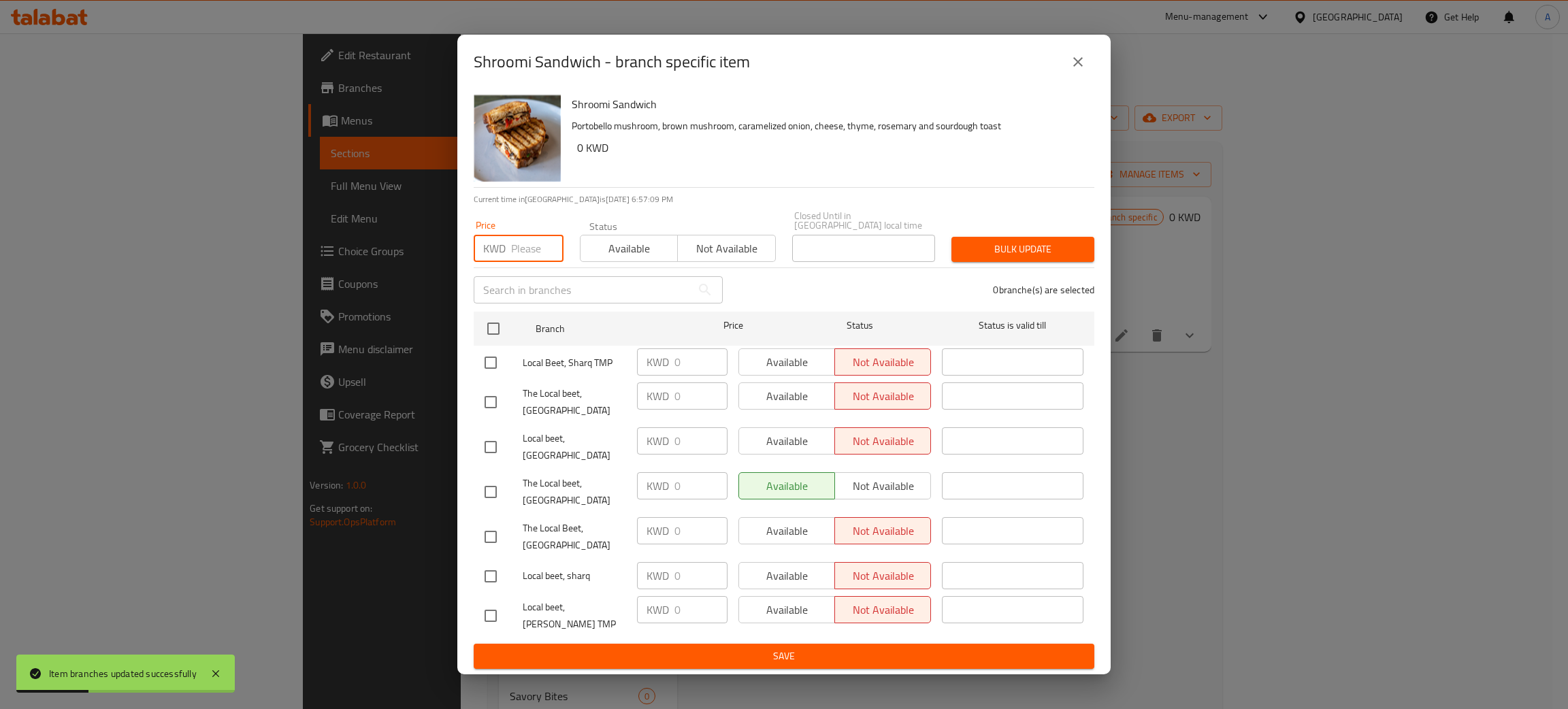
click at [524, 255] on input "number" at bounding box center [537, 248] width 53 height 27
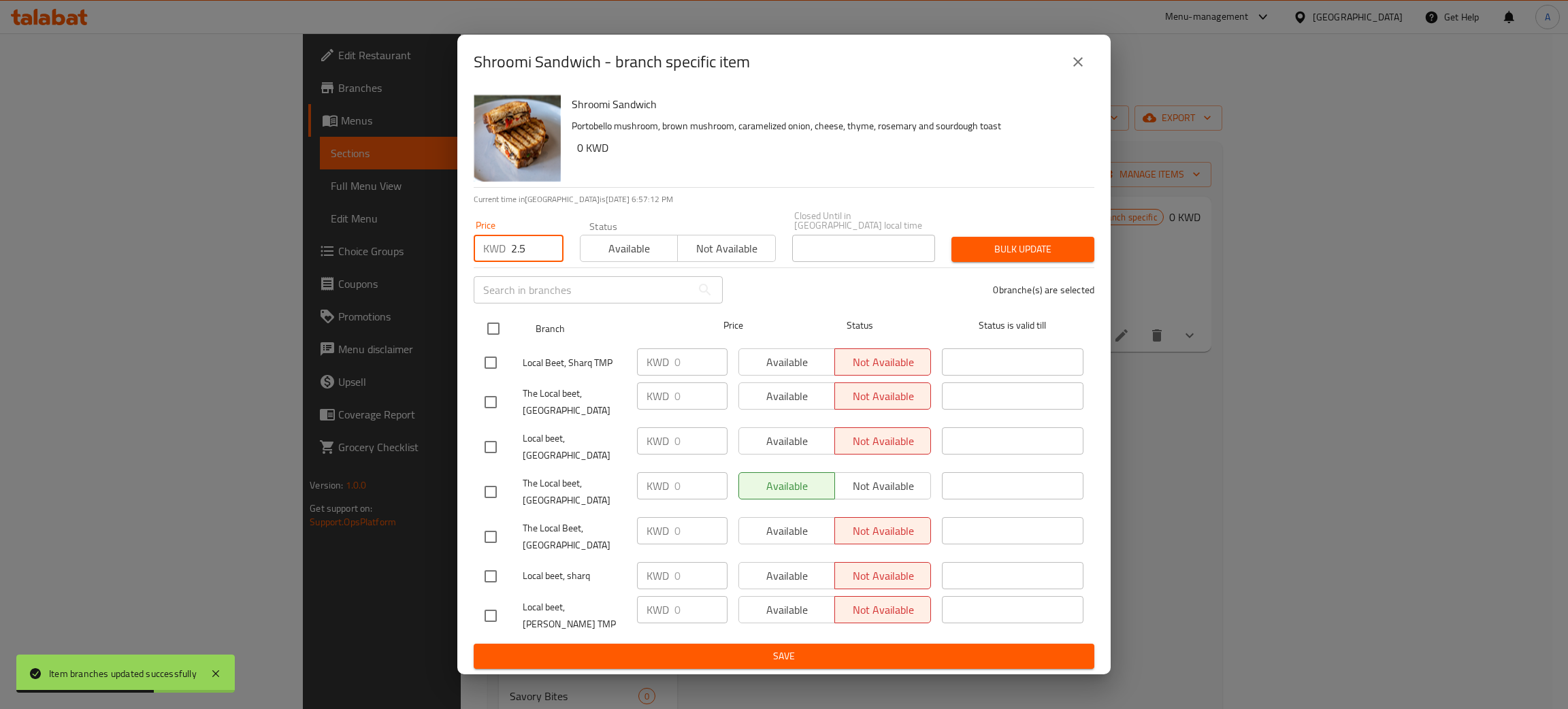
type input "2.5"
click at [487, 336] on input "checkbox" at bounding box center [493, 329] width 28 height 28
checkbox input "true"
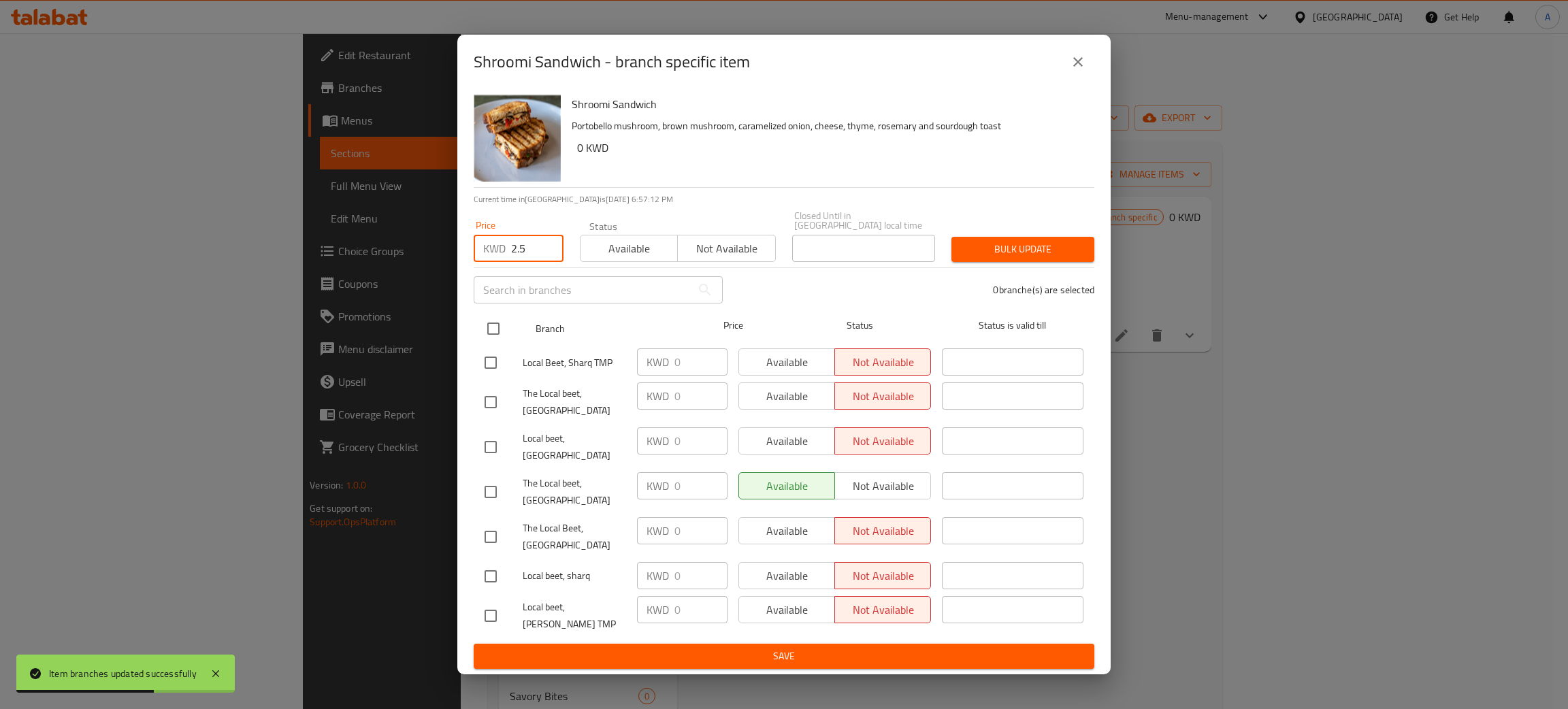
checkbox input "true"
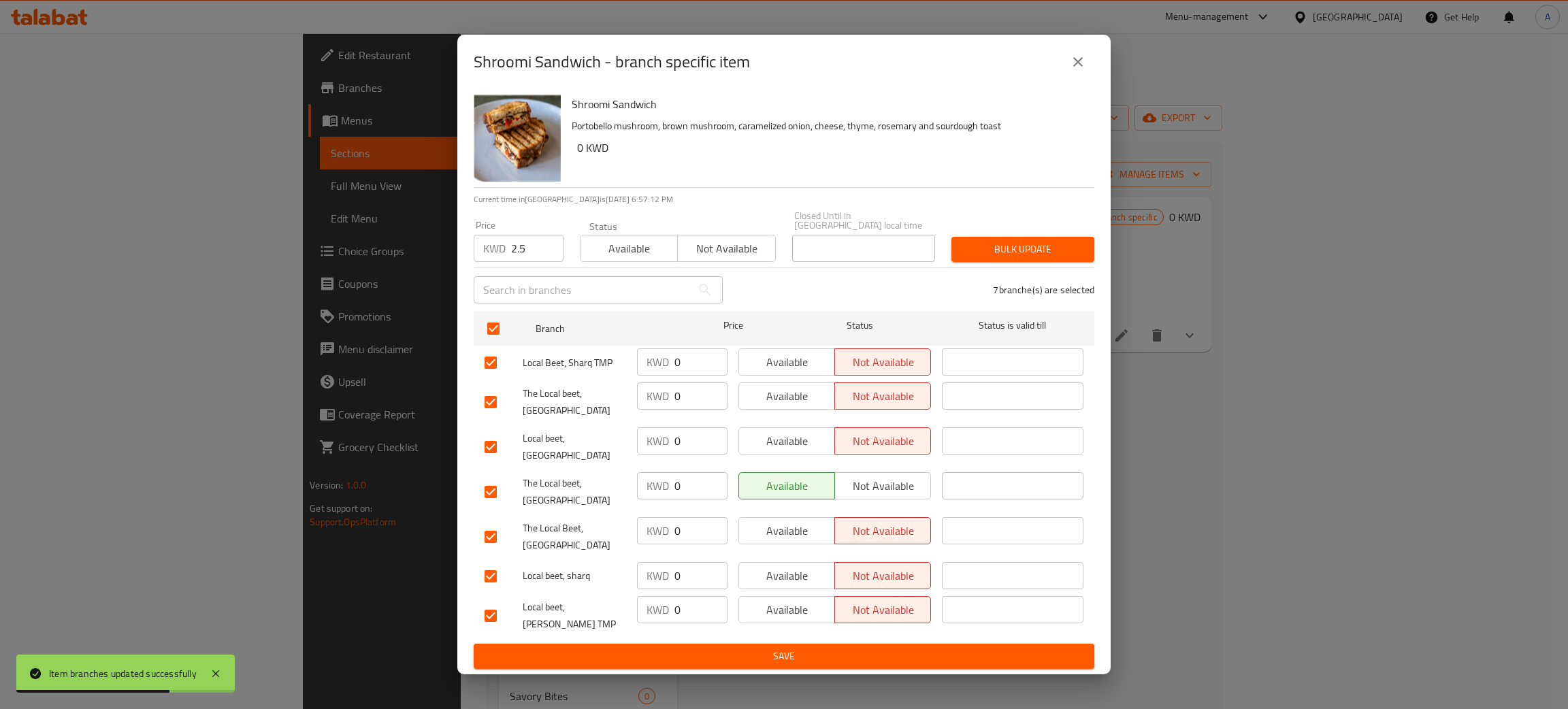
click at [998, 251] on button "Bulk update" at bounding box center [1022, 249] width 143 height 25
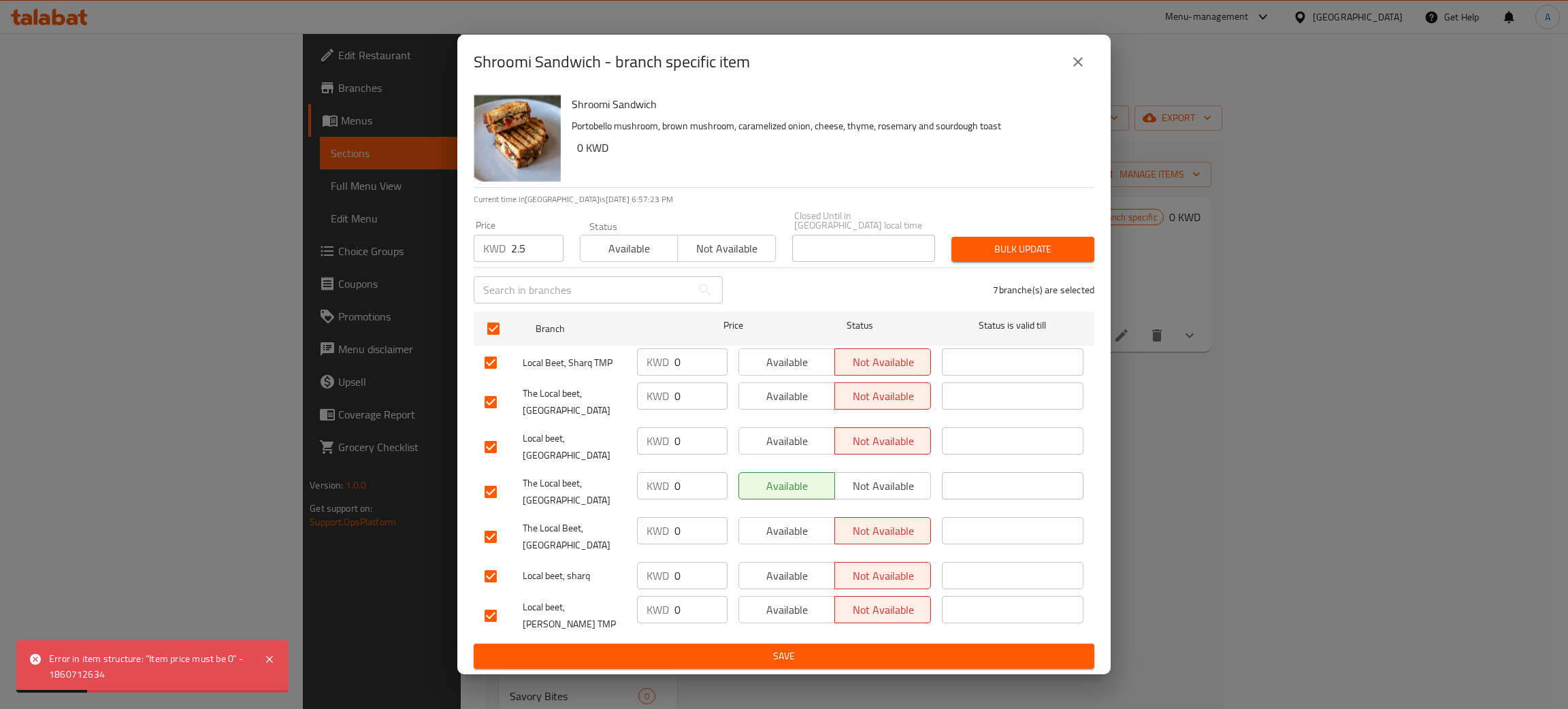
click at [1066, 78] on button "close" at bounding box center [1078, 62] width 33 height 33
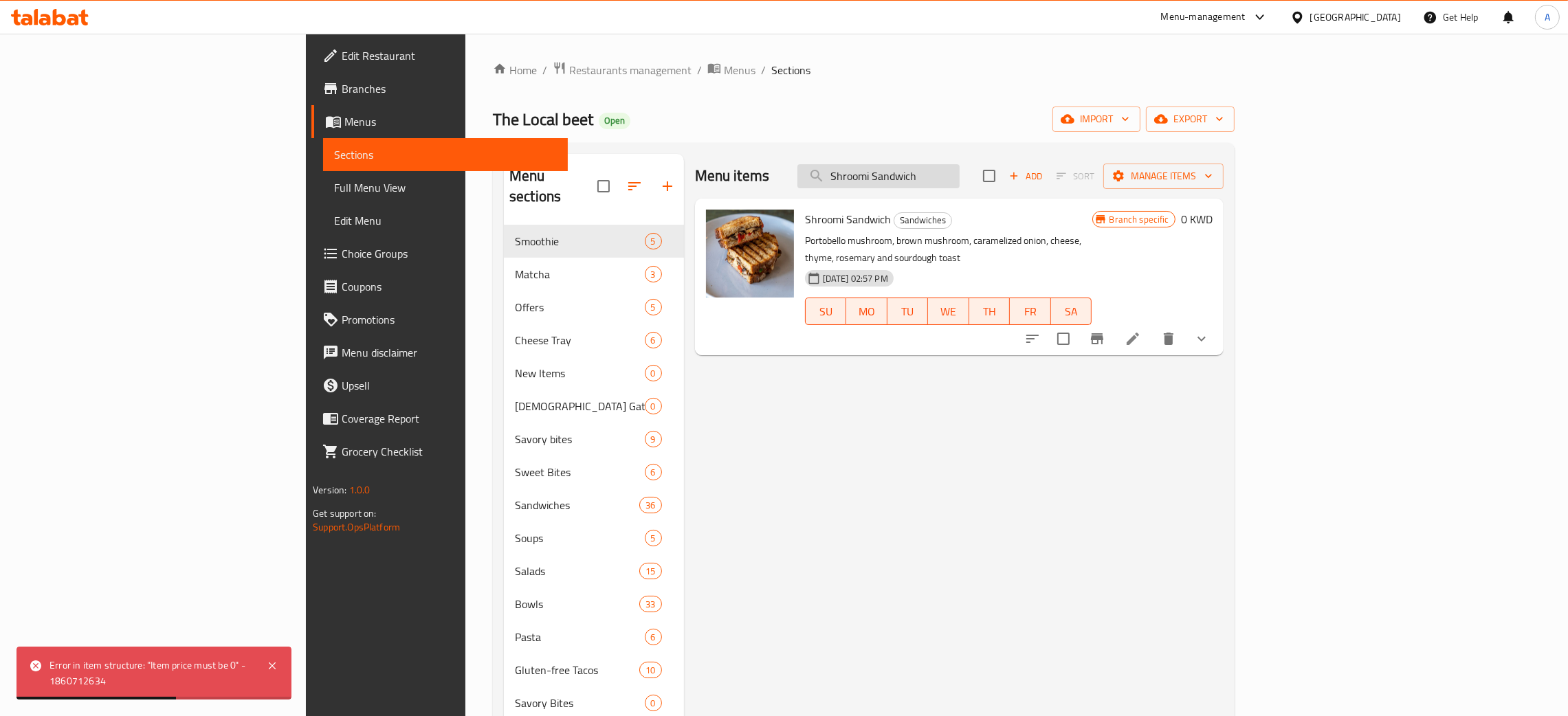
click at [960, 173] on input "Shroomi Sandwich" at bounding box center [878, 176] width 162 height 24
click at [960, 172] on input "Shroomi Sandwich" at bounding box center [878, 176] width 162 height 24
paste input "Apple Juice"
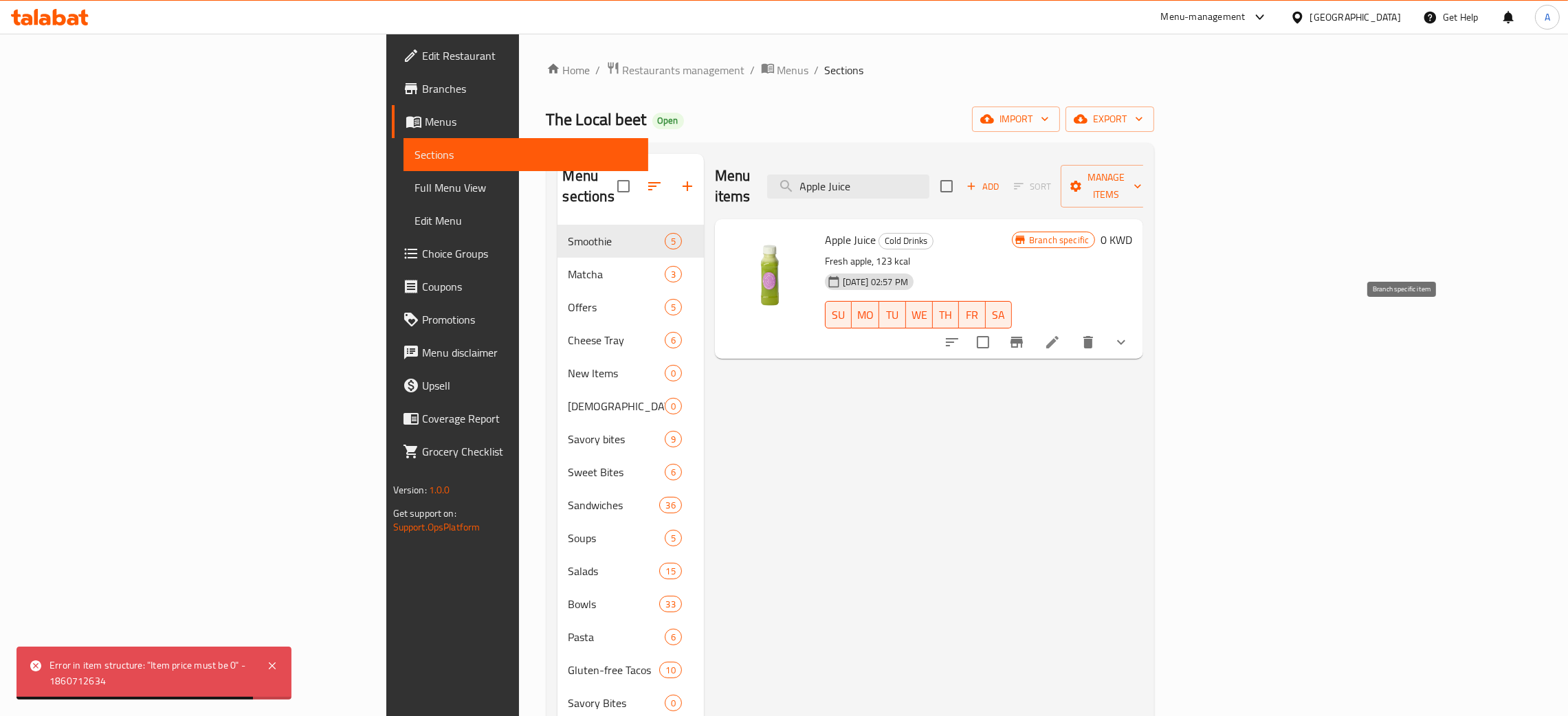
click at [1025, 334] on icon "Branch-specific-item" at bounding box center [1016, 342] width 17 height 17
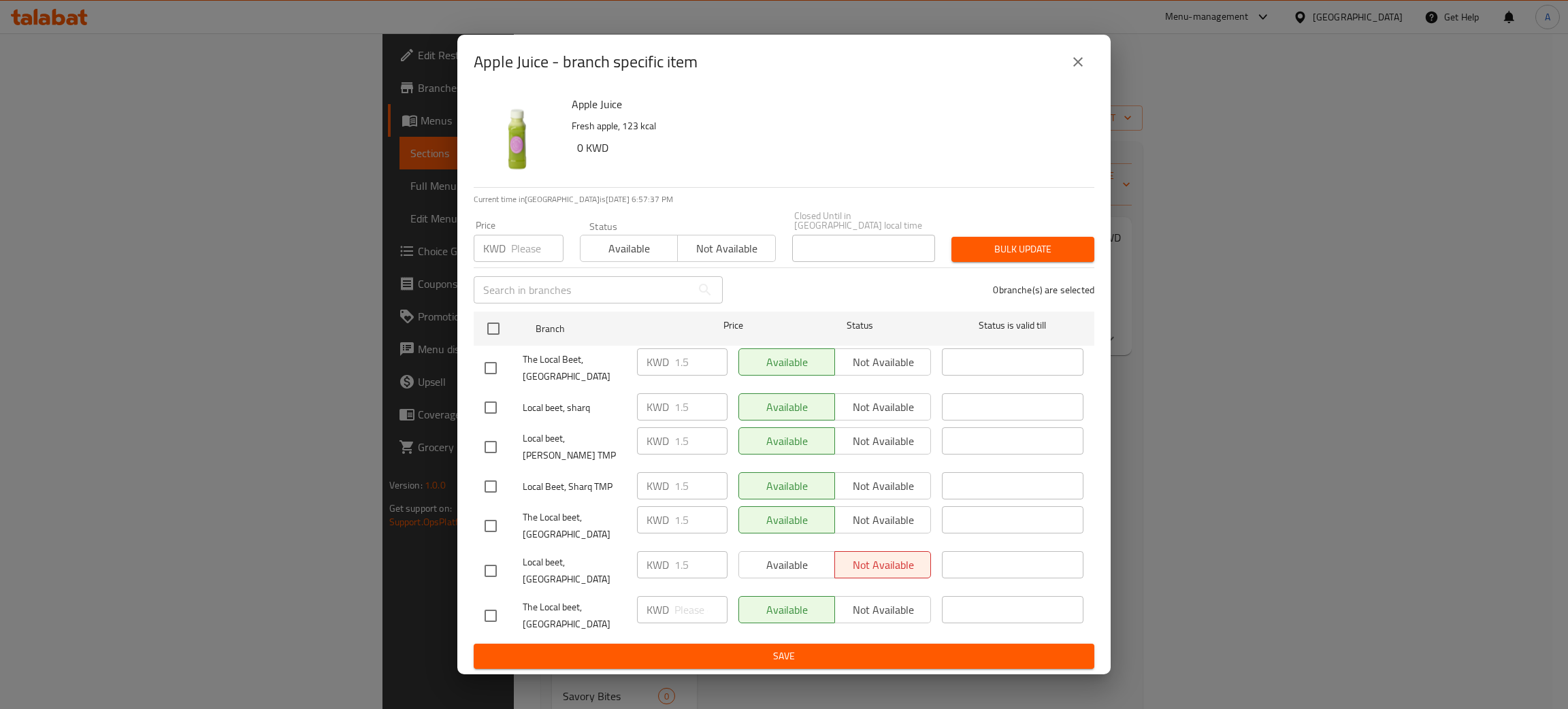
click at [1076, 70] on icon "close" at bounding box center [1078, 62] width 16 height 16
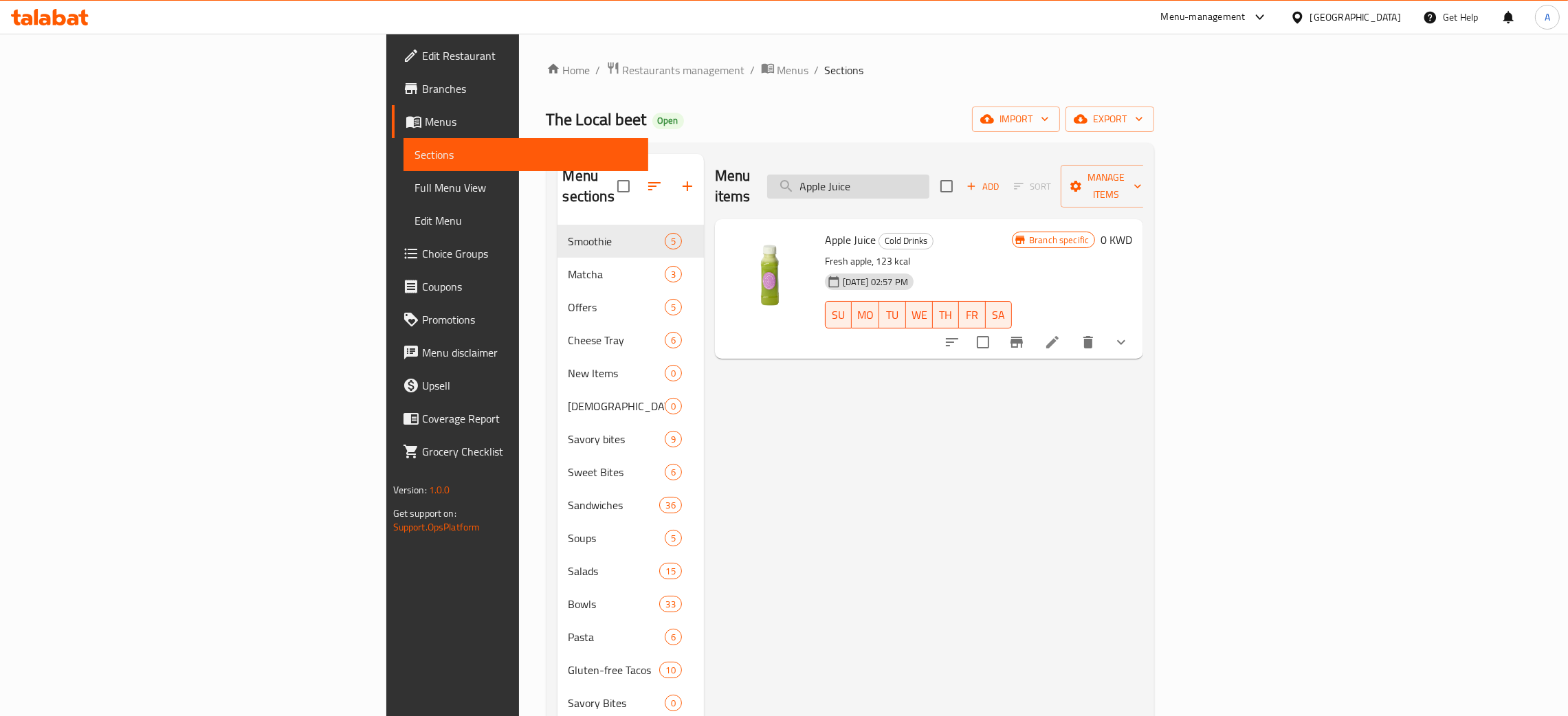
click at [930, 174] on input "Apple Juice" at bounding box center [848, 186] width 162 height 24
paste input "Let's Dat"
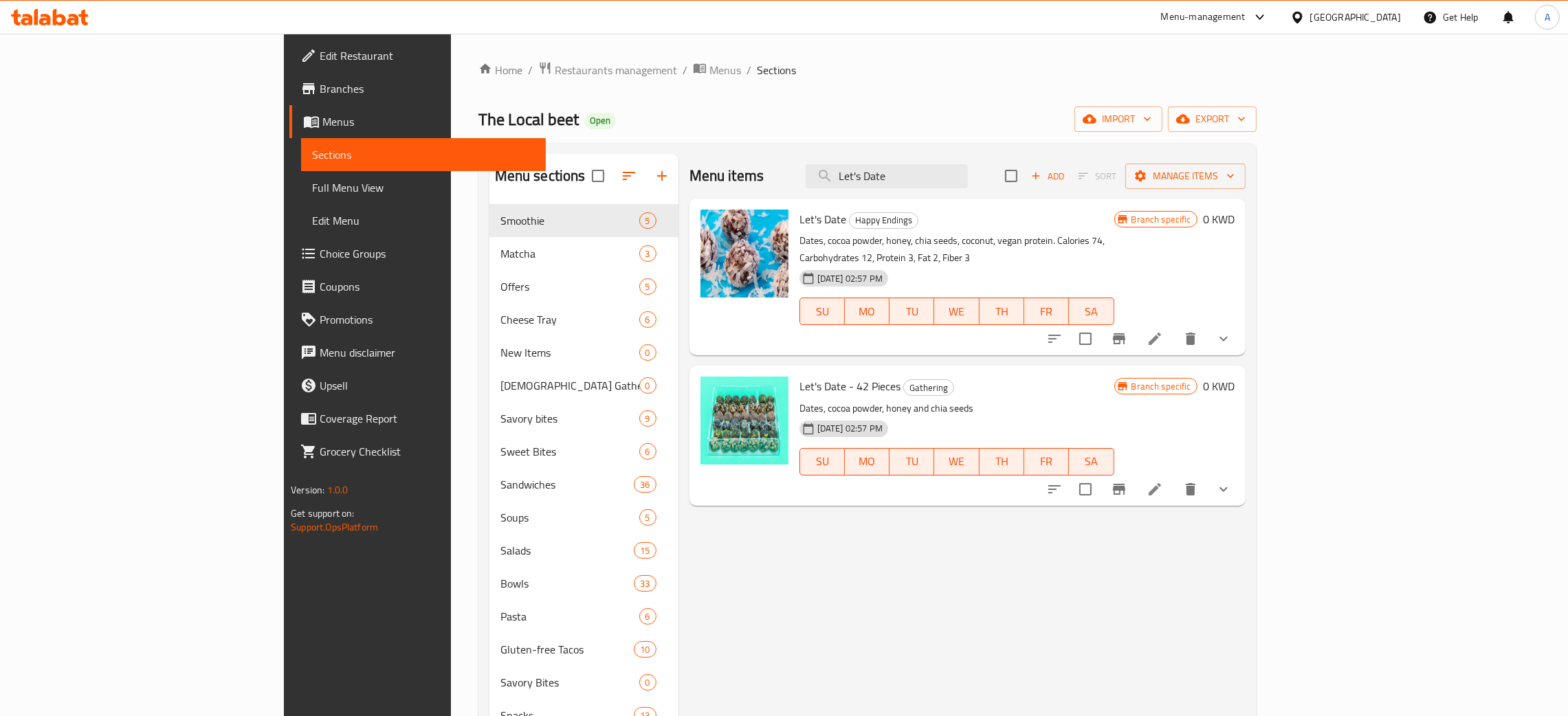
type input "Let's Date"
click at [1136, 322] on button "Branch-specific-item" at bounding box center [1119, 339] width 33 height 33
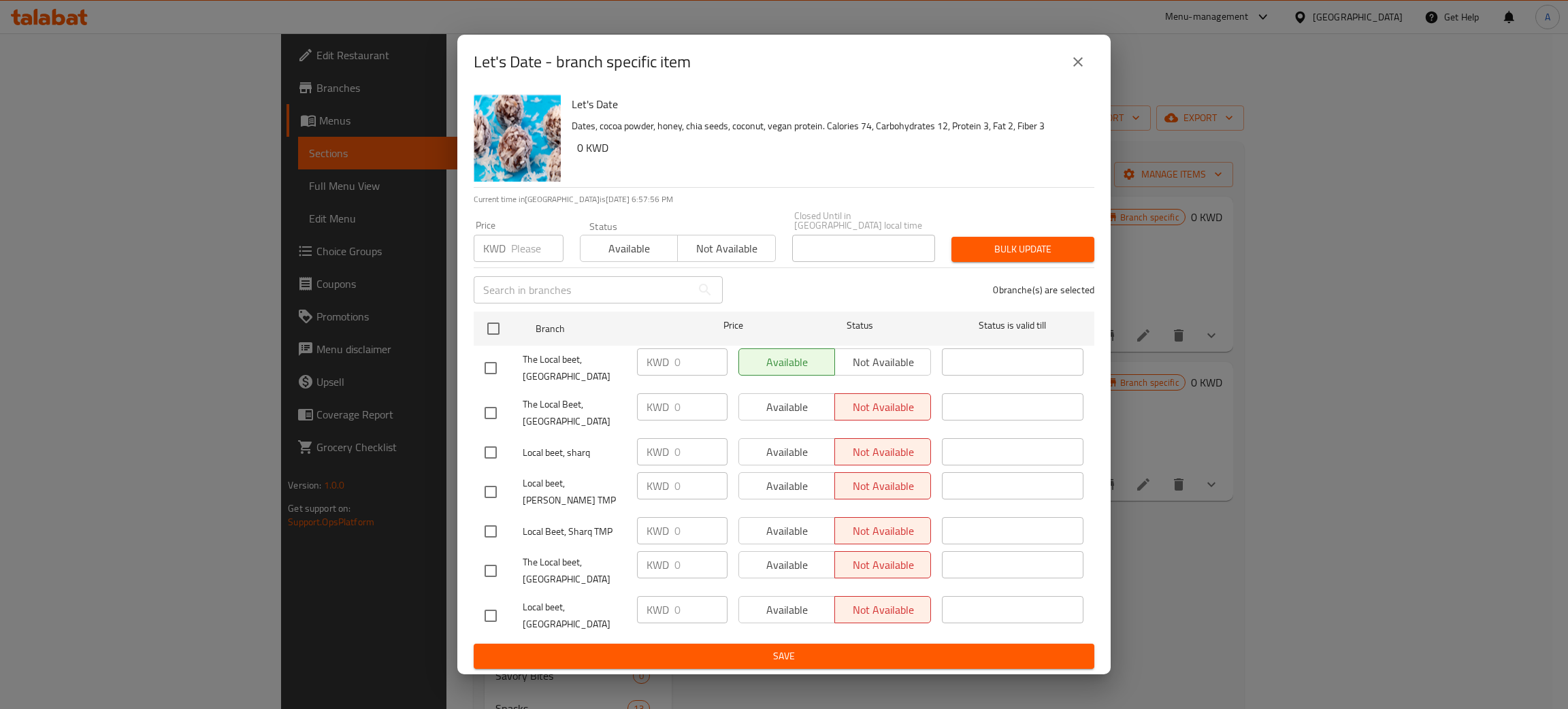
click at [510, 260] on div "KWD Price" at bounding box center [518, 248] width 90 height 27
type input "1.5"
click at [1043, 256] on span "Bulk update" at bounding box center [1022, 249] width 122 height 17
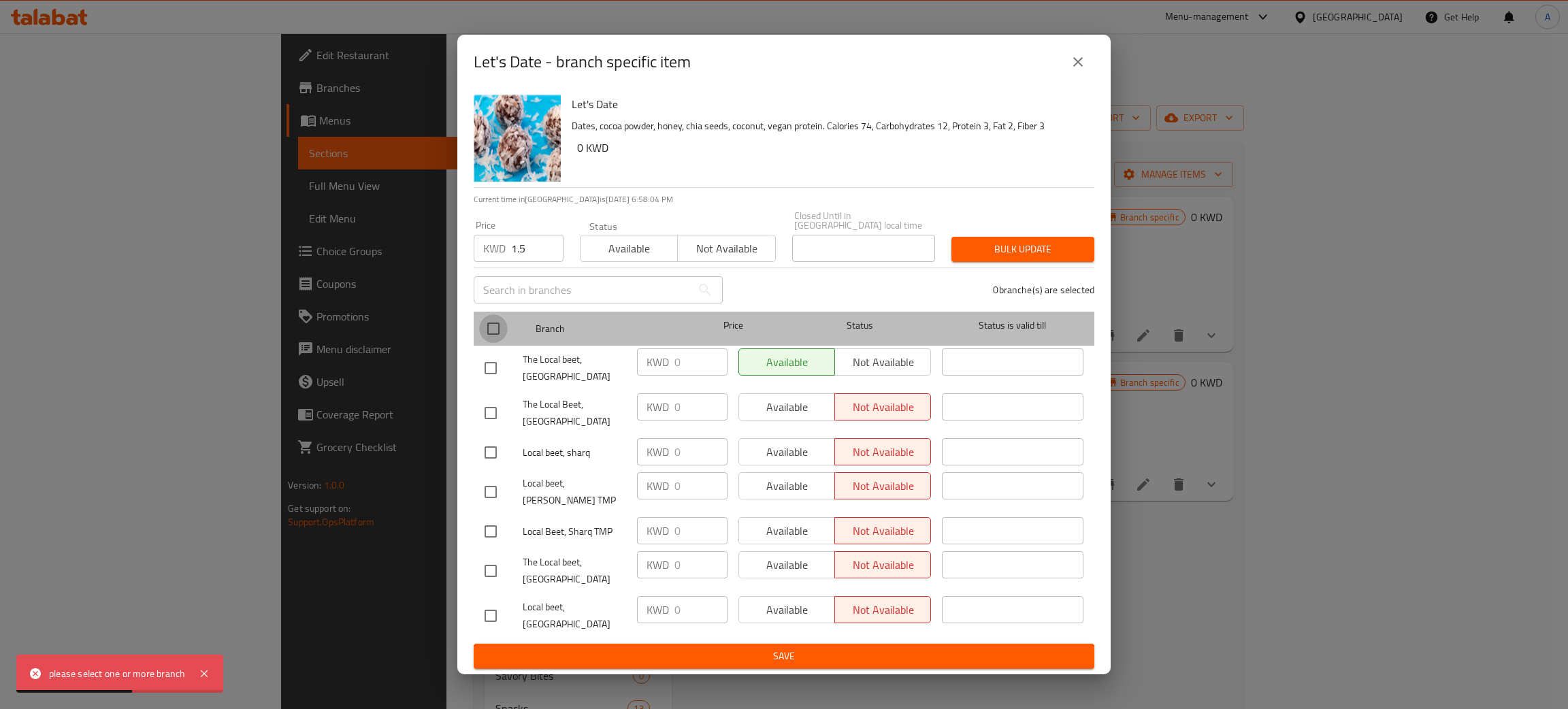
click at [485, 340] on input "checkbox" at bounding box center [493, 329] width 28 height 28
checkbox input "true"
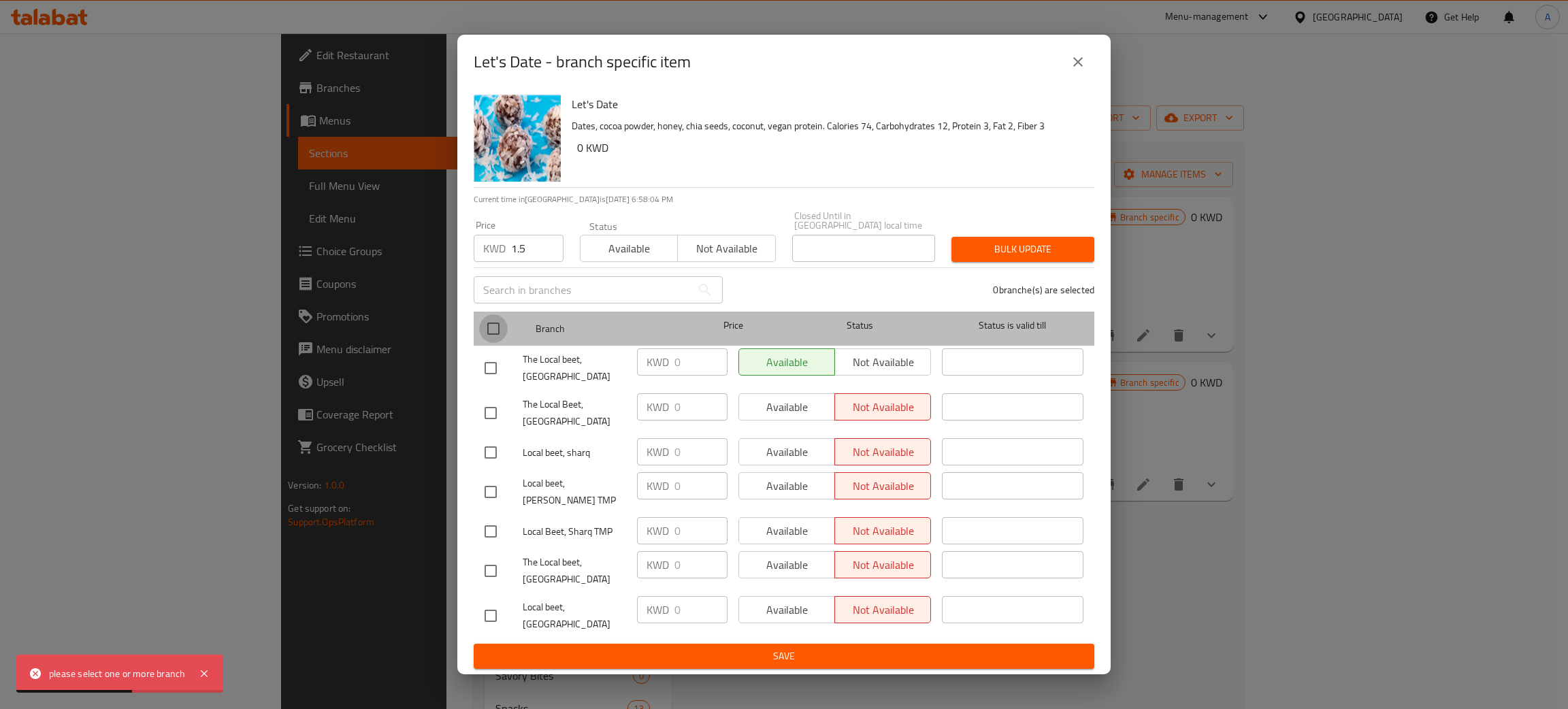
checkbox input "true"
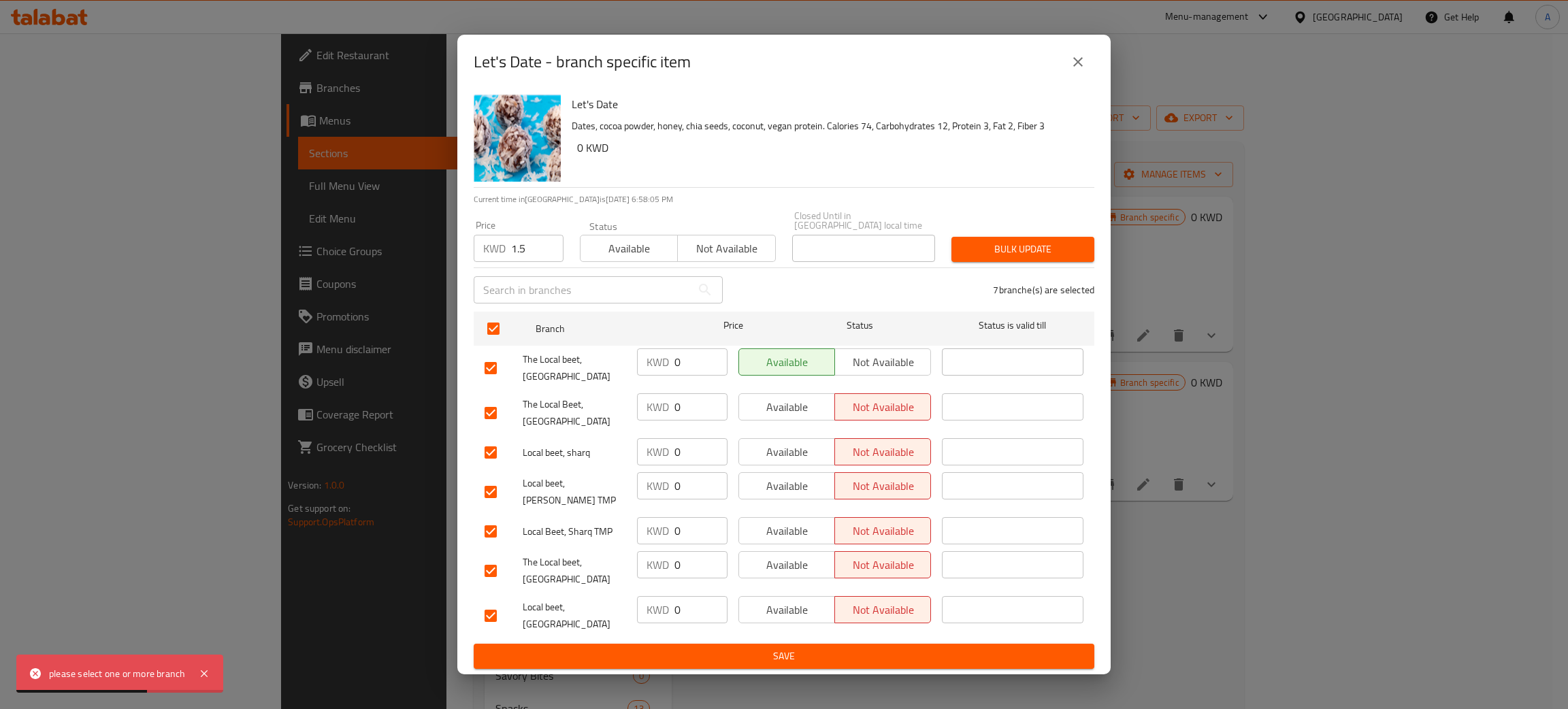
click at [1042, 258] on span "Bulk update" at bounding box center [1022, 249] width 122 height 17
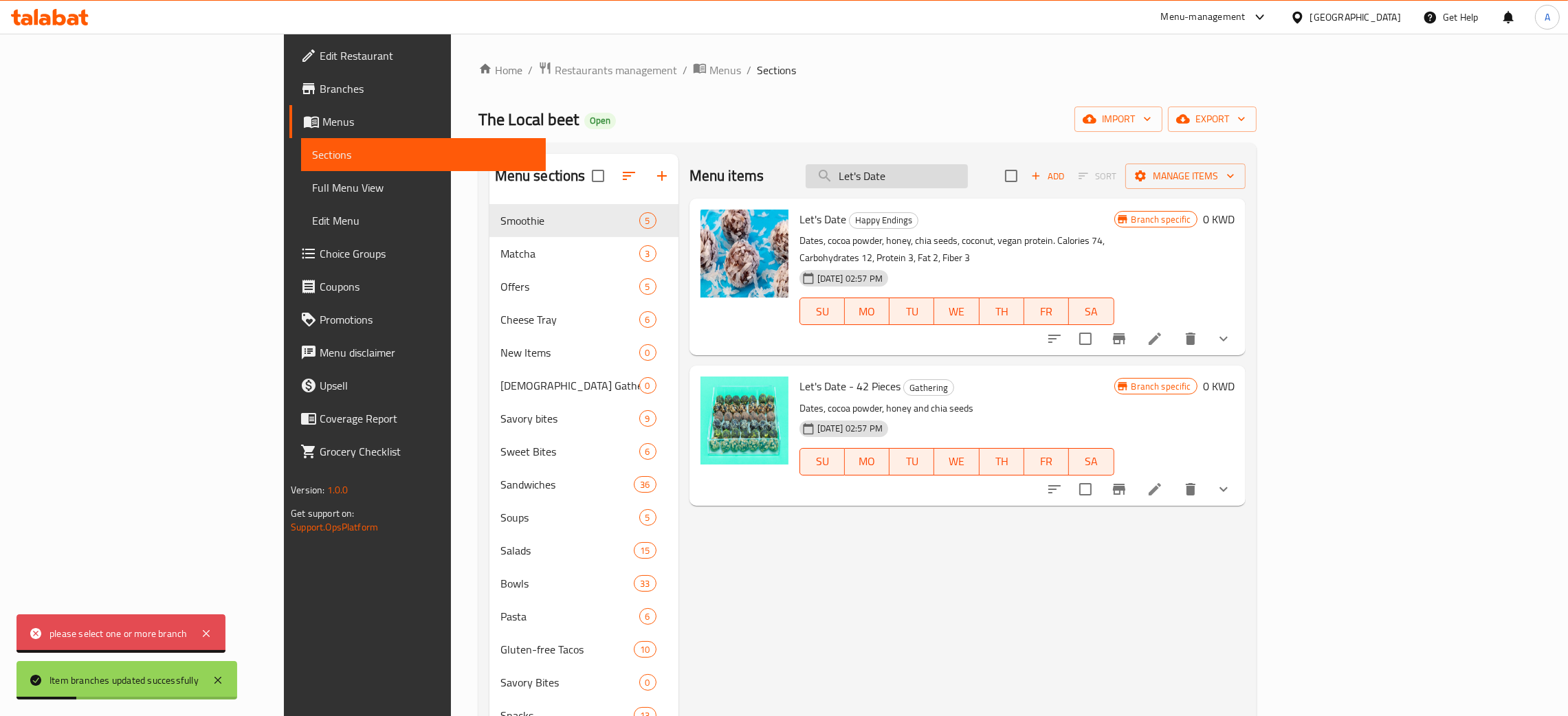
click at [968, 183] on input "Let's Date" at bounding box center [886, 176] width 162 height 24
click at [968, 181] on input "Let's Date" at bounding box center [886, 176] width 162 height 24
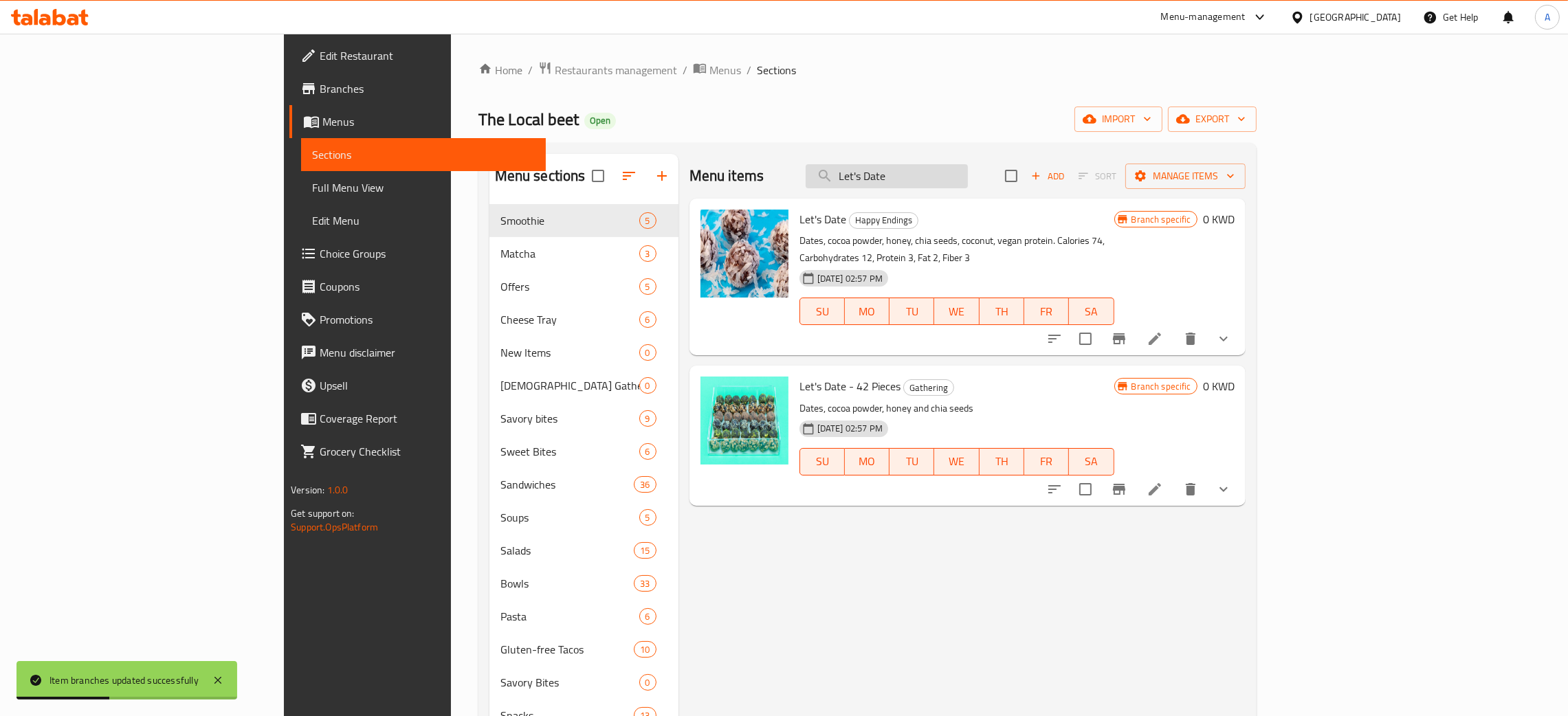
click at [968, 181] on input "Let's Date" at bounding box center [886, 176] width 162 height 24
paste input "Edamame Gathering"
type input "Edamame Gathering"
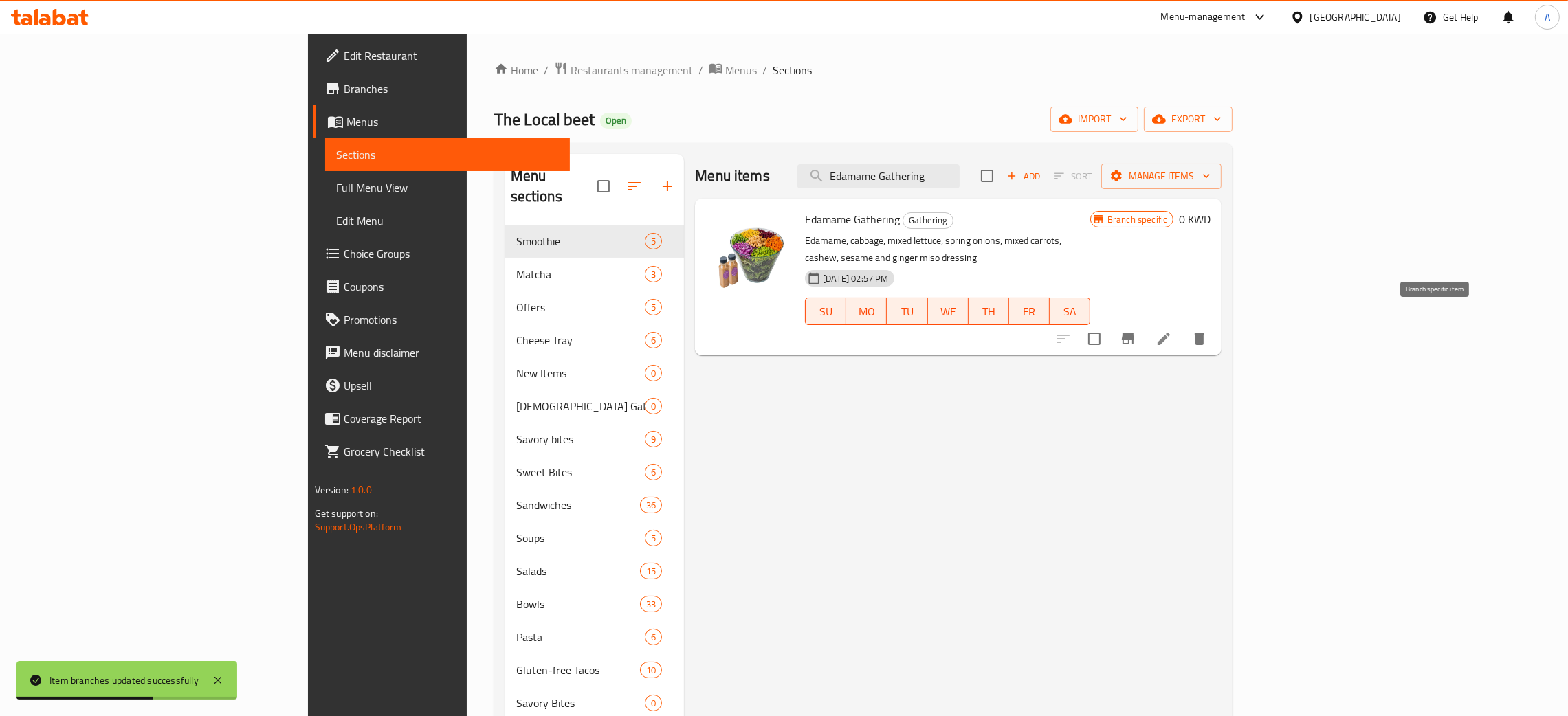
click at [1136, 331] on icon "Branch-specific-item" at bounding box center [1128, 339] width 17 height 17
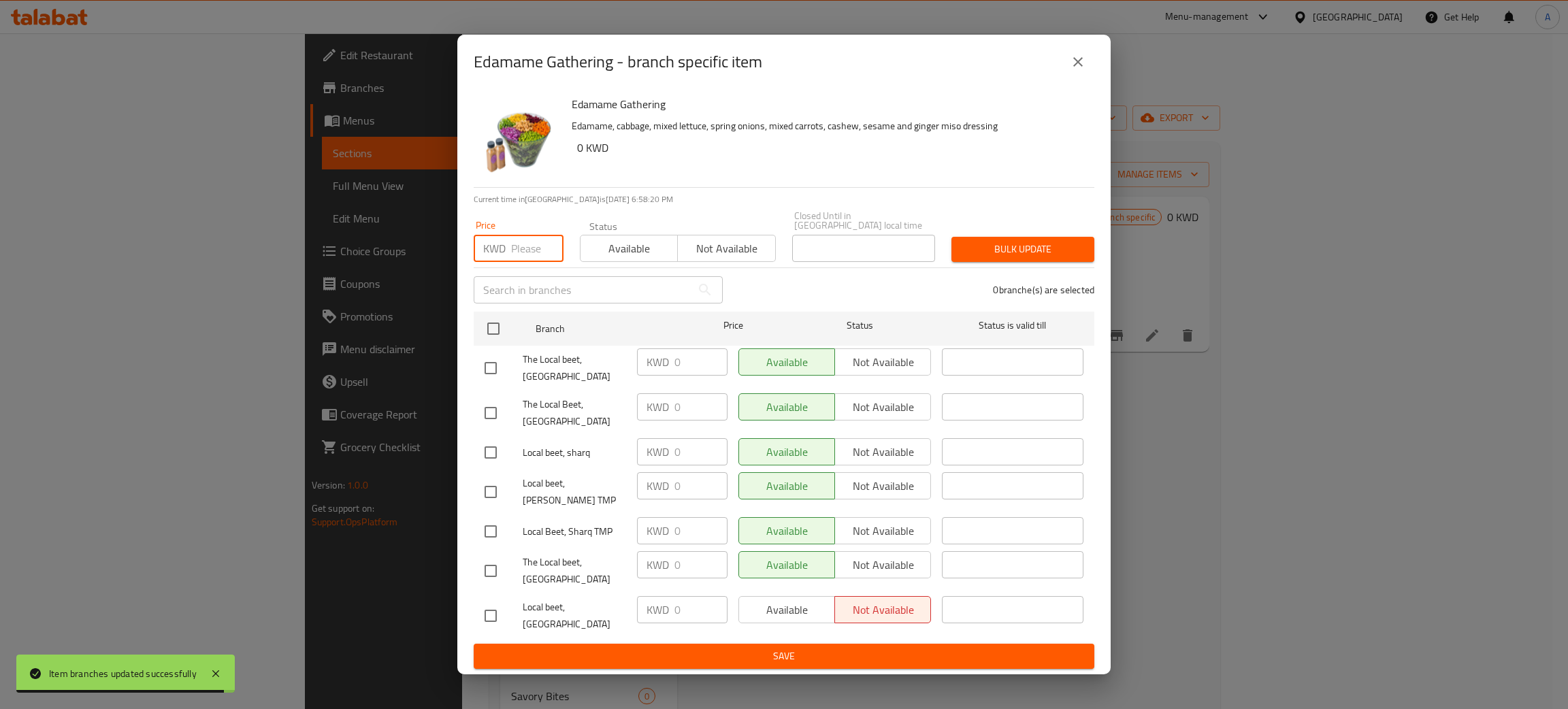
click at [534, 262] on input "number" at bounding box center [537, 248] width 53 height 27
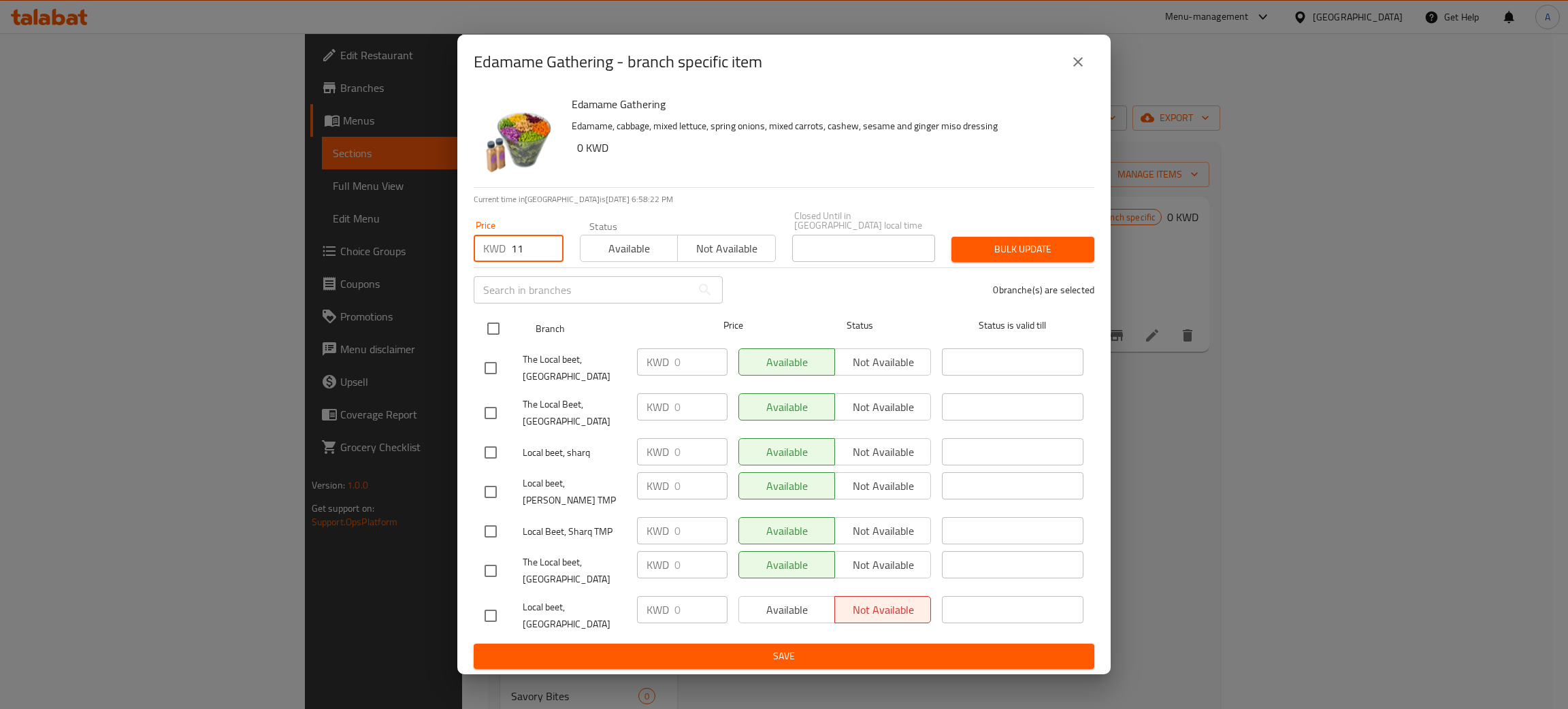
type input "11"
click at [495, 341] on input "checkbox" at bounding box center [493, 329] width 28 height 28
checkbox input "true"
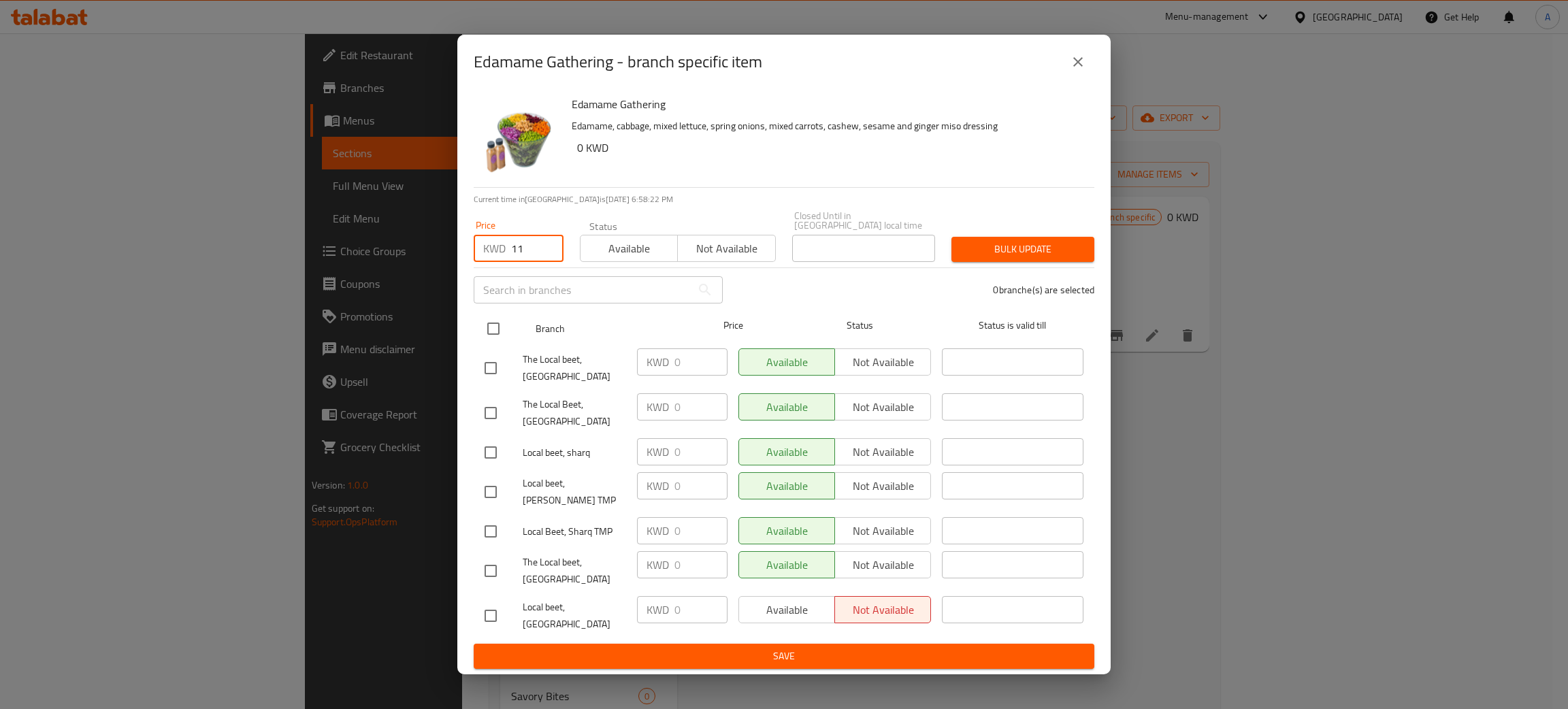
checkbox input "true"
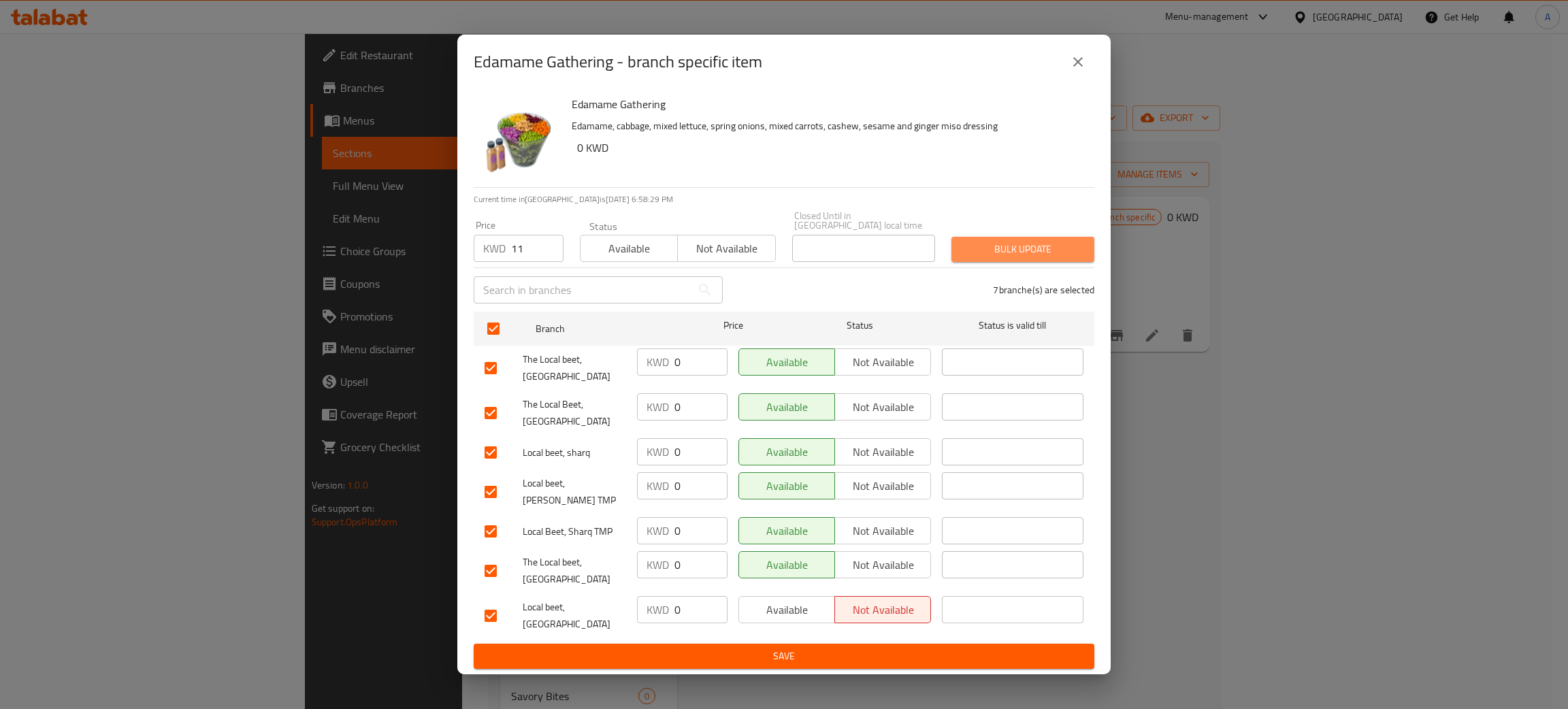
click at [1023, 258] on span "Bulk update" at bounding box center [1022, 249] width 122 height 17
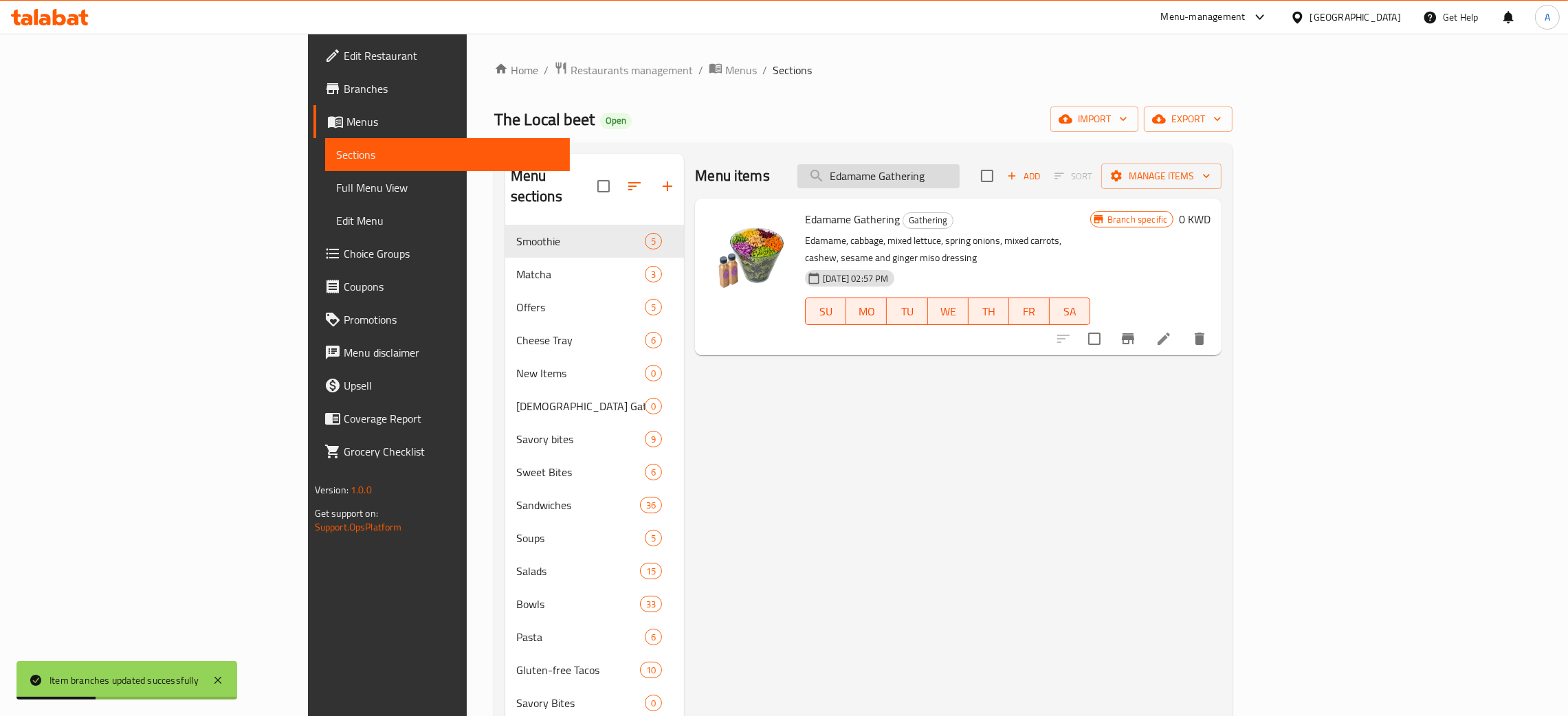
click at [960, 173] on input "Edamame Gathering" at bounding box center [878, 176] width 162 height 24
click at [960, 173] on input "Edamame Gathering" at bounding box center [878, 176] width 162 height 24
paste input "Local Crunch"
type input "Local Crunch Gathering"
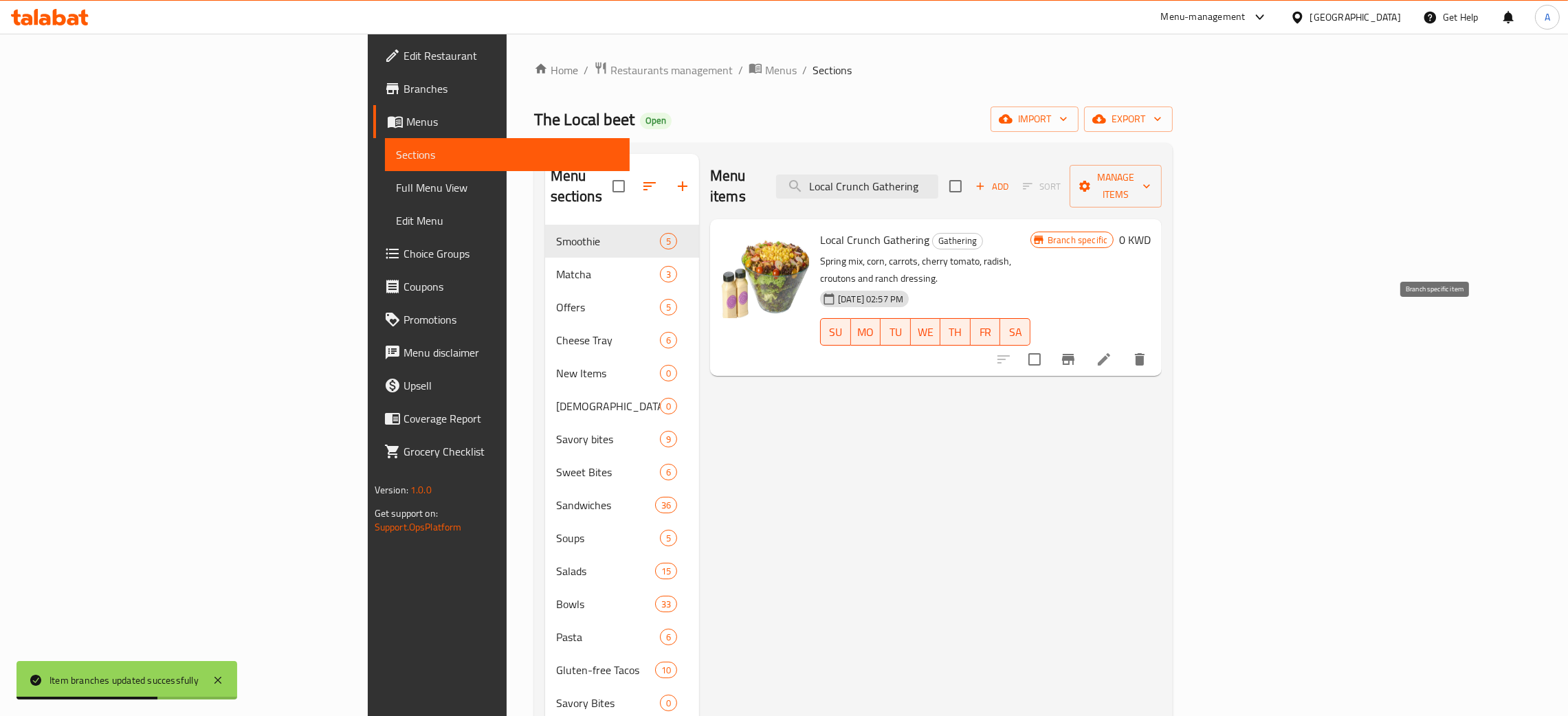
click at [1085, 343] on button "Branch-specific-item" at bounding box center [1068, 360] width 33 height 33
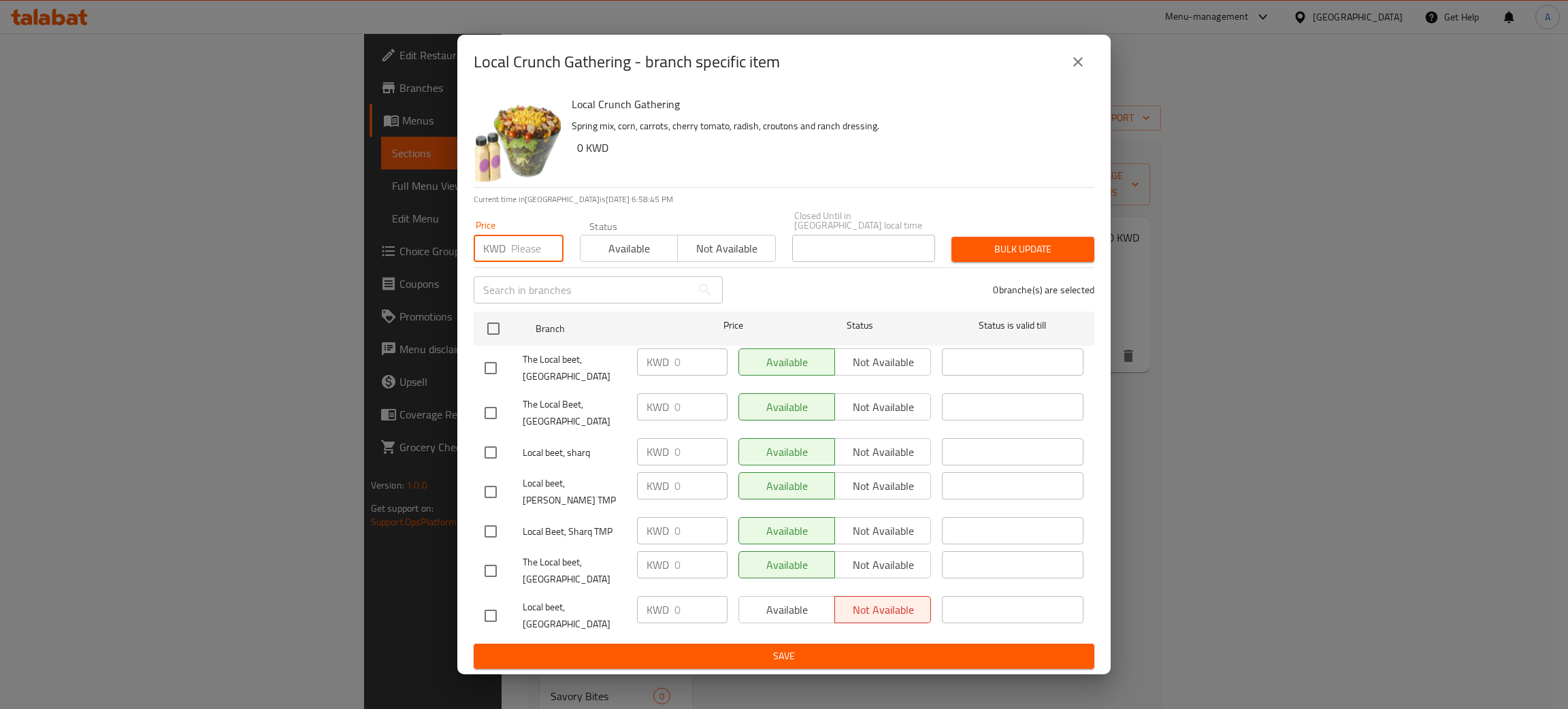
click at [528, 260] on input "number" at bounding box center [537, 248] width 53 height 27
type input "10"
click at [481, 338] on input "checkbox" at bounding box center [493, 329] width 28 height 28
click at [991, 258] on span "Bulk update" at bounding box center [1022, 249] width 122 height 17
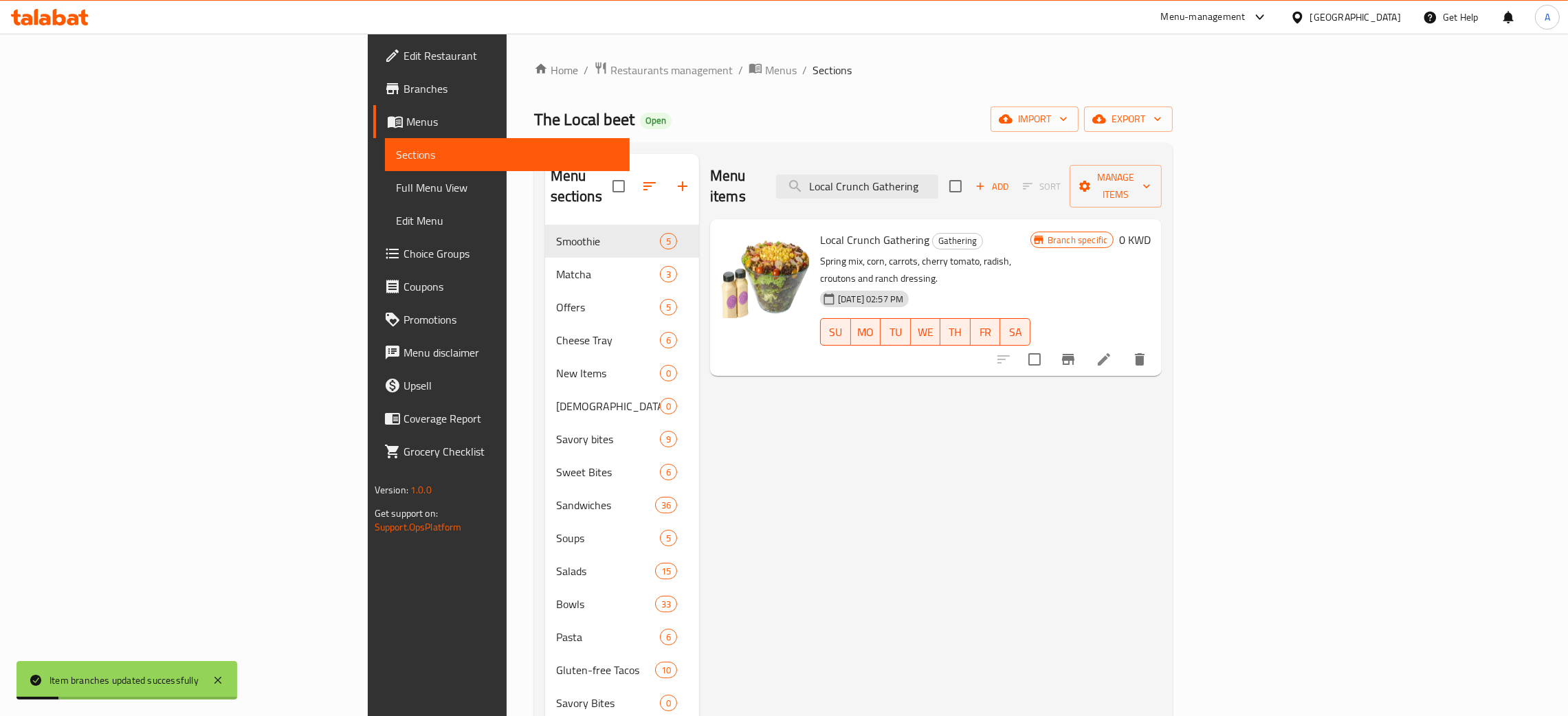
click at [1075, 354] on icon "Branch-specific-item" at bounding box center [1068, 360] width 13 height 11
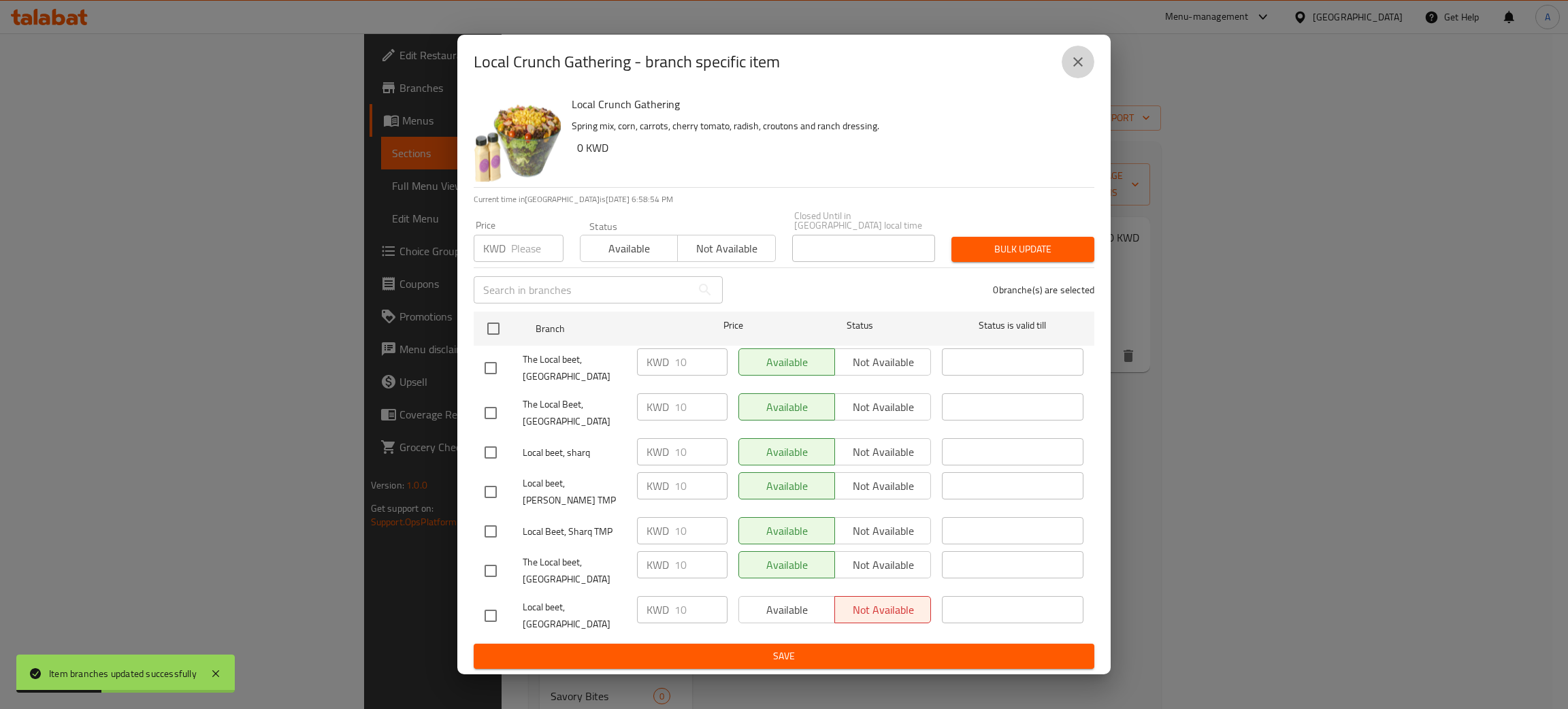
drag, startPoint x: 1073, startPoint y: 78, endPoint x: 1000, endPoint y: 508, distance: 436.2
click at [1073, 70] on icon "close" at bounding box center [1078, 62] width 16 height 16
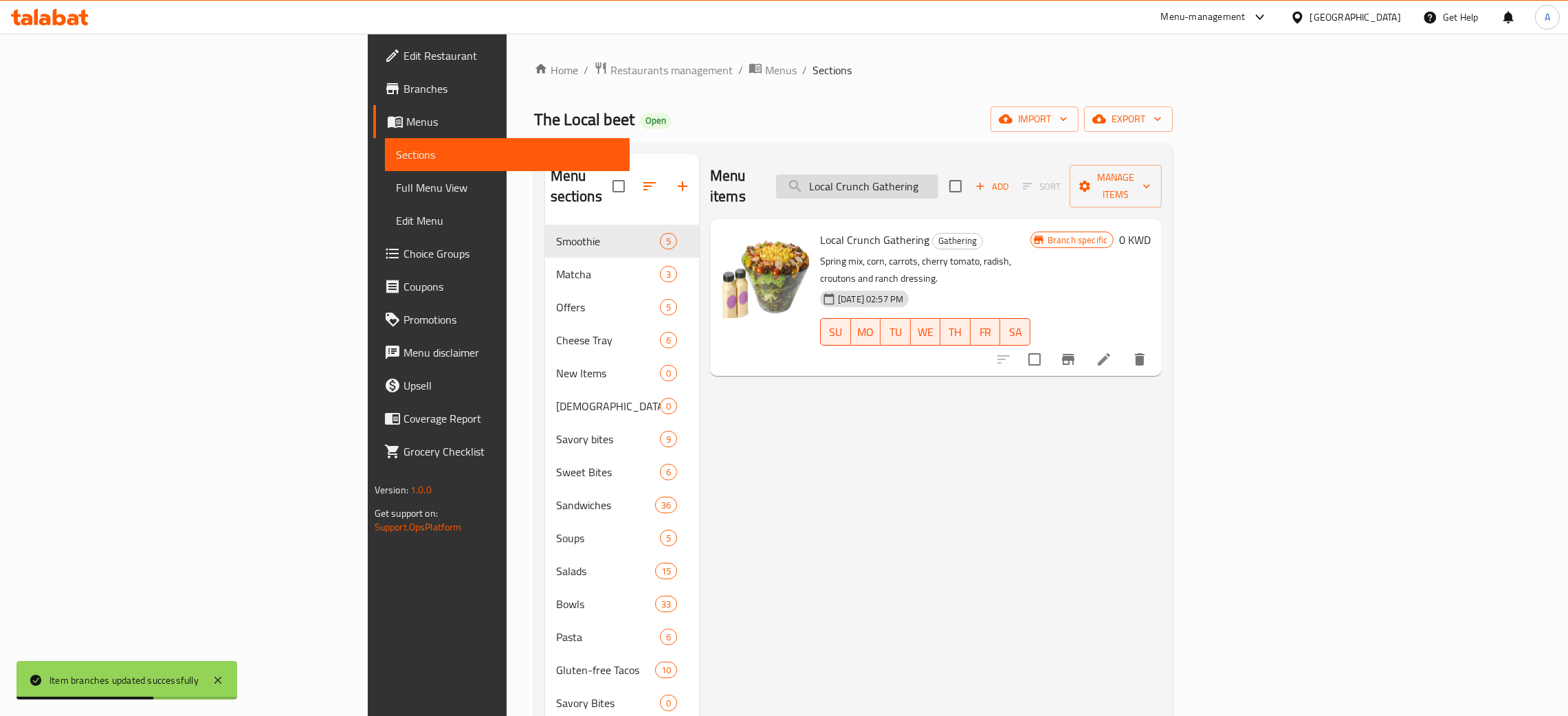
click at [938, 181] on input "Local Crunch Gathering" at bounding box center [857, 186] width 162 height 24
paste input "Quinoa With Pomegranate"
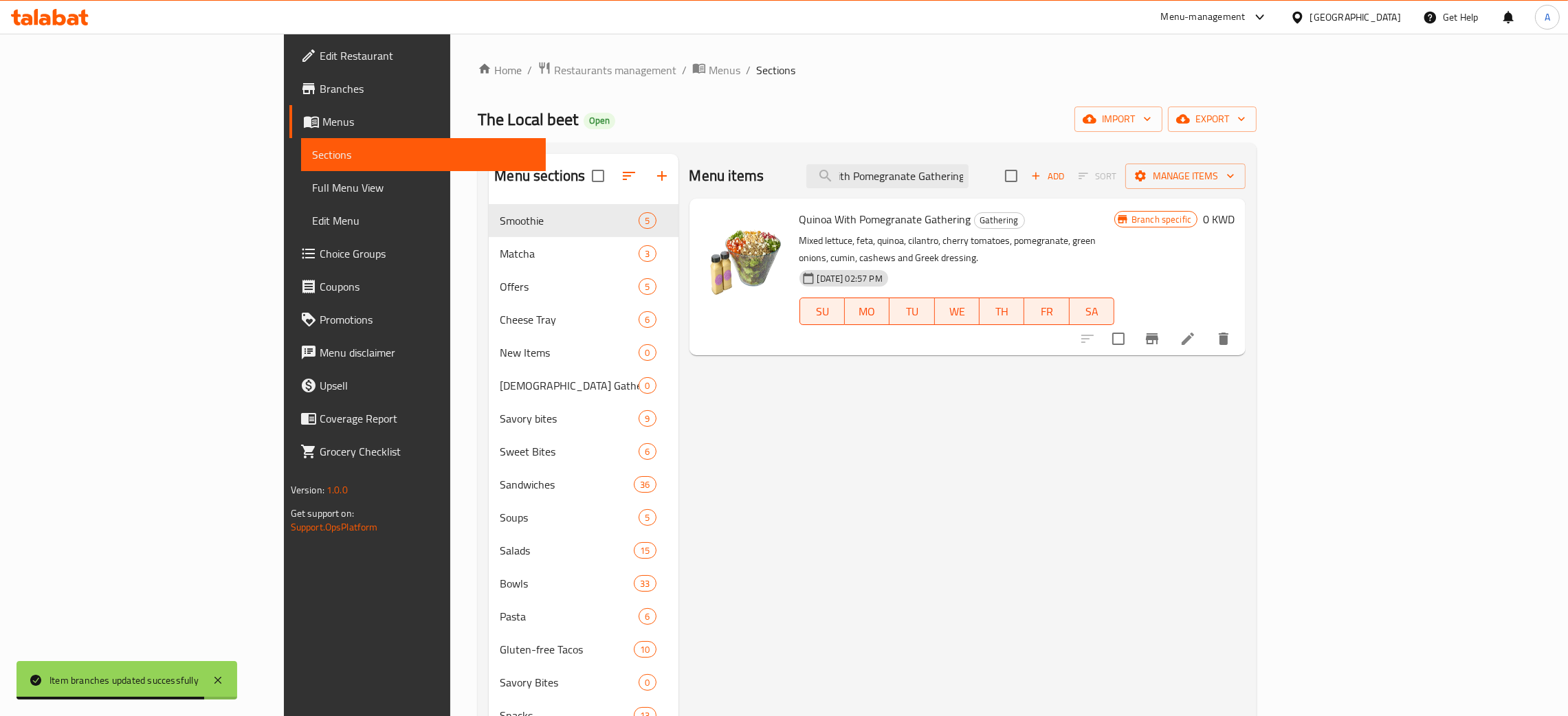
click at [1169, 322] on button "Branch-specific-item" at bounding box center [1152, 339] width 33 height 33
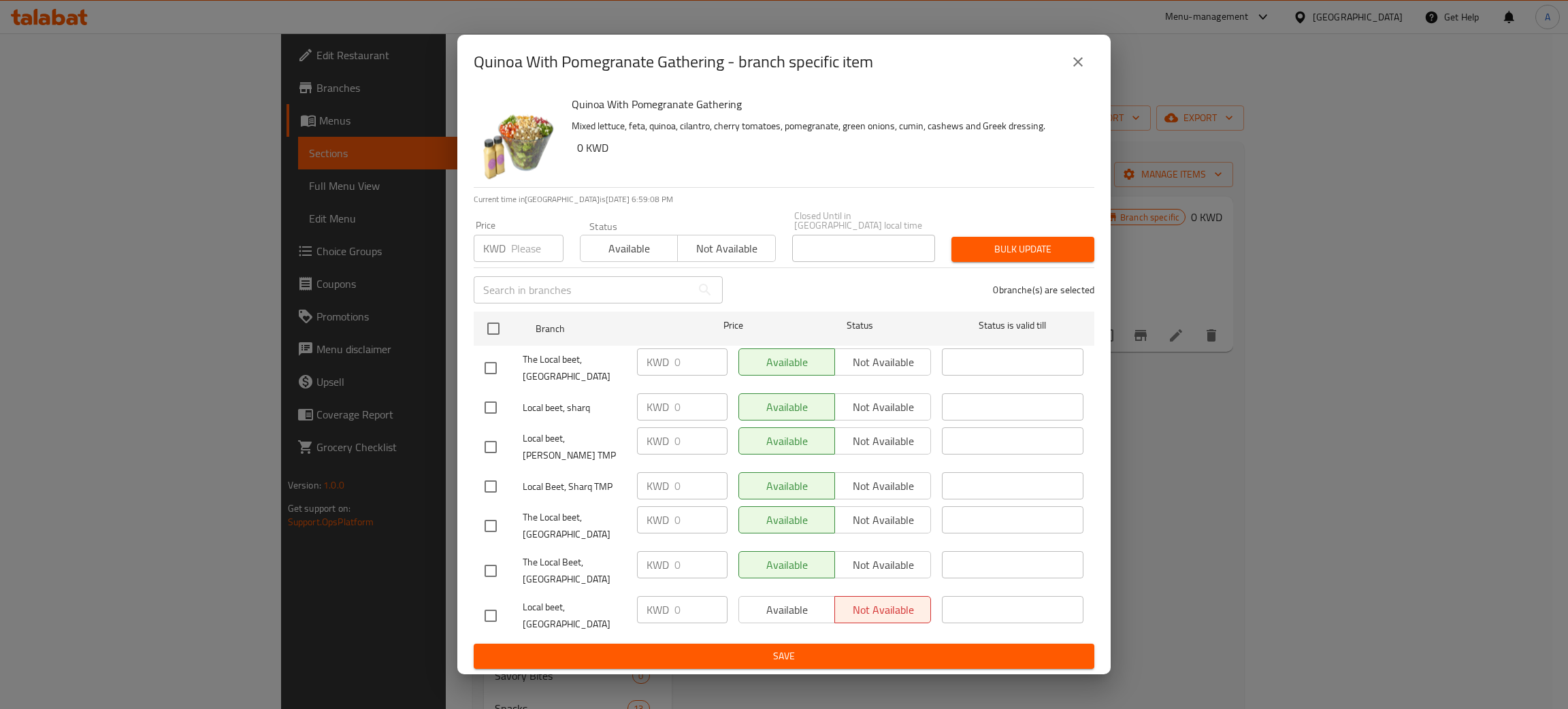
click at [505, 256] on p "KWD" at bounding box center [494, 248] width 23 height 16
click at [519, 260] on input "number" at bounding box center [537, 248] width 53 height 27
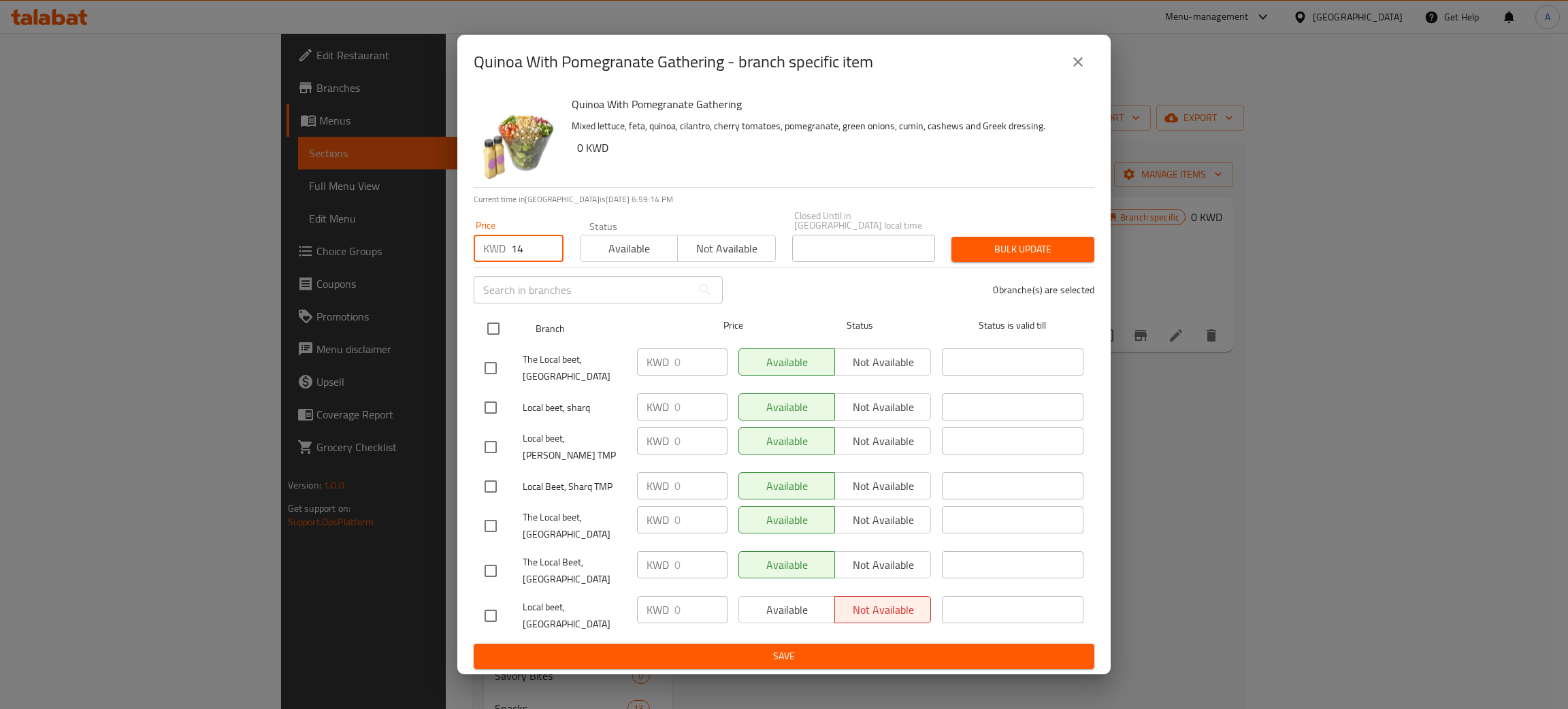
click at [492, 343] on input "checkbox" at bounding box center [493, 329] width 28 height 28
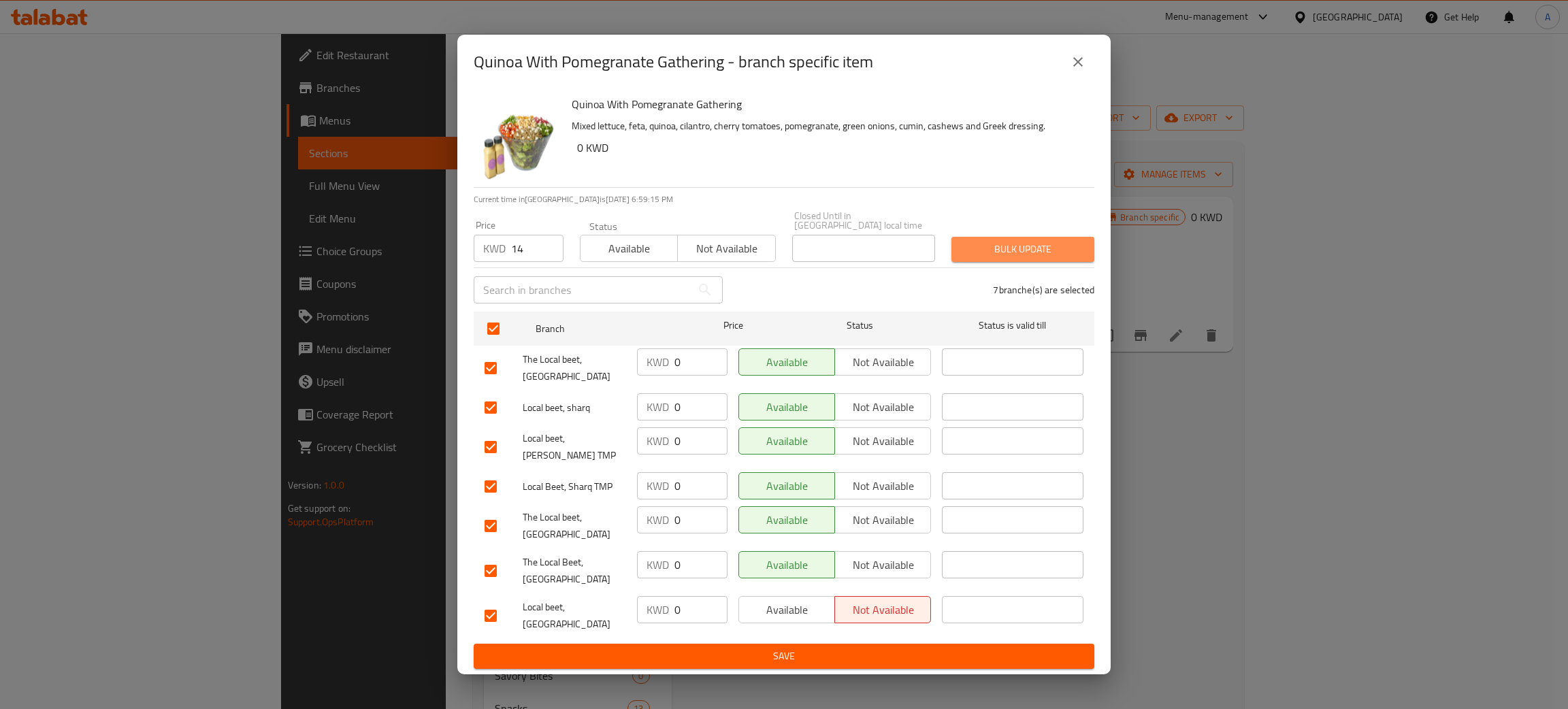
click at [1038, 258] on span "Bulk update" at bounding box center [1022, 249] width 122 height 17
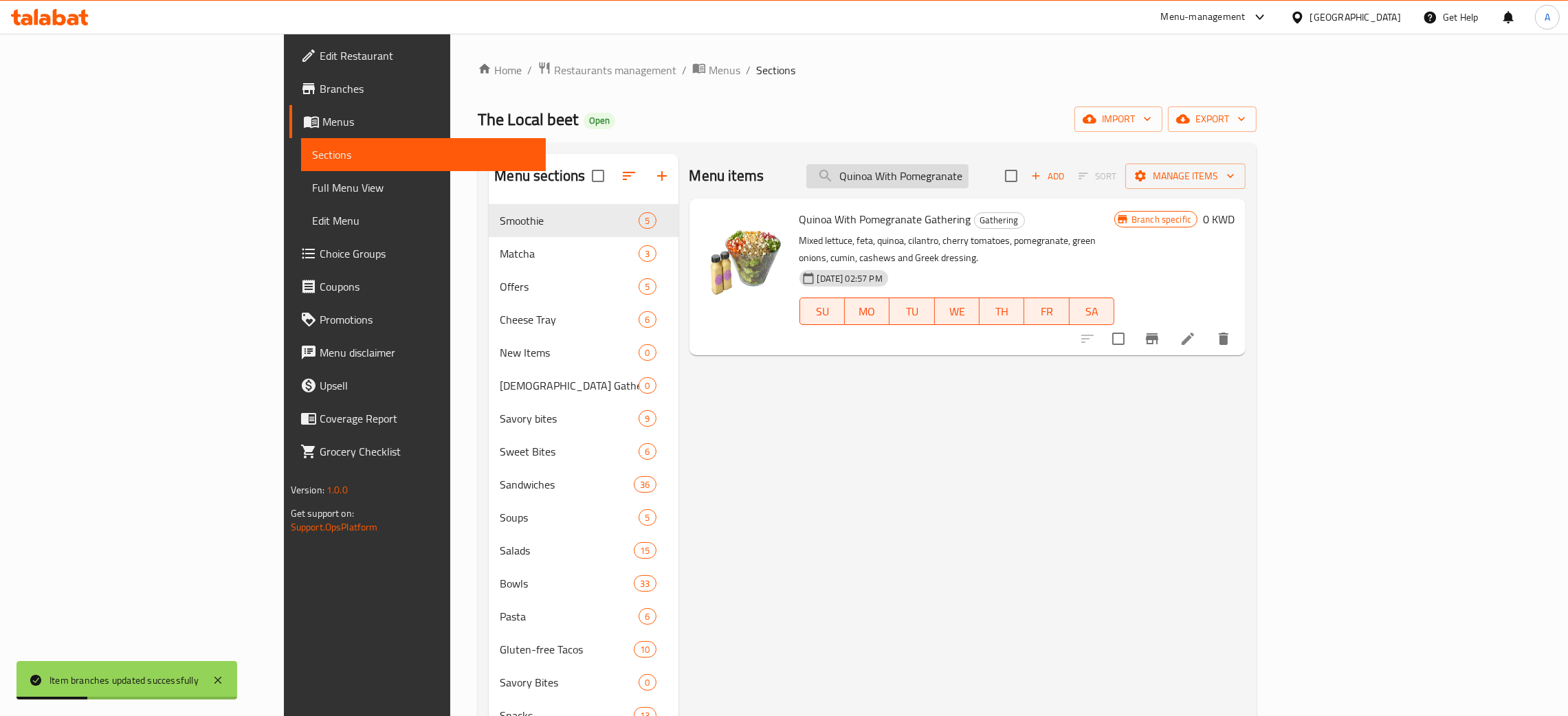
click at [969, 184] on input "Quinoa With Pomegranate Gathering" at bounding box center [887, 176] width 162 height 24
paste input "Mozz"
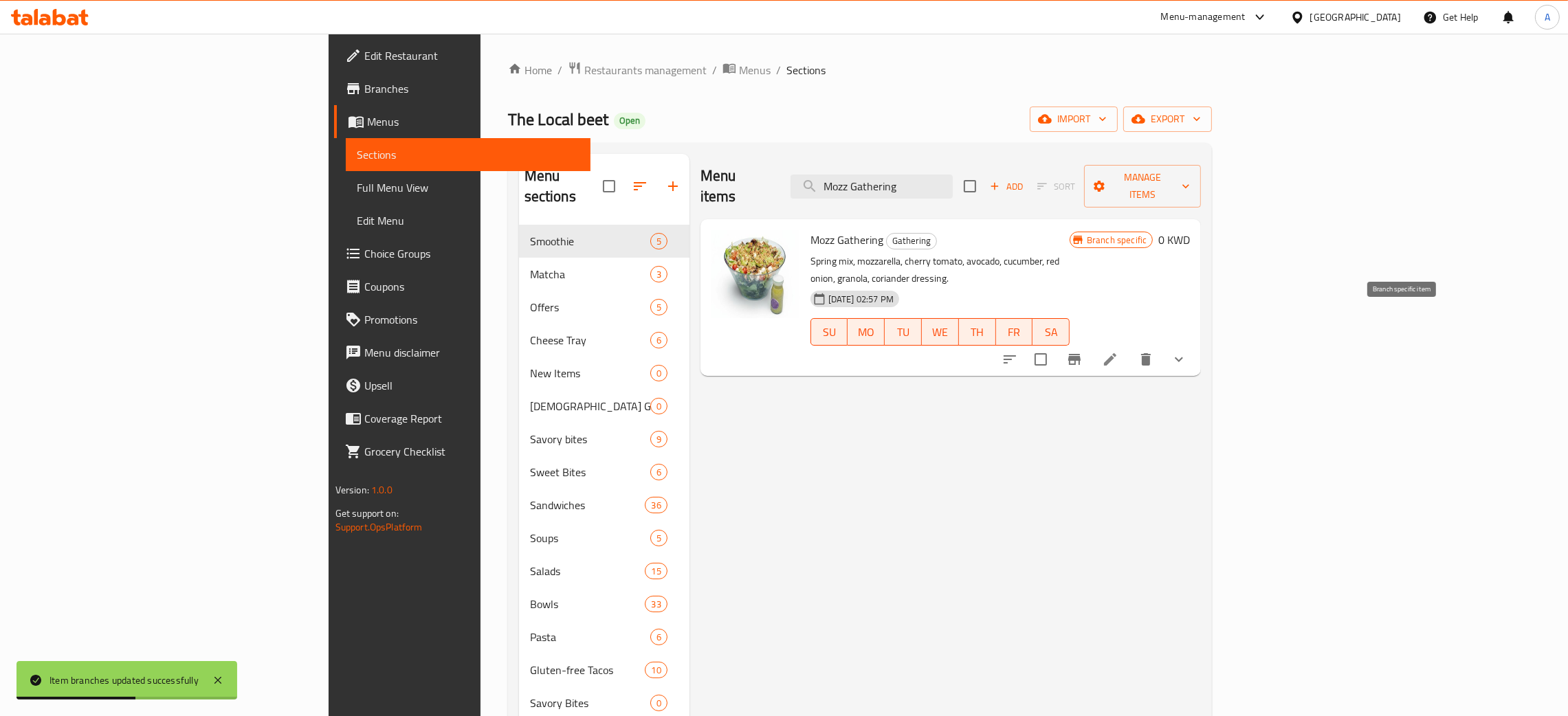
click at [1091, 343] on button "Branch-specific-item" at bounding box center [1075, 360] width 33 height 33
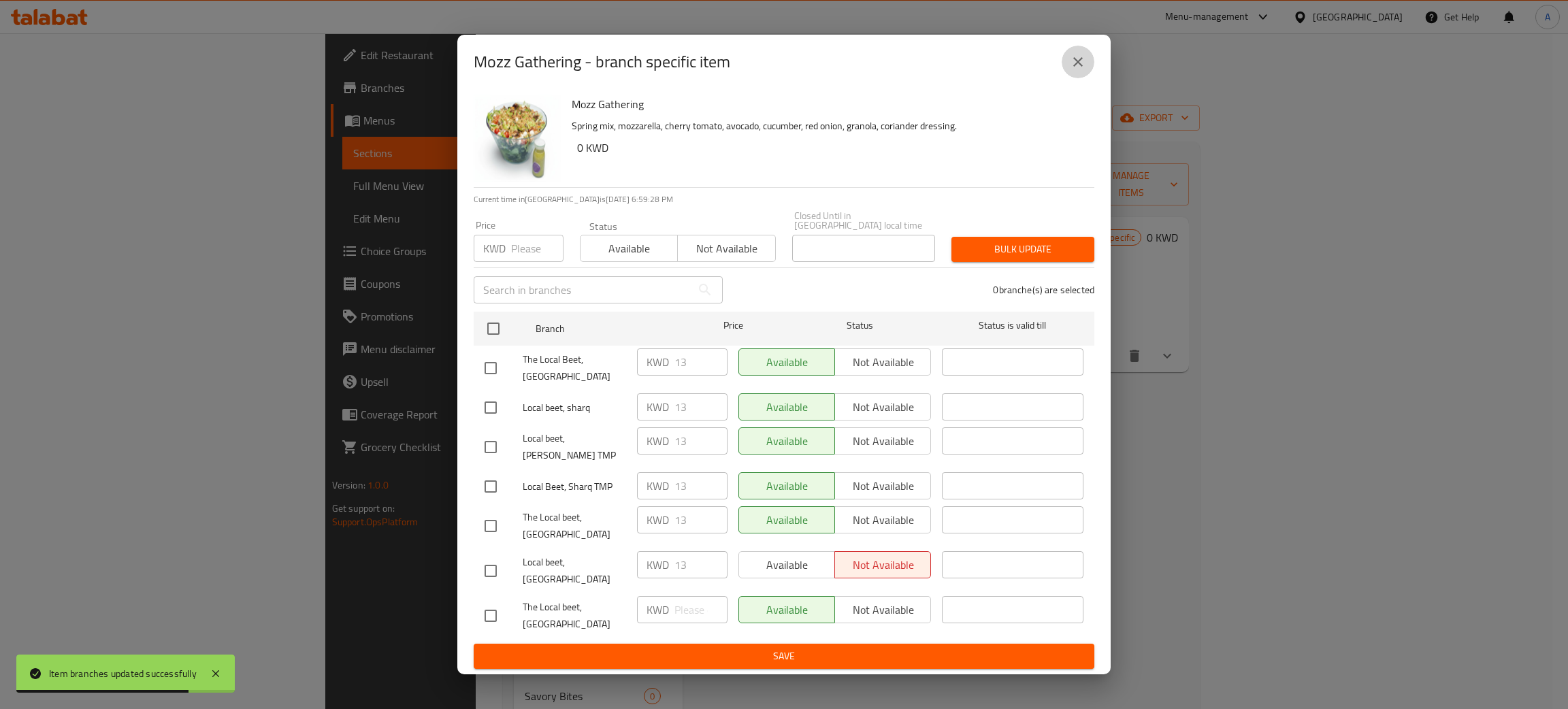
click at [1076, 67] on icon "close" at bounding box center [1078, 62] width 9 height 9
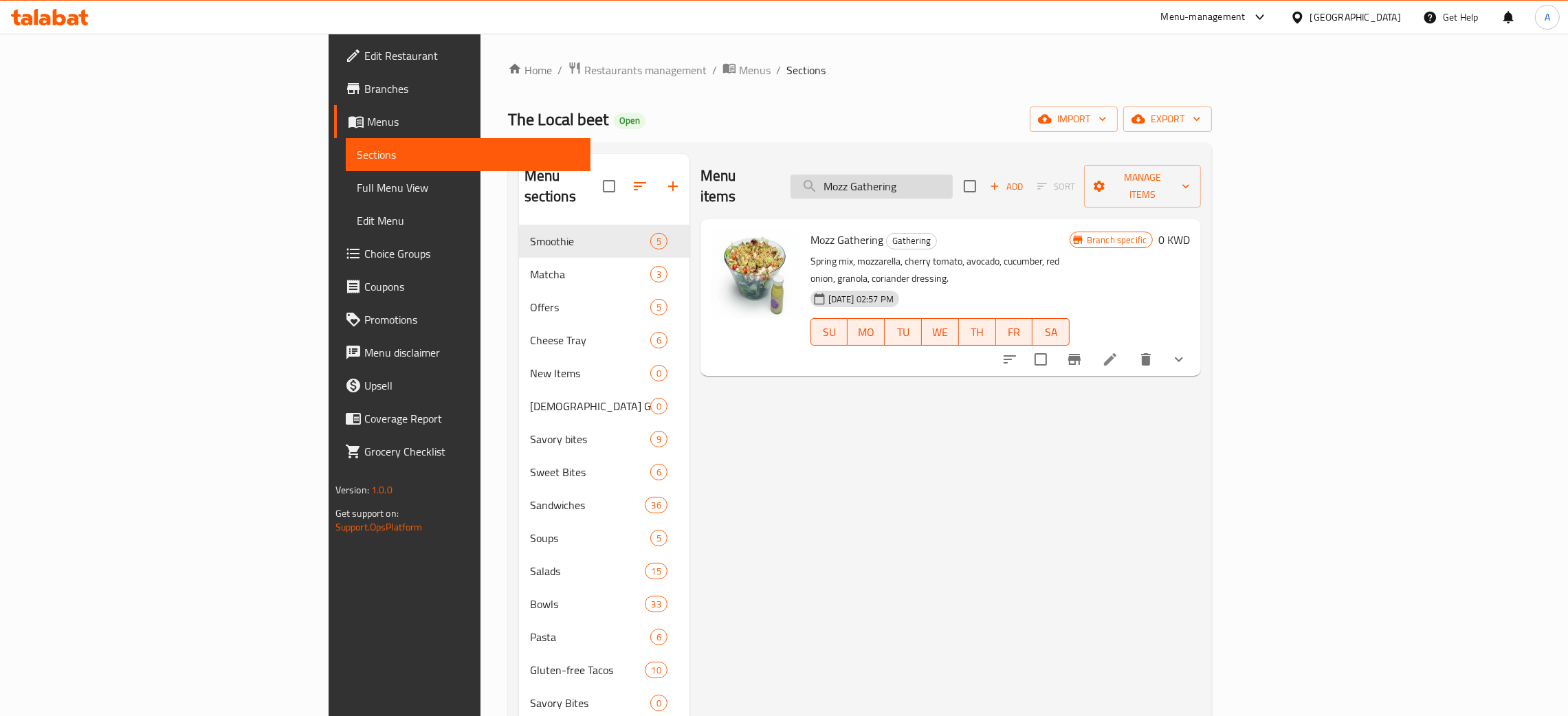
click at [950, 179] on input "Mozz Gathering" at bounding box center [871, 186] width 162 height 24
paste input "Sweet Green"
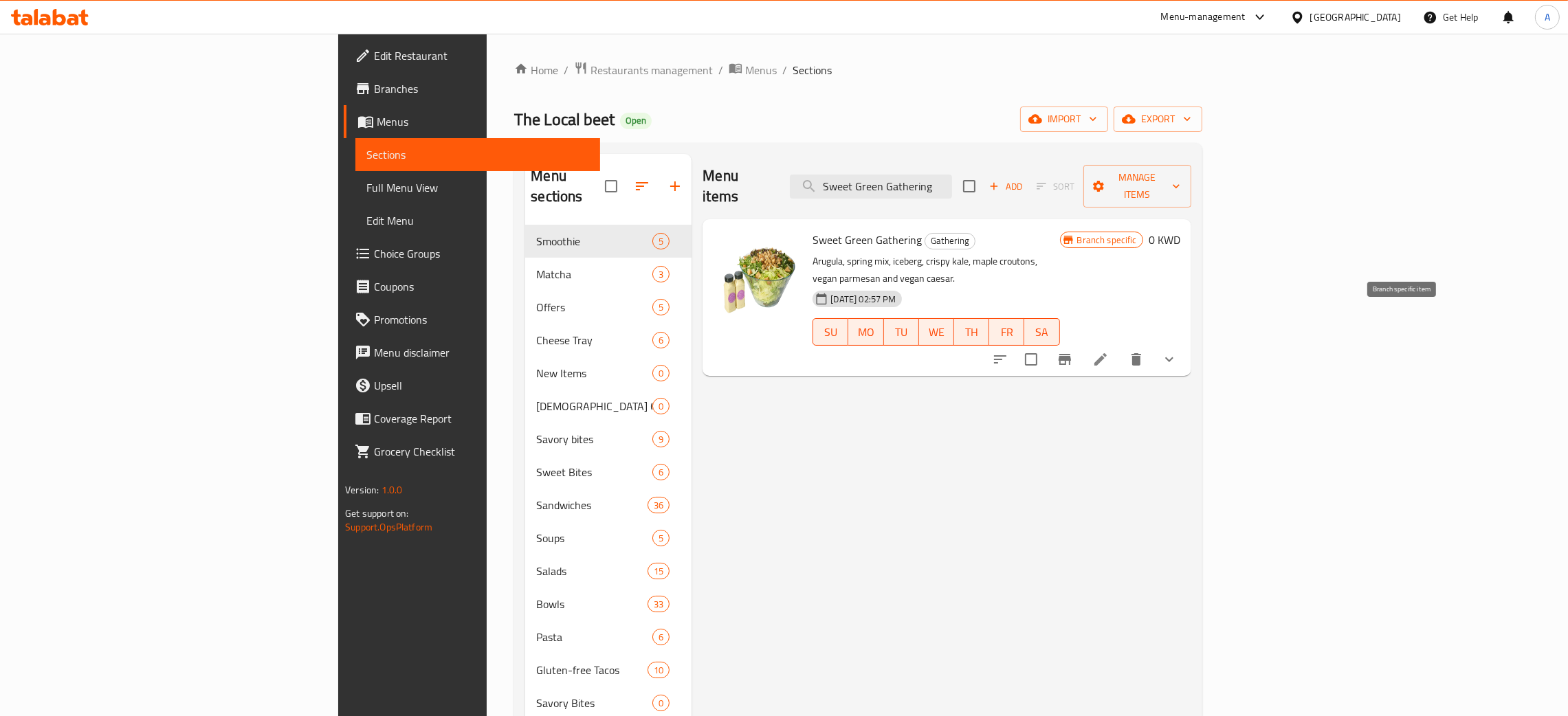
click at [1073, 352] on icon "Branch-specific-item" at bounding box center [1064, 360] width 17 height 17
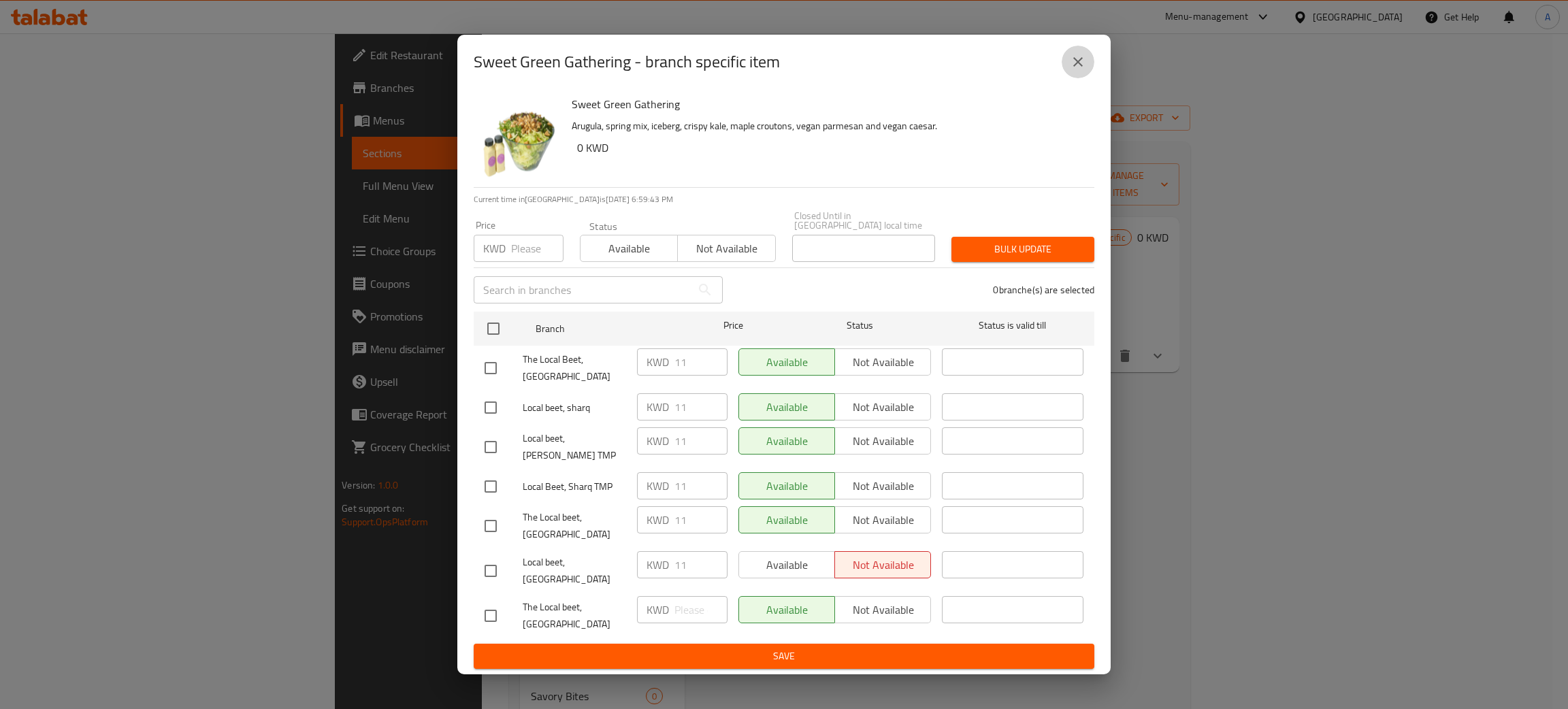
click at [1079, 70] on icon "close" at bounding box center [1078, 62] width 16 height 16
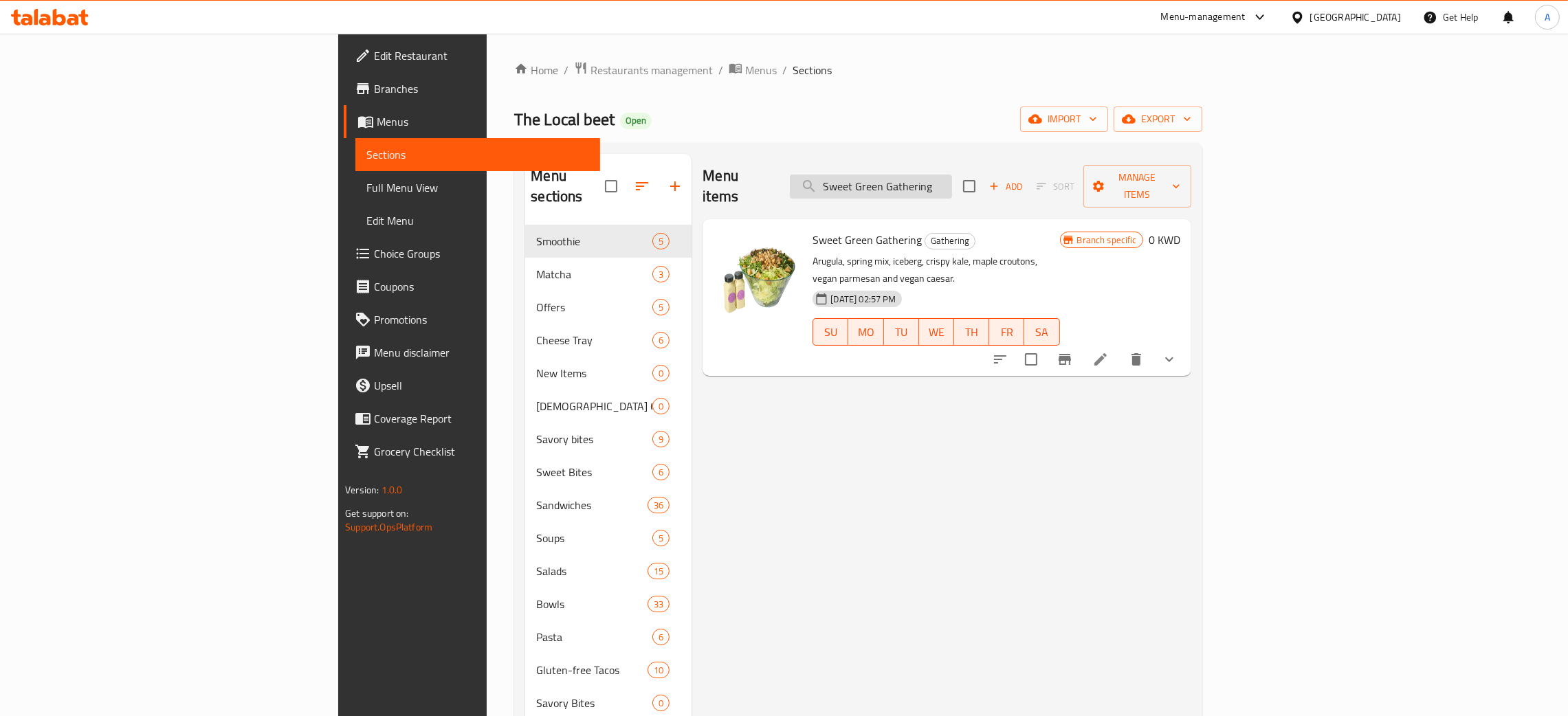
click at [952, 174] on input "Sweet Green Gathering" at bounding box center [870, 186] width 162 height 24
paste input "Heartbeat"
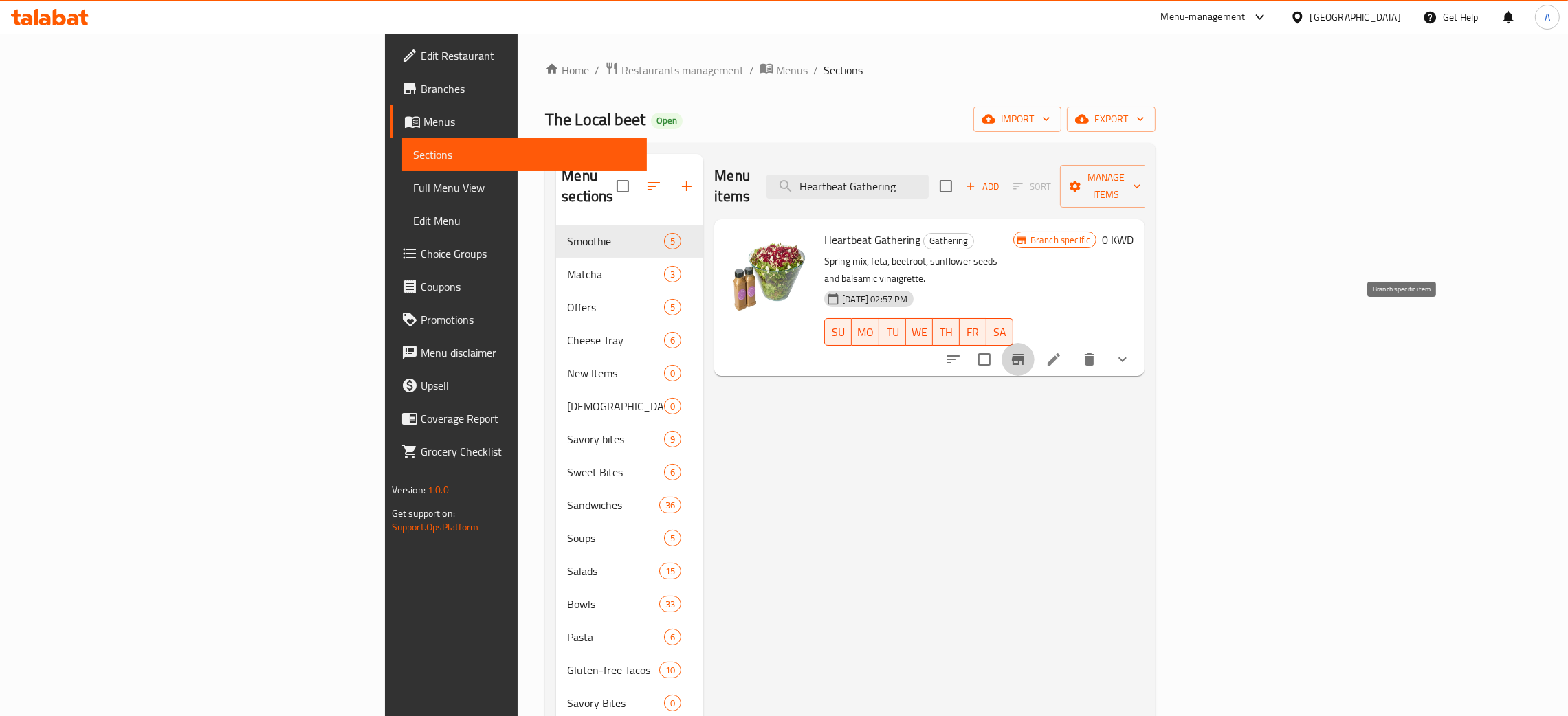
click at [1024, 354] on icon "Branch-specific-item" at bounding box center [1018, 360] width 13 height 11
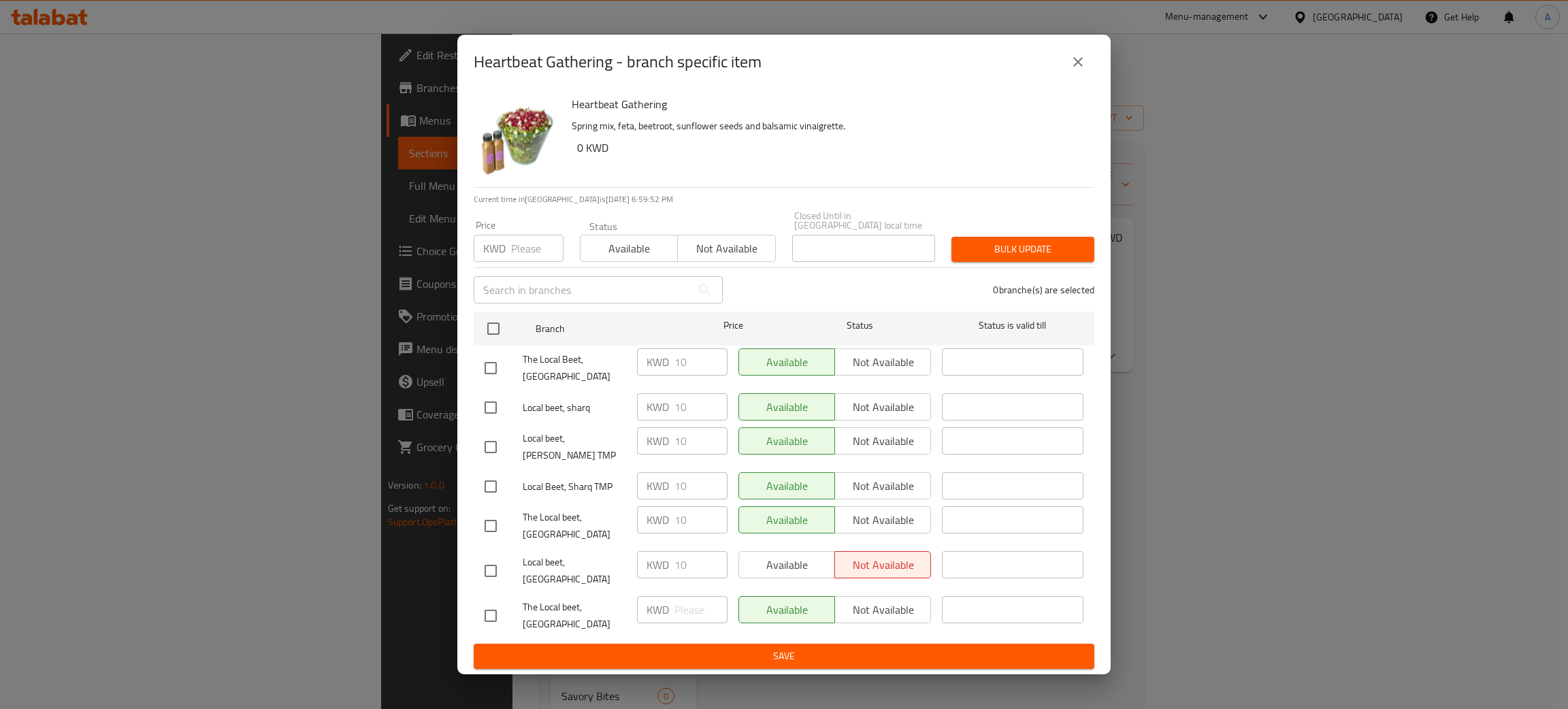
click at [1076, 67] on icon "close" at bounding box center [1078, 62] width 9 height 9
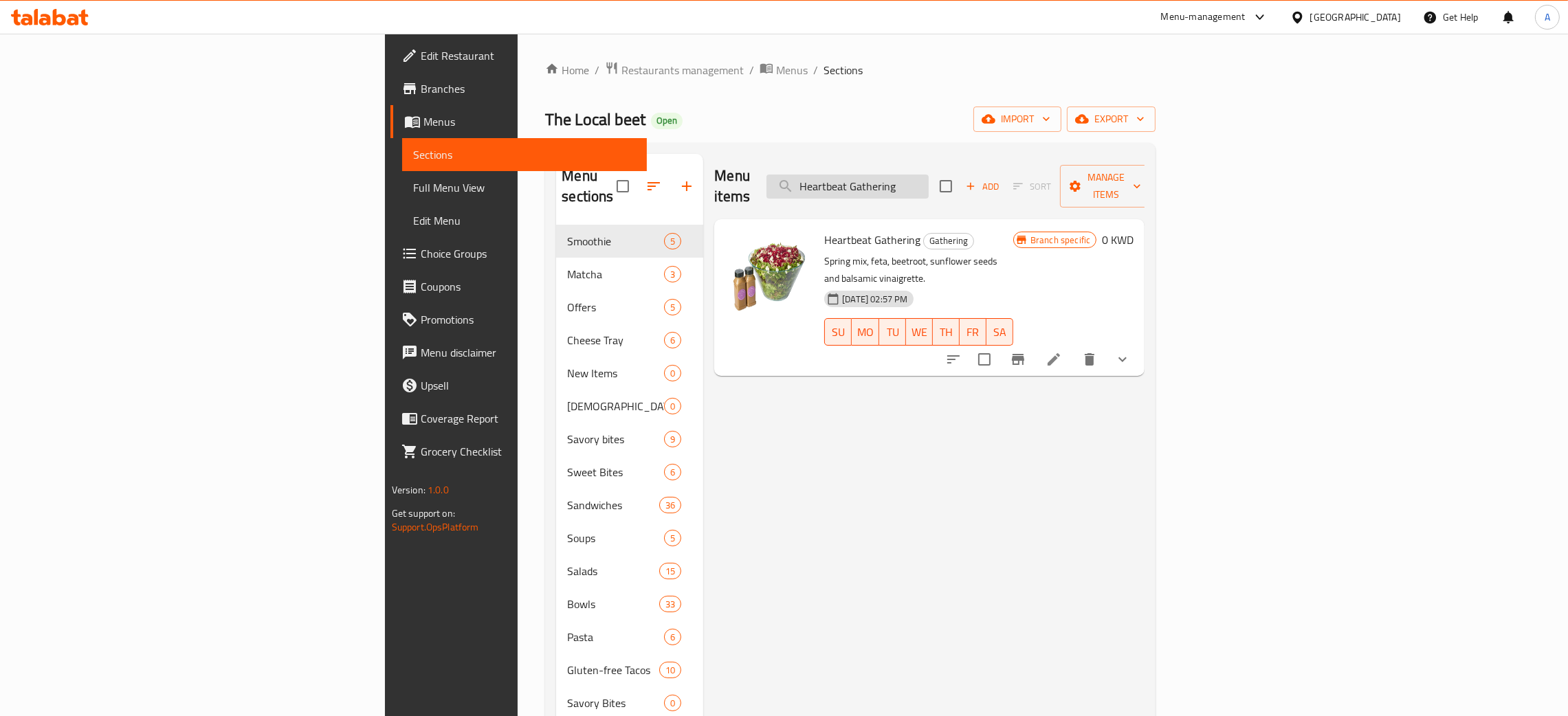
click at [929, 175] on input "Heartbeat Gathering" at bounding box center [847, 186] width 162 height 24
click at [929, 174] on input "Heartbeat Gathering" at bounding box center [847, 186] width 162 height 24
paste input "Wild Thoughts"
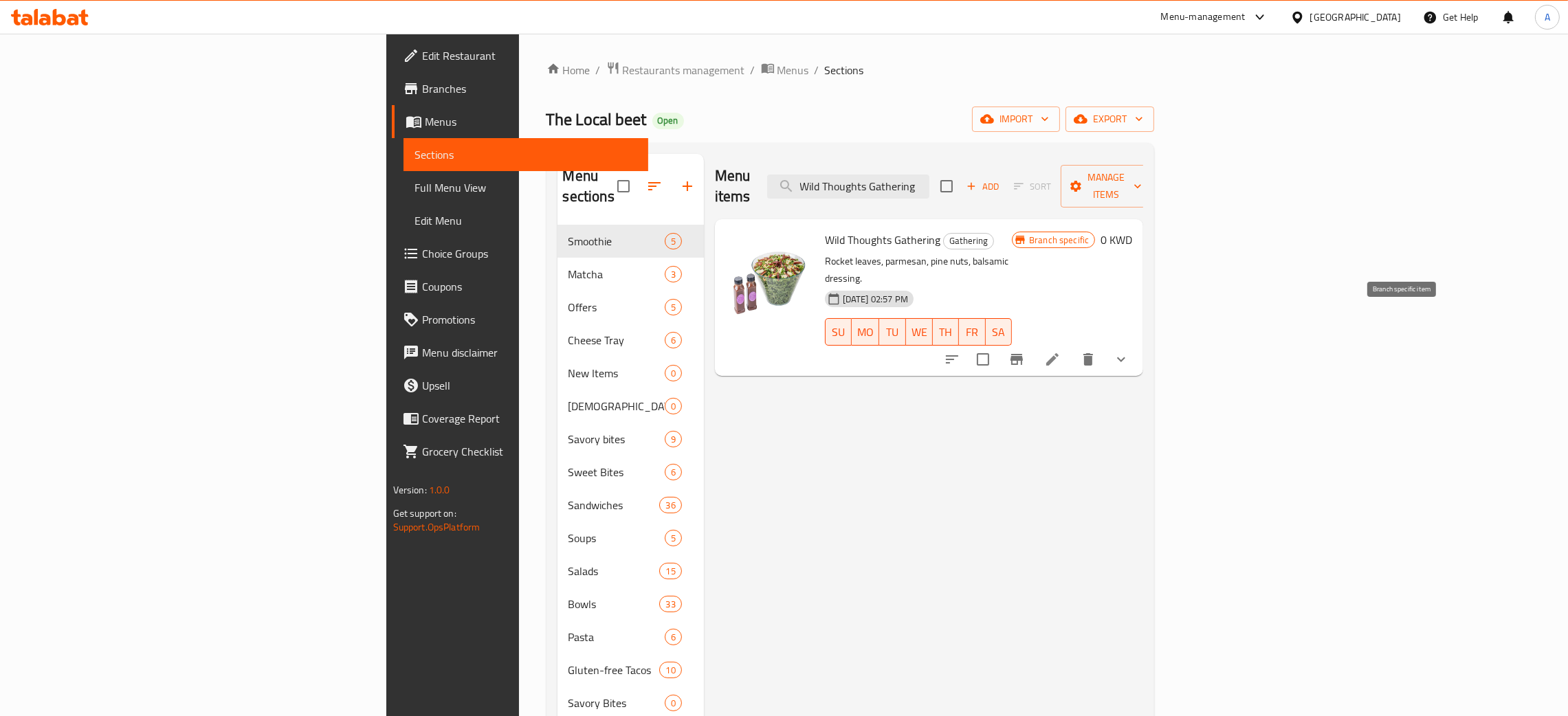
click at [1023, 354] on icon "Branch-specific-item" at bounding box center [1017, 360] width 13 height 11
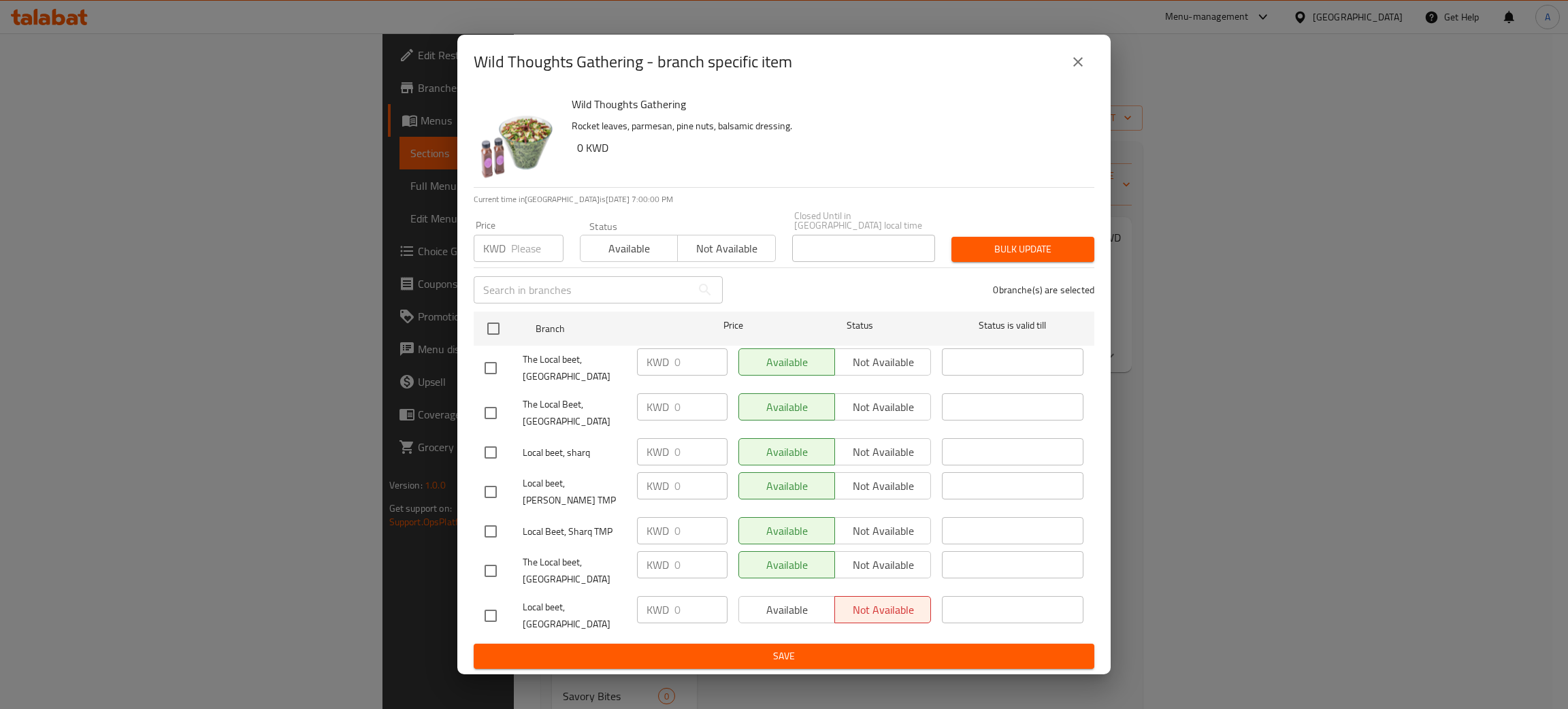
click at [529, 251] on input "number" at bounding box center [537, 248] width 53 height 27
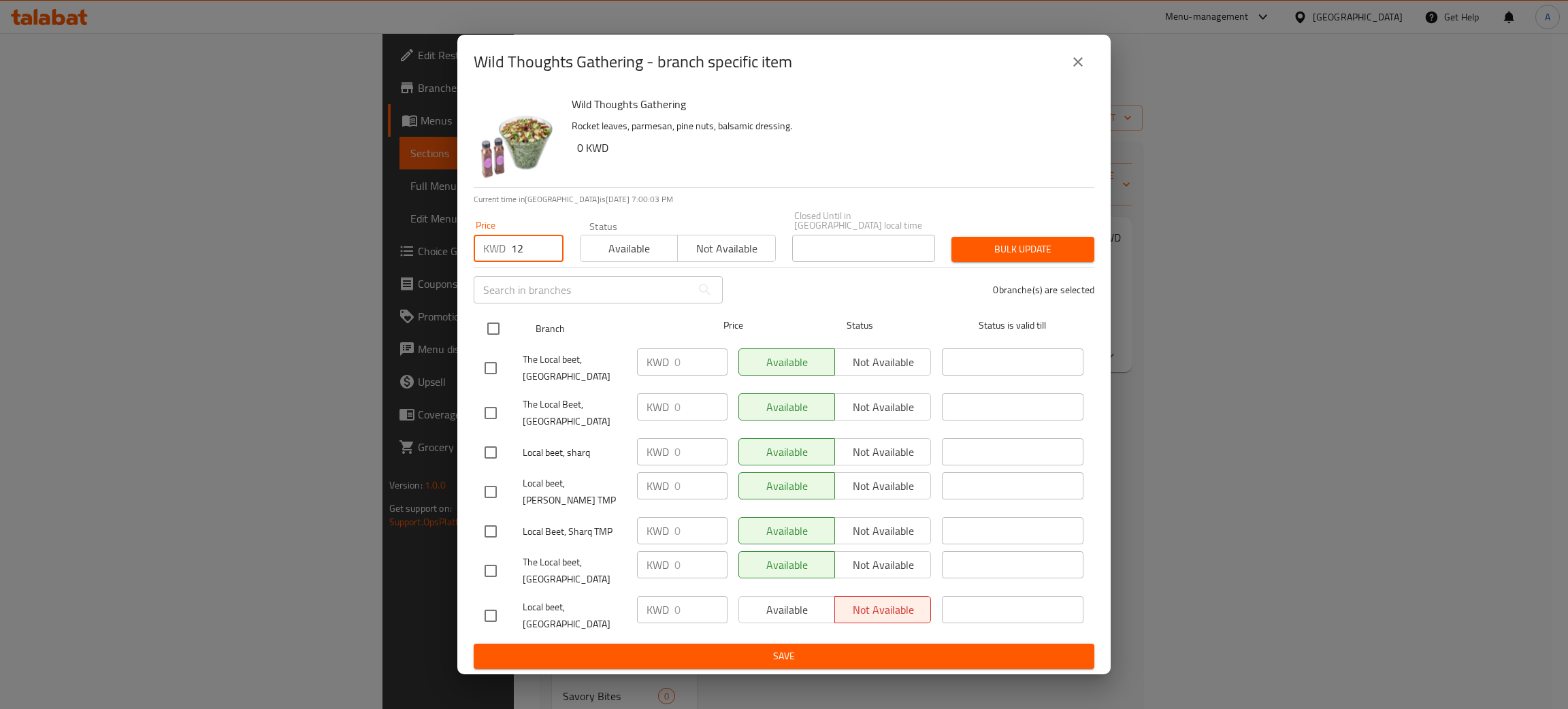
click at [493, 336] on input "checkbox" at bounding box center [493, 329] width 28 height 28
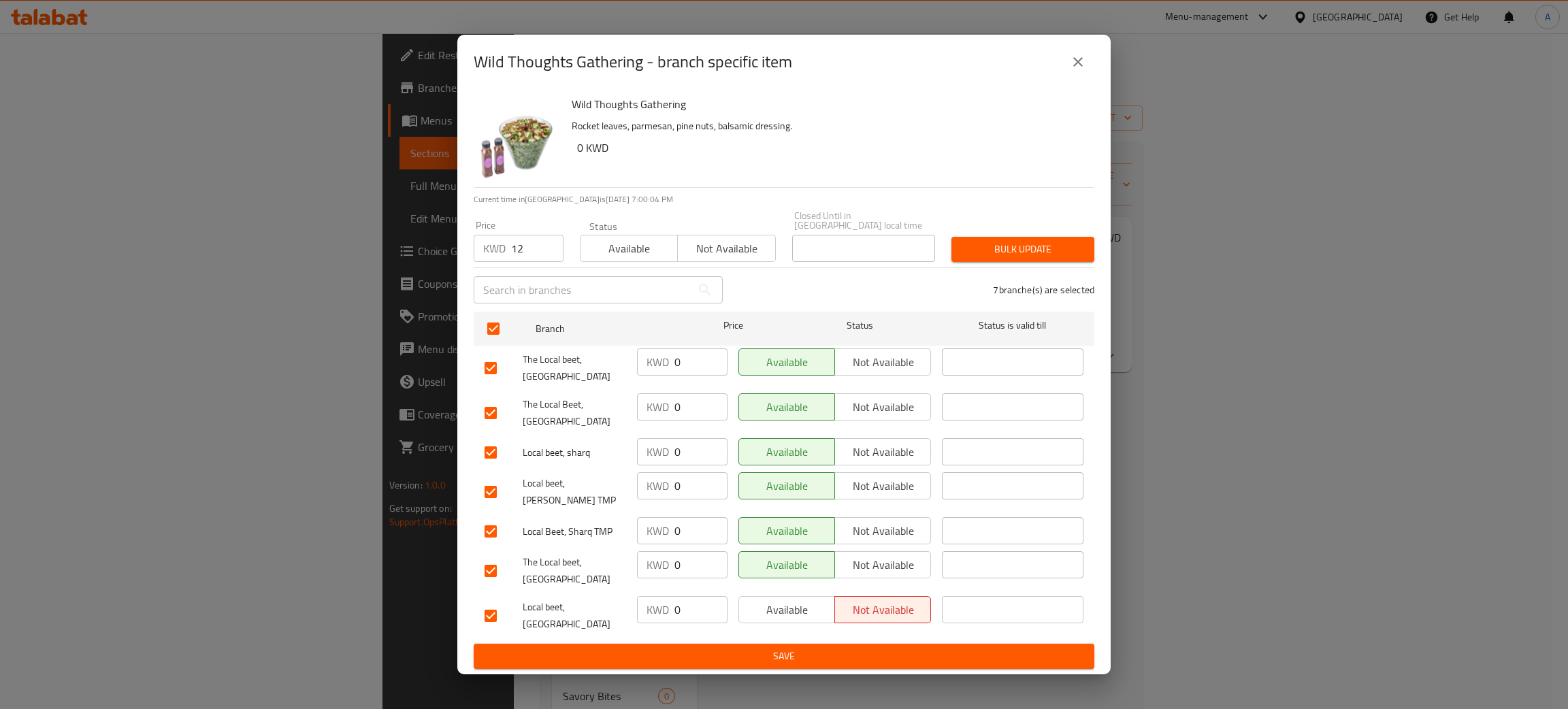
click at [1035, 258] on span "Bulk update" at bounding box center [1022, 249] width 122 height 17
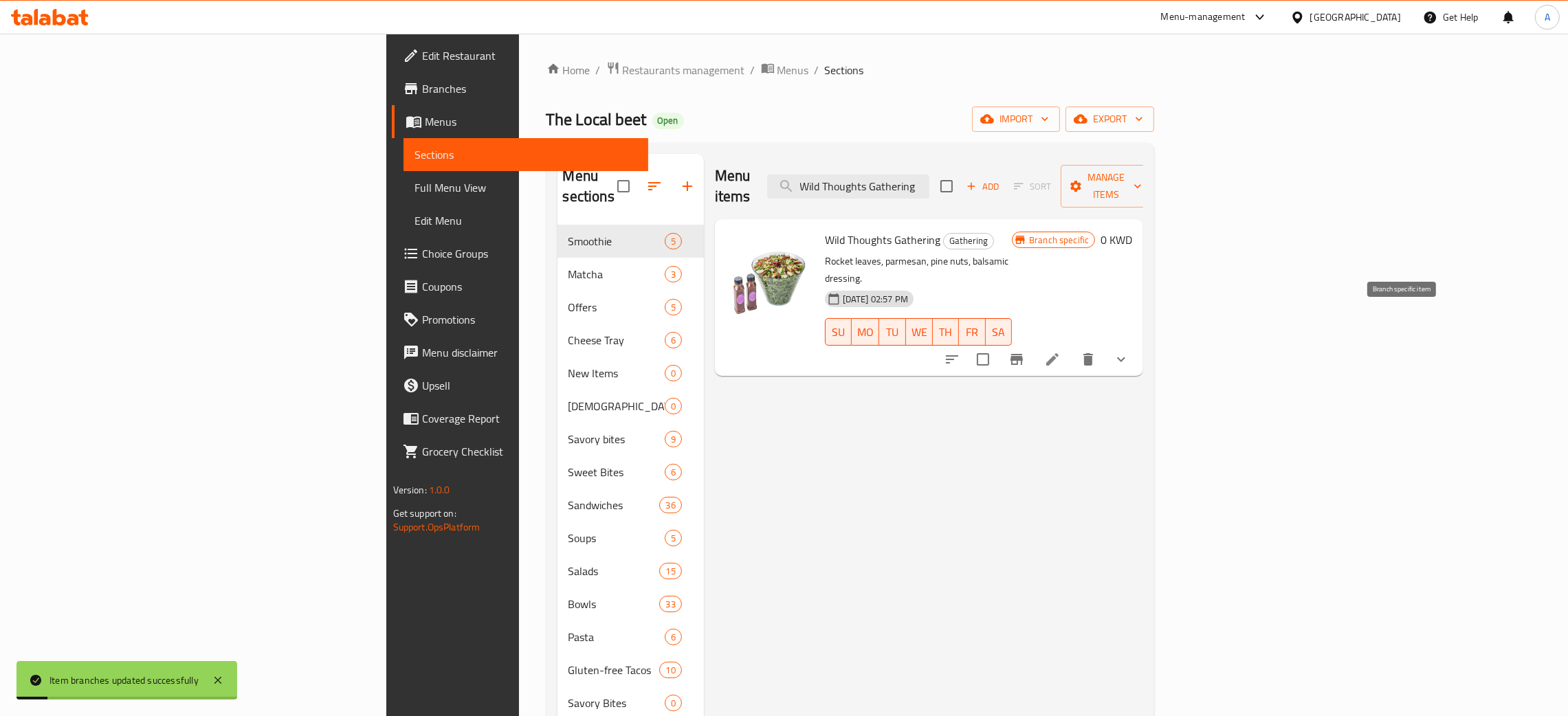
click at [1023, 354] on icon "Branch-specific-item" at bounding box center [1017, 360] width 13 height 11
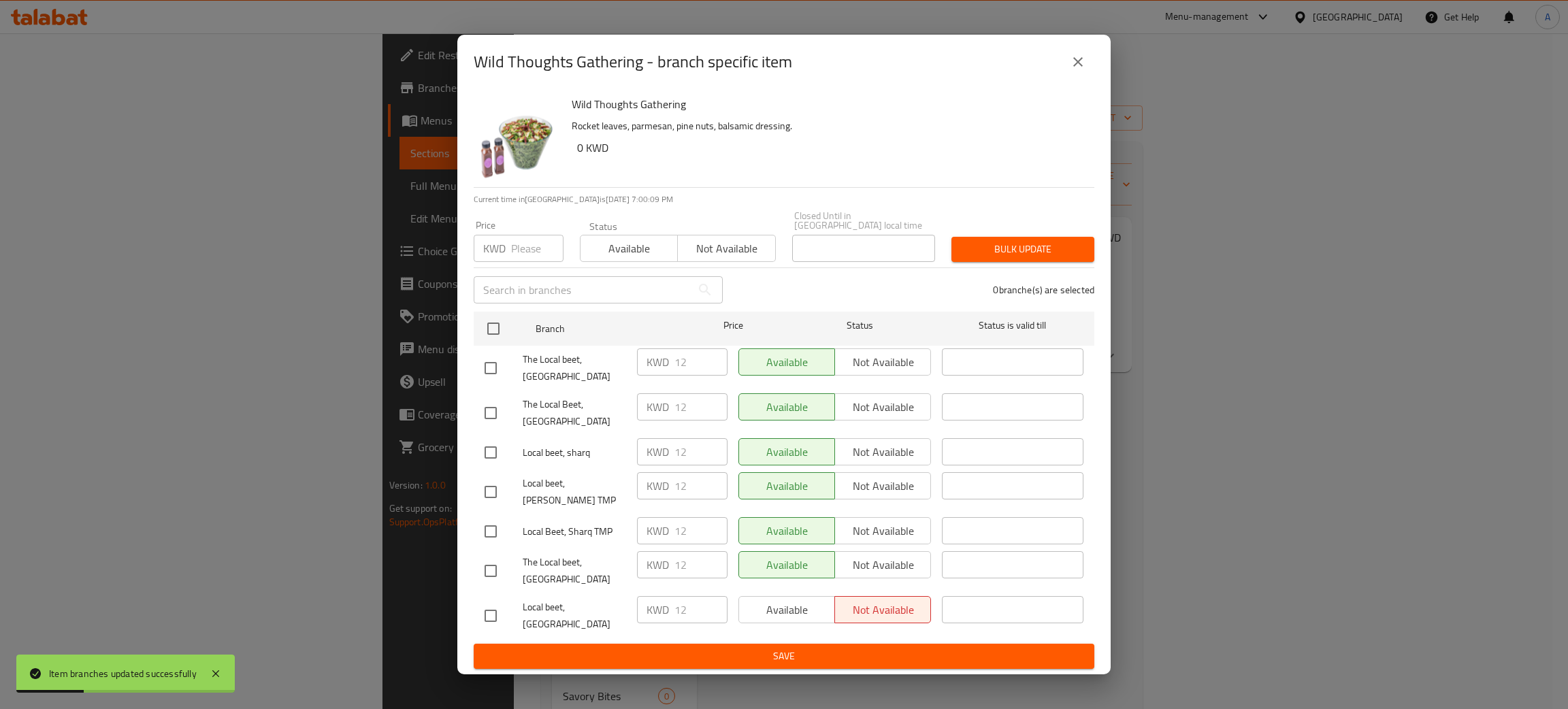
click at [1070, 71] on button "close" at bounding box center [1078, 62] width 33 height 33
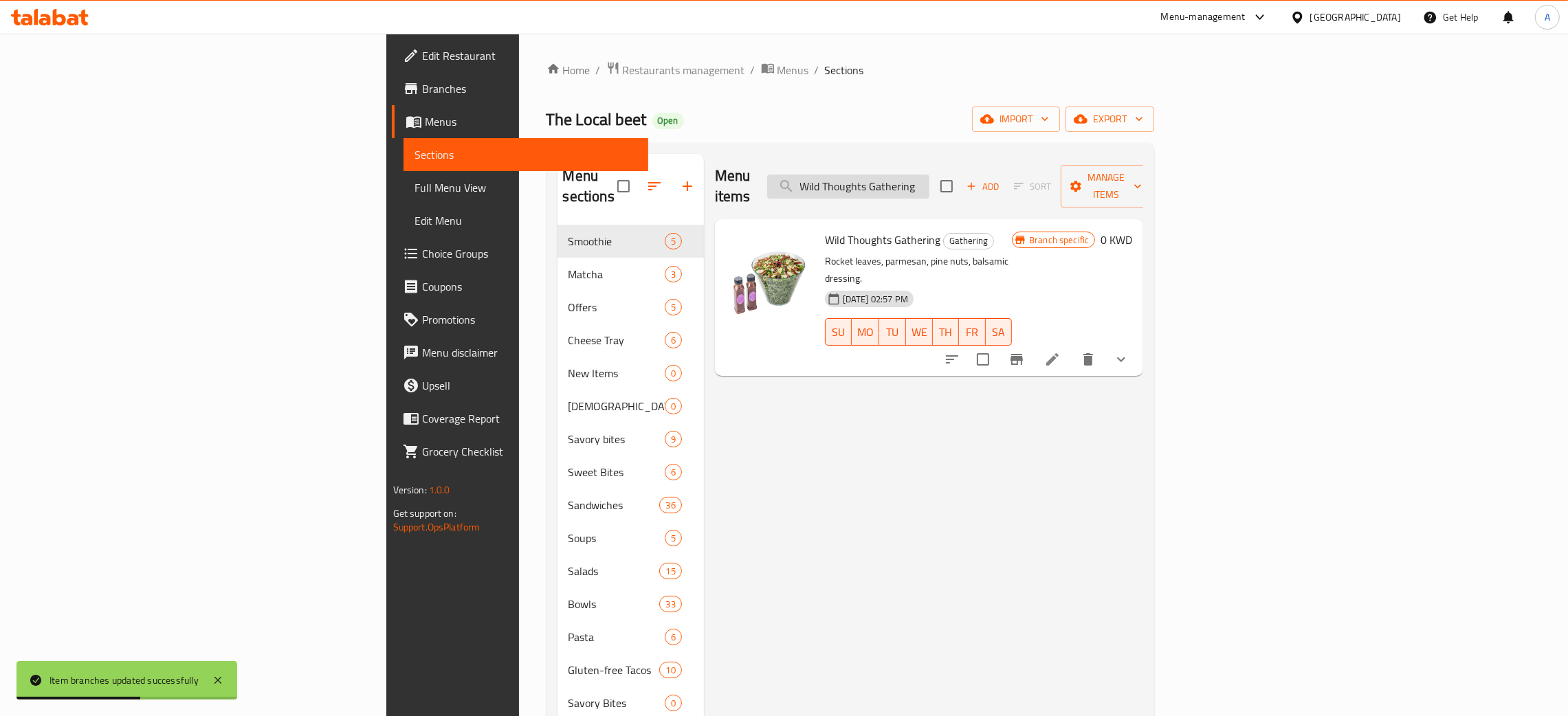
click at [930, 181] on input "Wild Thoughts Gathering" at bounding box center [848, 186] width 162 height 24
click at [930, 180] on input "Wild Thoughts Gathering" at bounding box center [848, 186] width 162 height 24
paste input "Pumpkin Boy"
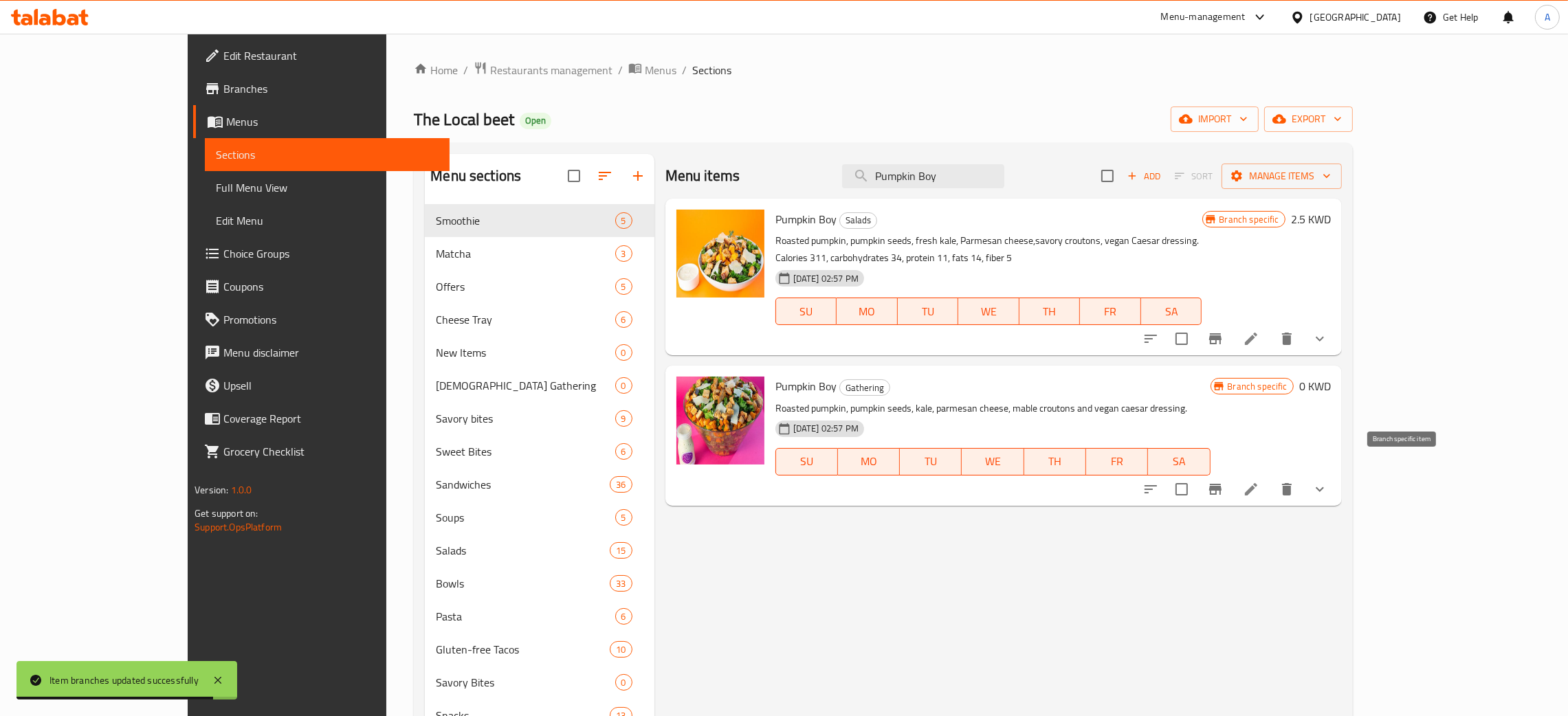
click at [1224, 482] on icon "Branch-specific-item" at bounding box center [1215, 489] width 17 height 17
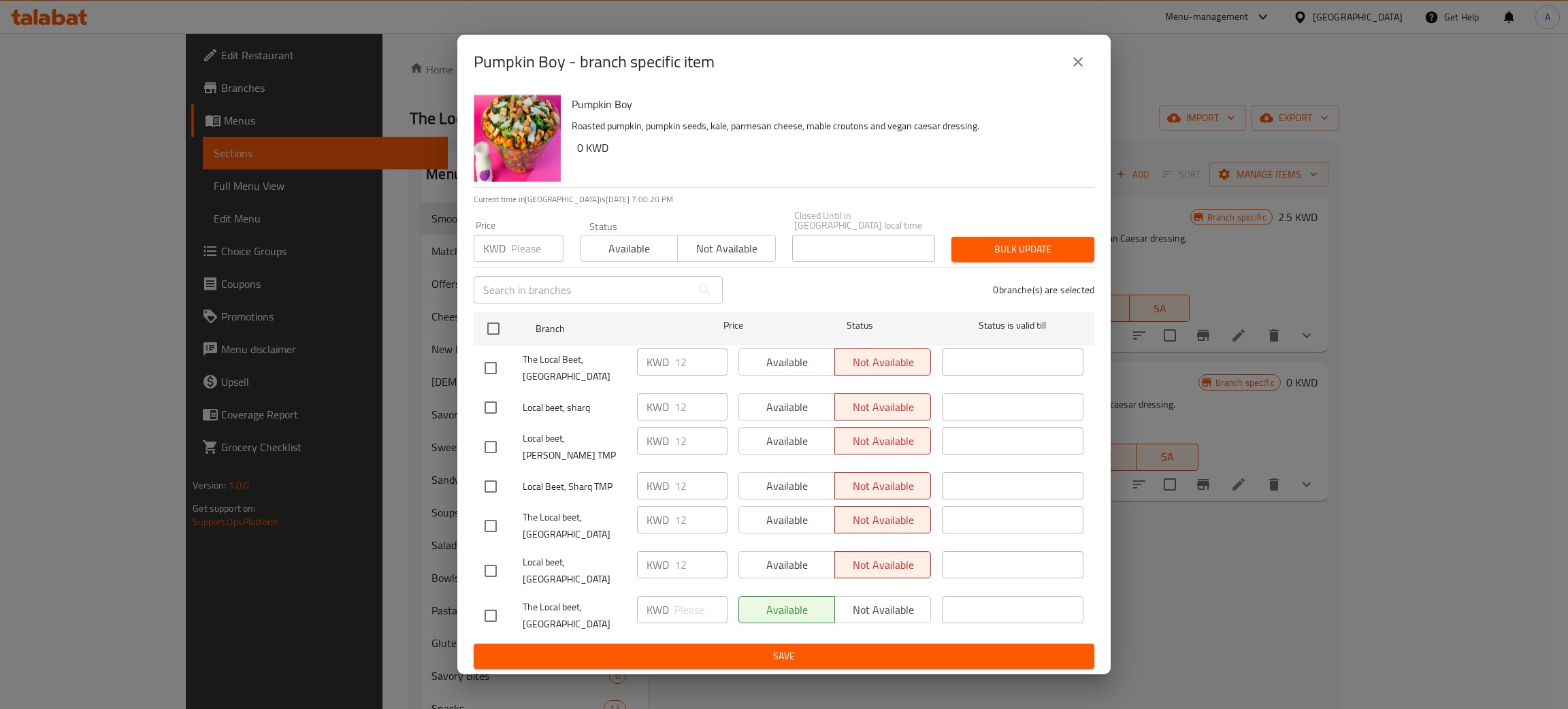
click at [1069, 78] on button "close" at bounding box center [1078, 62] width 33 height 33
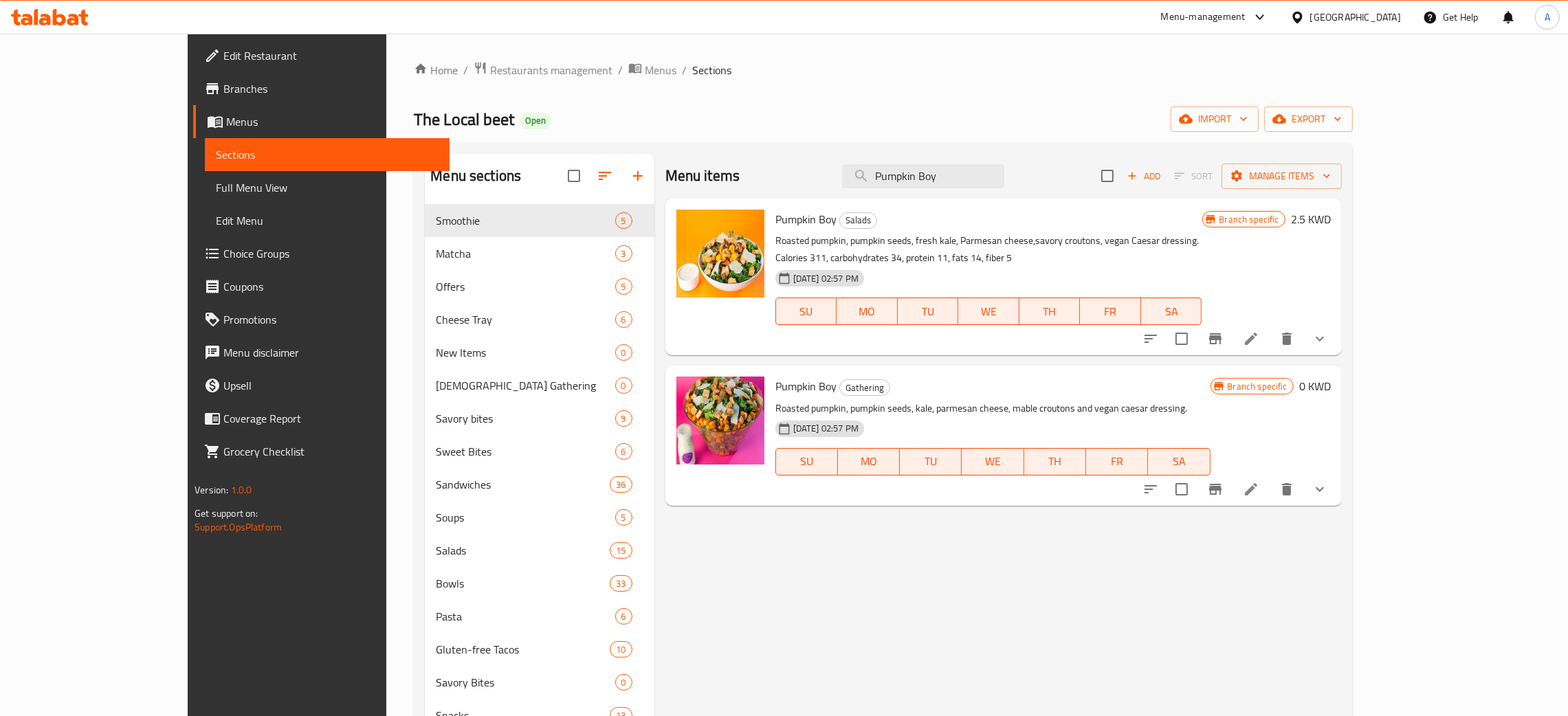
drag, startPoint x: 76, startPoint y: 252, endPoint x: 757, endPoint y: 41, distance: 712.9
click at [223, 252] on span "Choice Groups" at bounding box center [331, 253] width 215 height 17
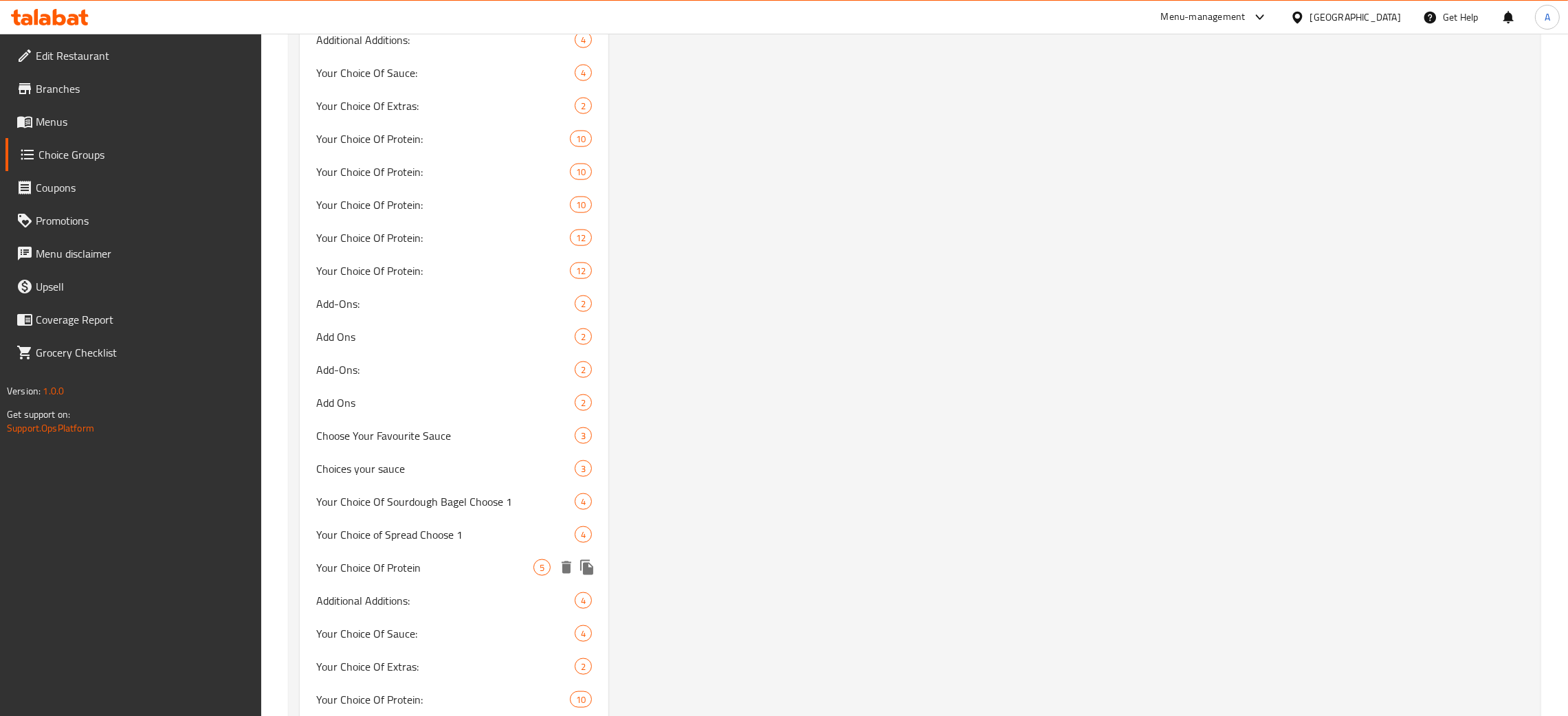
scroll to position [10841, 0]
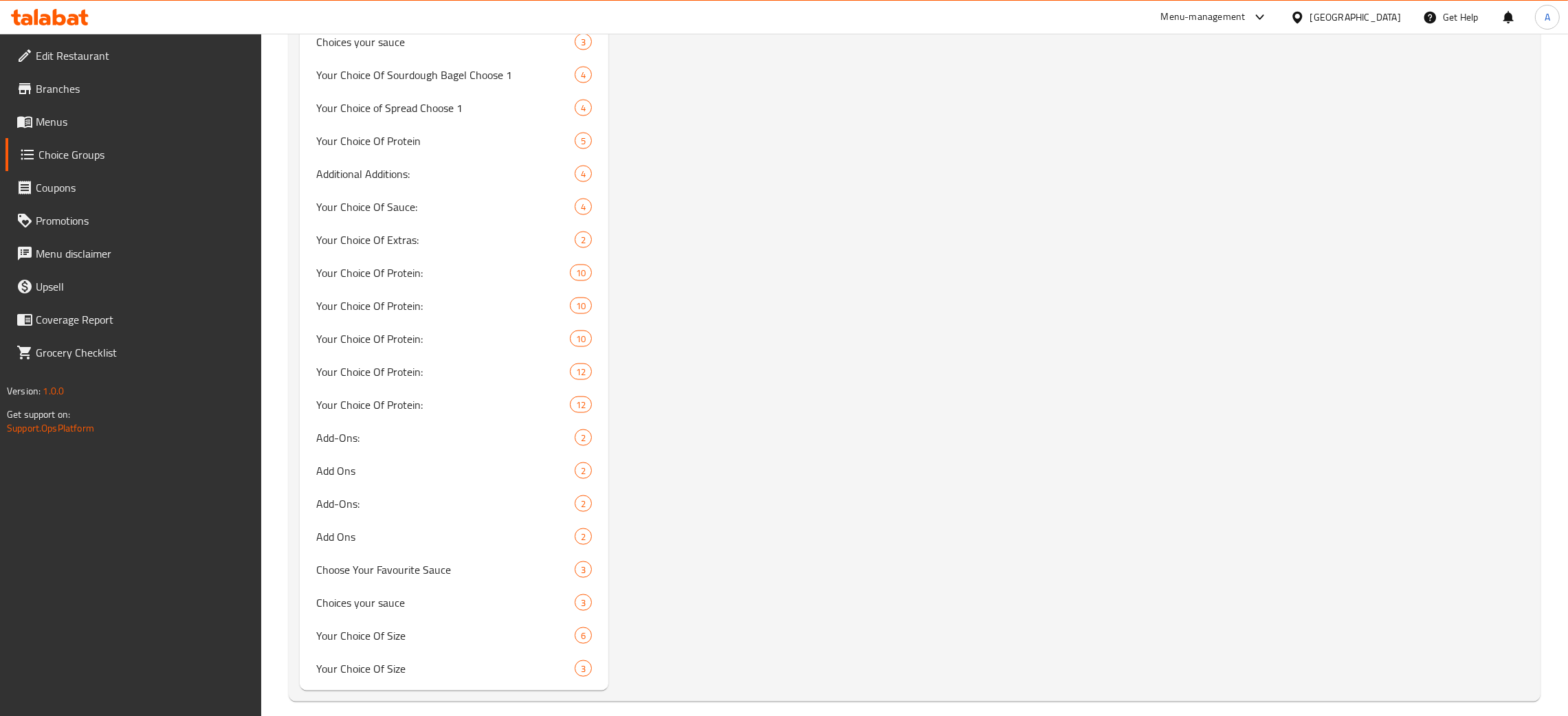
click at [1383, 17] on div "[GEOGRAPHIC_DATA]" at bounding box center [1355, 17] width 91 height 15
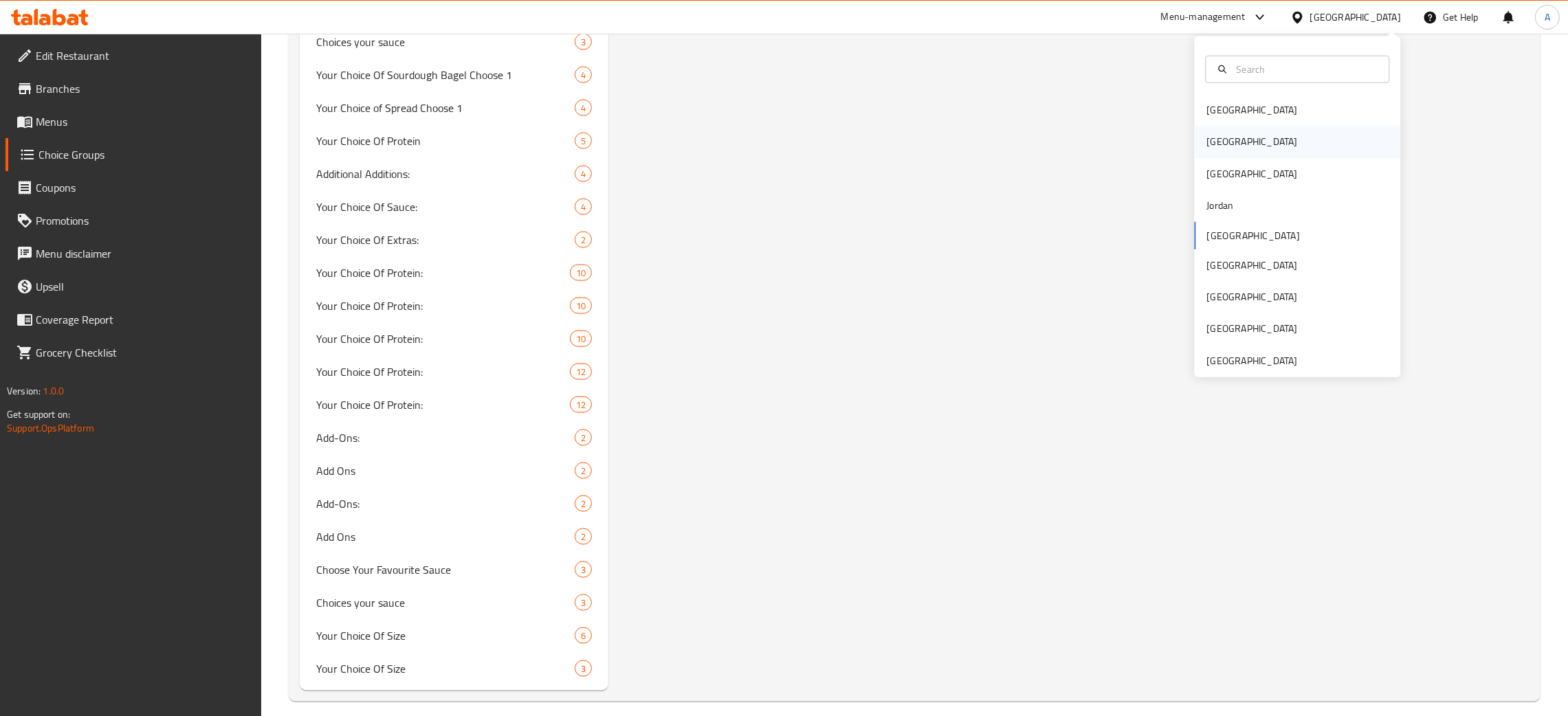
click at [1227, 142] on div "[GEOGRAPHIC_DATA]" at bounding box center [1297, 143] width 206 height 32
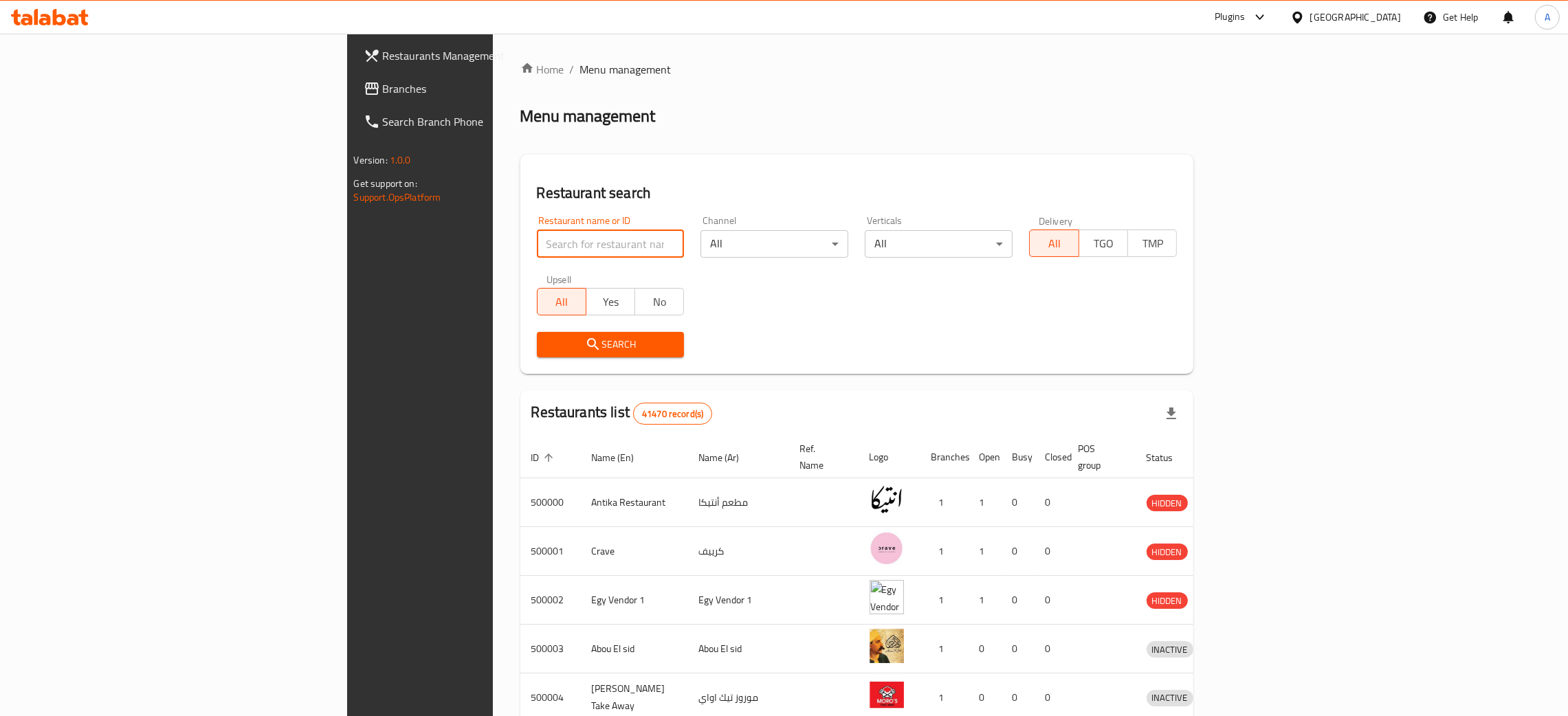
click at [537, 246] on input "search" at bounding box center [611, 244] width 148 height 28
paste input "عصائر الخلاط"
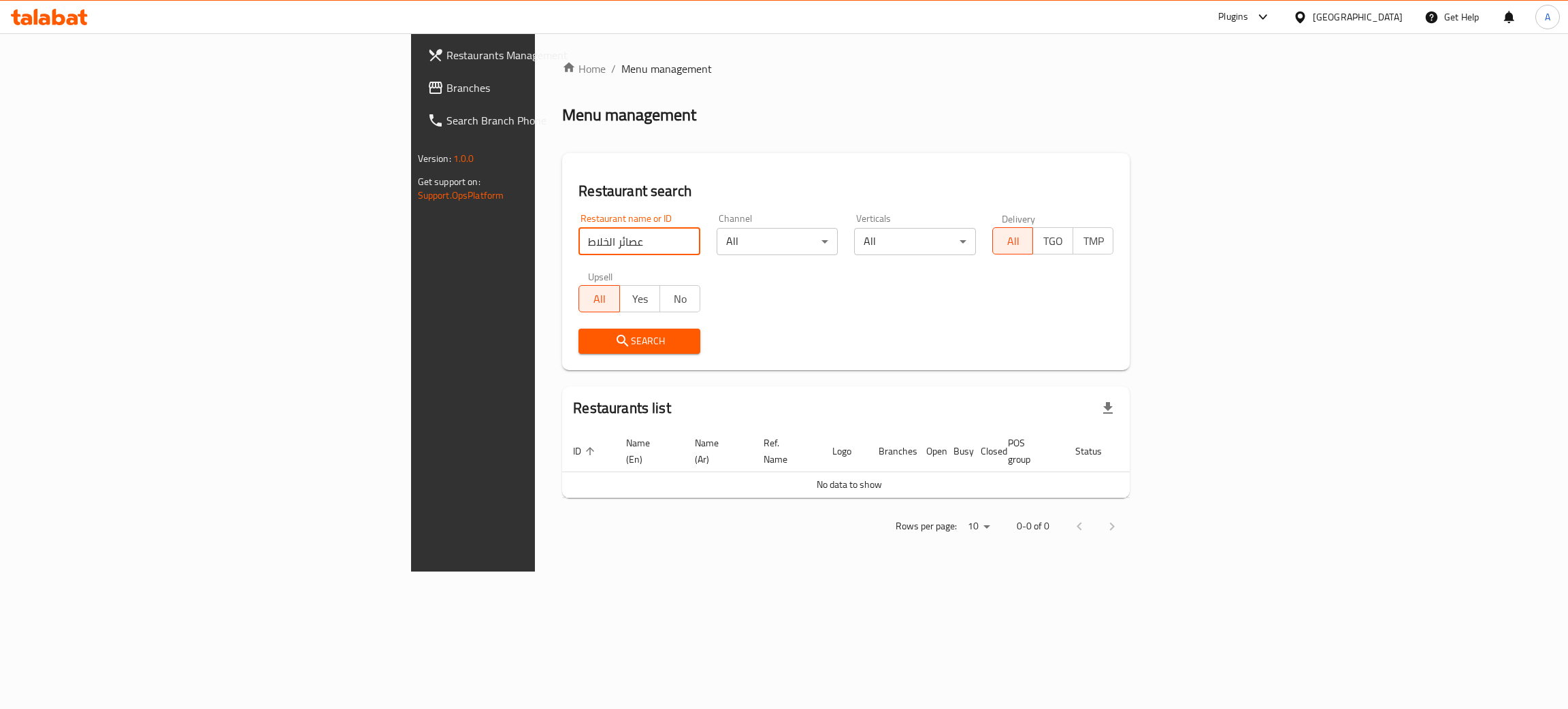
drag, startPoint x: 343, startPoint y: 240, endPoint x: 403, endPoint y: 245, distance: 60.2
click at [579, 245] on input "عصائر الخلاط" at bounding box center [639, 242] width 122 height 27
click button "Search" at bounding box center [639, 341] width 122 height 25
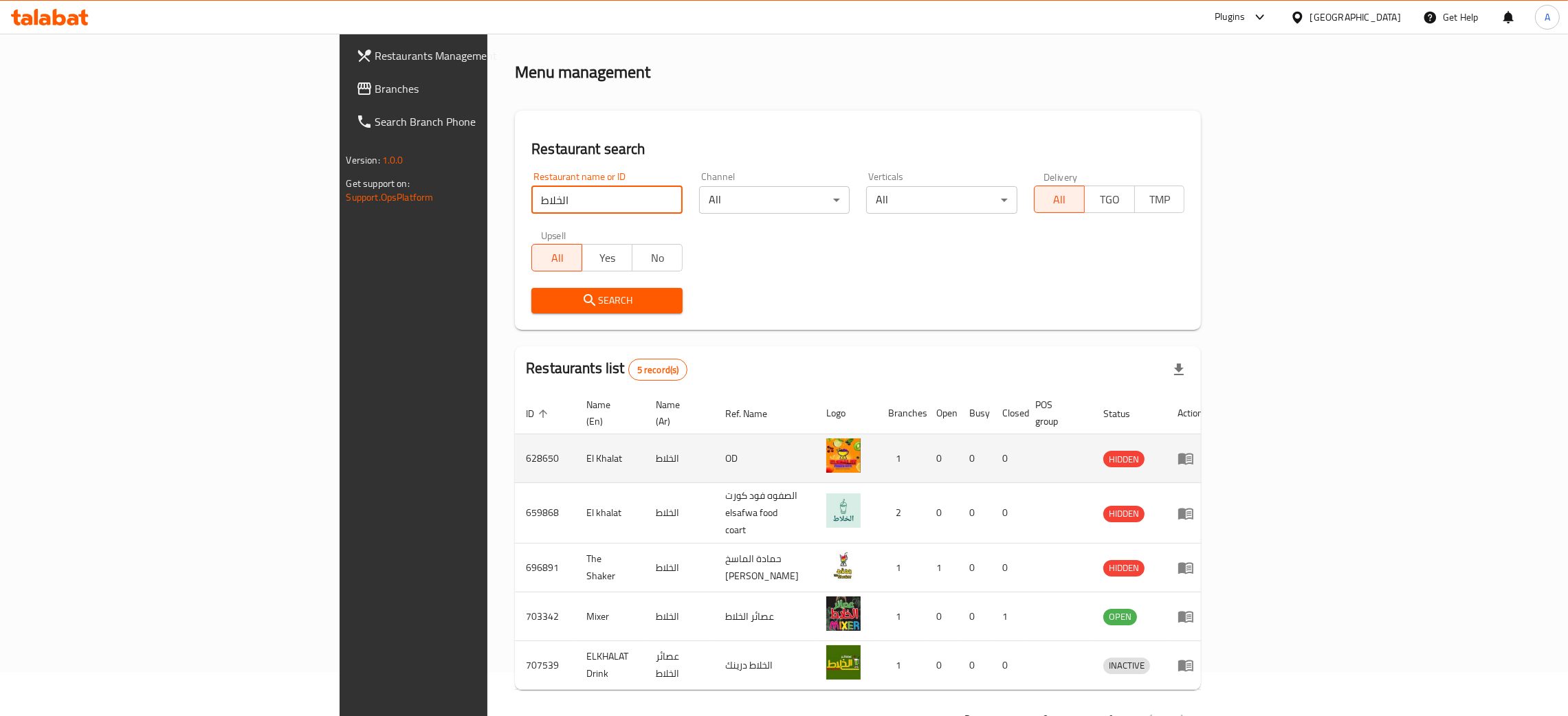
scroll to position [67, 0]
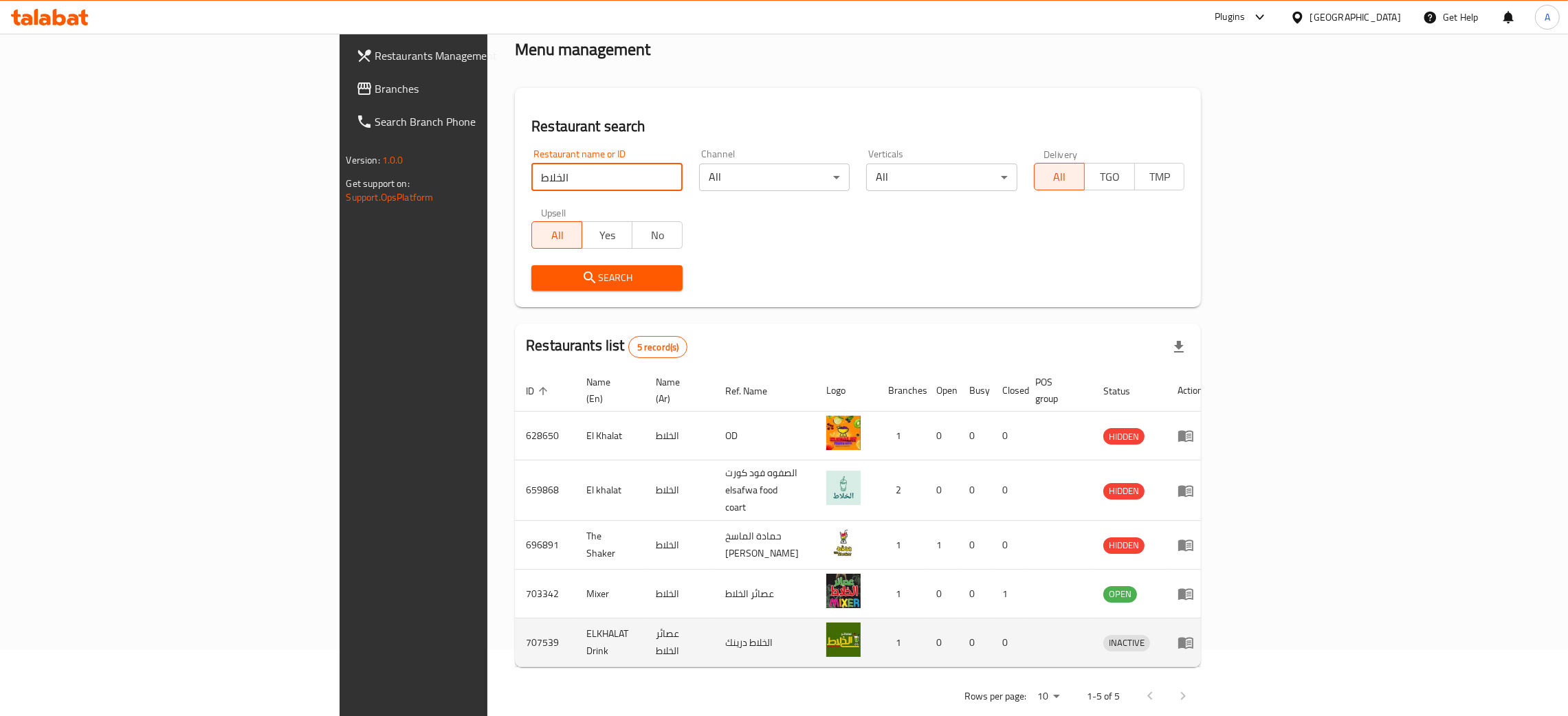
click at [1194, 634] on icon "enhanced table" at bounding box center [1186, 642] width 17 height 17
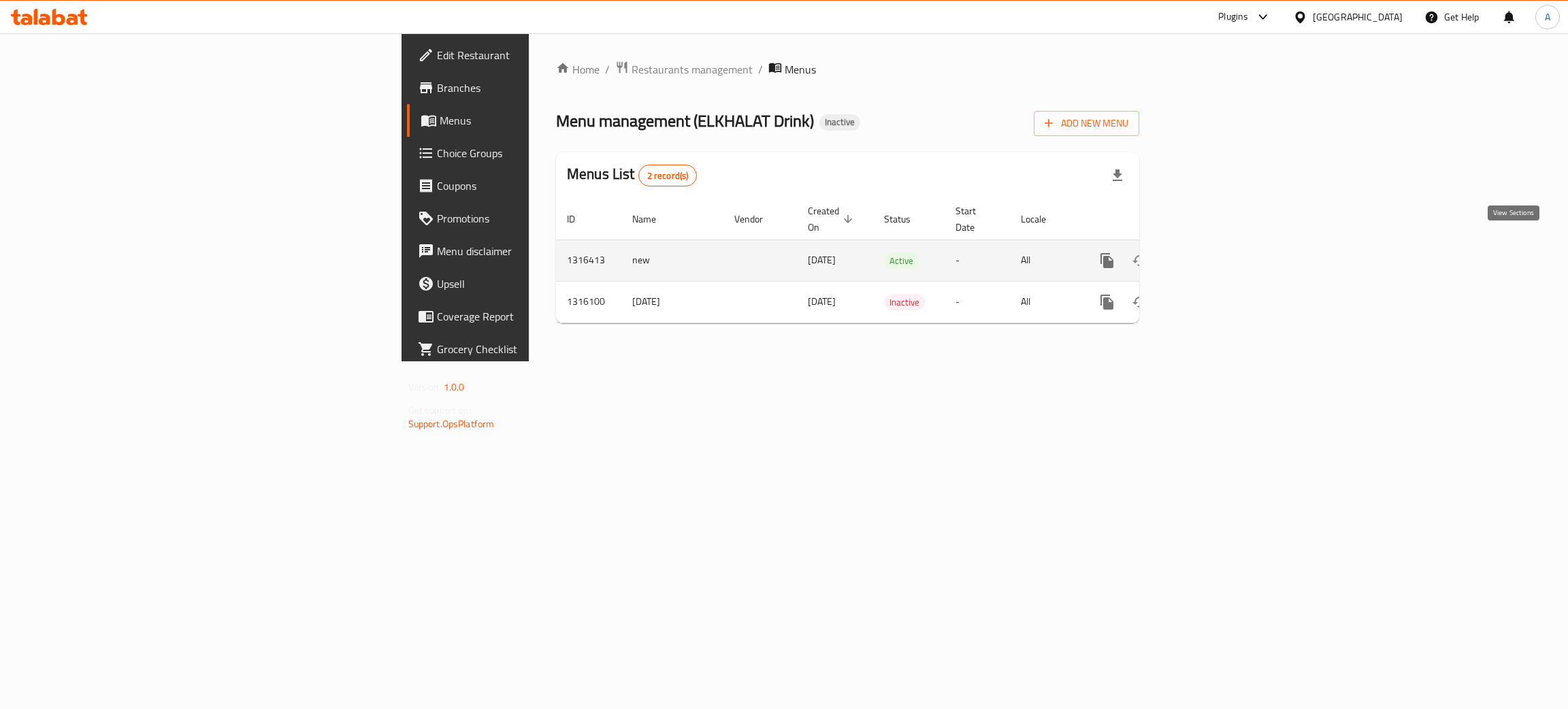
click at [1214, 253] on icon "enhanced table" at bounding box center [1205, 260] width 16 height 16
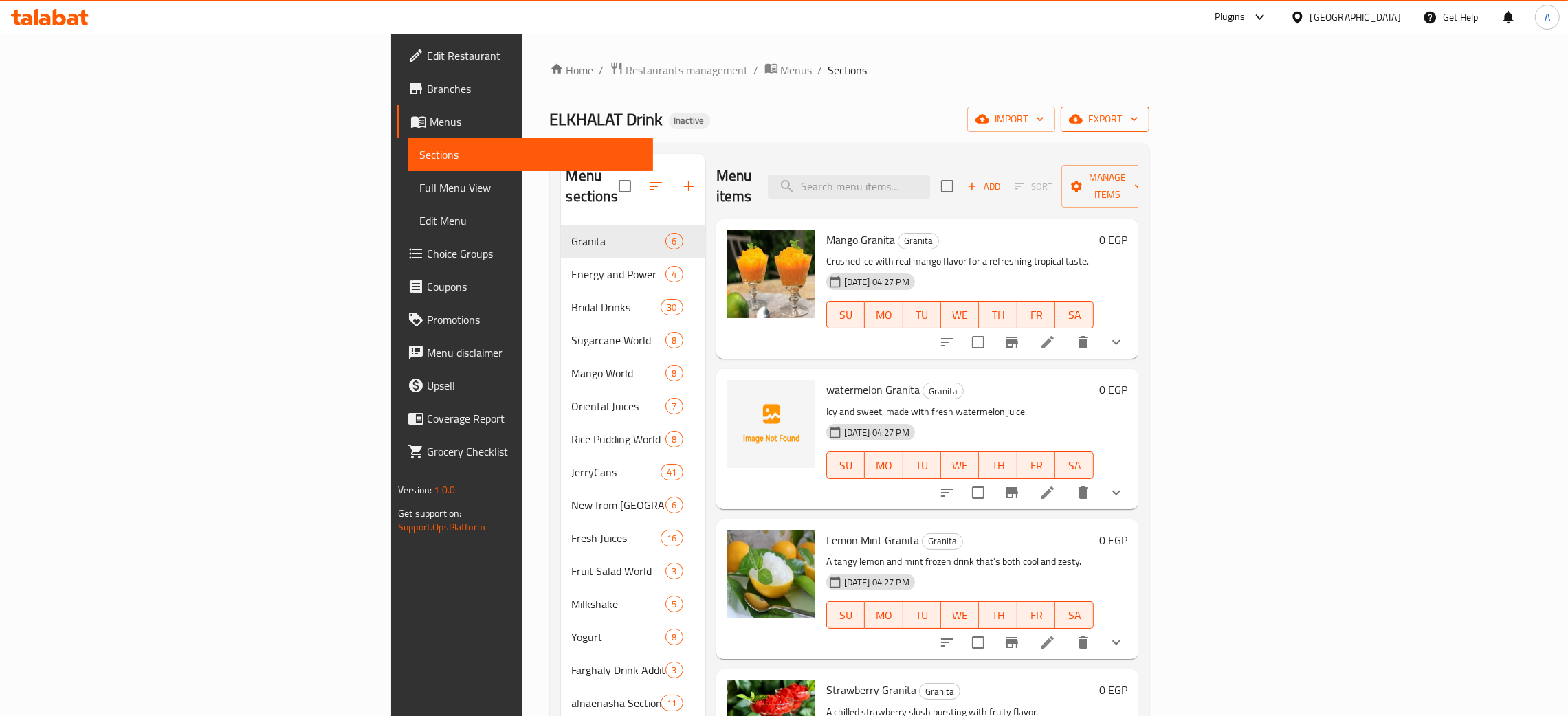
click at [1141, 112] on icon "button" at bounding box center [1134, 118] width 13 height 13
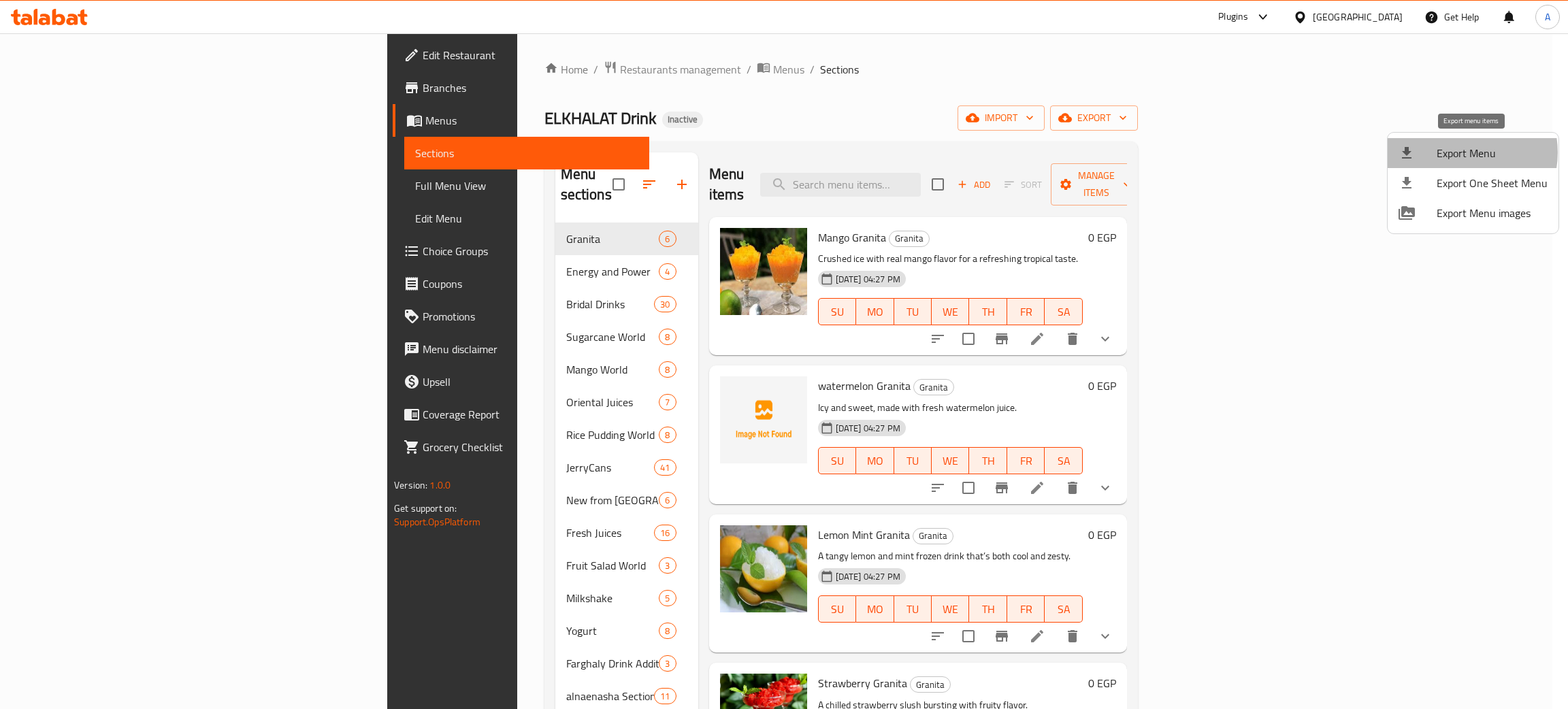
click at [1461, 152] on span "Export Menu" at bounding box center [1491, 153] width 111 height 16
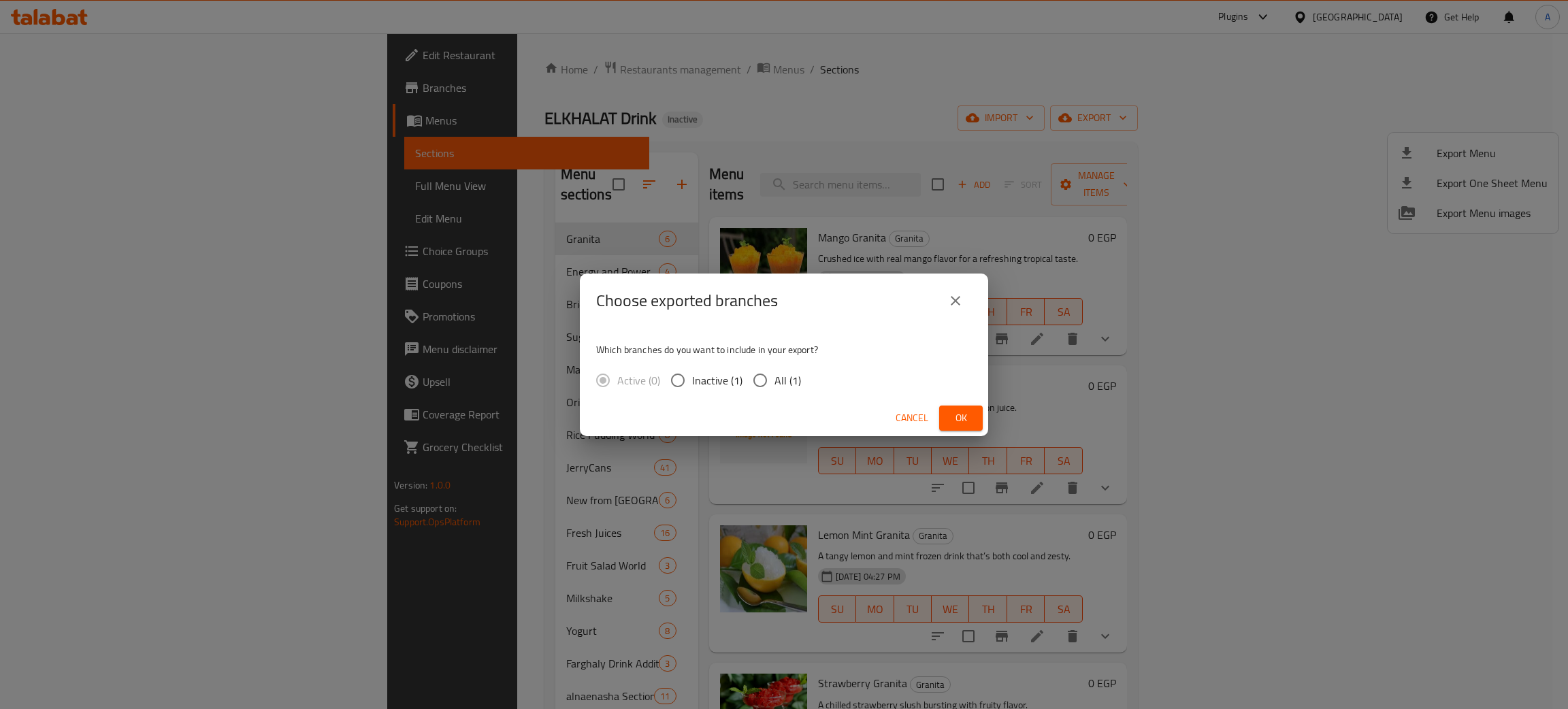
click at [972, 420] on button "Ok" at bounding box center [961, 418] width 44 height 25
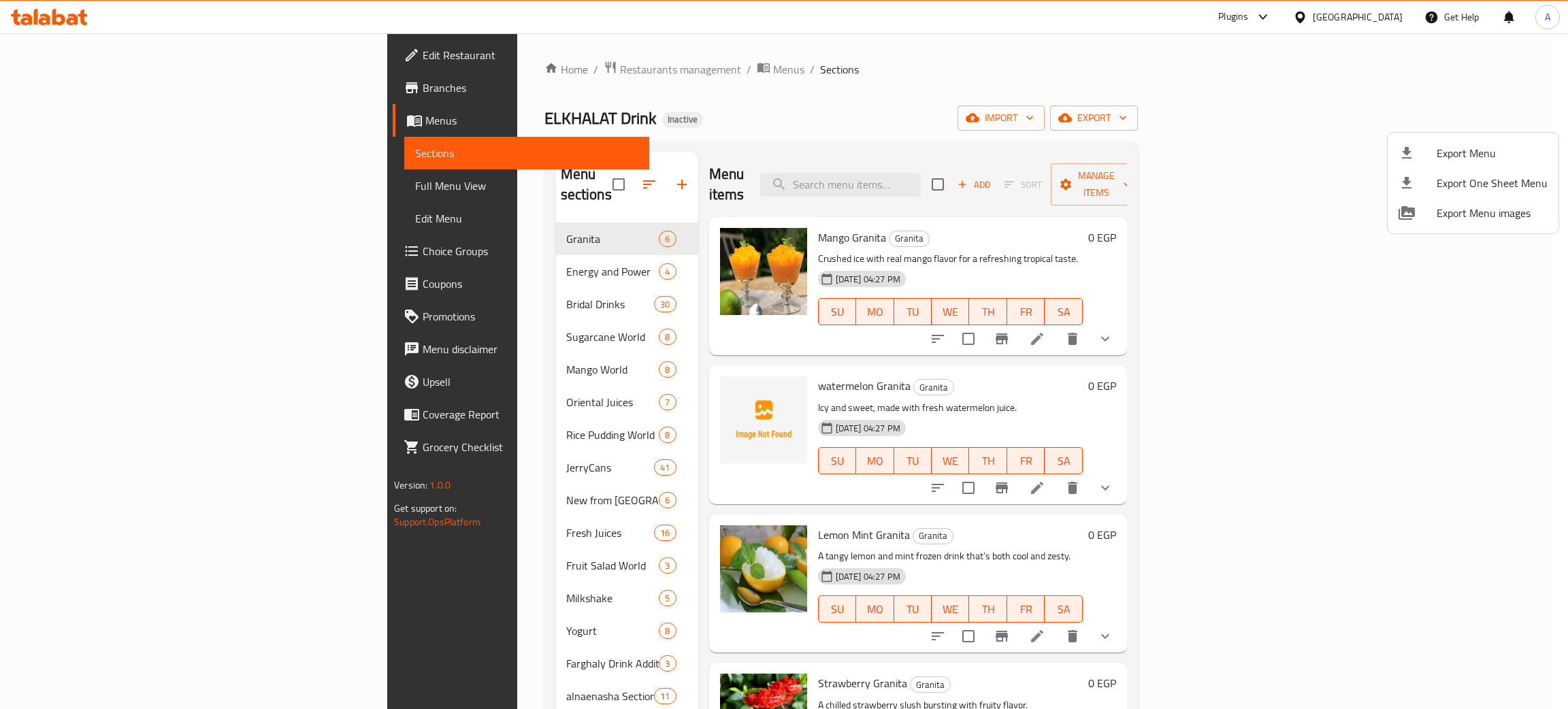
click at [1075, 108] on div at bounding box center [784, 354] width 1568 height 709
